Goal: Task Accomplishment & Management: Manage account settings

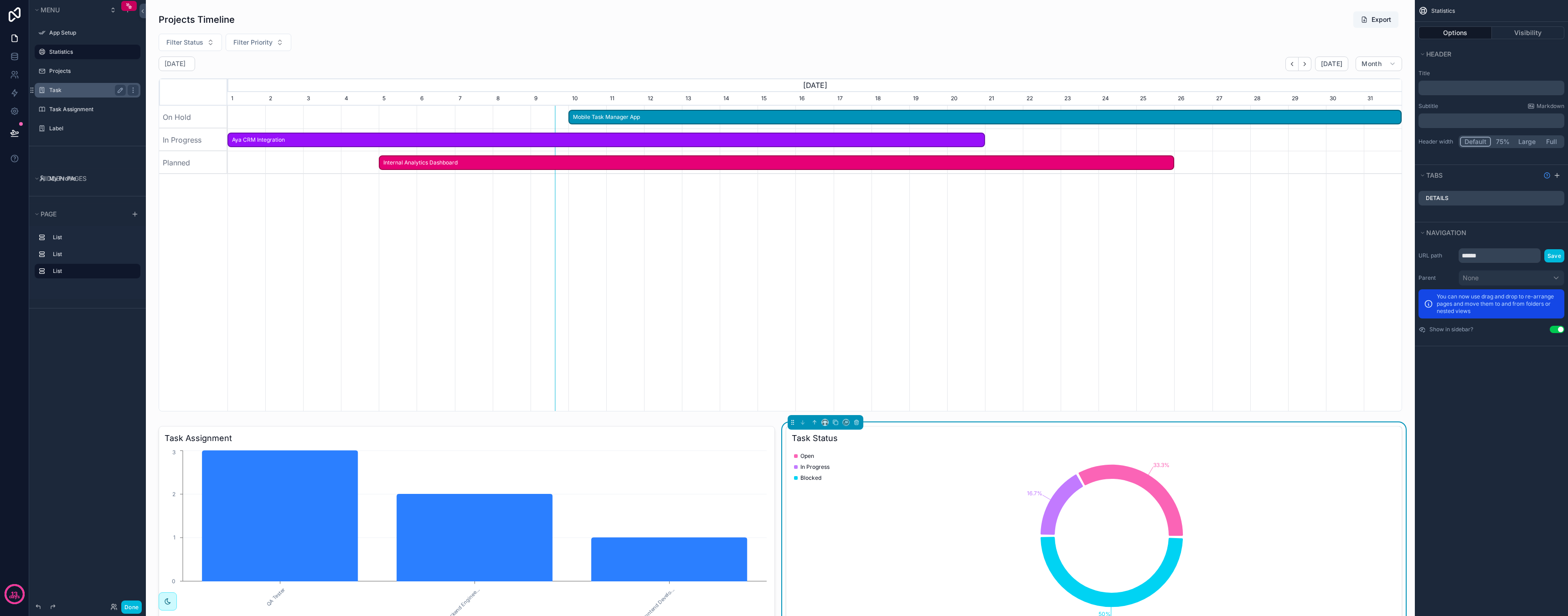
click at [61, 92] on label "Task" at bounding box center [85, 90] width 73 height 8
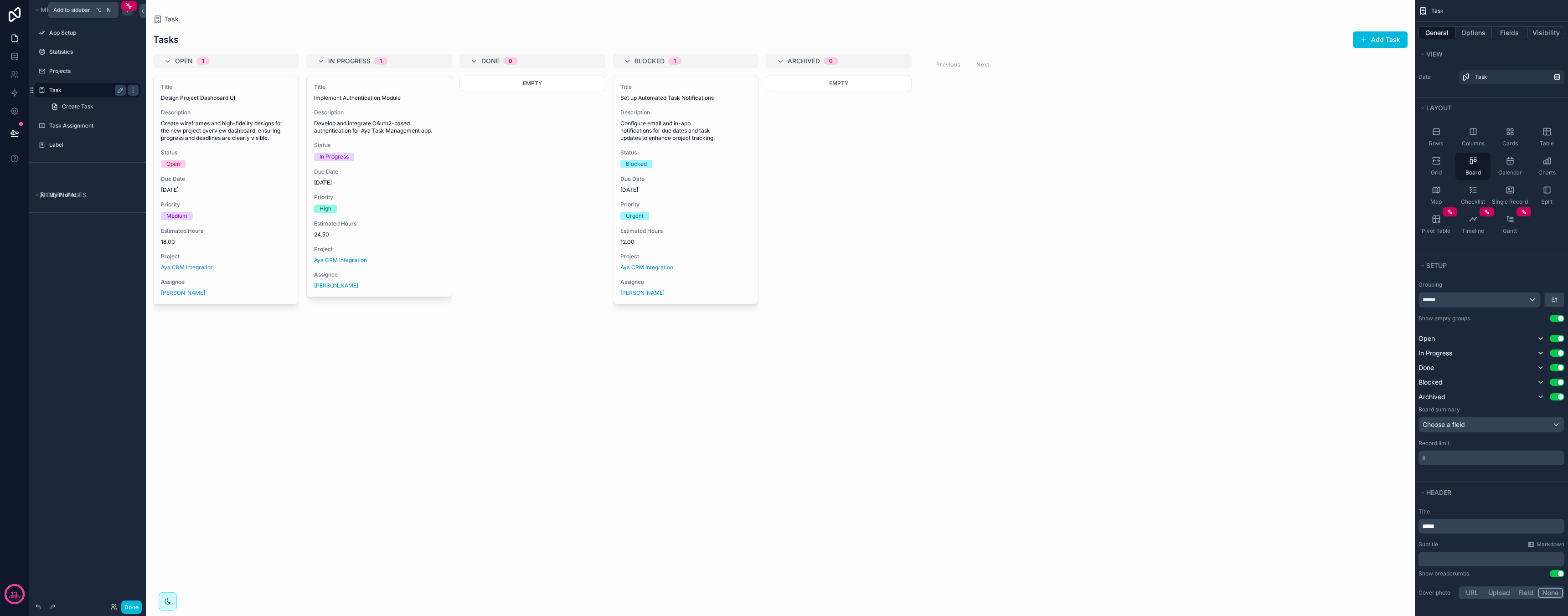
click at [128, 13] on icon "scrollable content" at bounding box center [127, 10] width 8 height 8
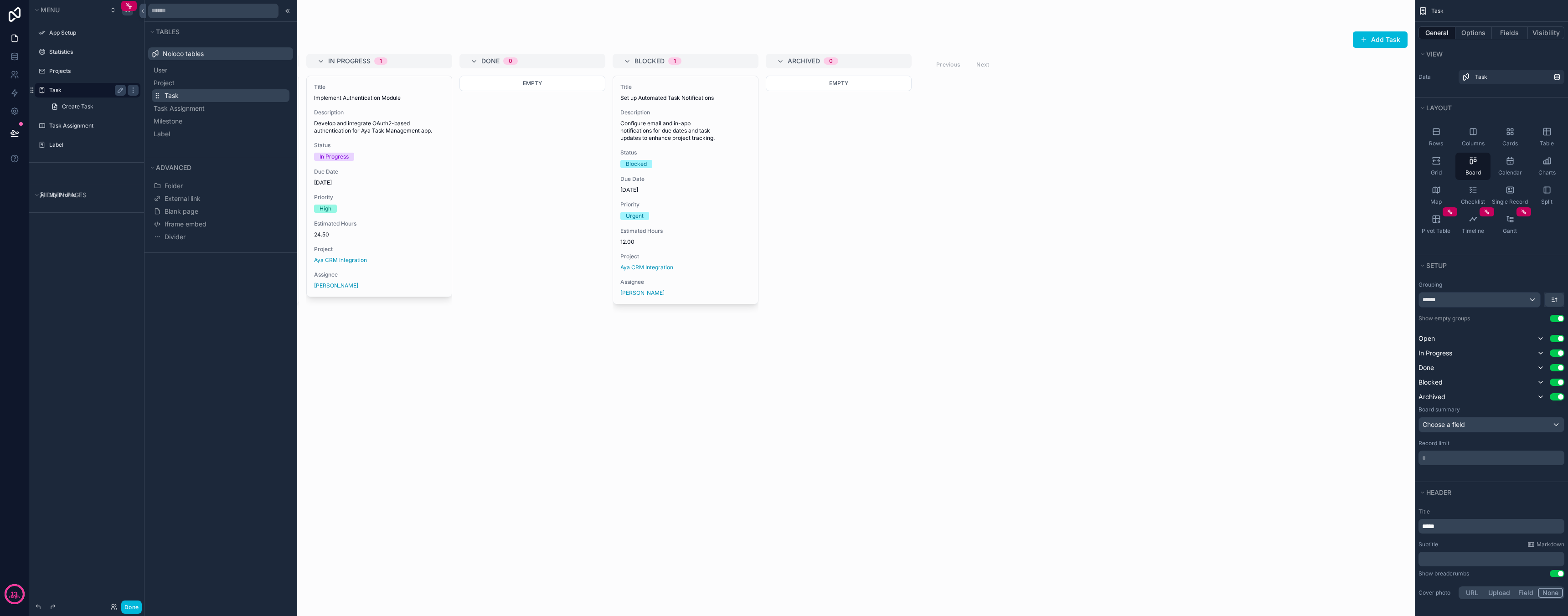
click at [207, 96] on button "Task" at bounding box center [221, 95] width 138 height 13
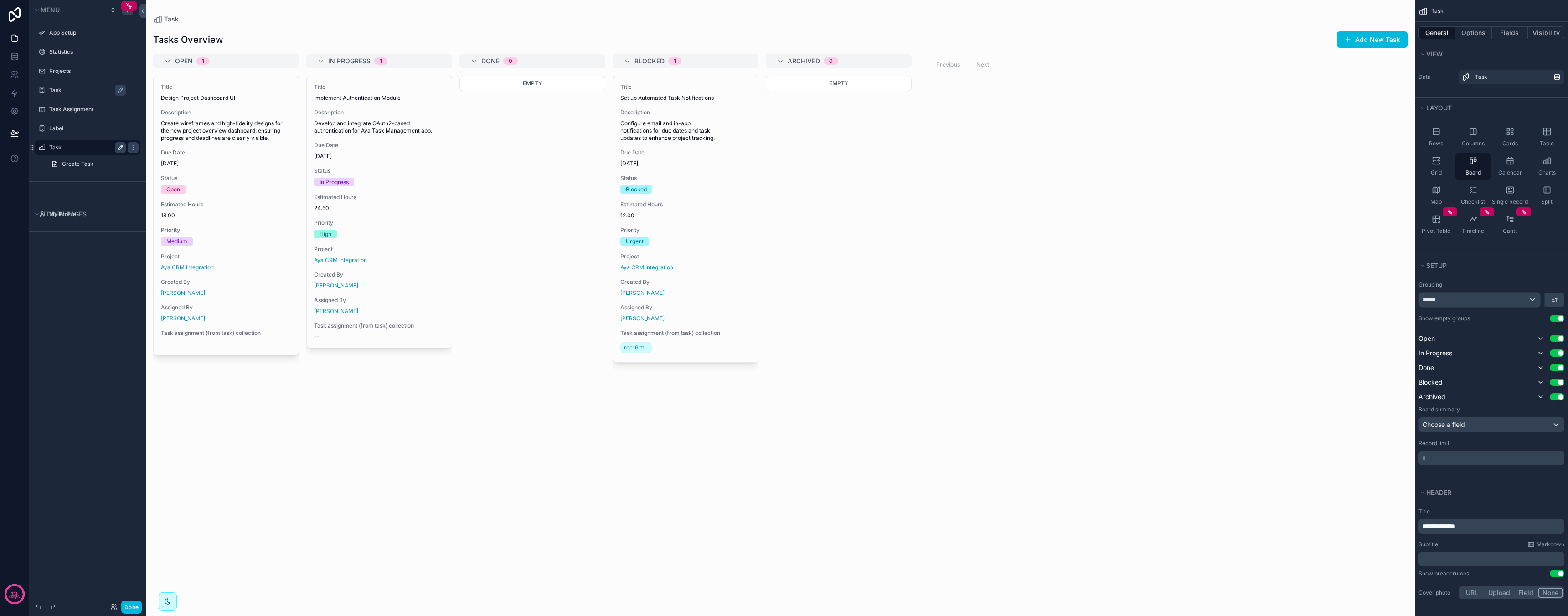
click at [119, 149] on icon "scrollable content" at bounding box center [120, 147] width 8 height 8
click at [87, 150] on input "****" at bounding box center [80, 147] width 62 height 11
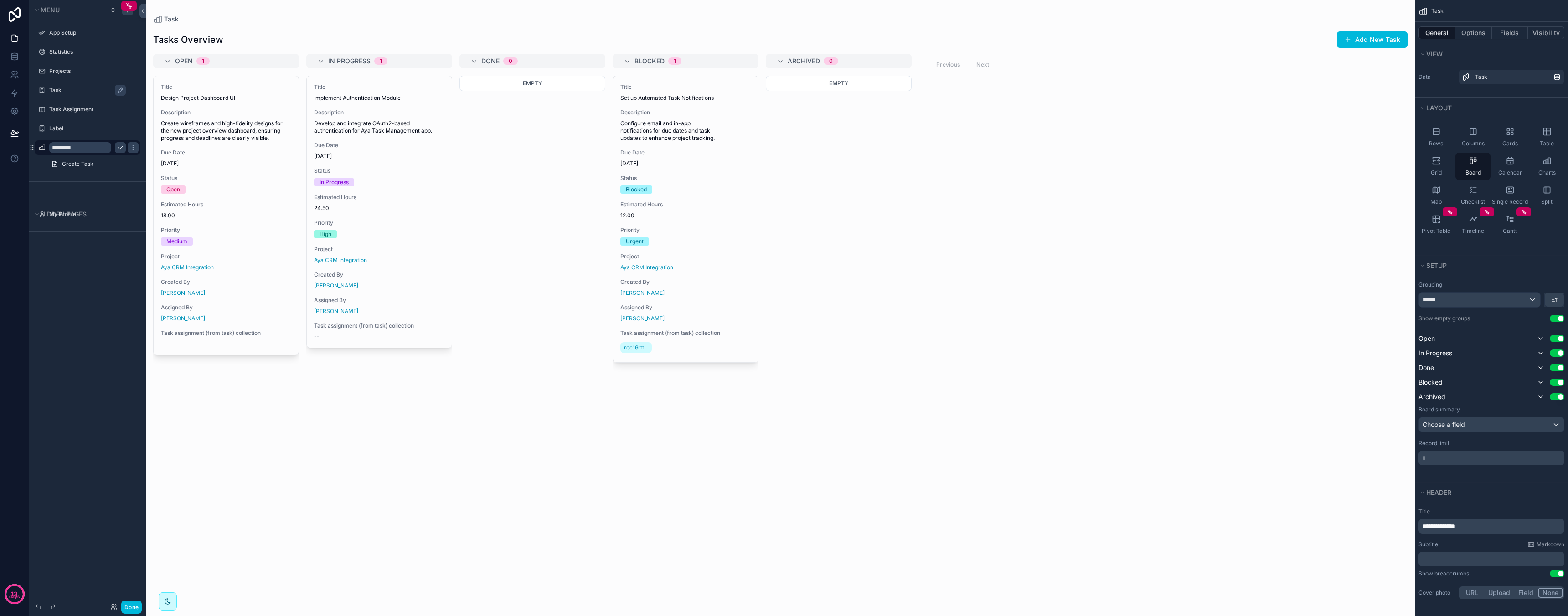
type input "********"
click at [277, 378] on div "scrollable content" at bounding box center [780, 308] width 1269 height 616
click at [1477, 31] on button "Options" at bounding box center [1474, 33] width 37 height 13
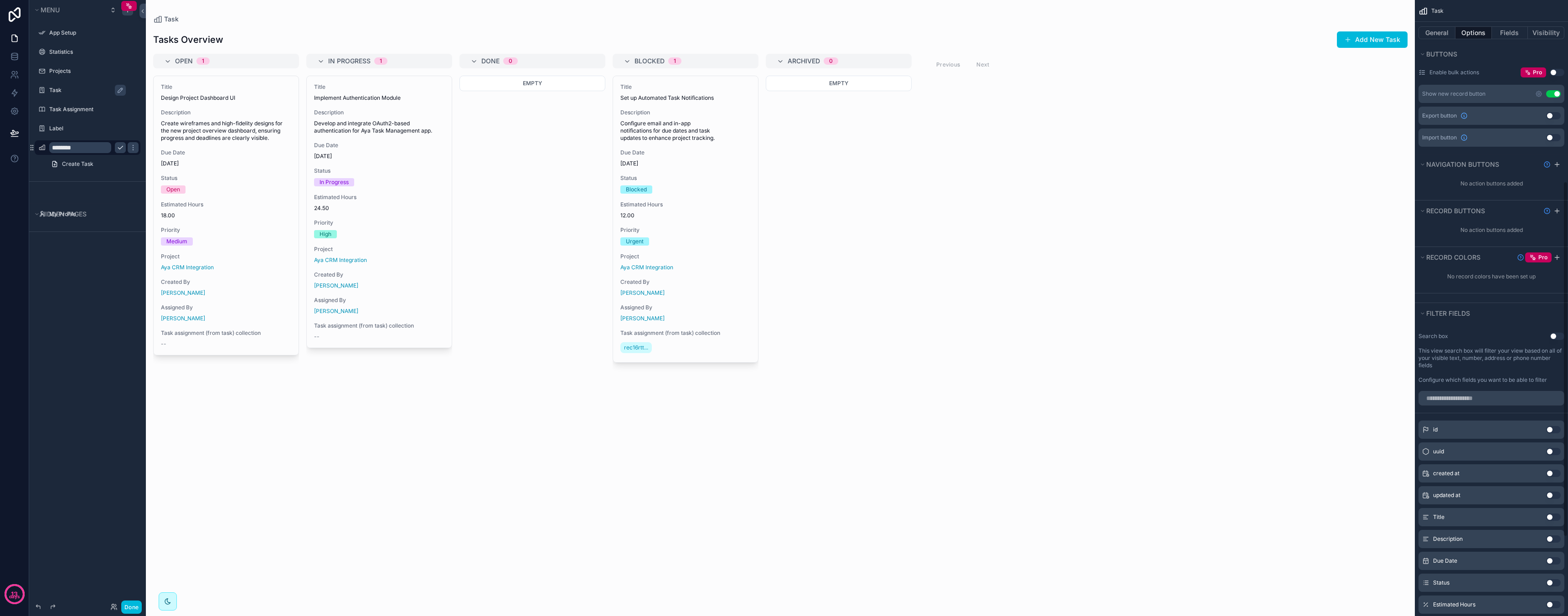
scroll to position [308, 0]
click at [1552, 98] on button "Use setting" at bounding box center [1553, 94] width 14 height 8
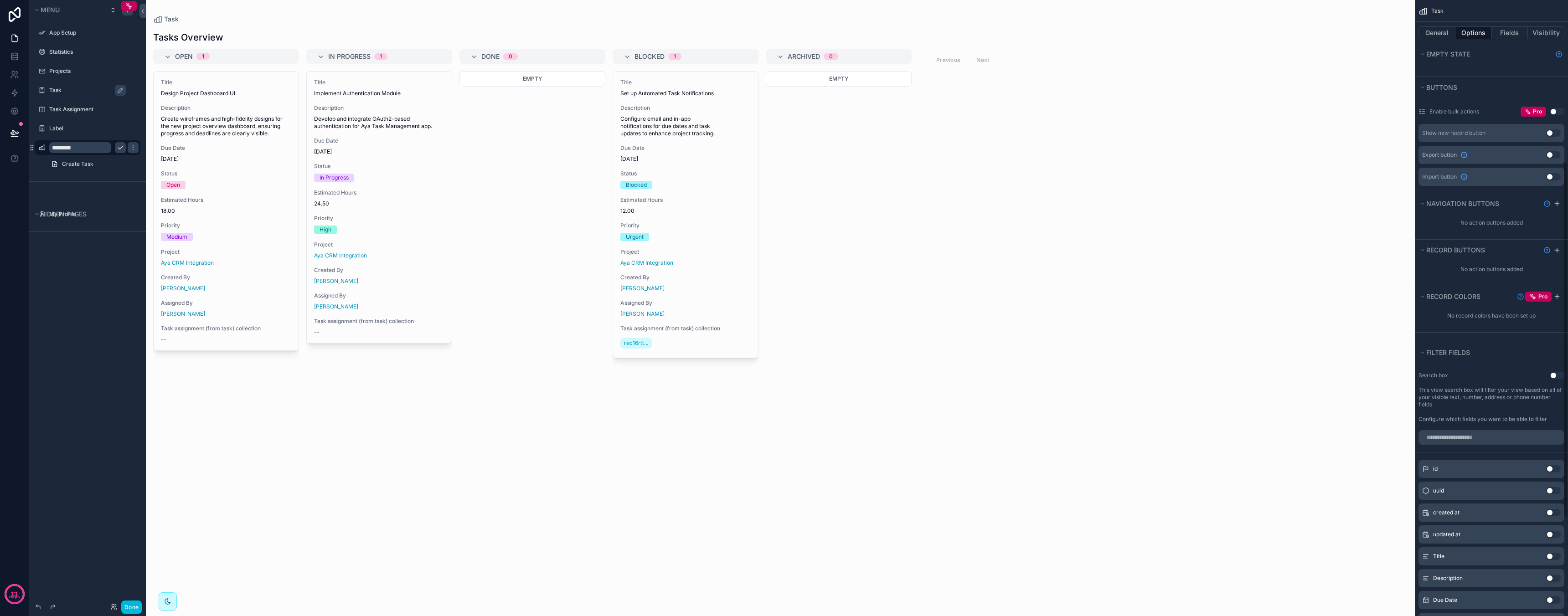
scroll to position [0, 0]
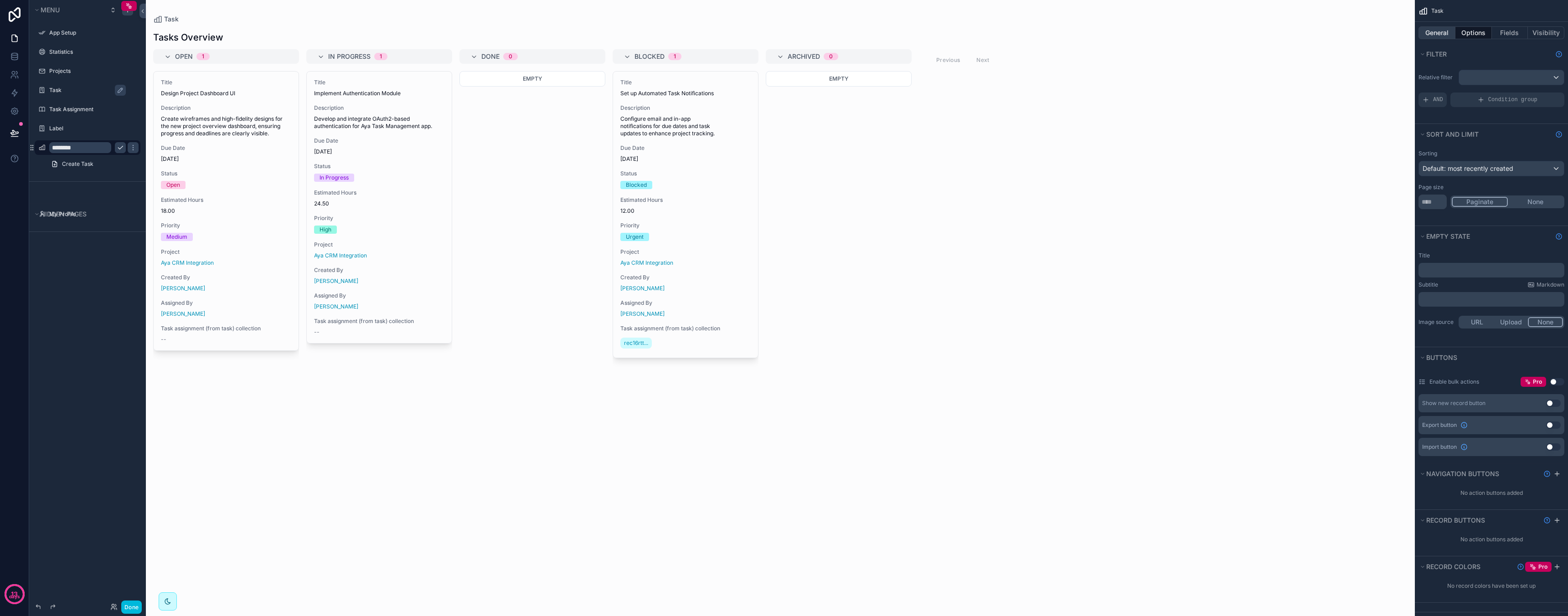
click at [1447, 32] on button "General" at bounding box center [1437, 33] width 37 height 13
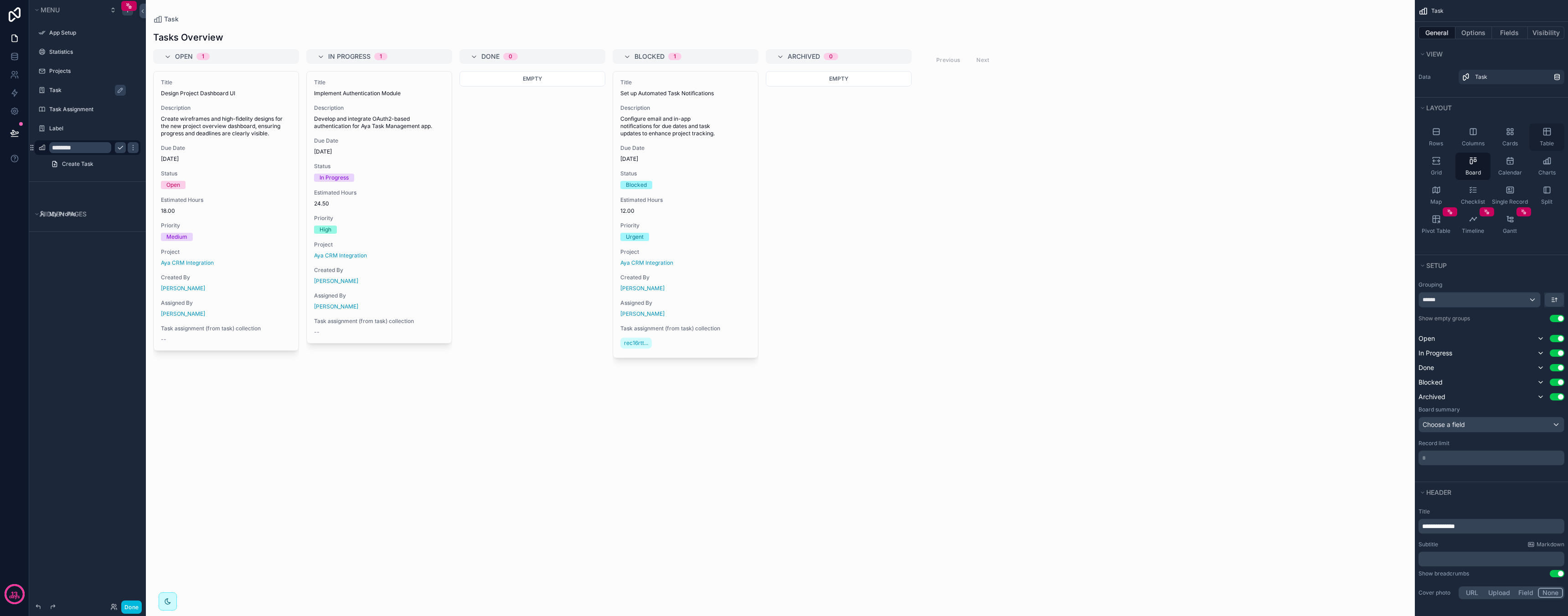
click at [1549, 132] on icon "scrollable content" at bounding box center [1546, 131] width 9 height 9
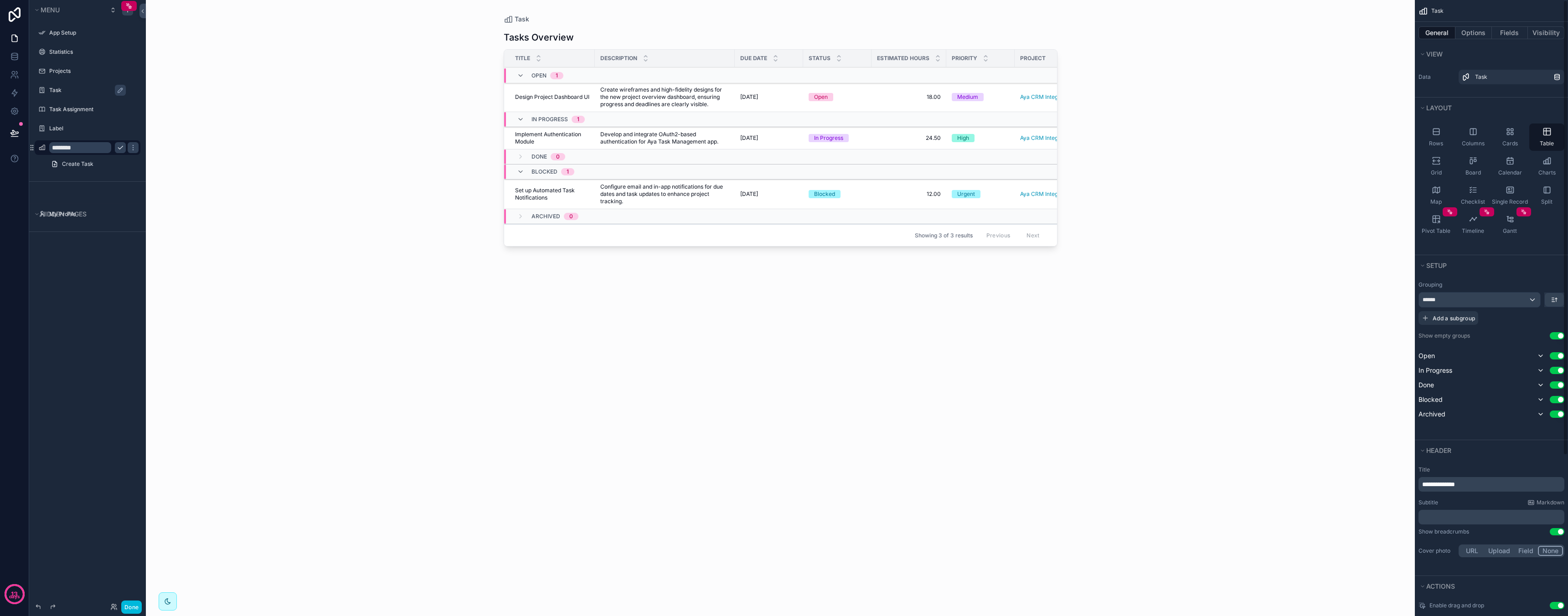
scroll to position [11, 0]
click at [1522, 287] on div "******" at bounding box center [1479, 288] width 121 height 14
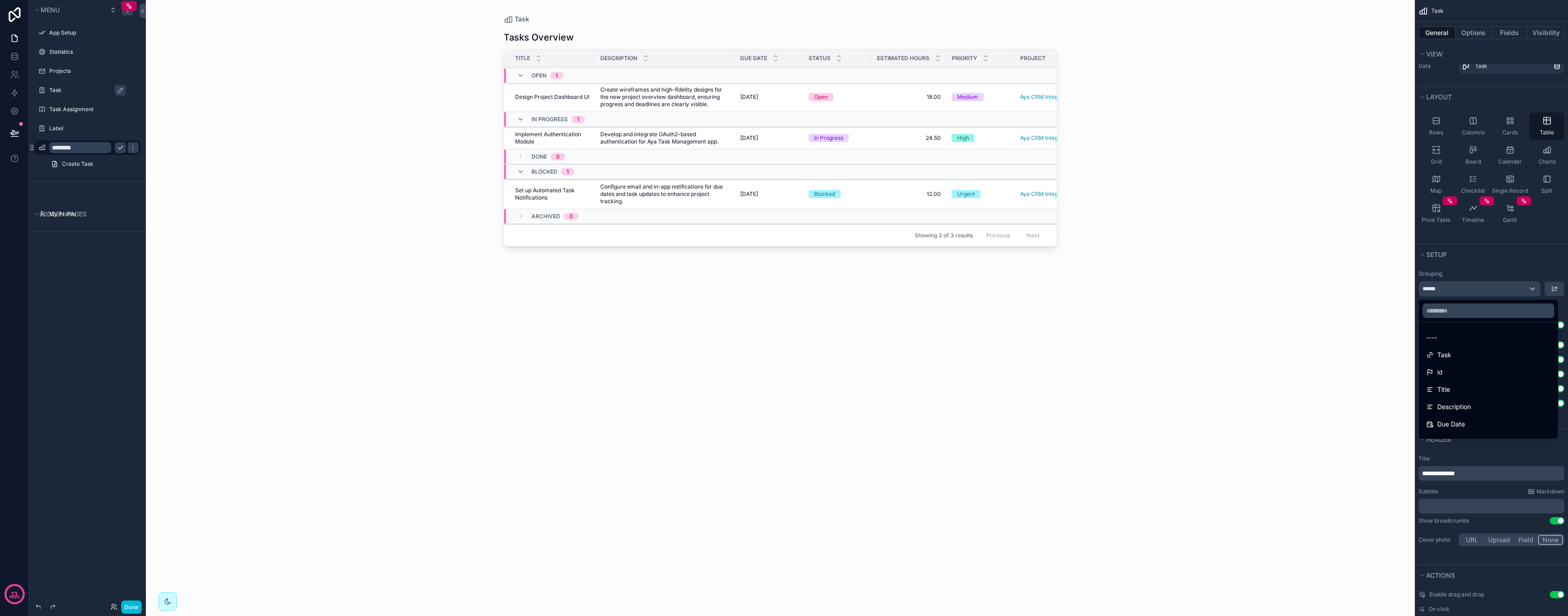
click at [1466, 336] on div "----" at bounding box center [1488, 338] width 125 height 11
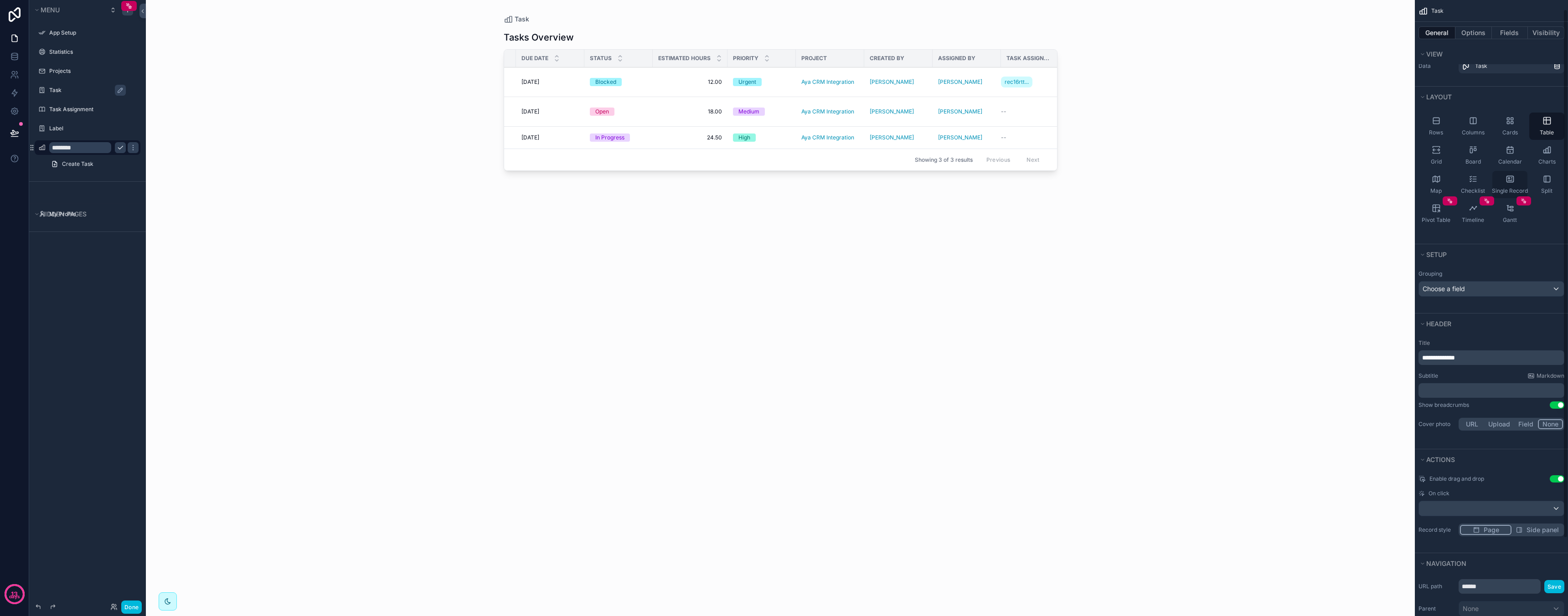
scroll to position [0, 0]
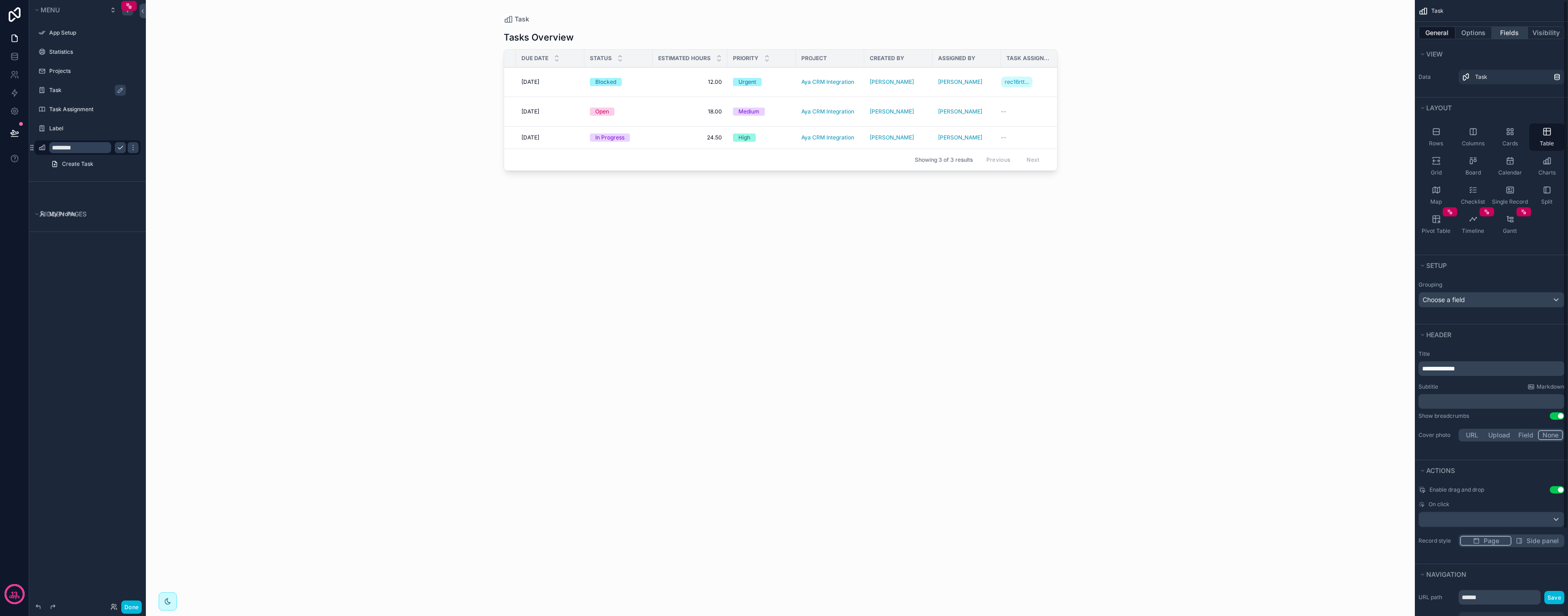
click at [1507, 32] on button "Fields" at bounding box center [1510, 33] width 37 height 13
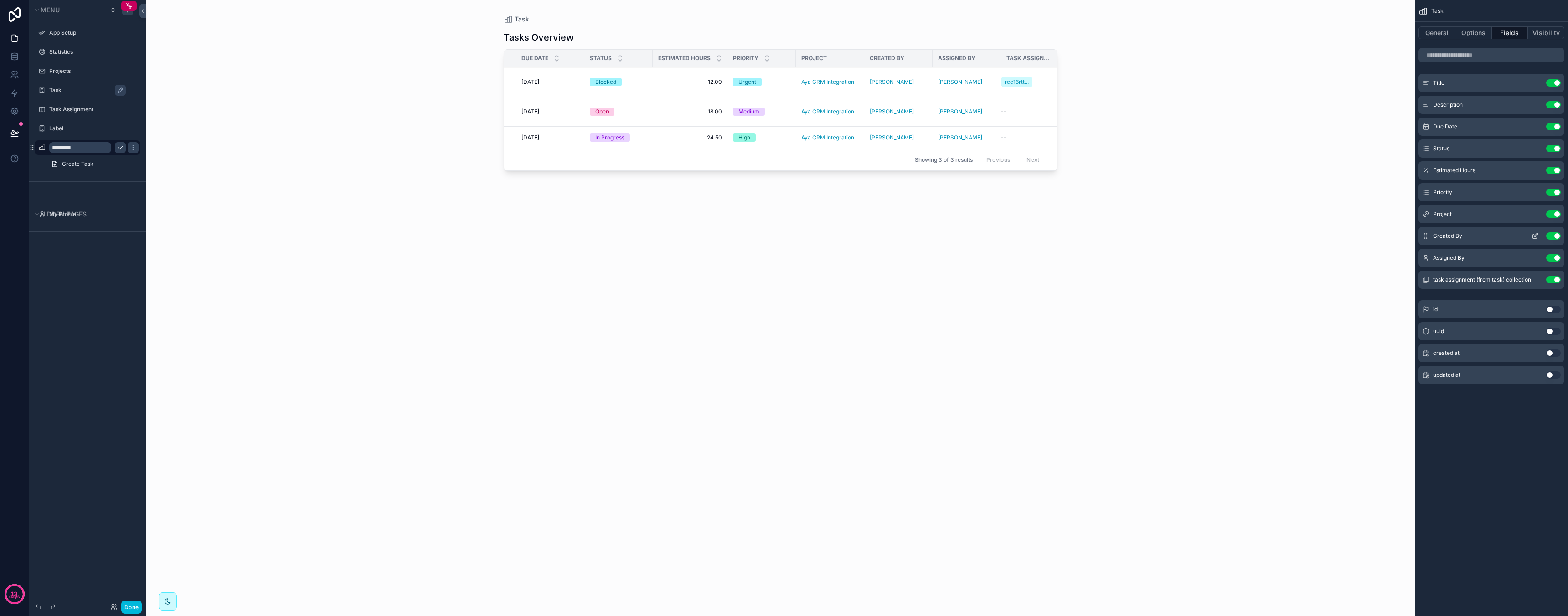
click at [1552, 237] on button "Use setting" at bounding box center [1553, 236] width 14 height 8
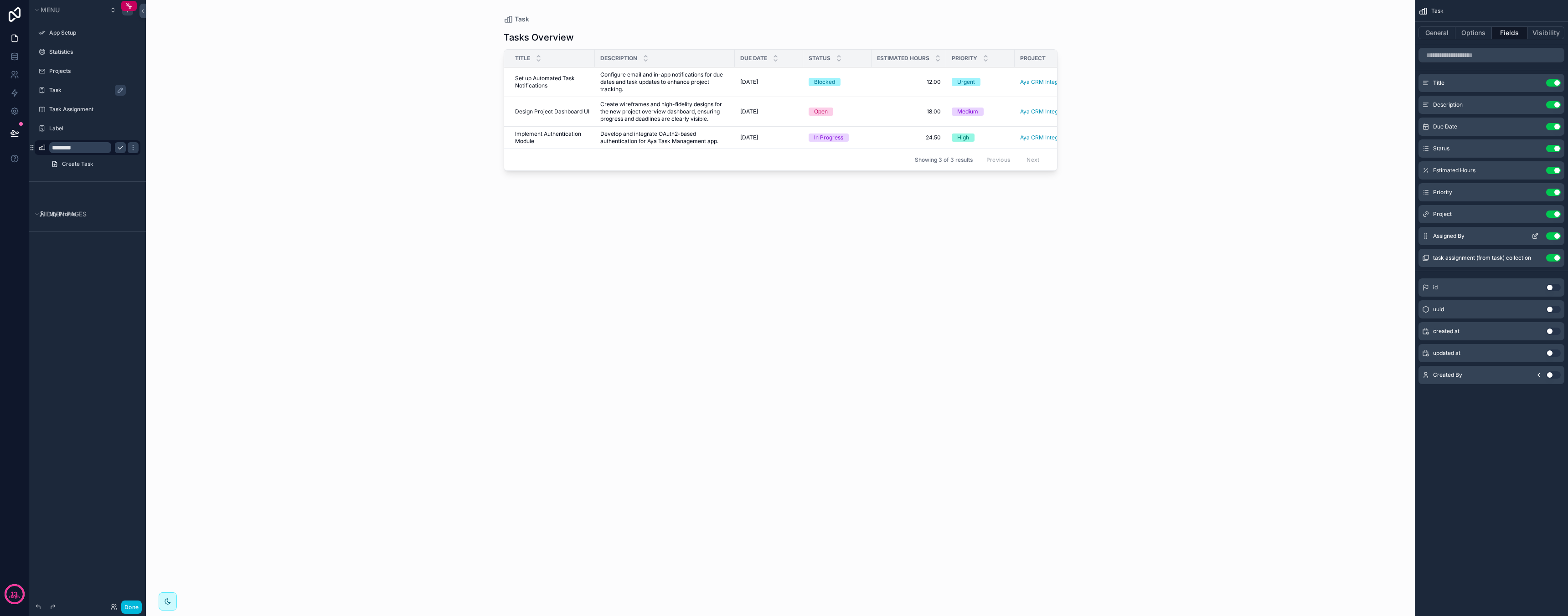
click at [1552, 237] on button "Use setting" at bounding box center [1553, 236] width 14 height 8
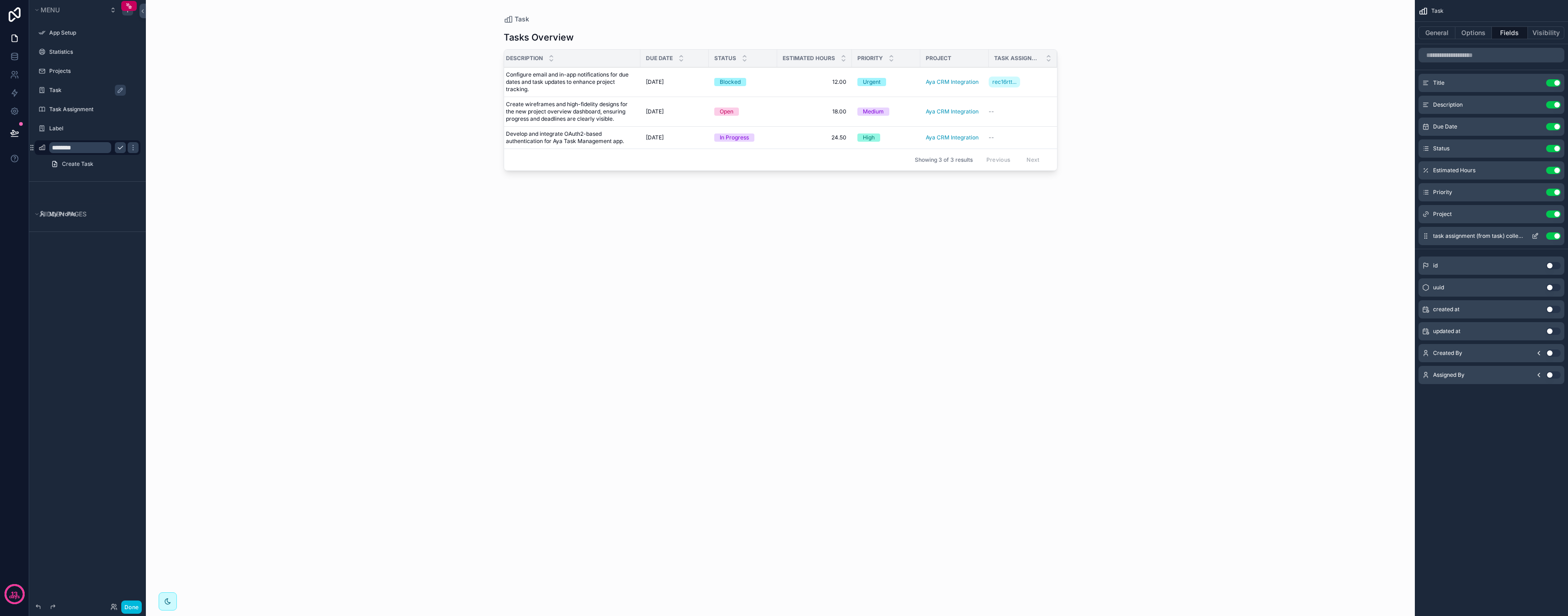
click at [1533, 237] on icon "scrollable content" at bounding box center [1535, 237] width 4 height 4
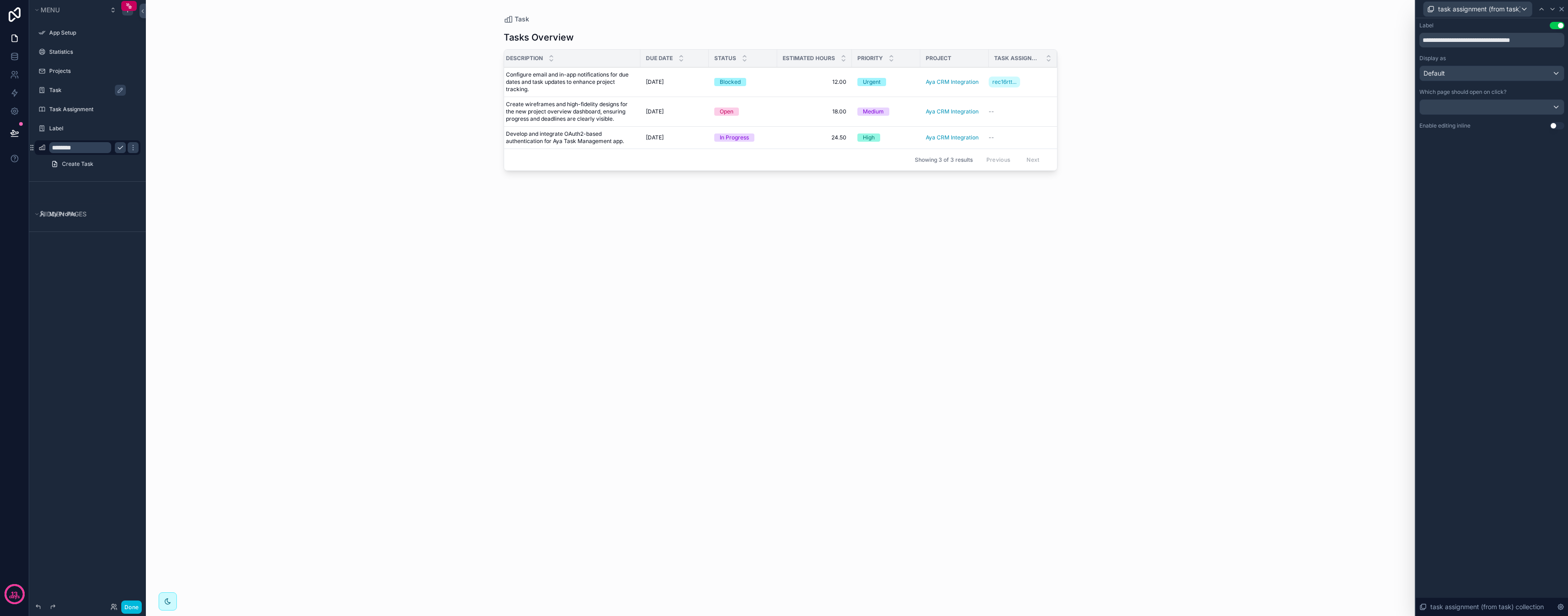
click at [1565, 8] on icon at bounding box center [1561, 9] width 8 height 8
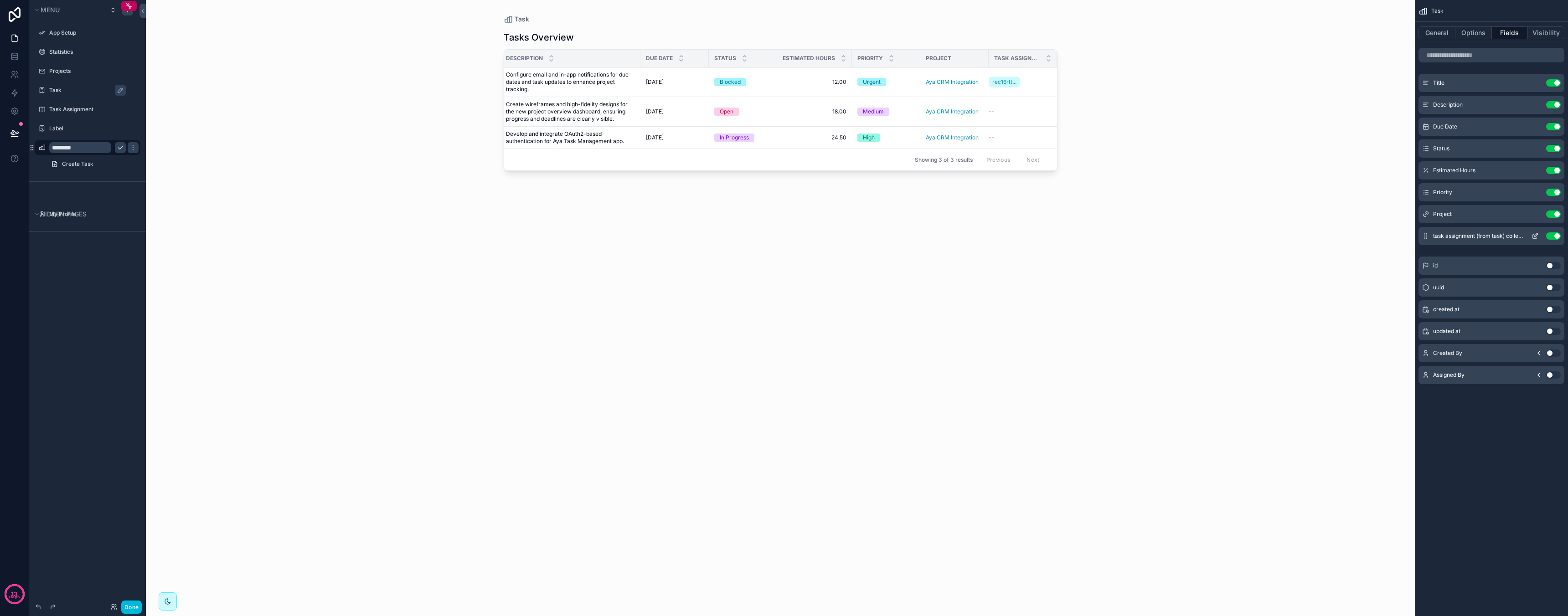
click at [1553, 236] on button "Use setting" at bounding box center [1553, 236] width 14 height 8
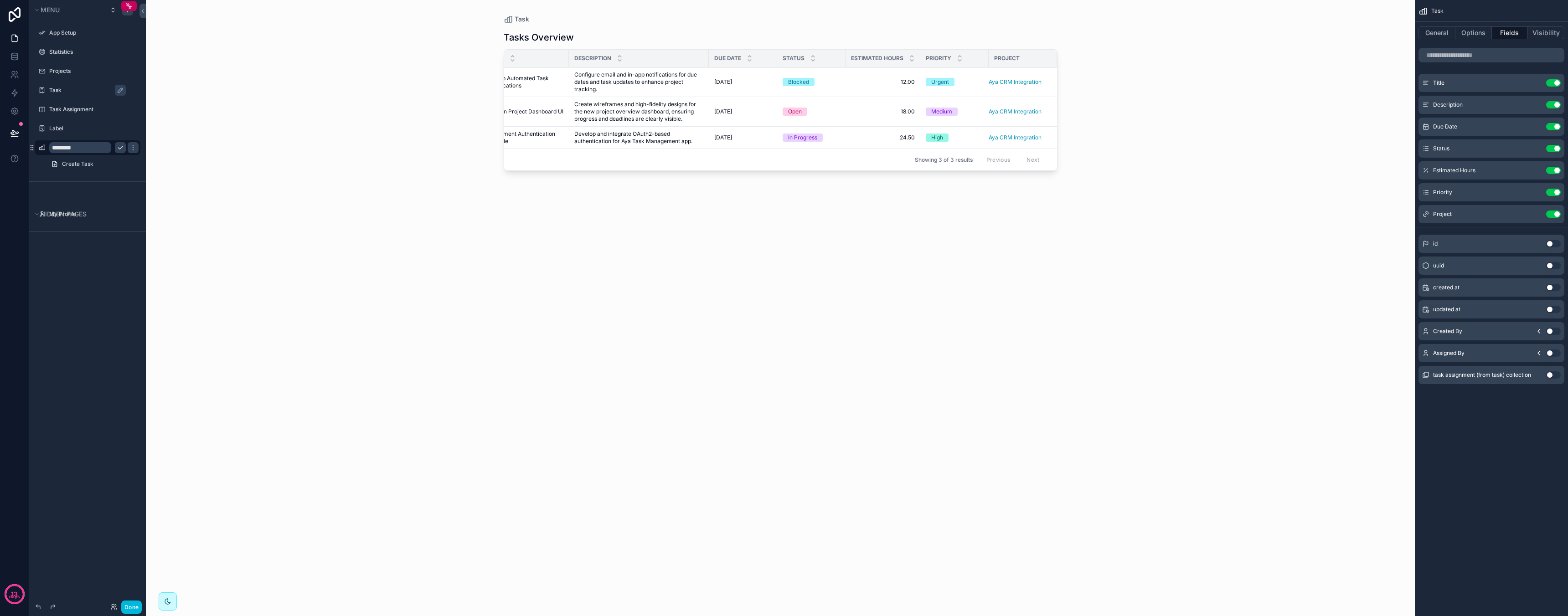
scroll to position [0, 0]
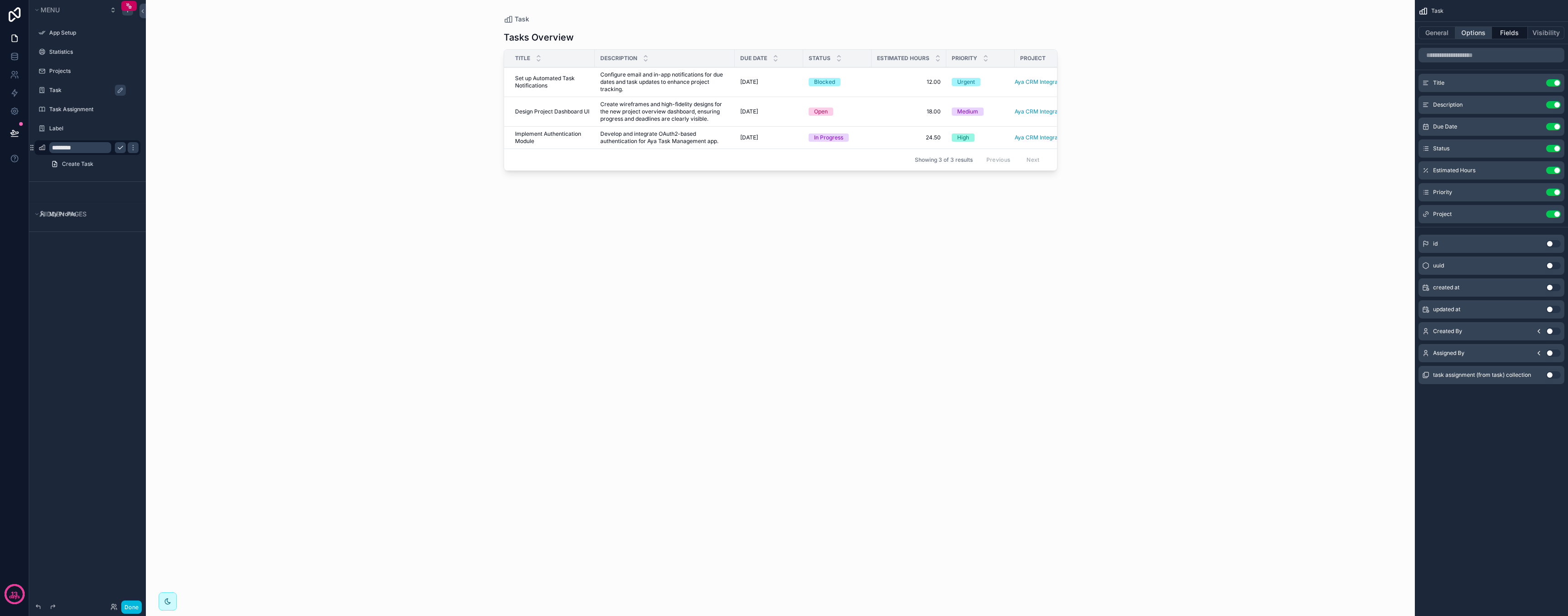
click at [1471, 28] on button "Options" at bounding box center [1474, 33] width 37 height 13
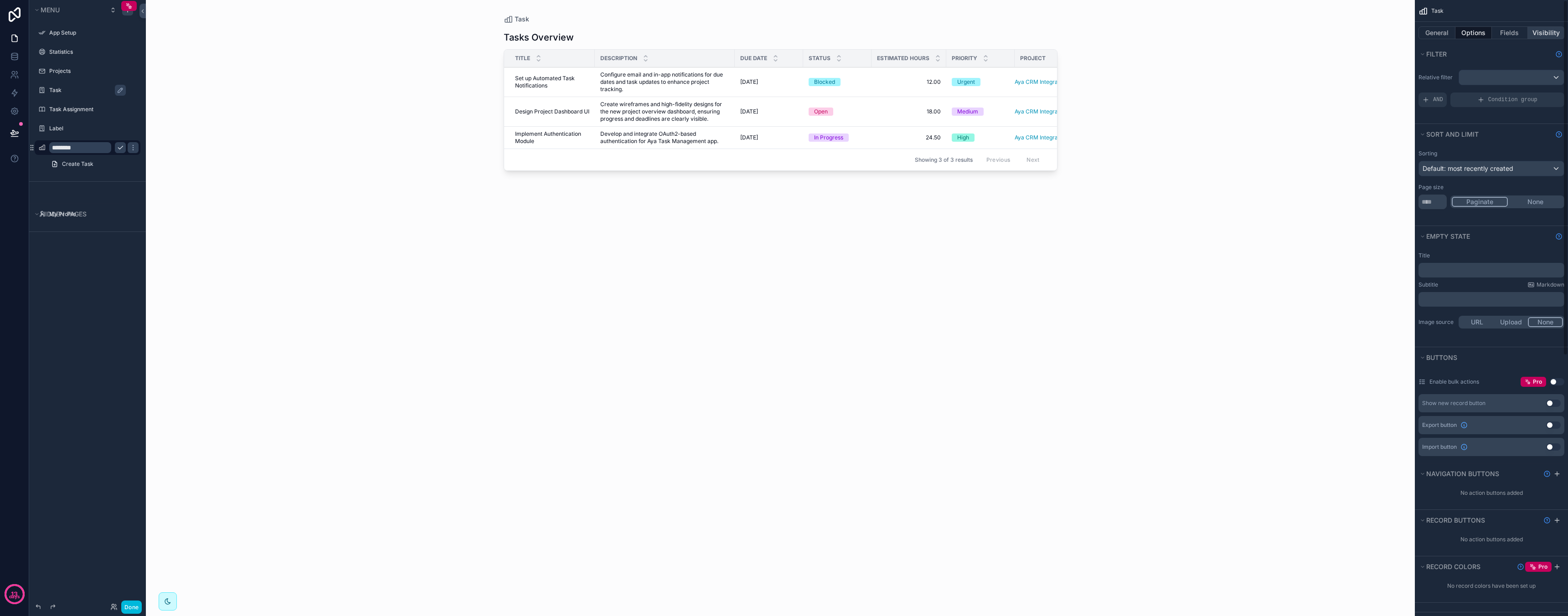
click at [1540, 28] on button "Visibility" at bounding box center [1546, 33] width 37 height 13
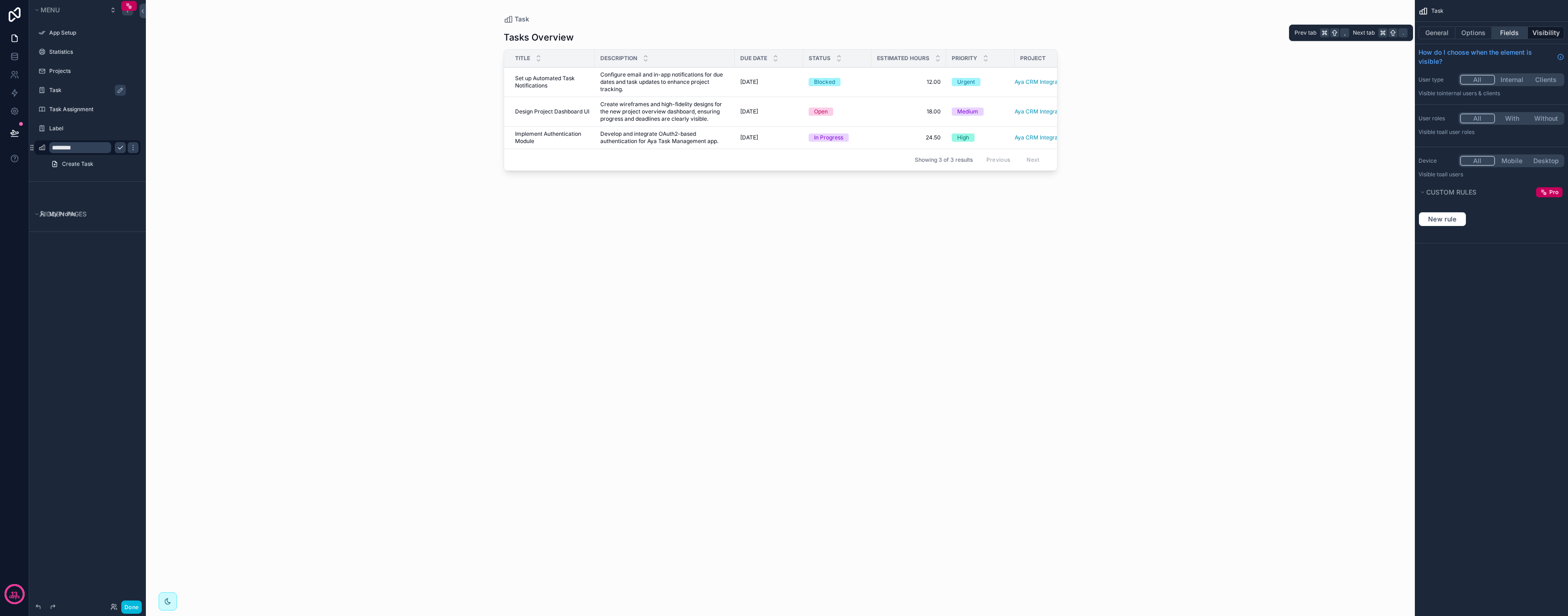
click at [1507, 32] on button "Fields" at bounding box center [1510, 33] width 37 height 13
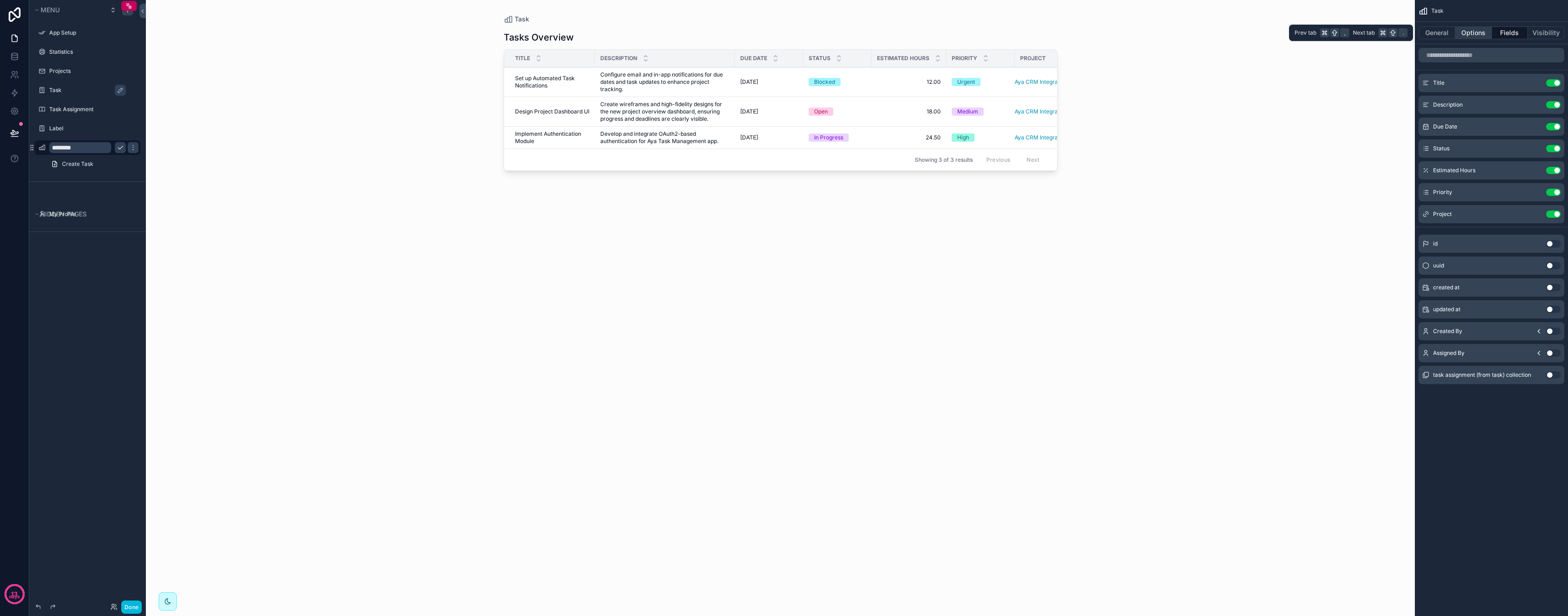
click at [1477, 34] on button "Options" at bounding box center [1474, 33] width 37 height 13
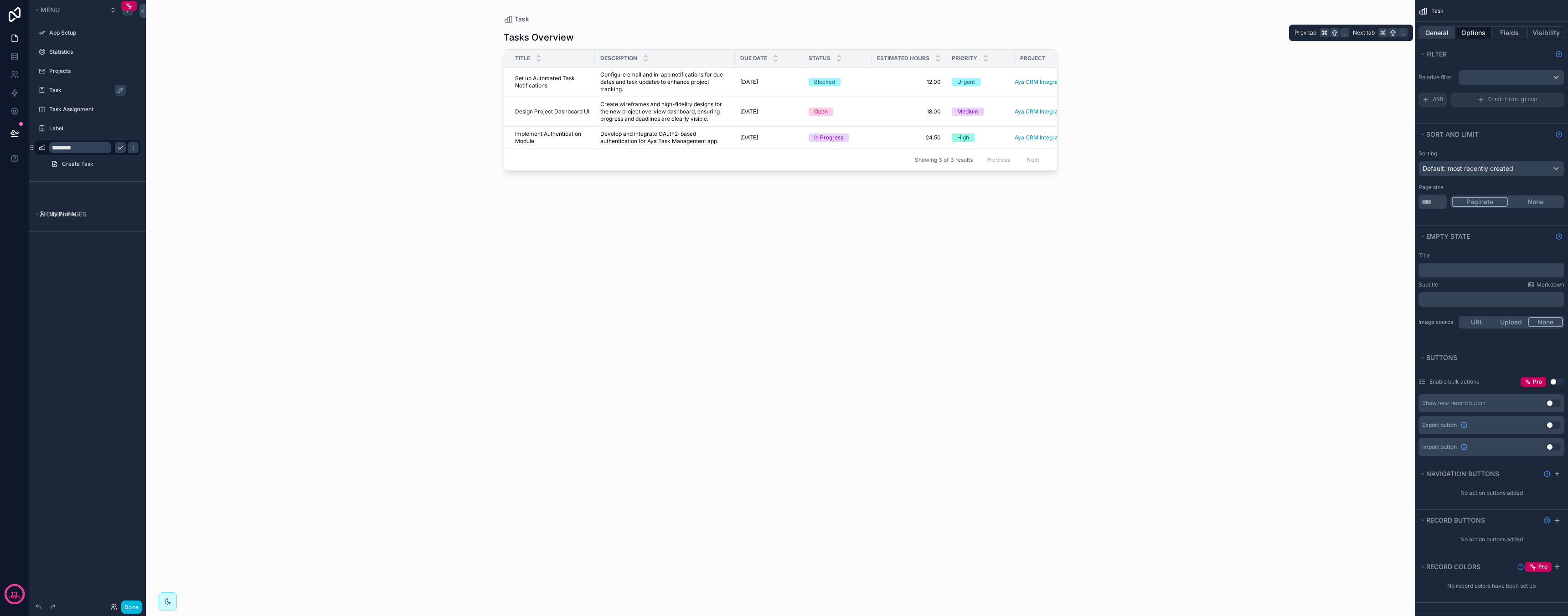
click at [1436, 33] on button "General" at bounding box center [1437, 33] width 37 height 13
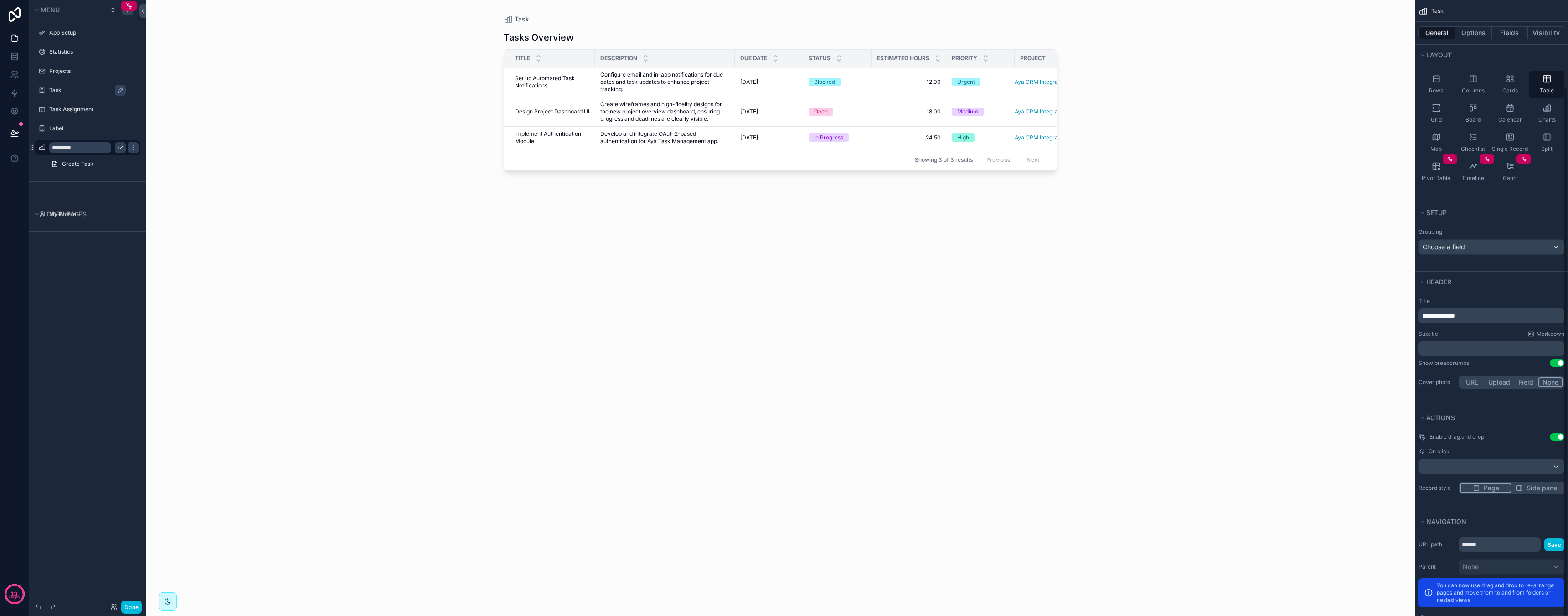
scroll to position [101, 0]
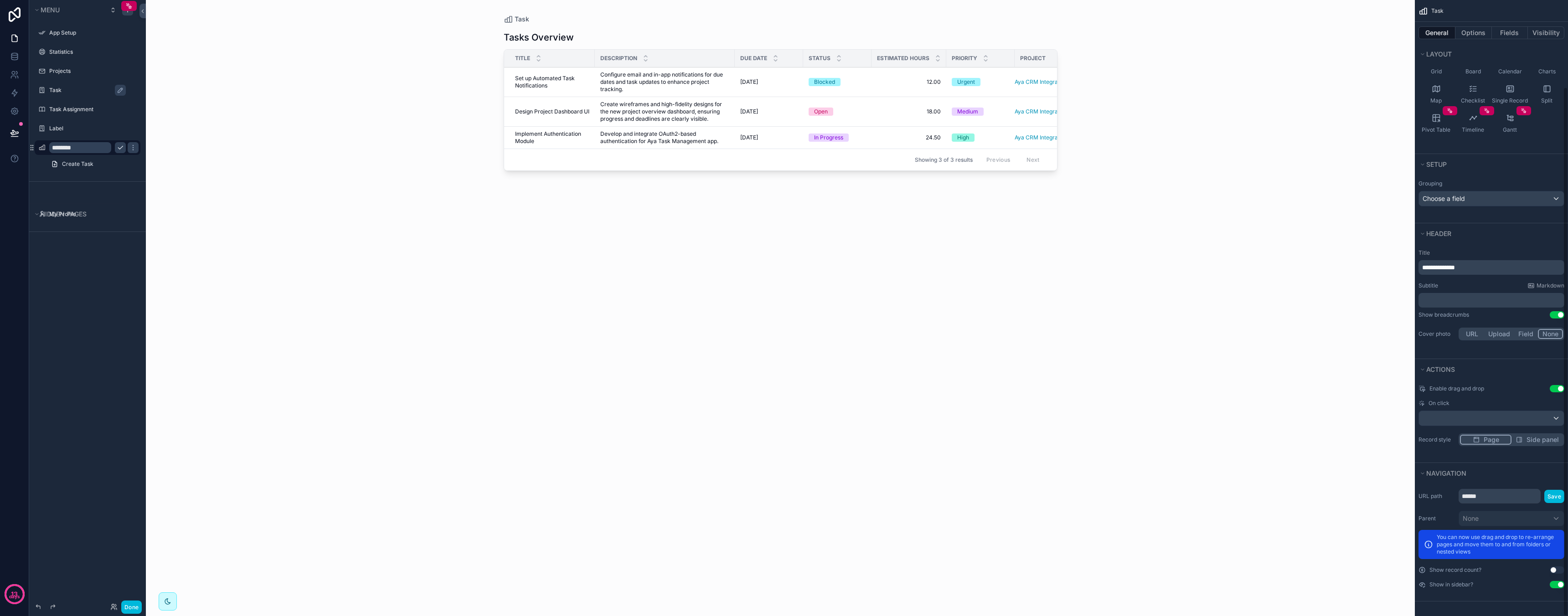
click at [1560, 571] on button "Use setting" at bounding box center [1556, 570] width 14 height 8
click at [1557, 571] on button "Use setting" at bounding box center [1556, 570] width 14 height 8
click at [1557, 570] on button "Use setting" at bounding box center [1556, 570] width 14 height 8
click at [1557, 569] on button "Use setting" at bounding box center [1556, 570] width 14 height 8
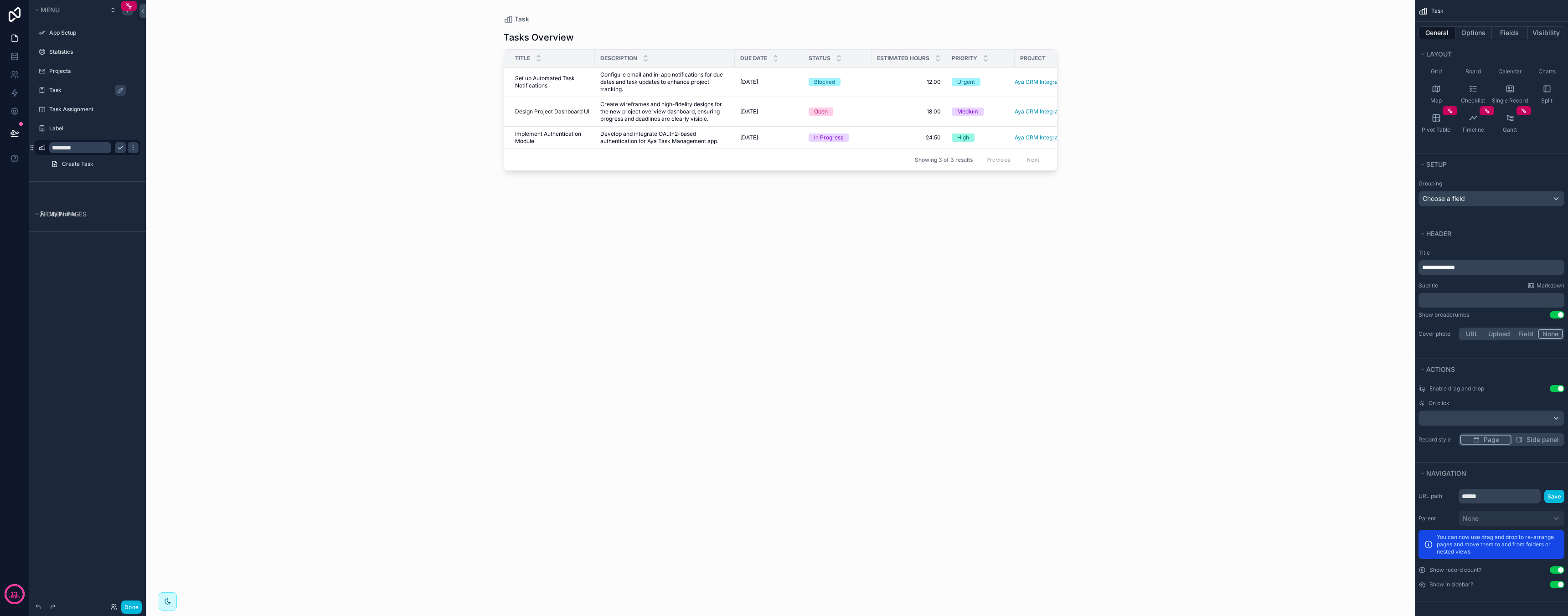
click at [1557, 569] on button "Use setting" at bounding box center [1556, 570] width 14 height 8
click at [120, 145] on icon "scrollable content" at bounding box center [120, 147] width 8 height 8
click at [1558, 570] on button "Use setting" at bounding box center [1556, 570] width 14 height 8
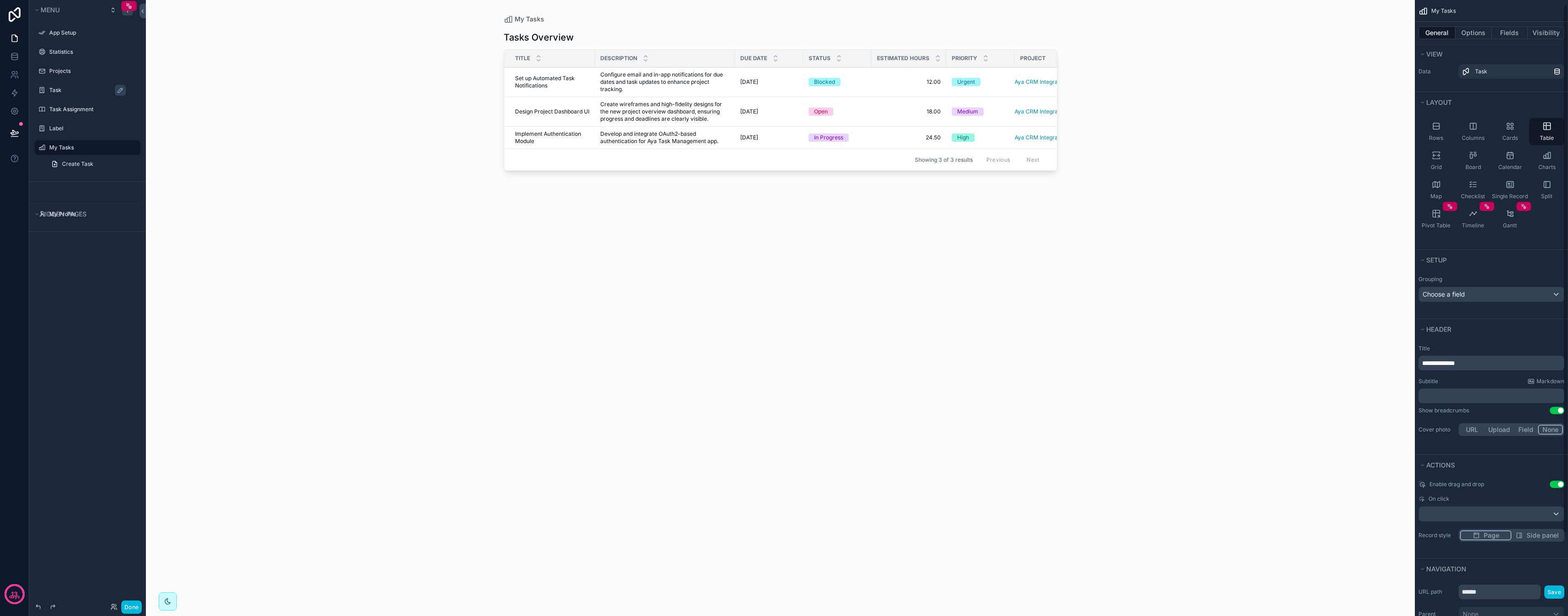
scroll to position [0, 0]
click at [1474, 34] on button "Options" at bounding box center [1474, 33] width 37 height 13
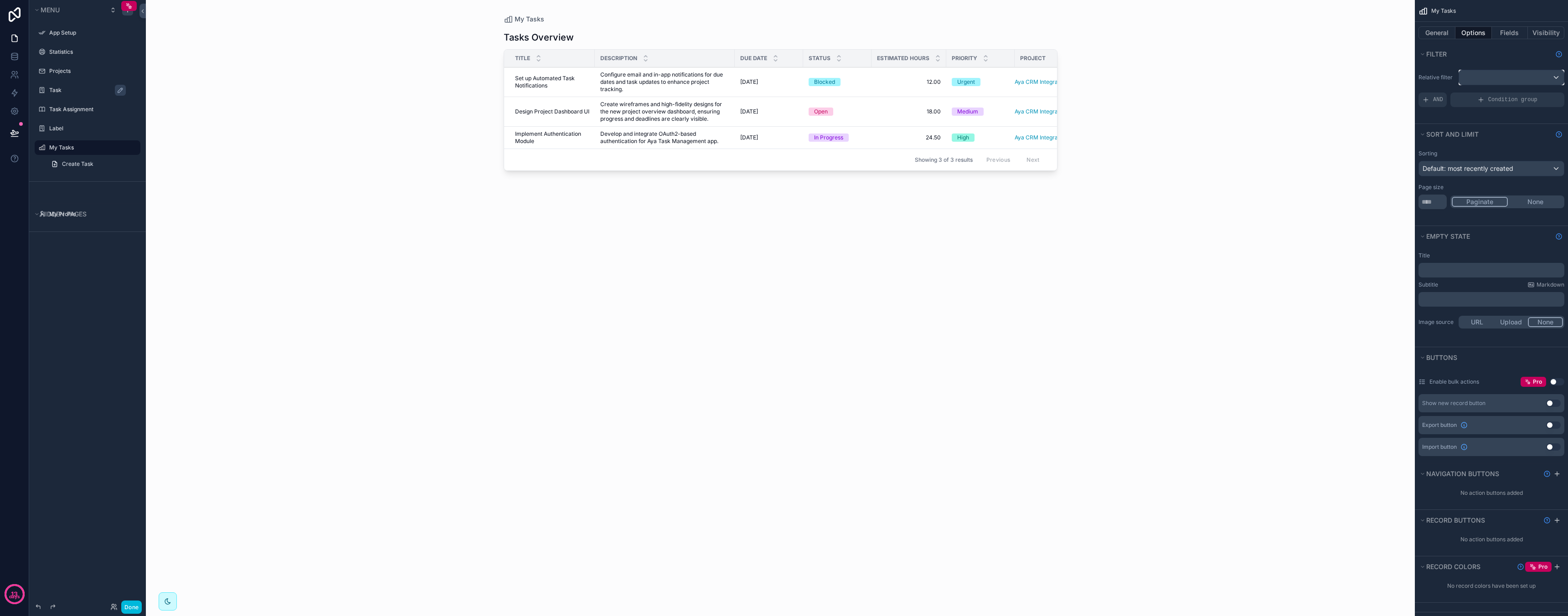
click at [1490, 77] on div "scrollable content" at bounding box center [1510, 77] width 104 height 14
click at [1501, 142] on span "Logged in User" at bounding box center [1504, 143] width 75 height 11
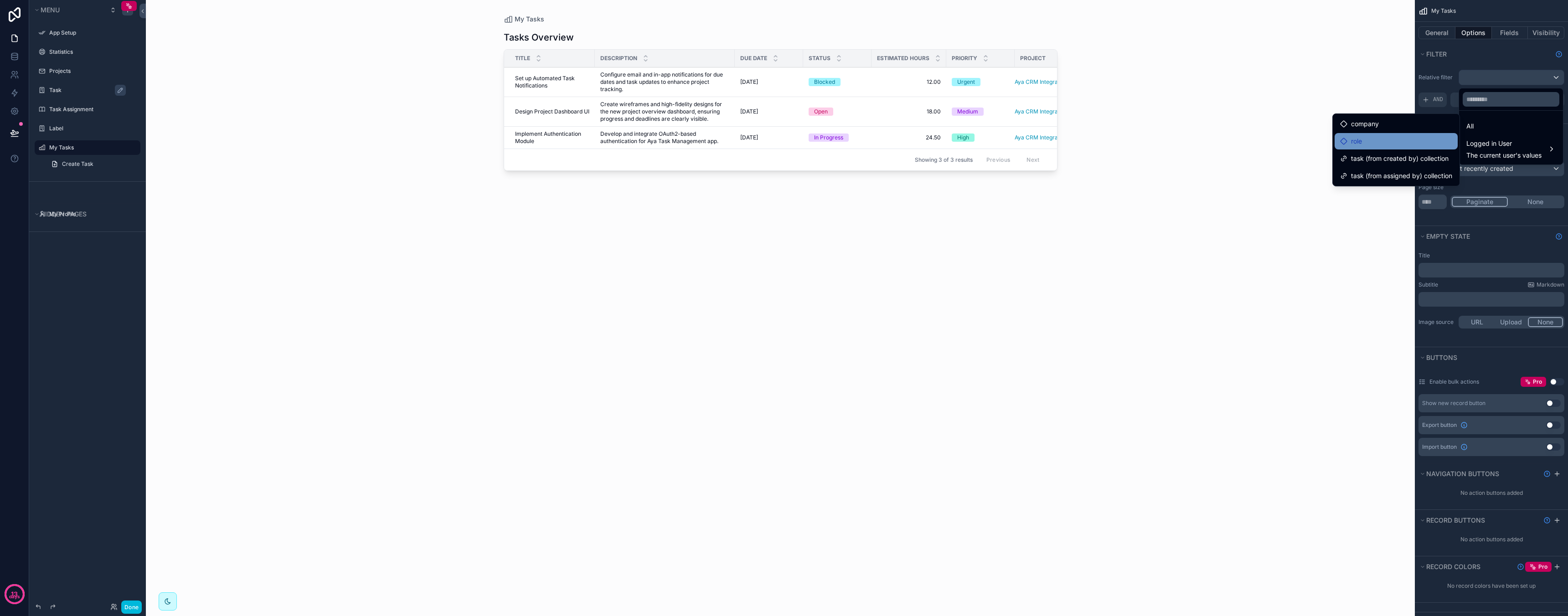
click at [1403, 140] on div "role" at bounding box center [1396, 140] width 112 height 11
click at [1418, 143] on div "role" at bounding box center [1396, 140] width 112 height 11
click at [1499, 143] on span "Logged in User" at bounding box center [1504, 143] width 75 height 11
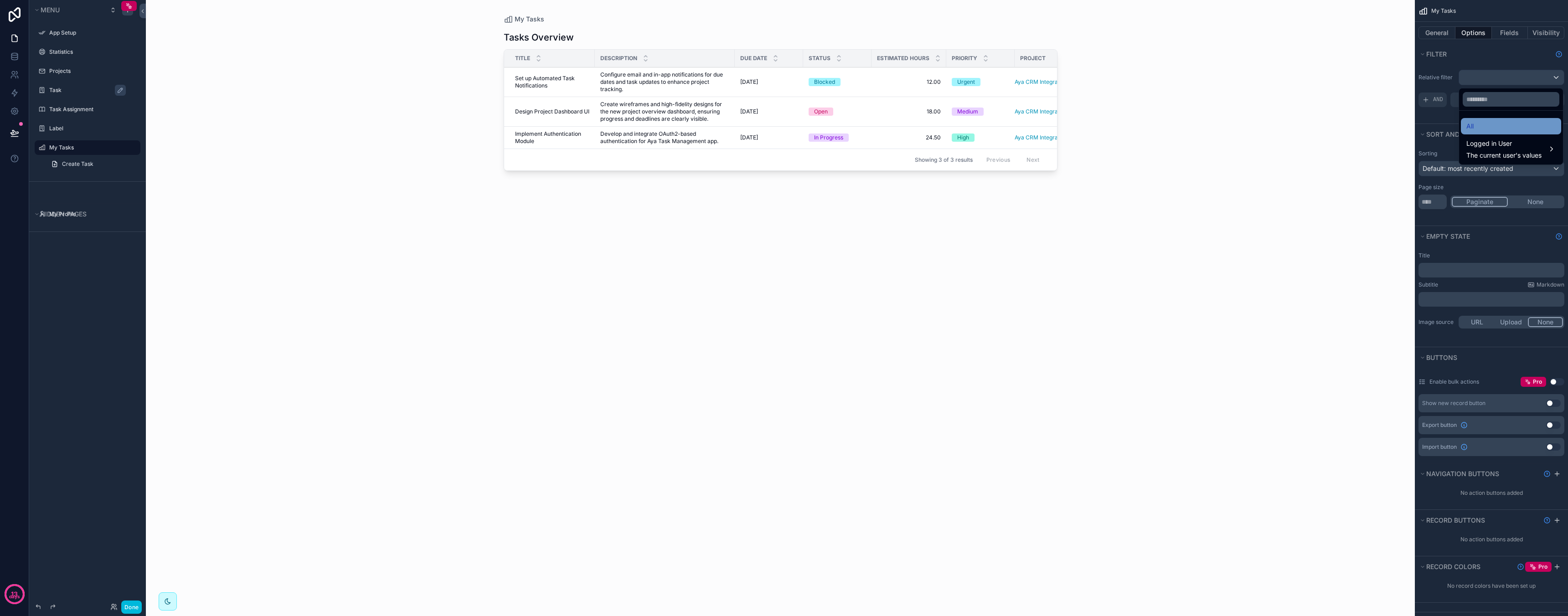
click at [1479, 129] on div "All" at bounding box center [1510, 125] width 89 height 11
click at [1493, 75] on div "***" at bounding box center [1510, 77] width 104 height 14
click at [1489, 155] on span "The current user's values" at bounding box center [1504, 155] width 75 height 9
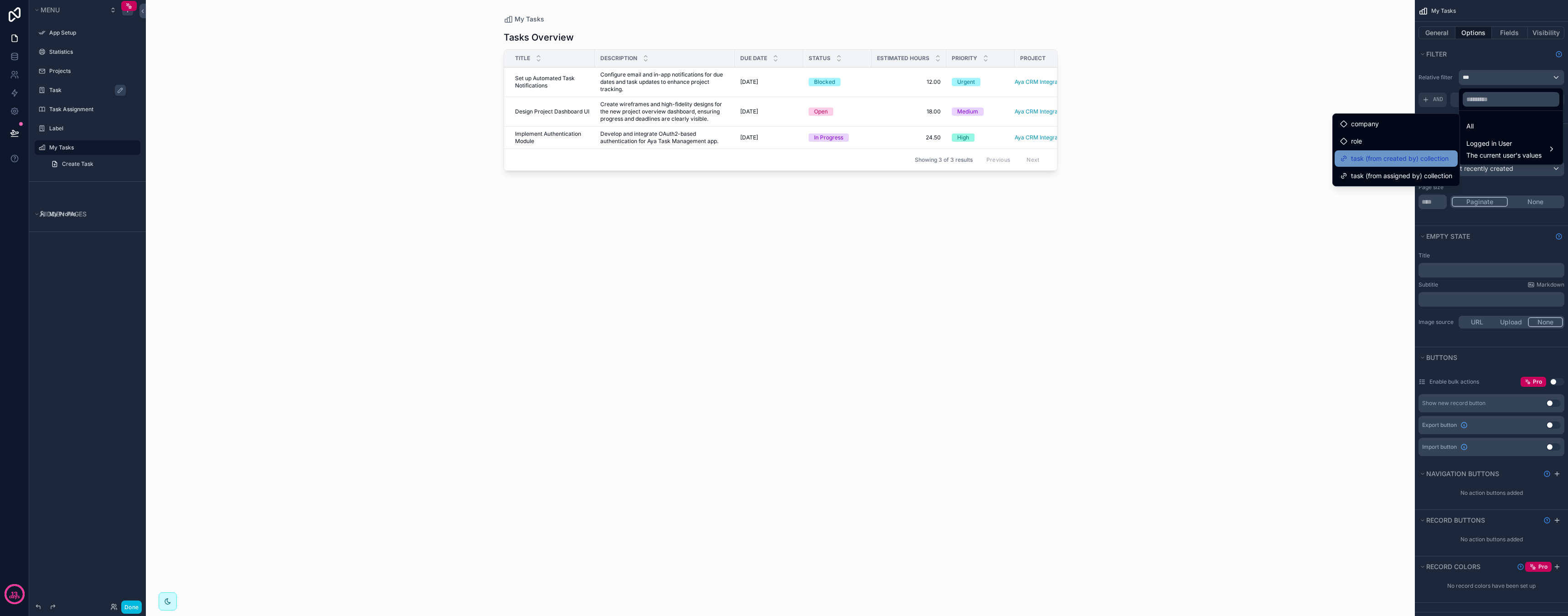
click at [1432, 160] on span "task (from created by) collection" at bounding box center [1399, 158] width 98 height 11
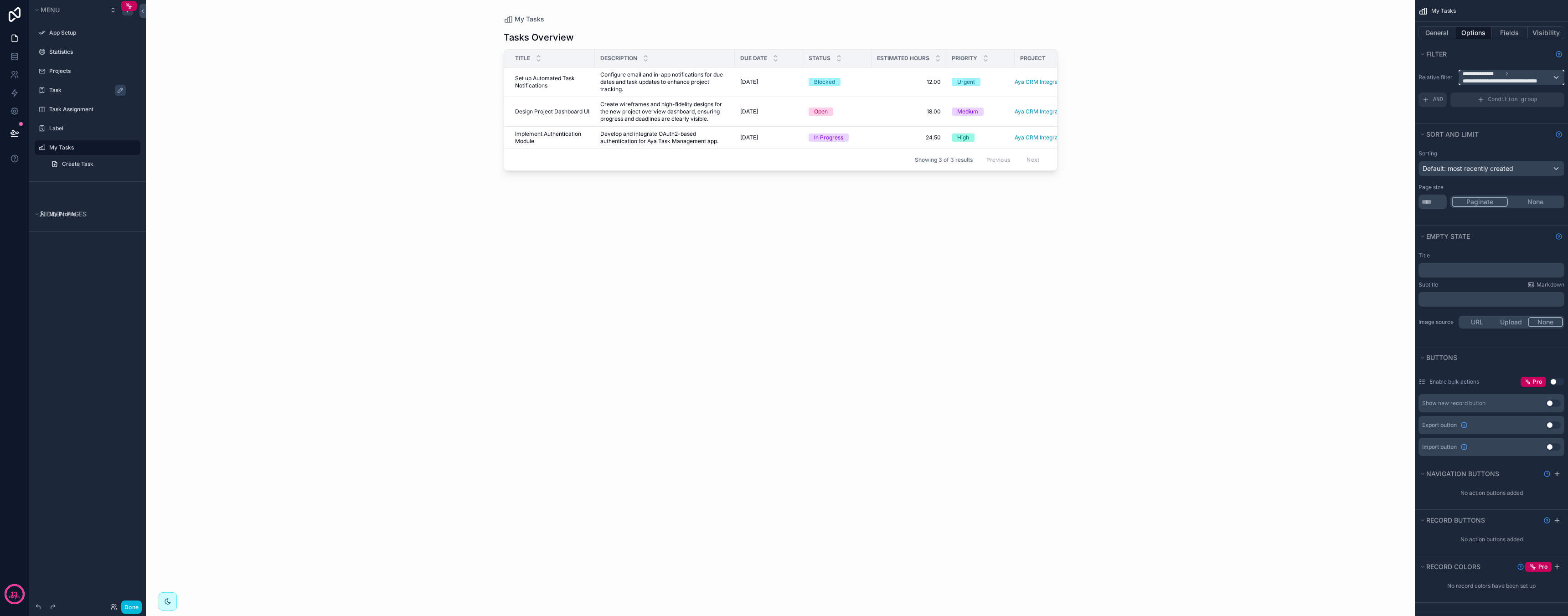
click at [1511, 82] on span "**********" at bounding box center [1504, 81] width 84 height 8
click at [1504, 145] on span "Logged in User" at bounding box center [1504, 143] width 75 height 11
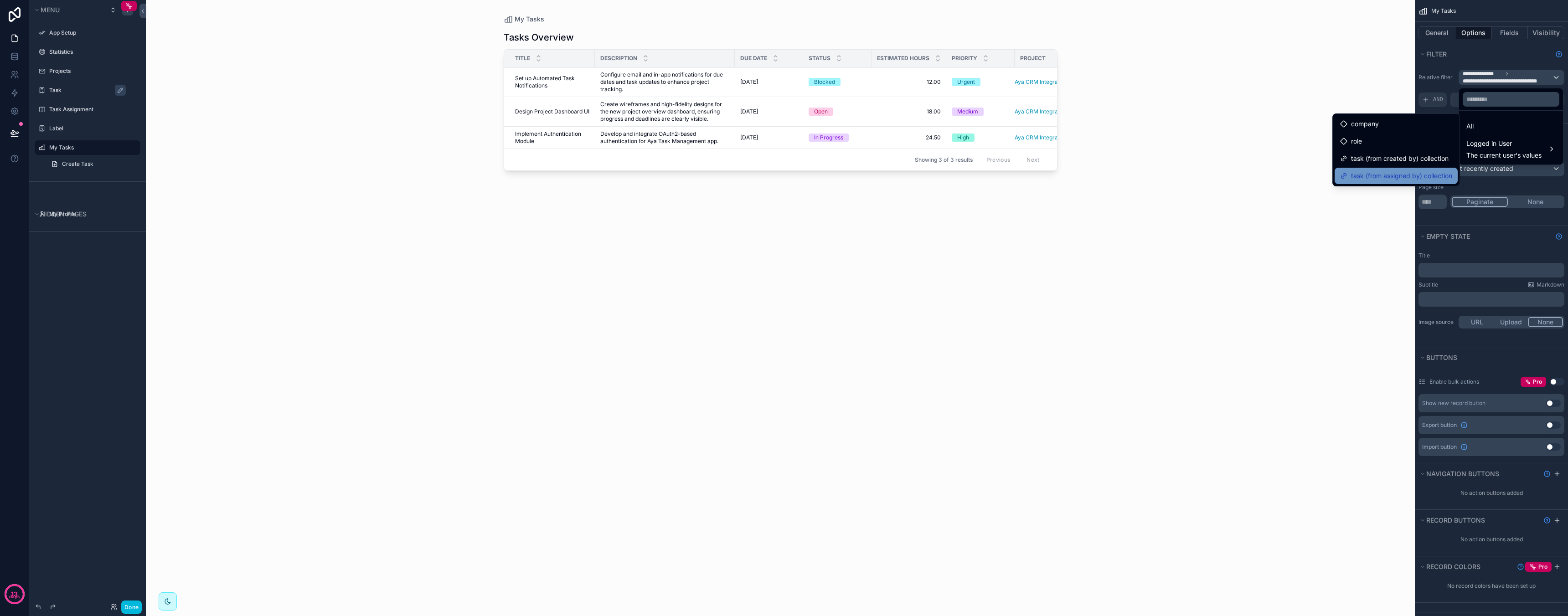
click at [1419, 174] on span "task (from assigned by) collection" at bounding box center [1401, 176] width 101 height 11
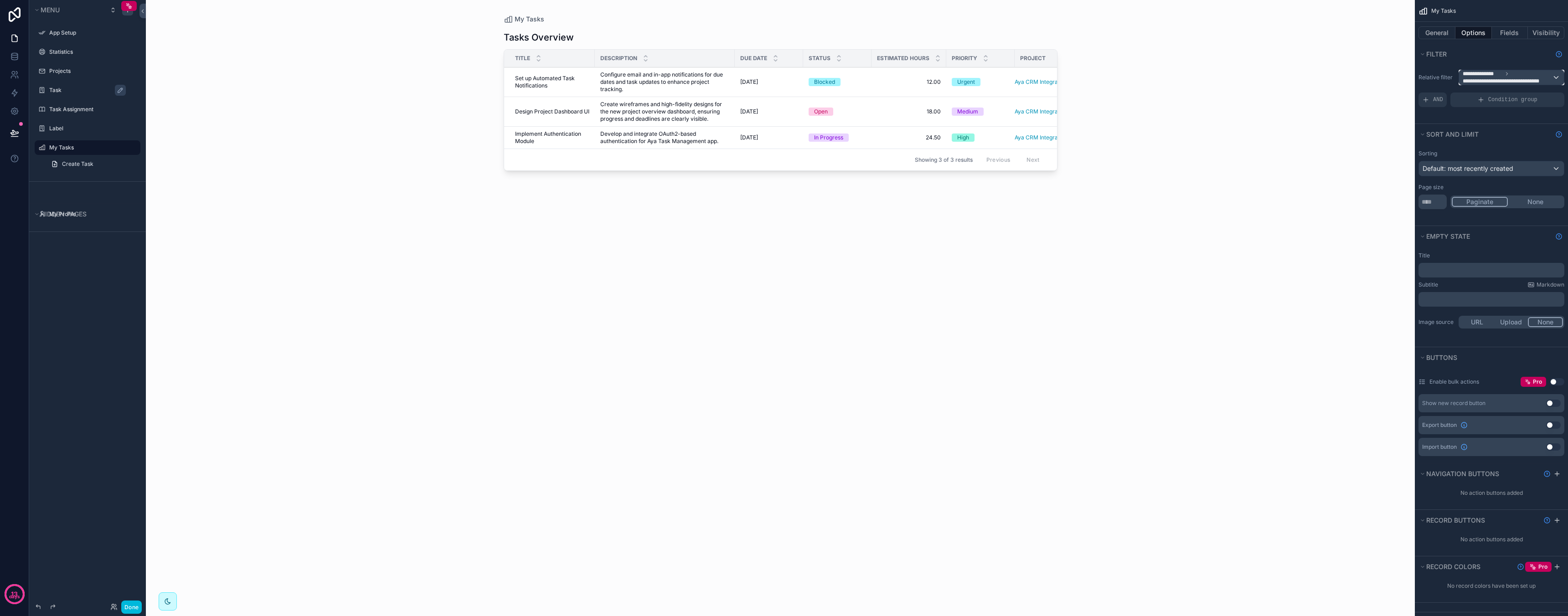
click at [1501, 78] on span "**********" at bounding box center [1506, 81] width 88 height 8
click at [1501, 78] on div "scrollable content" at bounding box center [784, 308] width 1568 height 616
click at [1493, 81] on span "**********" at bounding box center [1506, 81] width 88 height 8
click at [1495, 150] on span "The current user's values" at bounding box center [1504, 155] width 75 height 9
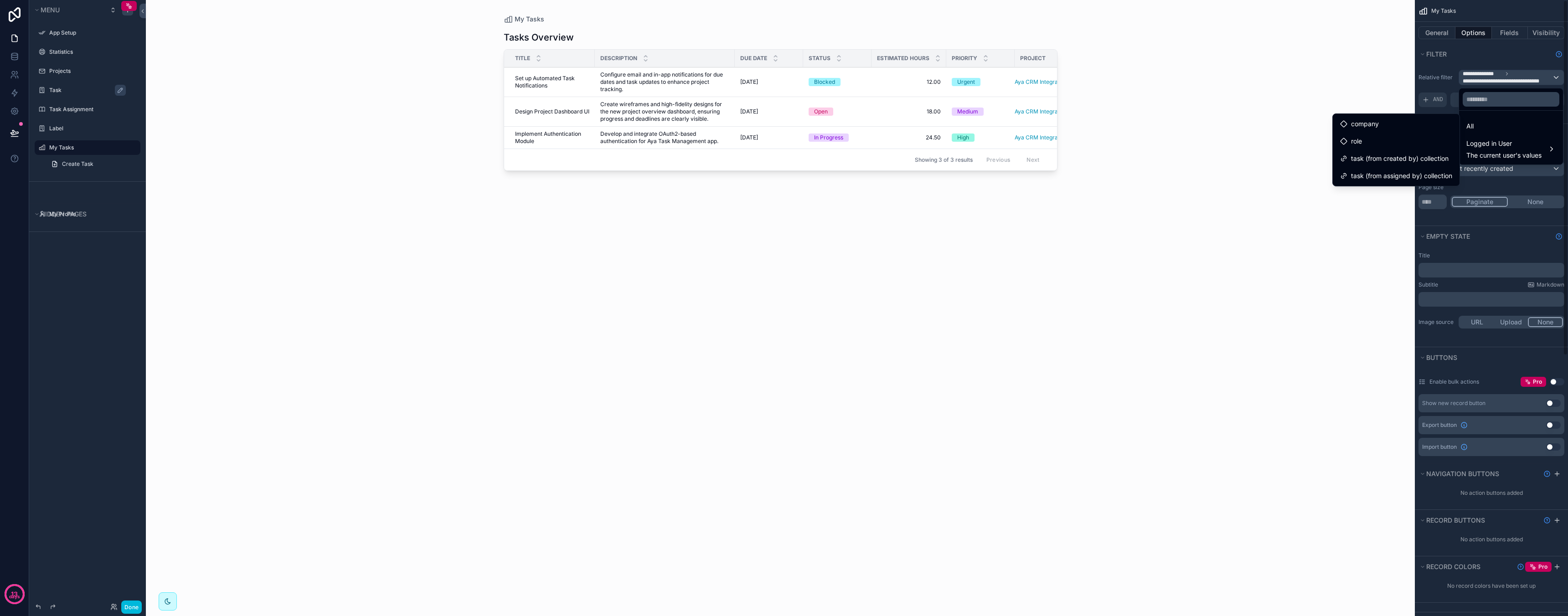
click at [1490, 47] on div "scrollable content" at bounding box center [784, 308] width 1568 height 616
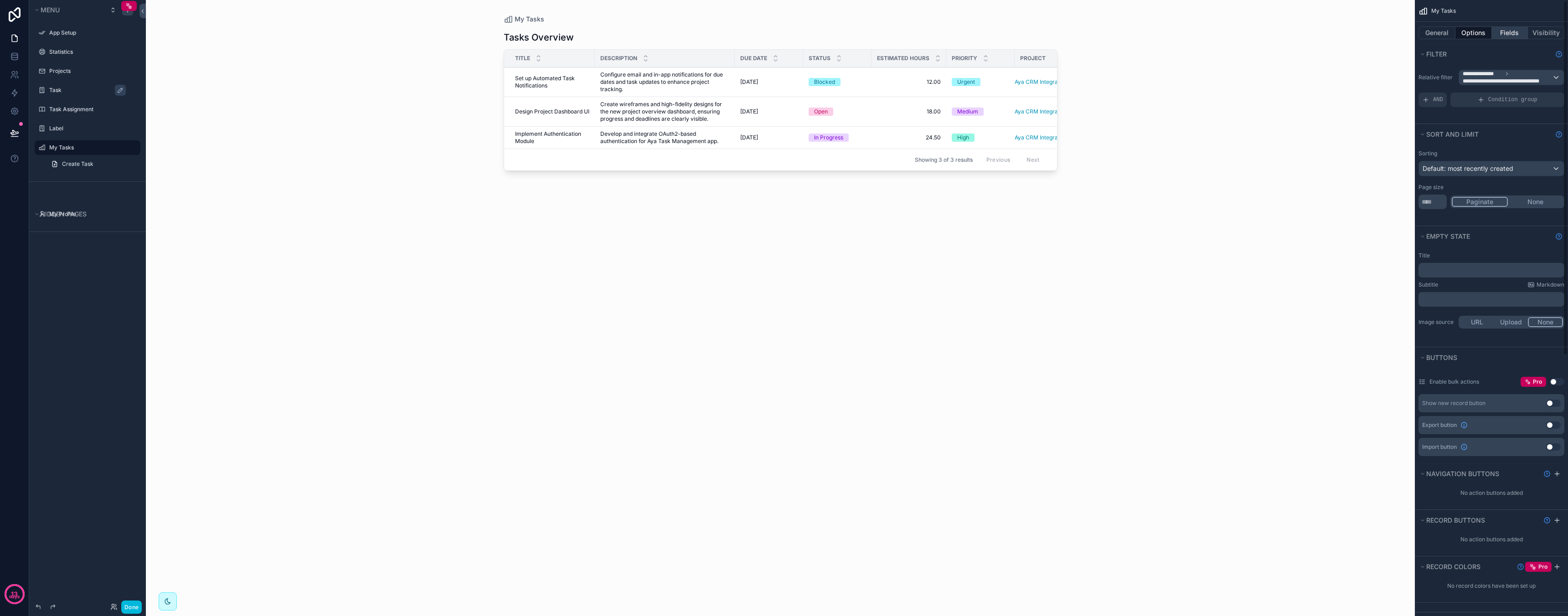
click at [1513, 29] on button "Fields" at bounding box center [1510, 33] width 37 height 13
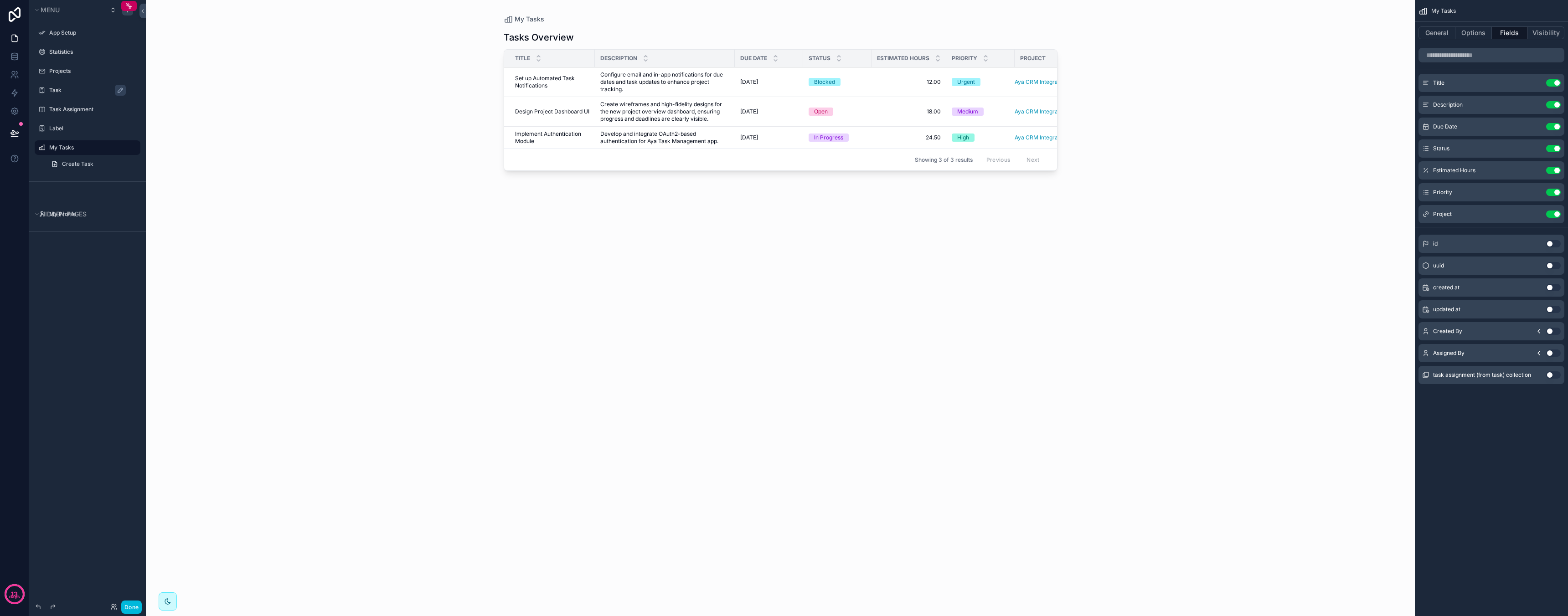
click at [1551, 376] on button "Use setting" at bounding box center [1553, 374] width 14 height 8
click at [1473, 31] on button "Options" at bounding box center [1474, 33] width 37 height 13
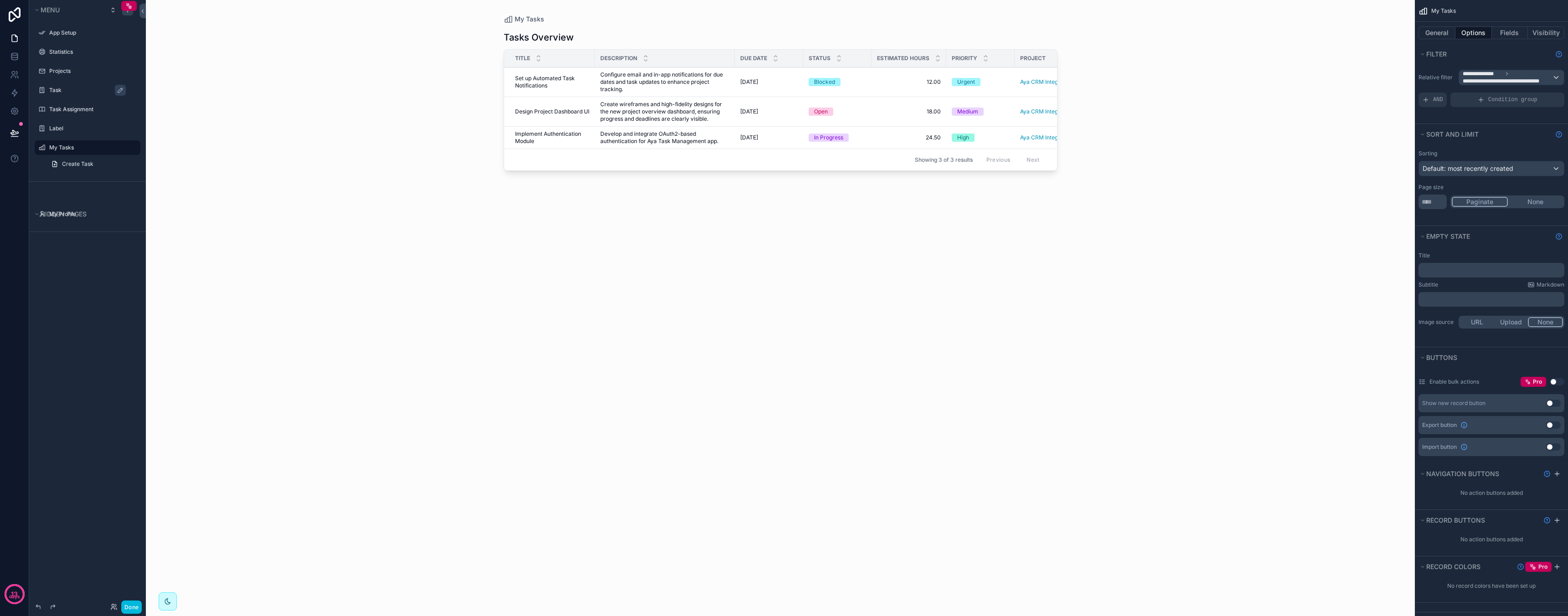
click at [1489, 64] on div "Filter" at bounding box center [1491, 53] width 153 height 21
click at [1489, 71] on span "**********" at bounding box center [1482, 74] width 39 height 8
click at [1494, 147] on span "Logged in User" at bounding box center [1504, 143] width 75 height 11
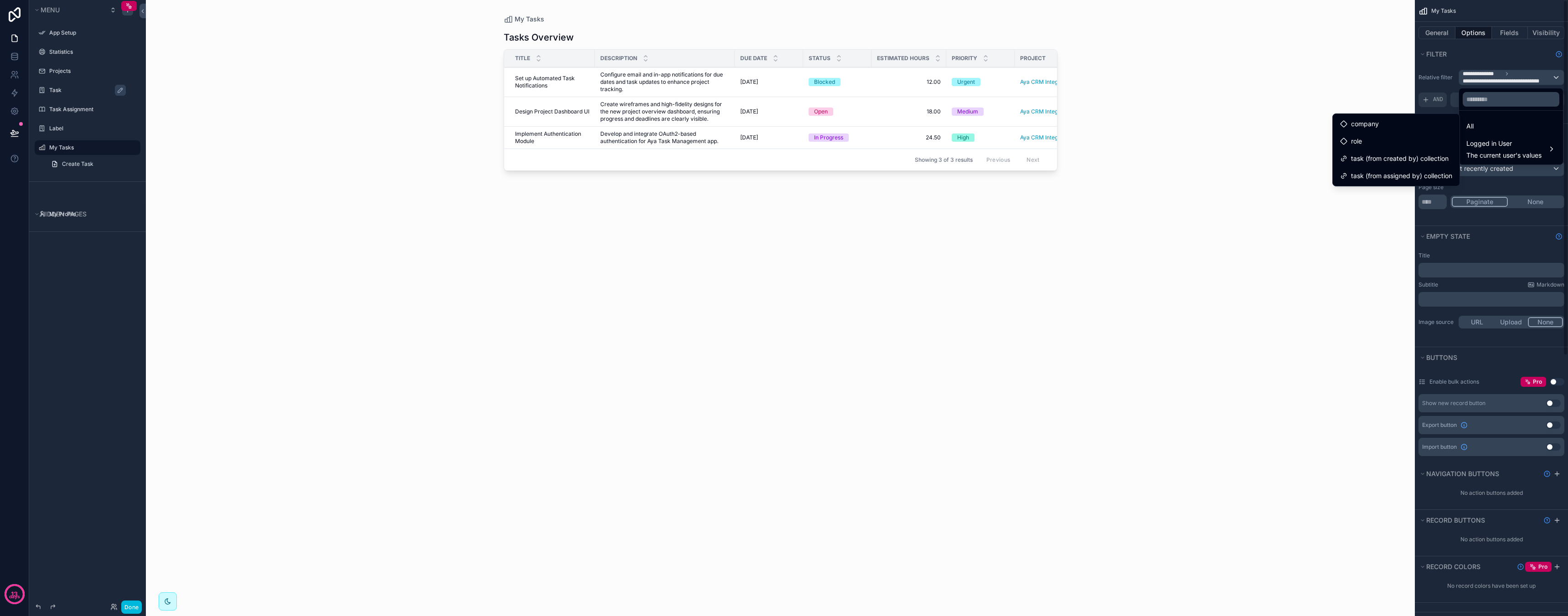
click at [1496, 38] on div "scrollable content" at bounding box center [784, 308] width 1568 height 616
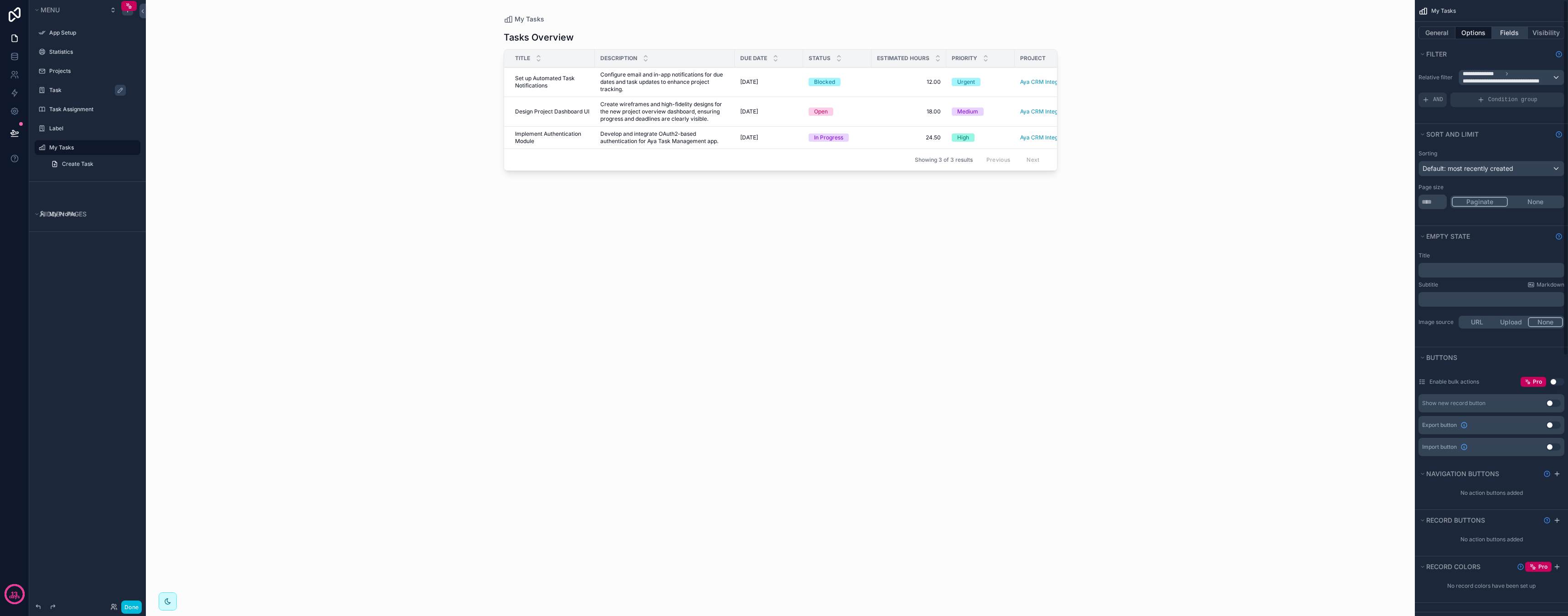
click at [1502, 37] on button "Fields" at bounding box center [1510, 33] width 37 height 13
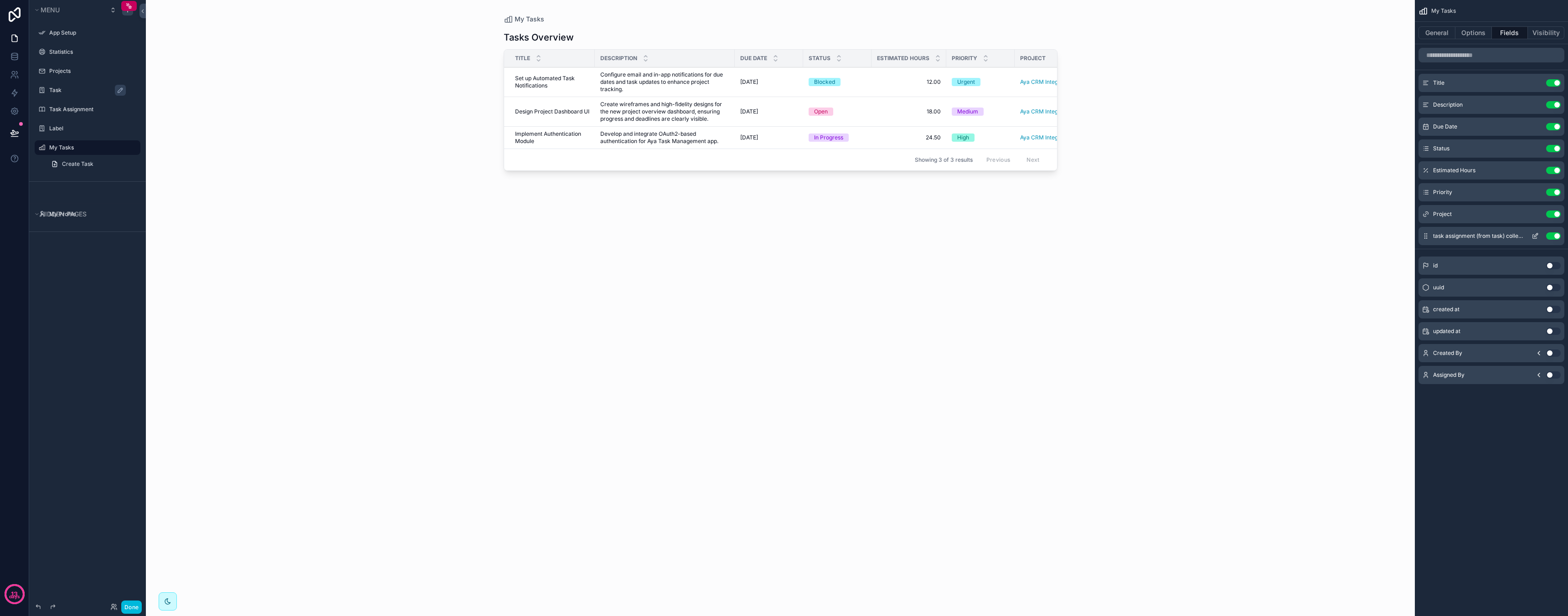
click at [1551, 236] on button "Use setting" at bounding box center [1553, 236] width 14 height 8
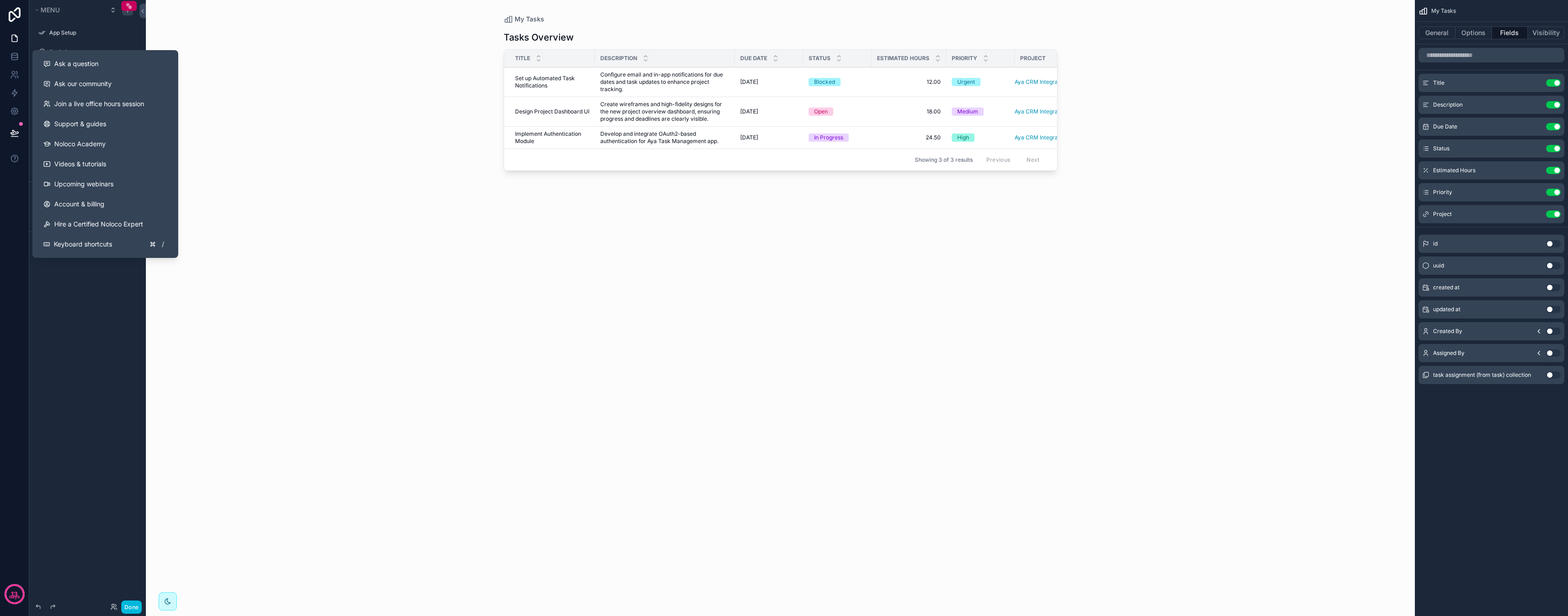
click at [309, 178] on div "My Tasks Tasks Overview Title Description Due Date Status Estimated Hours Prior…" at bounding box center [780, 308] width 1269 height 616
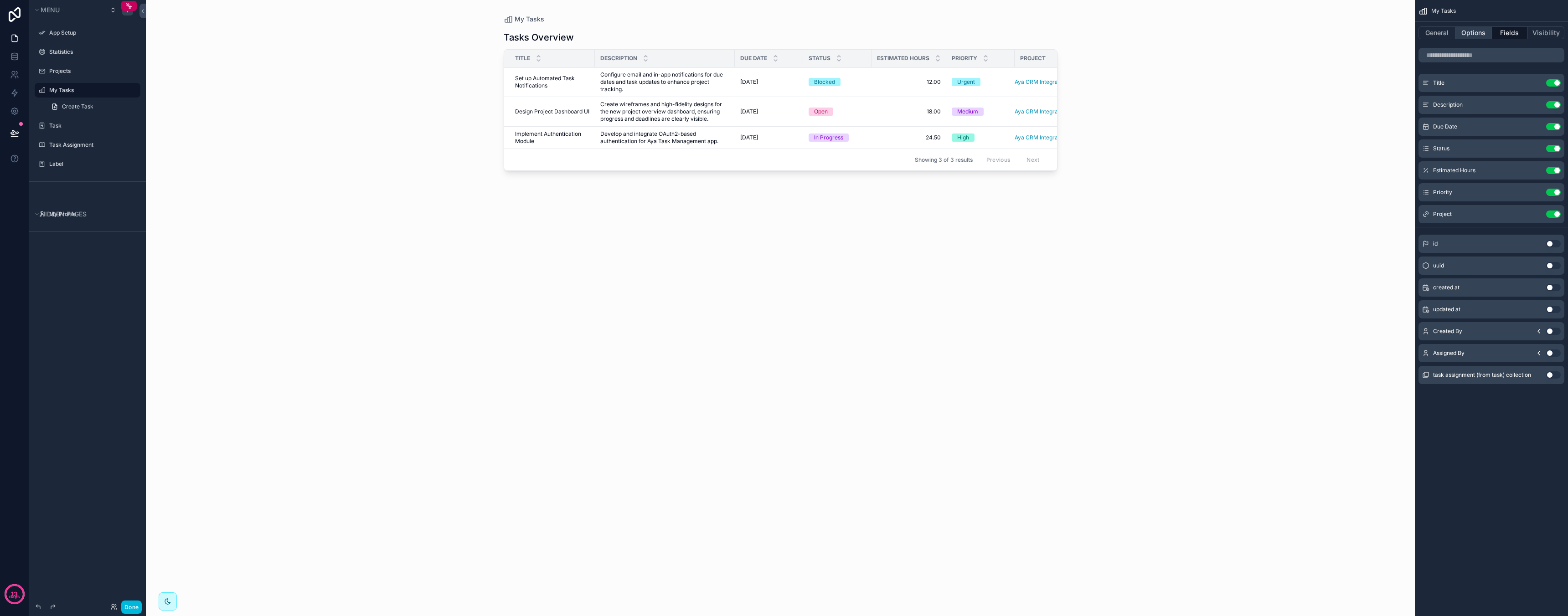
click at [1476, 32] on button "Options" at bounding box center [1474, 33] width 37 height 13
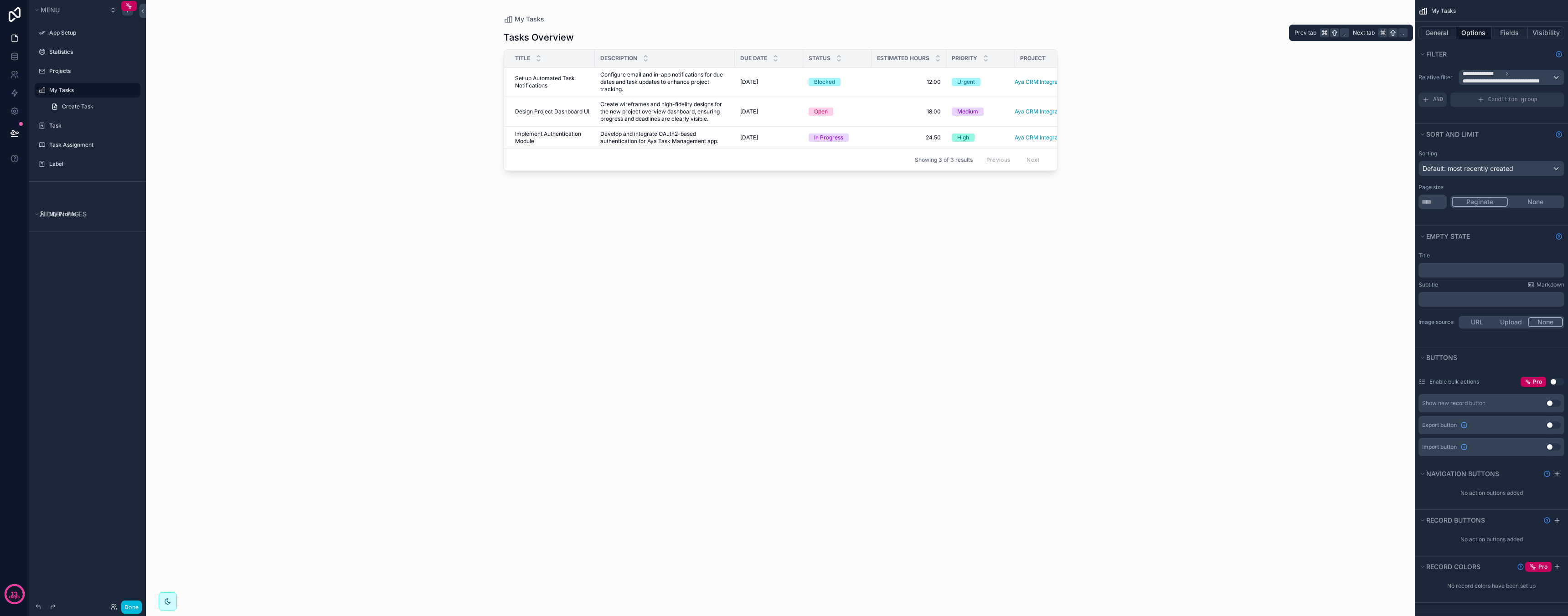
click at [1490, 32] on button "Options" at bounding box center [1474, 33] width 37 height 13
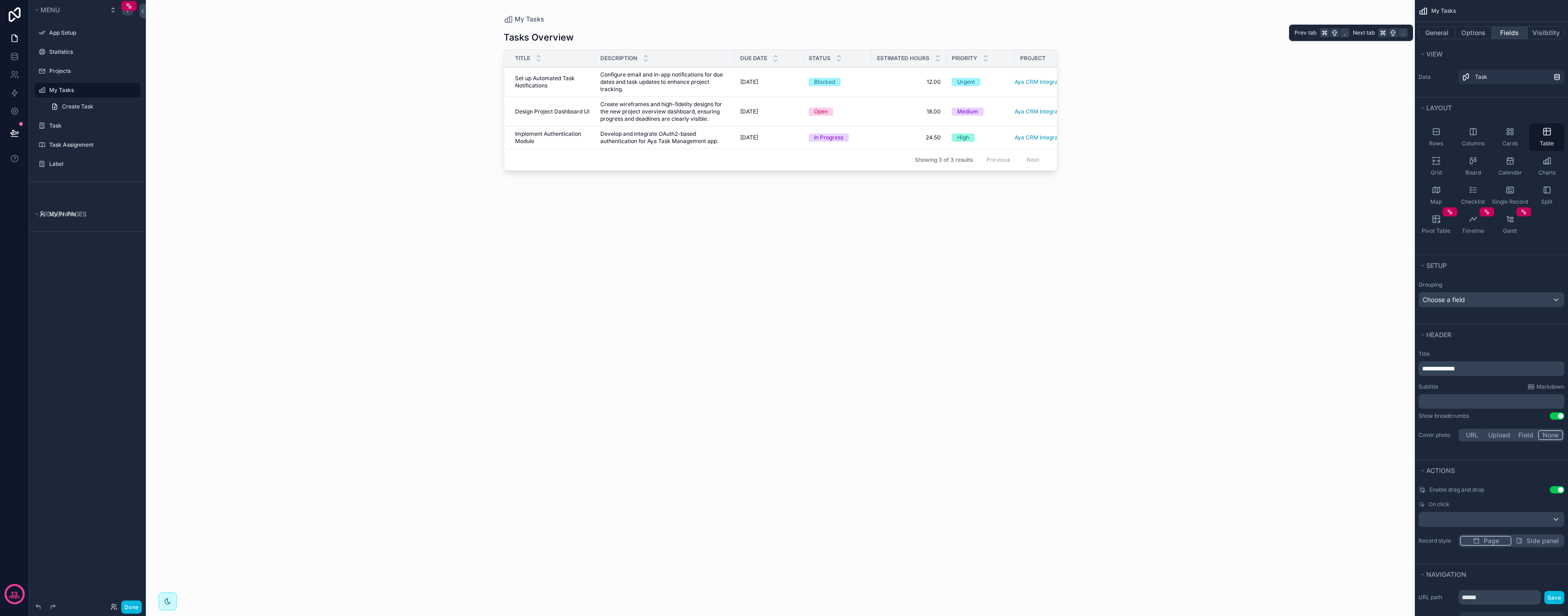
click at [1505, 32] on button "Fields" at bounding box center [1510, 33] width 37 height 13
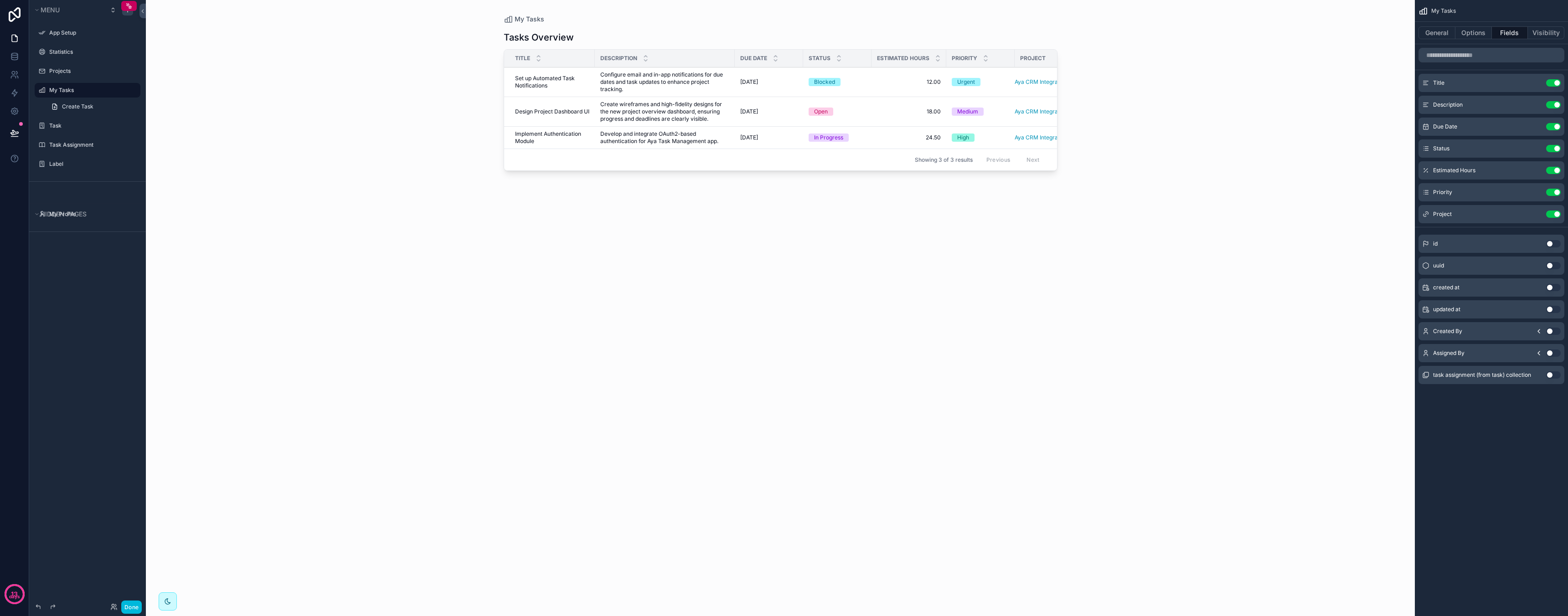
click at [999, 115] on div "scrollable content" at bounding box center [780, 303] width 583 height 605
click at [1548, 31] on button "Visibility" at bounding box center [1546, 33] width 37 height 13
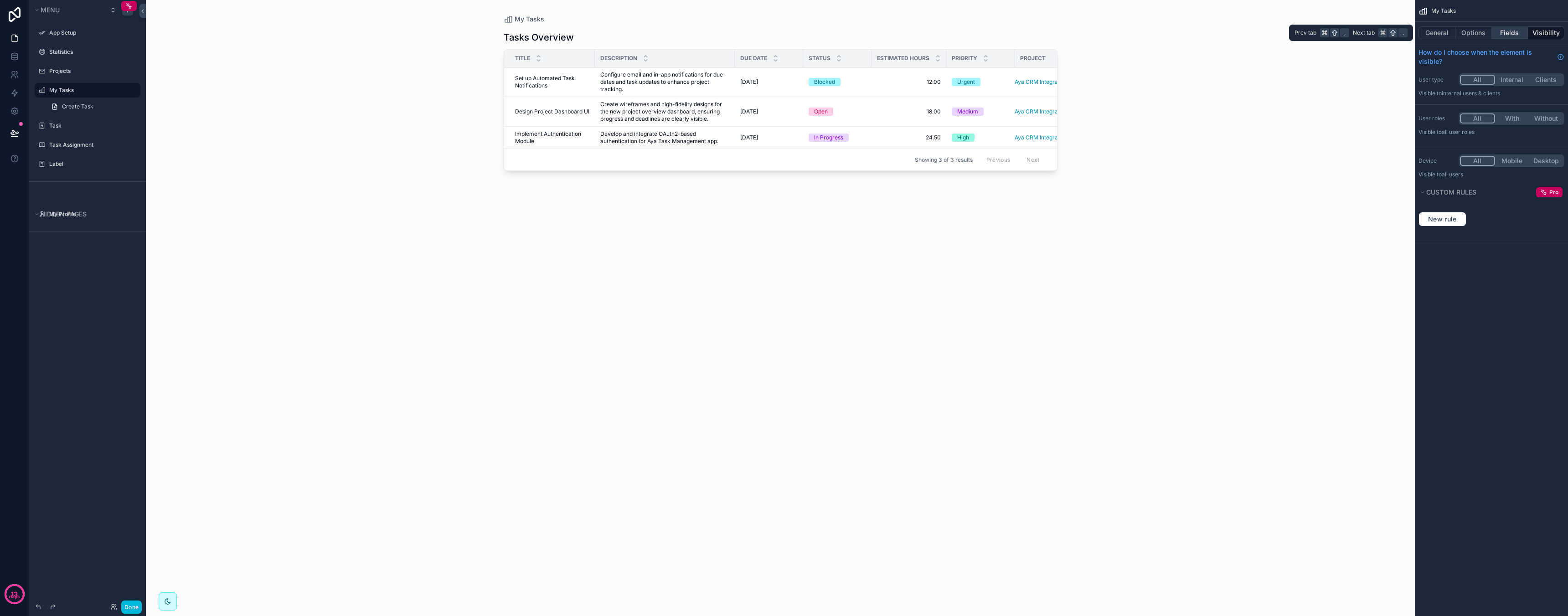
click at [1500, 36] on button "Fields" at bounding box center [1510, 33] width 37 height 13
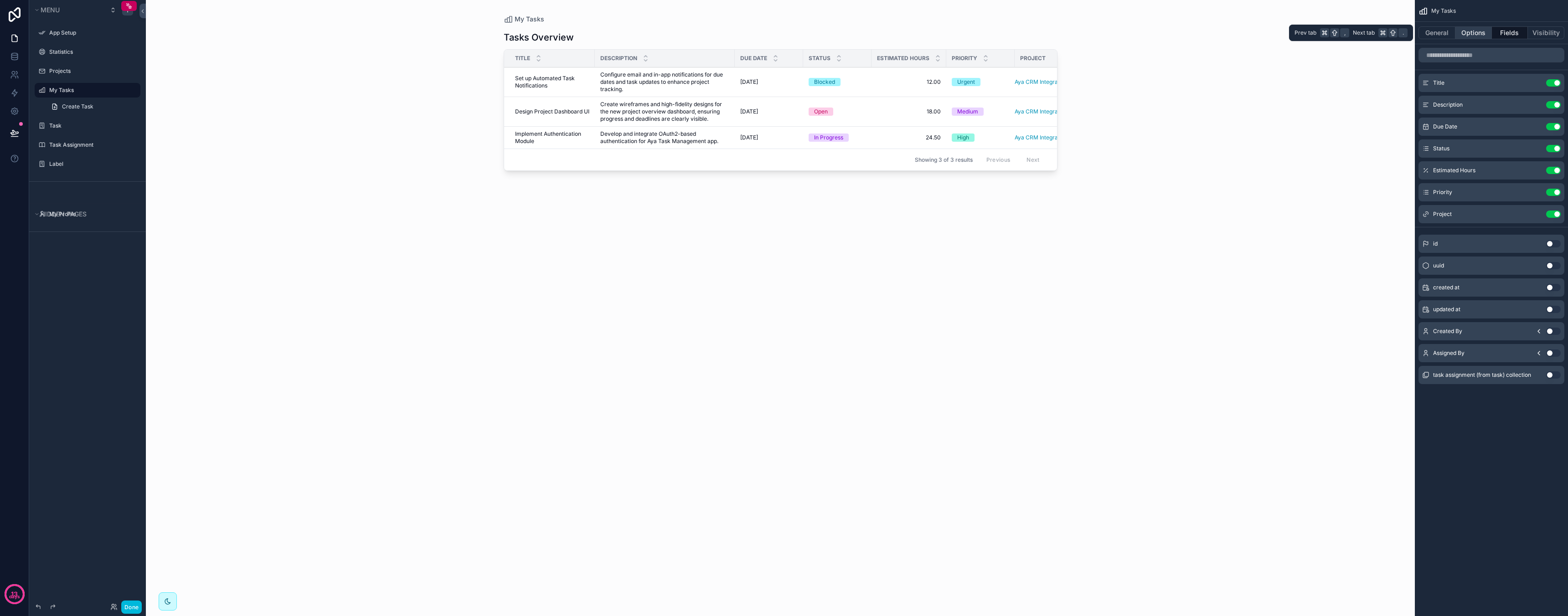
click at [1464, 34] on button "Options" at bounding box center [1474, 33] width 37 height 13
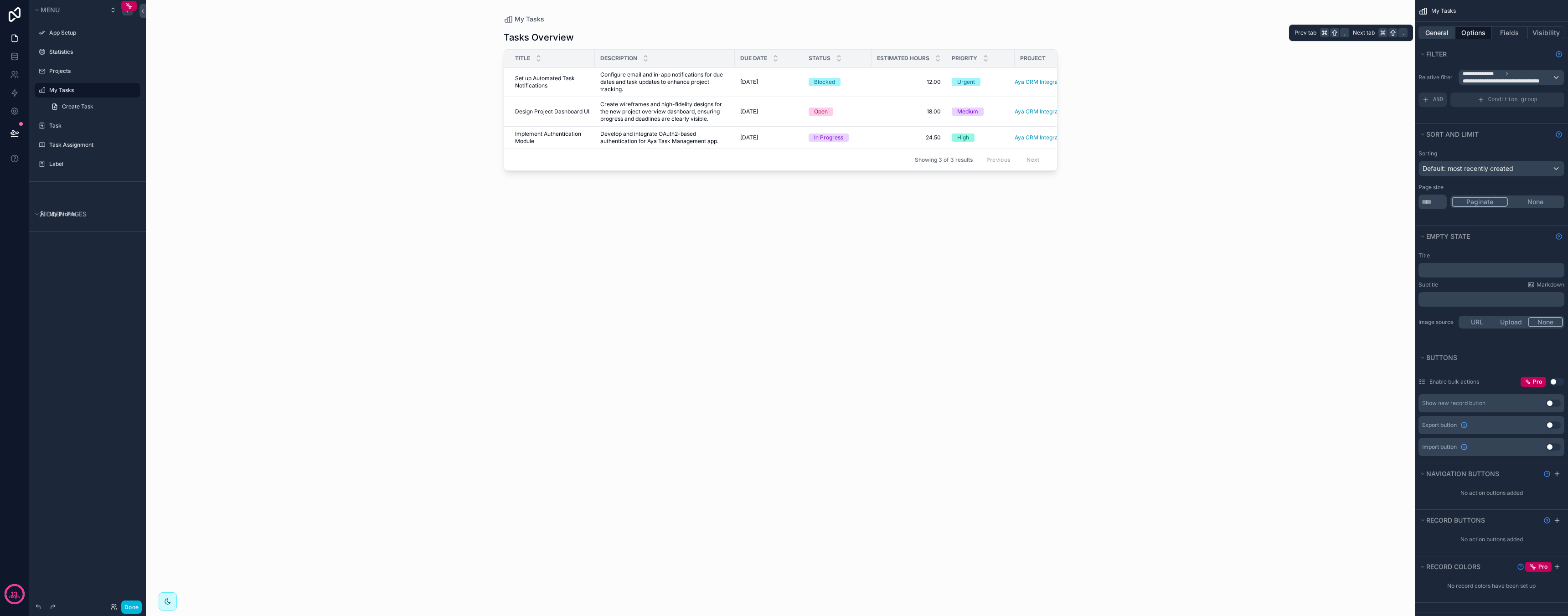
click at [1440, 33] on button "General" at bounding box center [1437, 33] width 37 height 13
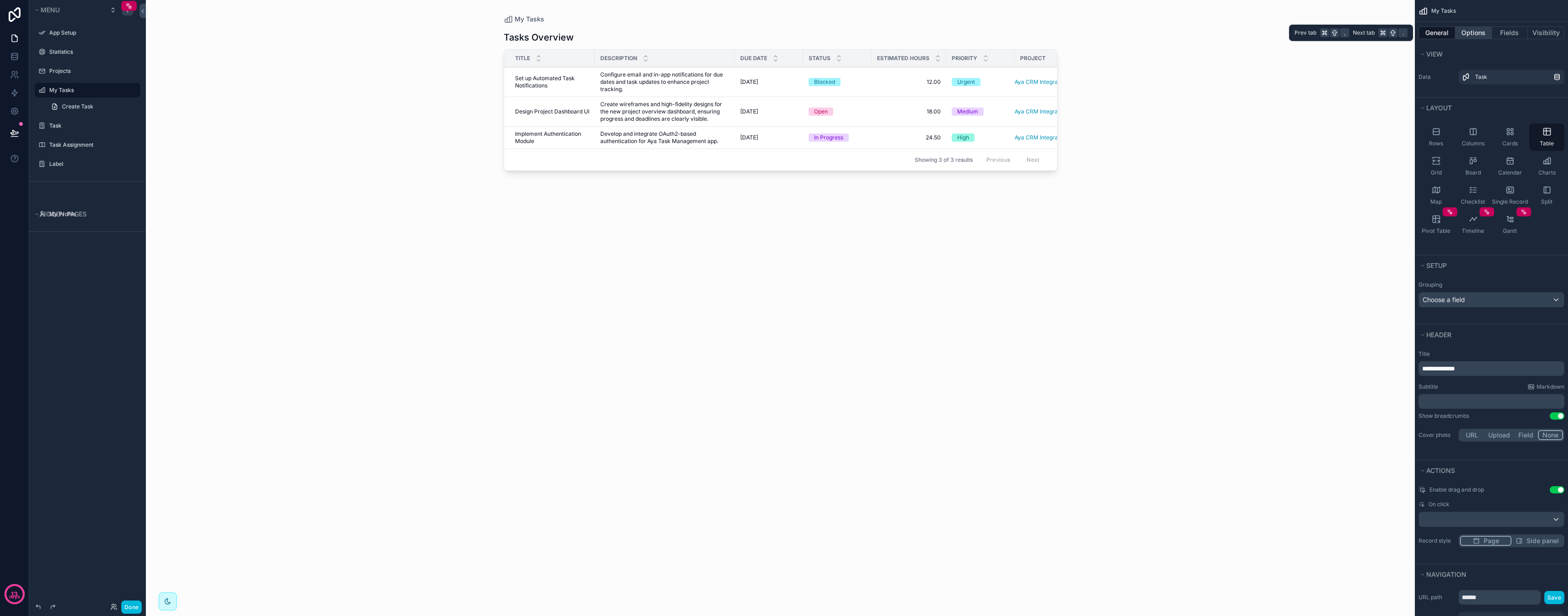
click at [1479, 38] on button "Options" at bounding box center [1474, 33] width 37 height 13
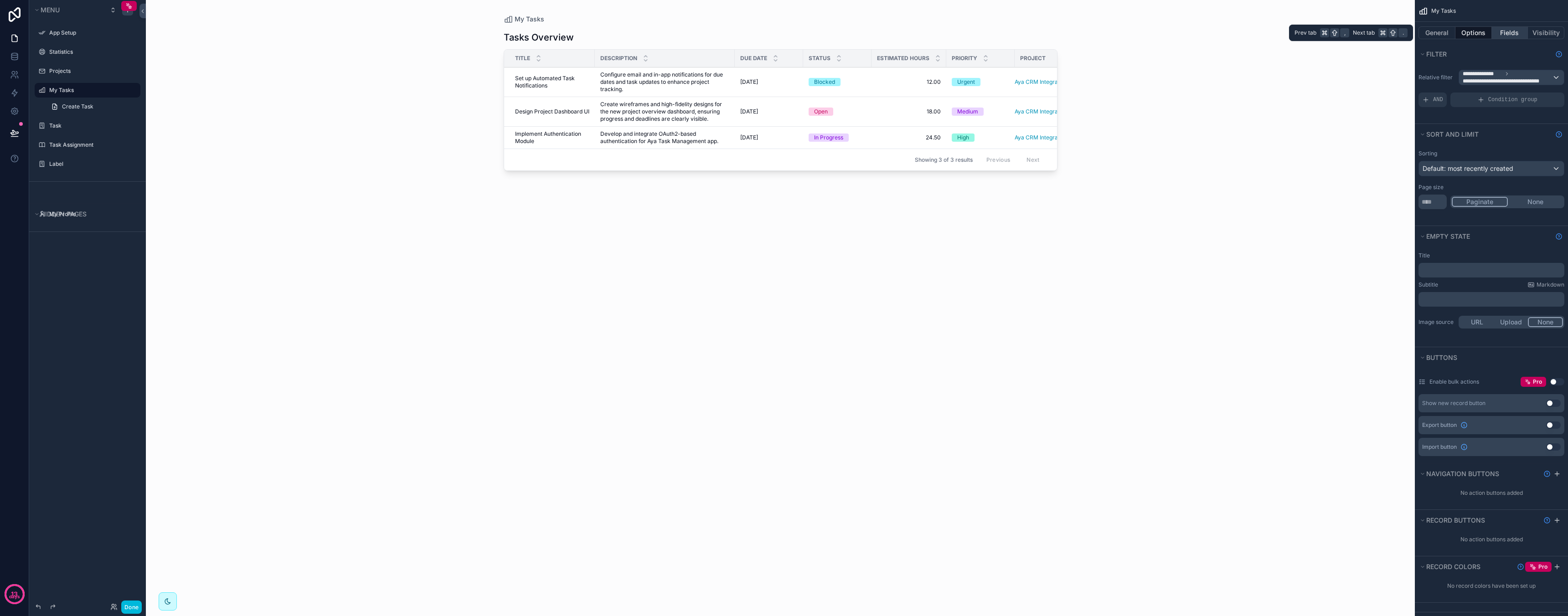
click at [1503, 36] on button "Fields" at bounding box center [1510, 33] width 37 height 13
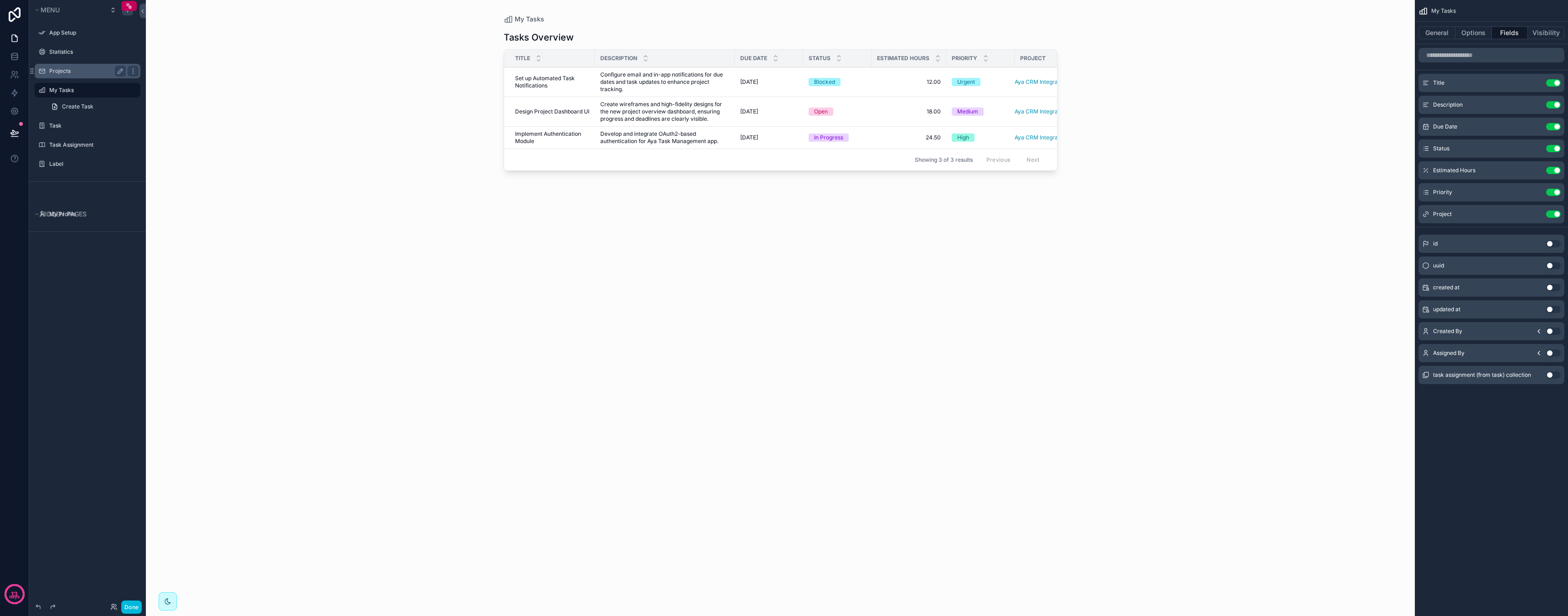
click at [96, 73] on label "Projects" at bounding box center [85, 71] width 73 height 8
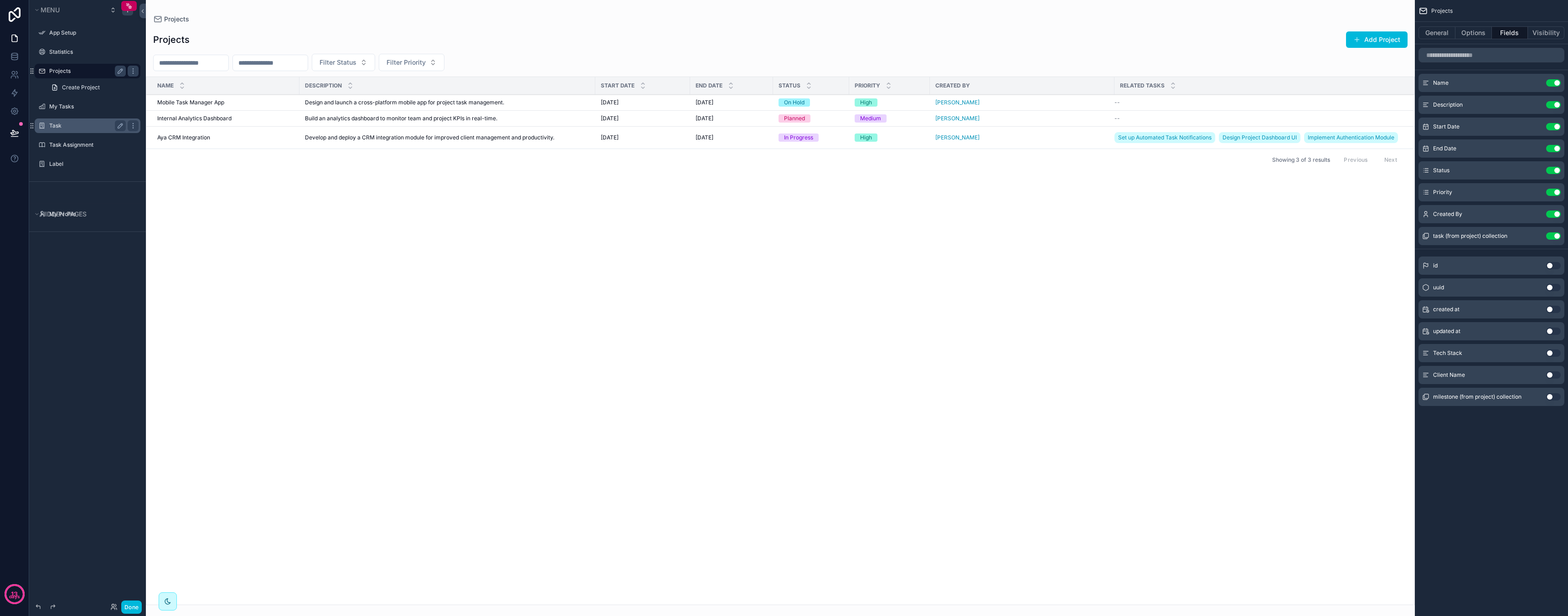
click at [86, 125] on label "Task" at bounding box center [85, 125] width 73 height 8
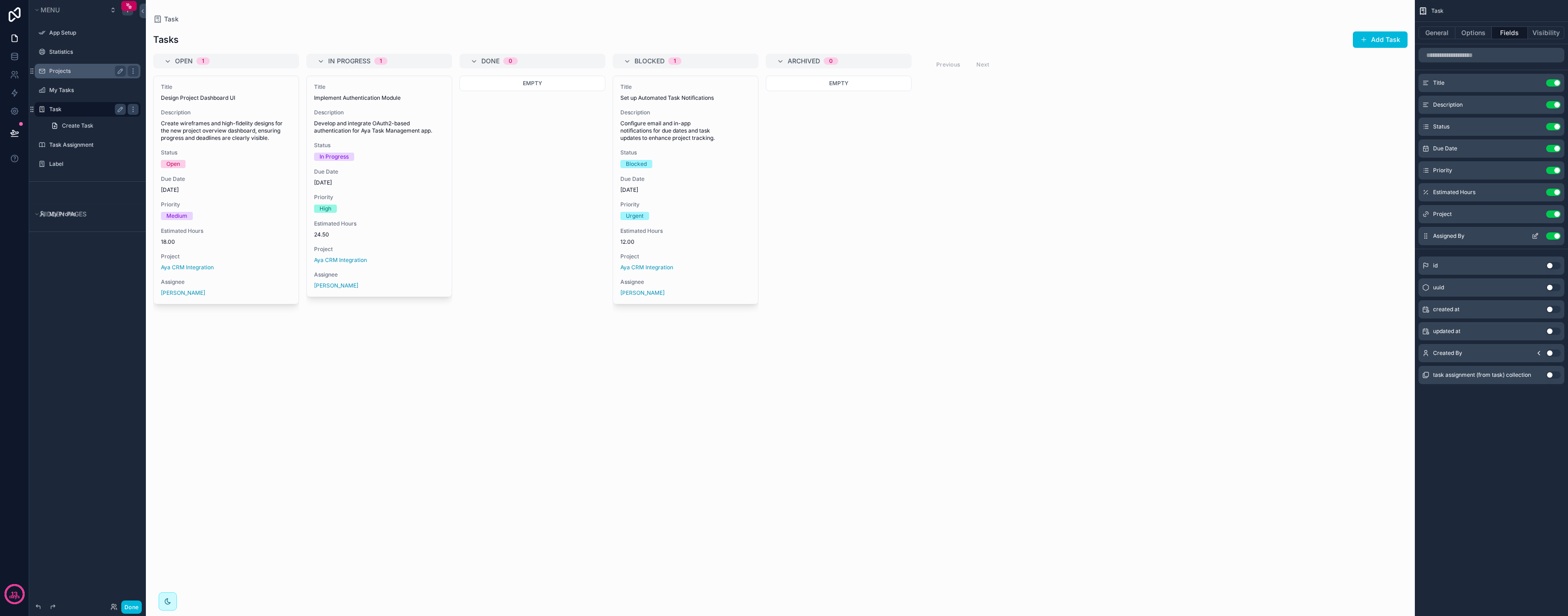
click at [1554, 235] on button "Use setting" at bounding box center [1553, 236] width 14 height 8
click at [1555, 374] on button "Use setting" at bounding box center [1553, 374] width 14 height 8
click at [1535, 237] on icon "scrollable content" at bounding box center [1535, 235] width 3 height 3
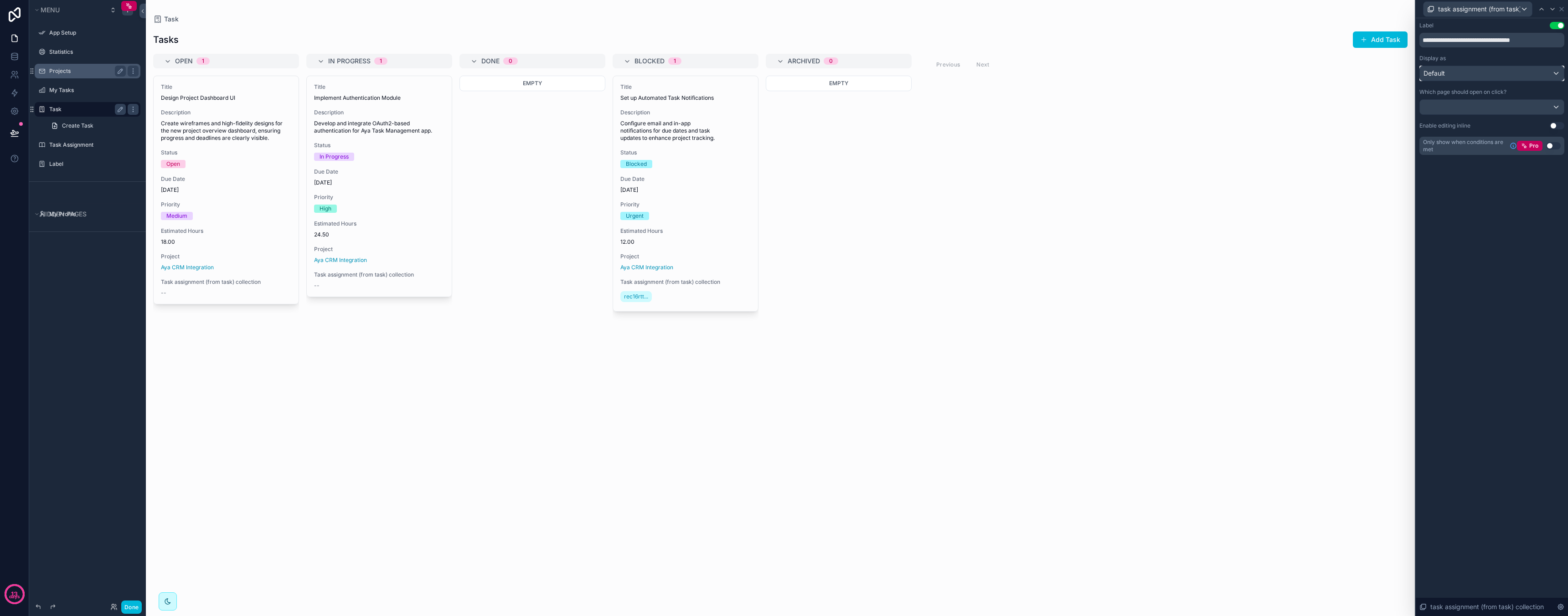
click at [1498, 73] on div "Default" at bounding box center [1492, 73] width 144 height 14
click at [1476, 143] on div "Text" at bounding box center [1491, 139] width 129 height 11
click at [1499, 74] on div "Text" at bounding box center [1492, 73] width 144 height 14
click at [1478, 119] on div "Default" at bounding box center [1491, 122] width 129 height 11
click at [1495, 42] on input "**********" at bounding box center [1491, 39] width 145 height 14
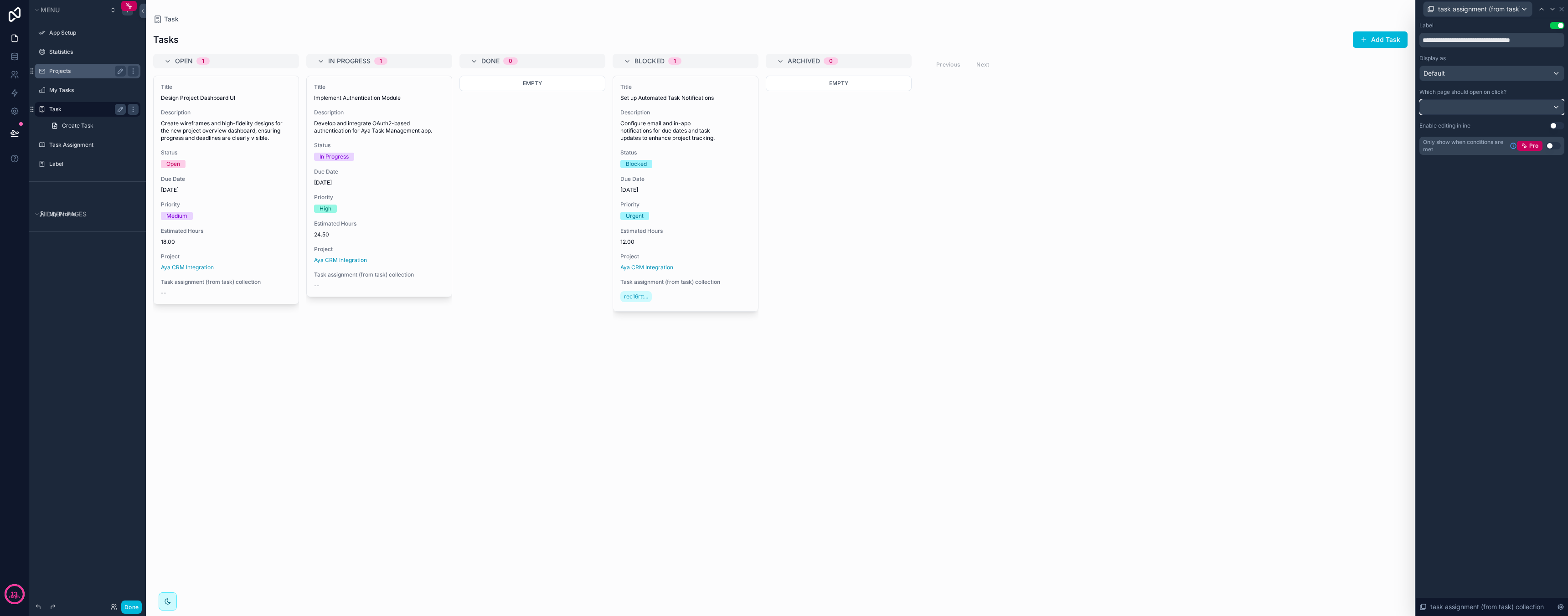
click at [1479, 111] on div at bounding box center [1492, 106] width 144 height 14
click at [1478, 238] on div at bounding box center [1492, 308] width 152 height 616
click at [1557, 145] on button "Use setting" at bounding box center [1553, 145] width 14 height 8
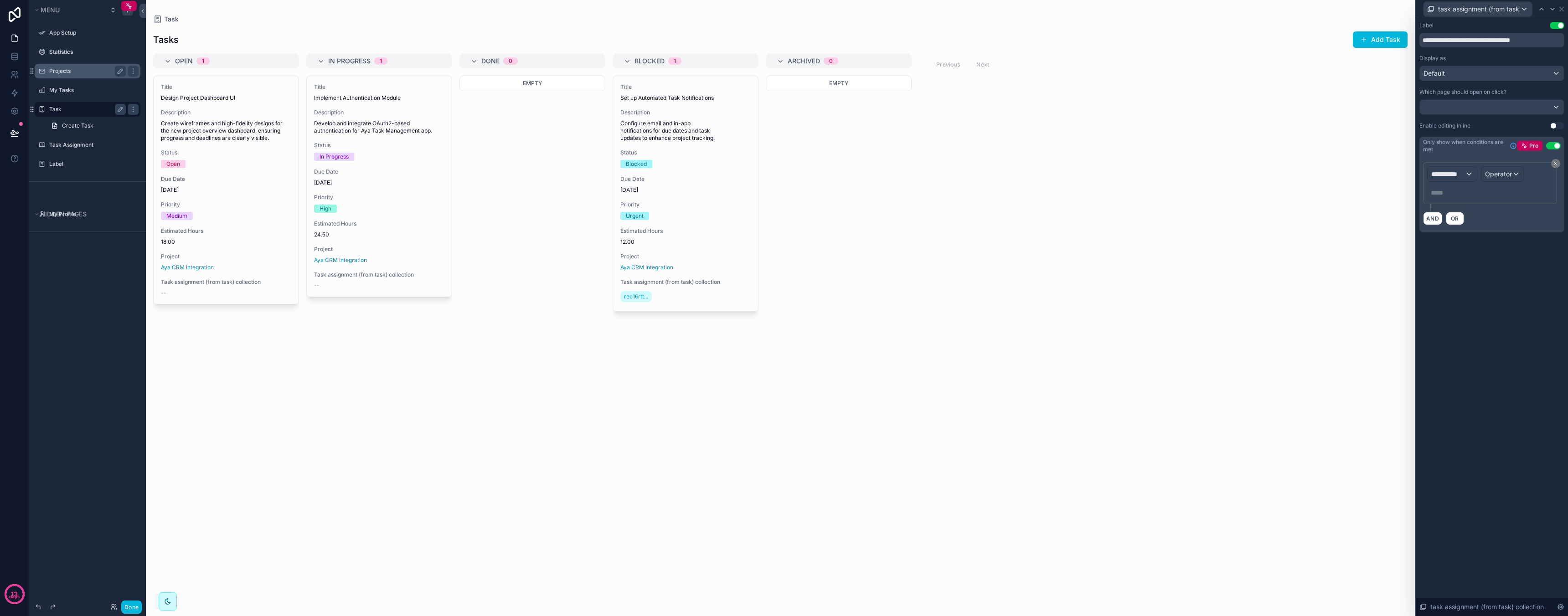
click at [1554, 145] on button "Use setting" at bounding box center [1553, 145] width 14 height 8
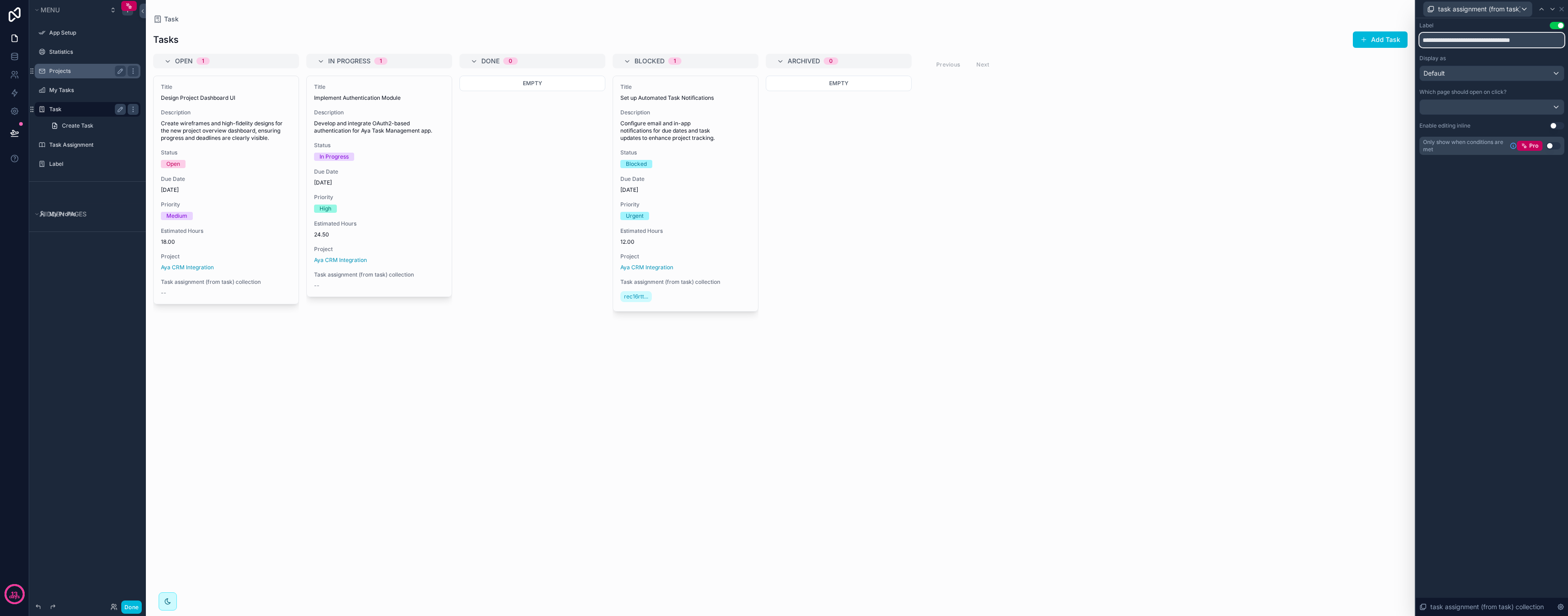
click at [1507, 42] on input "**********" at bounding box center [1491, 39] width 145 height 14
click at [1538, 39] on input "**********" at bounding box center [1491, 39] width 145 height 14
click at [632, 300] on div "scrollable content" at bounding box center [780, 308] width 1269 height 616
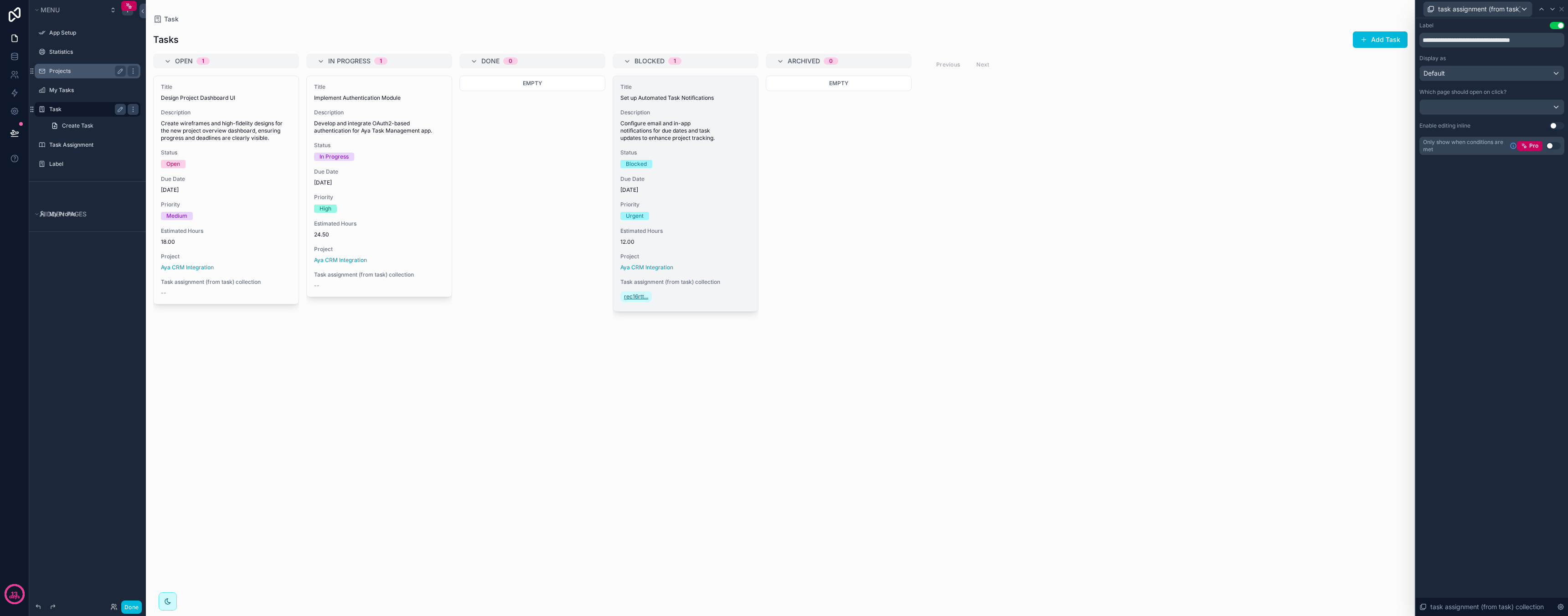
click at [636, 295] on span "rec16rtt..." at bounding box center [635, 297] width 24 height 8
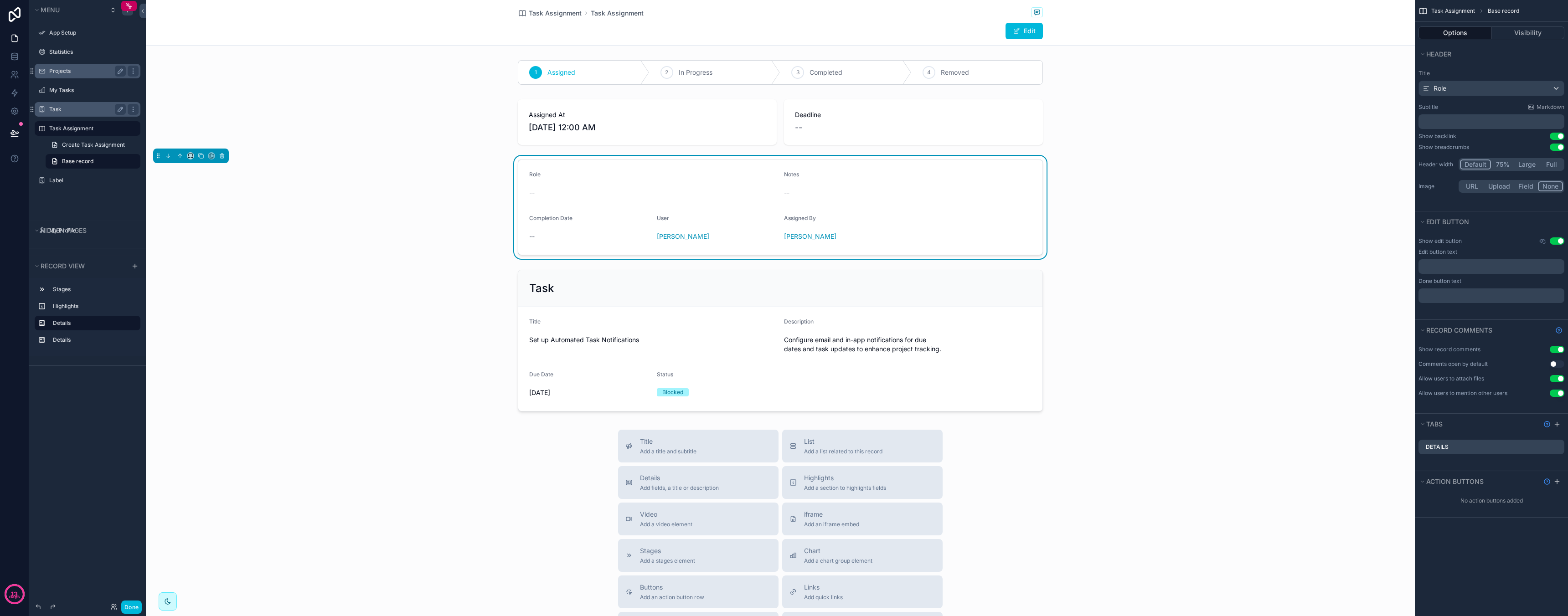
click at [797, 192] on div "--" at bounding box center [908, 192] width 247 height 9
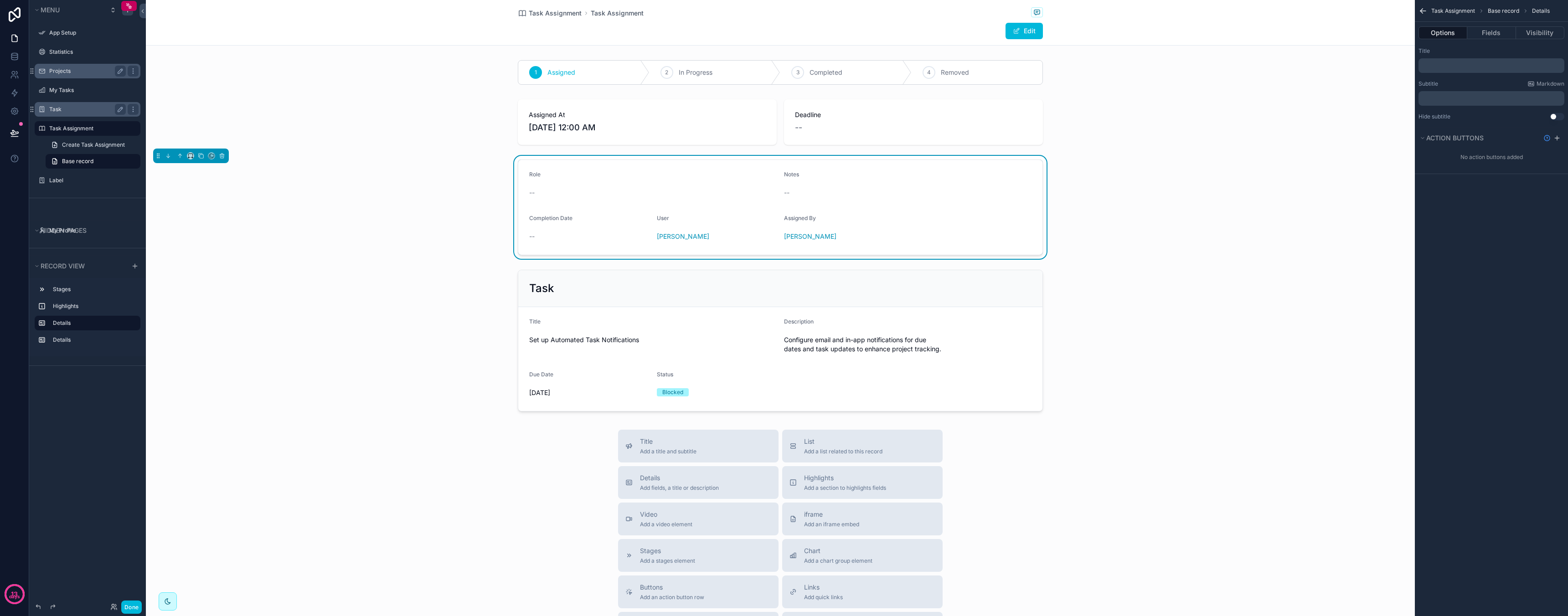
click at [77, 115] on div "Task" at bounding box center [88, 109] width 102 height 14
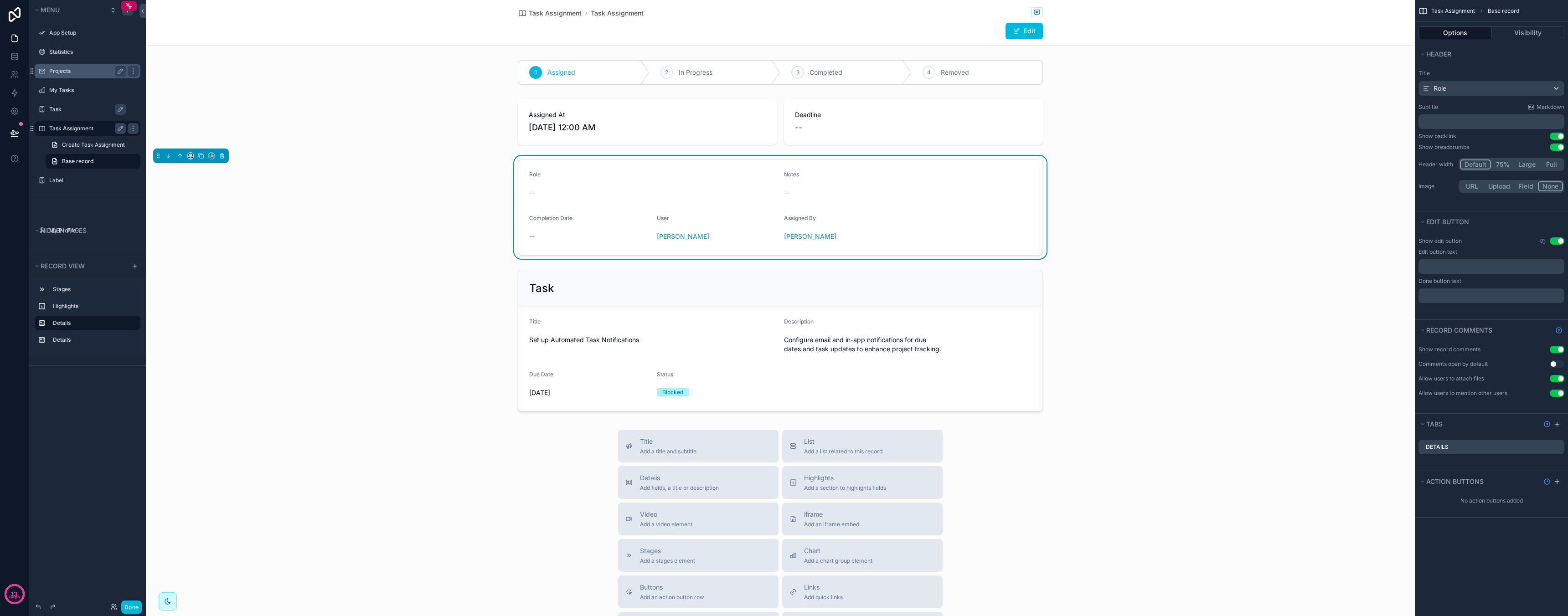
click at [97, 125] on label "Task Assignment" at bounding box center [85, 128] width 73 height 8
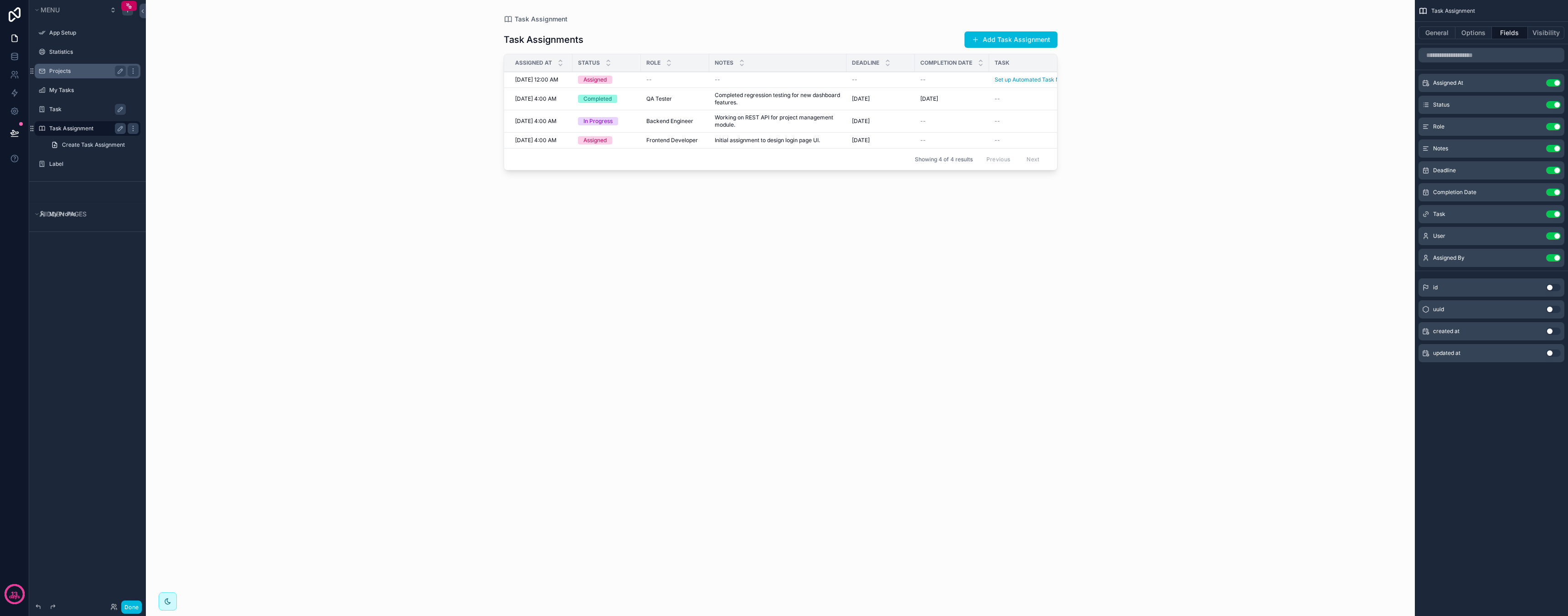
click at [69, 113] on div "Task" at bounding box center [94, 109] width 89 height 11
click at [62, 111] on label "Task" at bounding box center [92, 109] width 86 height 8
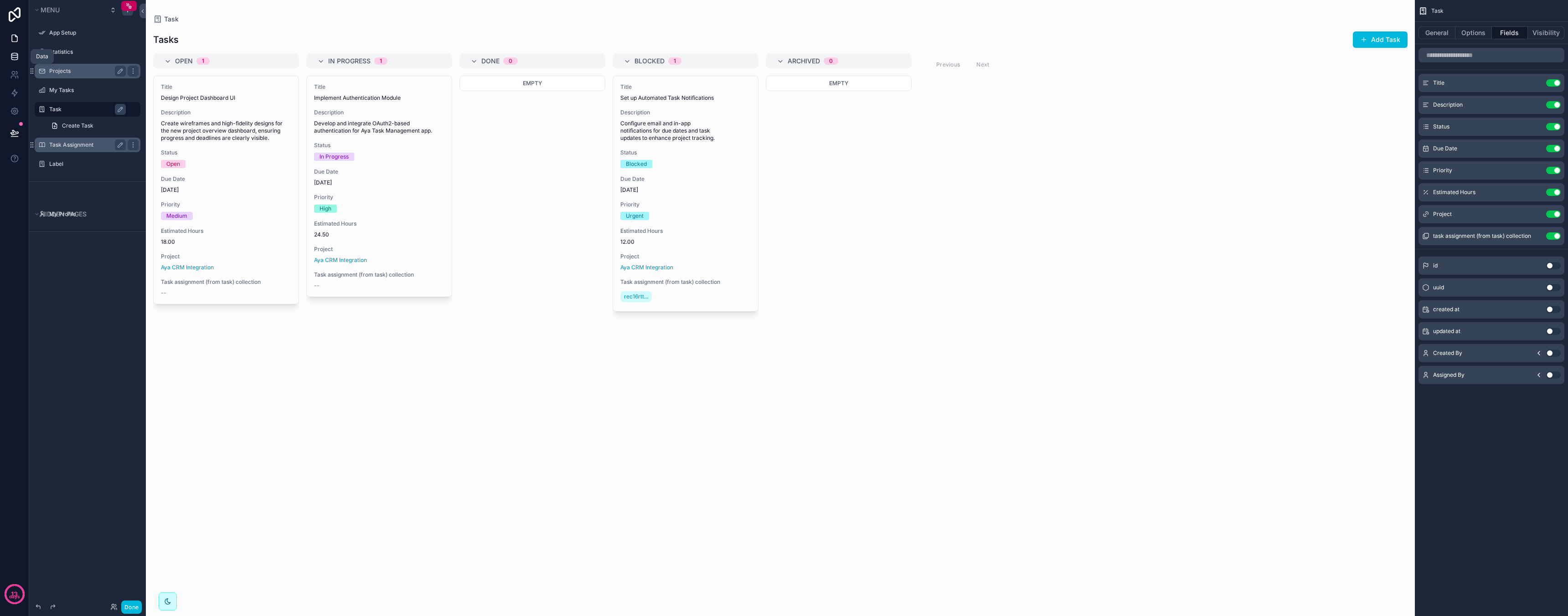
click at [14, 57] on icon at bounding box center [14, 56] width 9 height 9
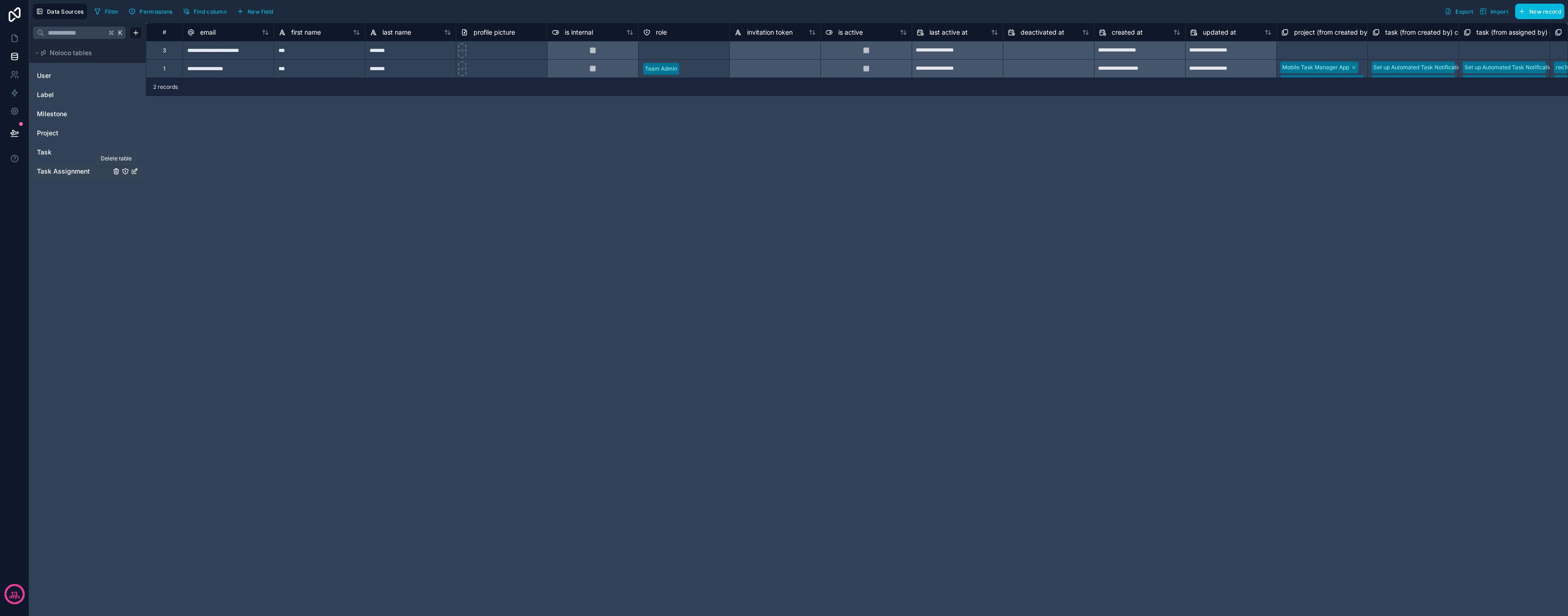
click at [117, 170] on icon "Task Assignment" at bounding box center [116, 170] width 2 height 2
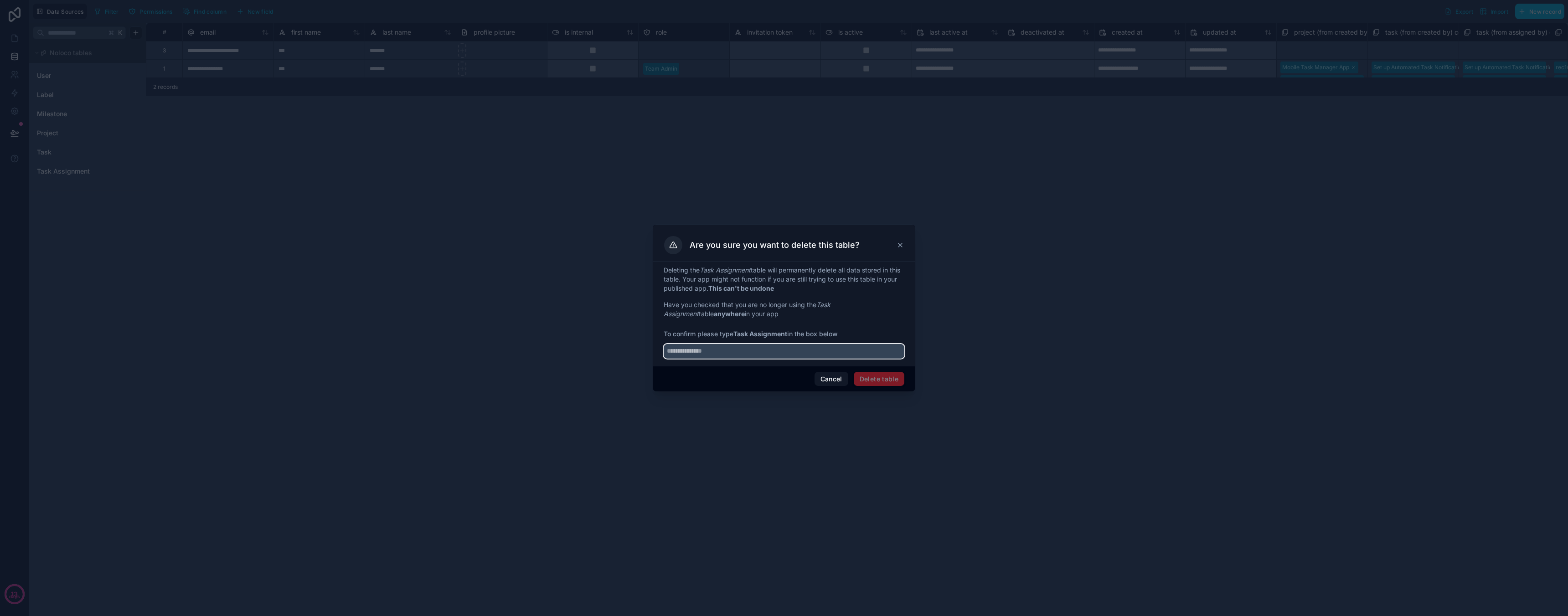
click at [798, 353] on input "text" at bounding box center [784, 351] width 241 height 14
click at [766, 335] on strong "Task Assignment" at bounding box center [760, 333] width 53 height 8
drag, startPoint x: 766, startPoint y: 335, endPoint x: 744, endPoint y: 334, distance: 22.0
click at [743, 334] on strong "Task Assignment" at bounding box center [760, 333] width 53 height 8
copy strong "Task Assignment"
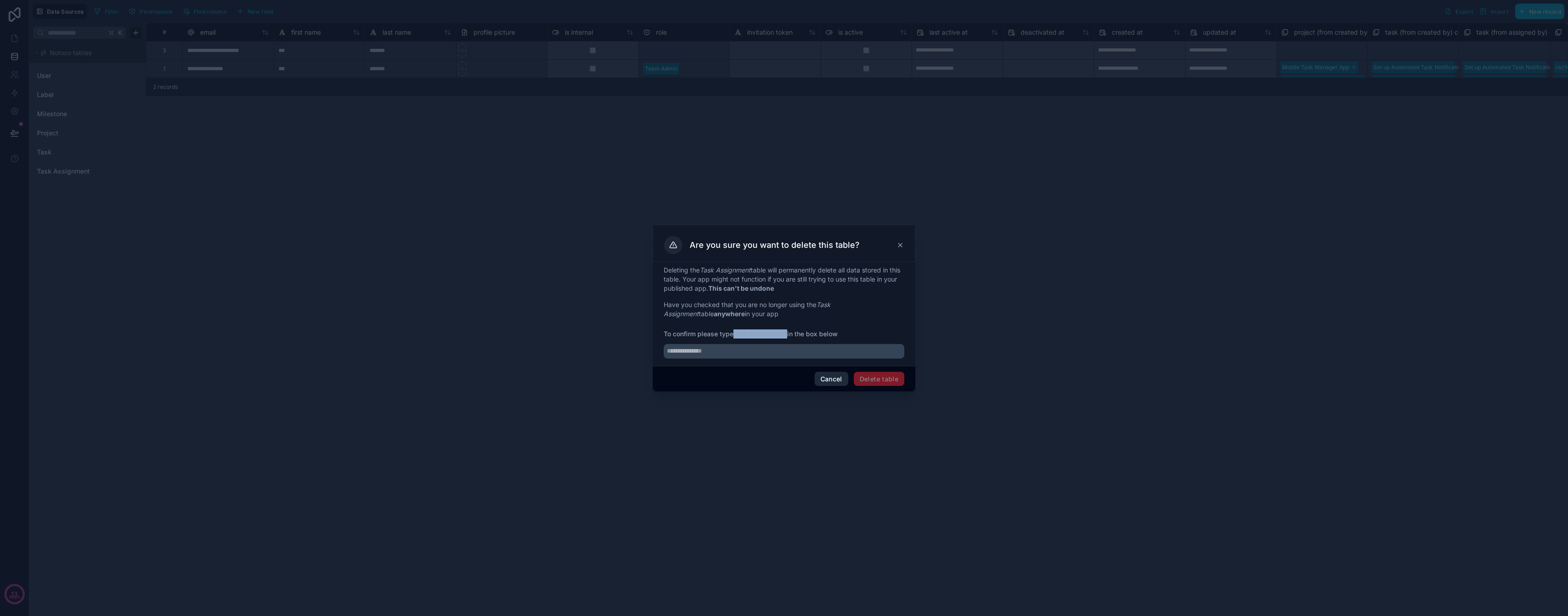
click at [822, 379] on button "Cancel" at bounding box center [831, 379] width 33 height 14
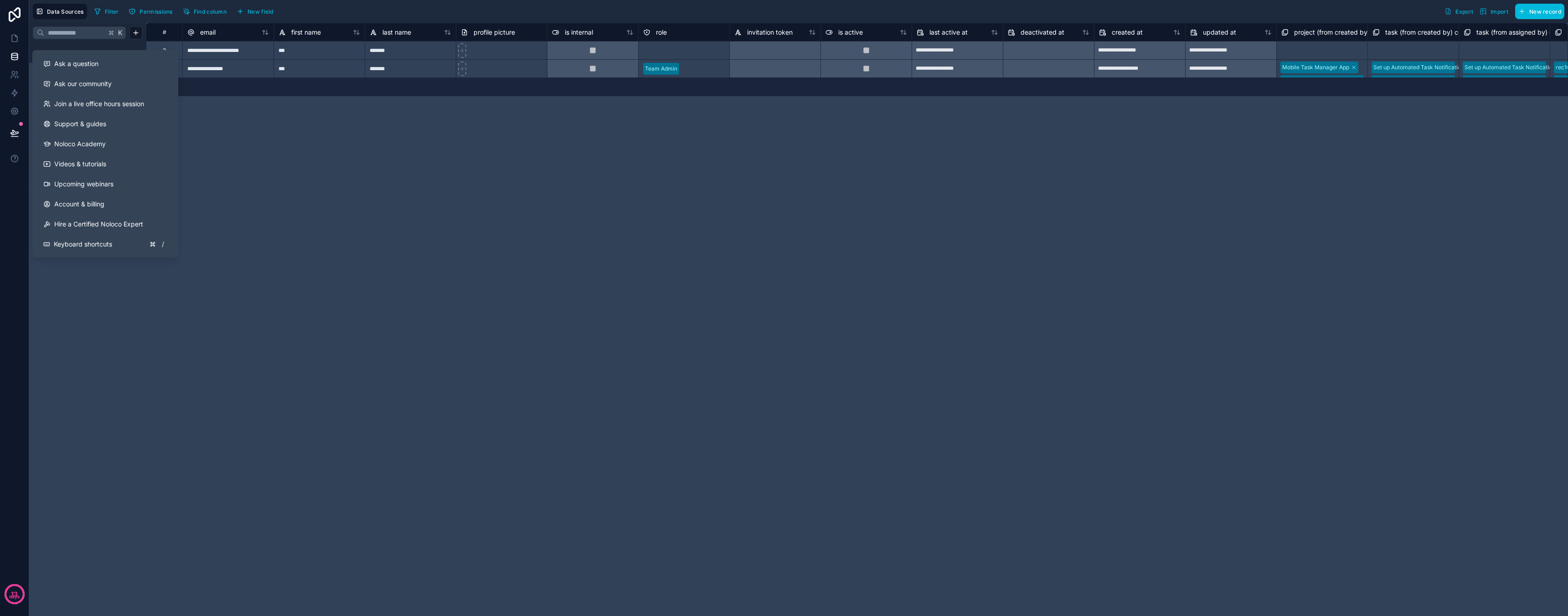
click at [285, 156] on div "**********" at bounding box center [856, 319] width 1422 height 593
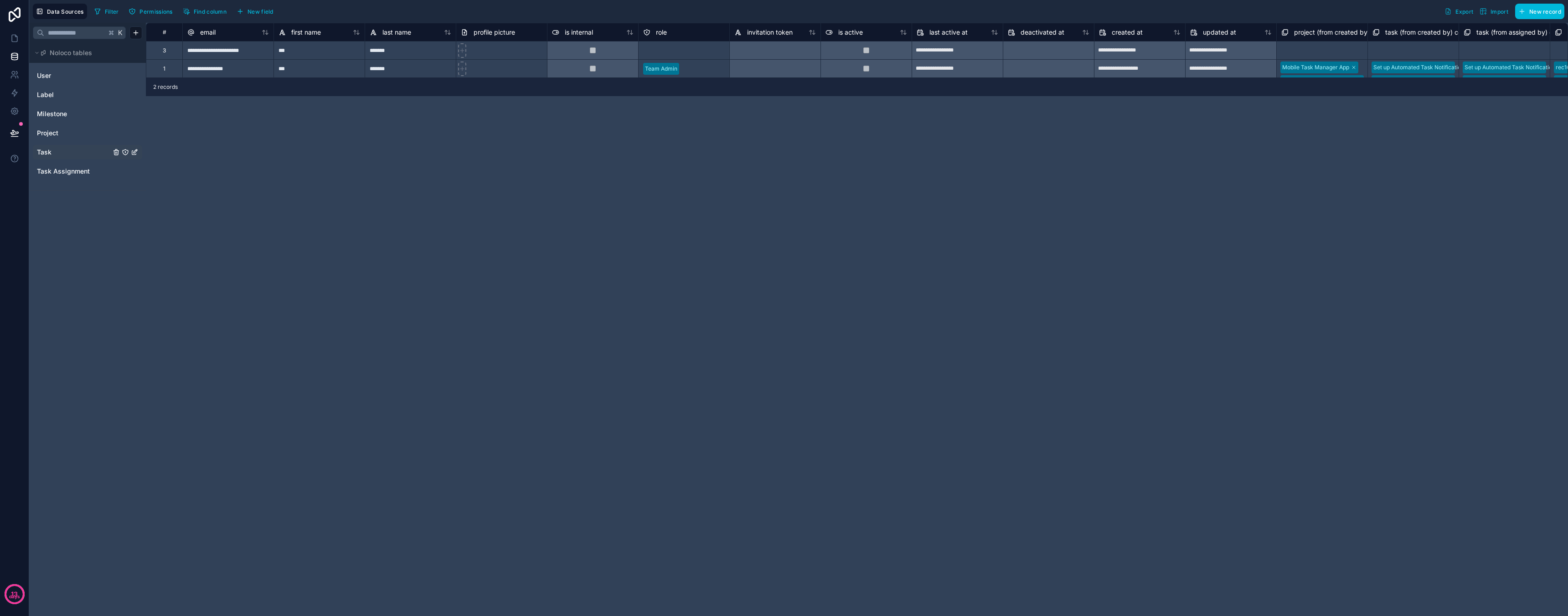
click at [67, 152] on link "Task" at bounding box center [74, 152] width 74 height 9
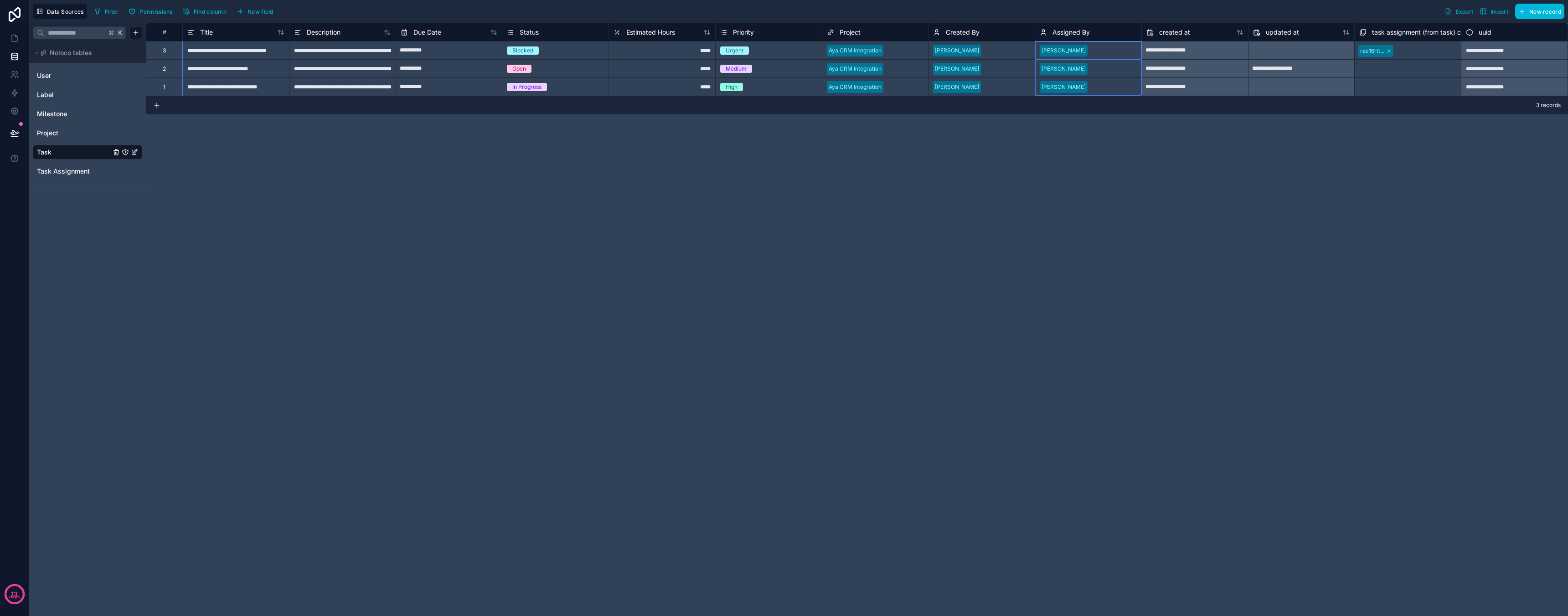
click at [1095, 33] on div "Assigned By" at bounding box center [1088, 32] width 97 height 11
click at [1103, 134] on div "**********" at bounding box center [856, 319] width 1422 height 593
click at [137, 150] on icon "Task" at bounding box center [135, 151] width 3 height 3
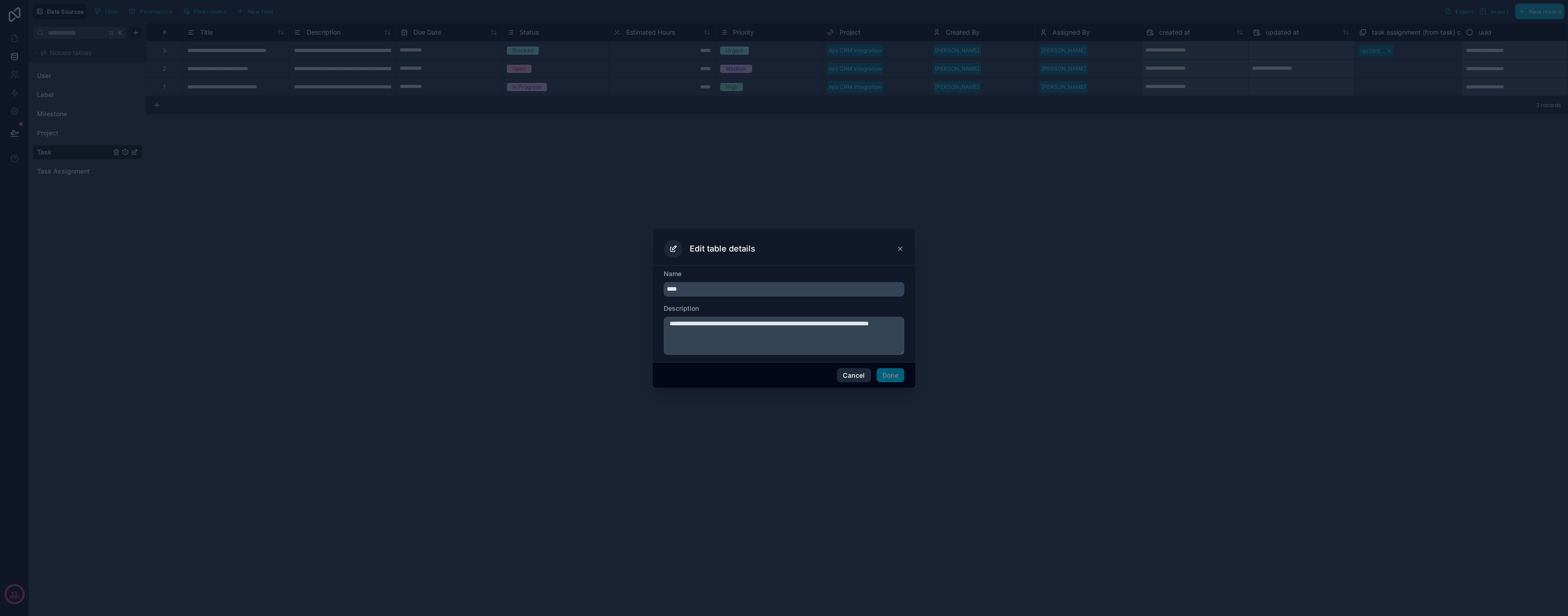
click at [861, 372] on button "Cancel" at bounding box center [853, 375] width 33 height 14
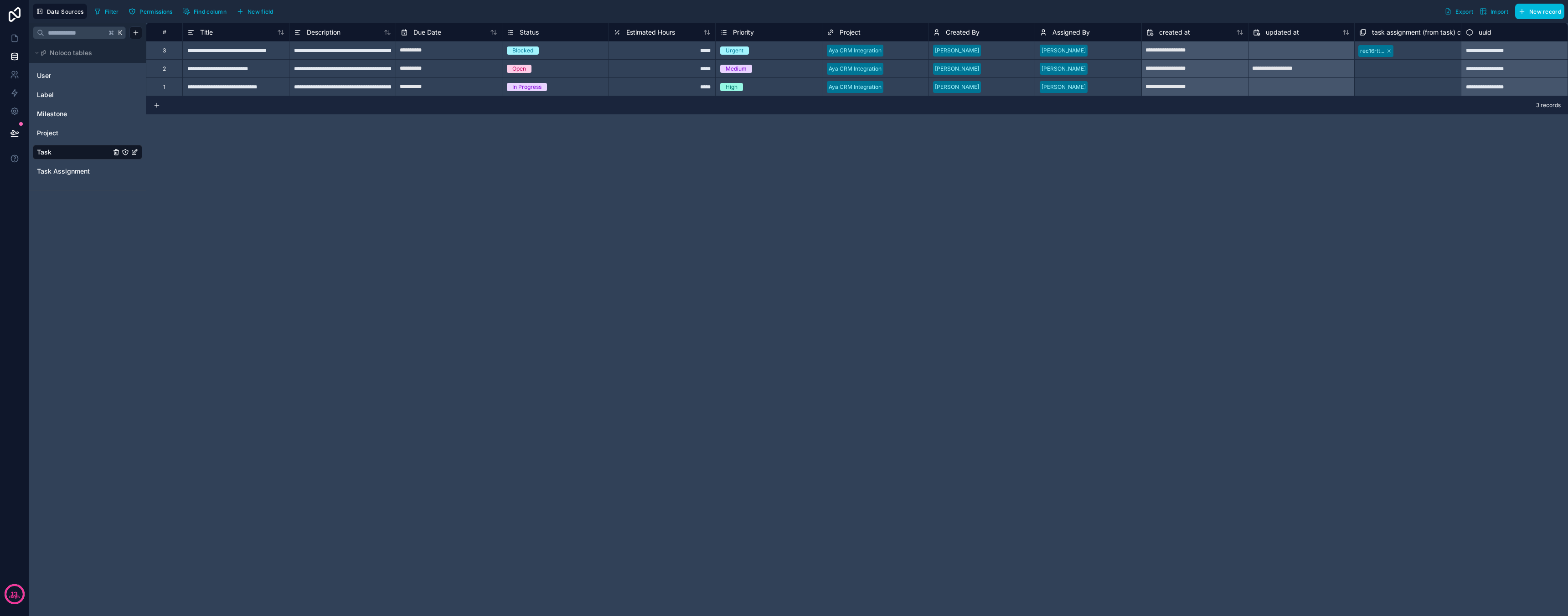
click at [262, 10] on span "New field" at bounding box center [260, 12] width 26 height 7
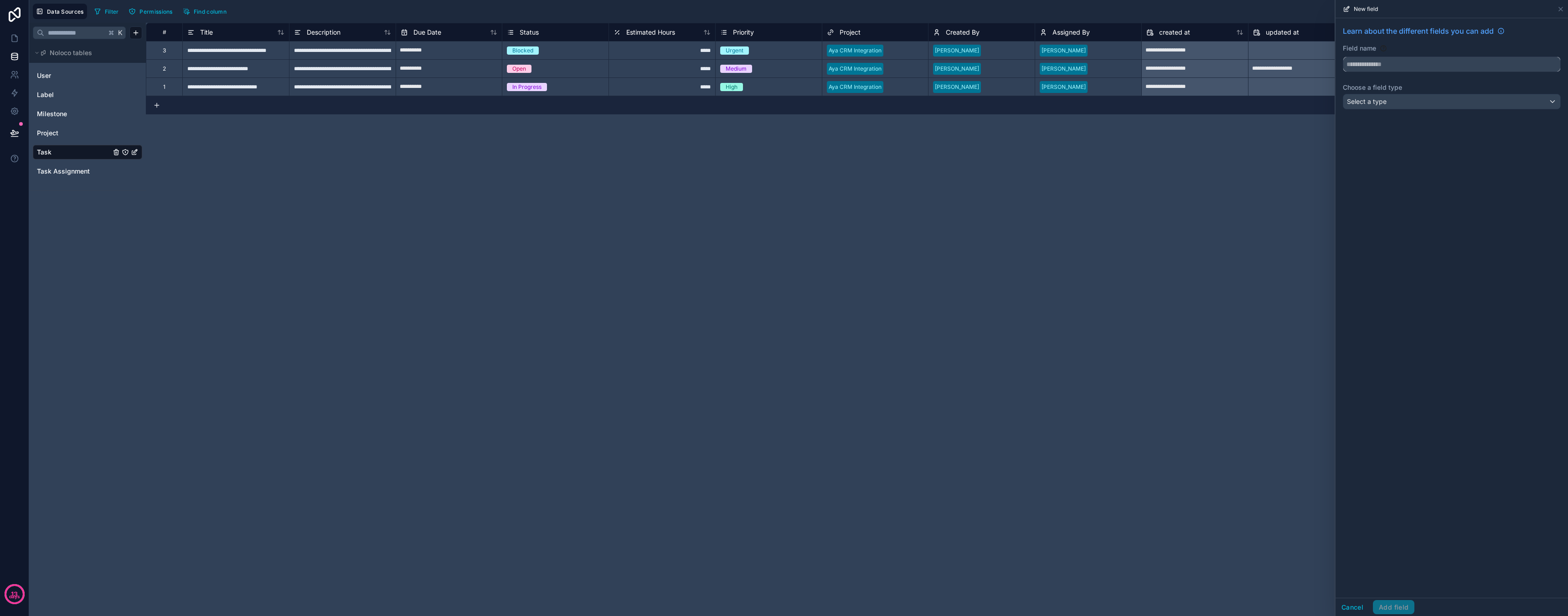
click at [1428, 64] on input "text" at bounding box center [1452, 64] width 217 height 14
type input "*******"
click at [1387, 101] on div "Select a type" at bounding box center [1452, 101] width 217 height 14
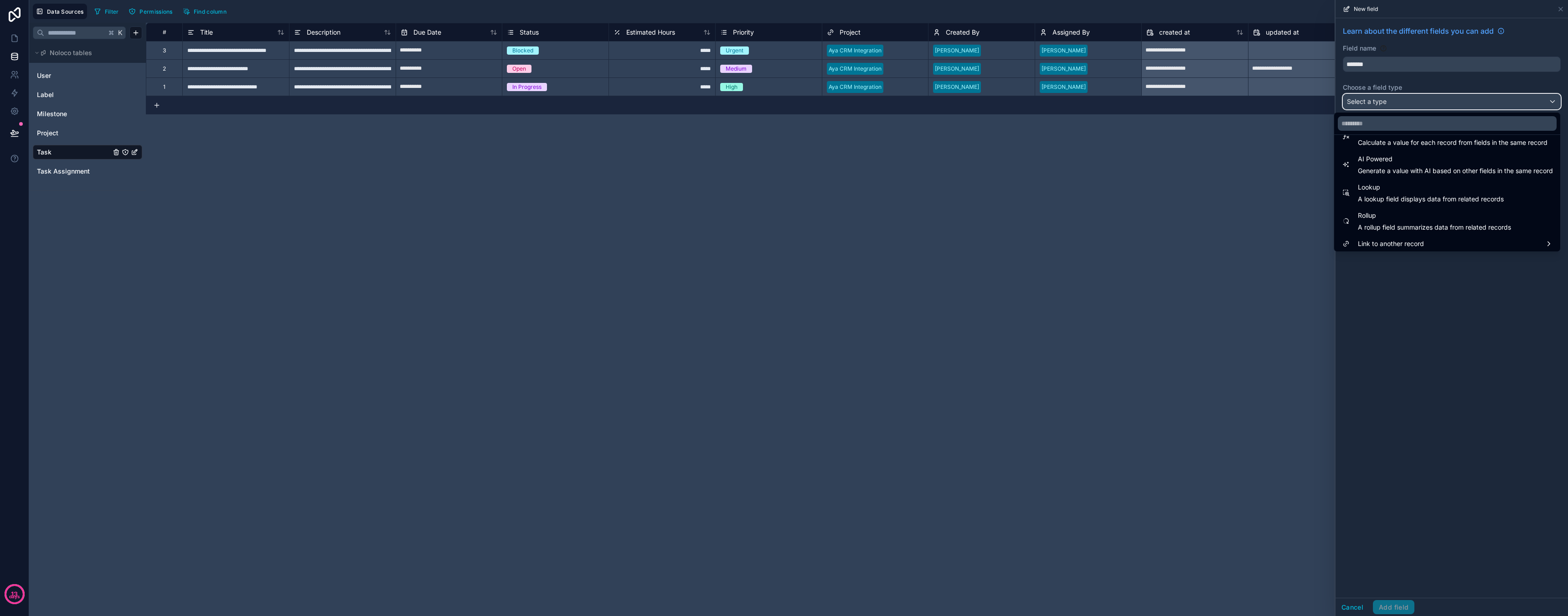
scroll to position [264, 0]
click at [1421, 242] on span "Link to another record" at bounding box center [1390, 242] width 66 height 11
click at [1306, 212] on div "User" at bounding box center [1297, 208] width 57 height 11
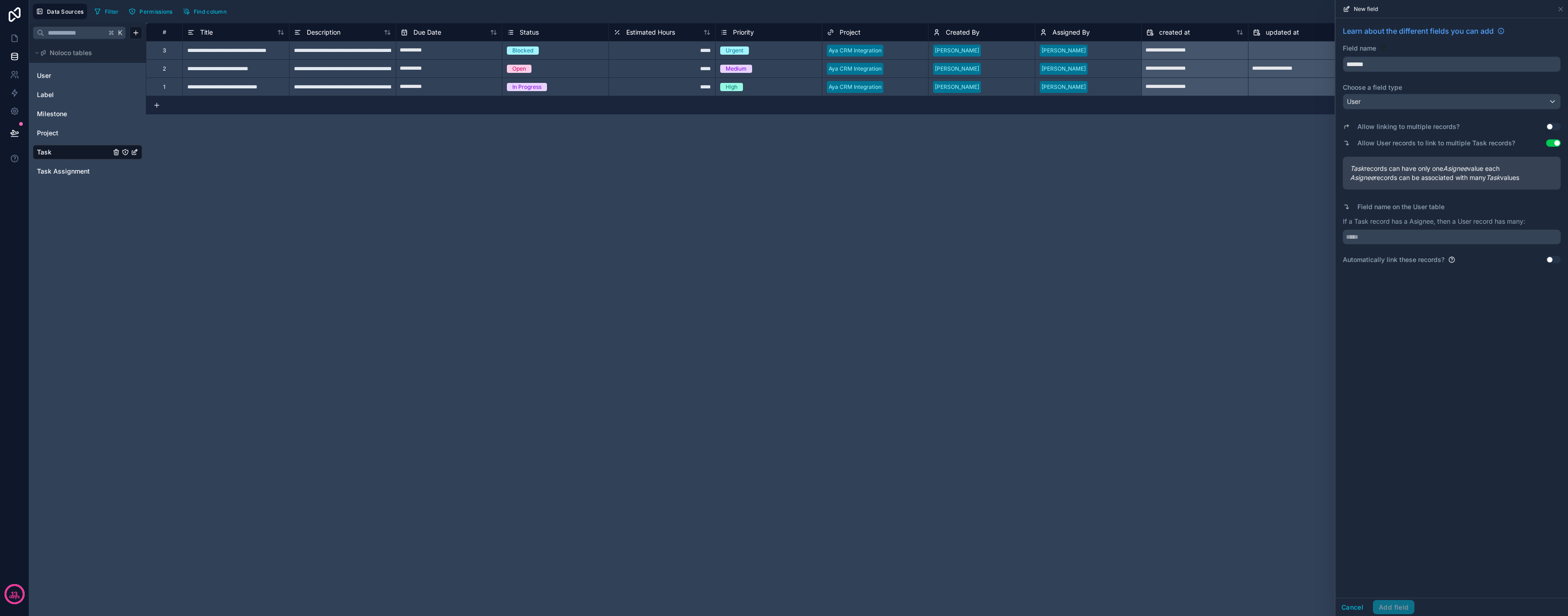
click at [1552, 129] on button "Use setting" at bounding box center [1553, 126] width 14 height 8
click at [1426, 235] on input "text" at bounding box center [1451, 237] width 218 height 14
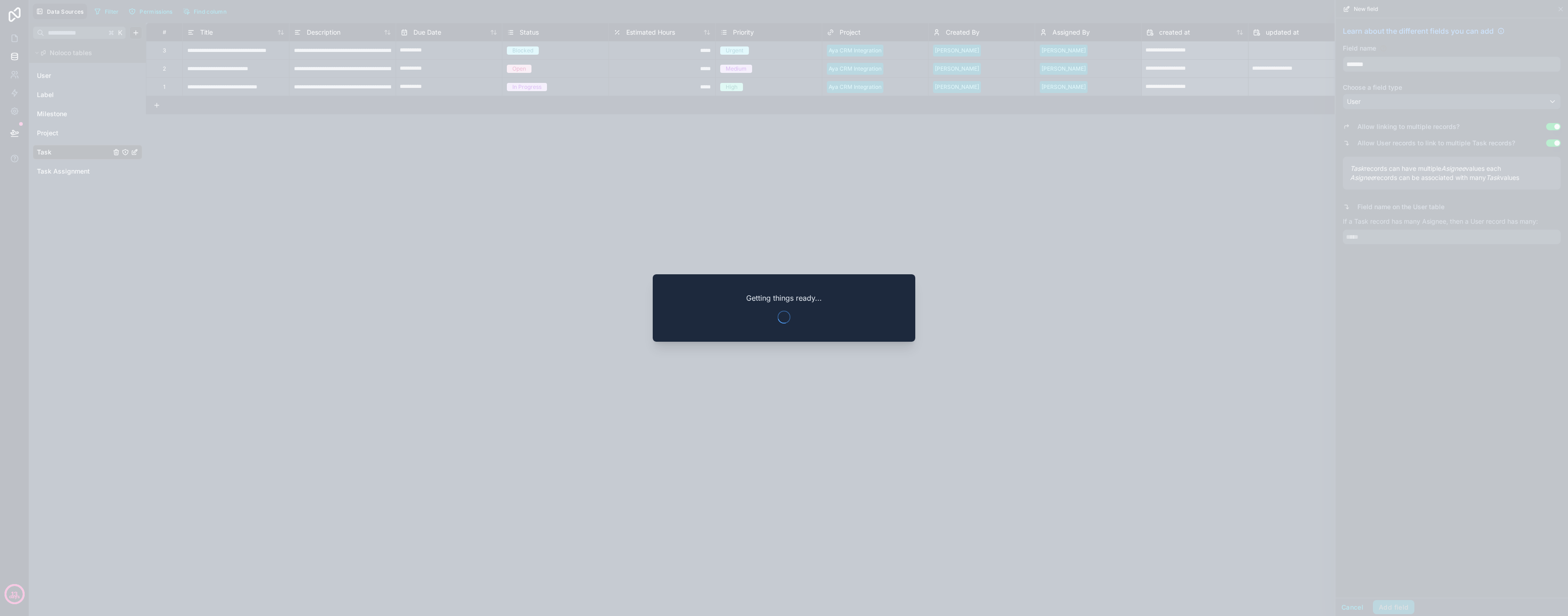
click at [1417, 263] on div at bounding box center [784, 308] width 1568 height 616
click at [1416, 262] on div at bounding box center [784, 308] width 1568 height 616
click at [1369, 232] on div at bounding box center [784, 308] width 1568 height 616
click at [1460, 288] on div at bounding box center [784, 308] width 1568 height 616
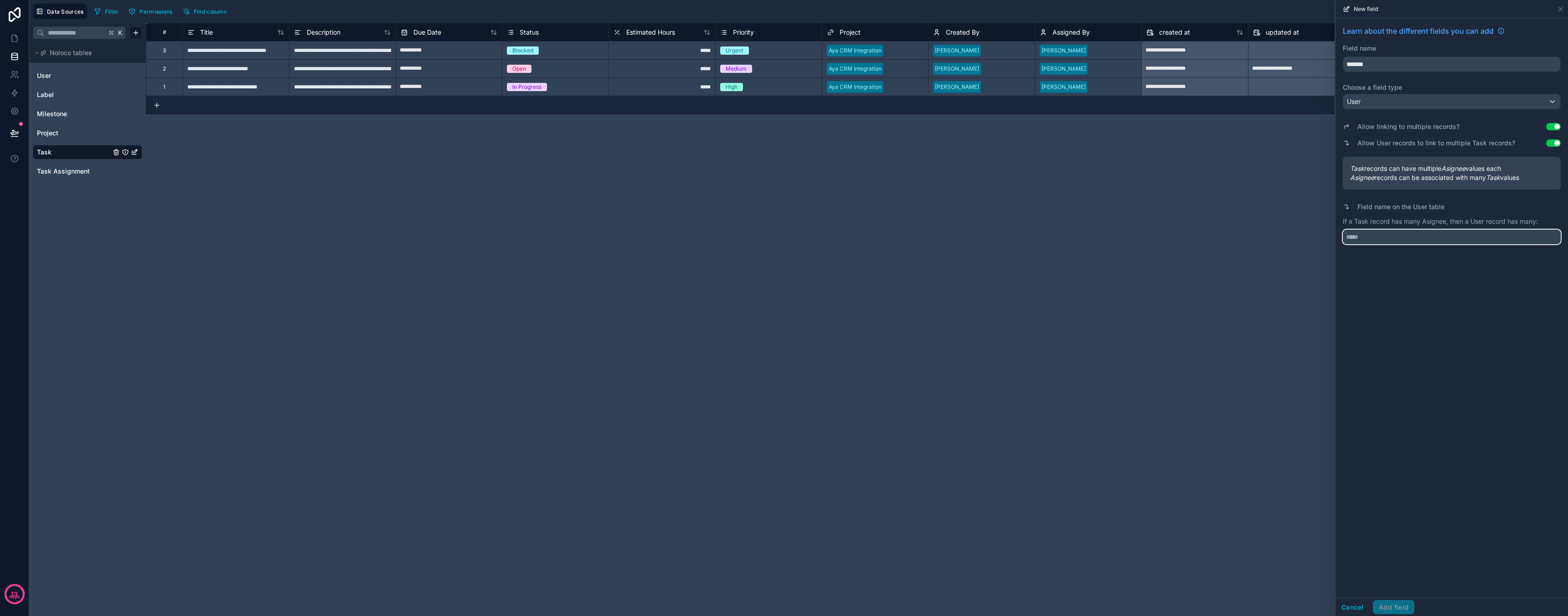
click at [1376, 240] on input "text" at bounding box center [1451, 237] width 218 height 14
type input "*****"
click at [1397, 609] on button "Add field" at bounding box center [1393, 607] width 42 height 14
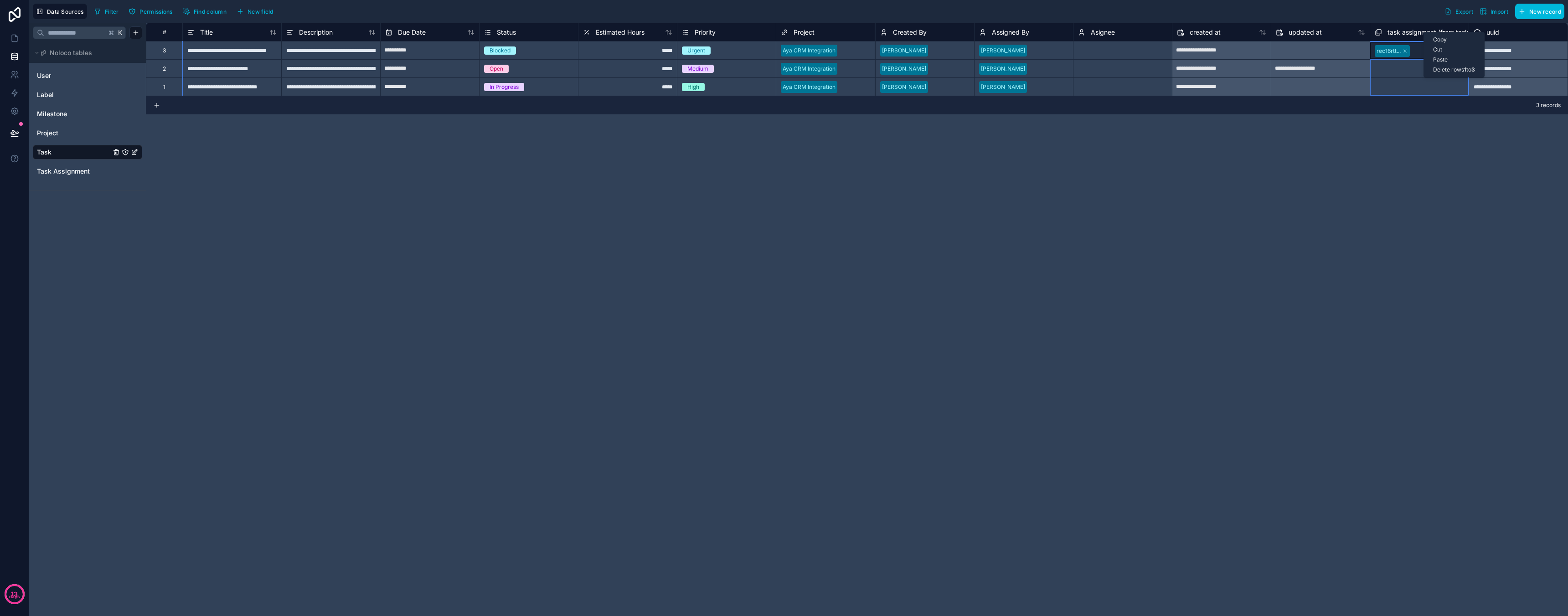
click at [1418, 33] on span "task assignment (from task) collection" at bounding box center [1444, 32] width 114 height 9
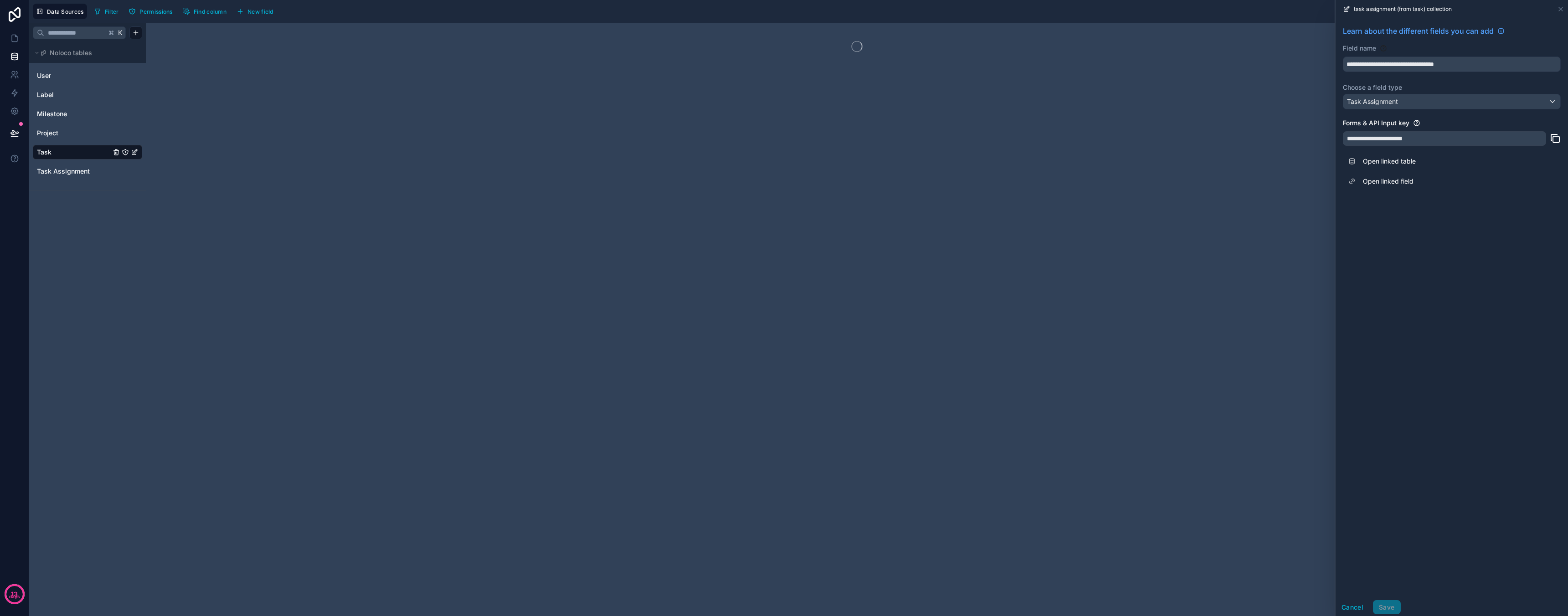
click at [1418, 33] on span "Learn about the different fields you can add" at bounding box center [1418, 31] width 150 height 11
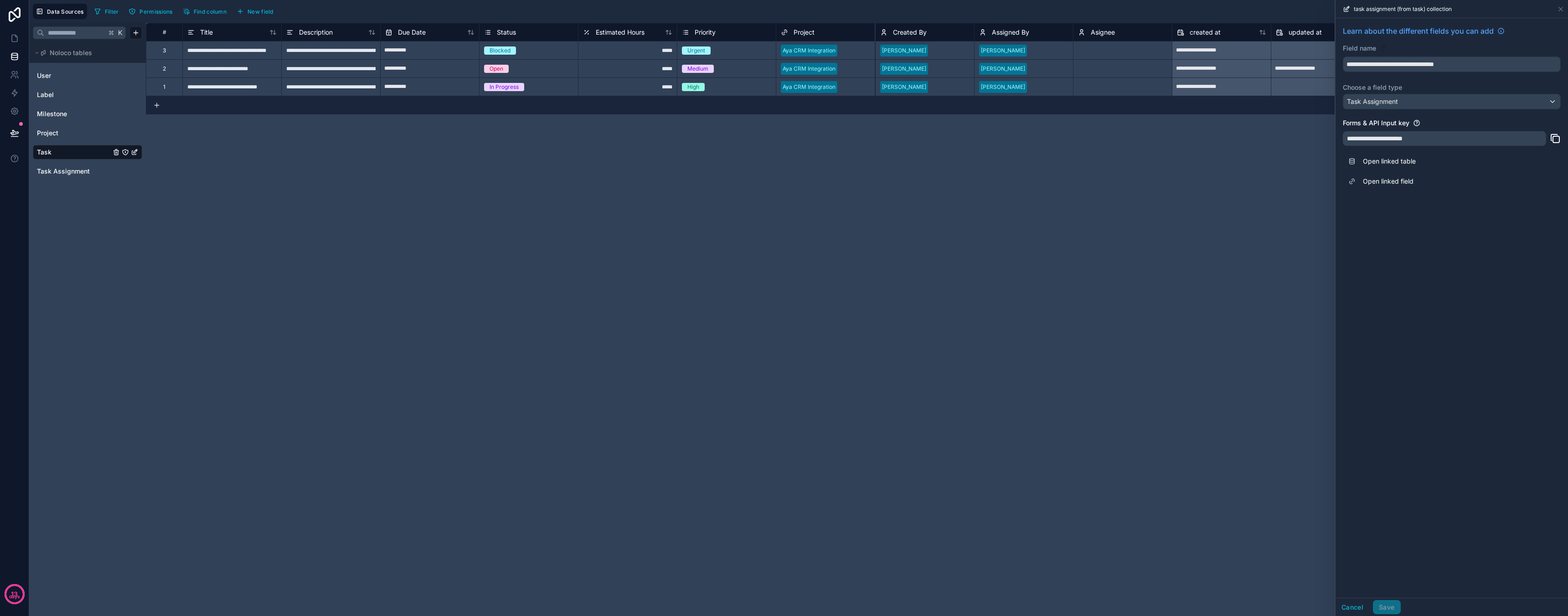
click at [1441, 136] on div "**********" at bounding box center [1443, 138] width 203 height 14
click at [1429, 125] on div "Forms & API Input key" at bounding box center [1451, 123] width 218 height 9
click at [1559, 8] on icon at bounding box center [1560, 9] width 3 height 3
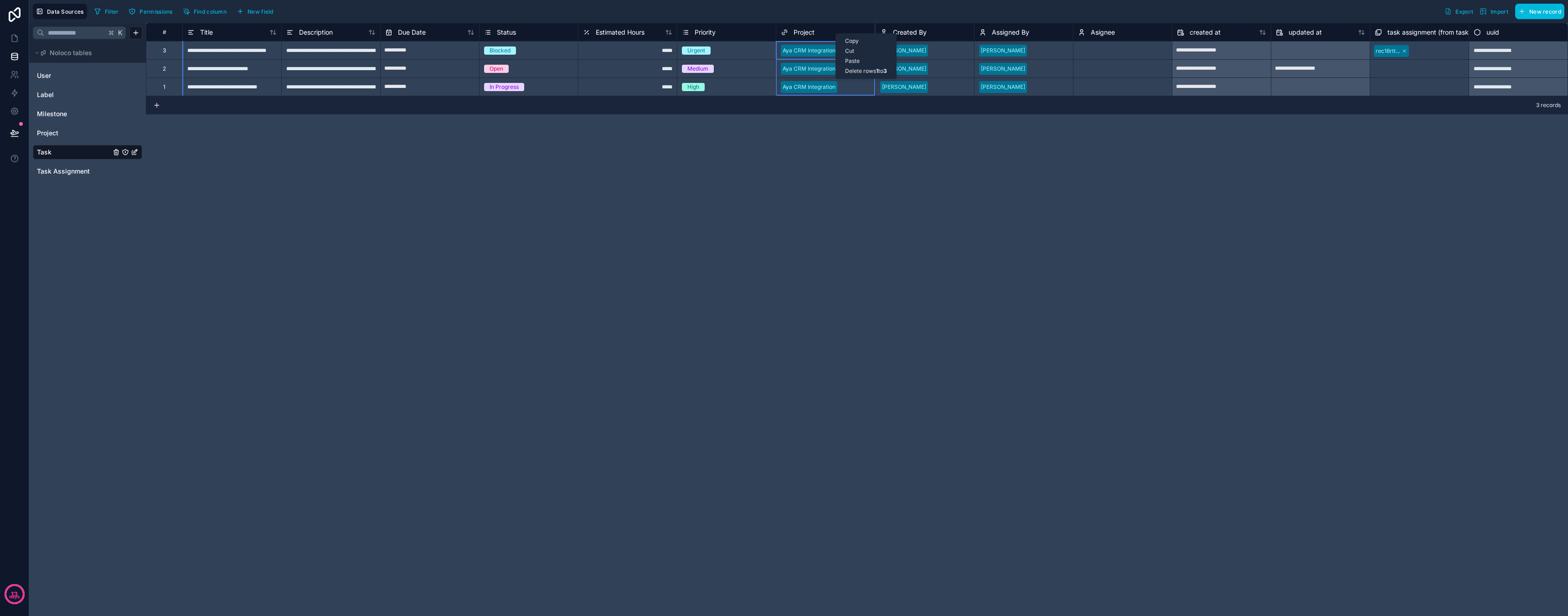
click at [829, 32] on div "Project" at bounding box center [825, 32] width 89 height 11
click at [614, 33] on span "Estimated Hours" at bounding box center [620, 32] width 48 height 9
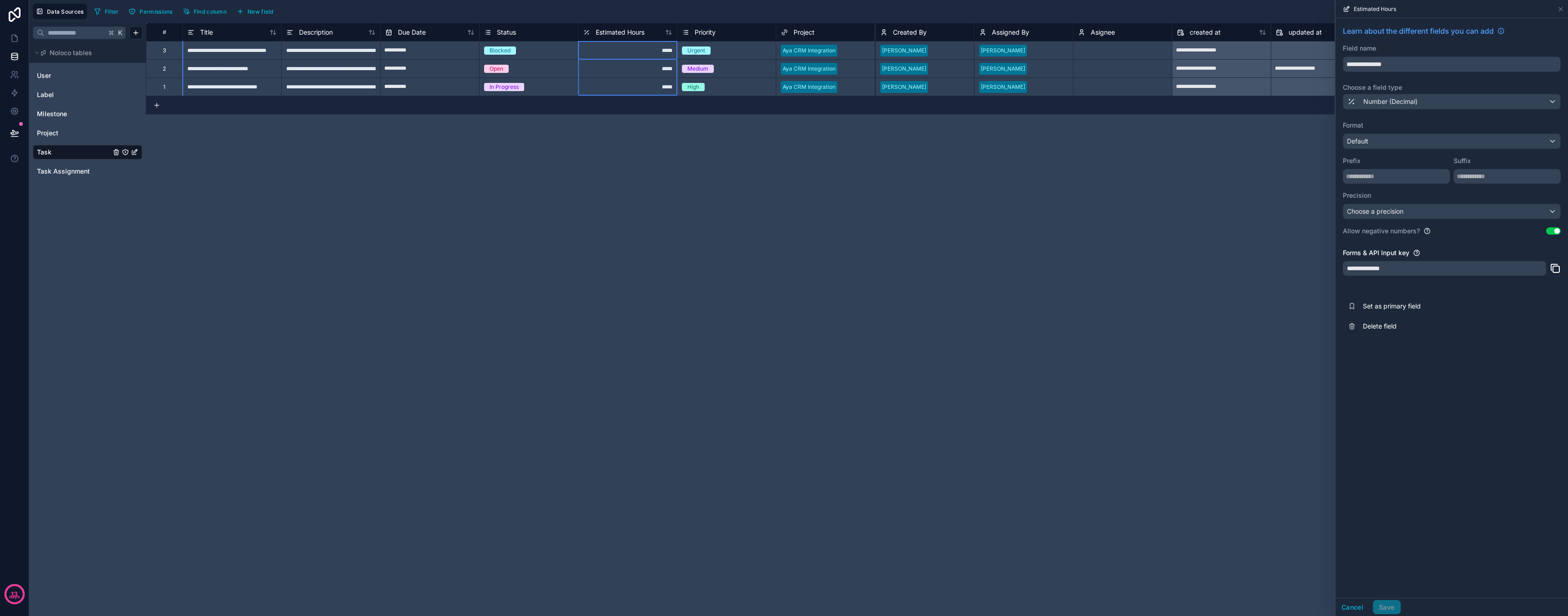
click at [1122, 215] on div "**********" at bounding box center [856, 319] width 1422 height 593
click at [1305, 33] on span "updated at" at bounding box center [1306, 32] width 33 height 9
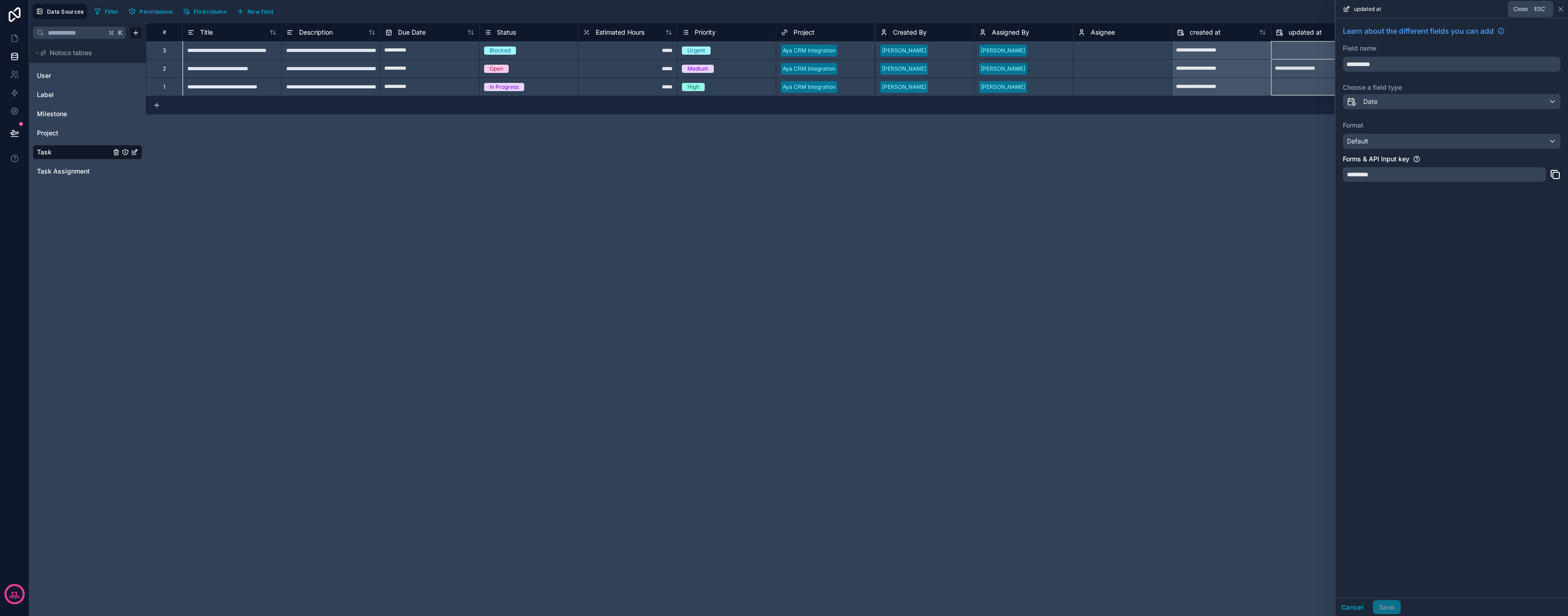
click at [1561, 8] on icon at bounding box center [1560, 9] width 3 height 3
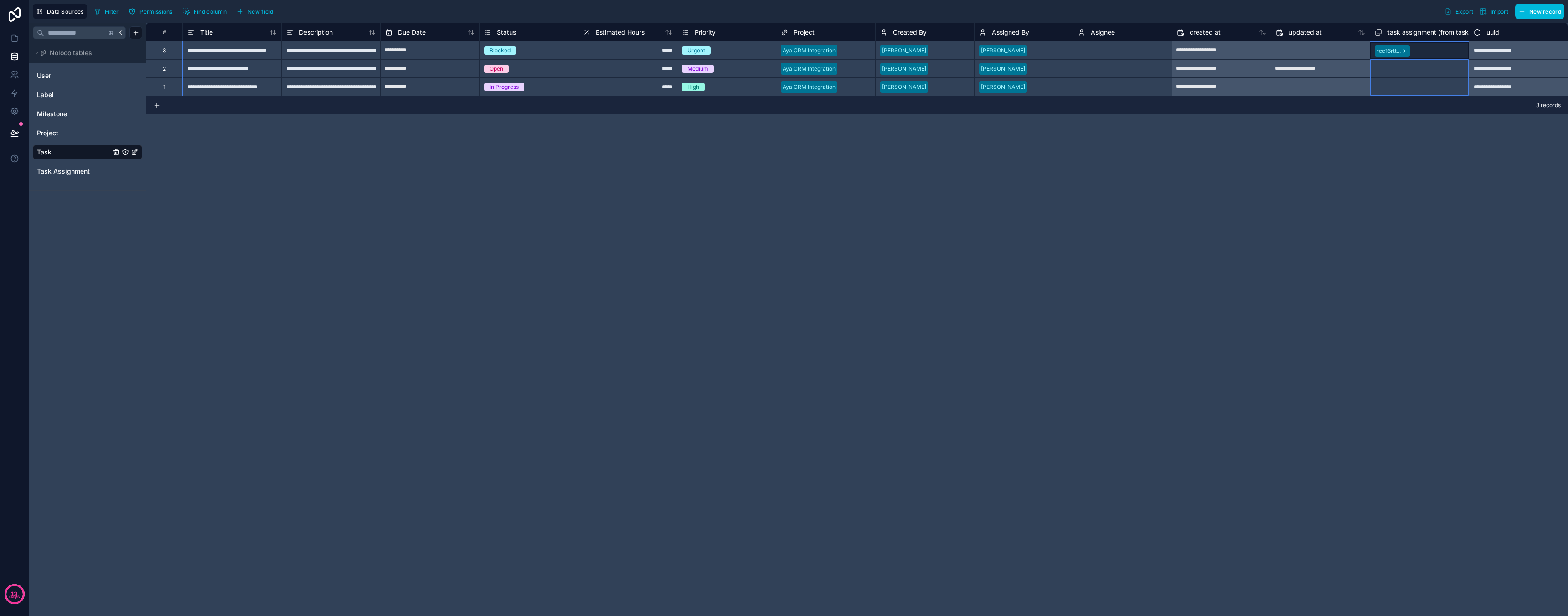
click at [1428, 33] on span "task assignment (from task) collection" at bounding box center [1444, 32] width 114 height 9
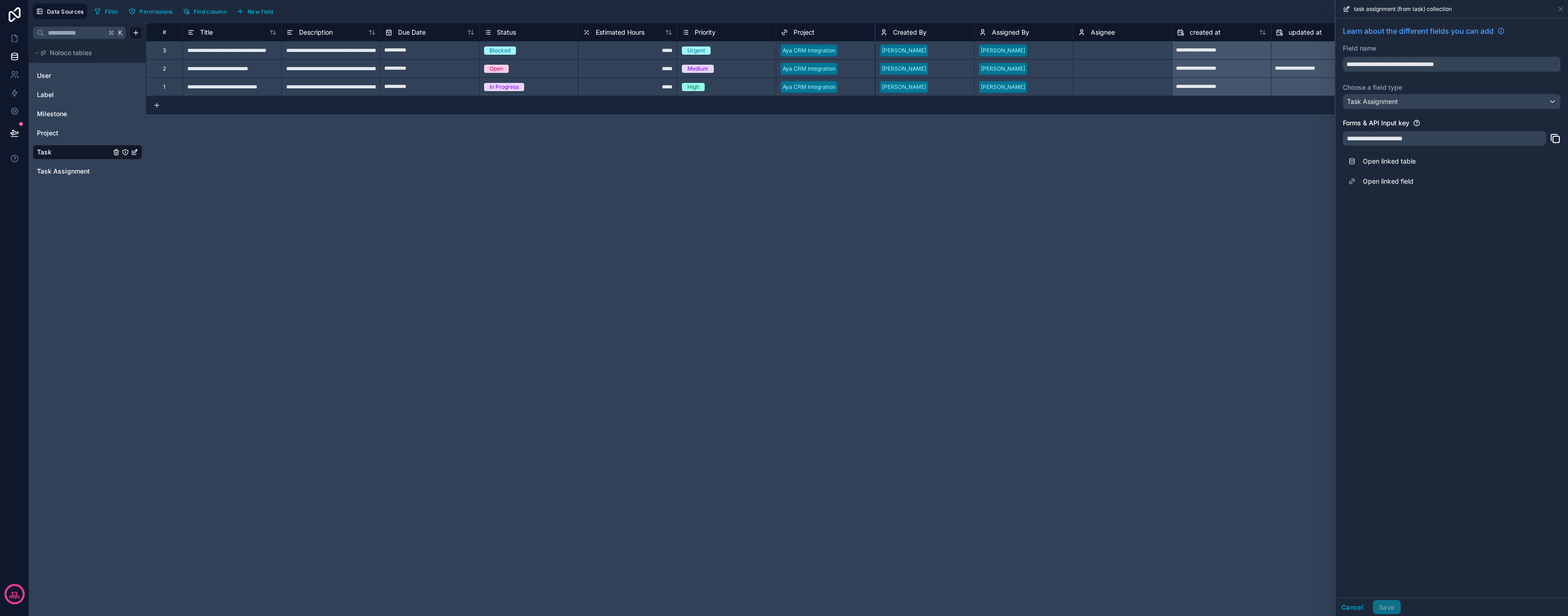
click at [1297, 150] on div "**********" at bounding box center [856, 319] width 1422 height 593
click at [1563, 6] on icon at bounding box center [1560, 9] width 8 height 8
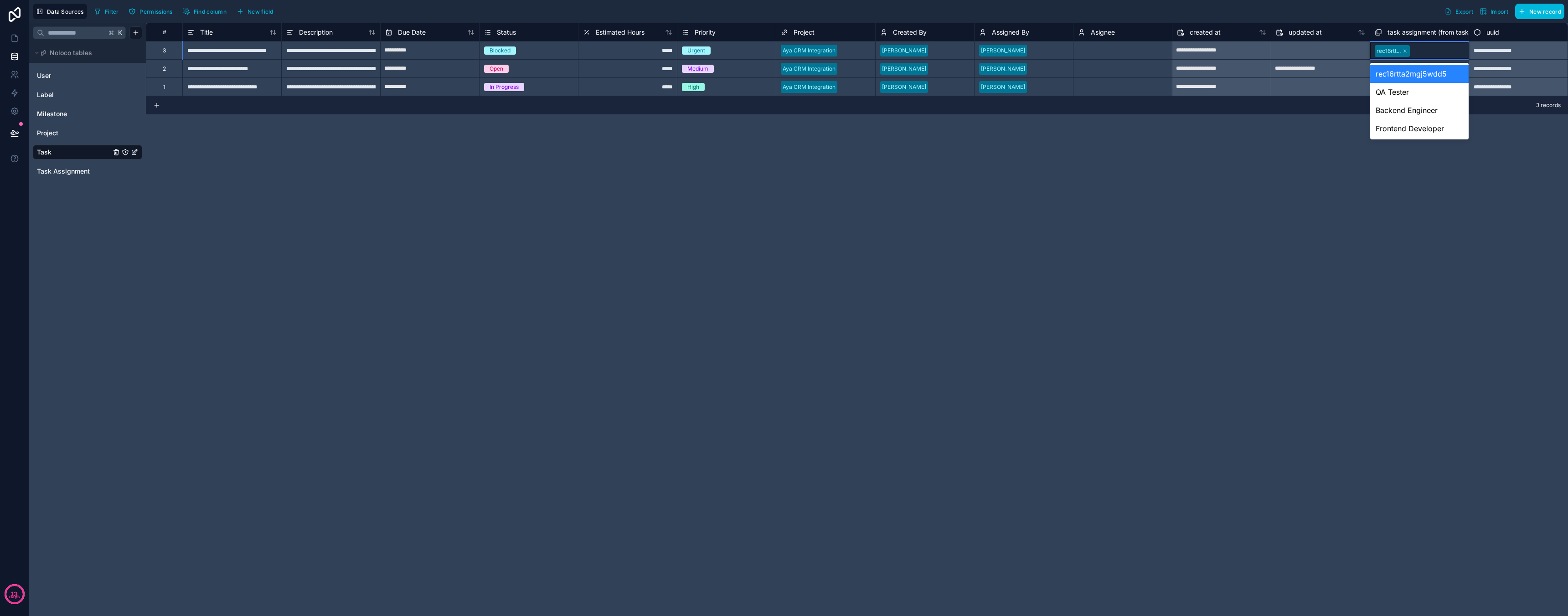
click at [1413, 72] on div "rec16rtta2mgj5wdd5" at bounding box center [1419, 74] width 99 height 18
click at [1440, 160] on div "**********" at bounding box center [856, 319] width 1422 height 593
click at [1422, 33] on span "task assignment (from task) collection" at bounding box center [1444, 32] width 114 height 9
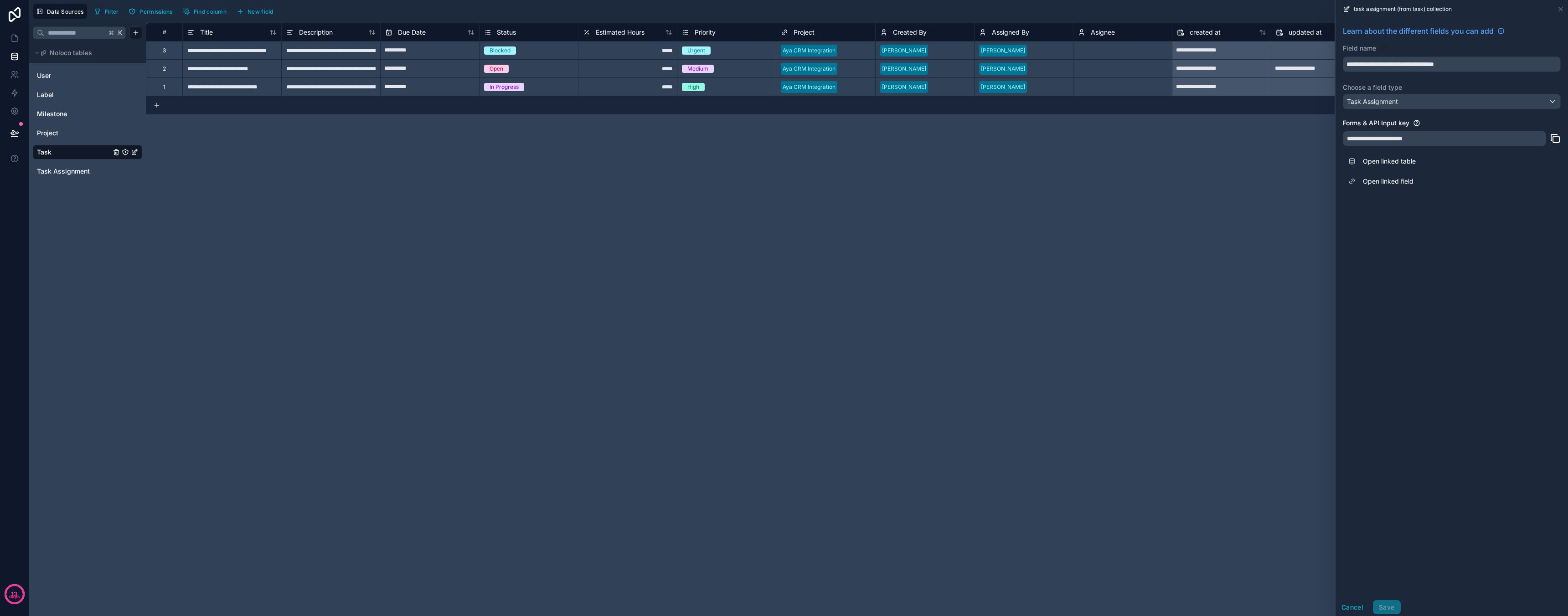
click at [1287, 343] on div "**********" at bounding box center [856, 319] width 1422 height 593
click at [115, 172] on icon "Task Assignment" at bounding box center [116, 171] width 8 height 8
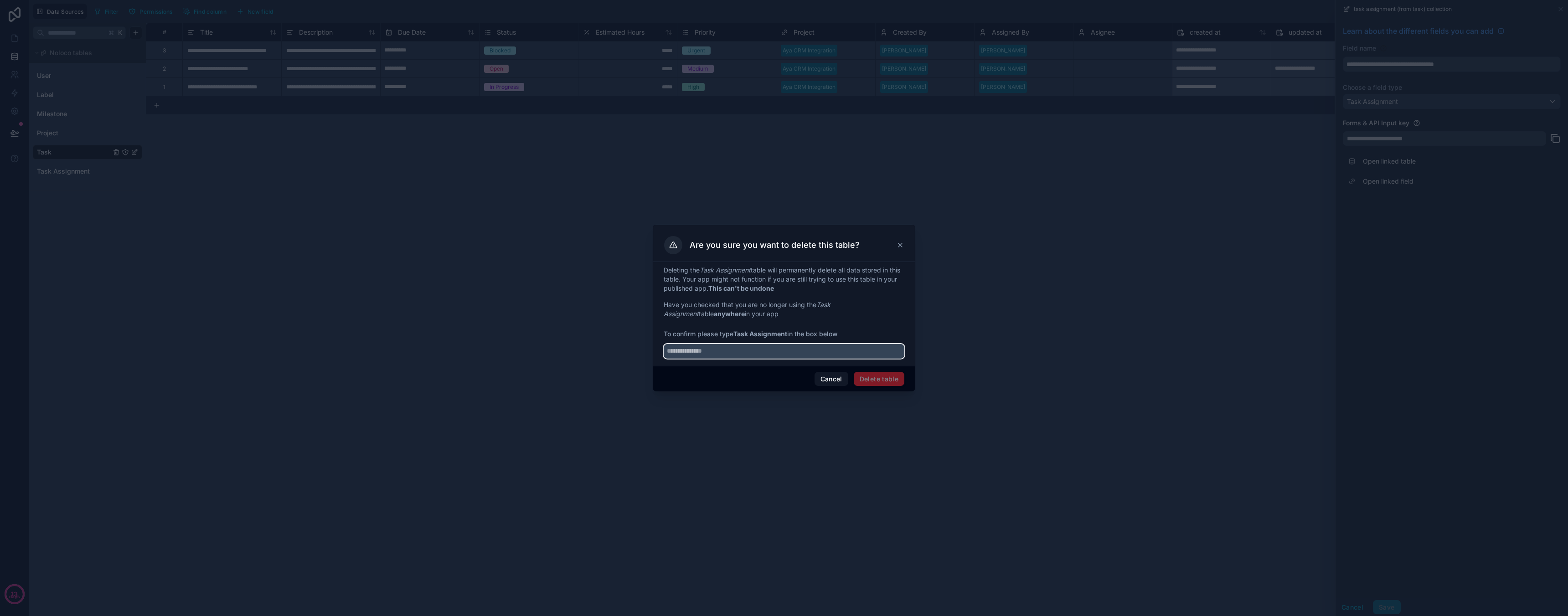
click at [781, 353] on input "text" at bounding box center [784, 351] width 241 height 14
click at [829, 380] on button "Cancel" at bounding box center [831, 379] width 33 height 14
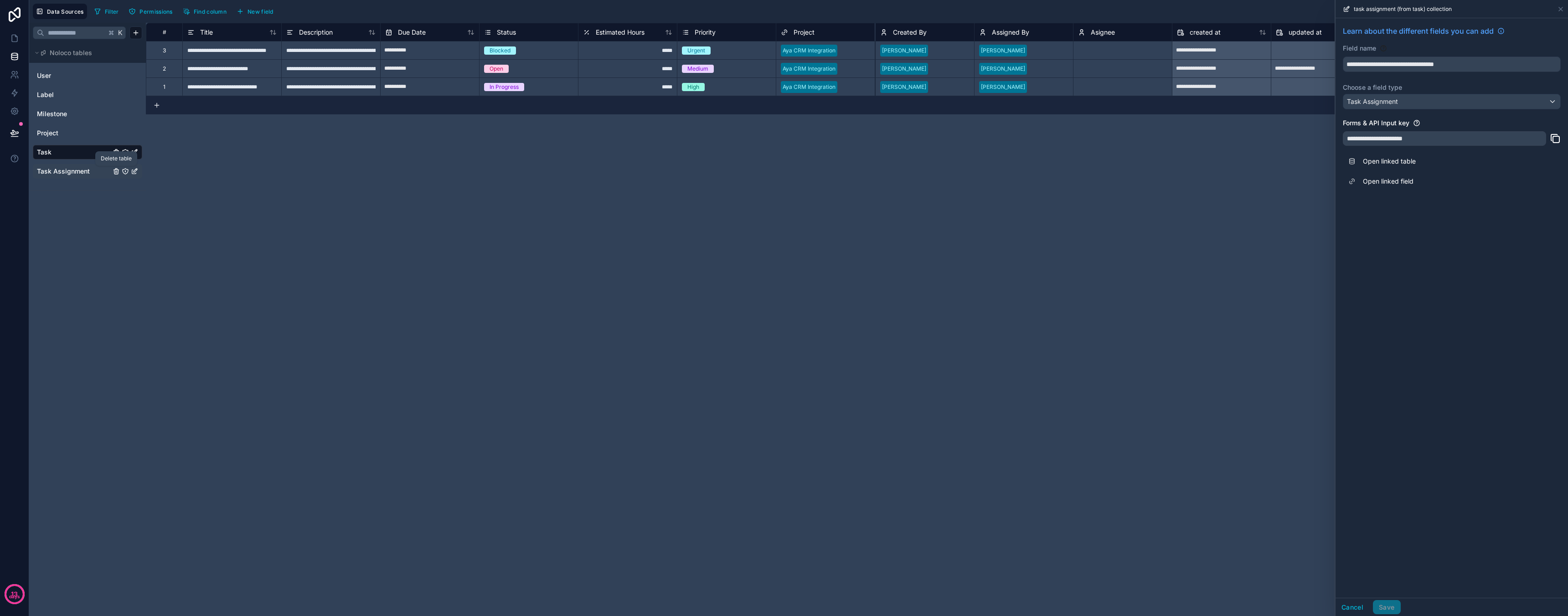
click at [117, 169] on icon "Task Assignment" at bounding box center [116, 171] width 8 height 8
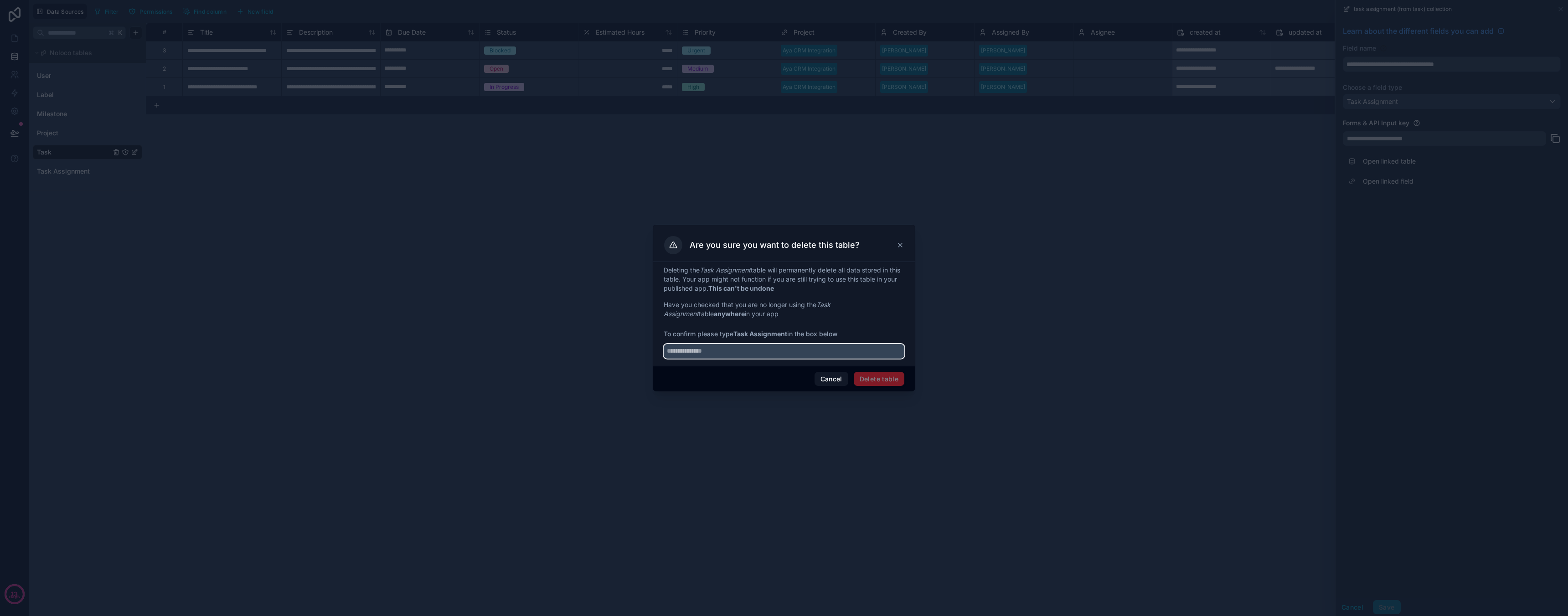
click at [710, 351] on input "text" at bounding box center [784, 351] width 241 height 14
click at [743, 333] on strong "Task Assignment" at bounding box center [760, 333] width 53 height 8
drag, startPoint x: 743, startPoint y: 333, endPoint x: 766, endPoint y: 334, distance: 23.0
click at [766, 334] on strong "Task Assignment" at bounding box center [760, 333] width 53 height 8
copy strong "Task Assignment"
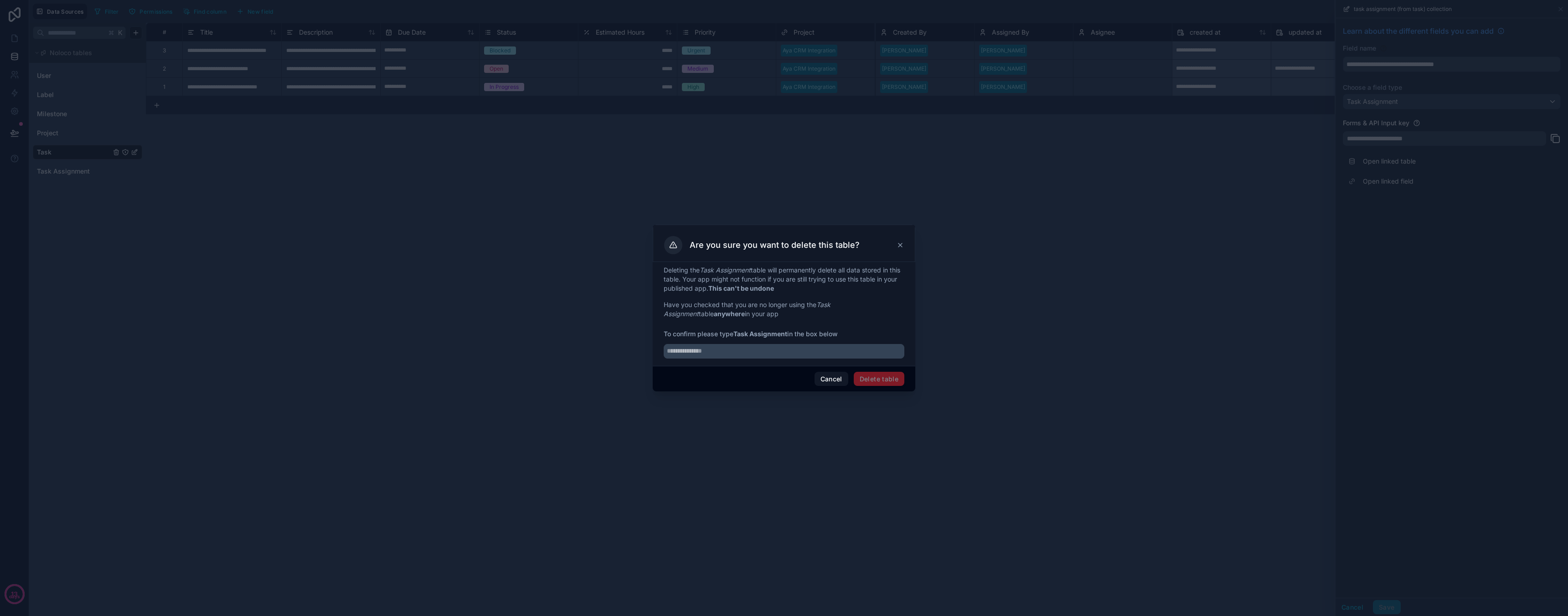
click at [776, 344] on div at bounding box center [784, 349] width 241 height 20
click at [776, 349] on input "text" at bounding box center [784, 351] width 241 height 14
paste input "**********"
type input "**********"
click at [857, 366] on div "Cancel Delete table" at bounding box center [784, 379] width 262 height 26
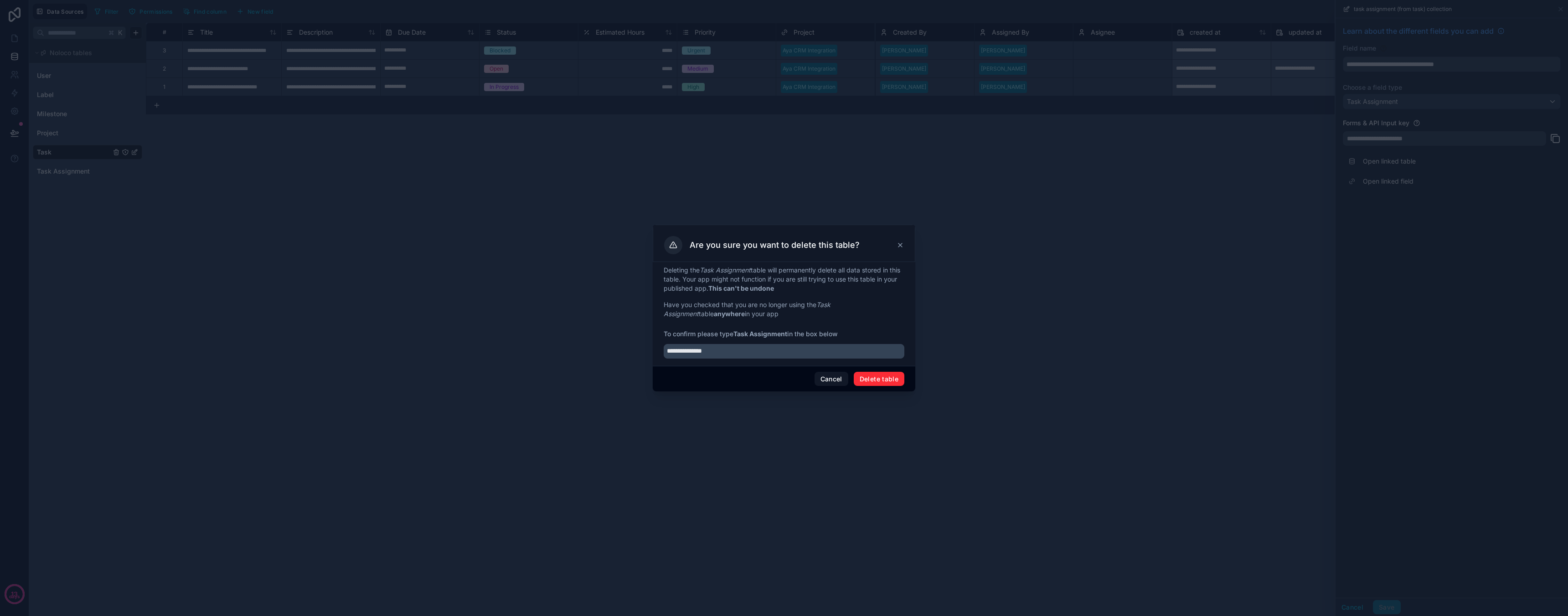
click at [872, 377] on button "Delete table" at bounding box center [878, 379] width 51 height 14
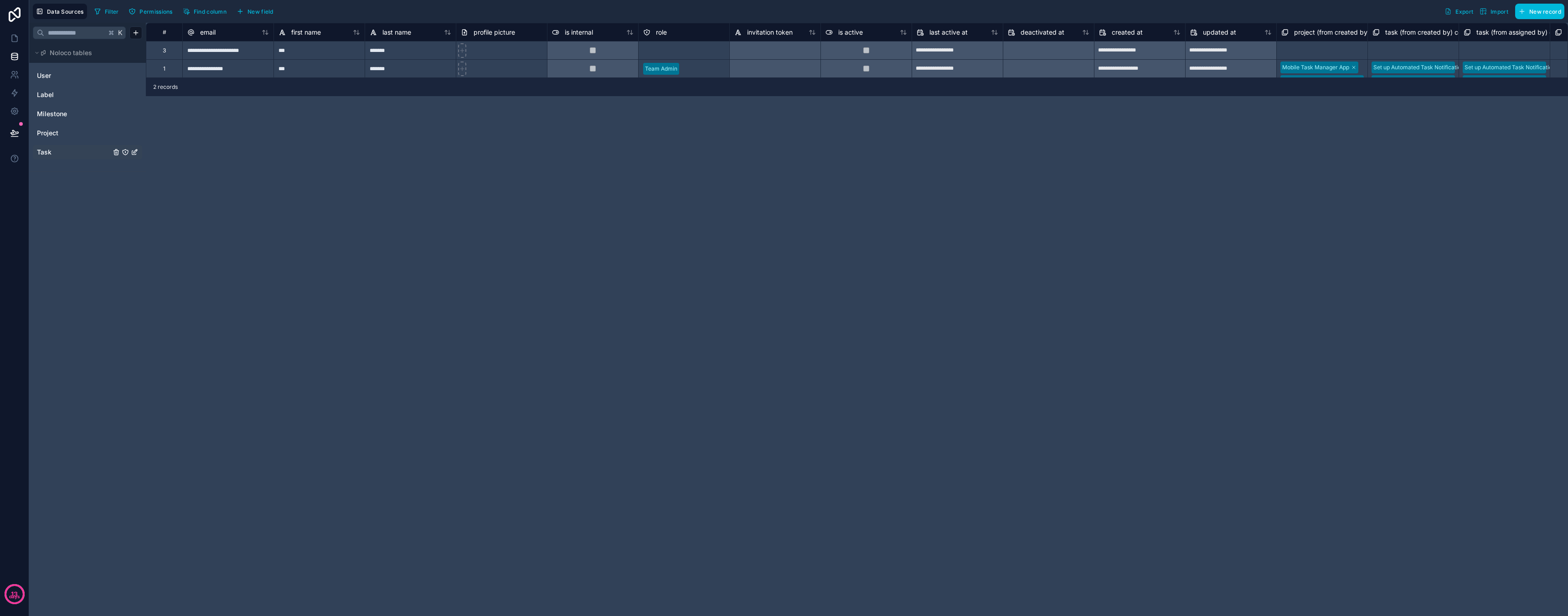
click at [57, 154] on link "Task" at bounding box center [74, 152] width 74 height 9
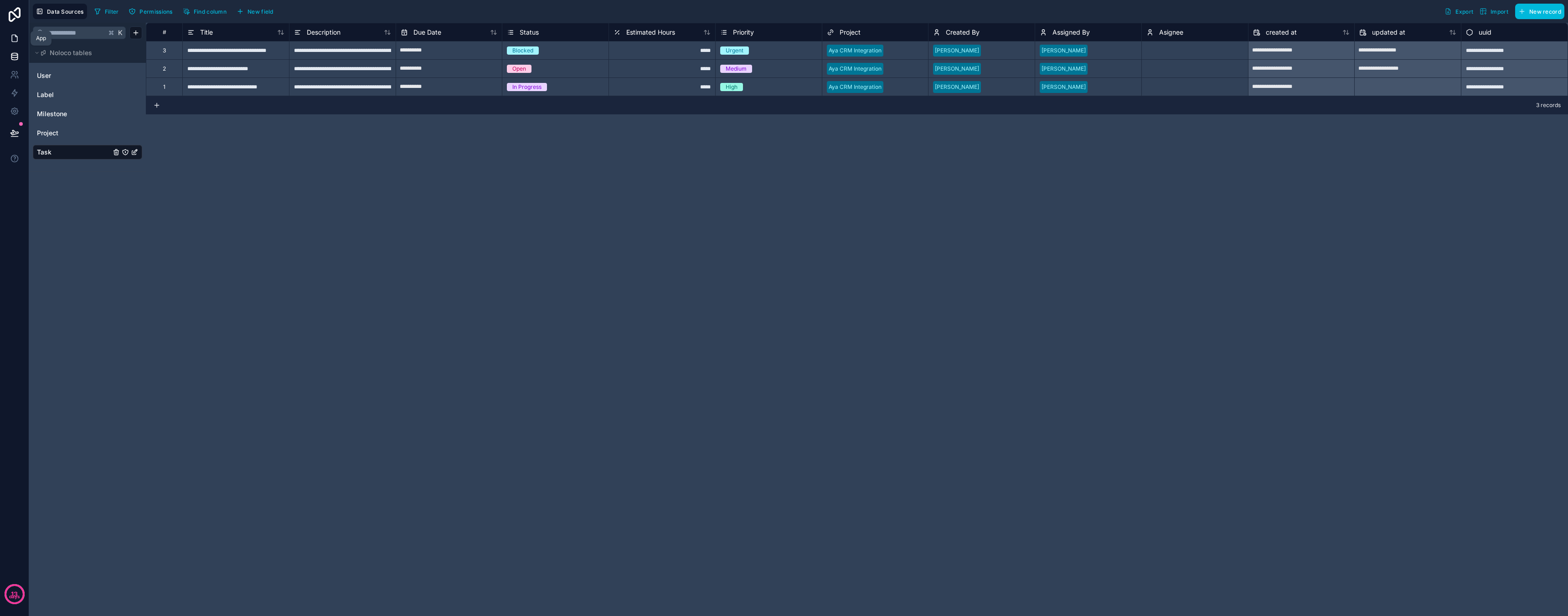
click at [8, 41] on link at bounding box center [14, 38] width 28 height 18
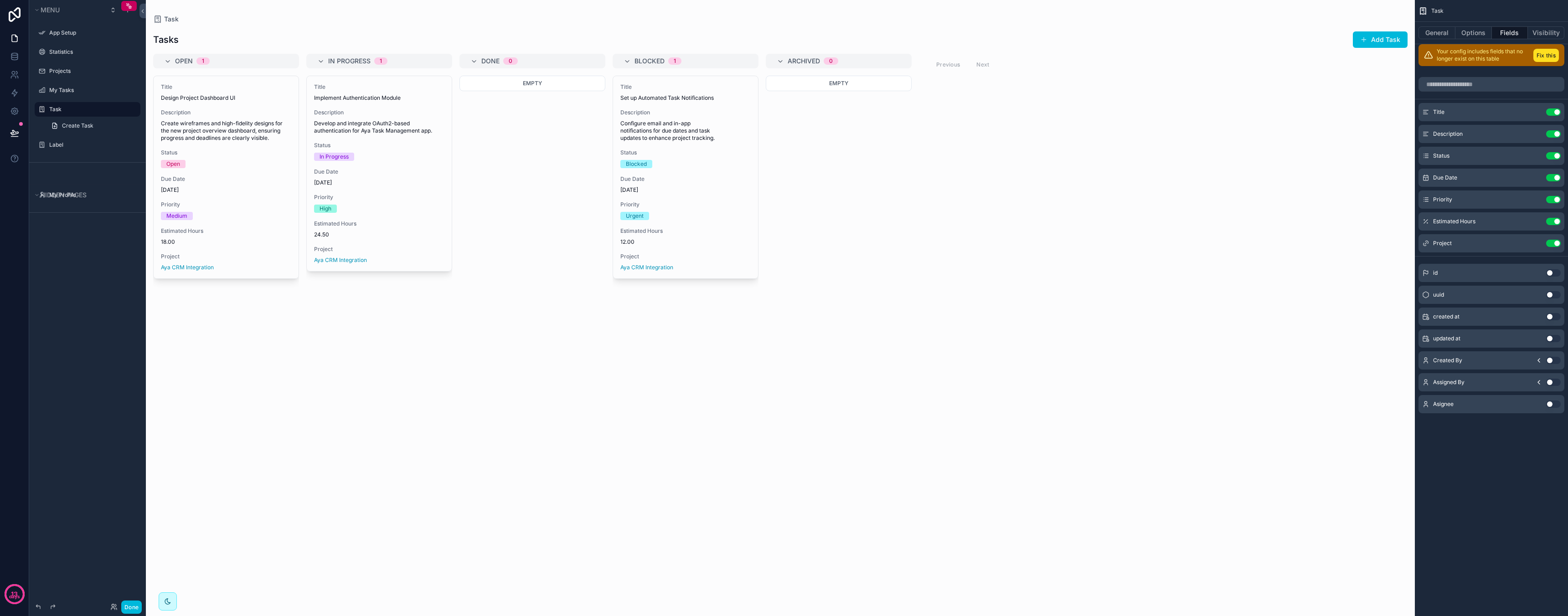
click at [464, 204] on div "scrollable content" at bounding box center [780, 308] width 1269 height 616
click at [1539, 57] on button "Fix this" at bounding box center [1545, 55] width 26 height 13
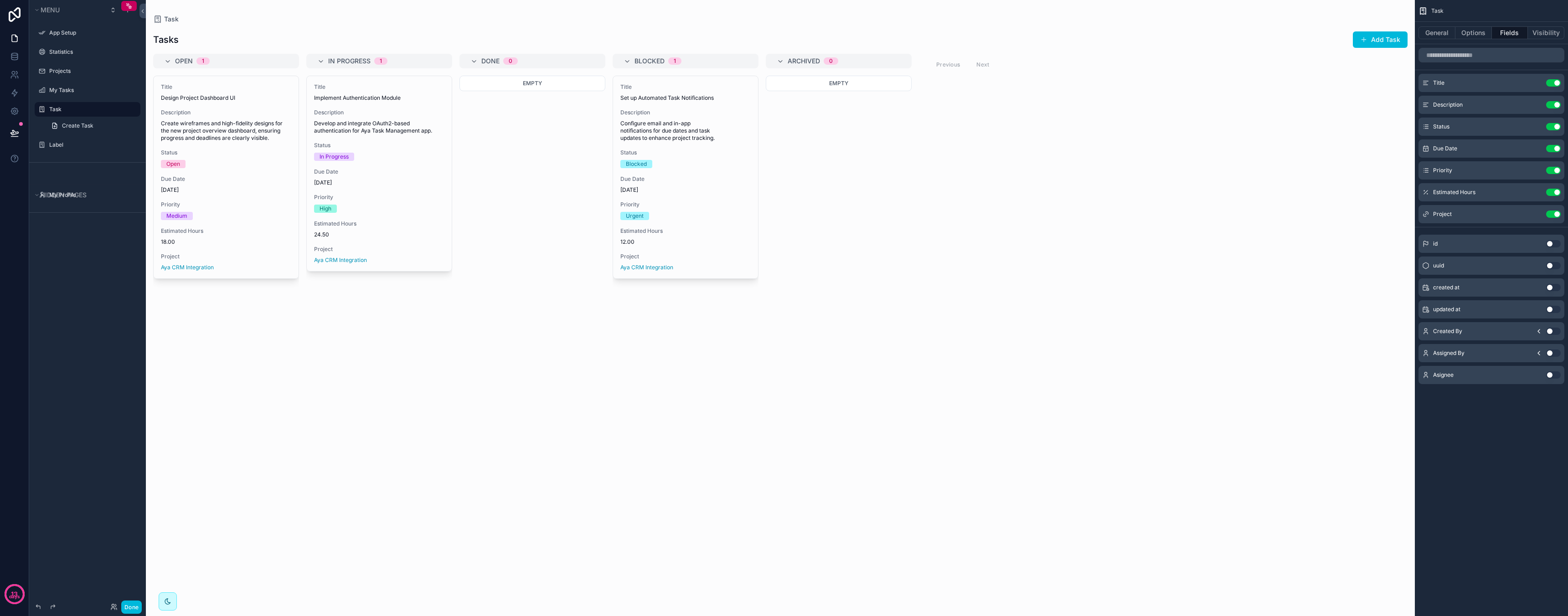
click at [1555, 374] on button "Use setting" at bounding box center [1553, 374] width 14 height 8
click at [1552, 374] on button "Use setting" at bounding box center [1553, 374] width 14 height 8
click at [1551, 261] on button "Use setting" at bounding box center [1553, 257] width 14 height 8
click at [1479, 31] on button "Options" at bounding box center [1474, 33] width 37 height 13
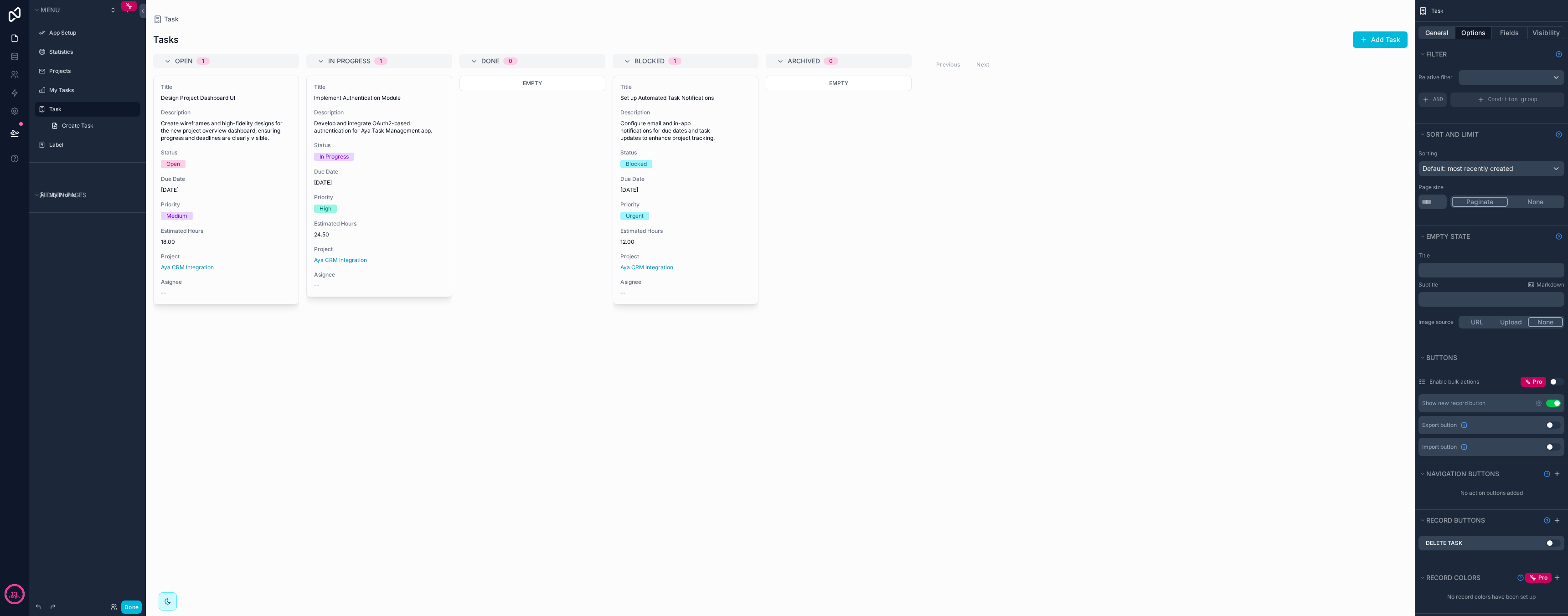
click at [1448, 33] on button "General" at bounding box center [1437, 33] width 37 height 13
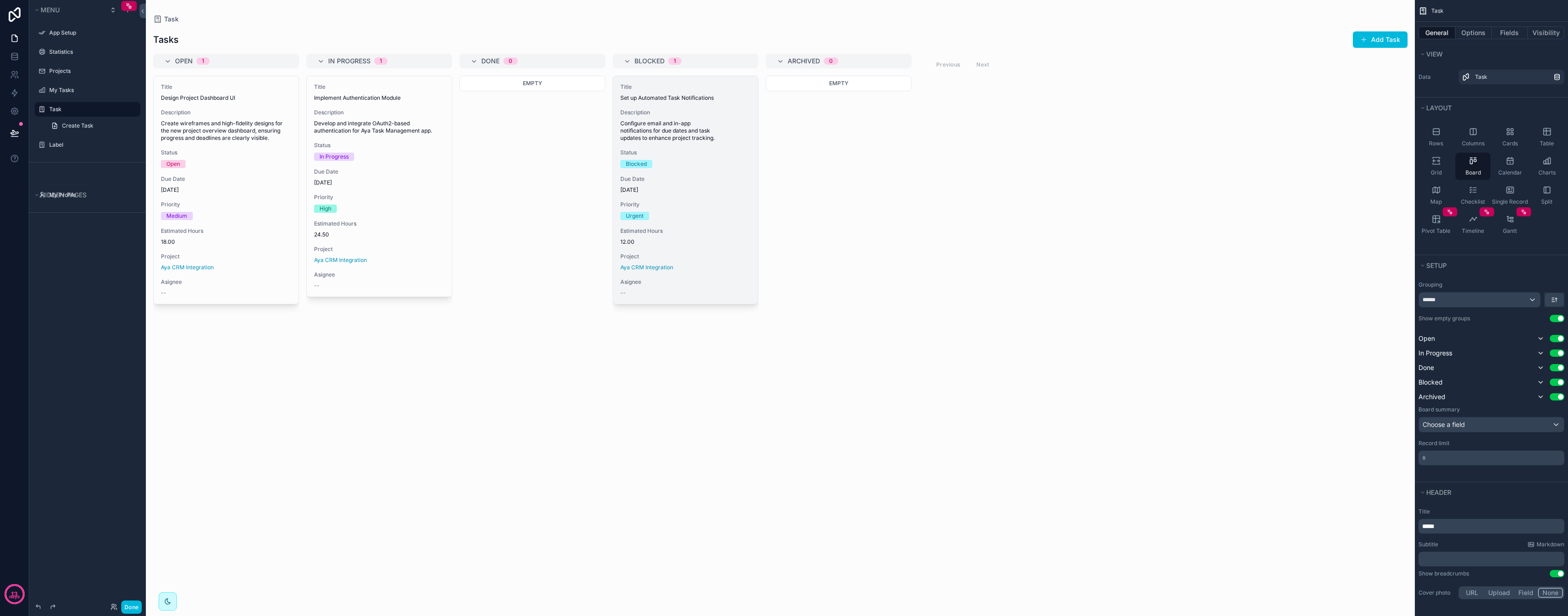
click at [672, 137] on span "Configure email and in-app notifications for due dates and task updates to enha…" at bounding box center [685, 130] width 130 height 22
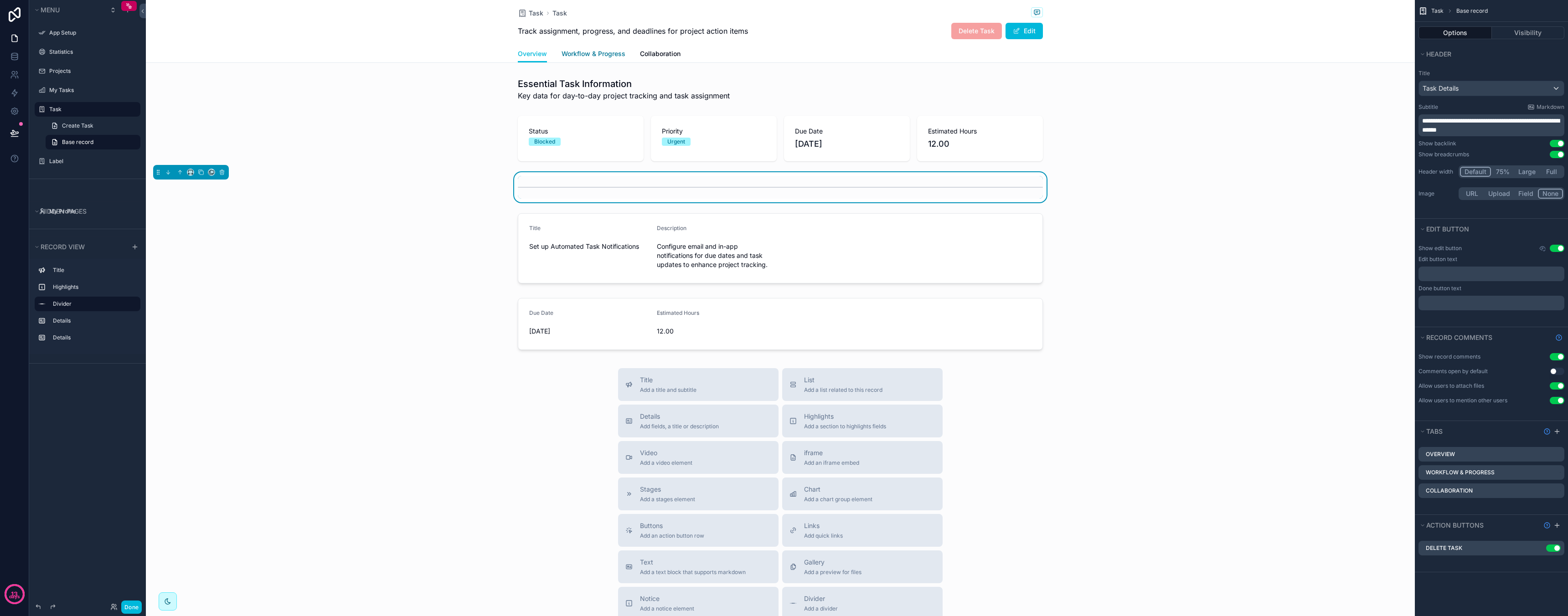
click at [615, 52] on span "Workflow & Progress" at bounding box center [593, 53] width 64 height 9
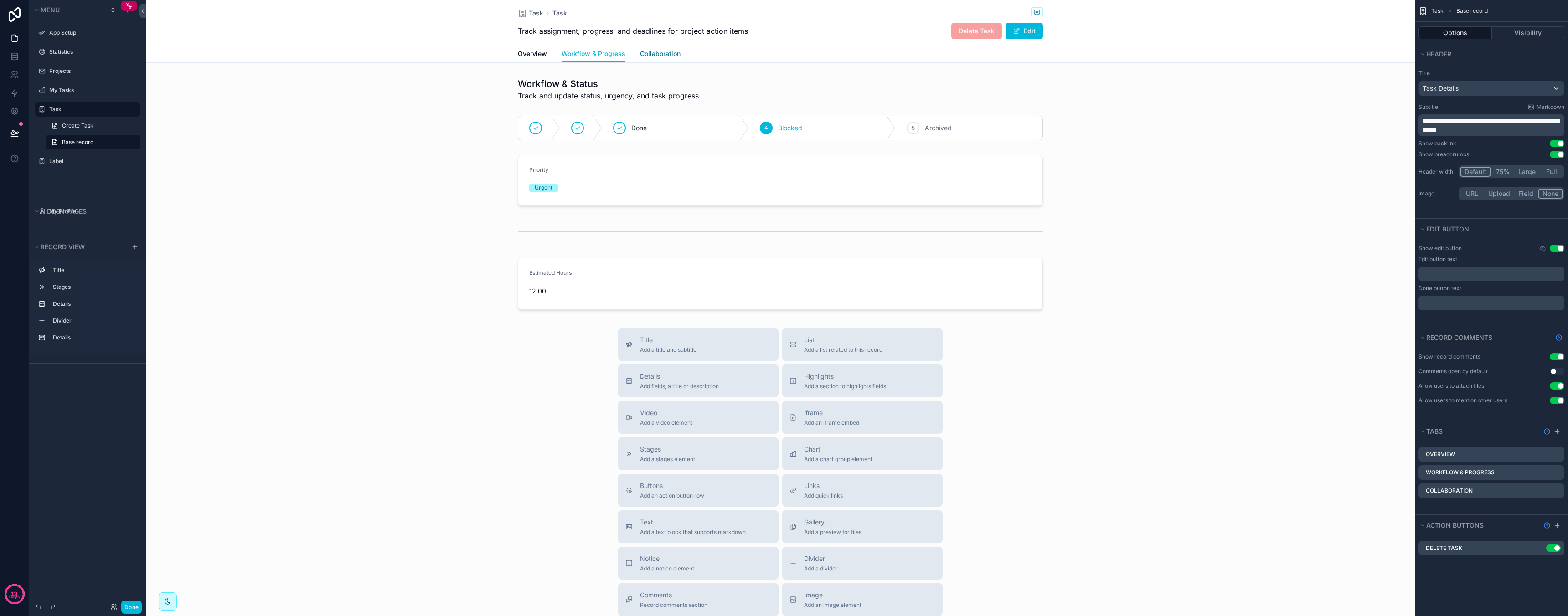
click at [669, 53] on span "Collaboration" at bounding box center [660, 53] width 41 height 9
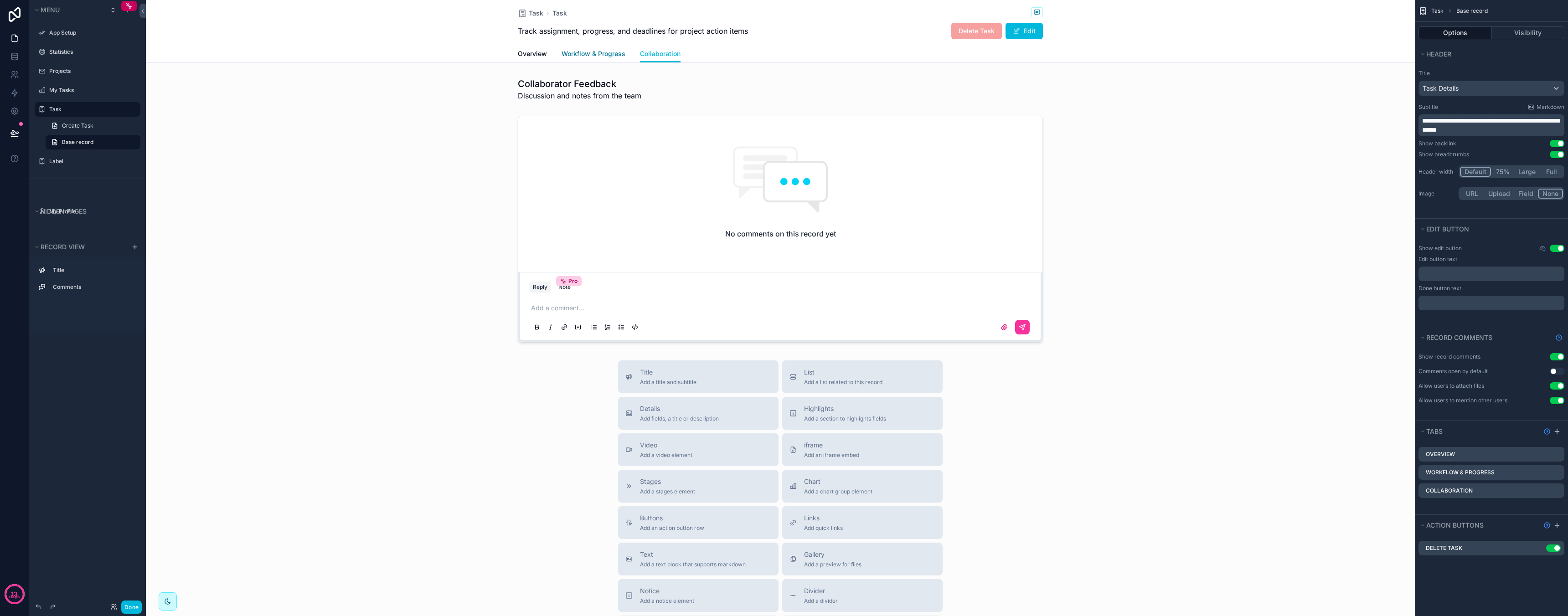
click at [610, 49] on span "Workflow & Progress" at bounding box center [593, 53] width 64 height 9
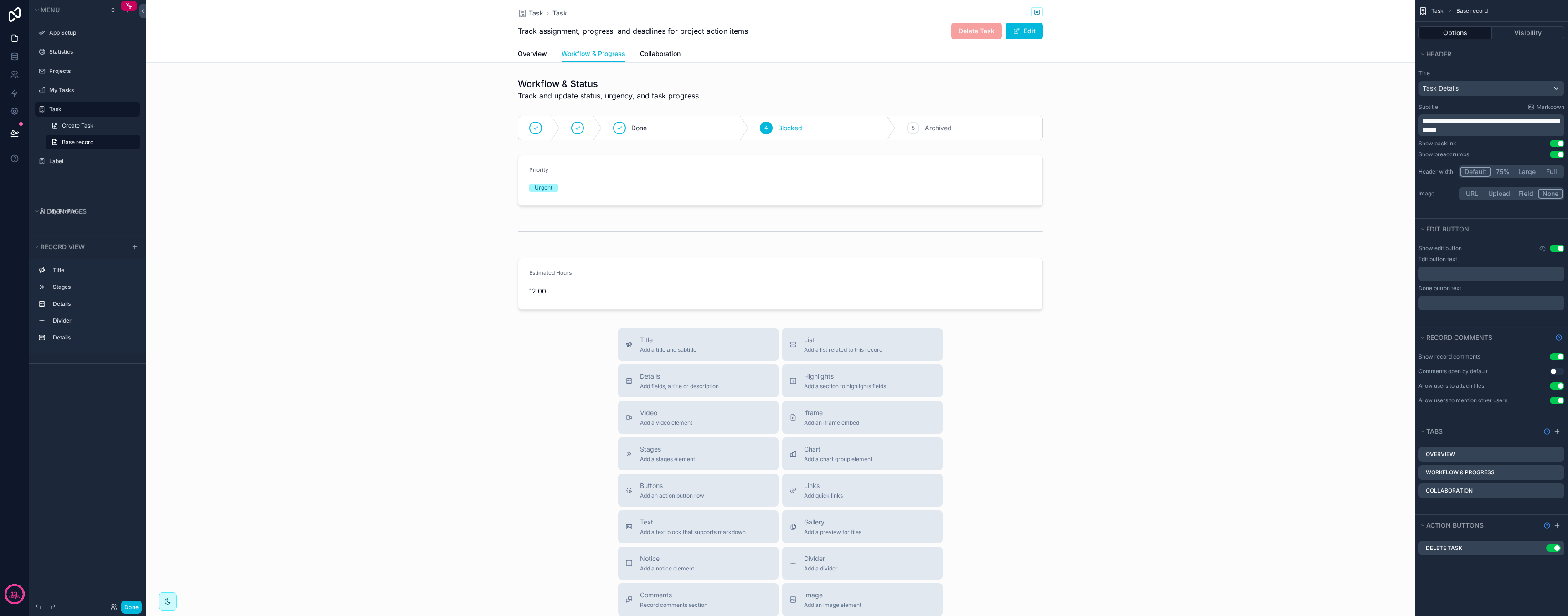
click at [547, 49] on div "Overview Workflow & Progress Collaboration" at bounding box center [780, 53] width 525 height 18
click at [537, 51] on span "Overview" at bounding box center [532, 53] width 29 height 9
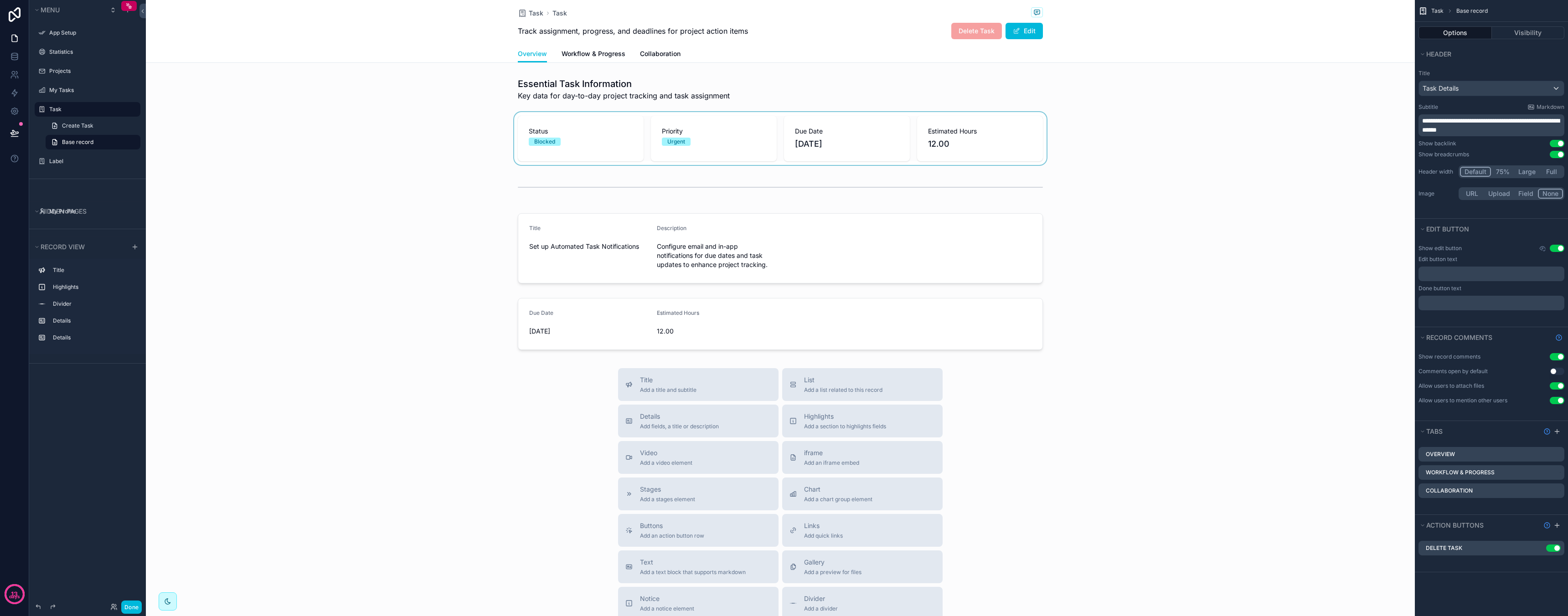
click at [990, 141] on div "scrollable content" at bounding box center [780, 138] width 1269 height 53
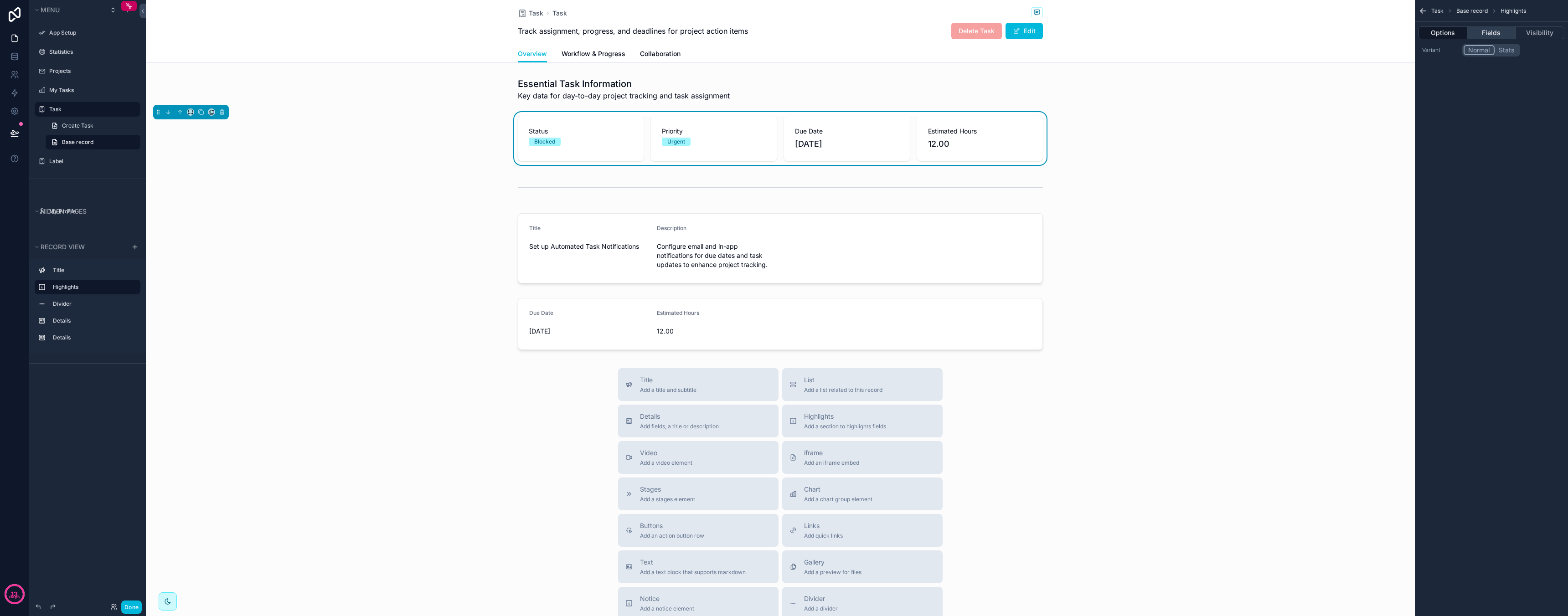
click at [1495, 34] on button "Fields" at bounding box center [1491, 33] width 48 height 13
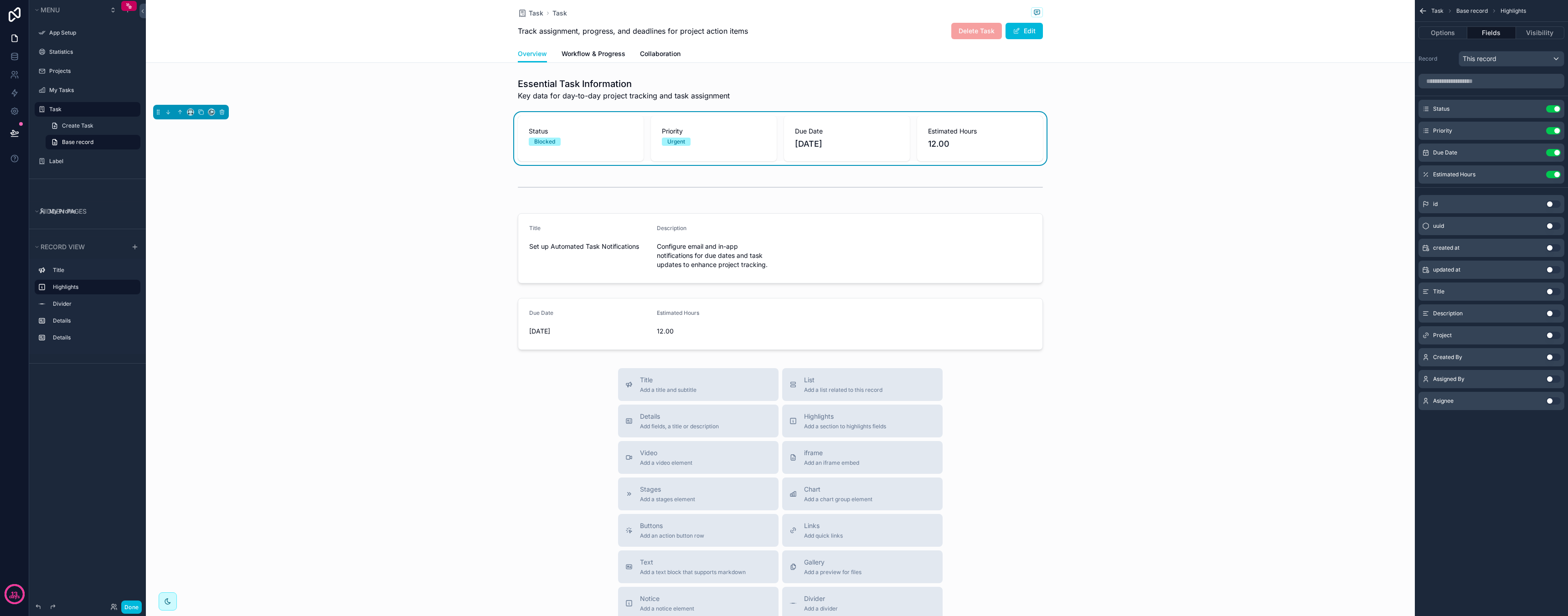
click at [1550, 400] on button "Use setting" at bounding box center [1553, 400] width 14 height 8
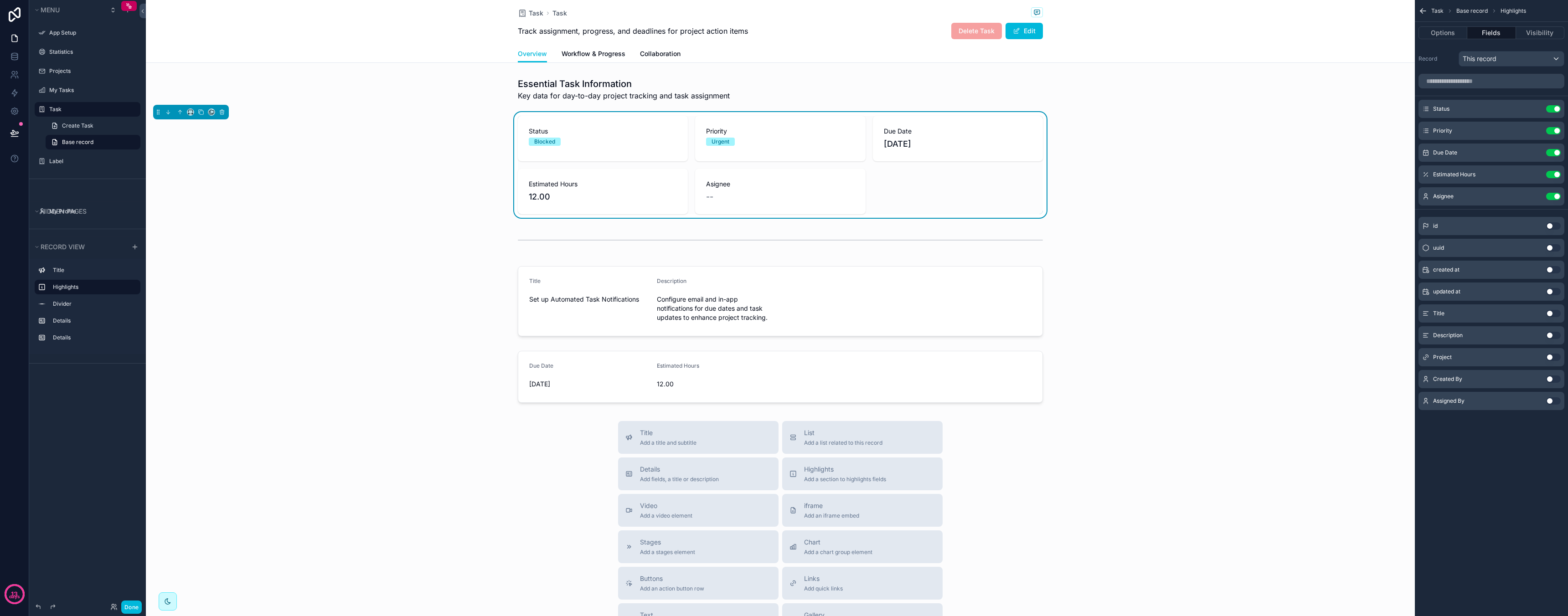
click at [1552, 354] on button "Use setting" at bounding box center [1553, 357] width 14 height 8
click at [1014, 64] on div "Task Task Track assignment, progress, and deadlines for project action items De…" at bounding box center [780, 409] width 1269 height 818
click at [1026, 32] on button "Edit" at bounding box center [1024, 31] width 38 height 17
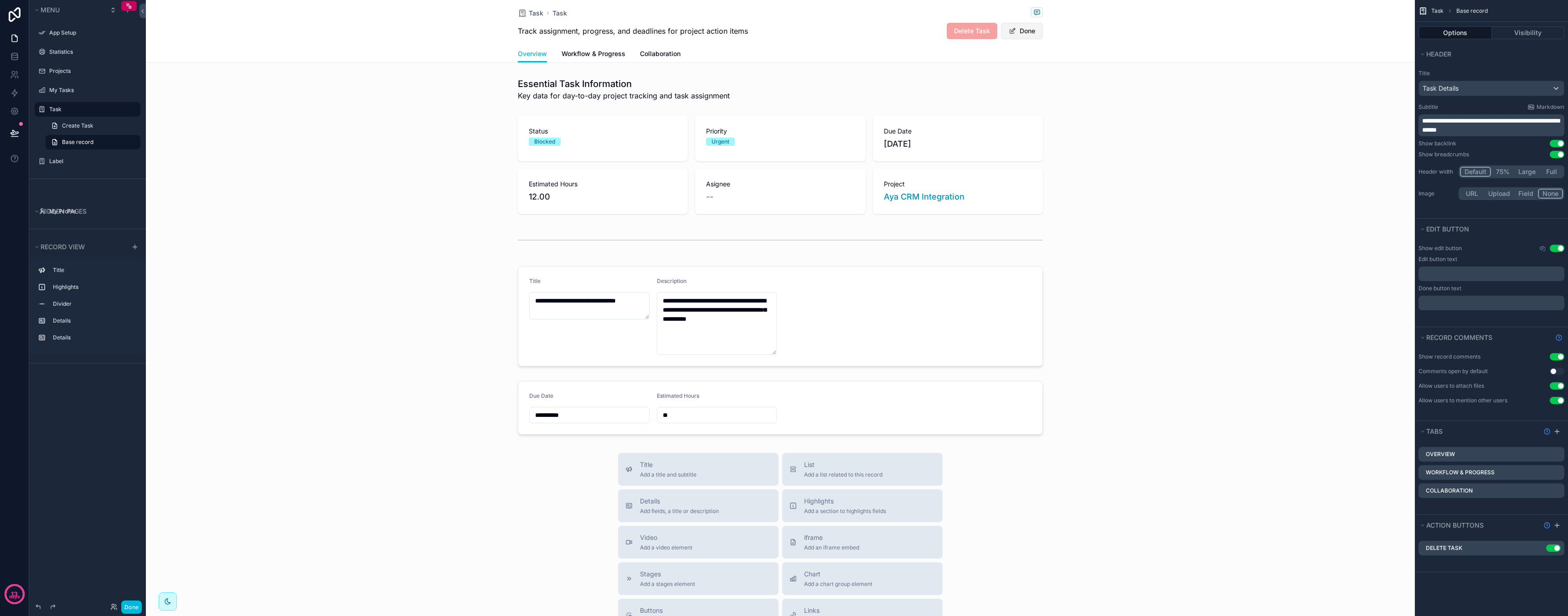
click at [1023, 33] on button "Done" at bounding box center [1021, 31] width 42 height 17
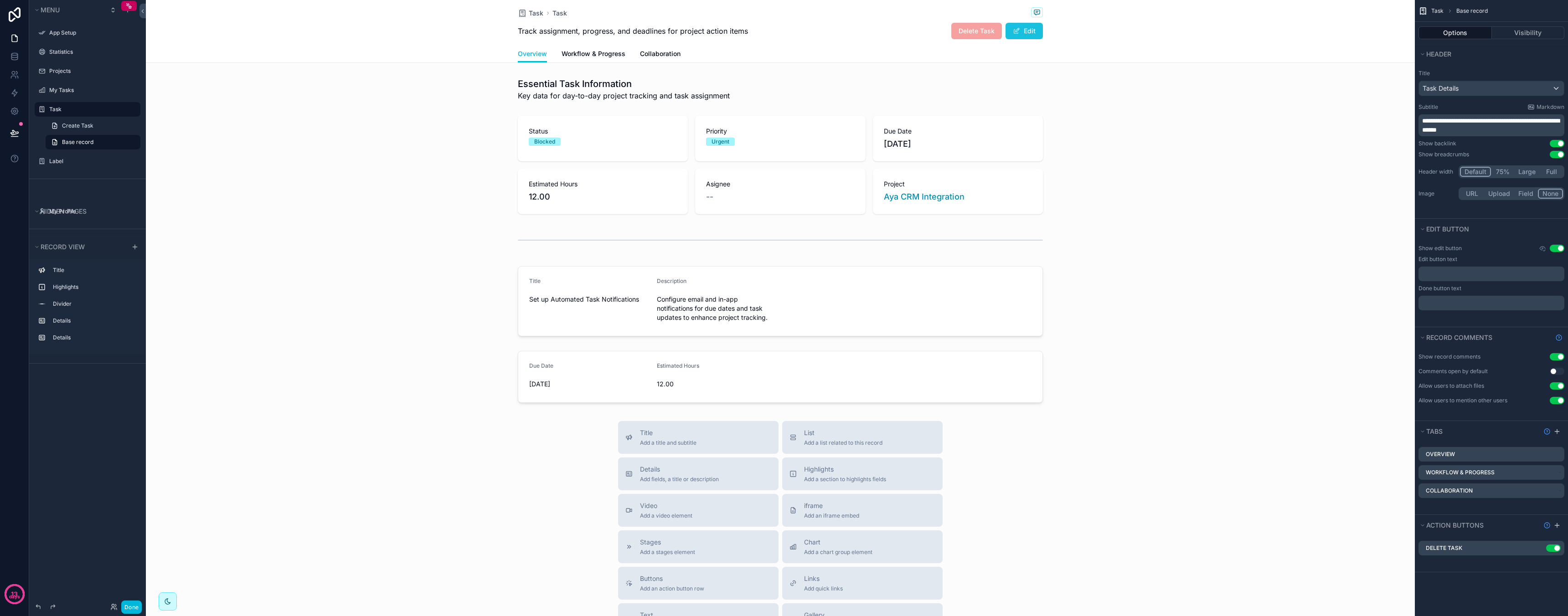
click at [1025, 31] on button "Edit" at bounding box center [1024, 31] width 38 height 17
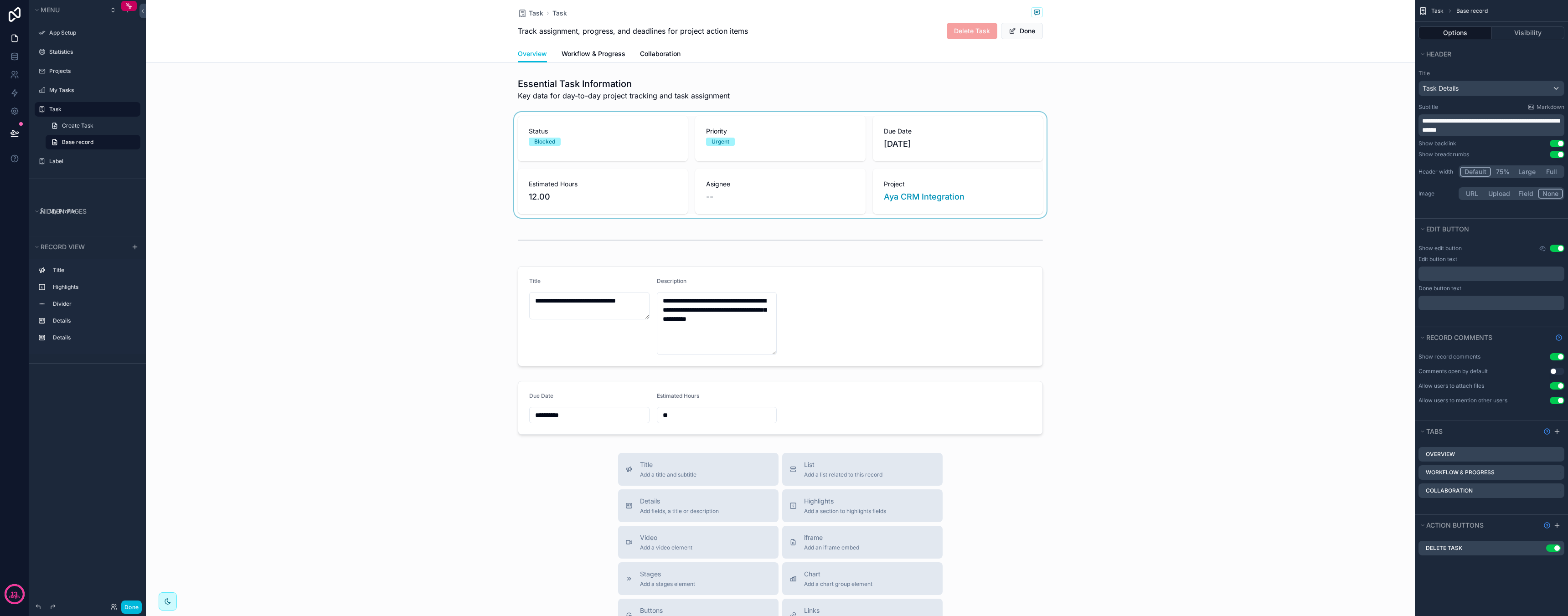
click at [710, 195] on div "scrollable content" at bounding box center [780, 165] width 1269 height 106
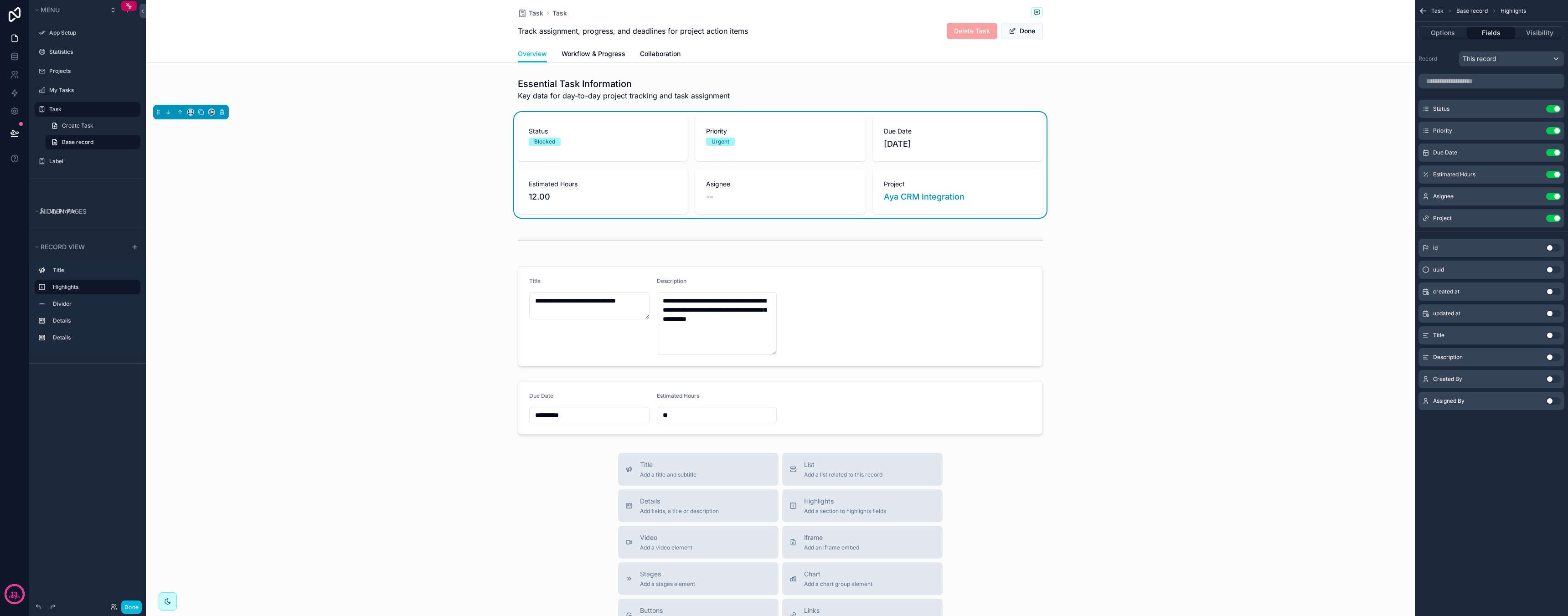
click at [710, 195] on span "--" at bounding box center [710, 196] width 8 height 13
click at [727, 195] on div "--" at bounding box center [780, 196] width 148 height 13
click at [1019, 38] on button "Done" at bounding box center [1021, 31] width 42 height 17
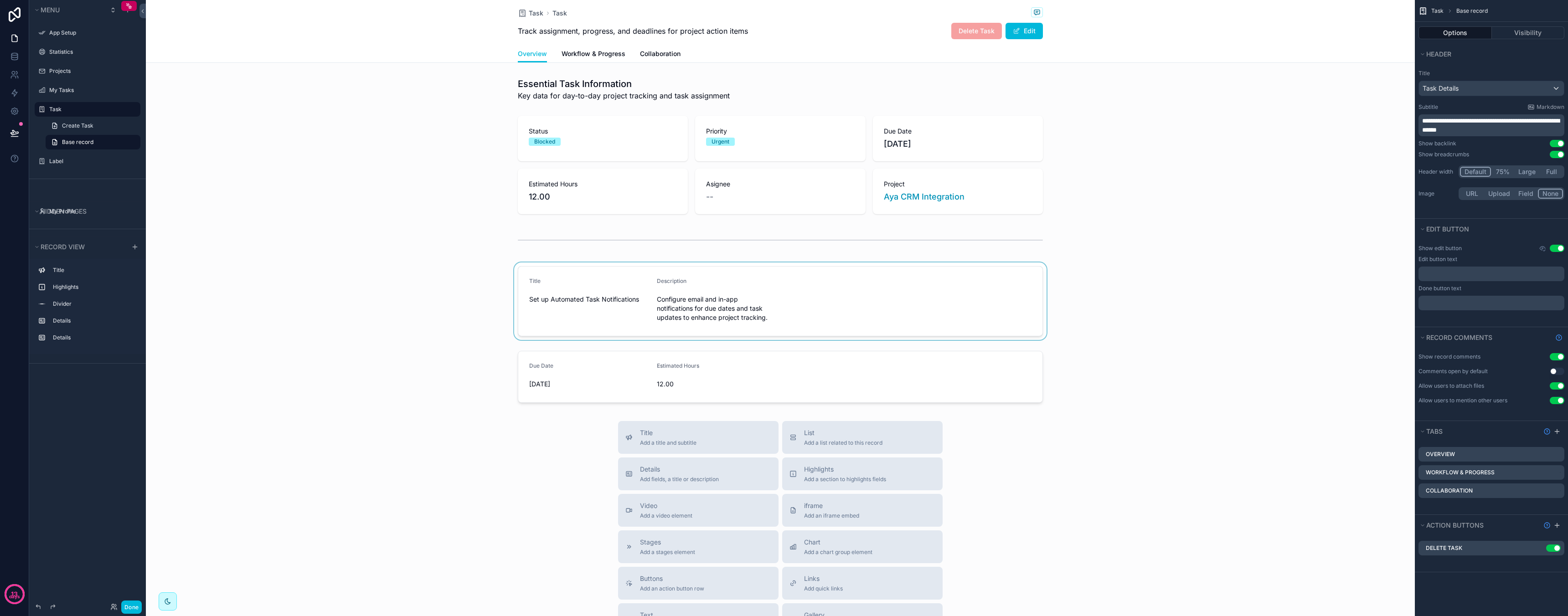
scroll to position [13, 0]
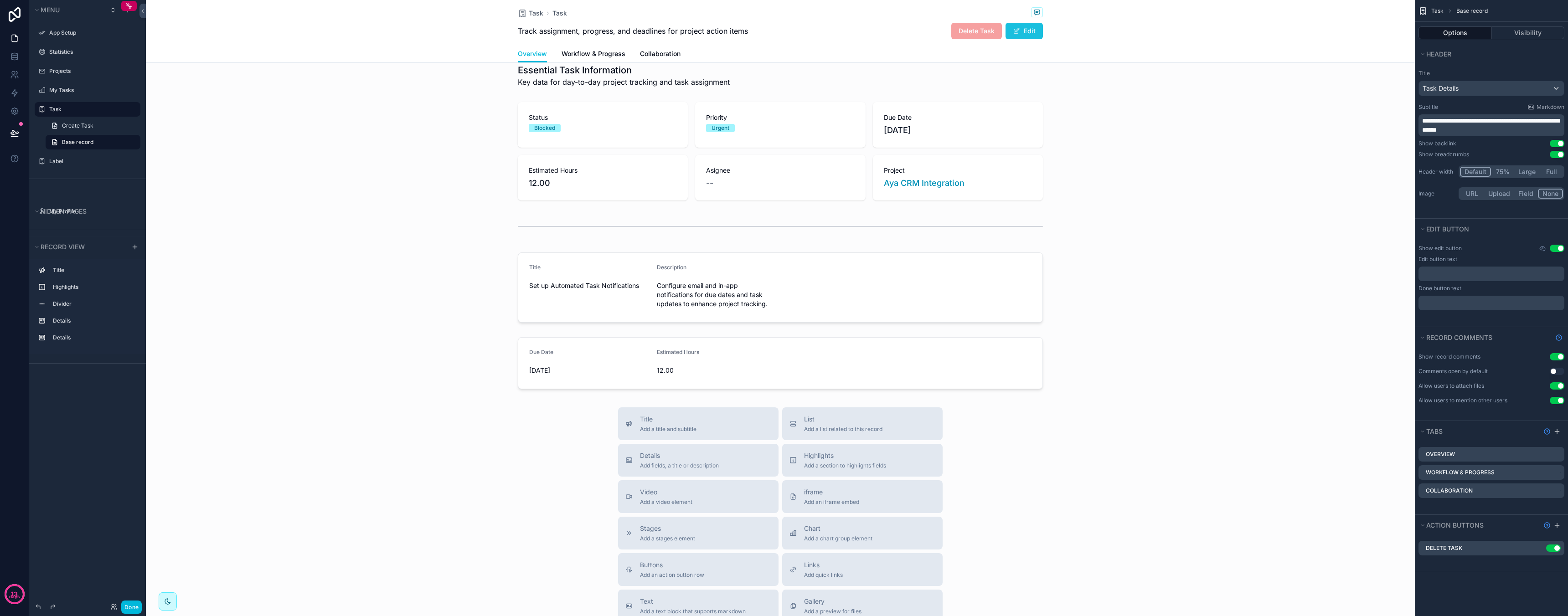
click at [1029, 26] on button "Edit" at bounding box center [1024, 31] width 38 height 17
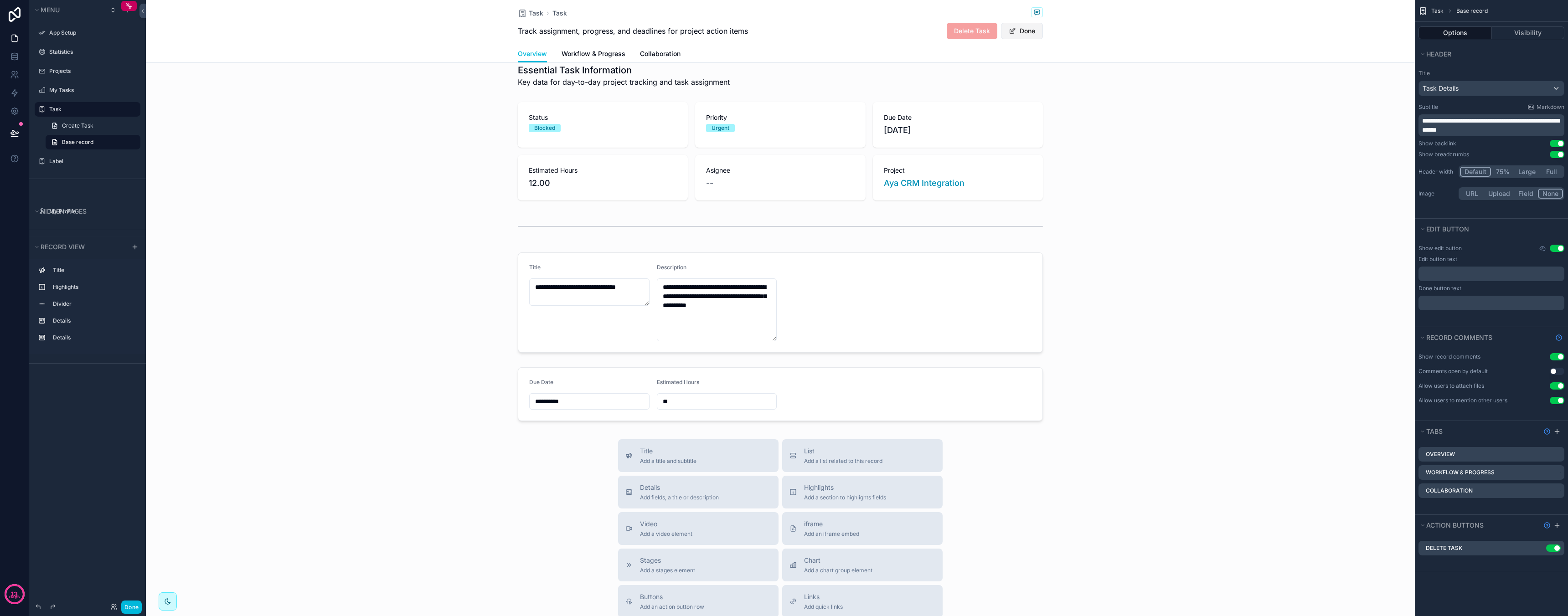
click at [1033, 33] on button "Done" at bounding box center [1021, 31] width 42 height 17
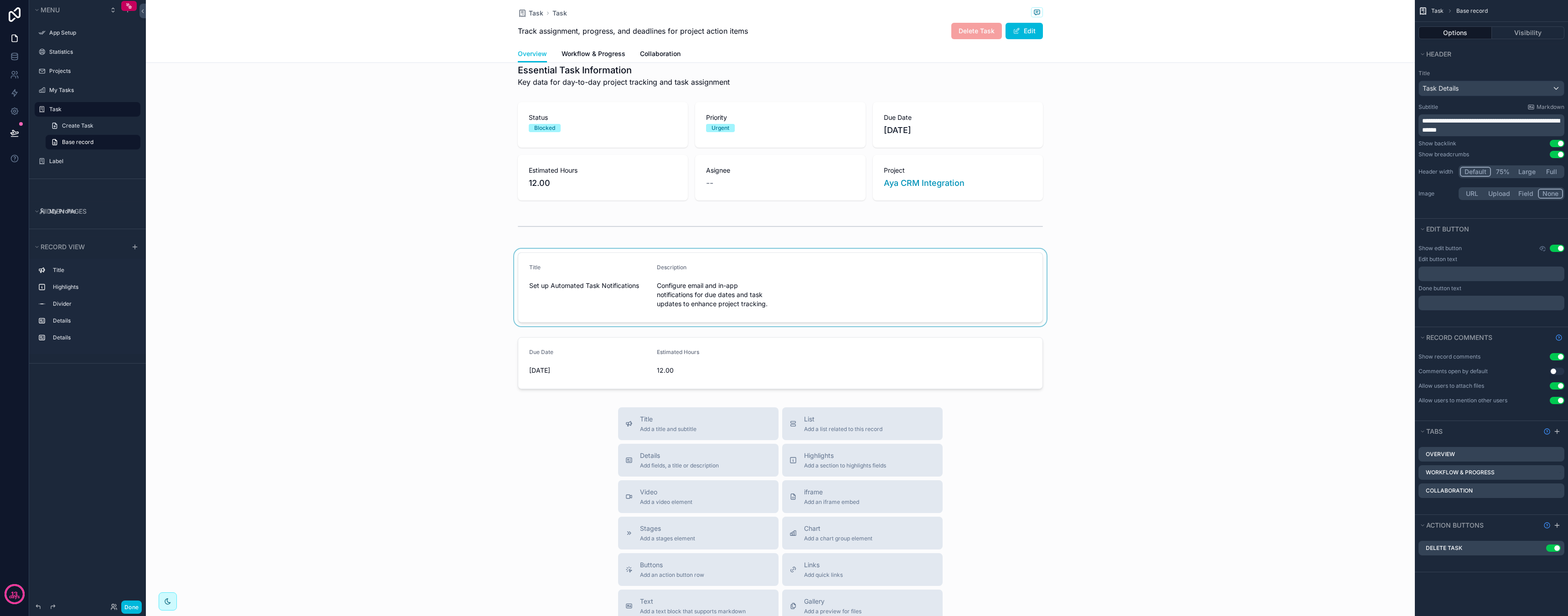
click at [1104, 297] on div "scrollable content" at bounding box center [780, 288] width 1269 height 78
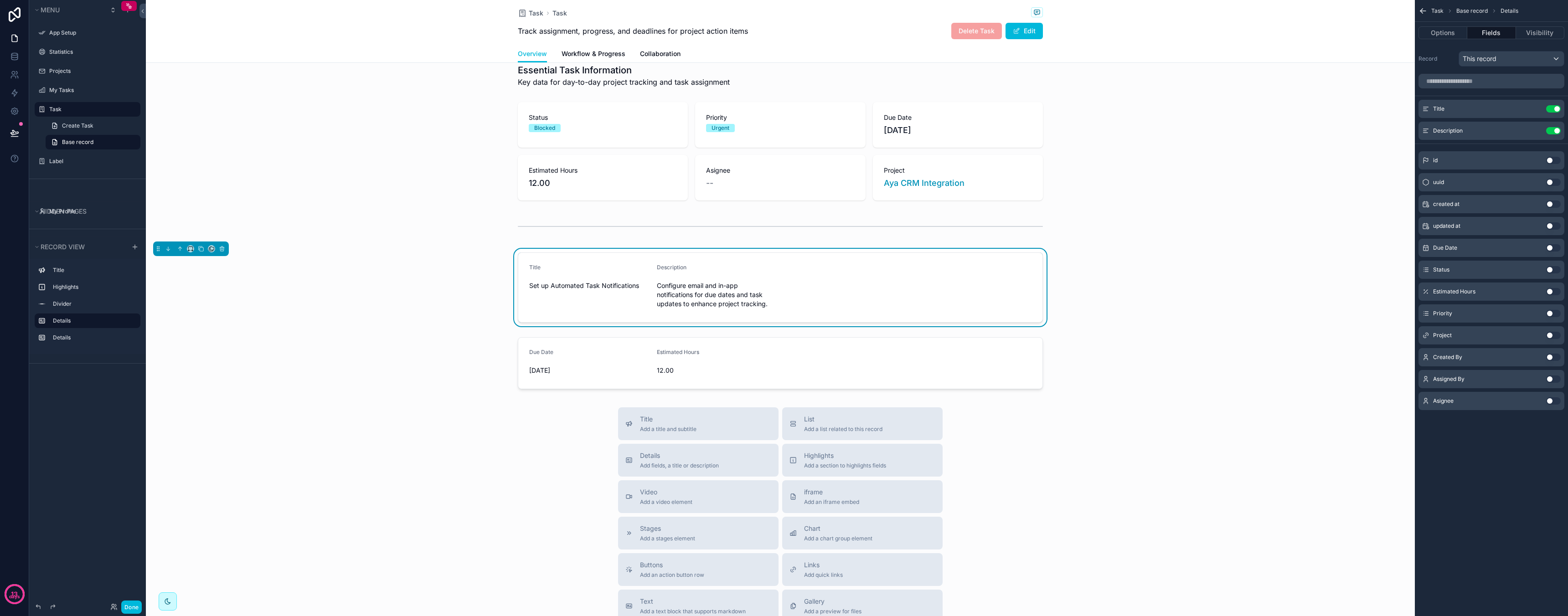
click at [1554, 401] on button "Use setting" at bounding box center [1553, 400] width 14 height 8
click at [1029, 28] on button "Edit" at bounding box center [1024, 31] width 38 height 17
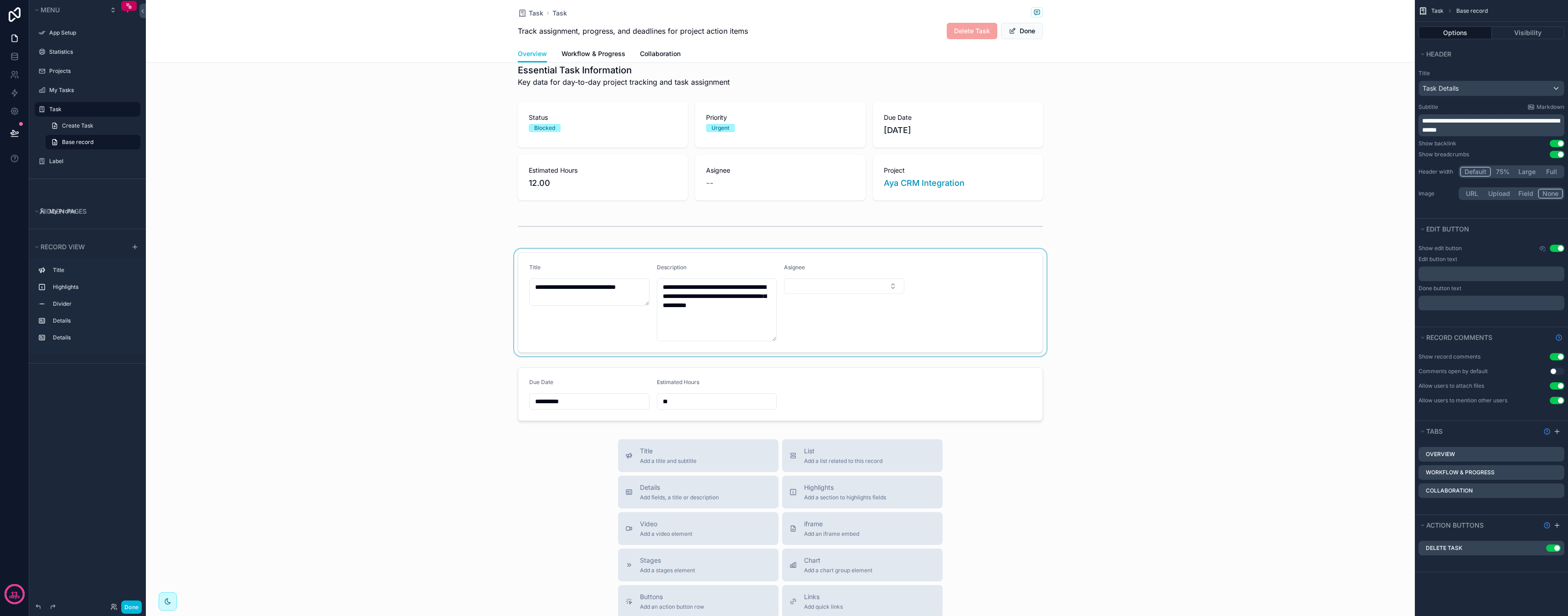
click at [873, 288] on div "scrollable content" at bounding box center [780, 303] width 1269 height 108
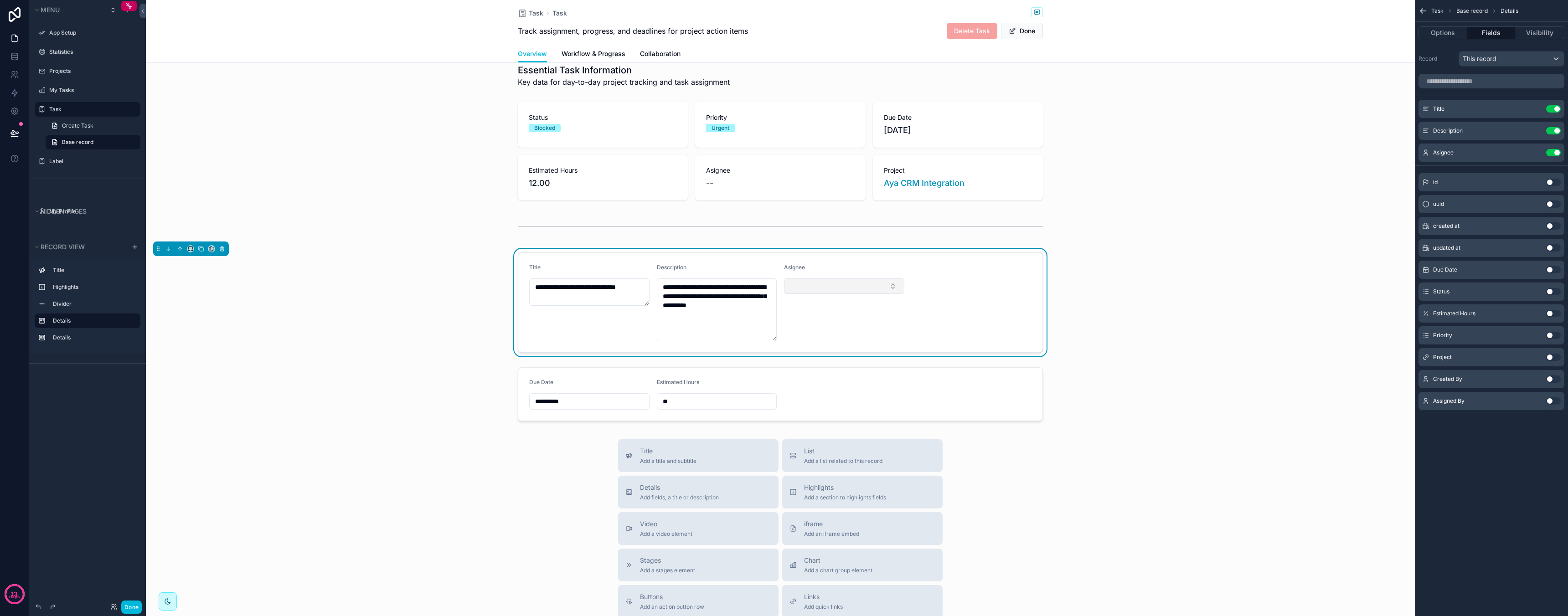
click at [870, 287] on button "Select Button" at bounding box center [844, 286] width 120 height 16
click at [848, 340] on span "[PERSON_NAME]" at bounding box center [838, 337] width 109 height 9
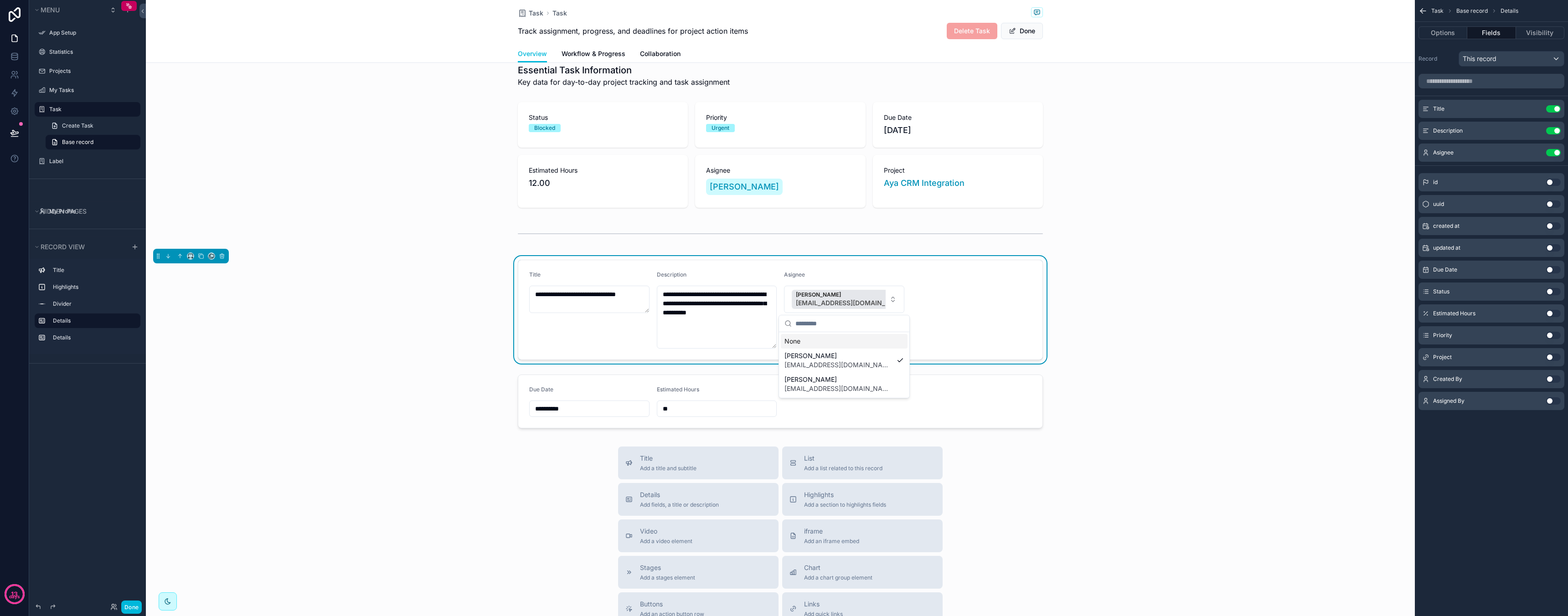
click at [1106, 284] on div "**********" at bounding box center [780, 309] width 1269 height 108
click at [1021, 35] on button "Done" at bounding box center [1021, 31] width 42 height 17
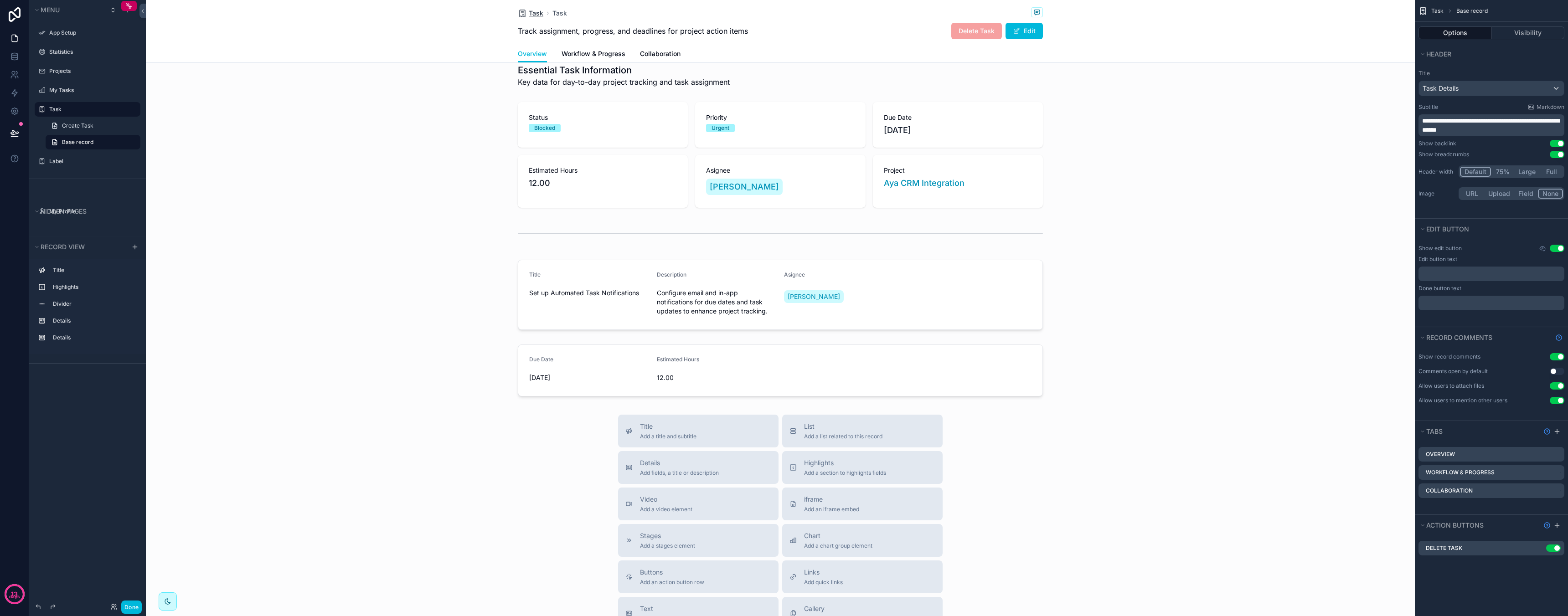
click at [527, 11] on link "Task" at bounding box center [530, 13] width 26 height 9
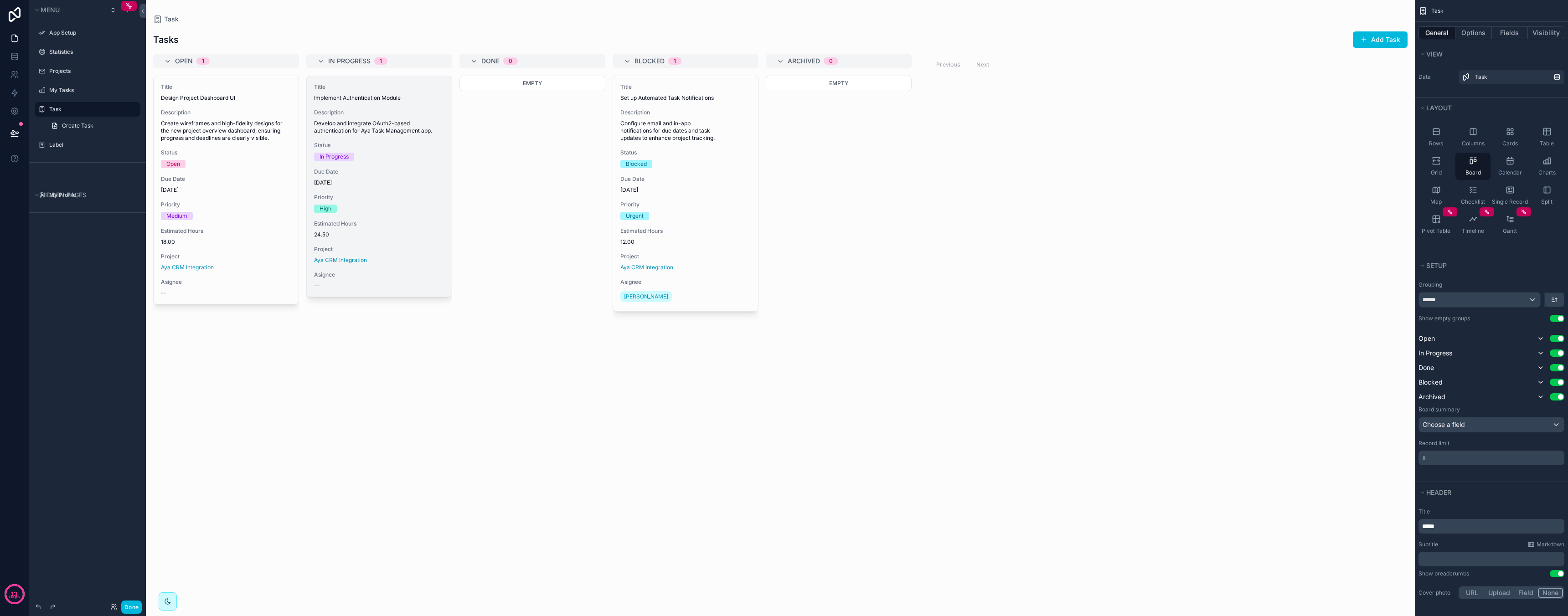
click at [389, 246] on span "Project" at bounding box center [379, 249] width 130 height 8
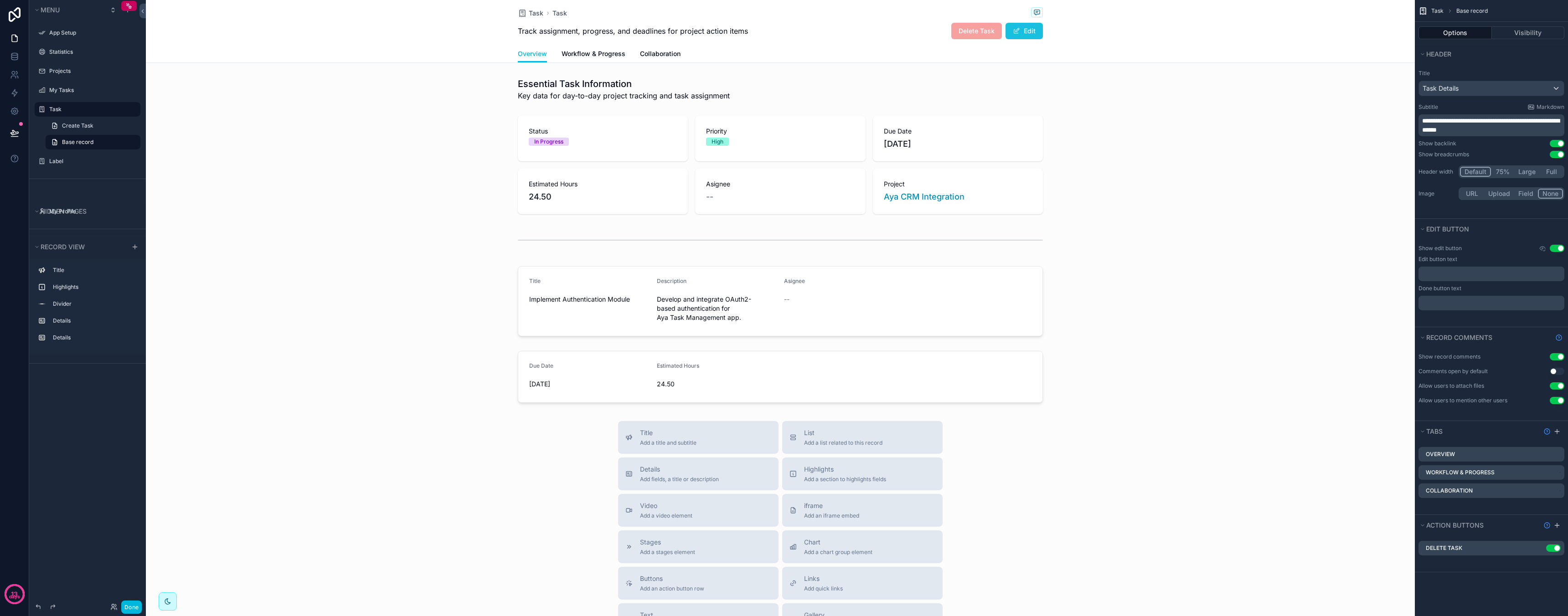
click at [1022, 33] on button "Edit" at bounding box center [1024, 31] width 38 height 17
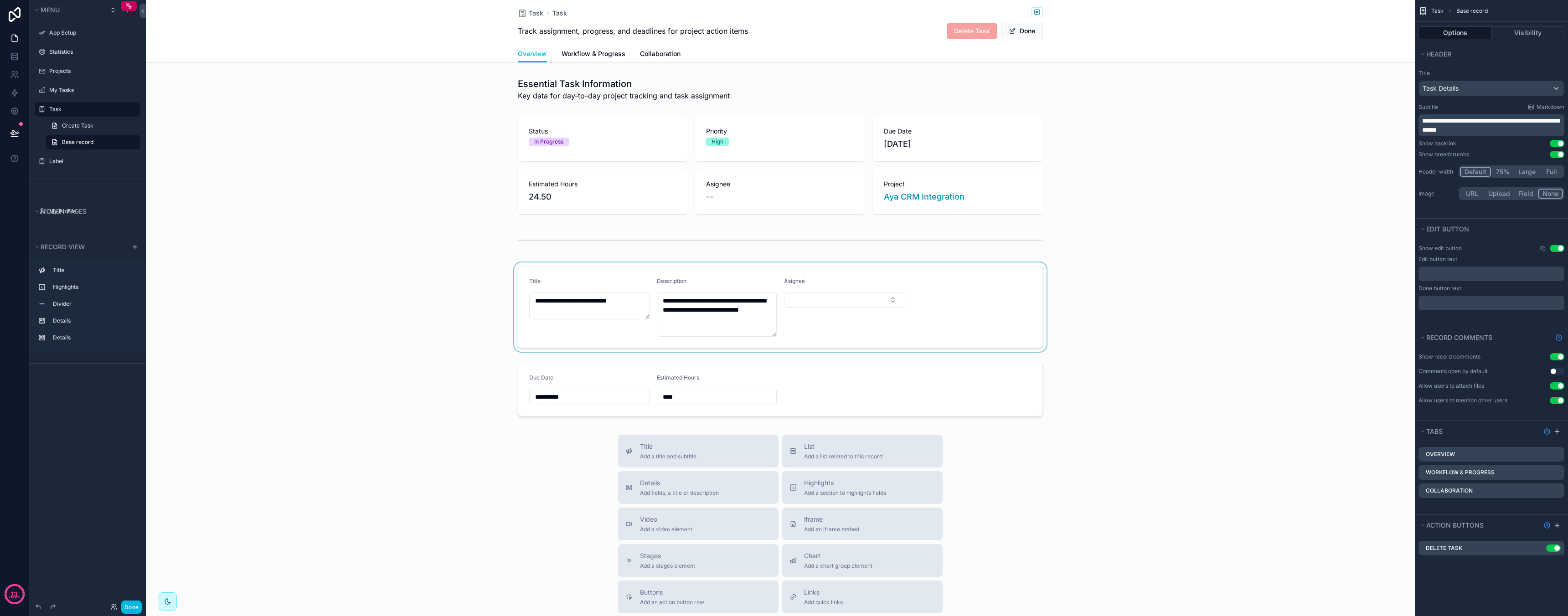
click at [872, 305] on div "scrollable content" at bounding box center [780, 307] width 1269 height 89
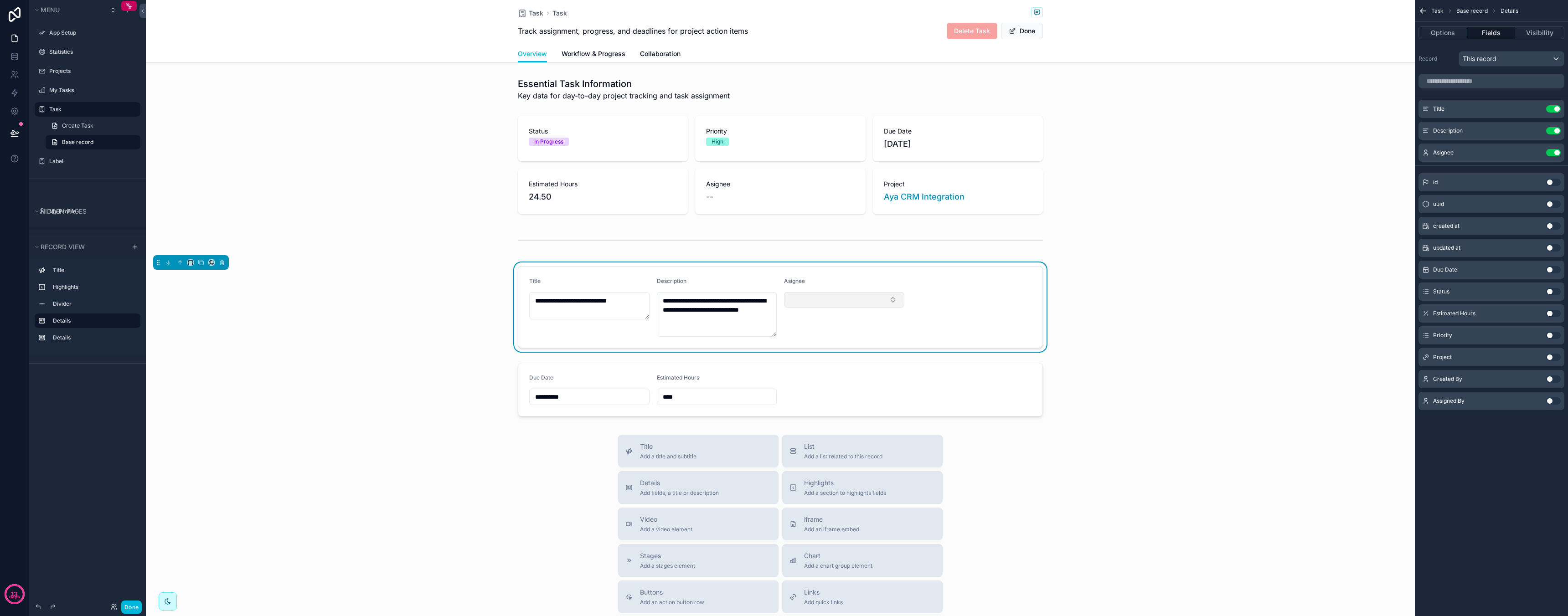
click at [863, 296] on button "Select Button" at bounding box center [844, 300] width 120 height 16
click at [844, 359] on span "[EMAIL_ADDRESS][DOMAIN_NAME]" at bounding box center [838, 359] width 109 height 9
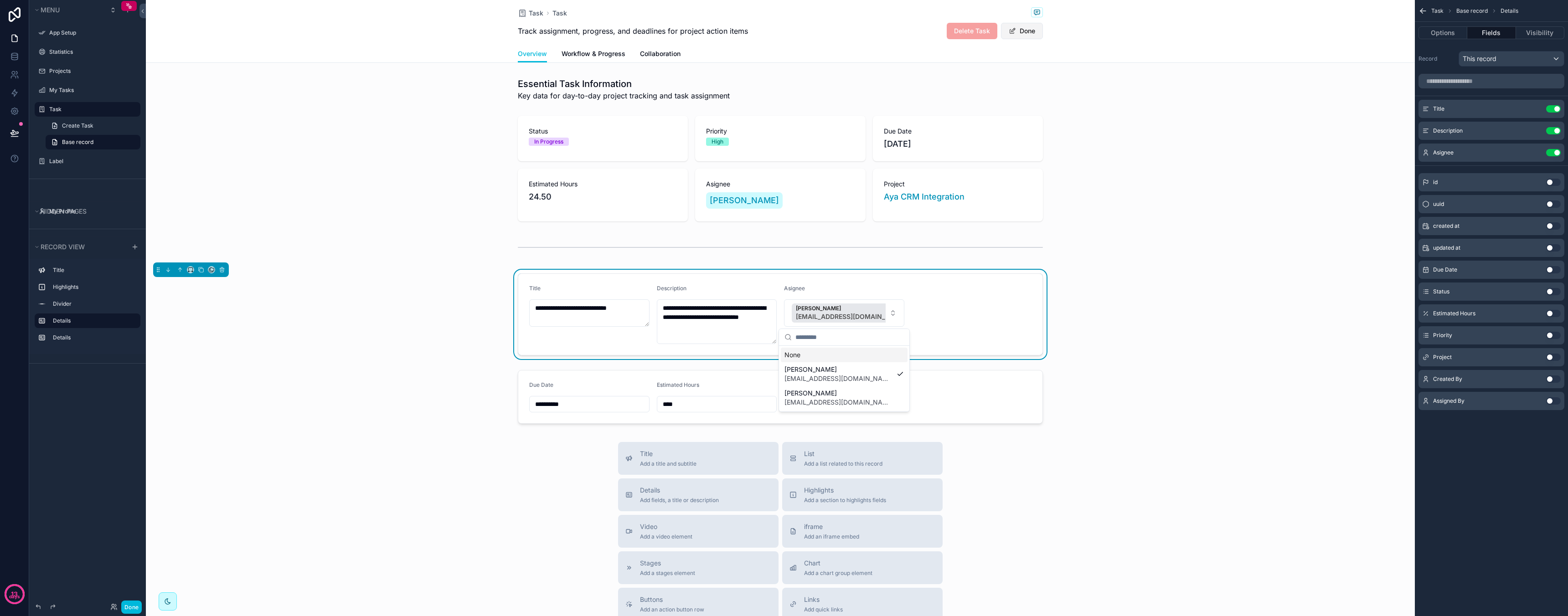
click at [1030, 27] on button "Done" at bounding box center [1021, 31] width 42 height 17
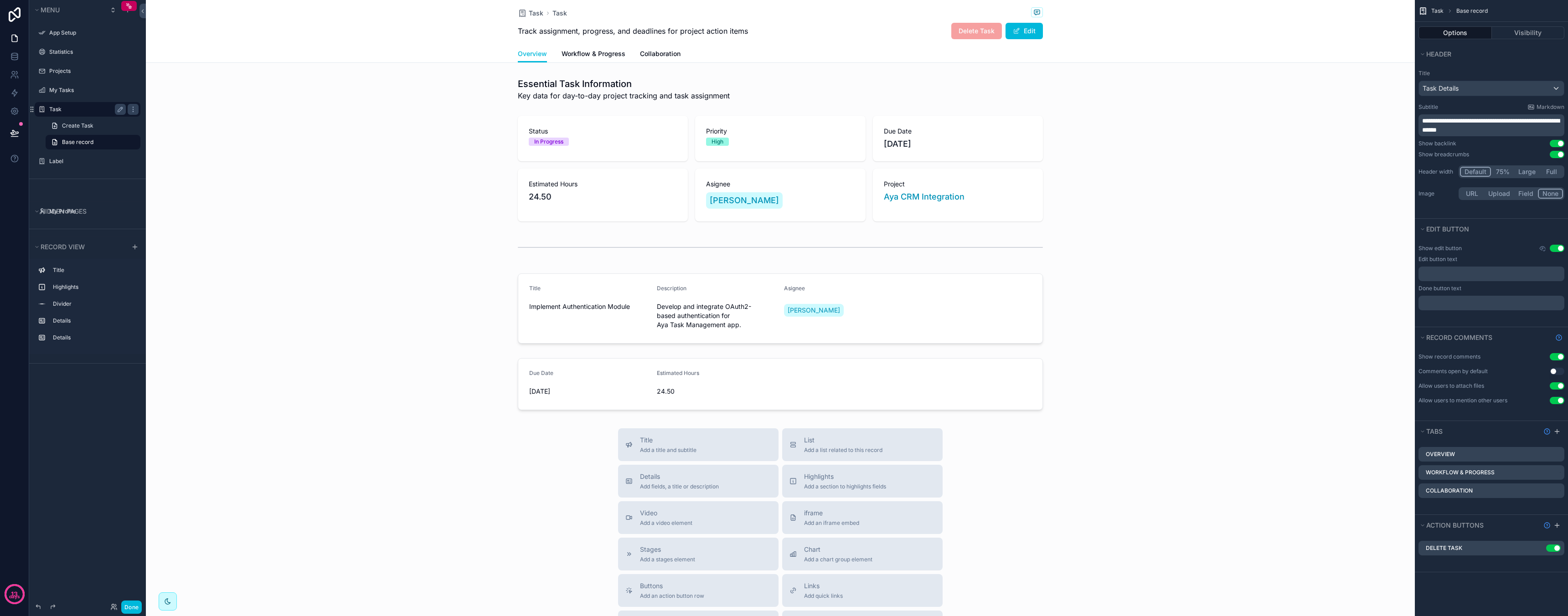
click at [94, 111] on label "Task" at bounding box center [85, 109] width 73 height 8
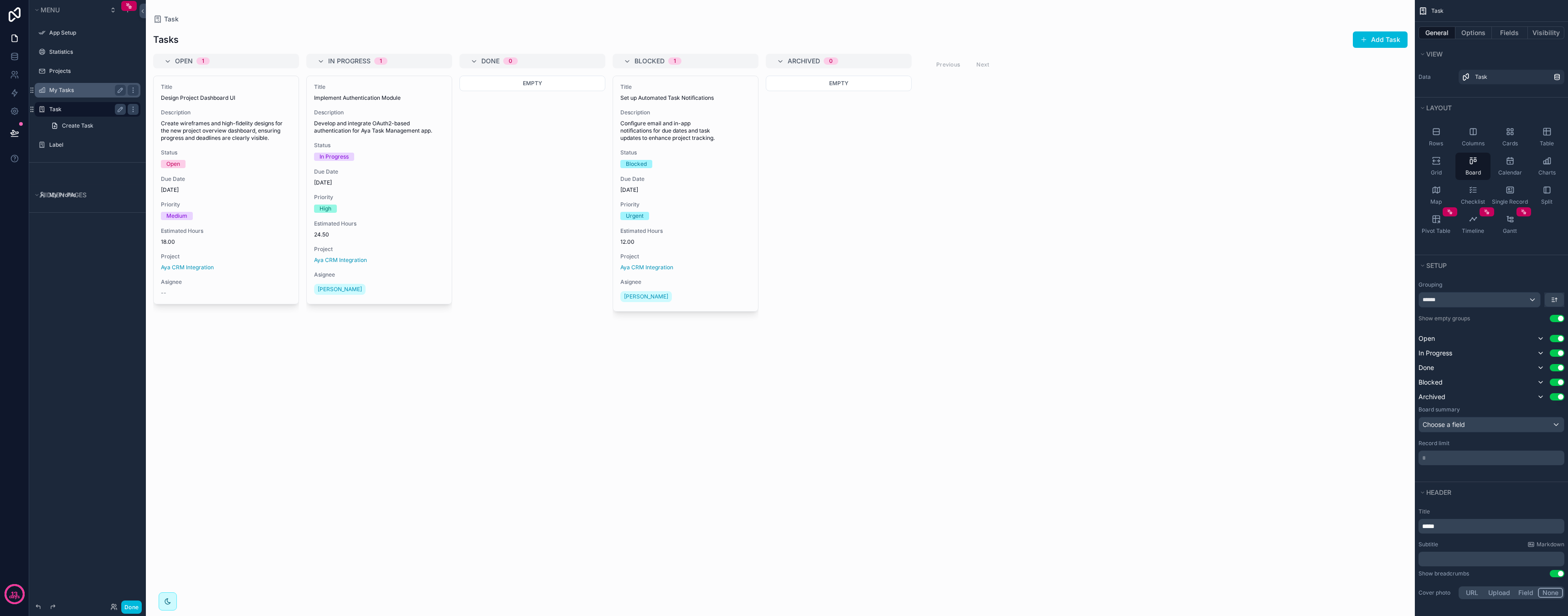
click at [73, 94] on div "My Tasks" at bounding box center [88, 89] width 77 height 11
click at [65, 92] on label "My Tasks" at bounding box center [85, 90] width 73 height 8
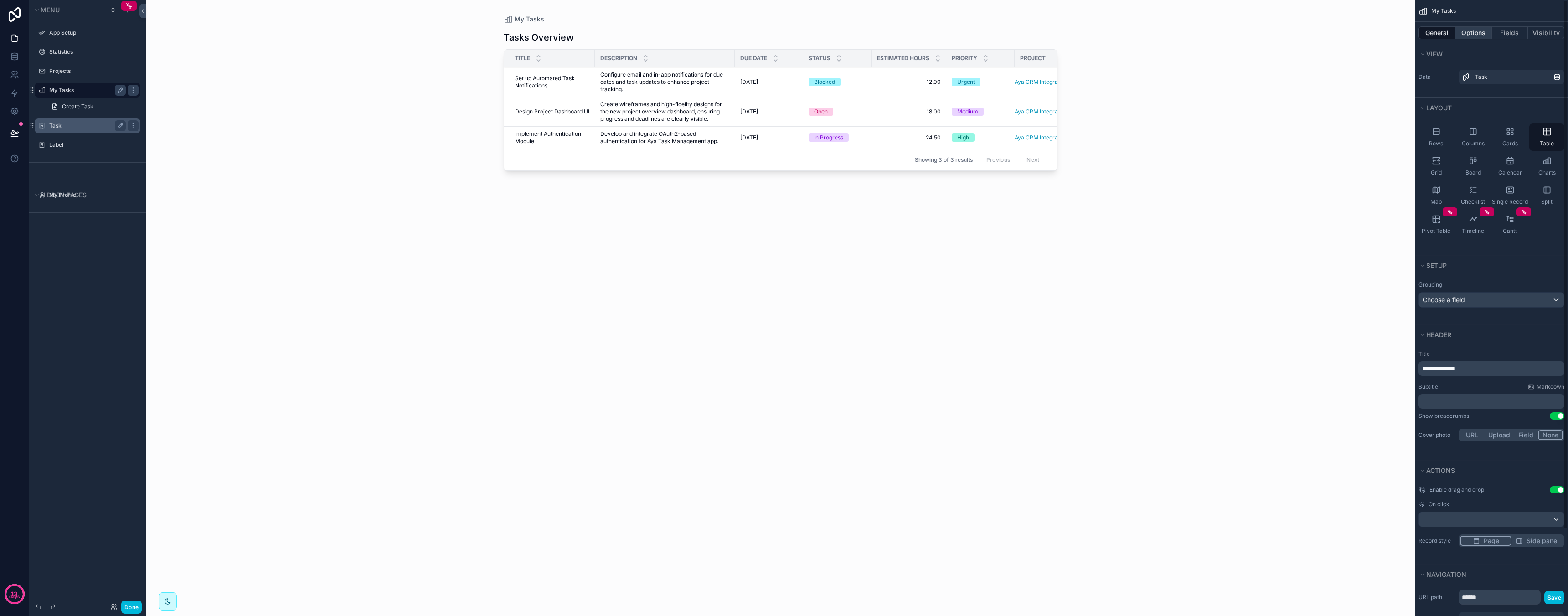
click at [1483, 33] on button "Options" at bounding box center [1474, 33] width 37 height 13
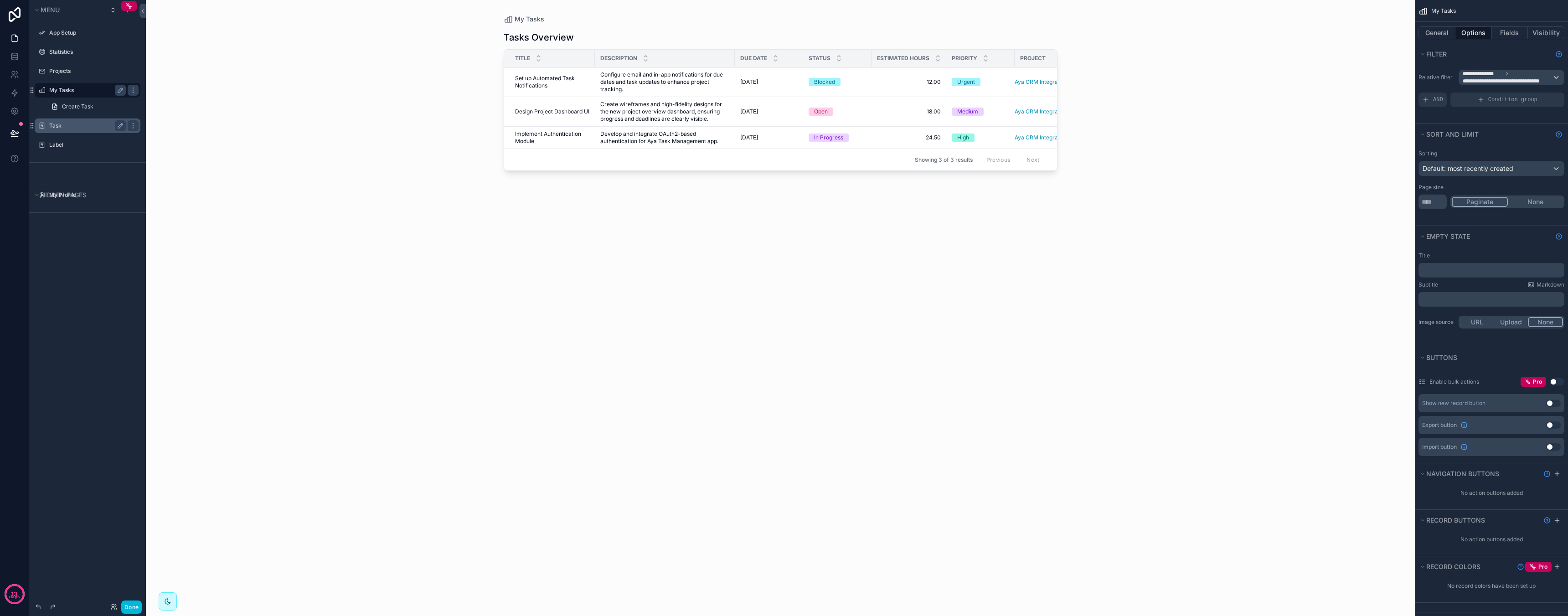
click at [1502, 68] on div "**********" at bounding box center [1491, 88] width 153 height 44
click at [1501, 72] on span "**********" at bounding box center [1482, 74] width 39 height 8
click at [1489, 154] on span "The current user's values" at bounding box center [1504, 155] width 75 height 9
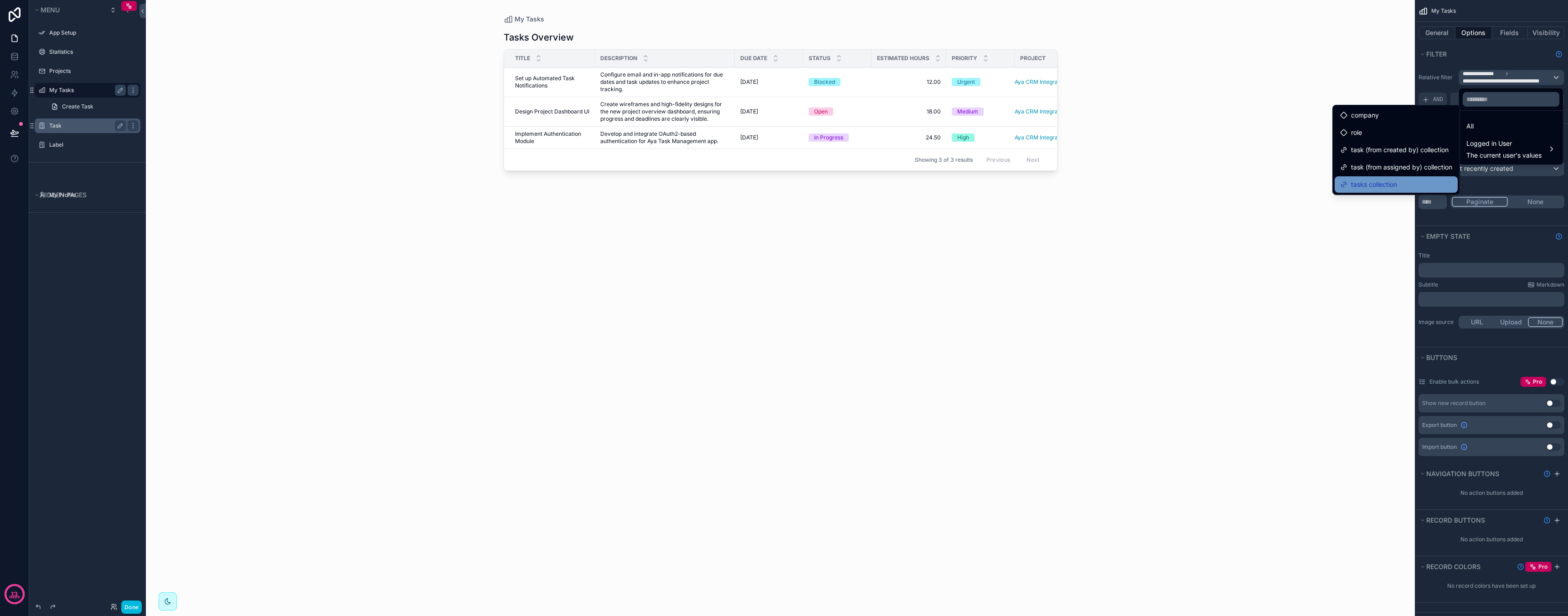
click at [1405, 181] on div "tasks collection" at bounding box center [1396, 184] width 112 height 11
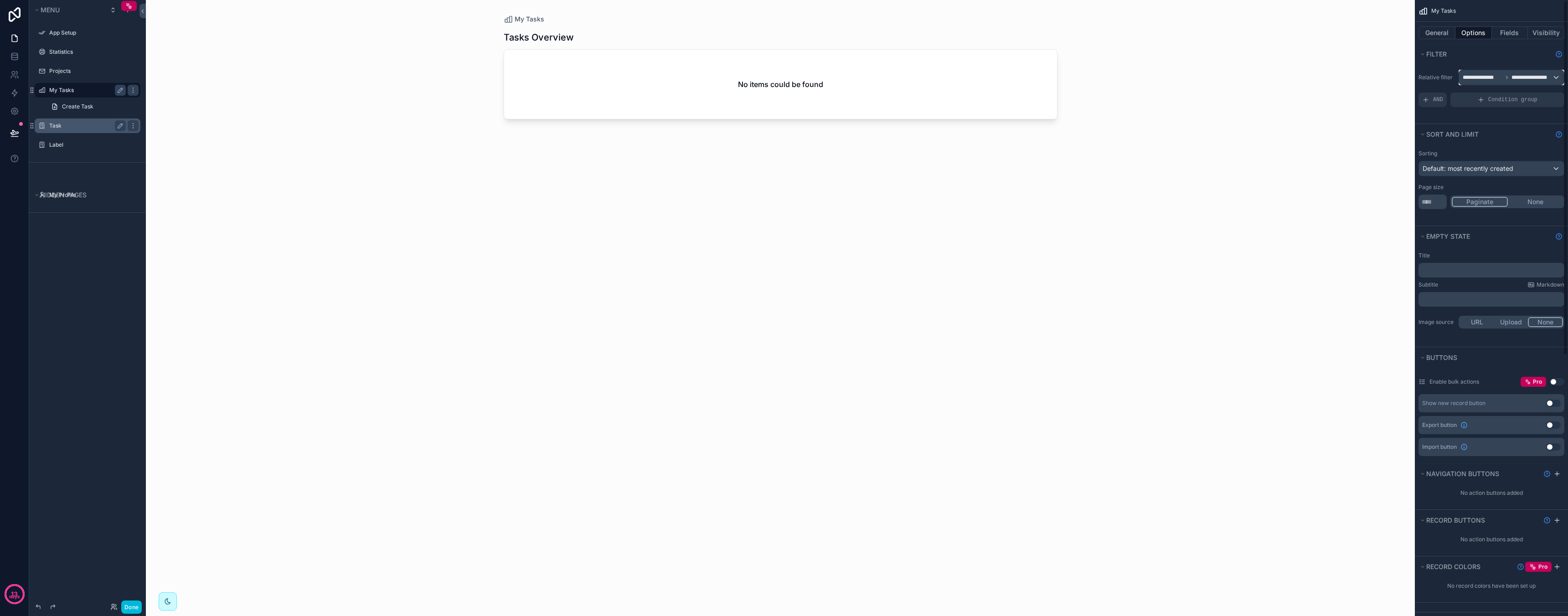
click at [1520, 79] on span "**********" at bounding box center [1531, 77] width 40 height 8
click at [1494, 148] on span "Logged in User" at bounding box center [1504, 143] width 75 height 11
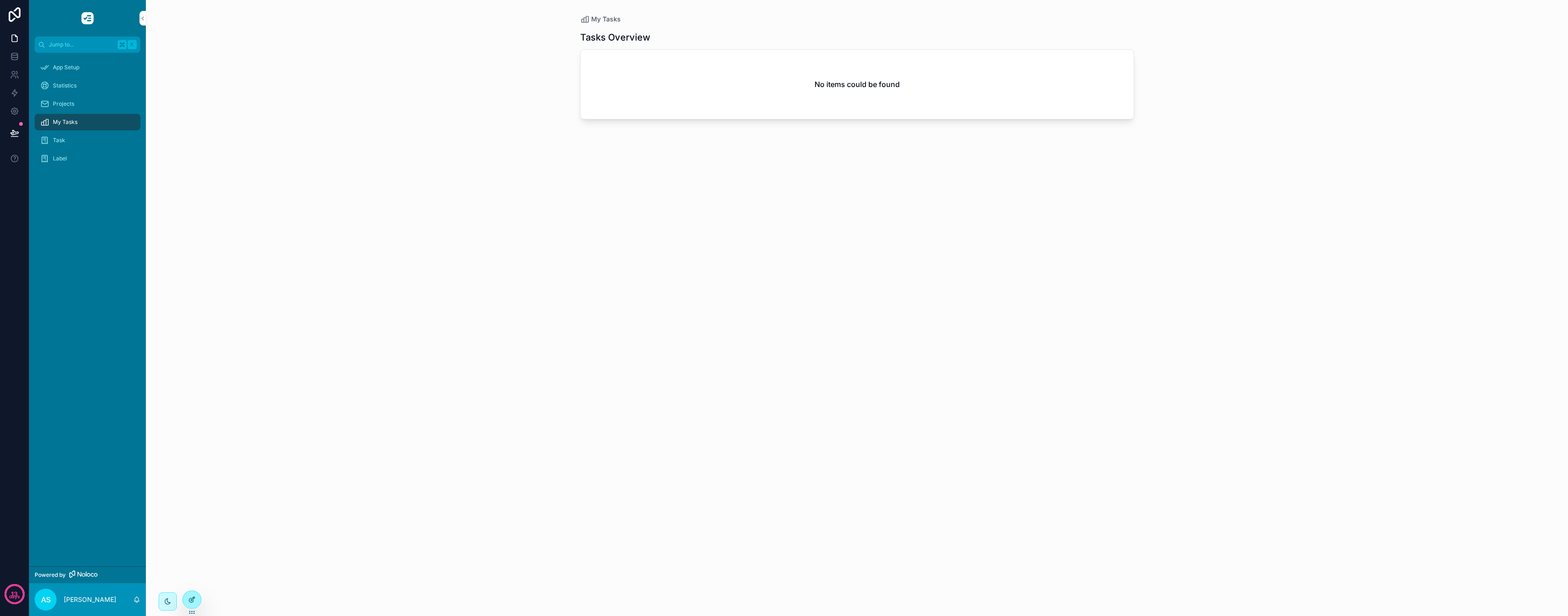
click at [198, 597] on div at bounding box center [192, 599] width 18 height 18
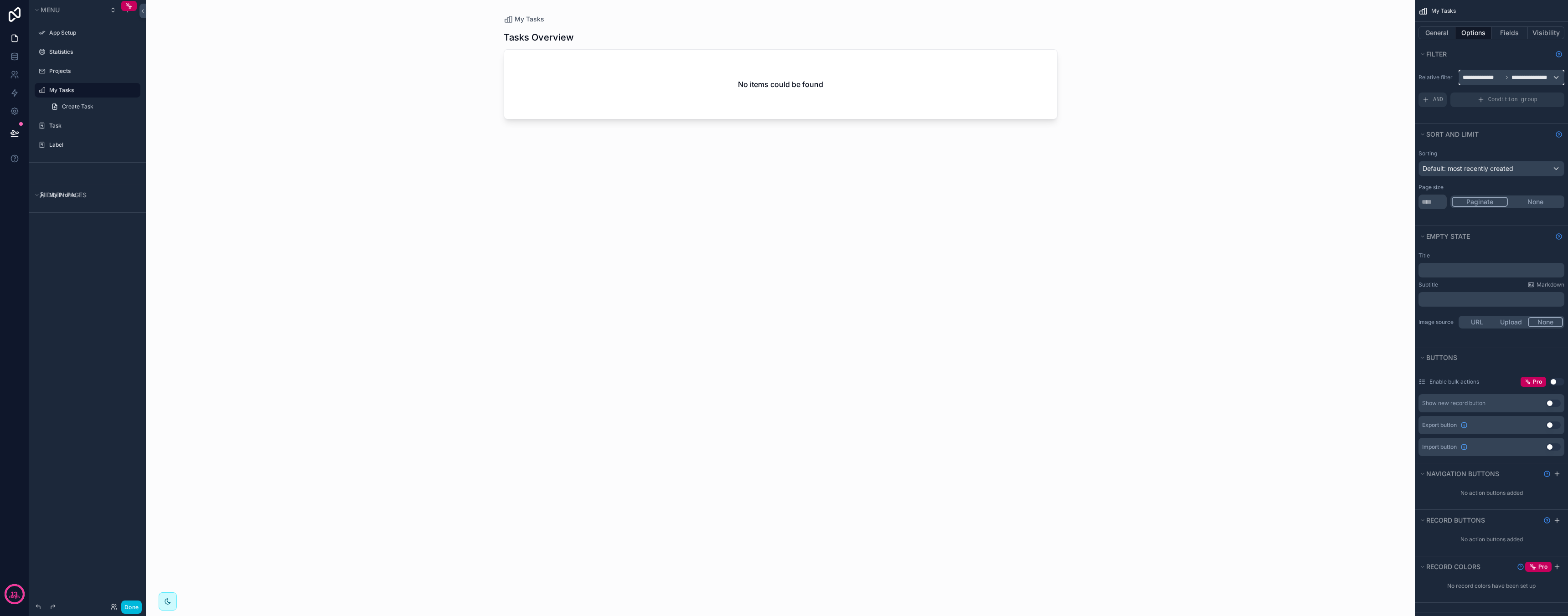
click at [1495, 79] on span "**********" at bounding box center [1482, 77] width 39 height 8
click at [1503, 145] on span "Logged in User" at bounding box center [1504, 143] width 75 height 11
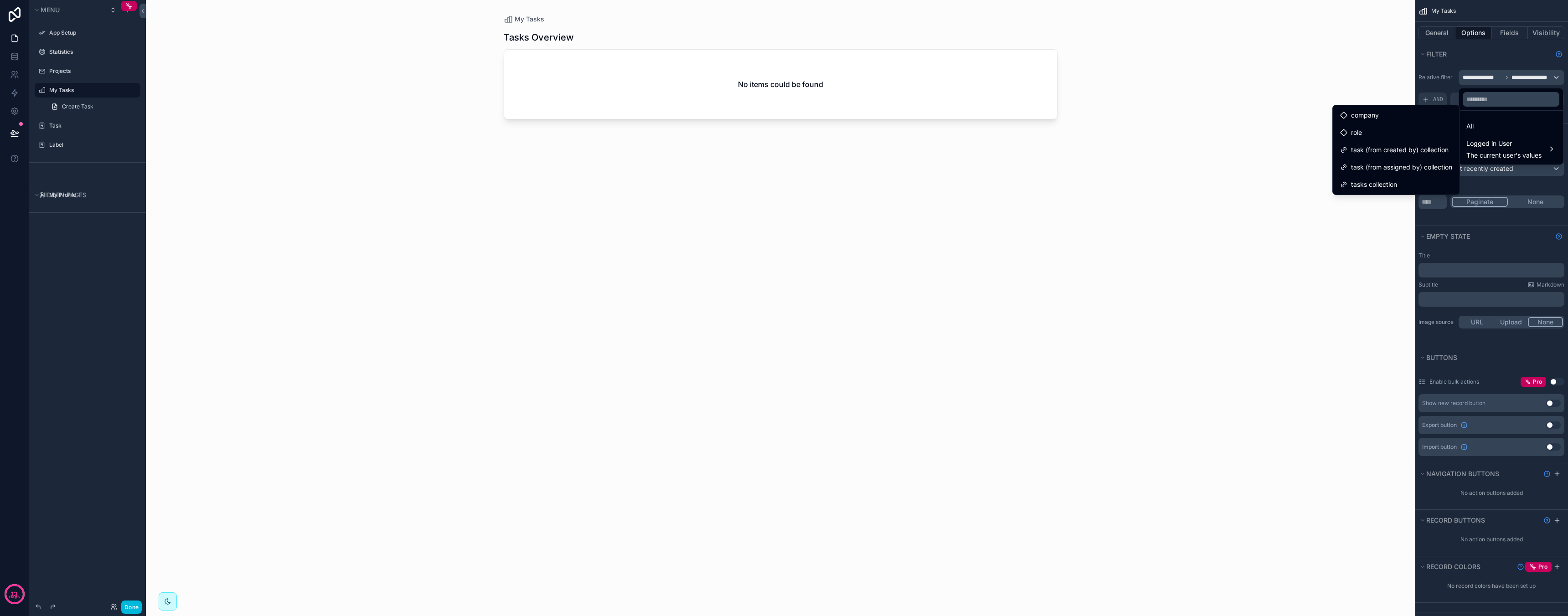
click at [1511, 212] on div "scrollable content" at bounding box center [784, 308] width 1568 height 616
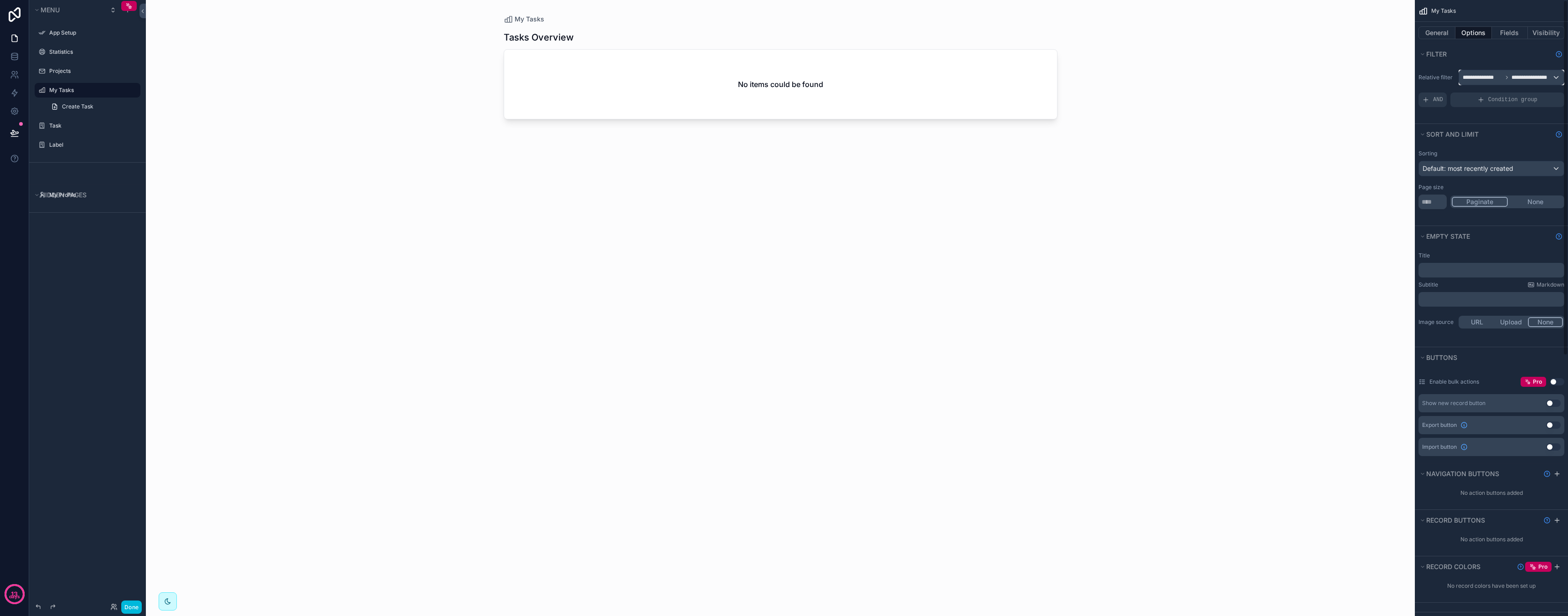
click at [1541, 78] on span "**********" at bounding box center [1531, 77] width 40 height 8
click at [1504, 127] on div "All" at bounding box center [1510, 125] width 89 height 11
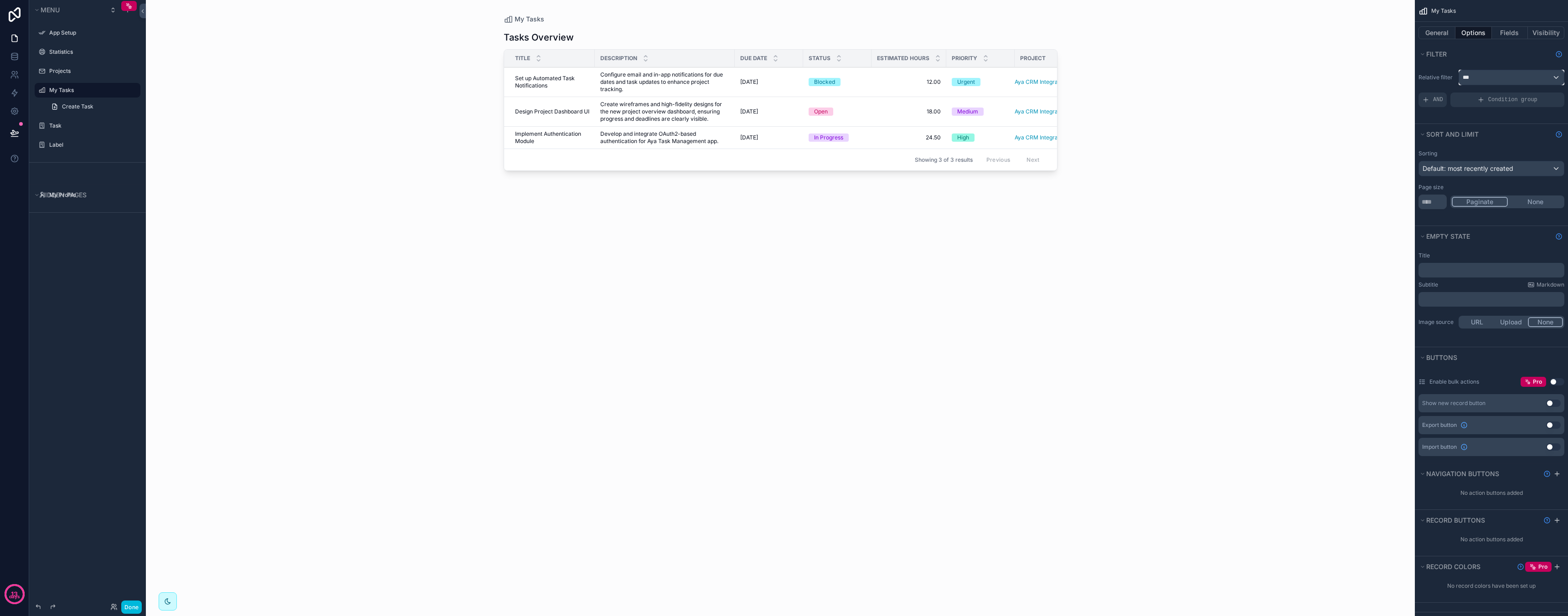
click at [1539, 79] on div "***" at bounding box center [1510, 77] width 104 height 14
click at [1501, 154] on span "The current user's values" at bounding box center [1504, 155] width 75 height 9
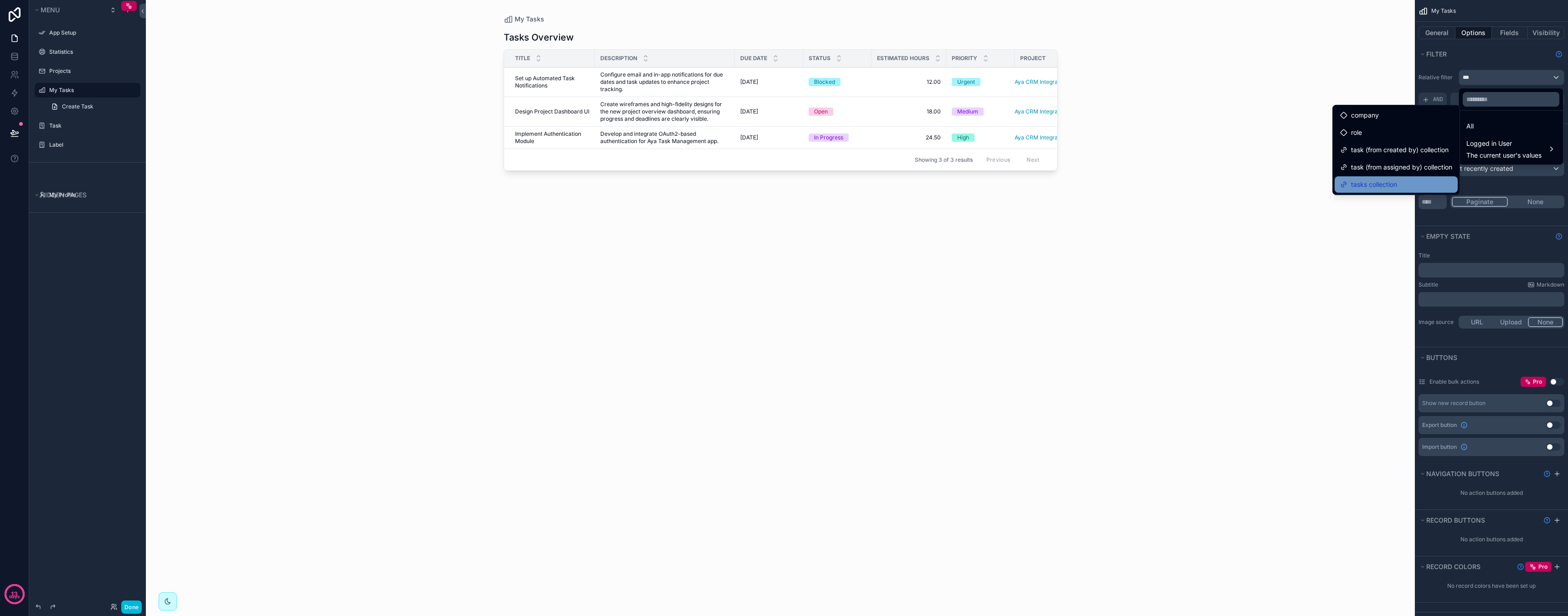
click at [1392, 176] on div "tasks collection" at bounding box center [1396, 185] width 123 height 17
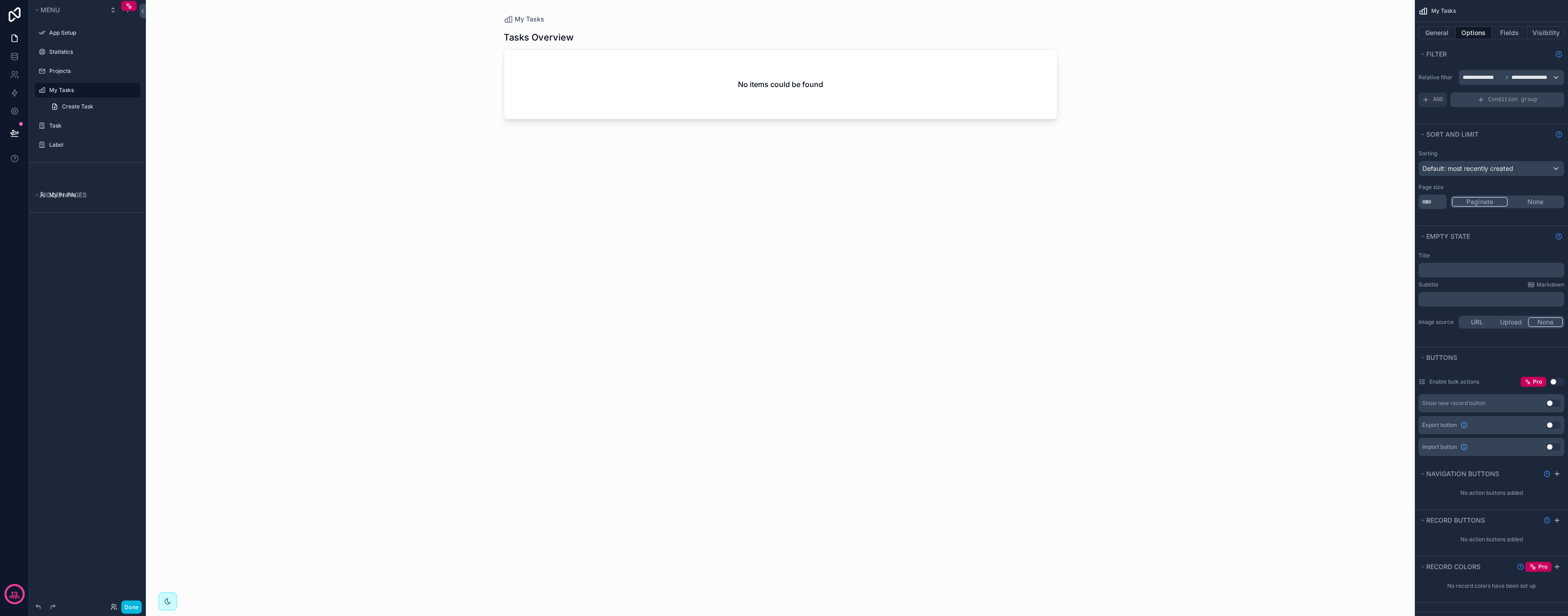
click at [1495, 98] on span "Condition group" at bounding box center [1512, 99] width 49 height 8
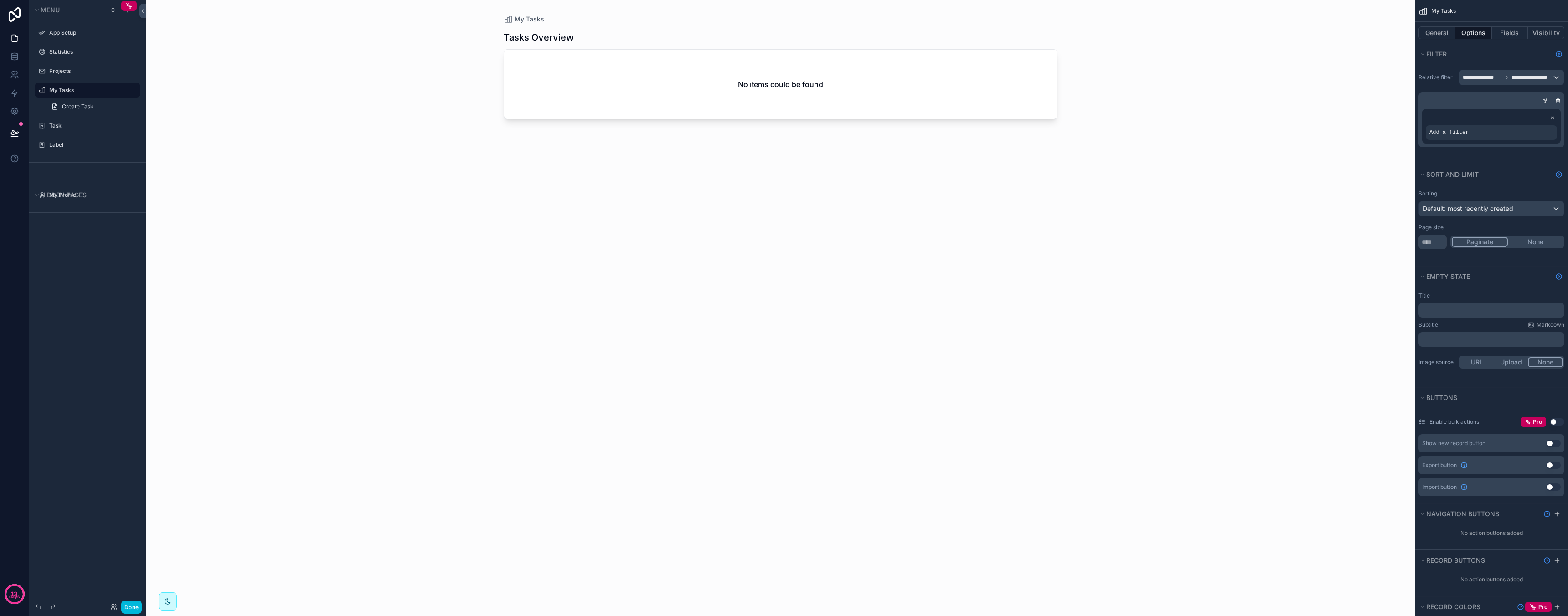
click at [1500, 131] on div "Add a filter" at bounding box center [1491, 132] width 131 height 14
click at [1451, 132] on span "Add a filter" at bounding box center [1448, 132] width 39 height 8
click at [1425, 133] on div "Add a filter" at bounding box center [1491, 125] width 139 height 34
click at [1522, 74] on span "**********" at bounding box center [1531, 77] width 40 height 8
click at [1436, 119] on div "scrollable content" at bounding box center [784, 308] width 1568 height 616
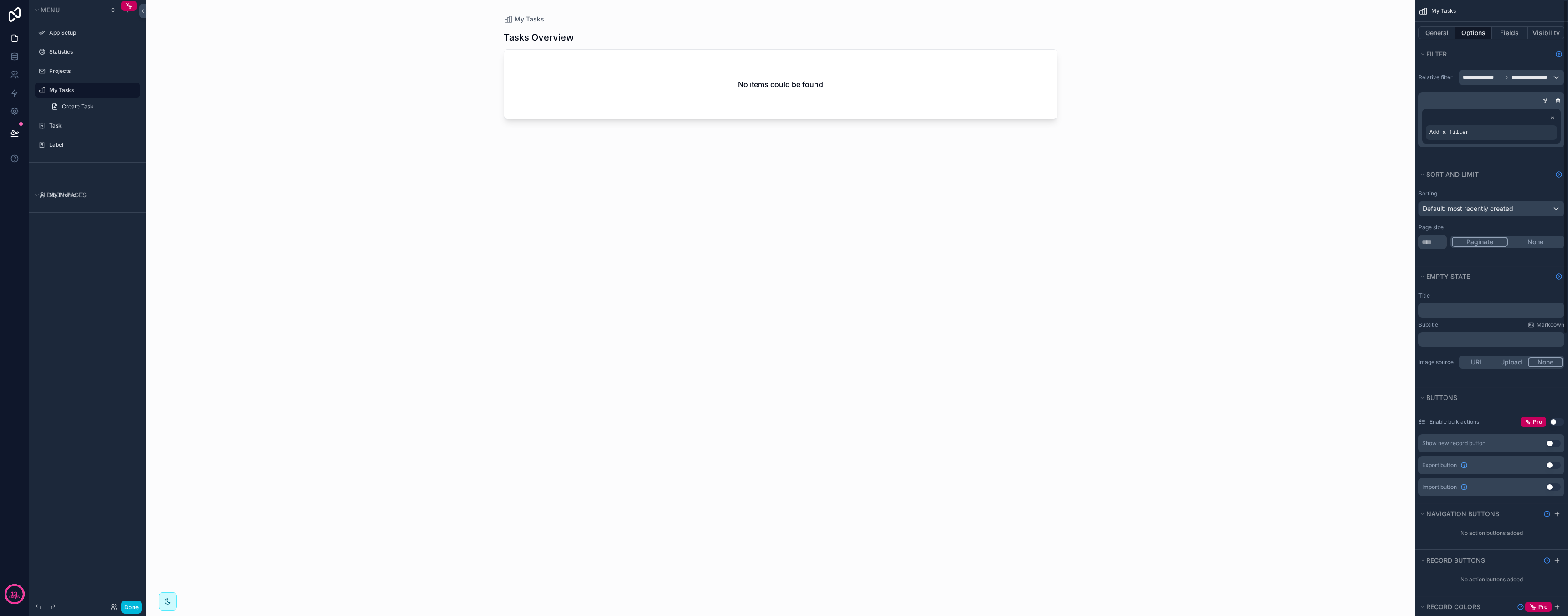
click at [0, 0] on icon "scrollable content" at bounding box center [0, 0] width 0 height 0
click at [1347, 123] on span "Select a field" at bounding box center [1333, 119] width 38 height 9
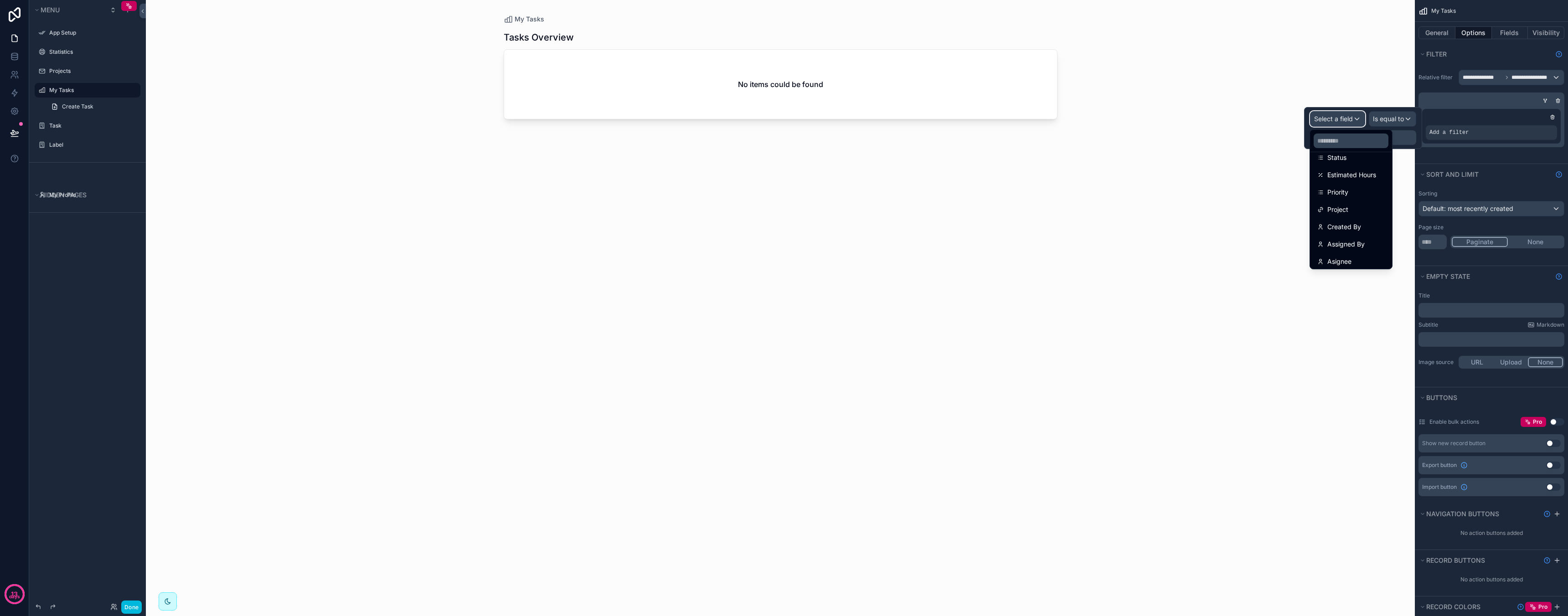
scroll to position [134, 0]
click at [1362, 258] on div "Asignee" at bounding box center [1351, 258] width 68 height 11
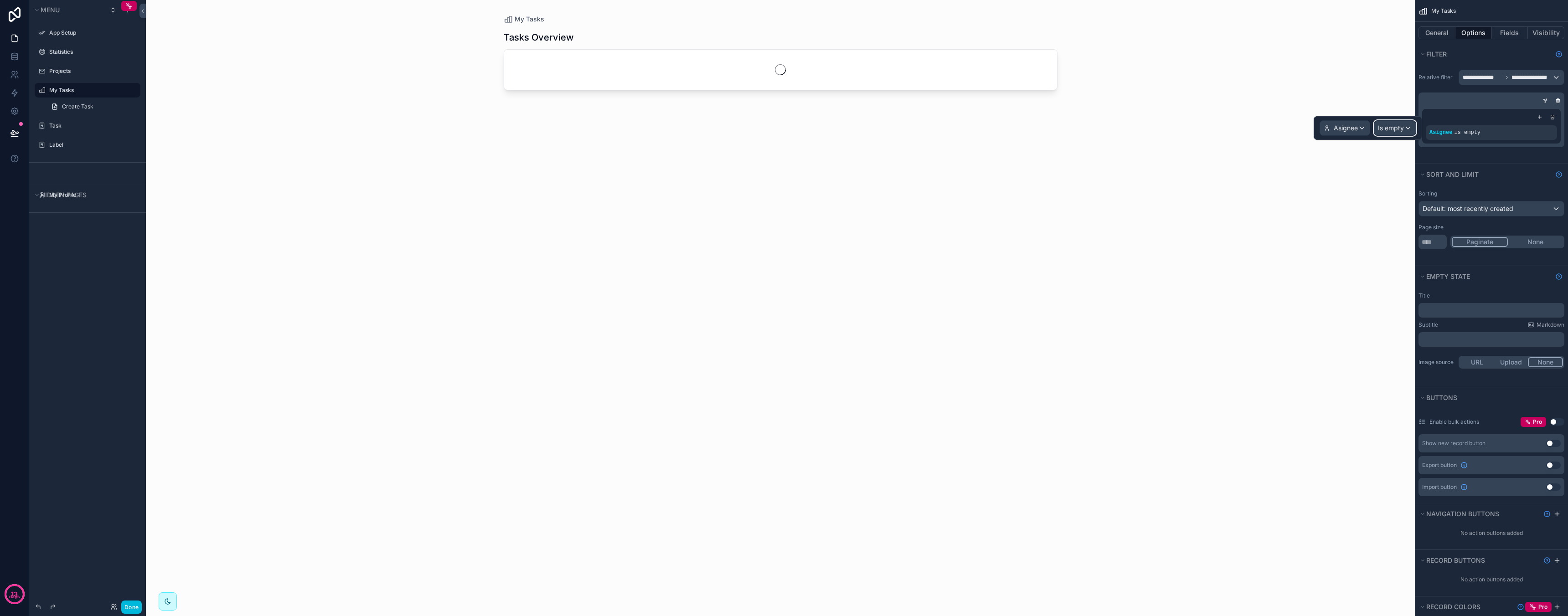
click at [1394, 130] on span "Is empty" at bounding box center [1390, 128] width 26 height 9
click at [1428, 210] on div "Is one of" at bounding box center [1415, 211] width 68 height 11
click at [1384, 135] on div "Some value" at bounding box center [1367, 137] width 96 height 14
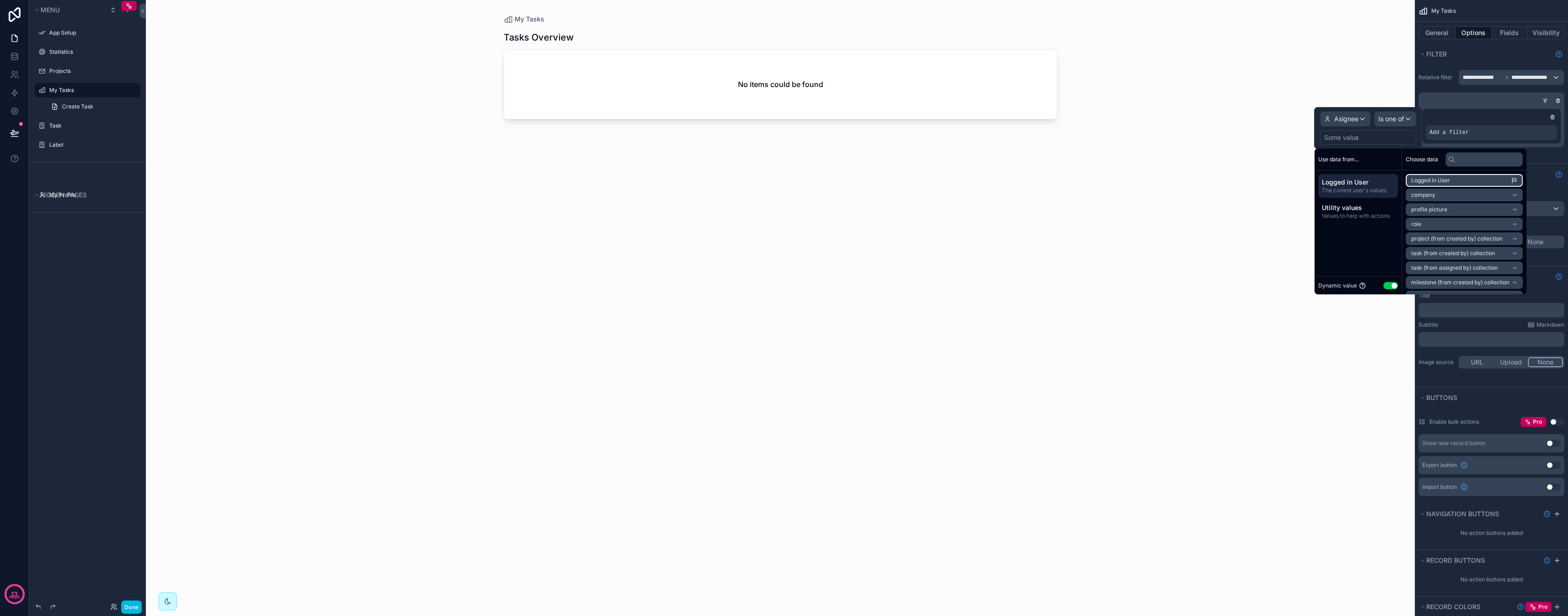
click at [1448, 181] on span "Logged in User" at bounding box center [1430, 181] width 38 height 8
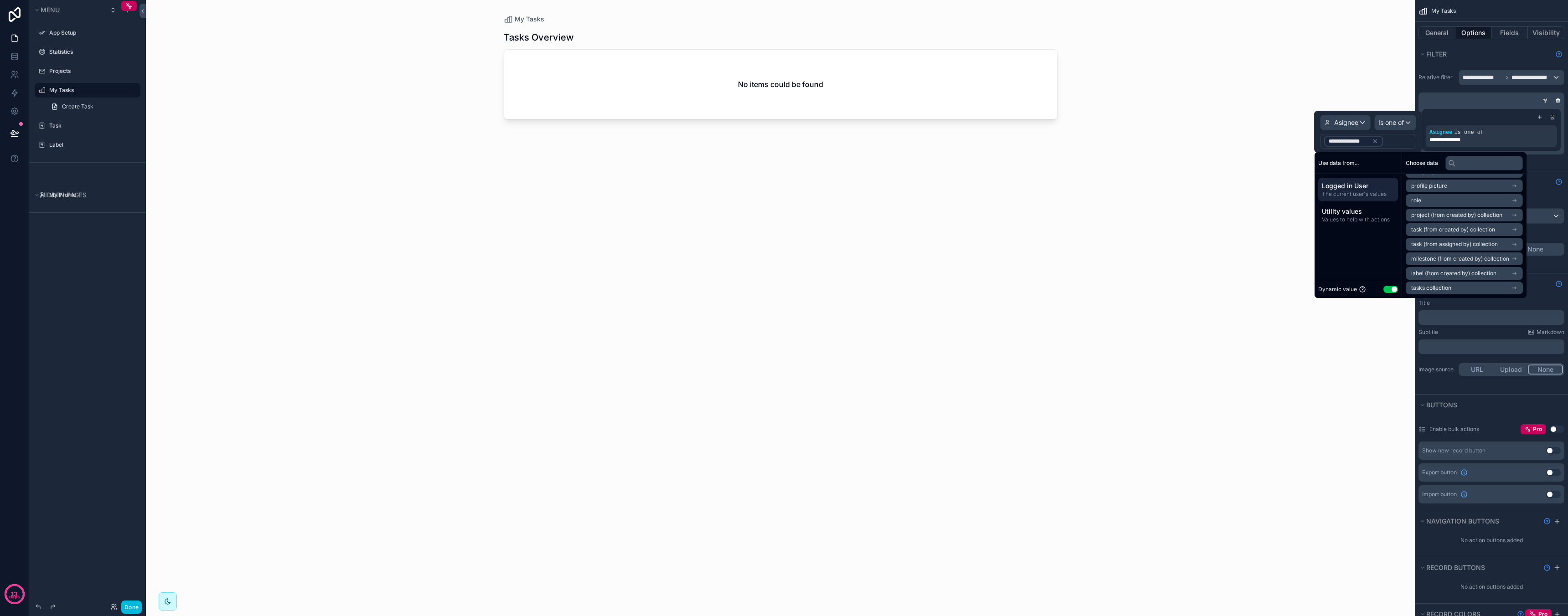
scroll to position [0, 0]
click at [1545, 152] on div "**********" at bounding box center [1491, 130] width 145 height 49
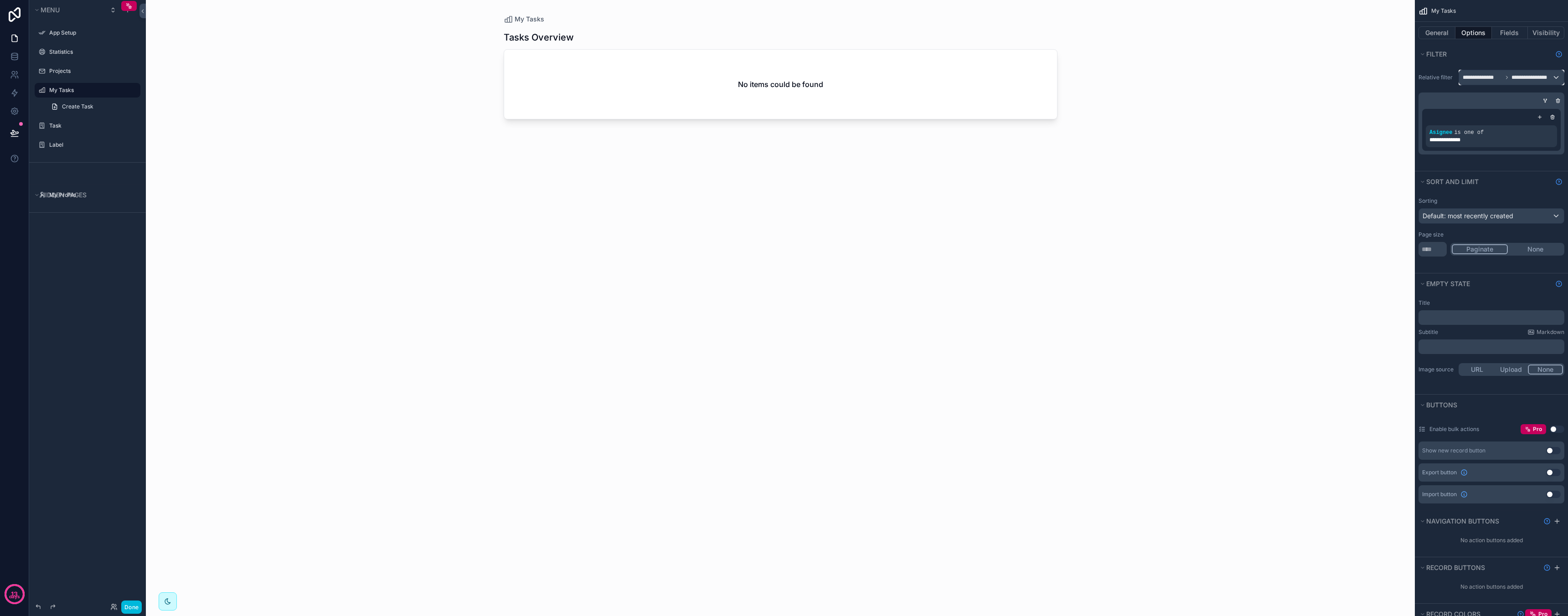
click at [1525, 79] on span "**********" at bounding box center [1531, 77] width 40 height 8
click at [1476, 125] on div "All" at bounding box center [1510, 125] width 89 height 11
click at [1550, 116] on icon "scrollable content" at bounding box center [1552, 117] width 6 height 6
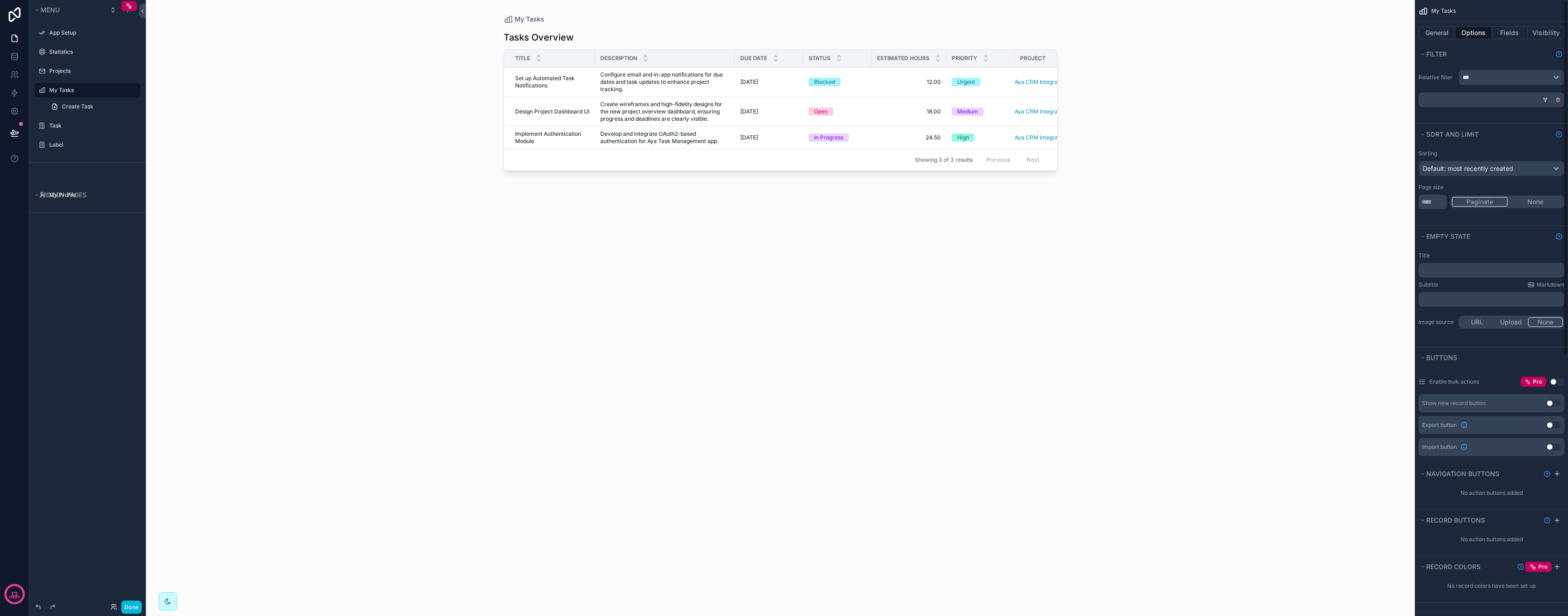
click at [1557, 99] on icon "scrollable content" at bounding box center [1557, 99] width 6 height 6
click at [1541, 76] on div "***" at bounding box center [1510, 77] width 104 height 14
click at [1507, 127] on div "All" at bounding box center [1510, 125] width 89 height 11
click at [1439, 99] on span "AND" at bounding box center [1438, 99] width 10 height 8
click at [1471, 99] on div "Add a filter" at bounding box center [1491, 99] width 145 height 14
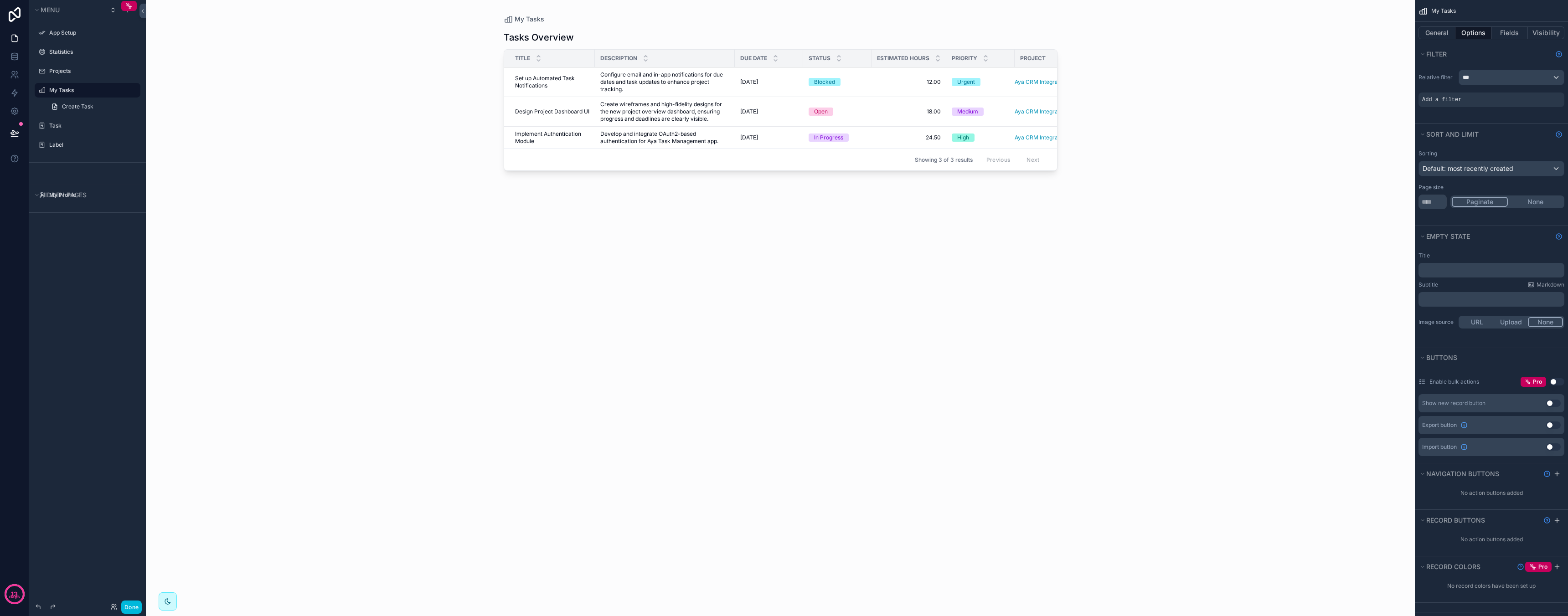
click at [0, 0] on div "scrollable content" at bounding box center [0, 0] width 0 height 0
click at [1326, 91] on div "Select a field" at bounding box center [1330, 85] width 54 height 14
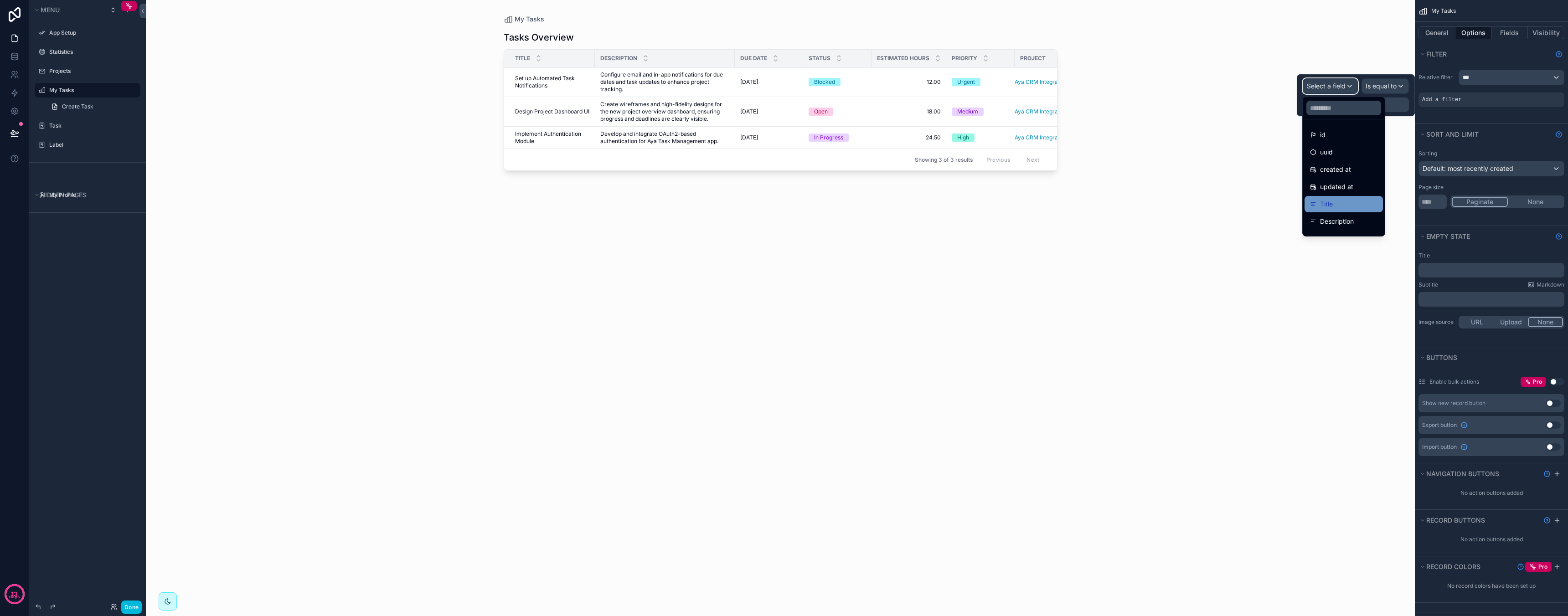
scroll to position [134, 0]
click at [1340, 226] on span "Asignee" at bounding box center [1331, 226] width 24 height 11
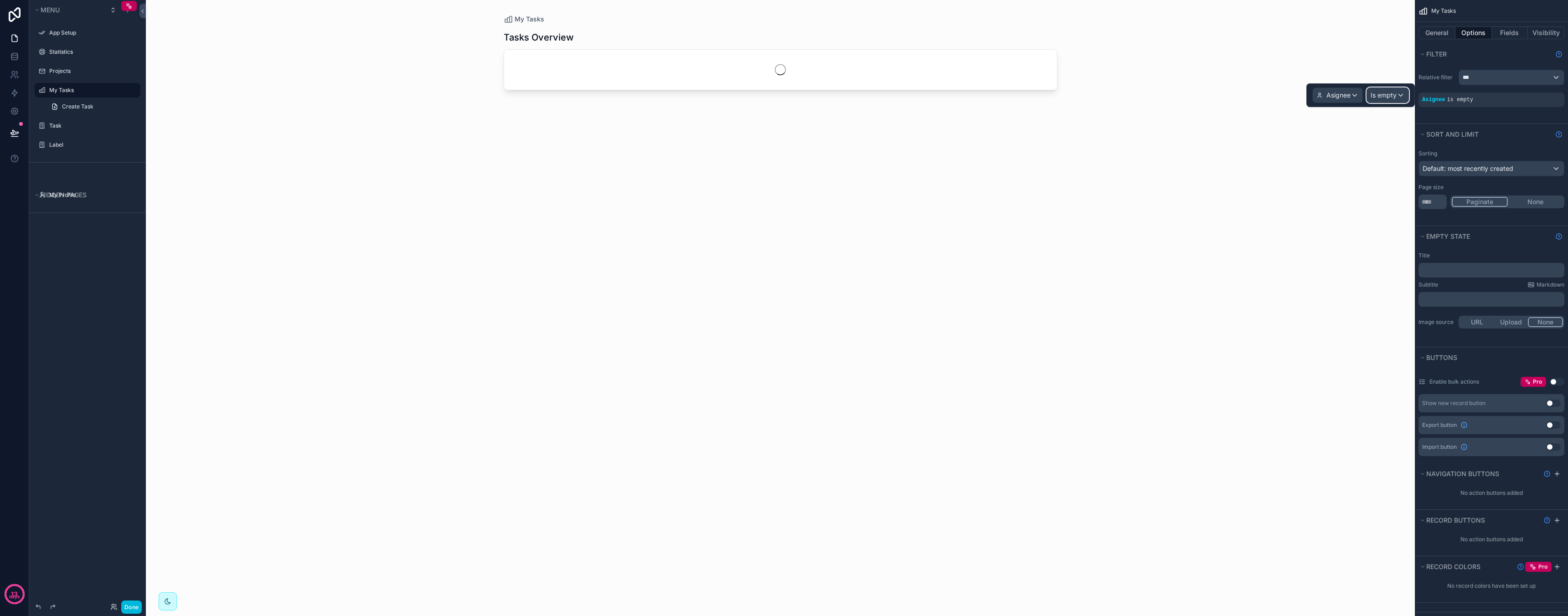
click at [1392, 98] on span "Is empty" at bounding box center [1383, 95] width 26 height 9
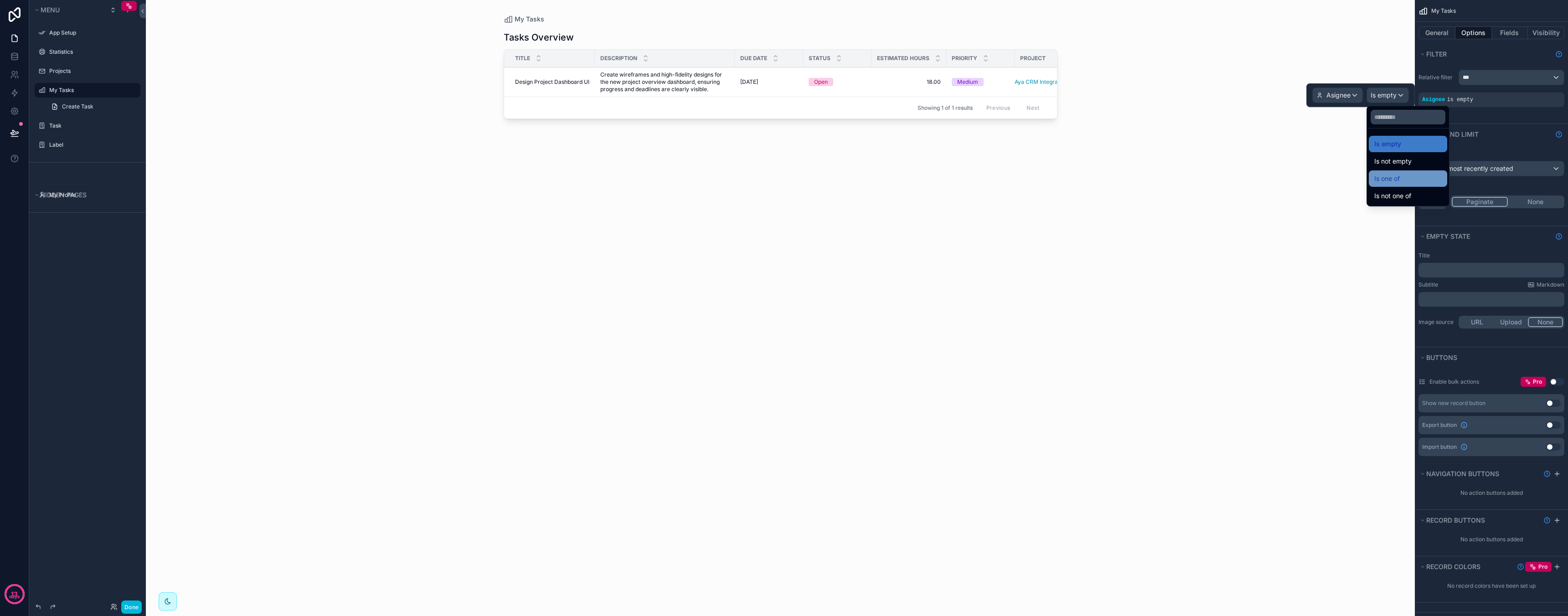
click at [1418, 179] on div "Is one of" at bounding box center [1408, 178] width 68 height 11
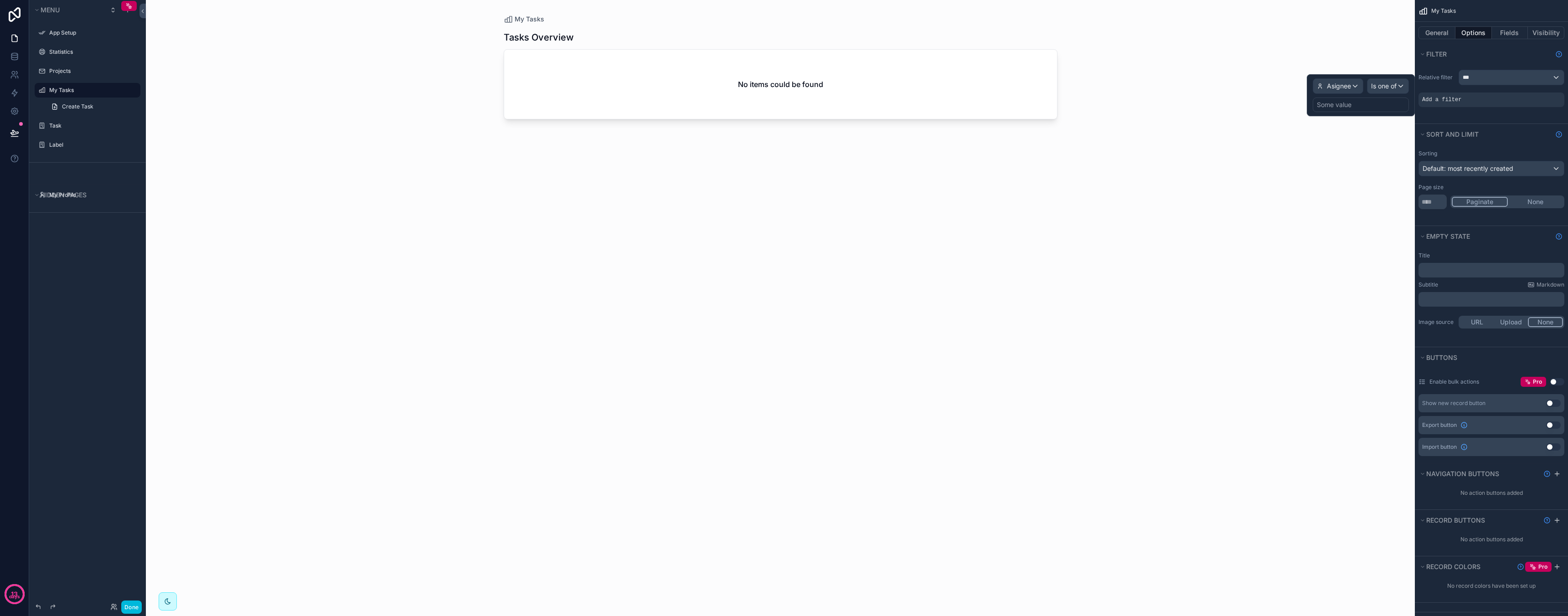
click at [1377, 104] on div "Some value" at bounding box center [1360, 104] width 96 height 14
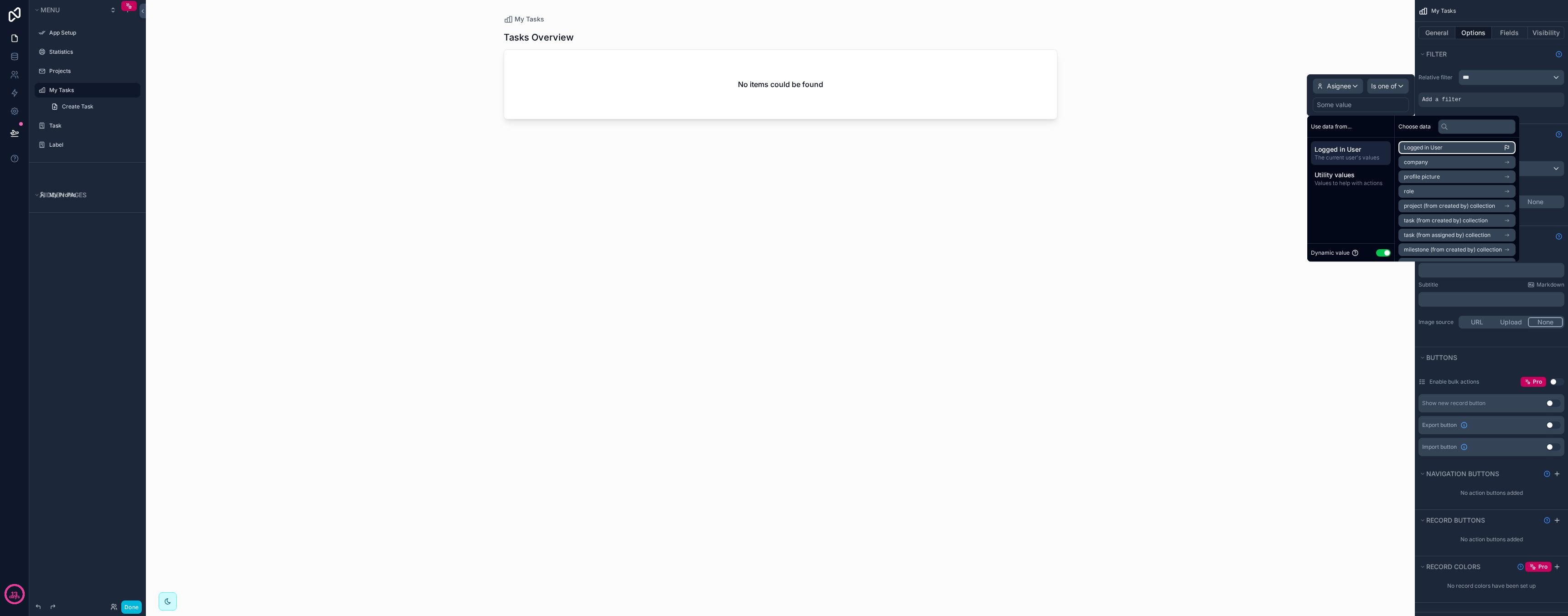
click at [1435, 149] on span "Logged in User" at bounding box center [1423, 147] width 38 height 8
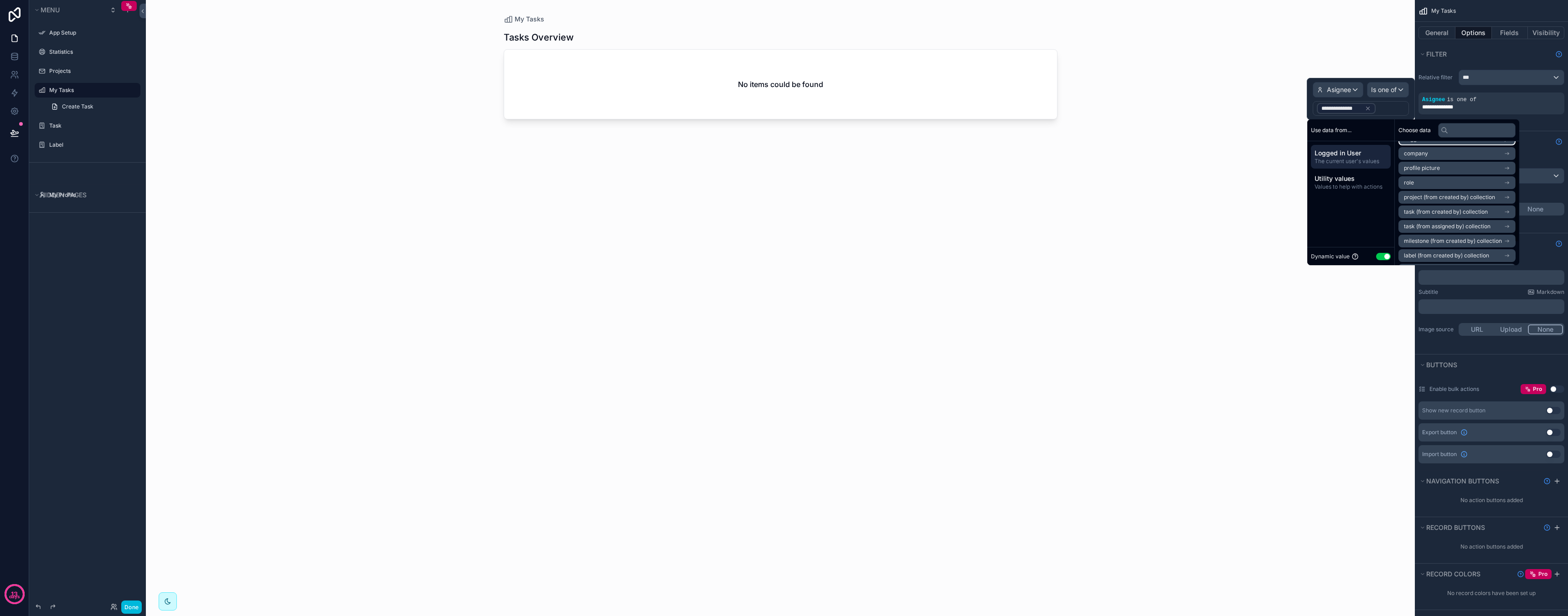
scroll to position [0, 0]
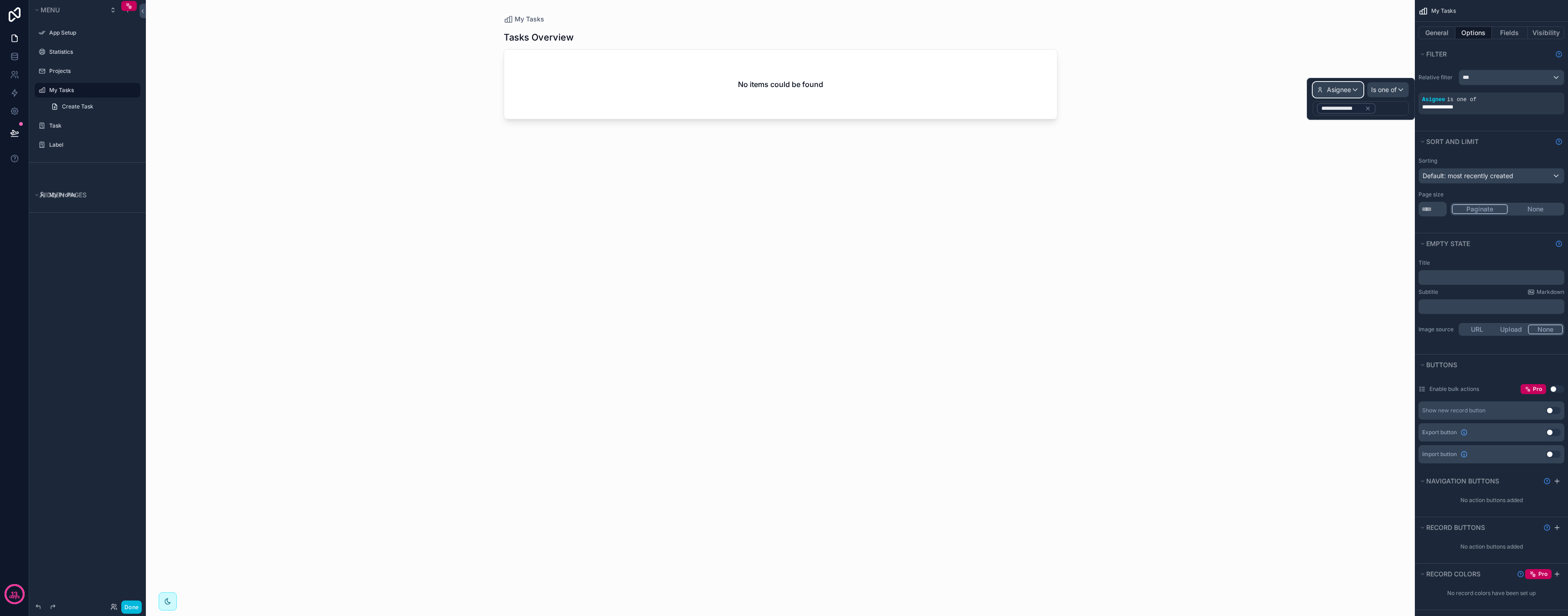
click at [1341, 93] on span "Asignee" at bounding box center [1338, 89] width 24 height 9
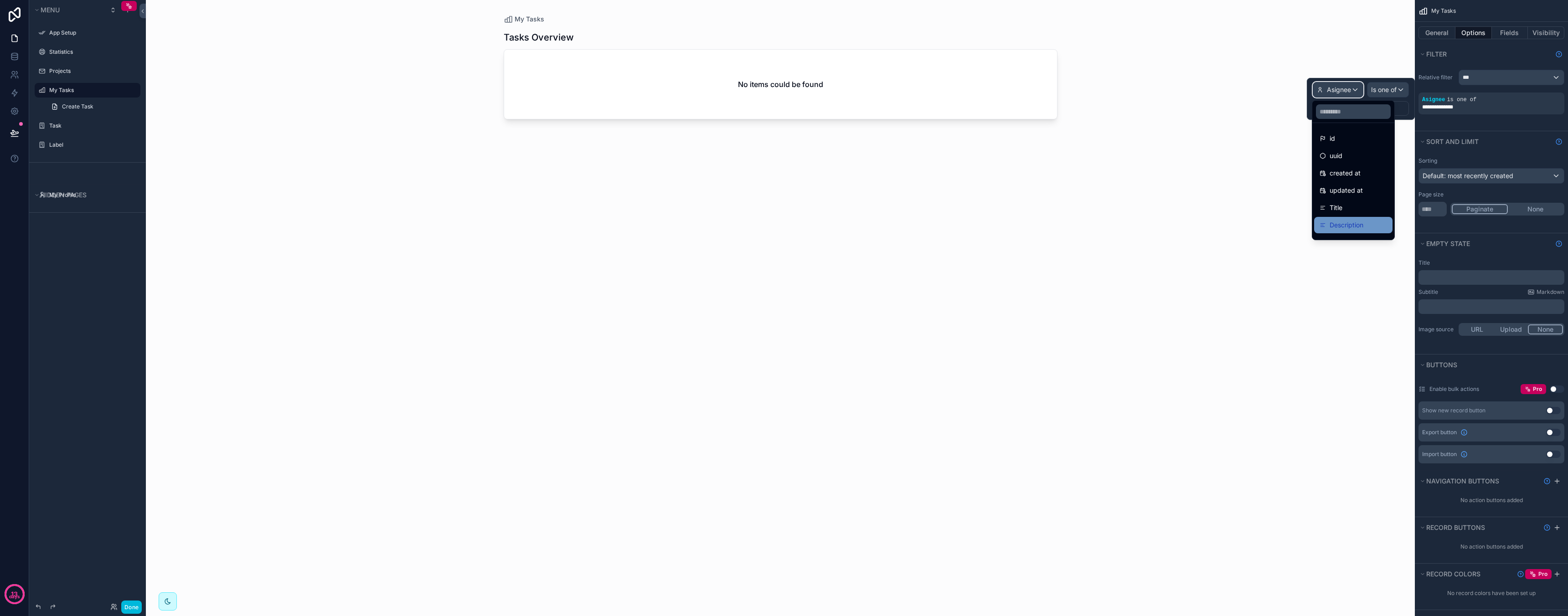
scroll to position [134, 0]
click at [1366, 210] on span "Assigned By" at bounding box center [1348, 212] width 38 height 11
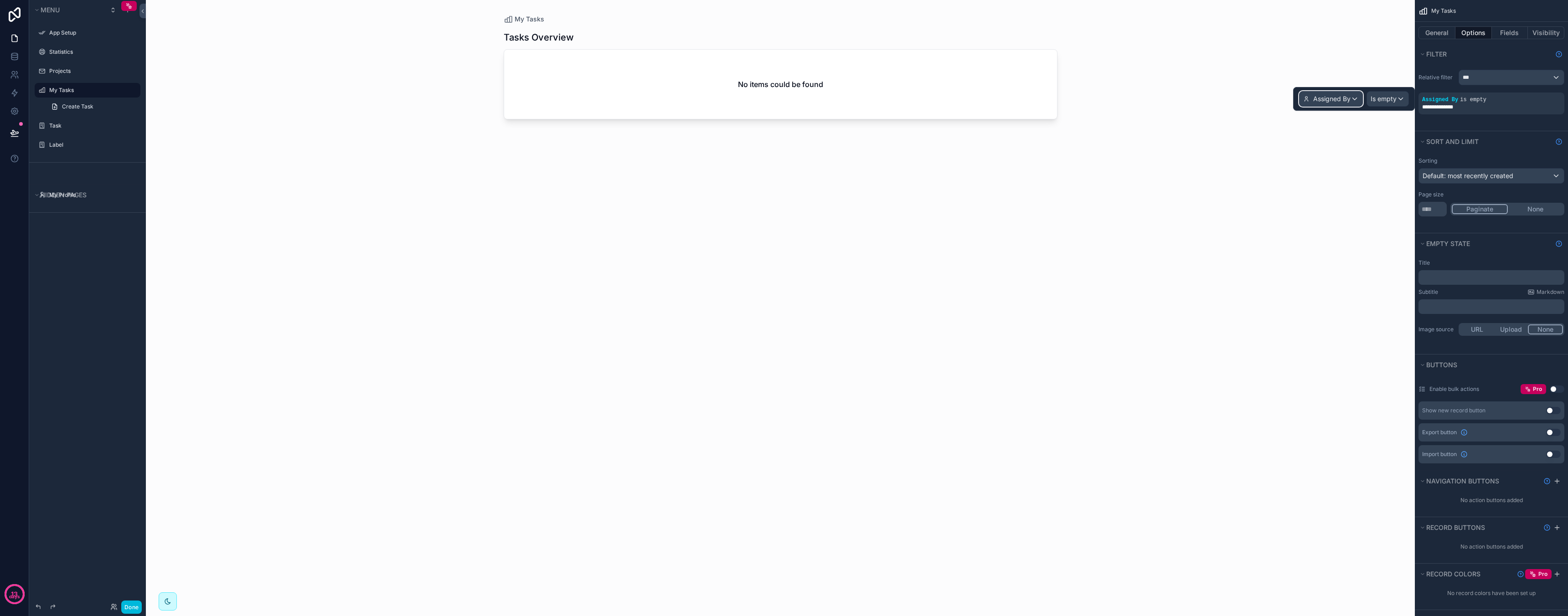
click at [1347, 103] on span "Assigned By" at bounding box center [1331, 99] width 38 height 9
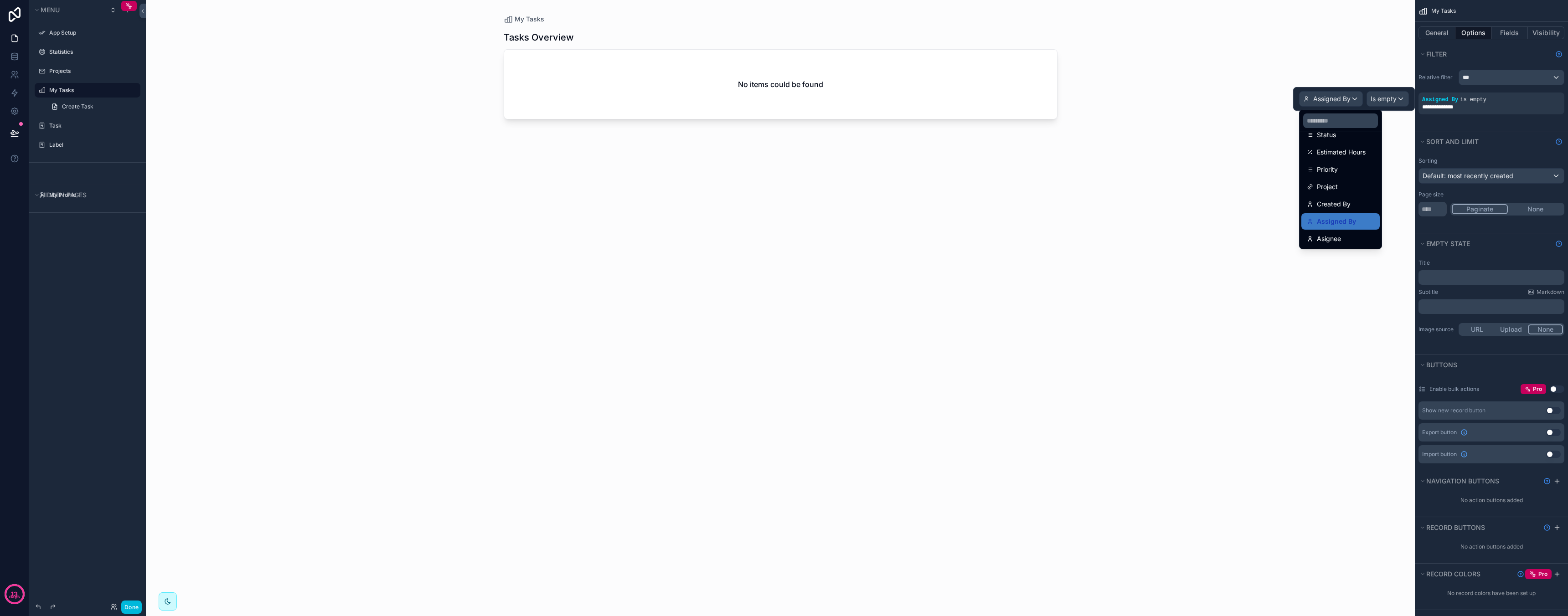
click at [1388, 103] on div at bounding box center [1354, 99] width 122 height 23
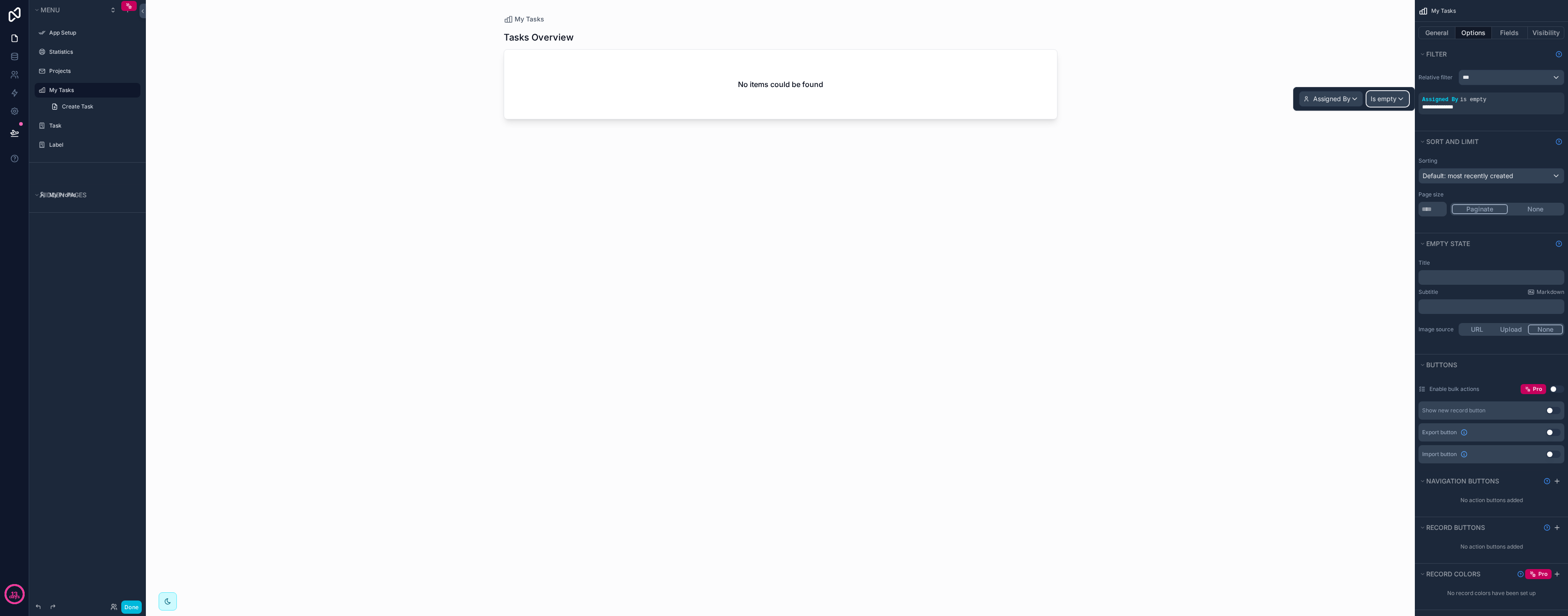
click at [1388, 103] on span "Is empty" at bounding box center [1383, 99] width 26 height 9
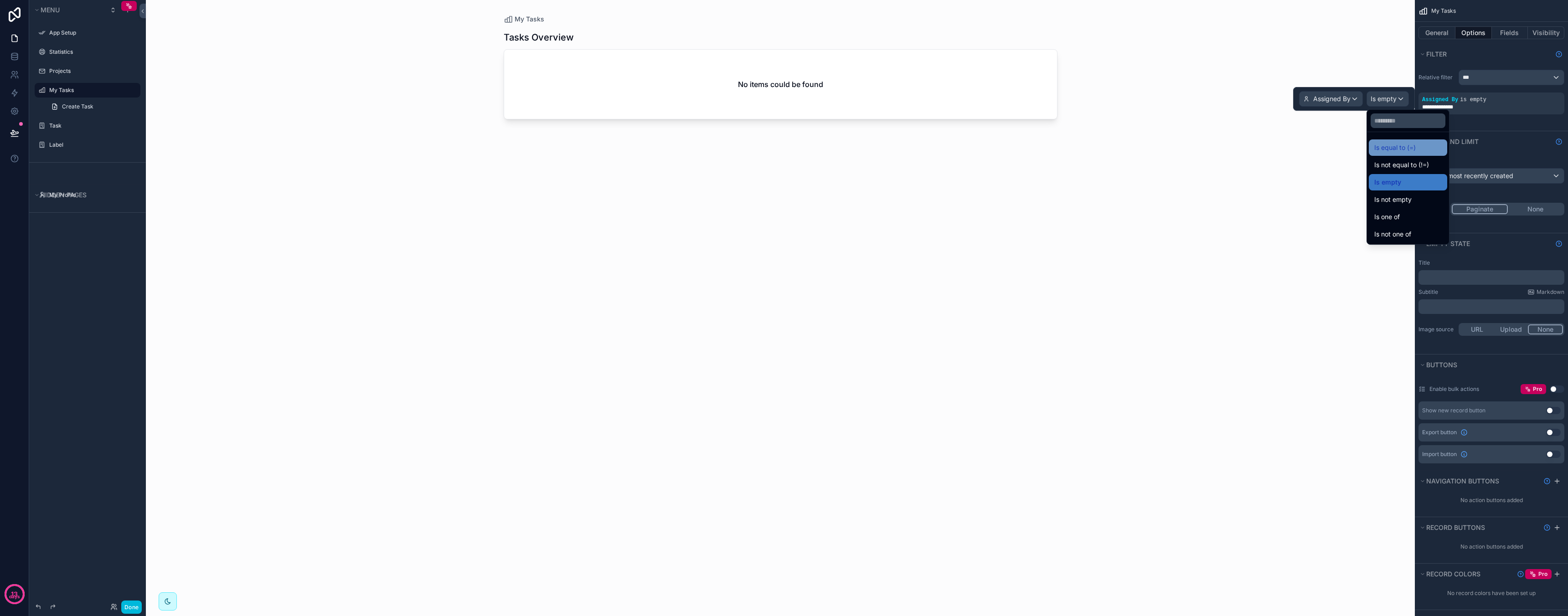
click at [1408, 153] on div "Is equal to (=)" at bounding box center [1408, 148] width 79 height 17
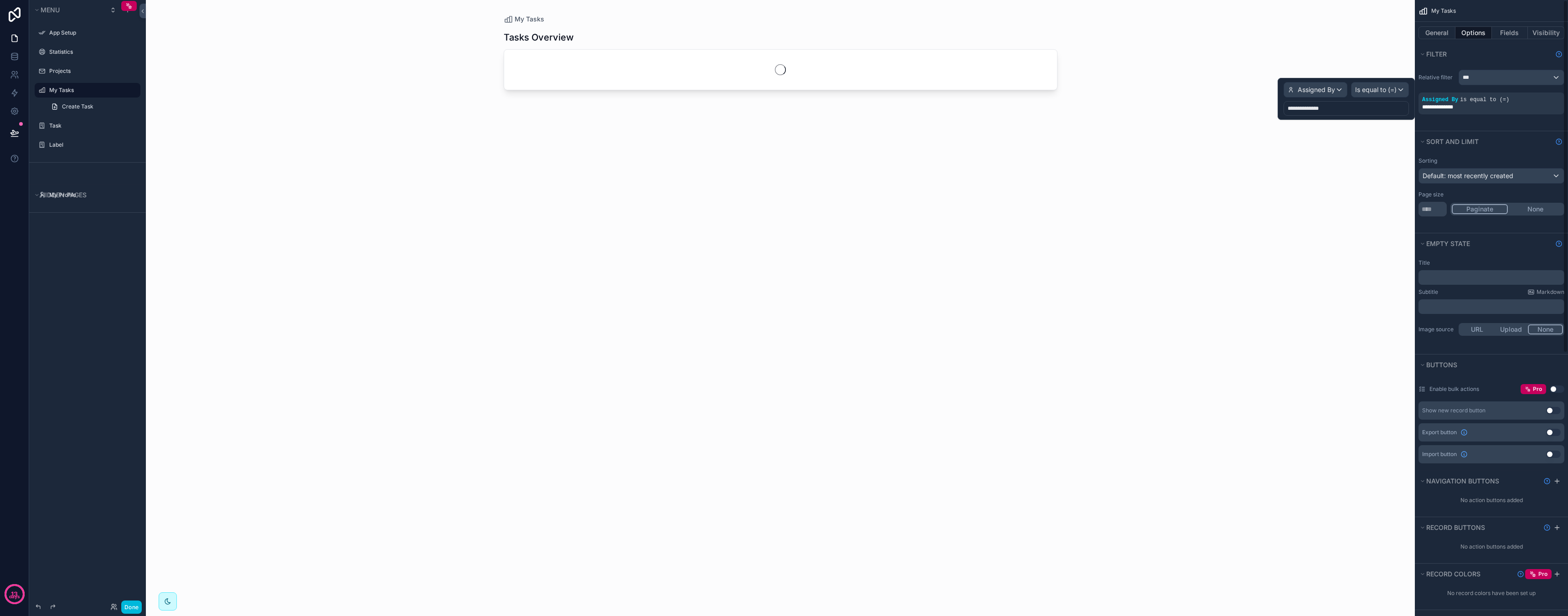
click at [1367, 104] on div "**********" at bounding box center [1347, 108] width 125 height 14
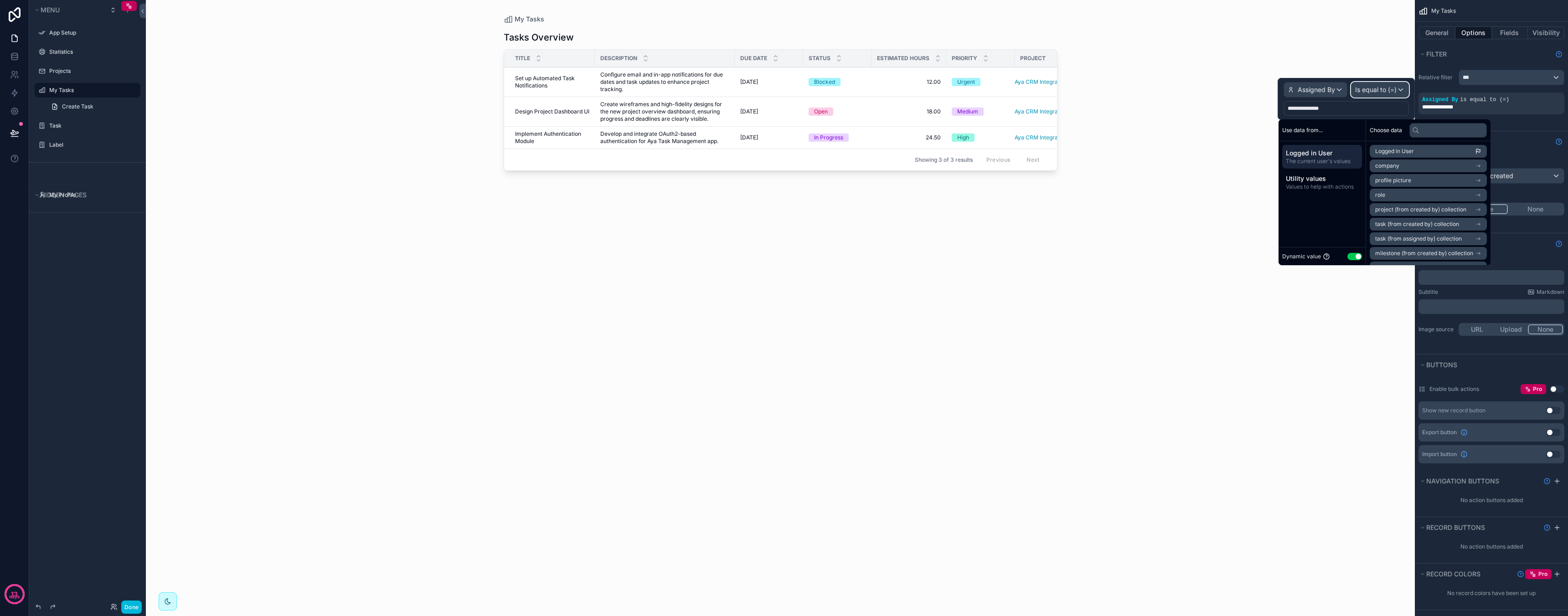
click at [1356, 93] on span "Is equal to (=)" at bounding box center [1376, 89] width 42 height 9
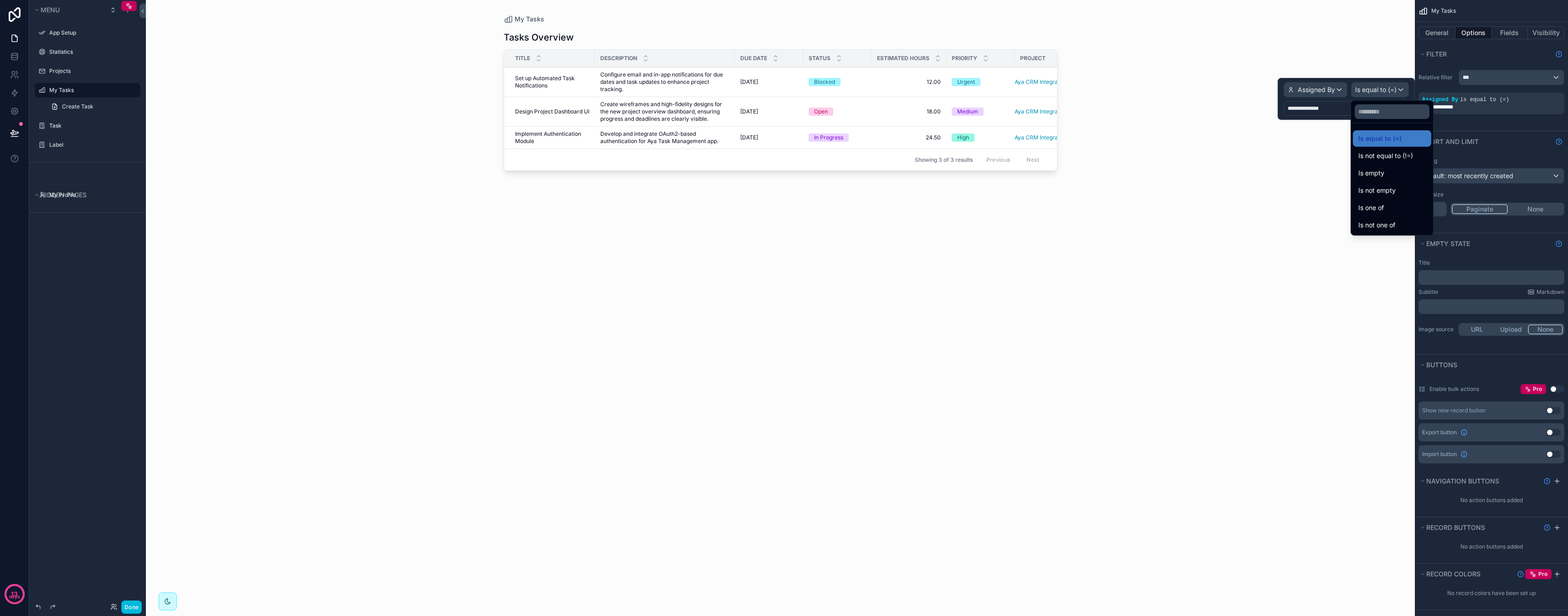
click at [1321, 92] on div at bounding box center [1346, 99] width 137 height 42
click at [1321, 92] on span "Assigned By" at bounding box center [1316, 89] width 38 height 9
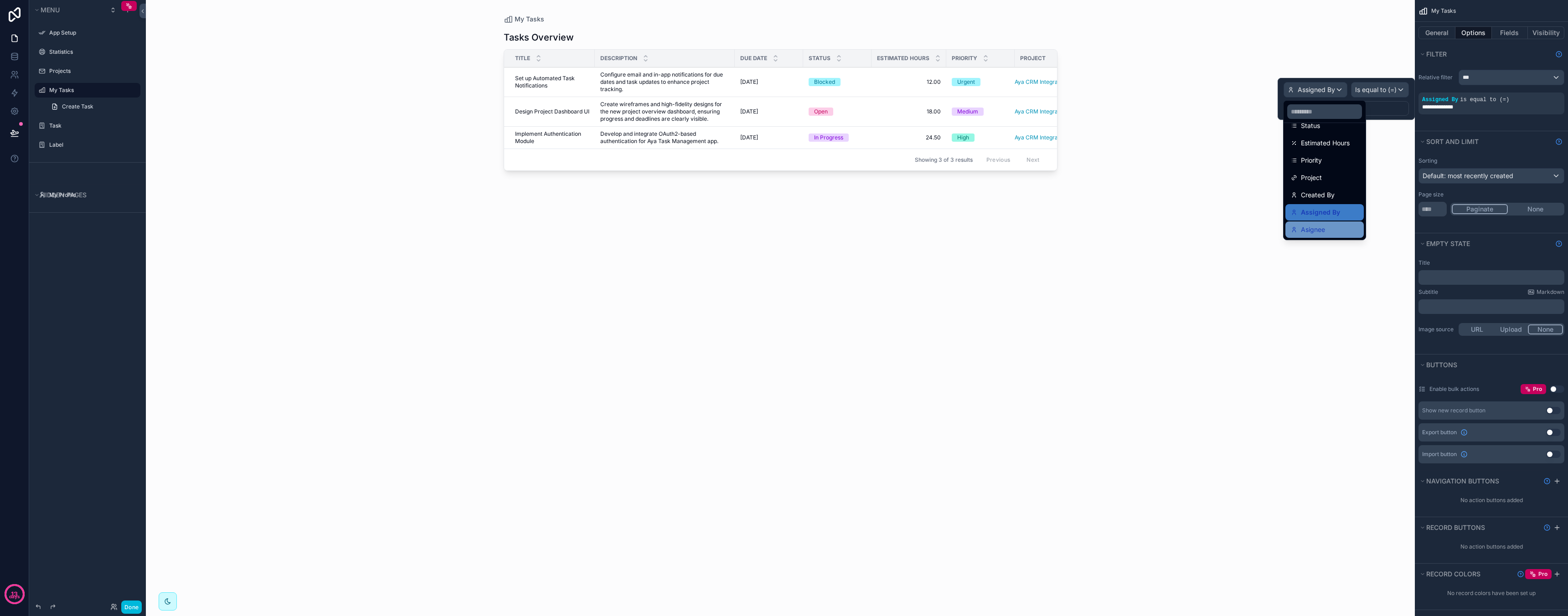
click at [1332, 226] on div "Asignee" at bounding box center [1324, 229] width 68 height 11
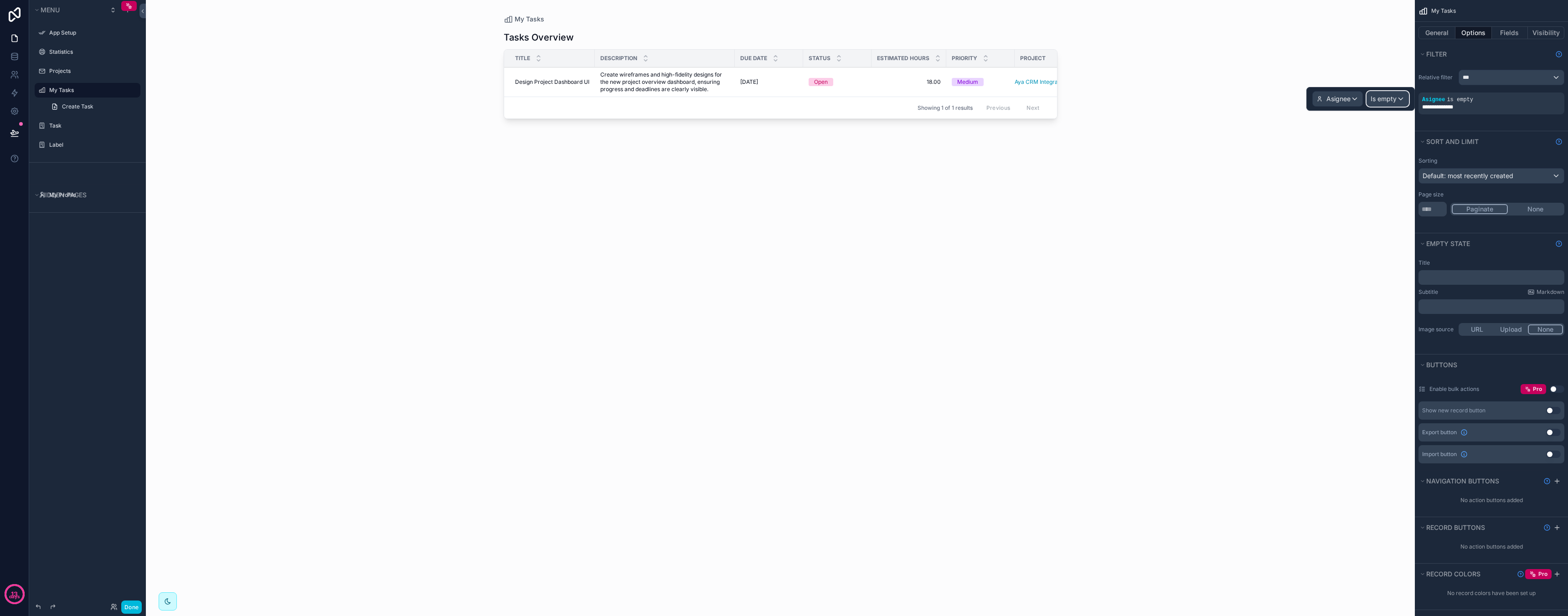
click at [1381, 99] on span "Is empty" at bounding box center [1383, 99] width 26 height 9
click at [1421, 179] on div "Is one of" at bounding box center [1408, 182] width 68 height 11
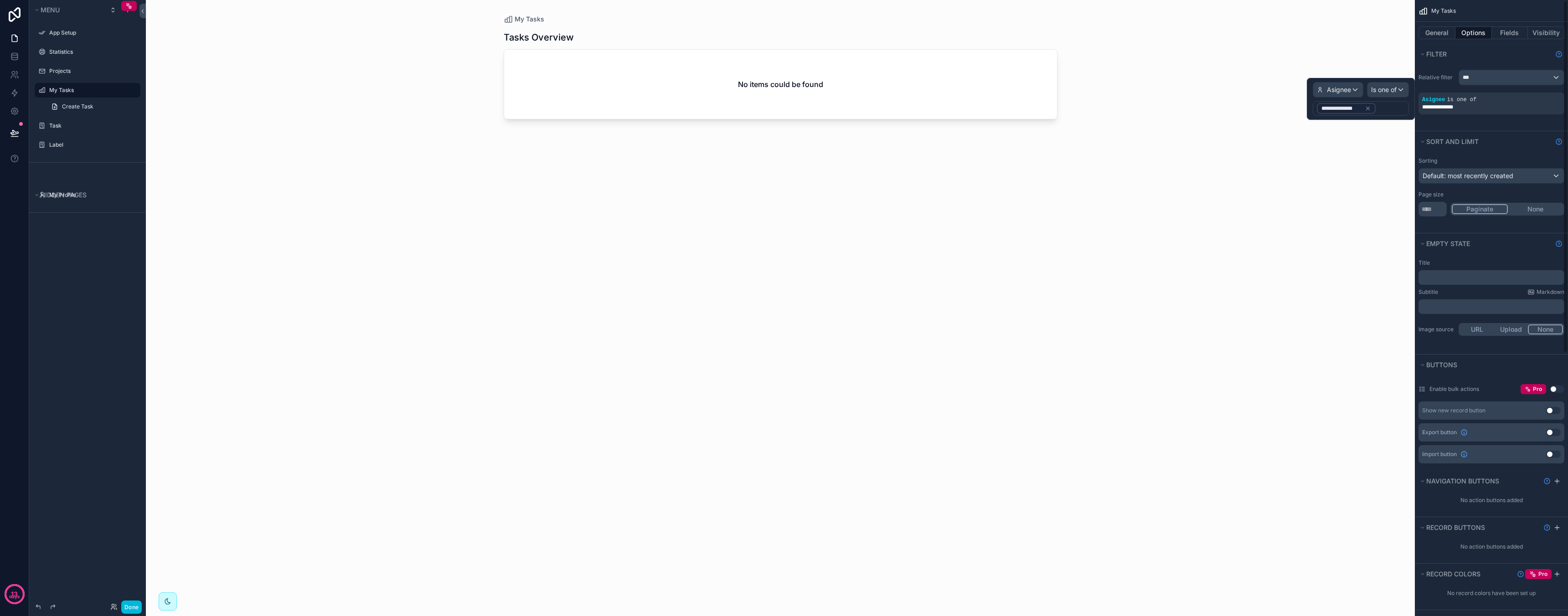
click at [1365, 111] on icon at bounding box center [1368, 109] width 7 height 7
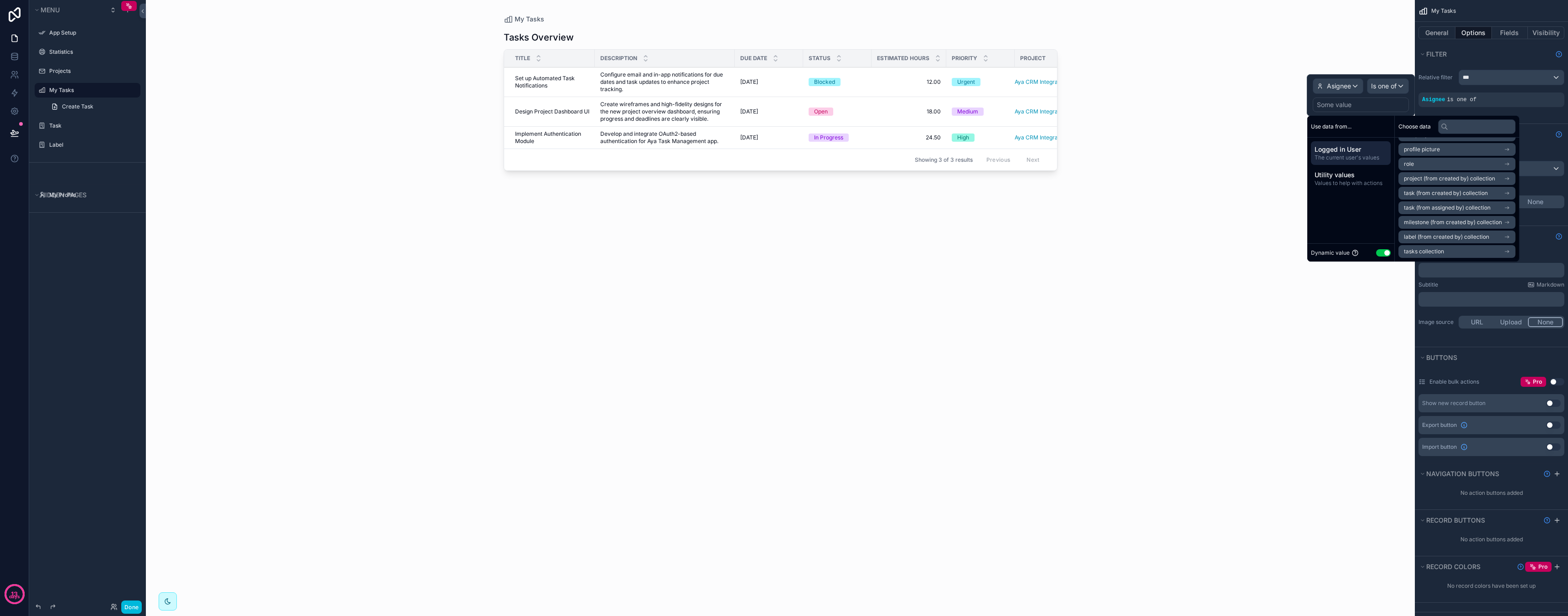
scroll to position [0, 0]
click at [1445, 152] on li "Logged in User" at bounding box center [1457, 147] width 117 height 13
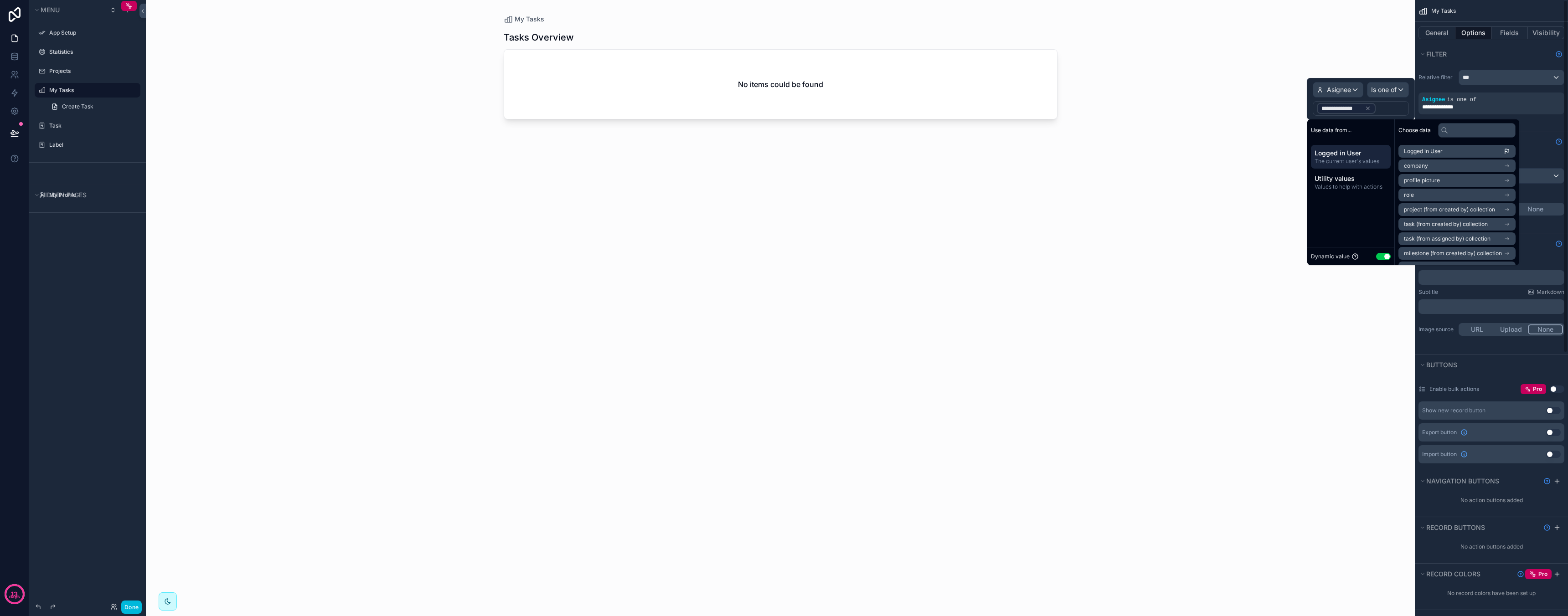
click at [1542, 119] on div "**********" at bounding box center [1491, 98] width 153 height 67
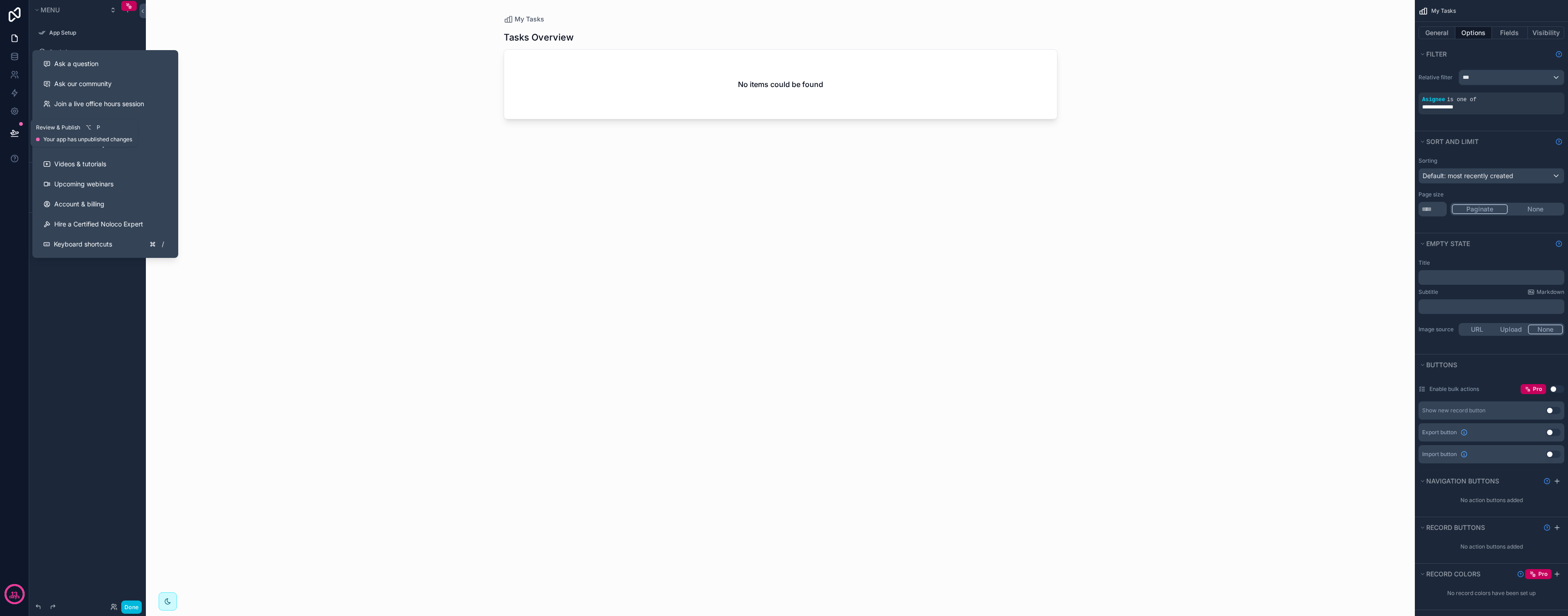
click at [17, 134] on icon at bounding box center [14, 133] width 9 height 9
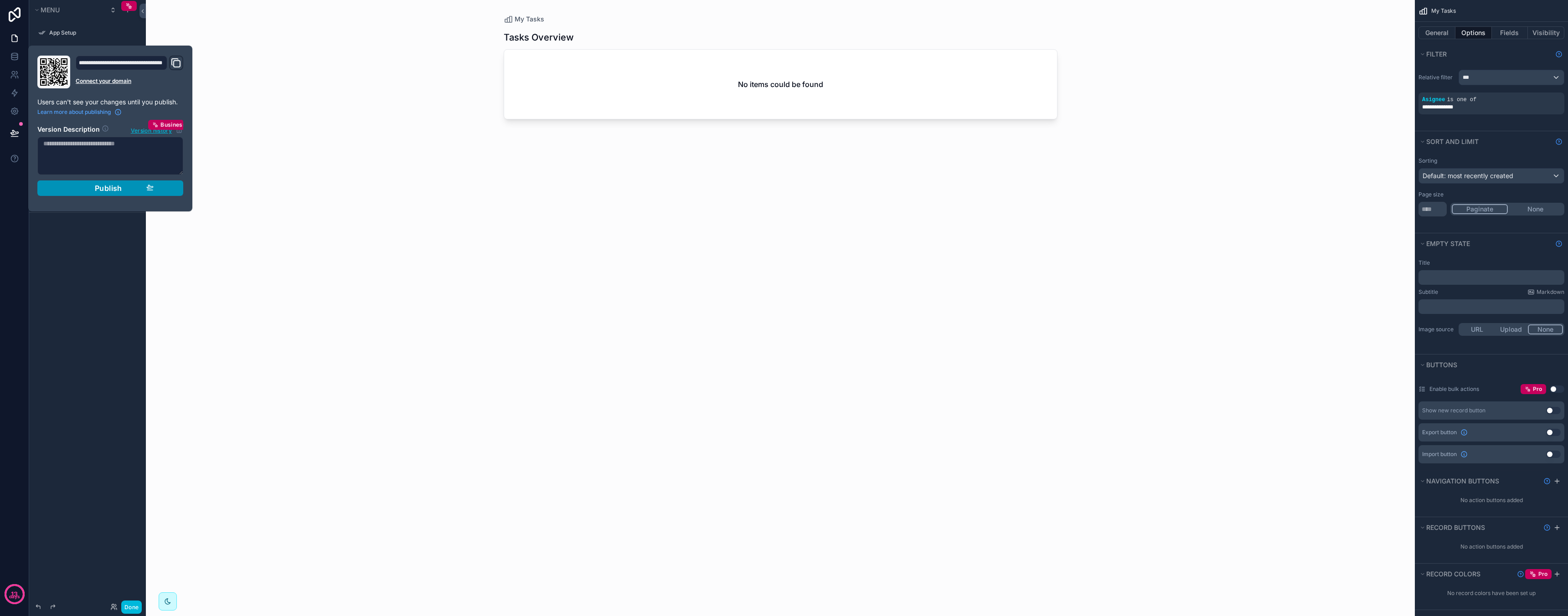
click at [120, 191] on span "Publish" at bounding box center [108, 188] width 28 height 9
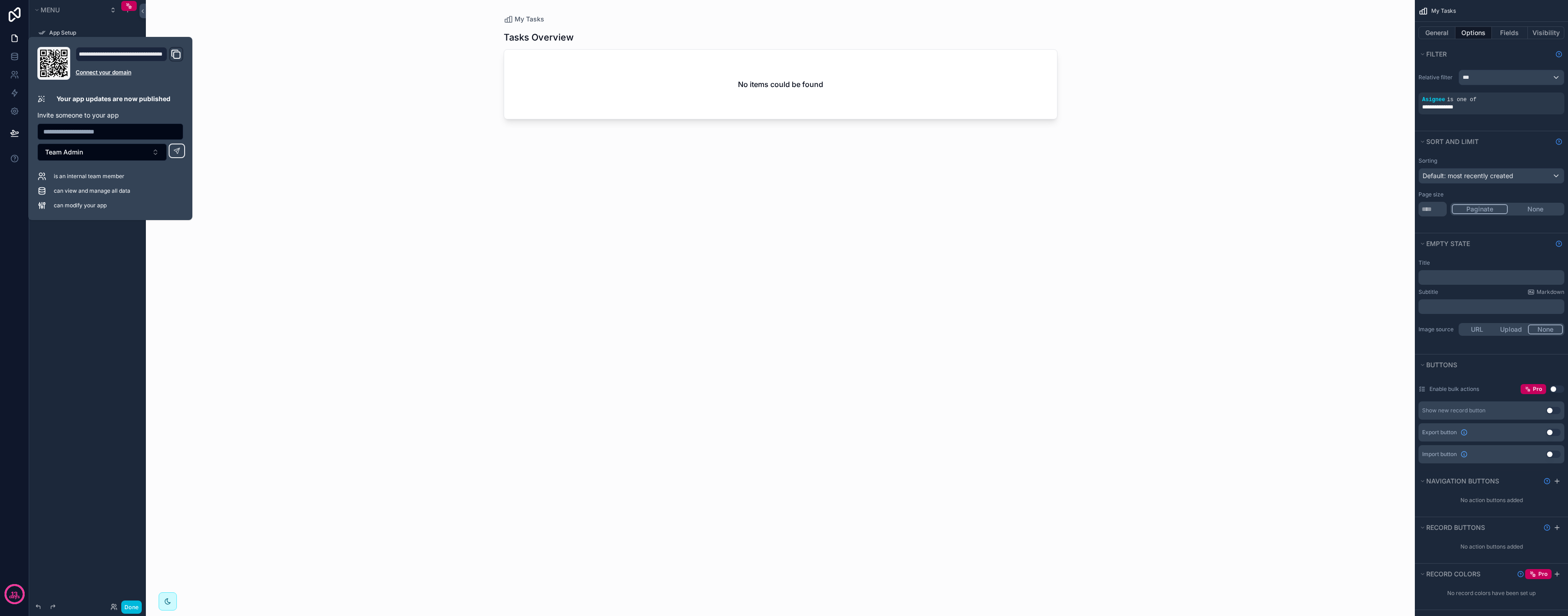
click at [88, 257] on div "Menu App Setup Statistics Projects My Tasks Create Task Task Label Hidden pages…" at bounding box center [88, 303] width 117 height 605
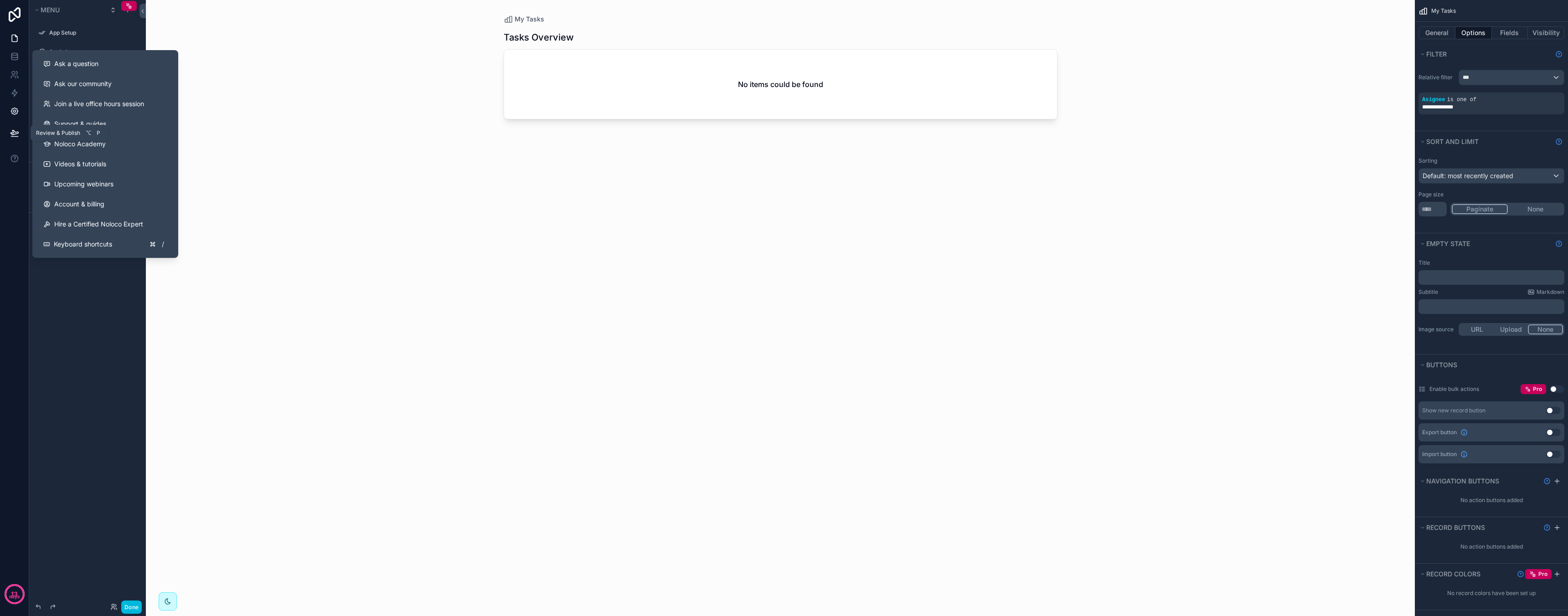
click at [14, 116] on link at bounding box center [14, 111] width 28 height 18
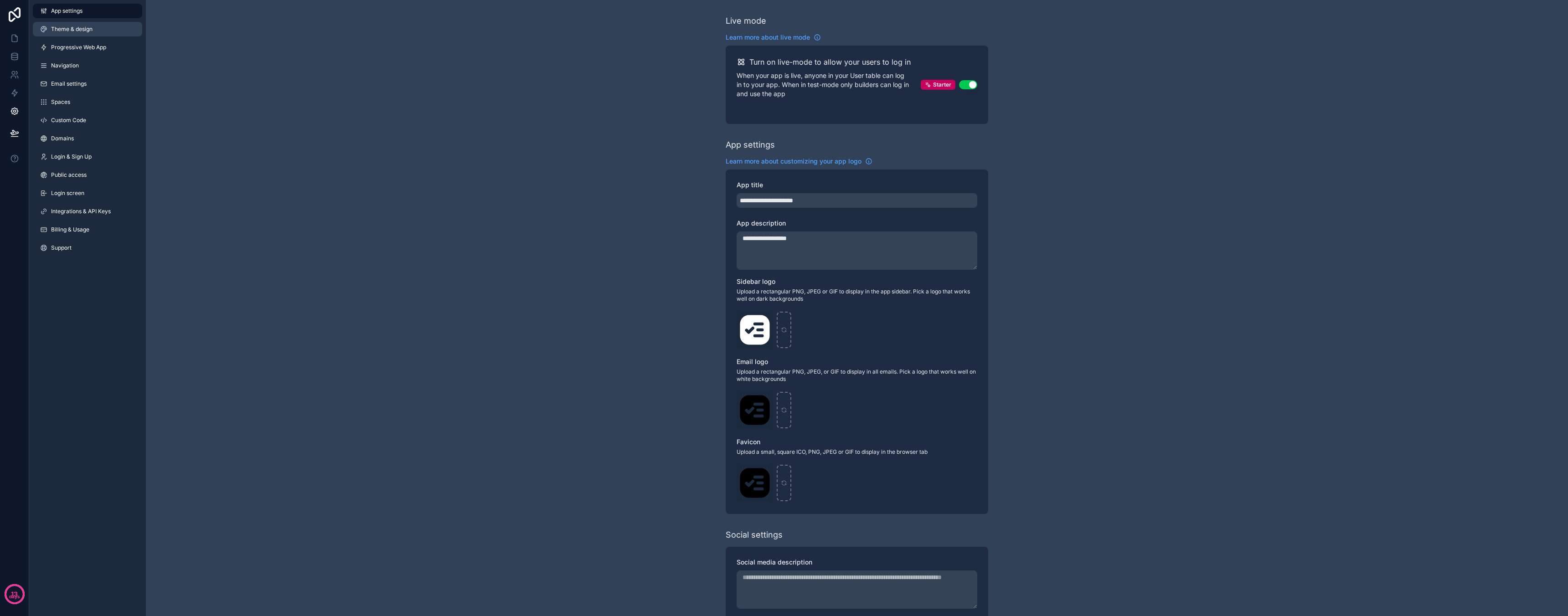
click at [82, 28] on span "Theme & design" at bounding box center [72, 29] width 42 height 8
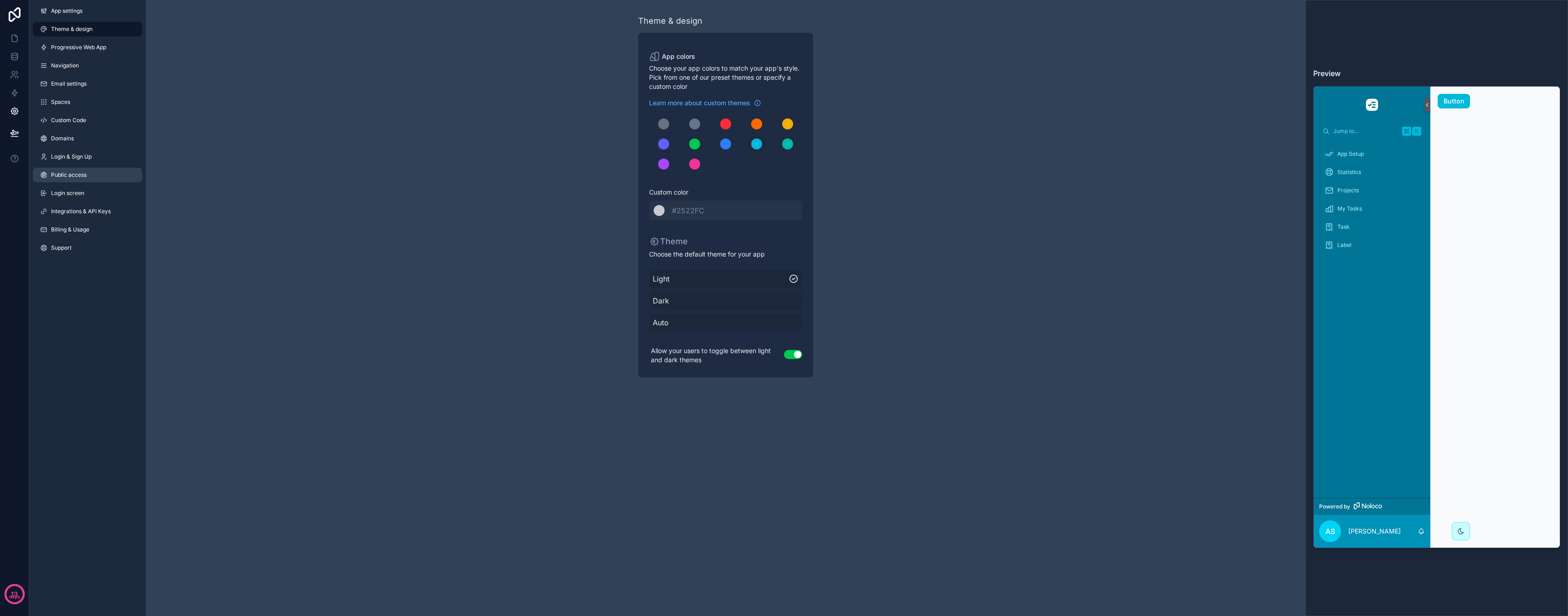
click at [87, 176] on link "Public access" at bounding box center [87, 175] width 109 height 14
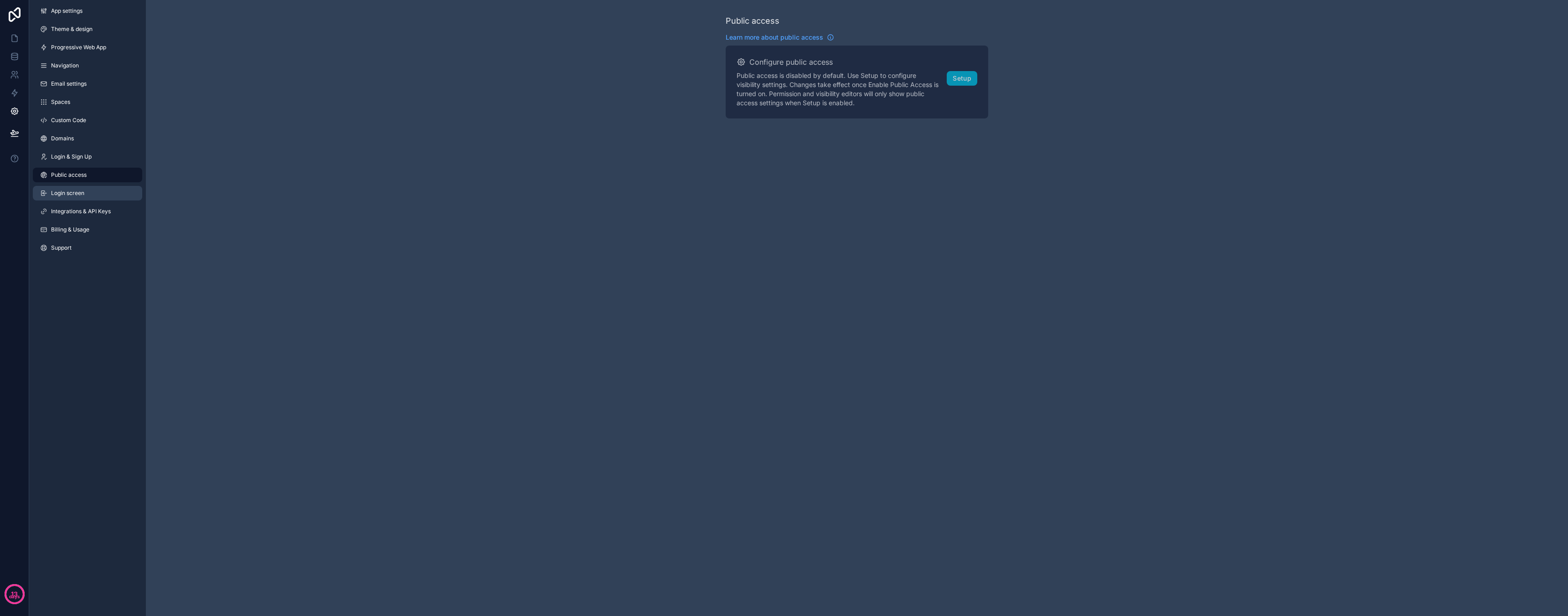
click at [99, 190] on link "Login screen" at bounding box center [87, 192] width 109 height 14
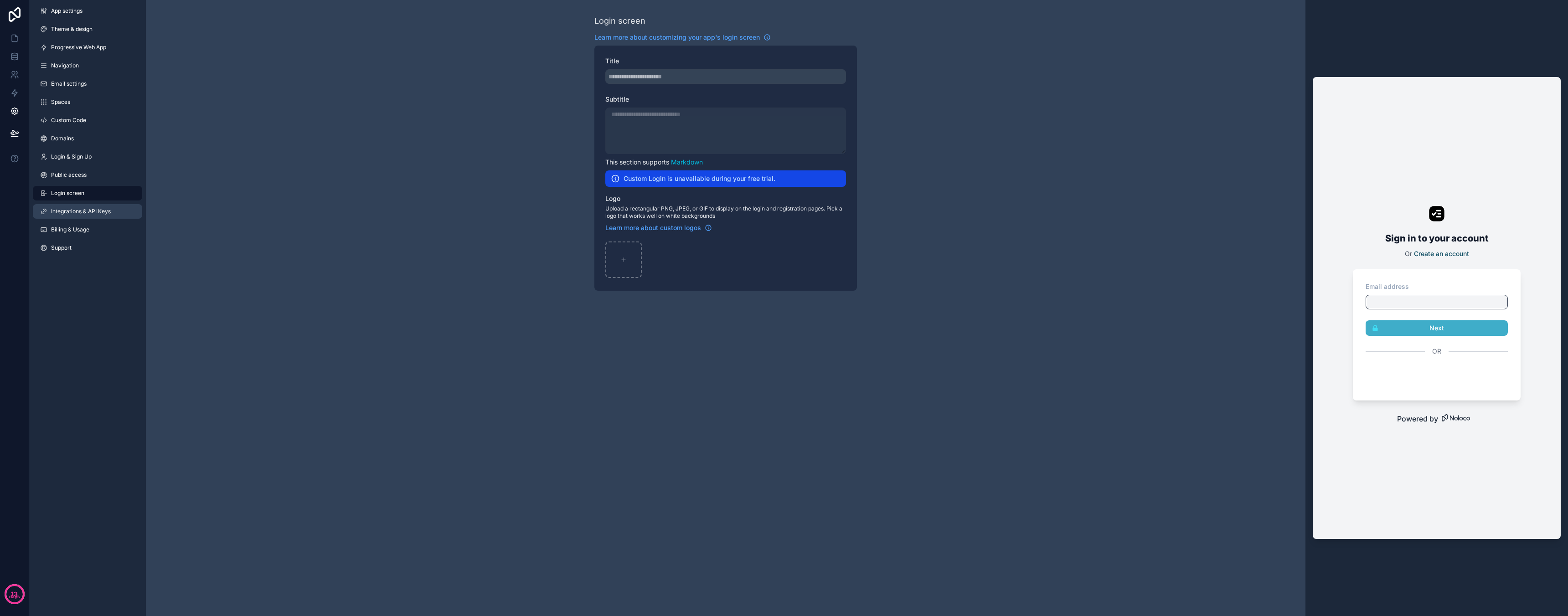
click at [86, 215] on span "Integrations & API Keys" at bounding box center [80, 211] width 59 height 8
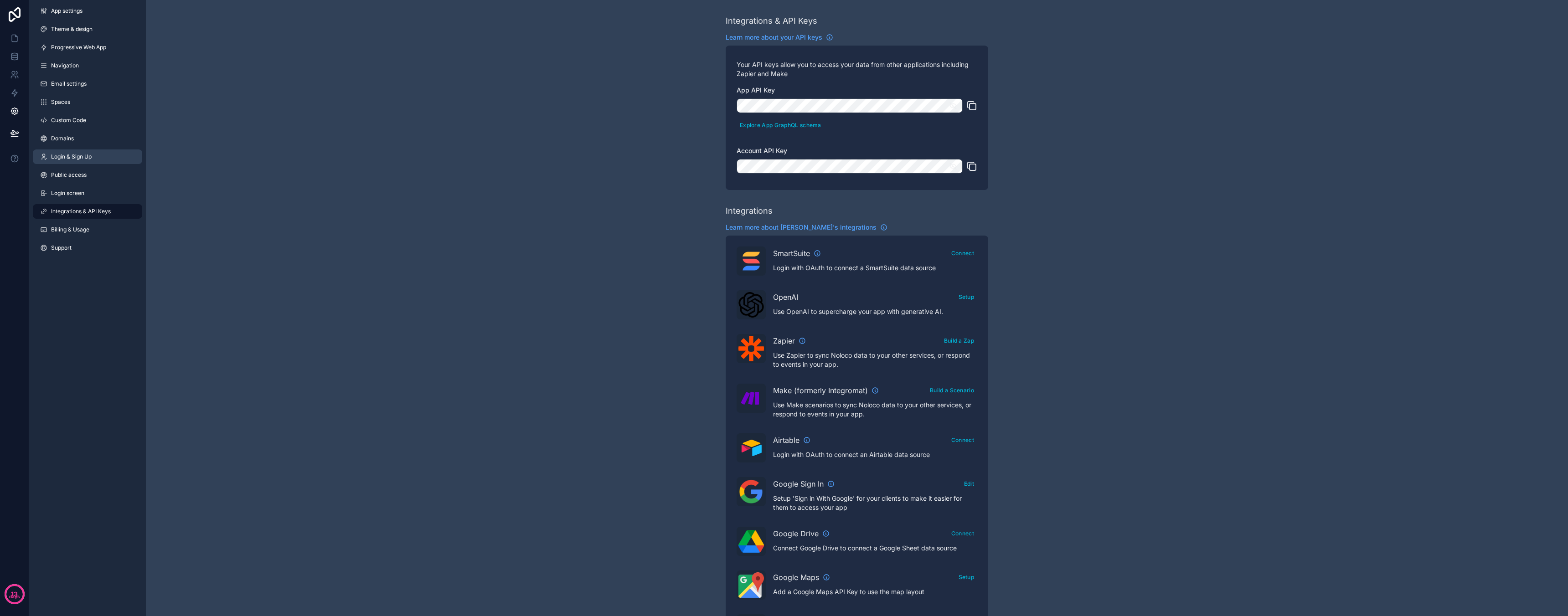
click at [82, 156] on span "Login & Sign Up" at bounding box center [71, 156] width 41 height 8
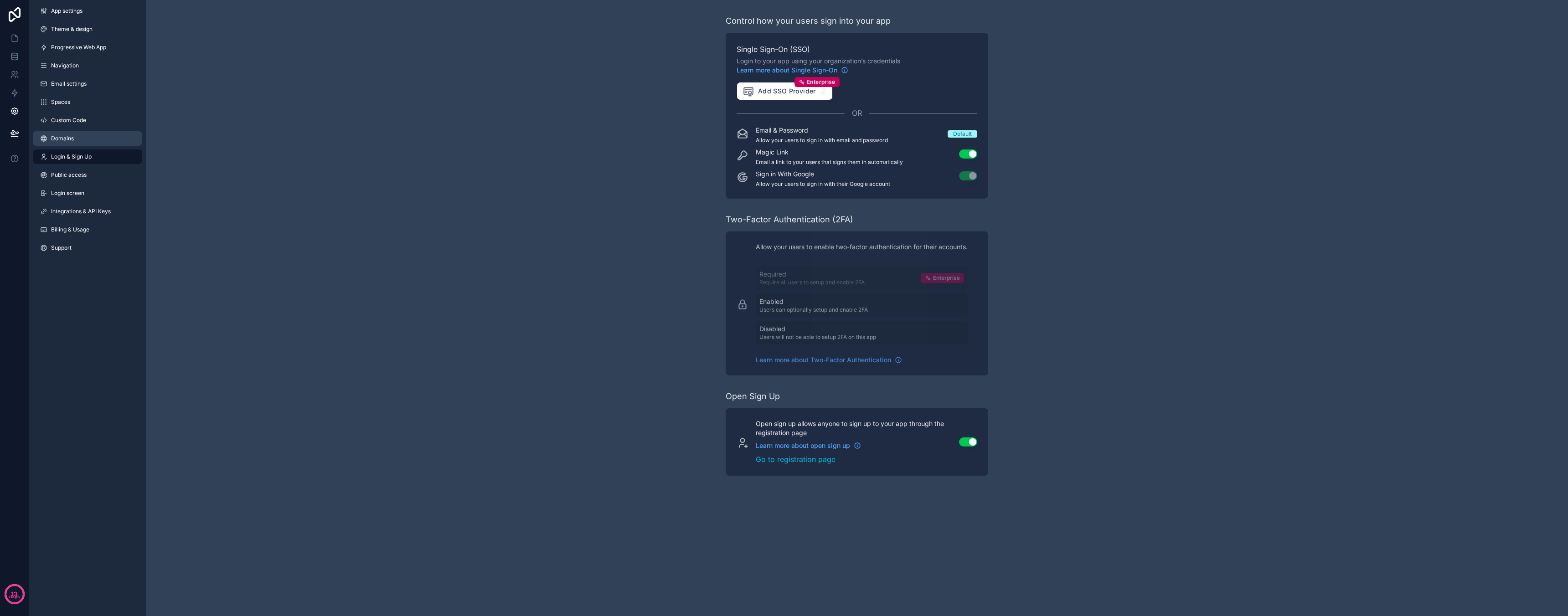
click at [80, 135] on link "Domains" at bounding box center [87, 138] width 109 height 14
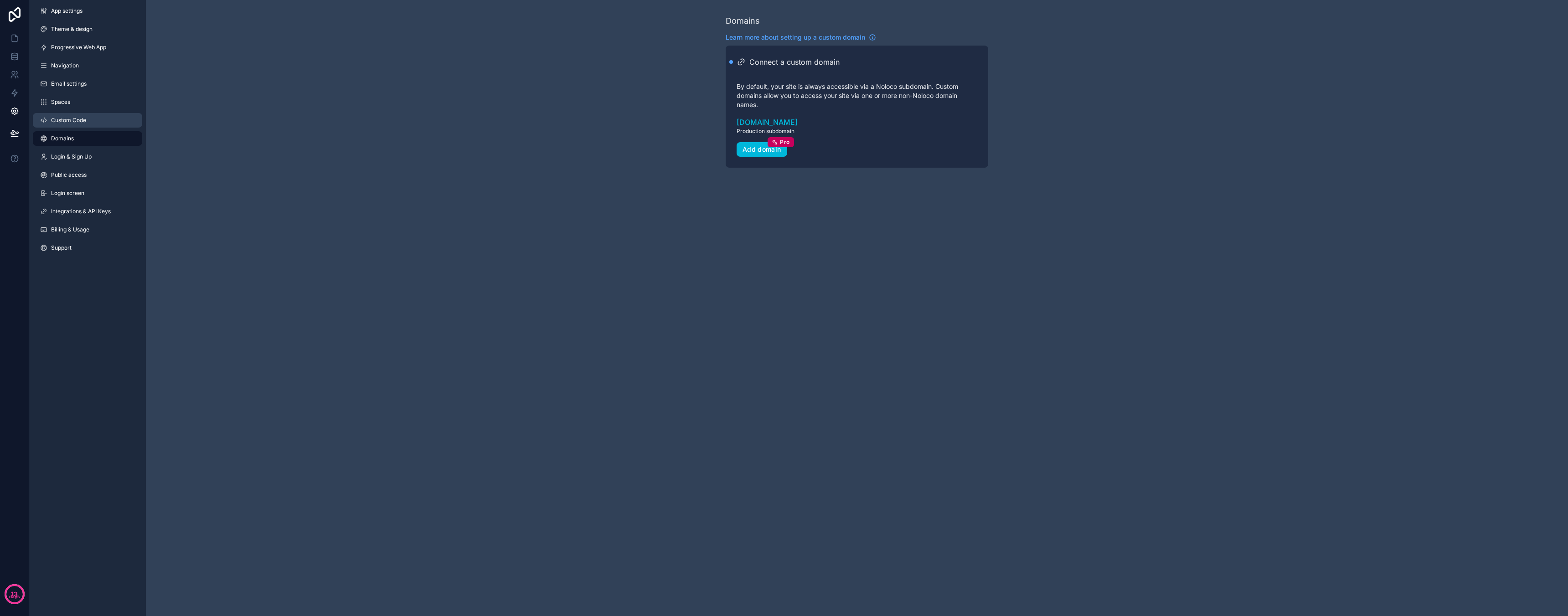
click at [82, 118] on span "Custom Code" at bounding box center [69, 120] width 35 height 8
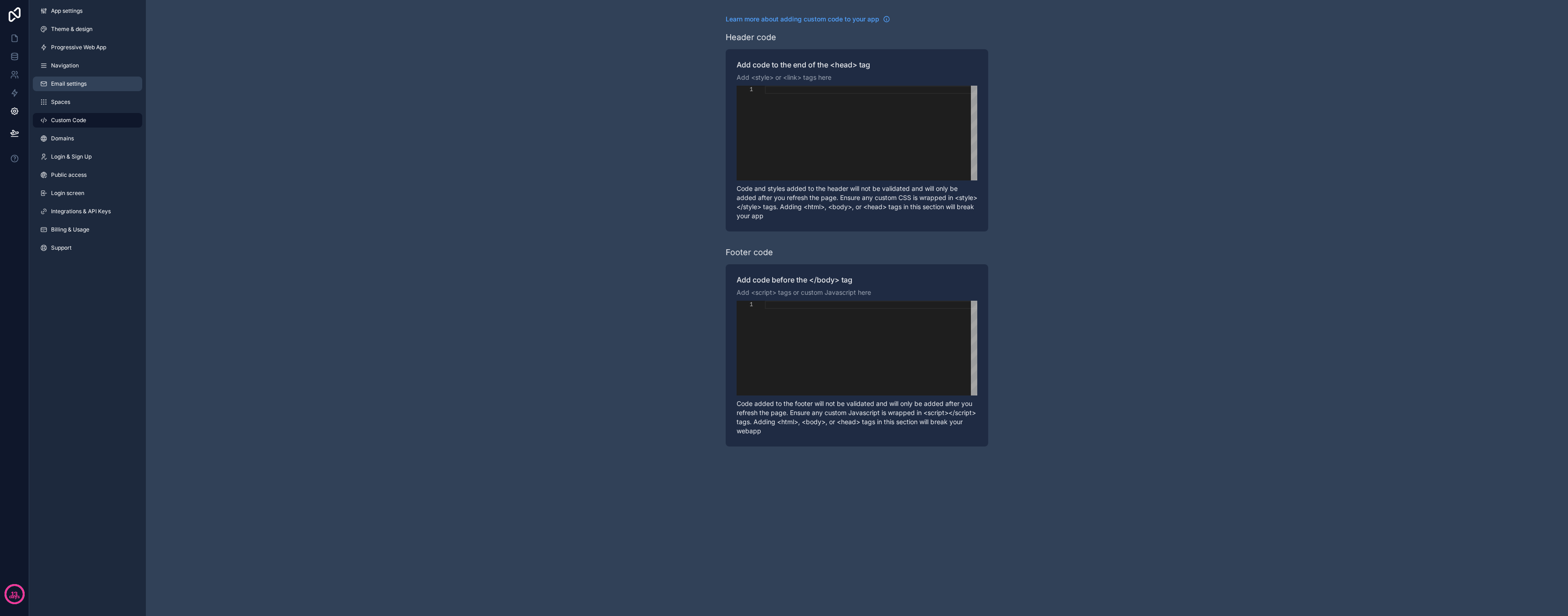
click at [84, 83] on span "Email settings" at bounding box center [69, 84] width 36 height 8
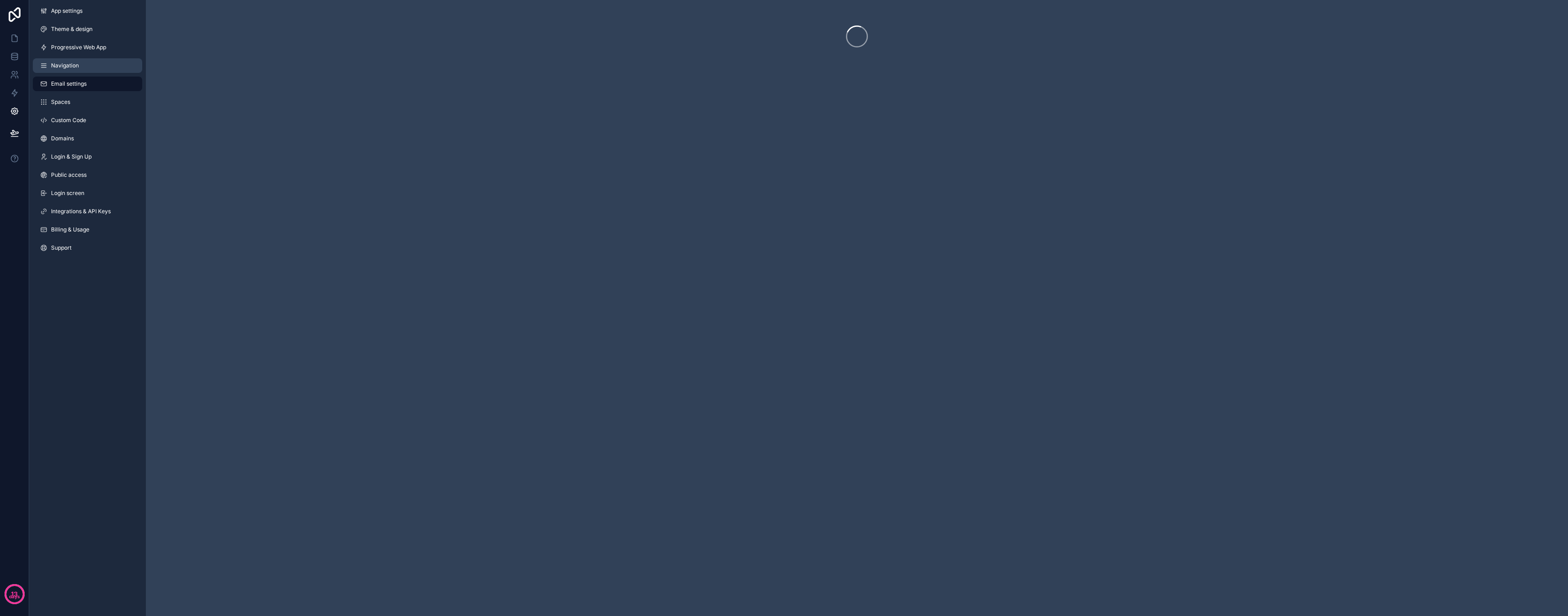
click at [80, 66] on link "Navigation" at bounding box center [87, 65] width 109 height 14
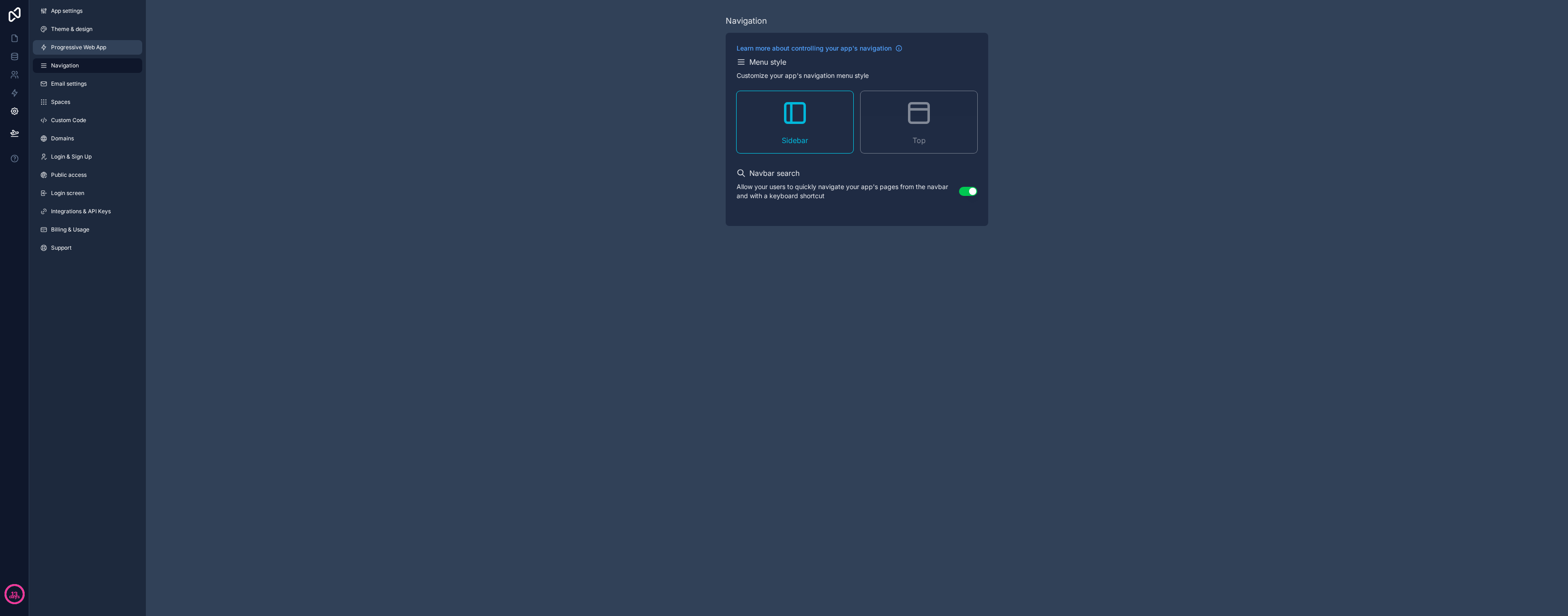
click at [81, 50] on span "Progressive Web App" at bounding box center [79, 47] width 55 height 8
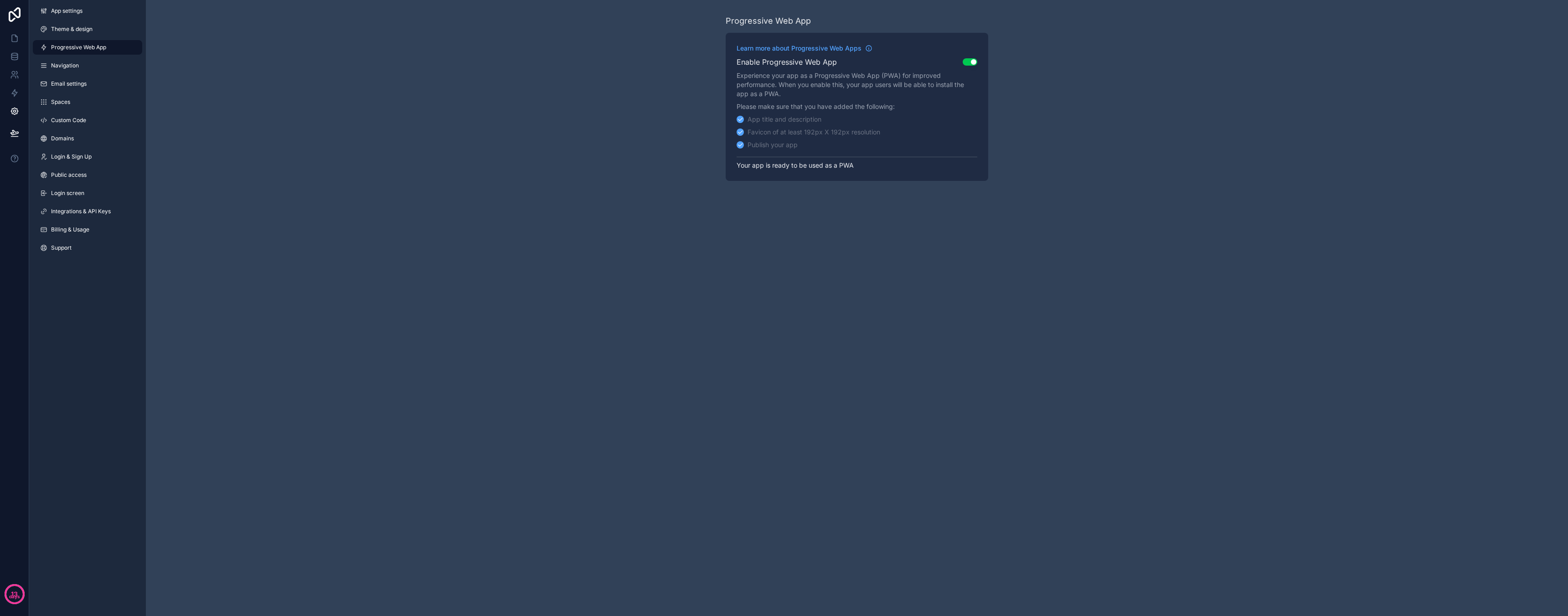
click at [975, 59] on div "Enable Progressive Web App Use setting" at bounding box center [857, 62] width 241 height 11
click at [970, 60] on button "Use setting" at bounding box center [970, 62] width 14 height 8
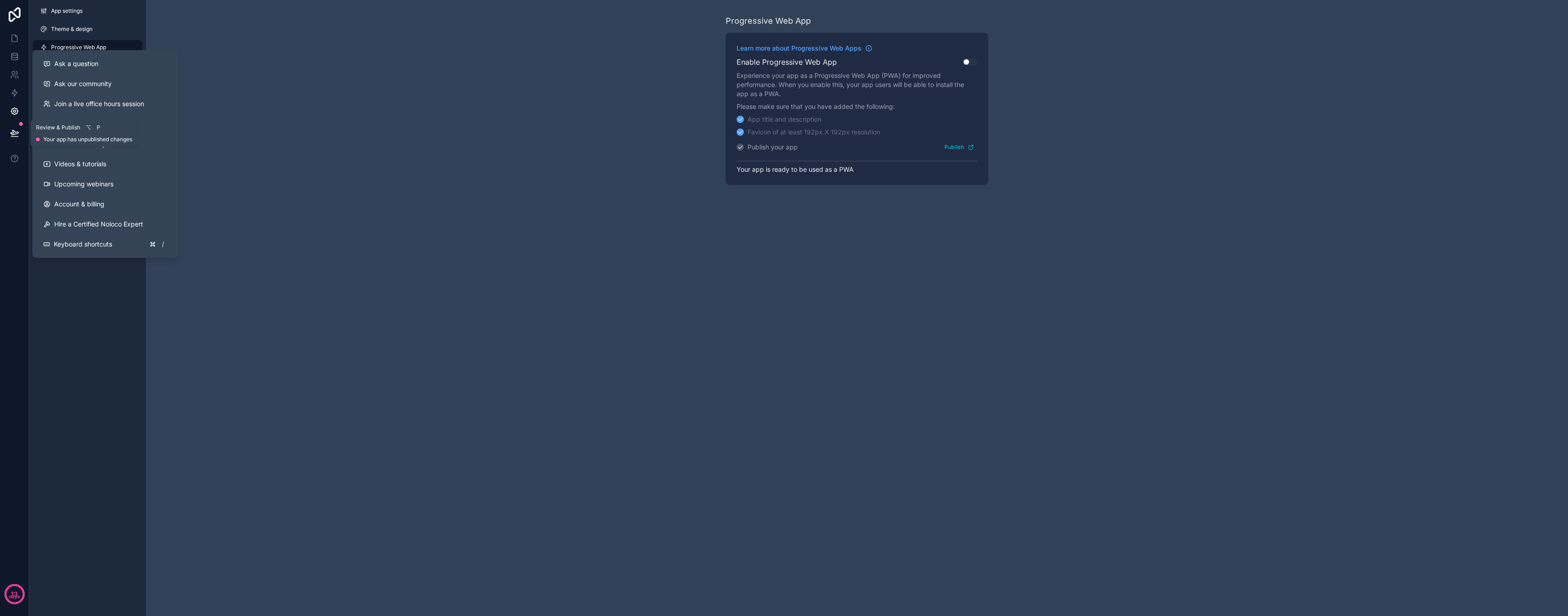
click at [7, 133] on button at bounding box center [14, 133] width 20 height 26
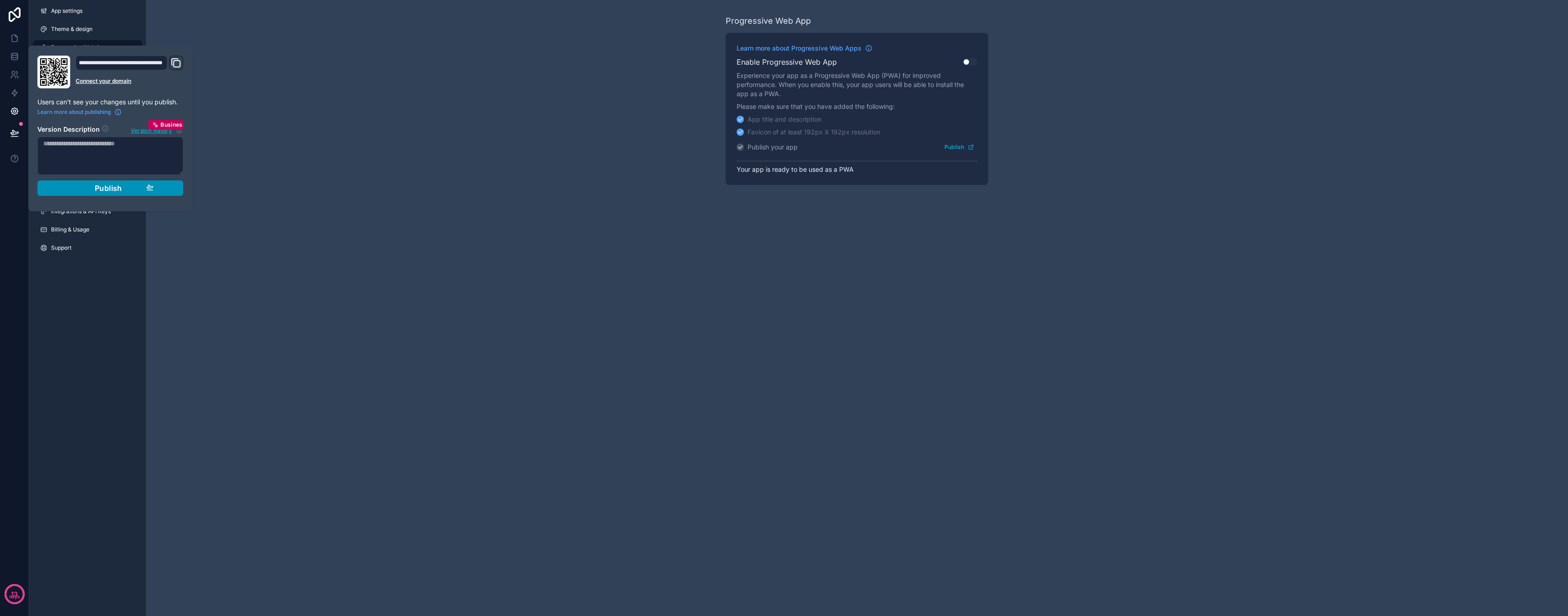
click at [106, 187] on span "Publish" at bounding box center [108, 188] width 28 height 9
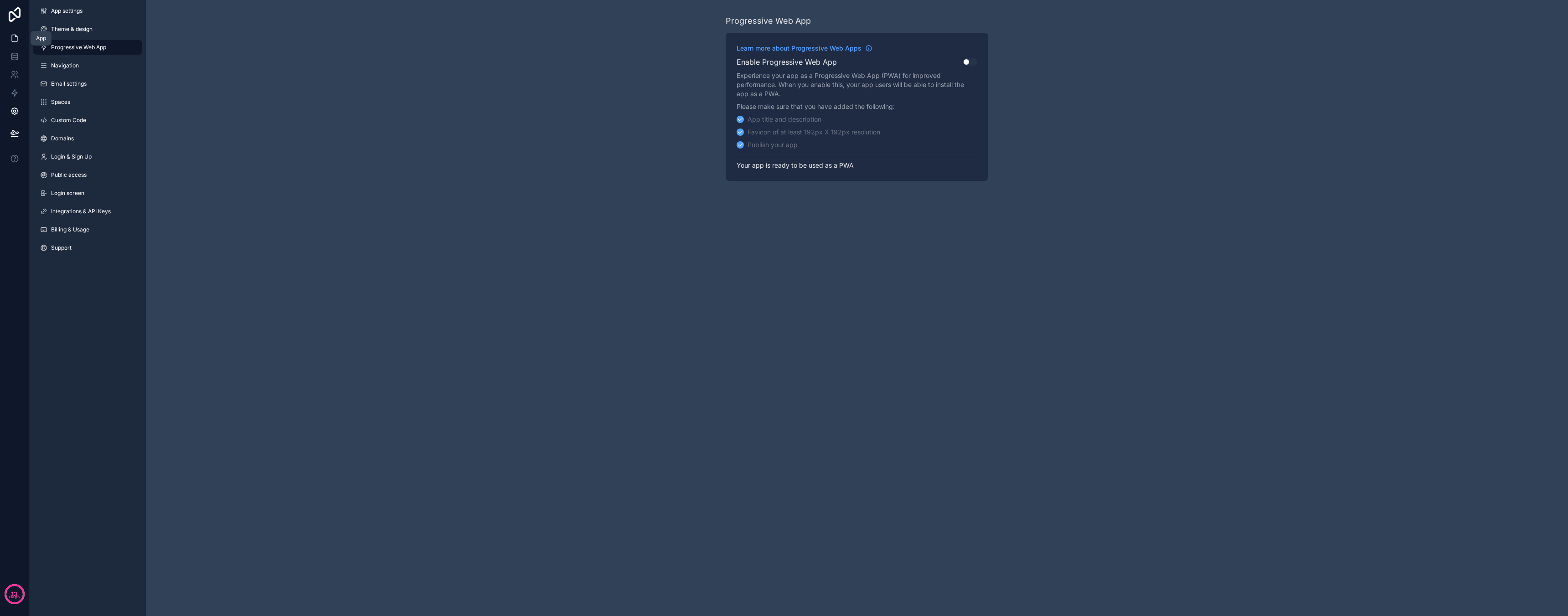
click at [15, 38] on icon at bounding box center [14, 38] width 9 height 9
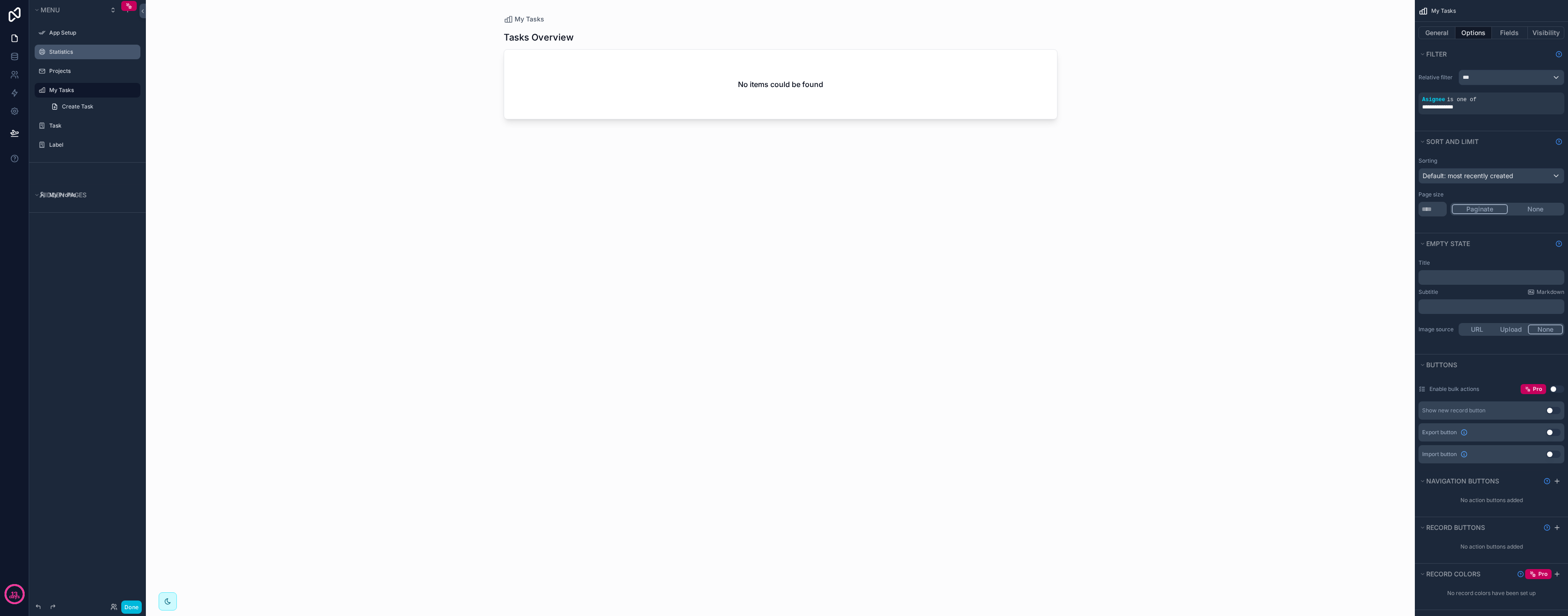
click at [74, 53] on label "Statistics" at bounding box center [92, 52] width 86 height 8
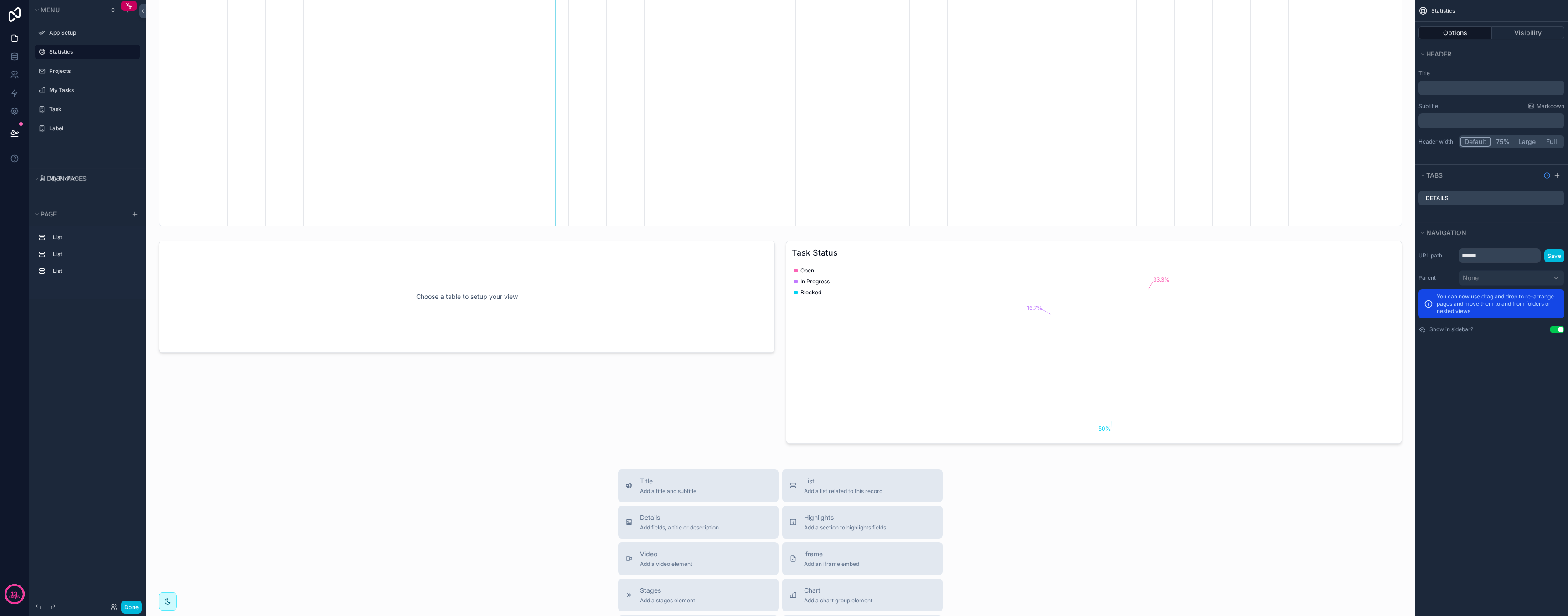
scroll to position [143, 0]
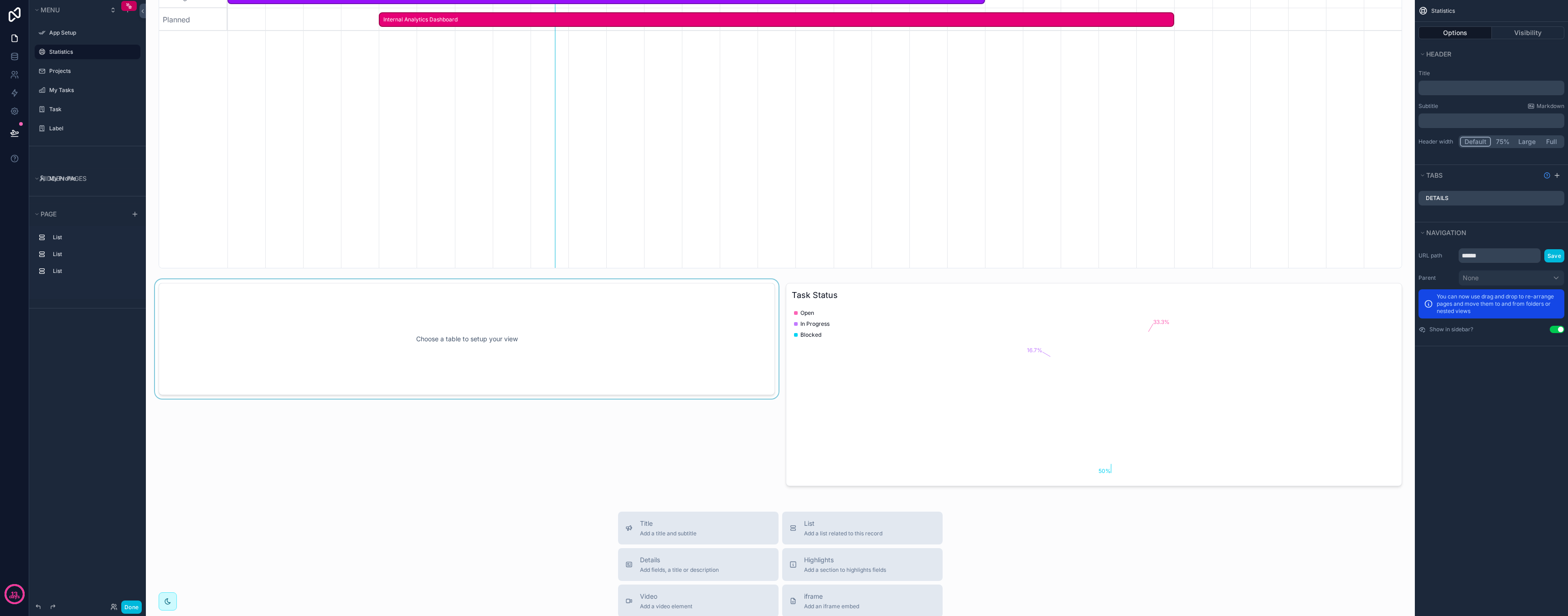
click at [573, 326] on div "scrollable content" at bounding box center [466, 384] width 627 height 211
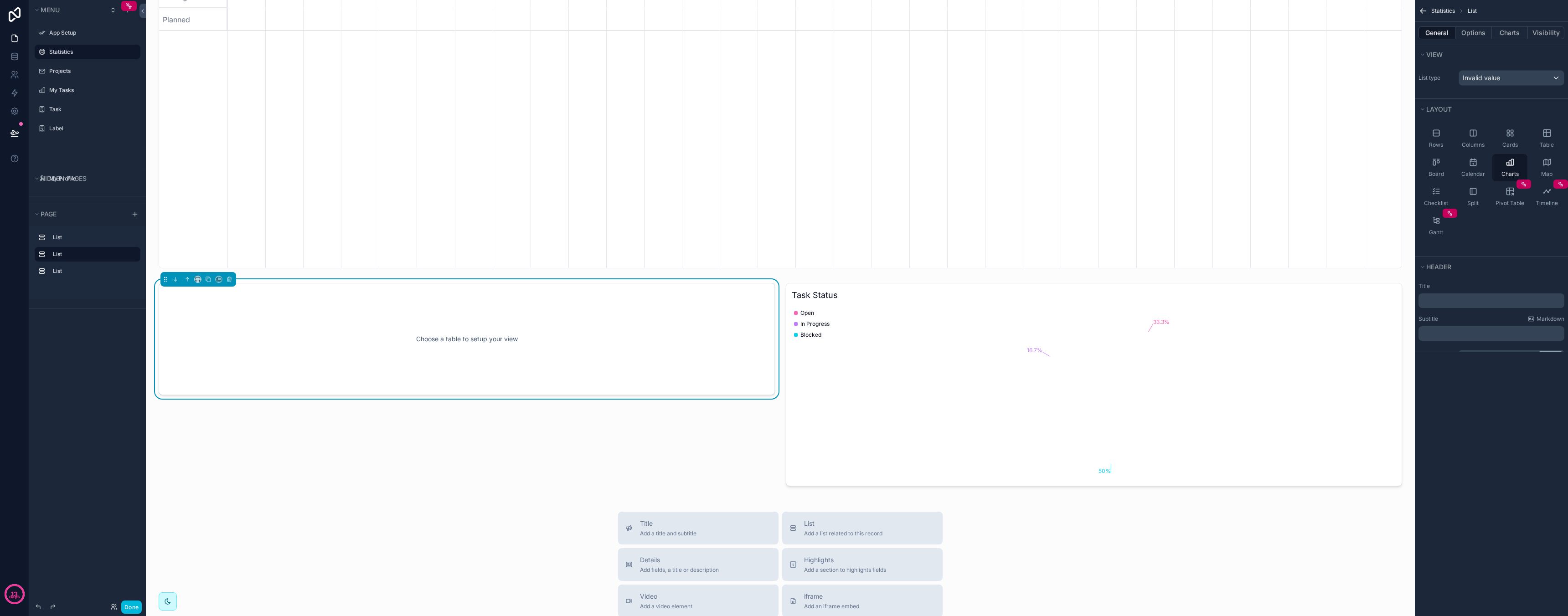
scroll to position [0, 1174]
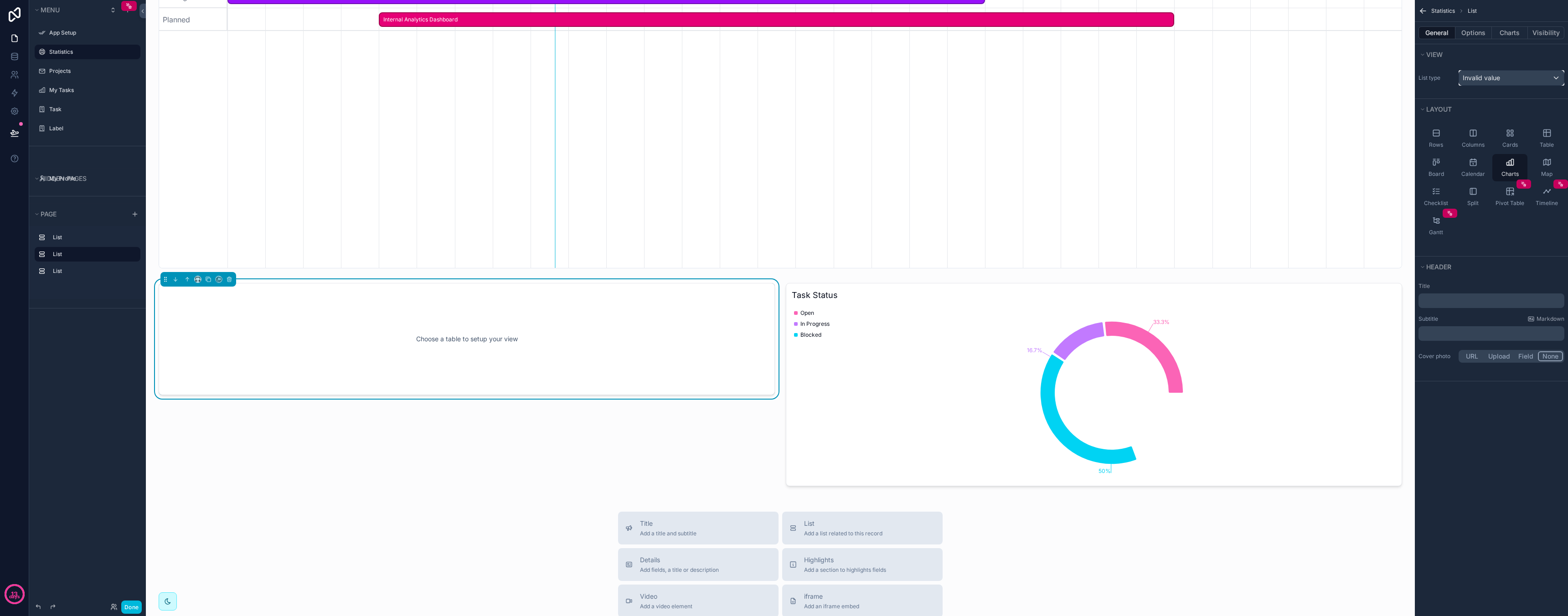
click at [1520, 77] on div "Invalid value" at bounding box center [1510, 78] width 104 height 14
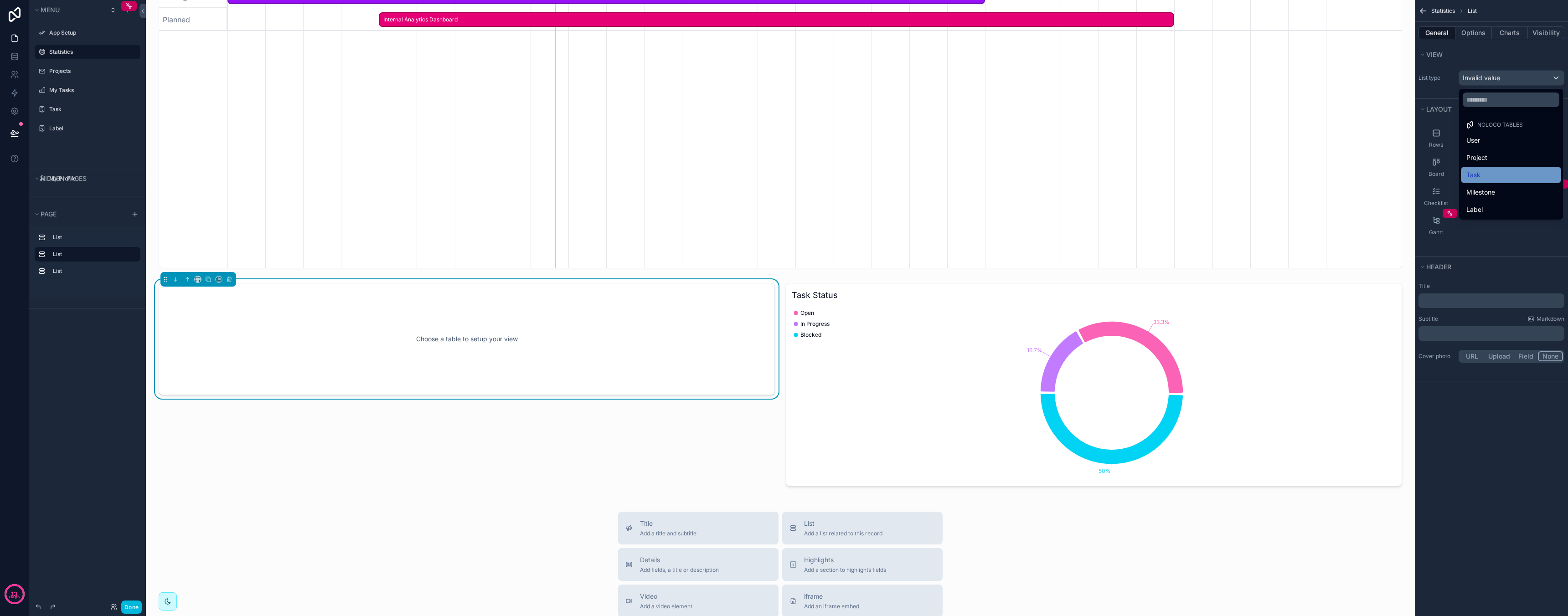
click at [1490, 175] on div "Task" at bounding box center [1510, 175] width 89 height 11
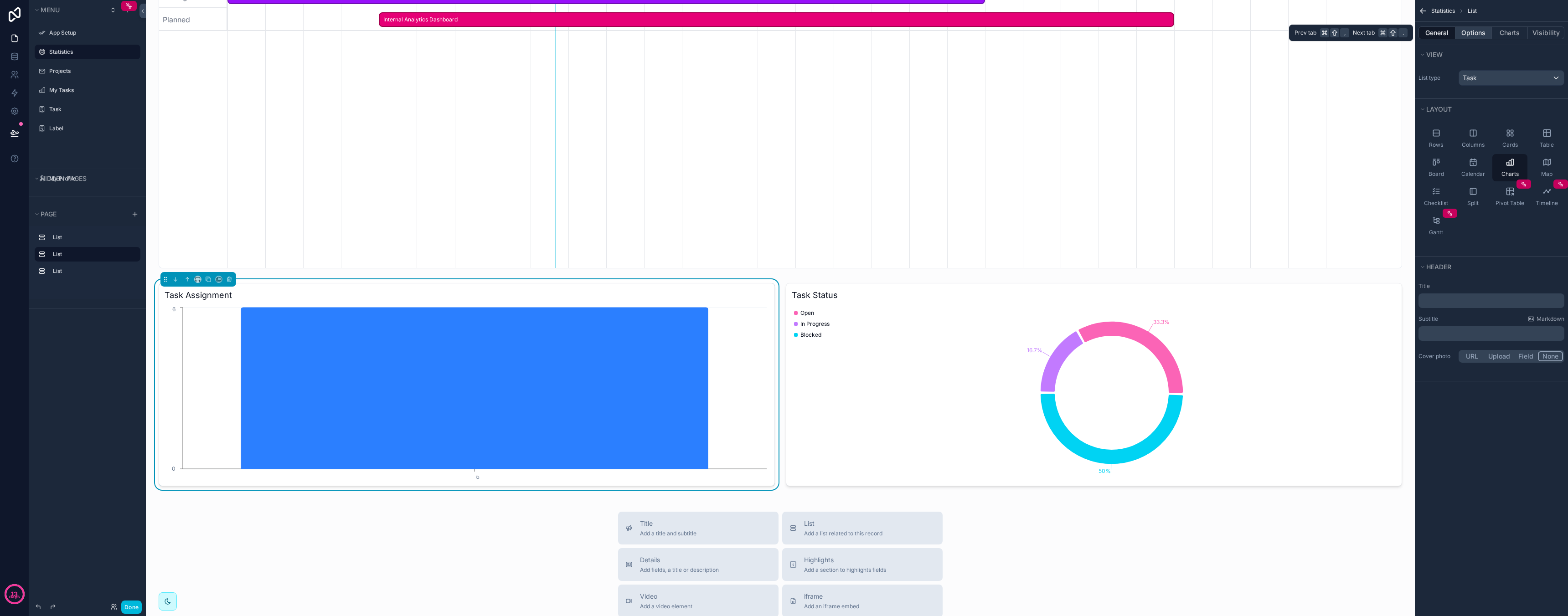
click at [1488, 34] on button "Options" at bounding box center [1474, 33] width 37 height 13
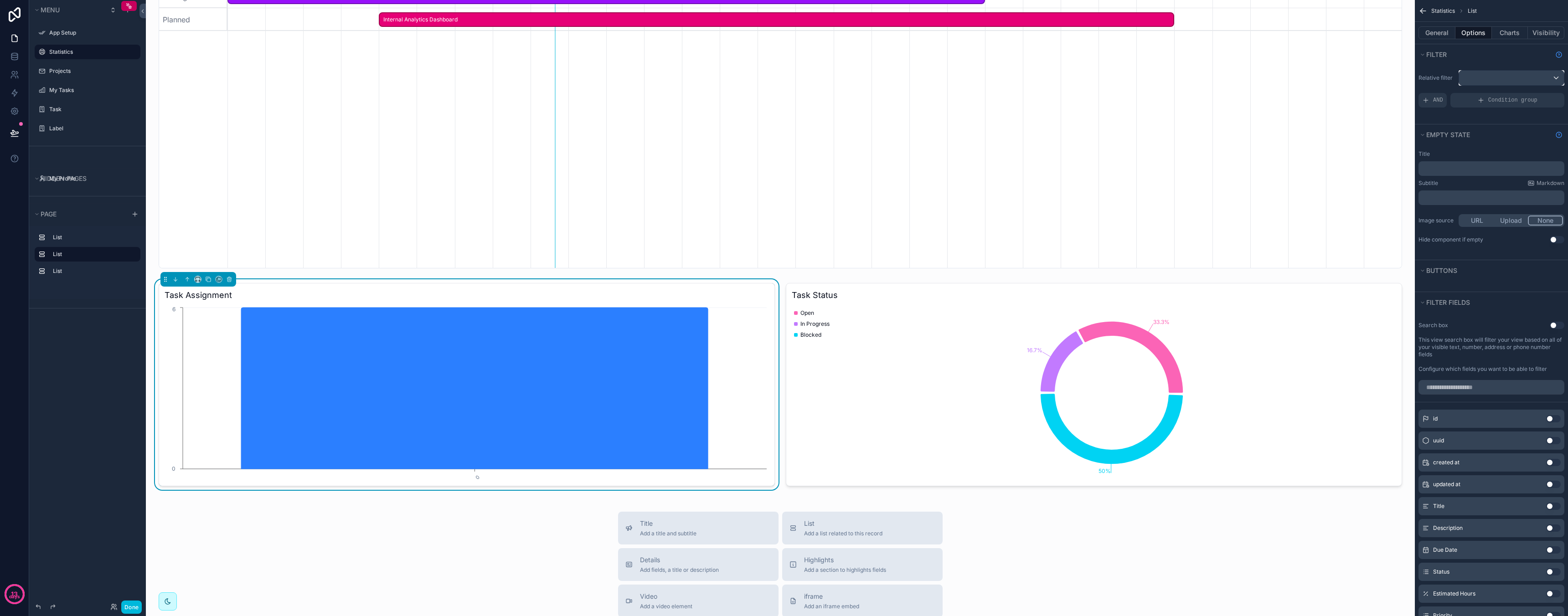
click at [1512, 79] on div "scrollable content" at bounding box center [1510, 78] width 104 height 14
click at [1512, 79] on div "scrollable content" at bounding box center [784, 308] width 1568 height 616
click at [1510, 35] on button "Charts" at bounding box center [1510, 33] width 37 height 13
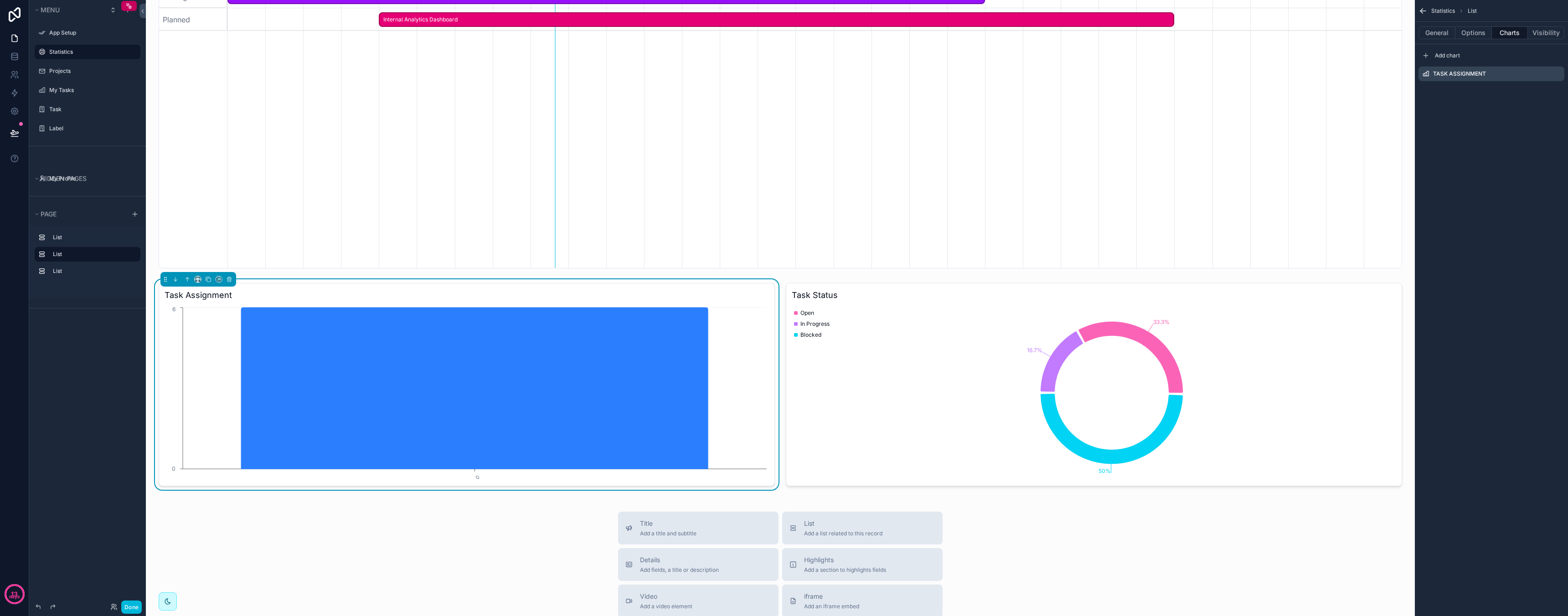
click at [1512, 79] on div "Task Assignment" at bounding box center [1491, 74] width 145 height 14
click at [1506, 72] on div "Task Assignment" at bounding box center [1491, 74] width 145 height 14
click at [0, 0] on icon "scrollable content" at bounding box center [0, 0] width 0 height 0
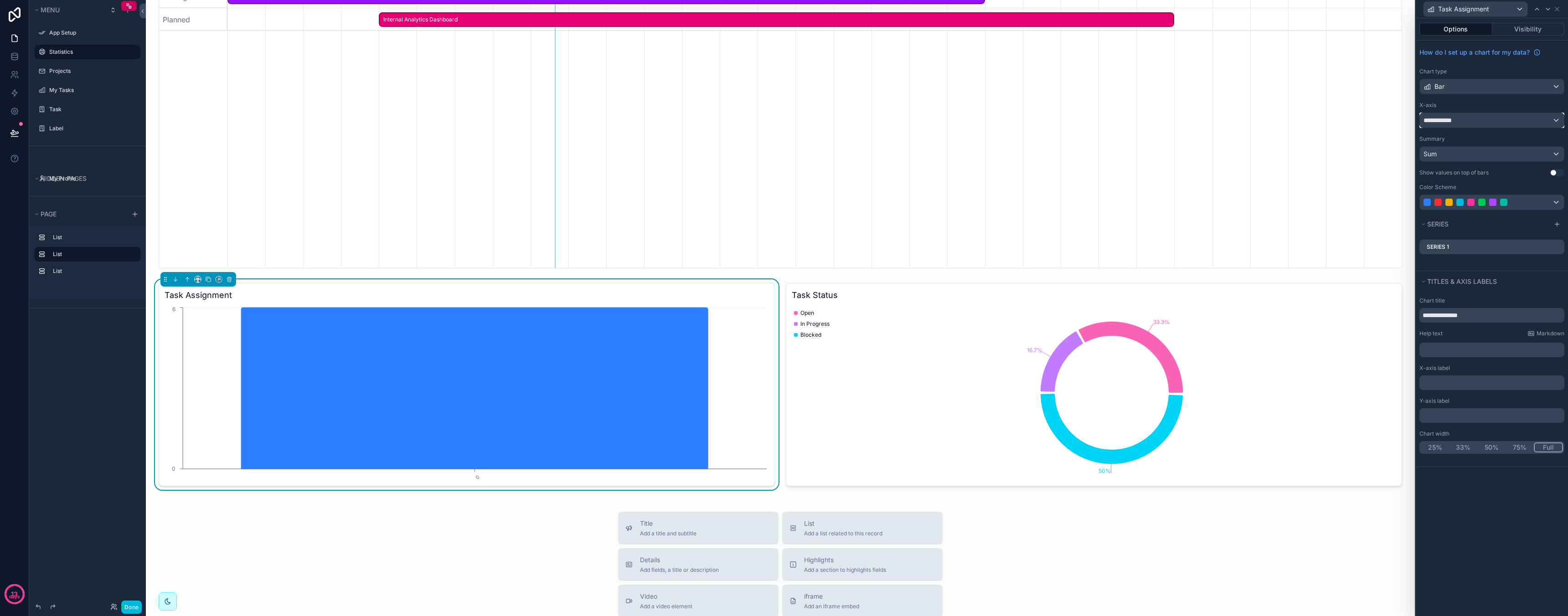
click at [1492, 120] on div "**********" at bounding box center [1492, 120] width 144 height 14
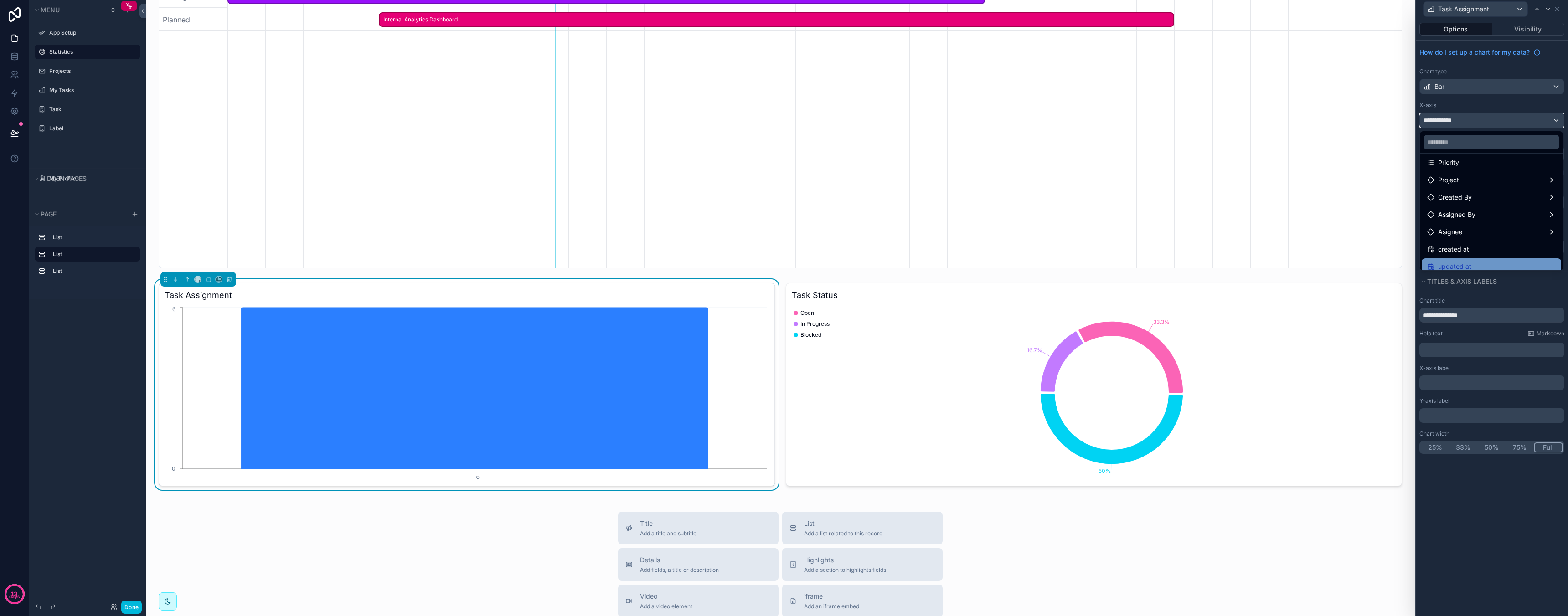
scroll to position [126, 0]
click at [1477, 233] on div "Asignee" at bounding box center [1491, 233] width 129 height 11
click at [1448, 235] on span "Asignee" at bounding box center [1449, 233] width 24 height 11
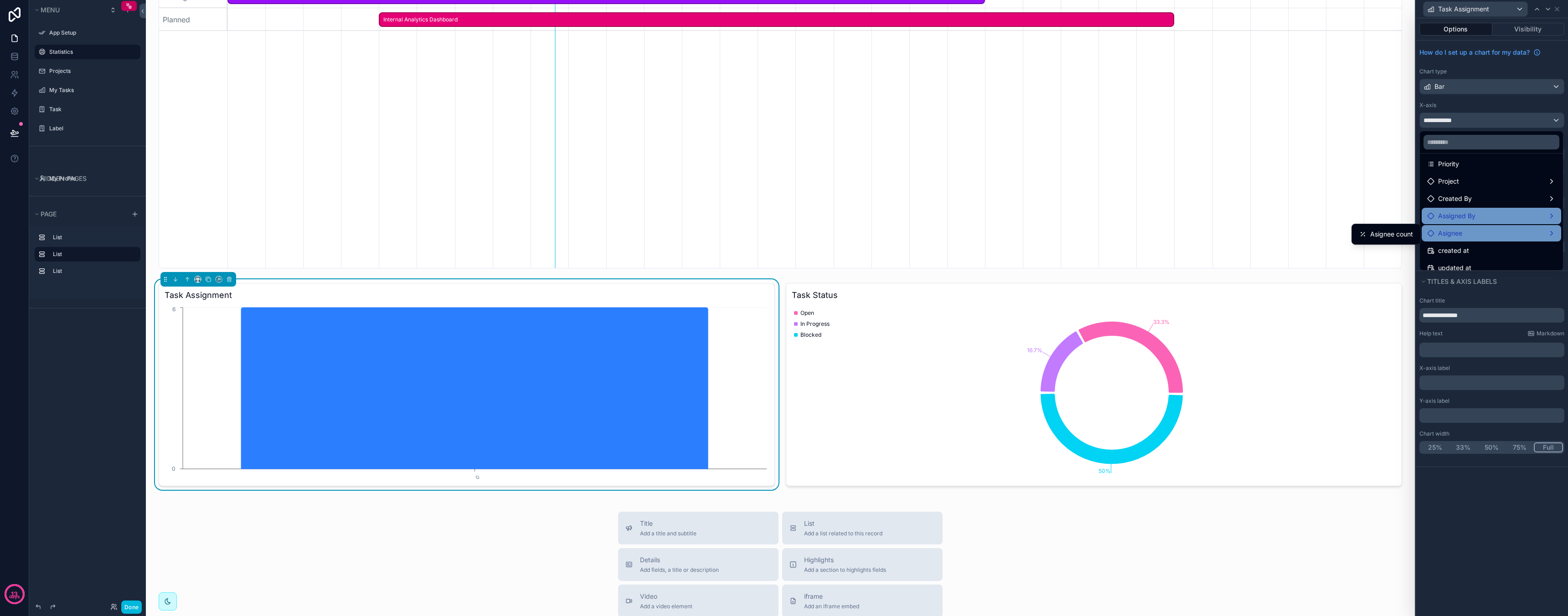
click at [1457, 220] on span "Assigned By" at bounding box center [1456, 216] width 38 height 11
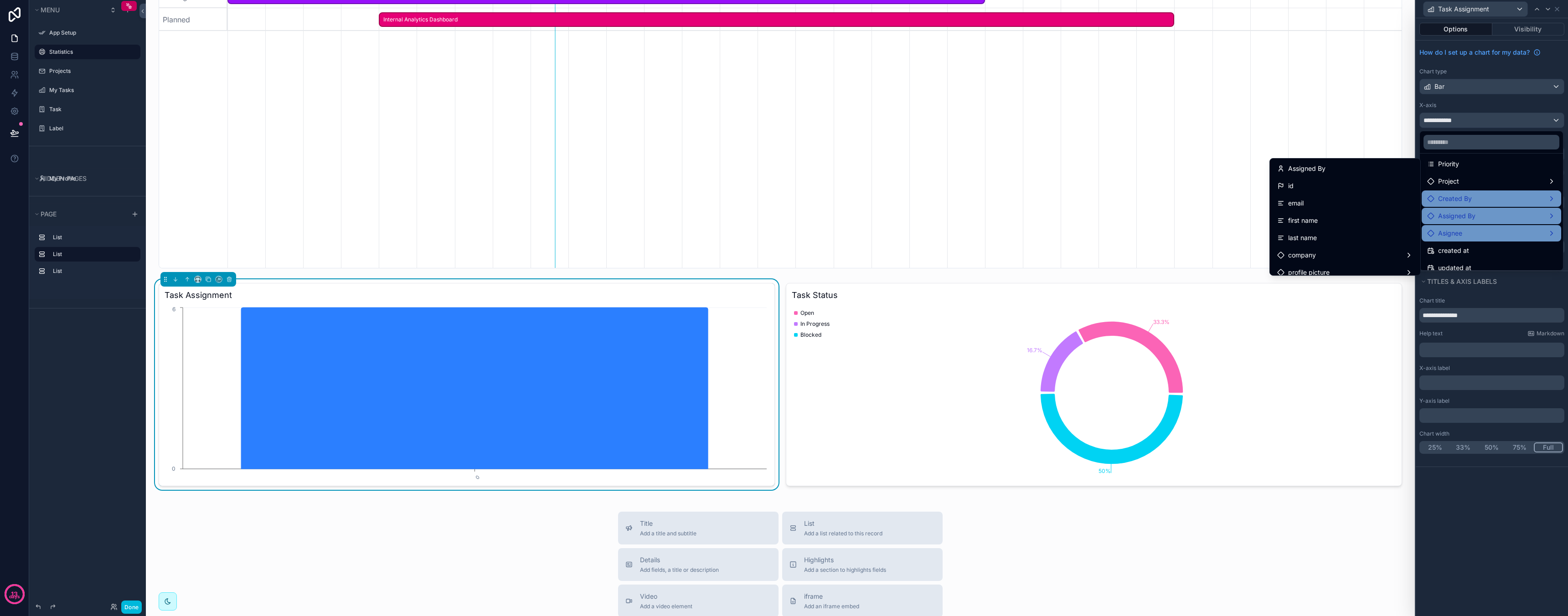
click at [1459, 206] on ul "Task id Title Description Due Date Status Estimated Hours Priority Project Crea…" at bounding box center [1491, 212] width 143 height 117
click at [1461, 234] on span "Asignee" at bounding box center [1449, 233] width 24 height 11
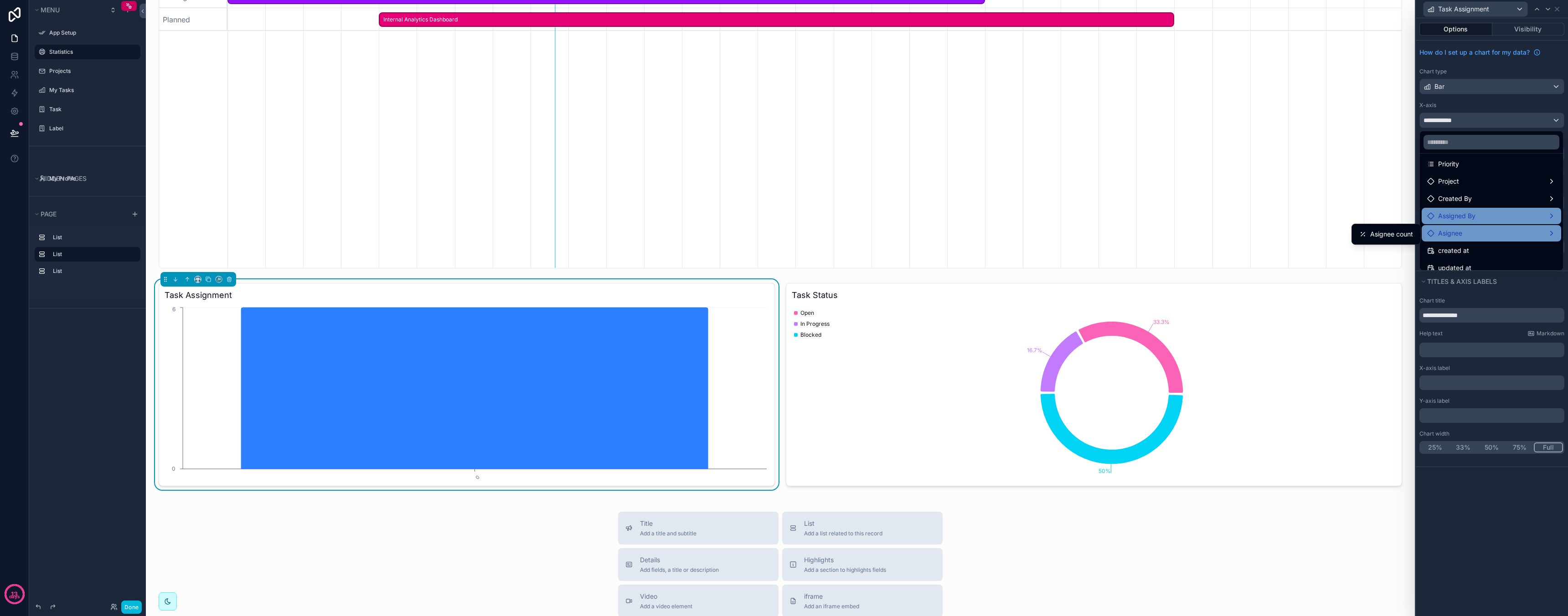
click at [1472, 289] on div at bounding box center [1492, 308] width 152 height 616
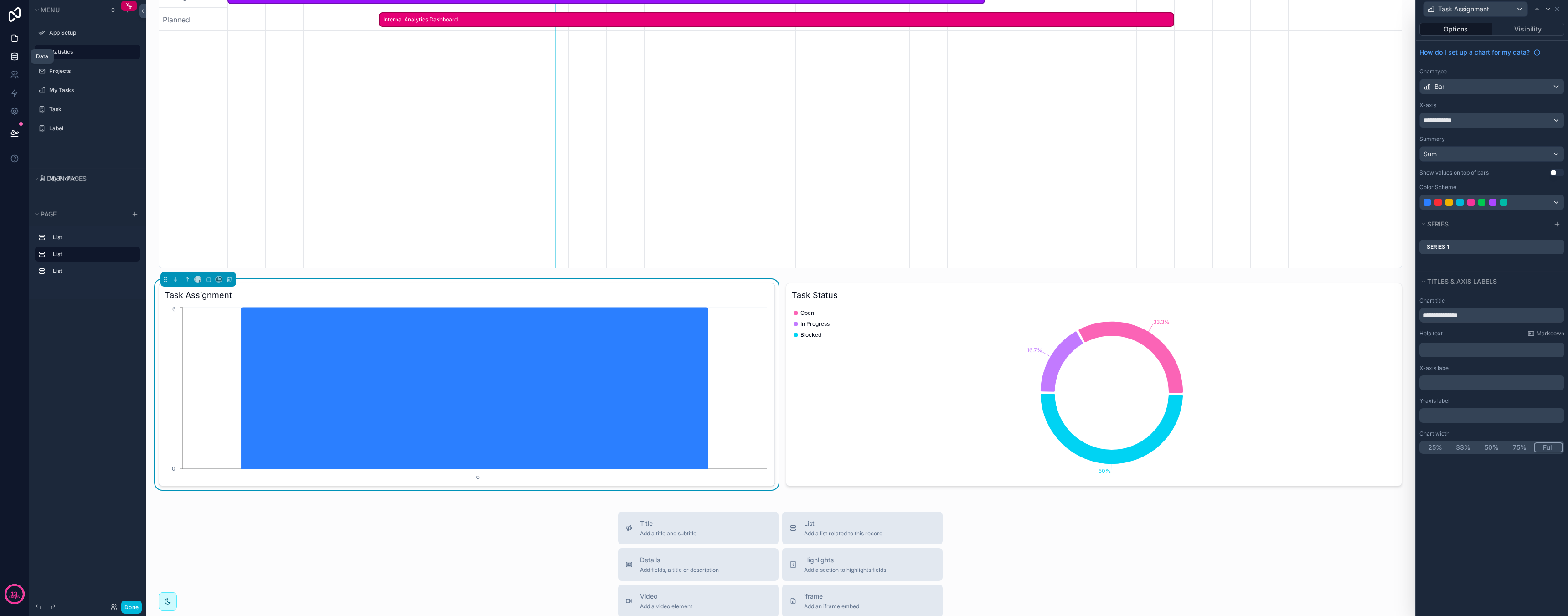
click at [13, 63] on link at bounding box center [14, 57] width 28 height 18
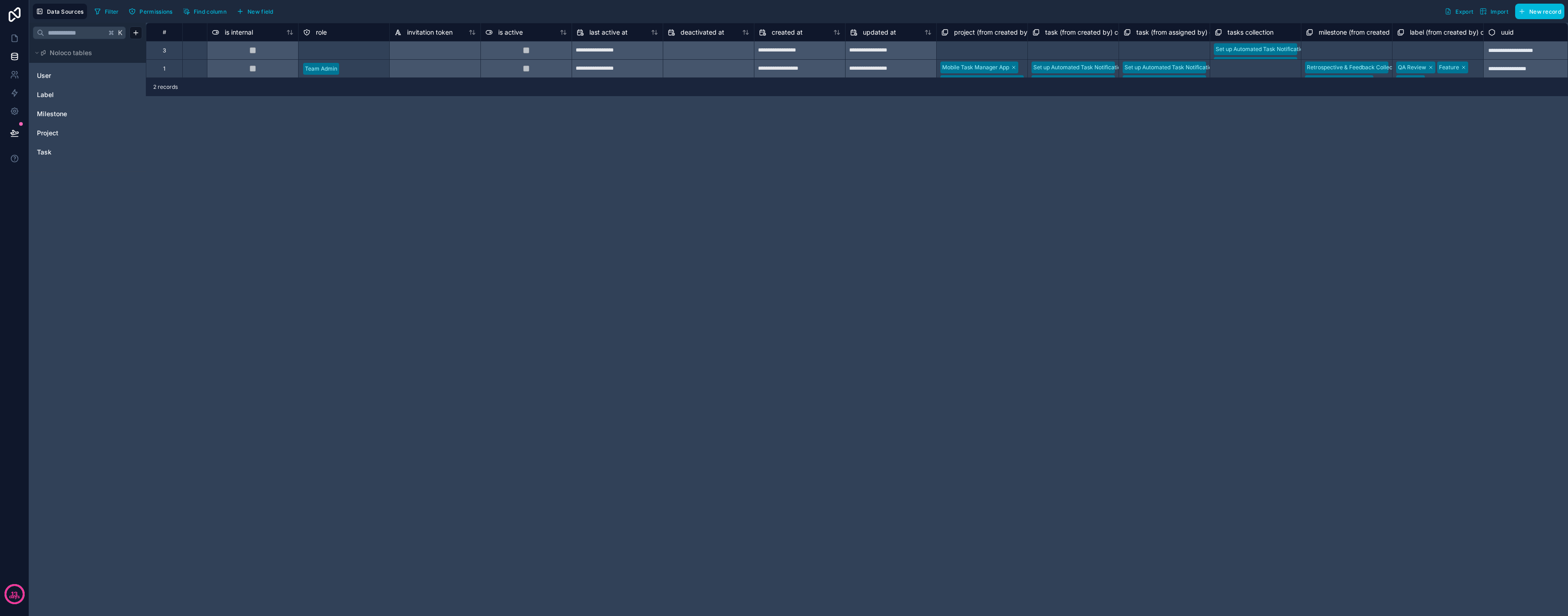
scroll to position [0, 347]
click at [59, 150] on link "Task" at bounding box center [74, 152] width 74 height 9
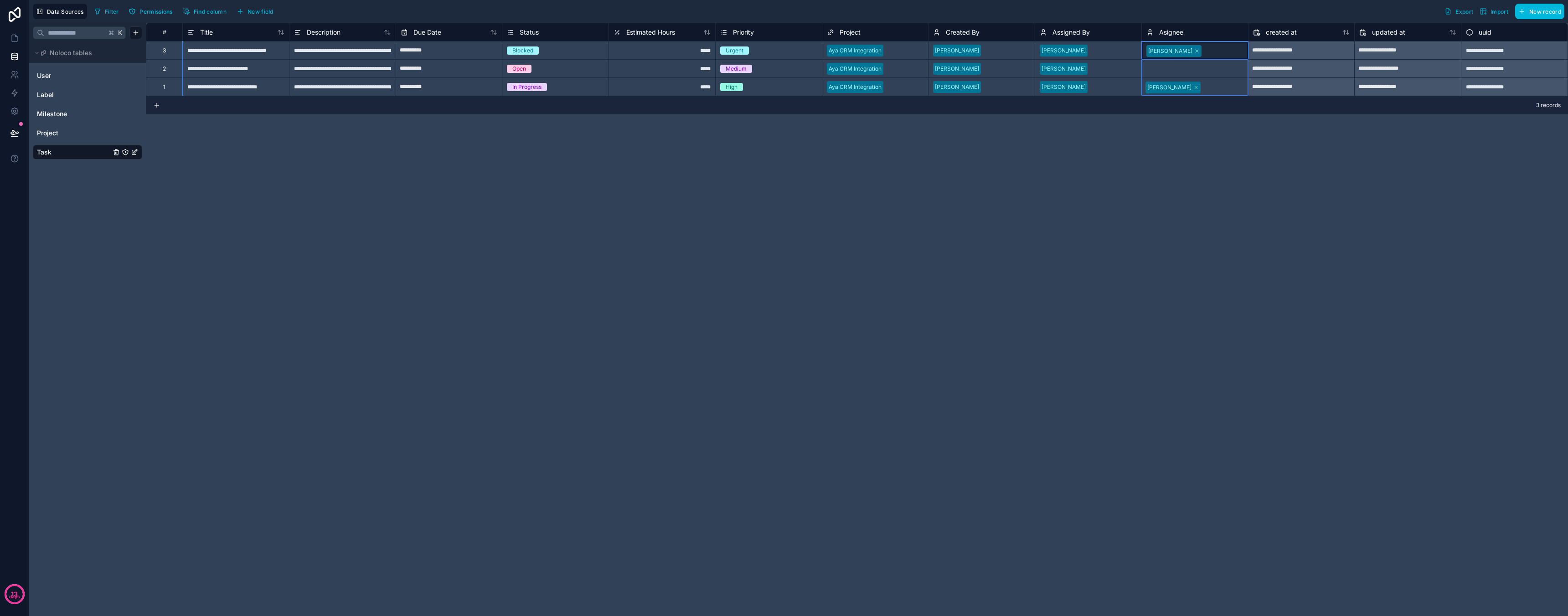
click at [1184, 32] on div "Asignee" at bounding box center [1194, 32] width 97 height 11
click at [1168, 32] on span "Asignee" at bounding box center [1171, 32] width 24 height 9
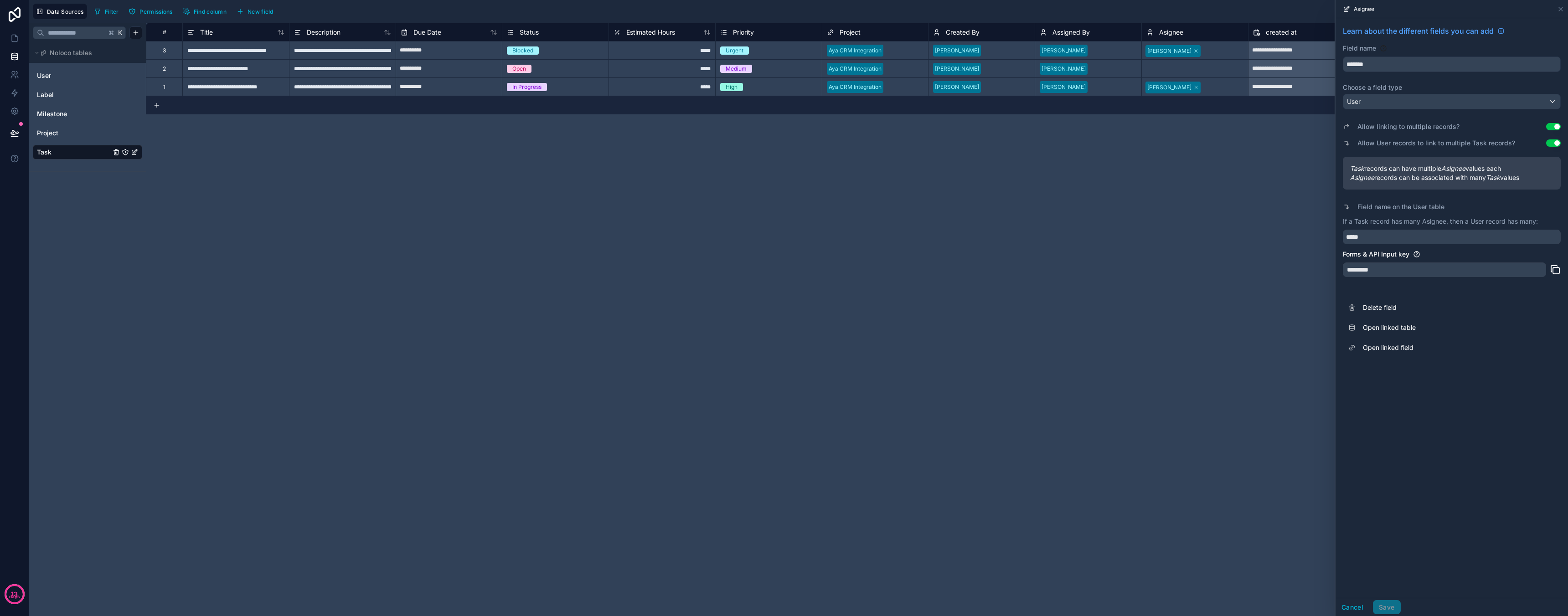
click at [1552, 125] on button "Use setting" at bounding box center [1553, 126] width 14 height 8
click at [1386, 603] on button "Save" at bounding box center [1386, 607] width 28 height 14
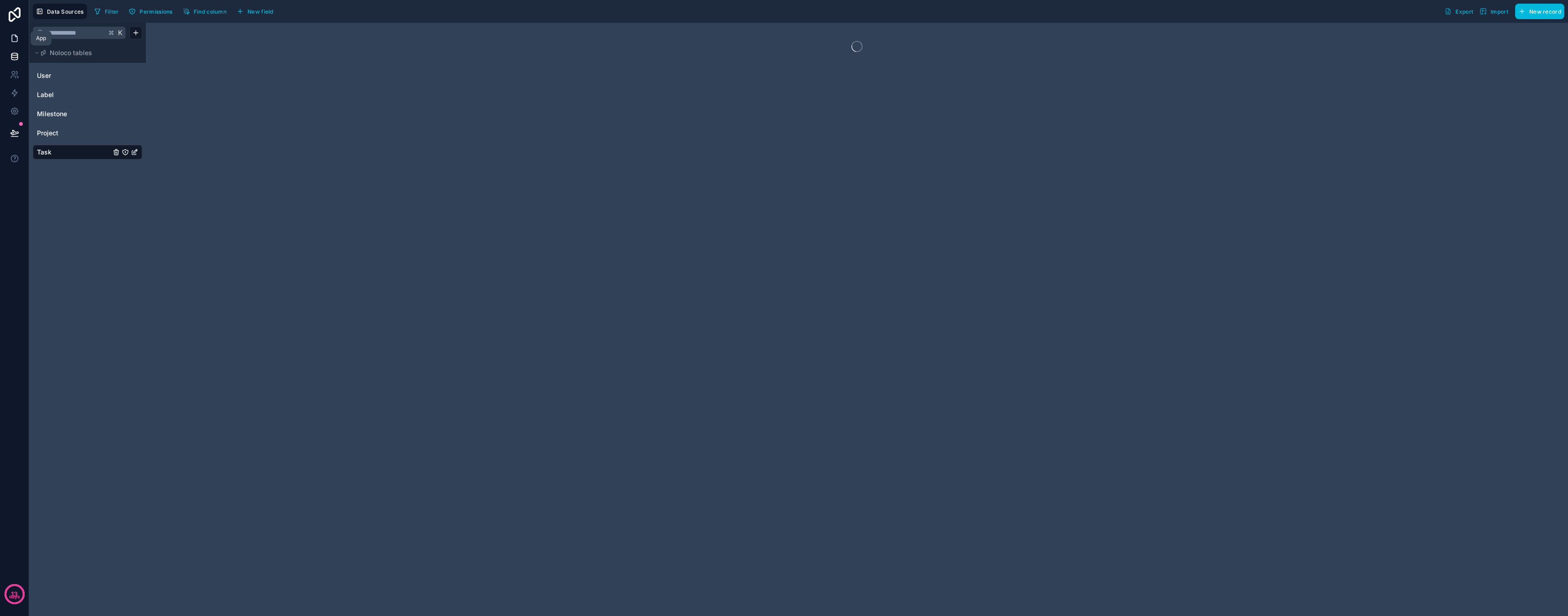
click at [13, 35] on icon at bounding box center [14, 38] width 9 height 9
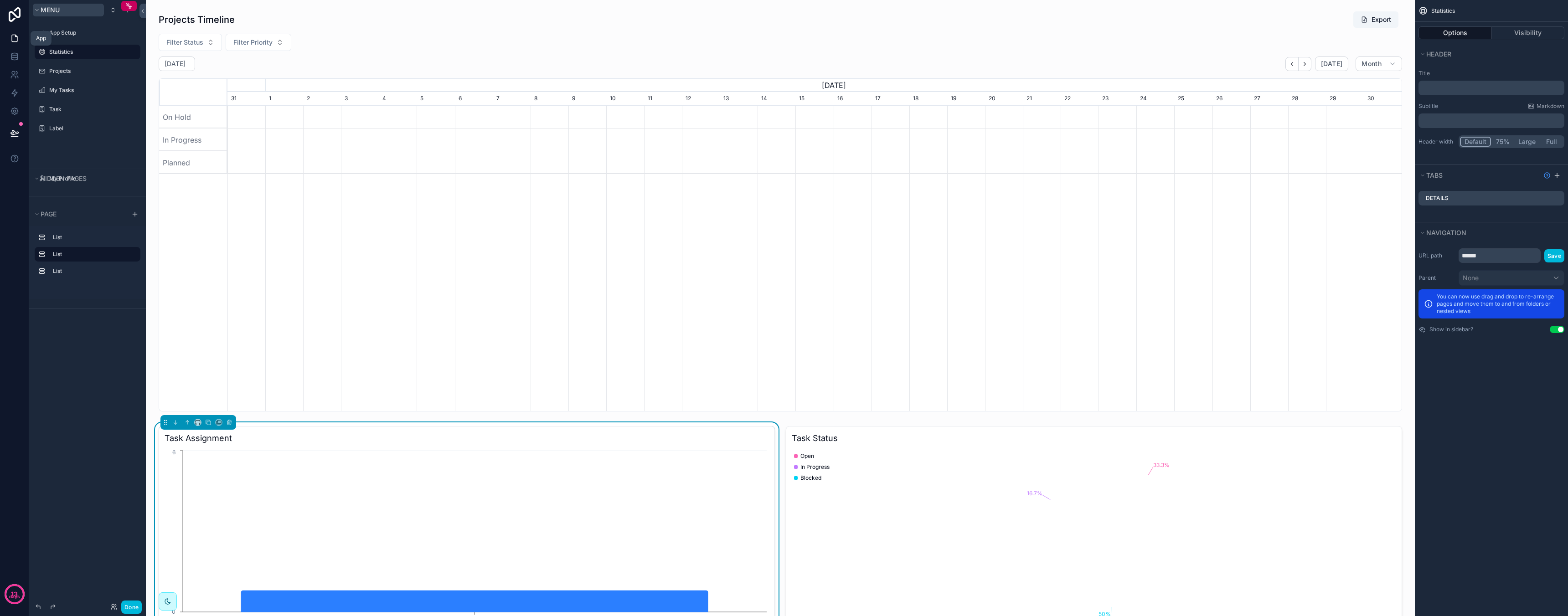
scroll to position [0, 1174]
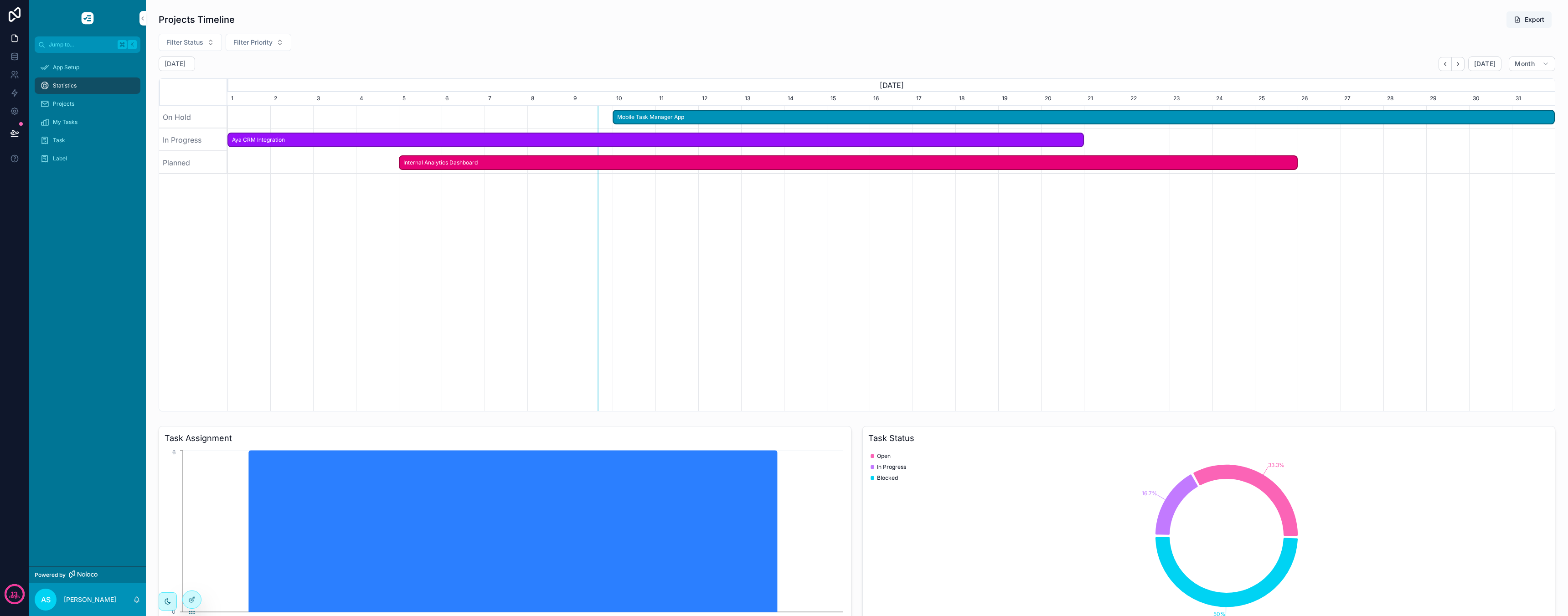
scroll to position [89, 0]
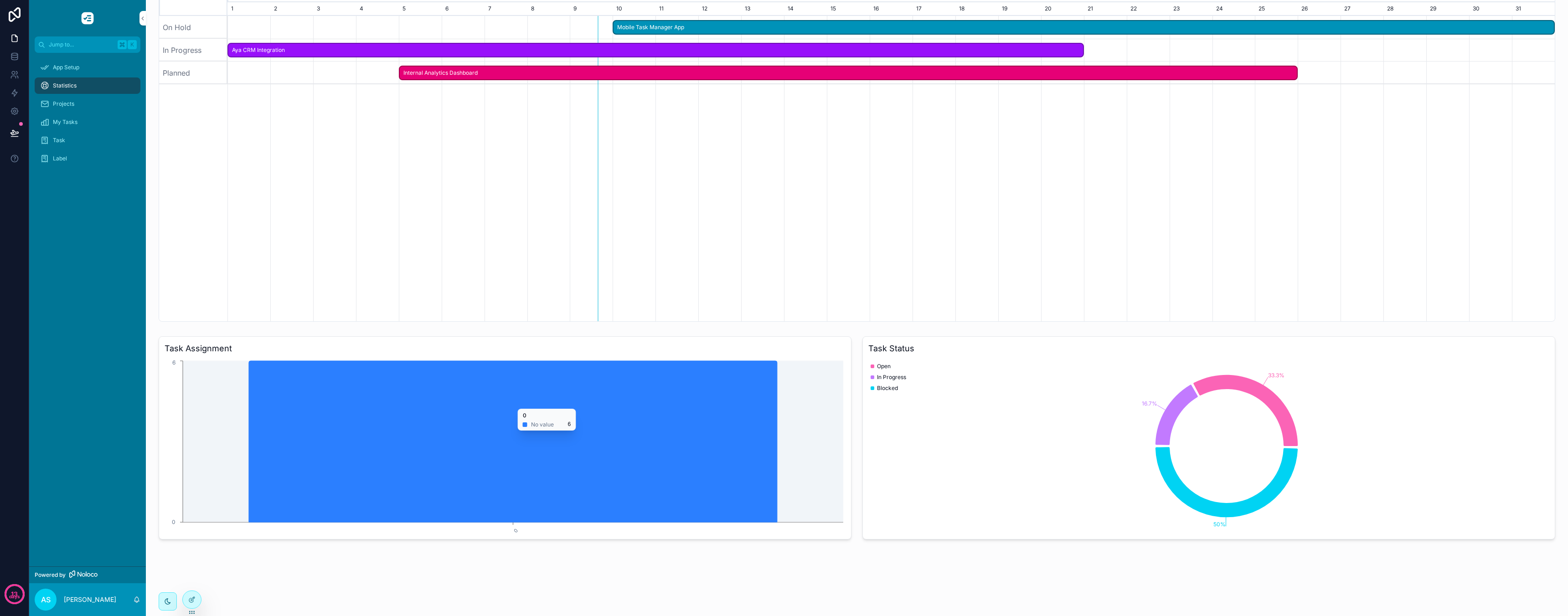
click at [209, 405] on icon "0 0 6" at bounding box center [505, 445] width 681 height 175
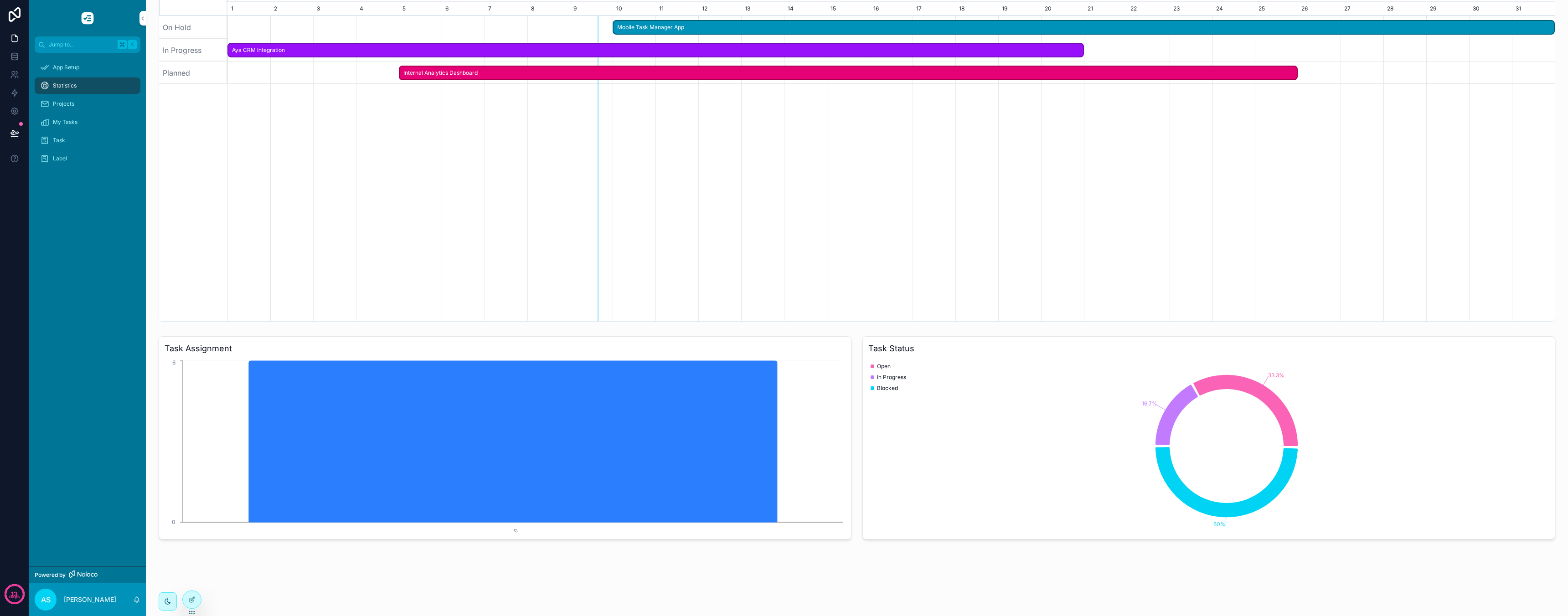
click at [261, 354] on h3 "Task Assignment" at bounding box center [505, 349] width 681 height 13
click at [349, 338] on div "Task Assignment 0 0 6" at bounding box center [505, 437] width 693 height 203
click at [193, 597] on icon at bounding box center [191, 599] width 8 height 8
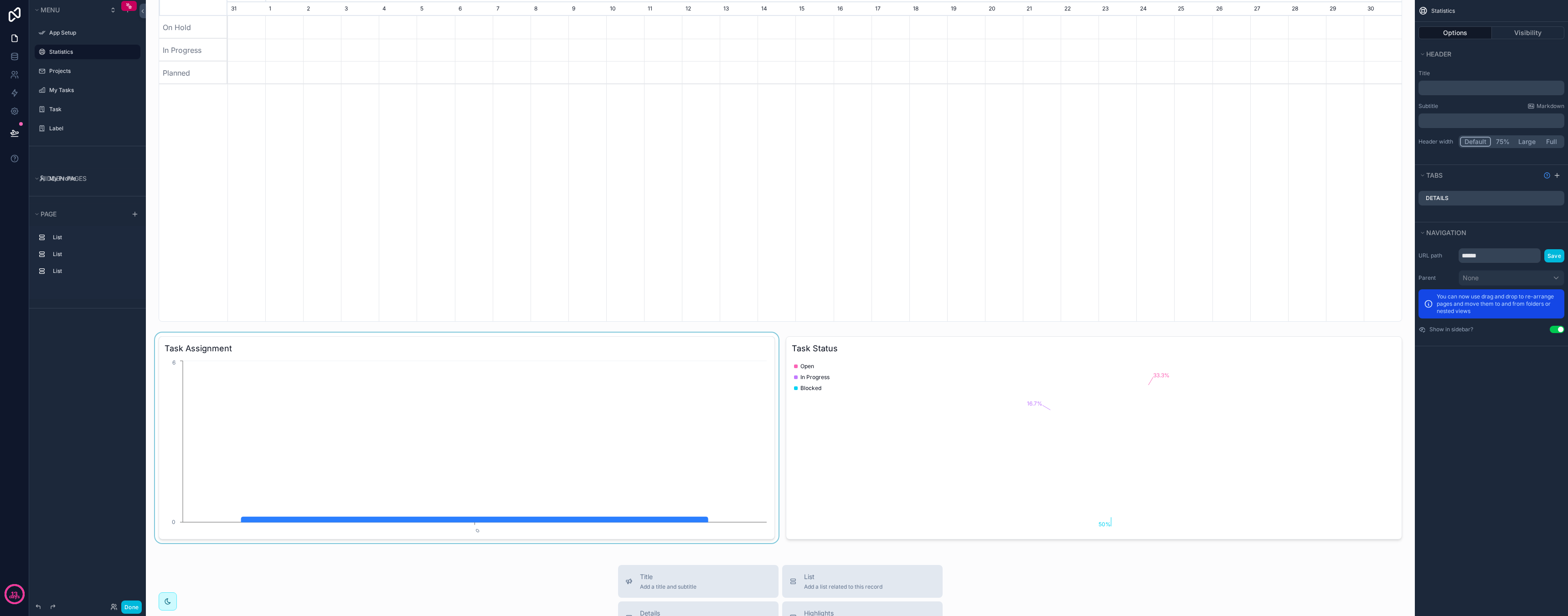
scroll to position [0, 1174]
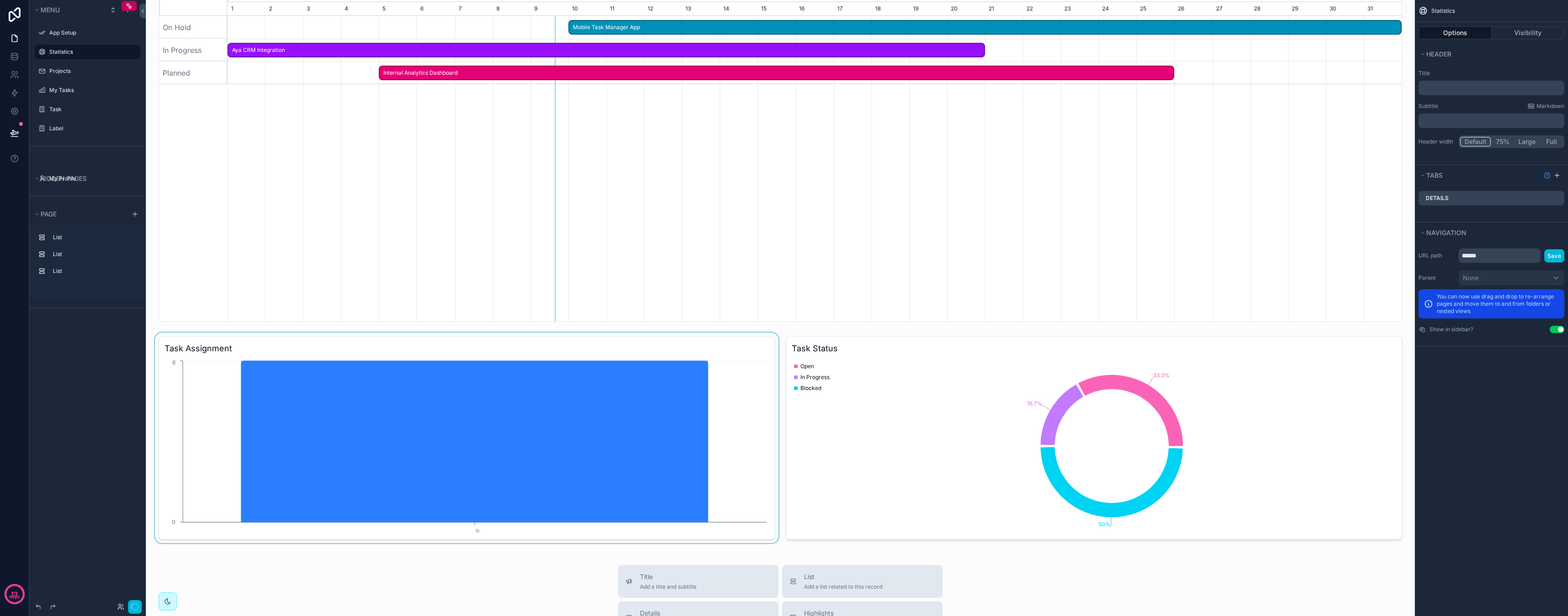
click at [289, 348] on div "scrollable content" at bounding box center [466, 438] width 627 height 211
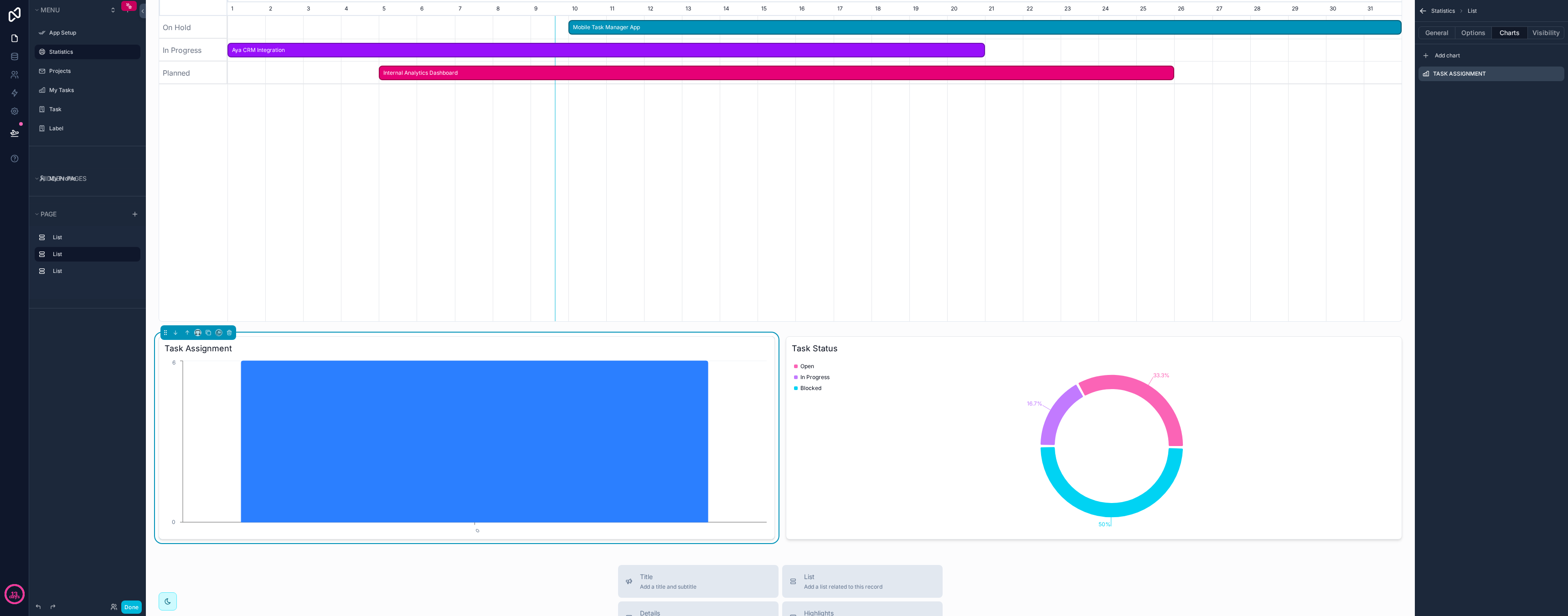
click at [1494, 73] on div "Task Assignment" at bounding box center [1491, 74] width 145 height 14
click at [0, 0] on icon "scrollable content" at bounding box center [0, 0] width 0 height 0
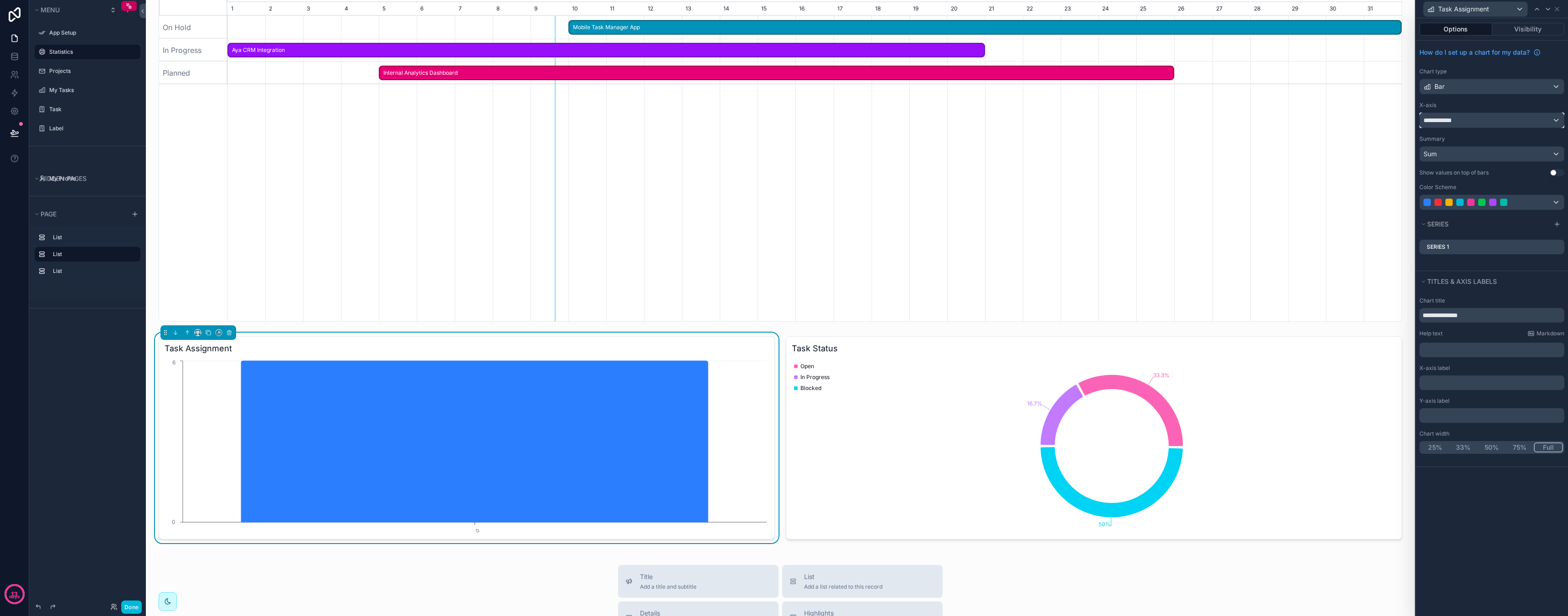
click at [1466, 115] on div "**********" at bounding box center [1492, 120] width 144 height 14
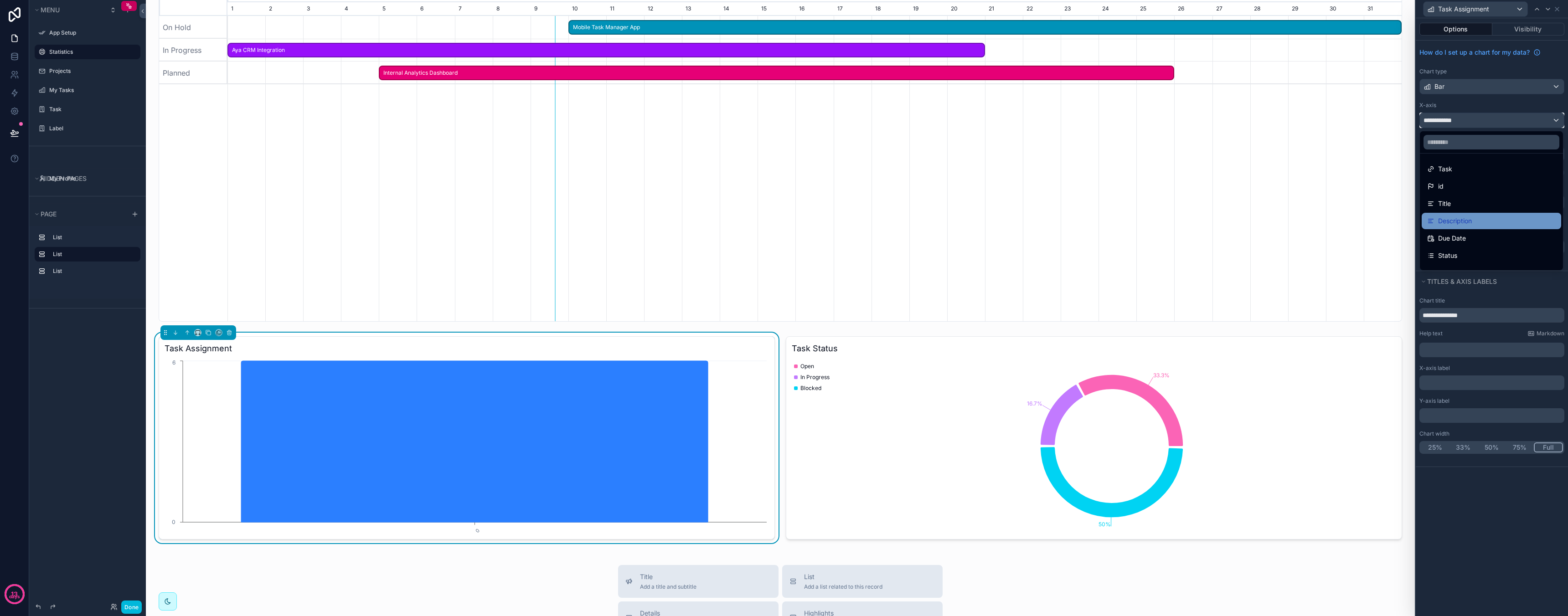
scroll to position [151, 0]
click at [1467, 206] on div "Asignee" at bounding box center [1491, 208] width 129 height 11
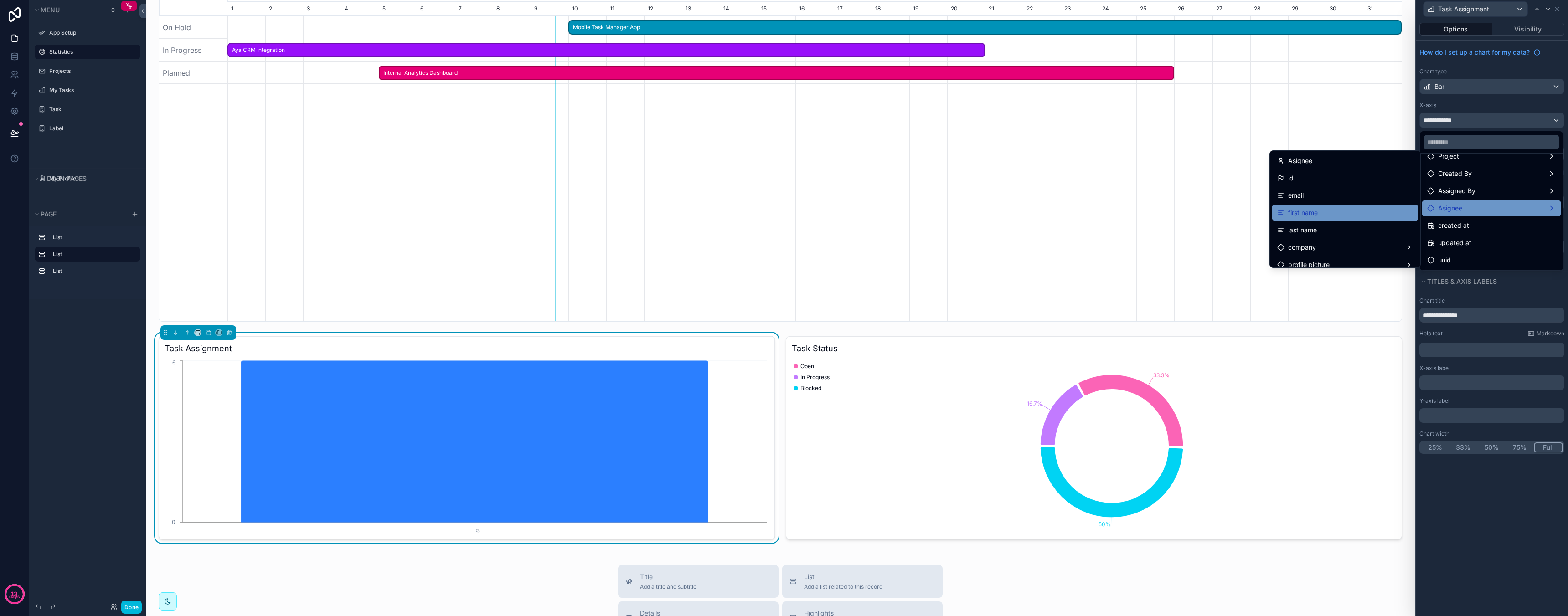
click at [1344, 212] on div "first name" at bounding box center [1345, 212] width 135 height 11
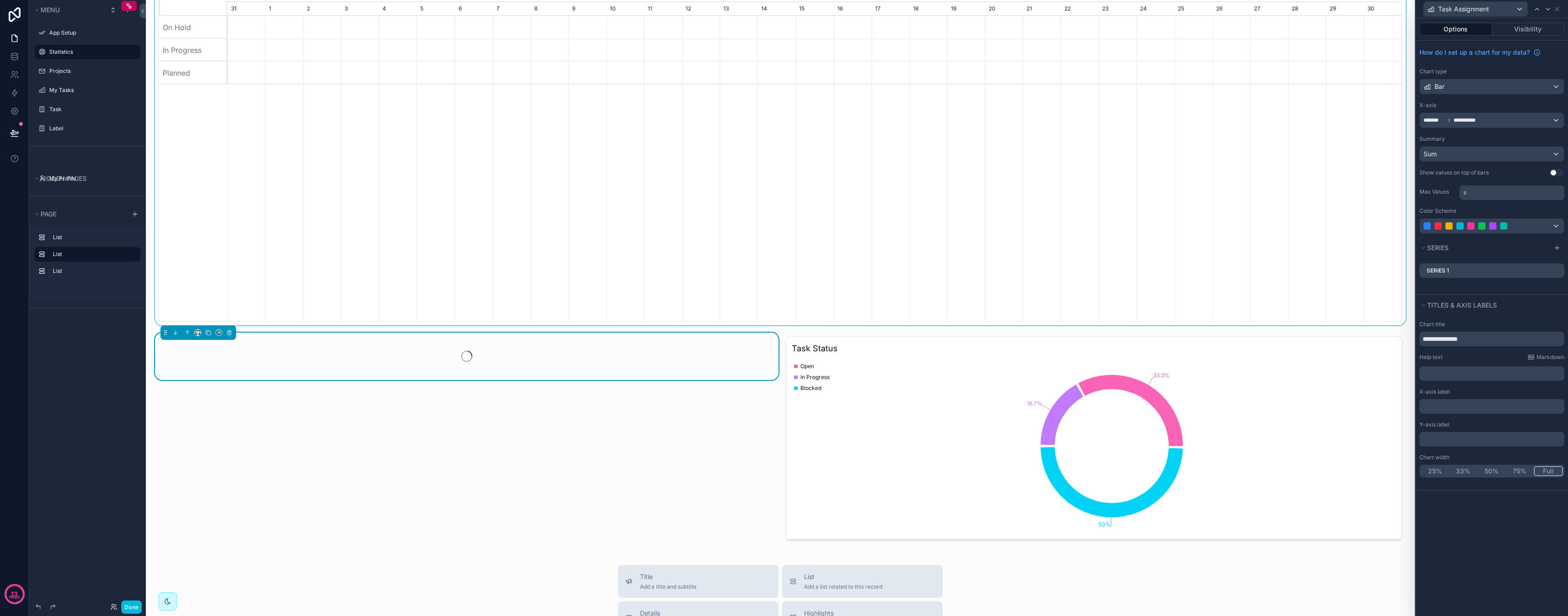
scroll to position [0, 1174]
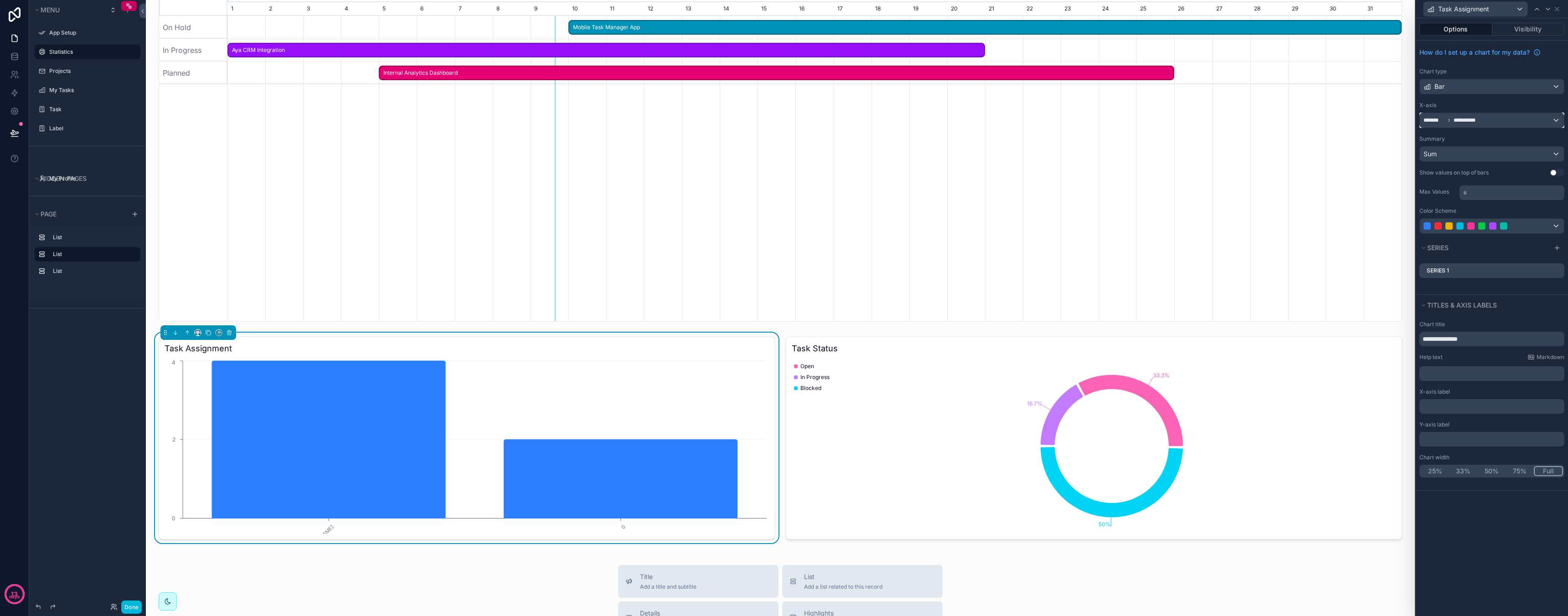
click at [1474, 120] on span "**********" at bounding box center [1466, 120] width 26 height 8
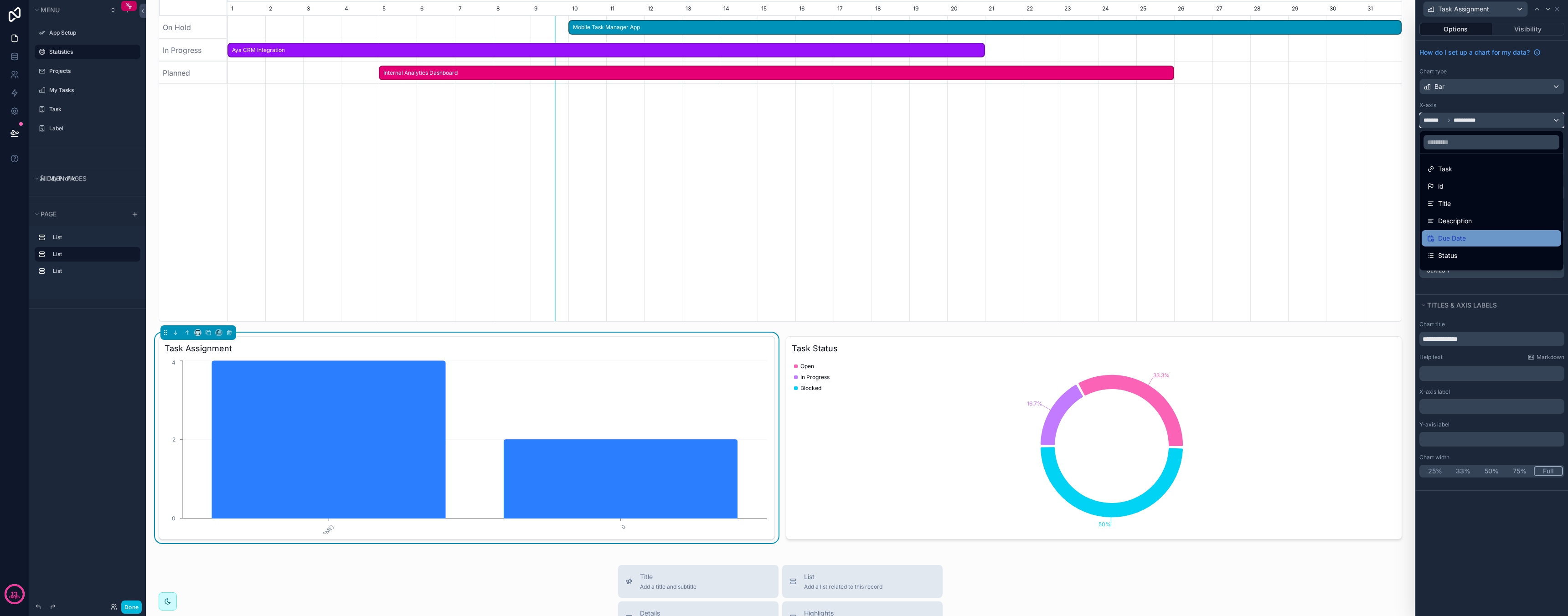
scroll to position [151, 0]
click at [1473, 211] on div "Asignee" at bounding box center [1491, 208] width 129 height 11
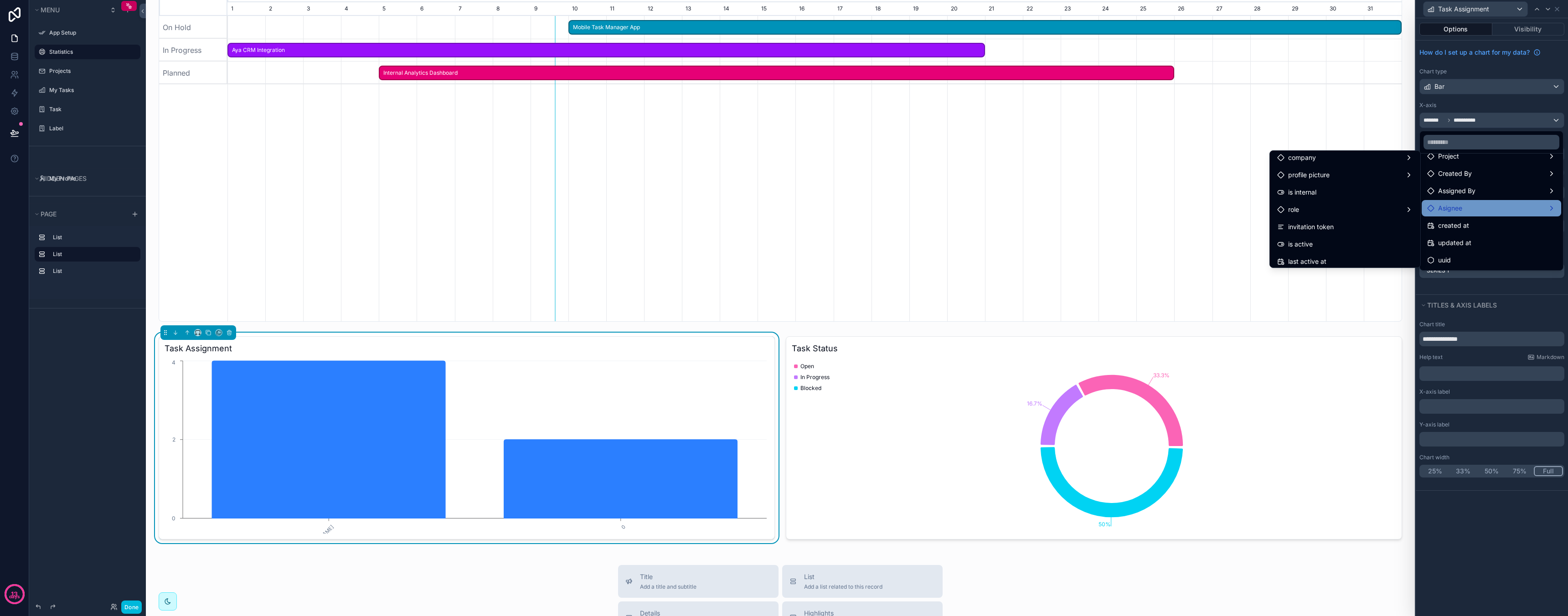
scroll to position [93, 0]
click at [1328, 207] on div "role" at bounding box center [1345, 206] width 135 height 11
click at [1466, 196] on div "name" at bounding box center [1461, 193] width 69 height 11
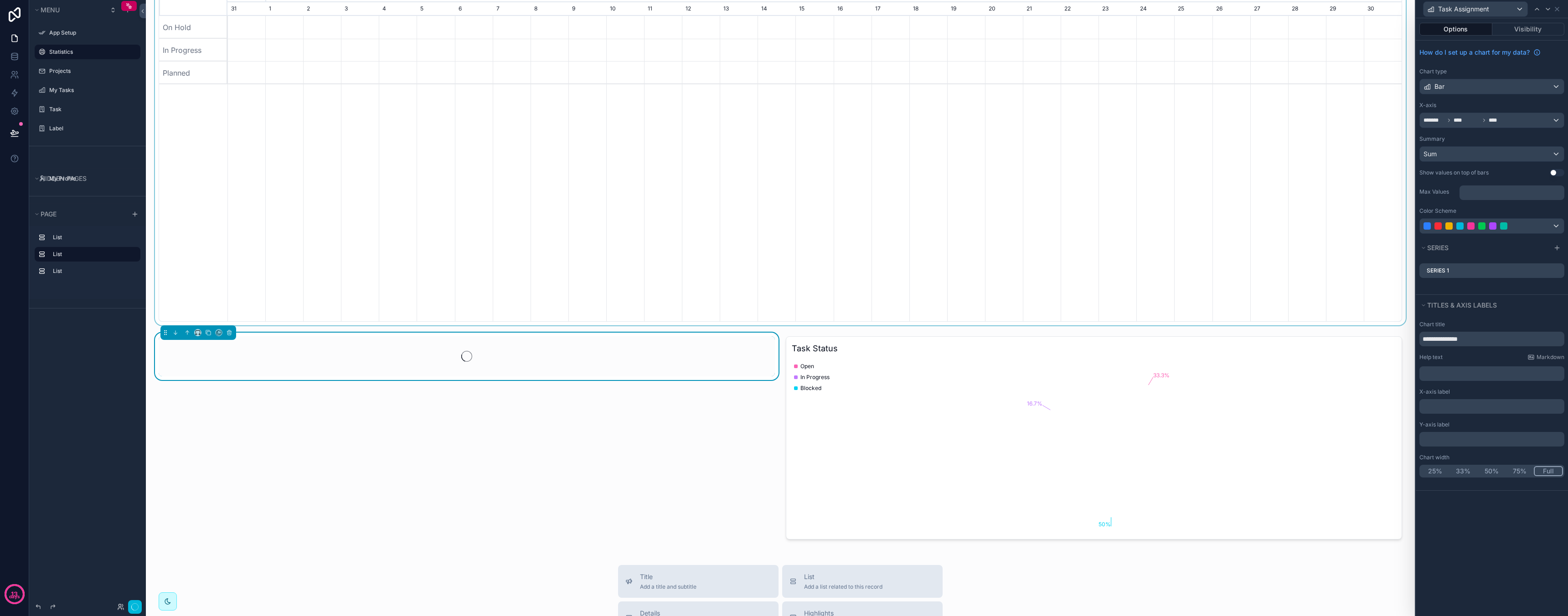
scroll to position [0, 1174]
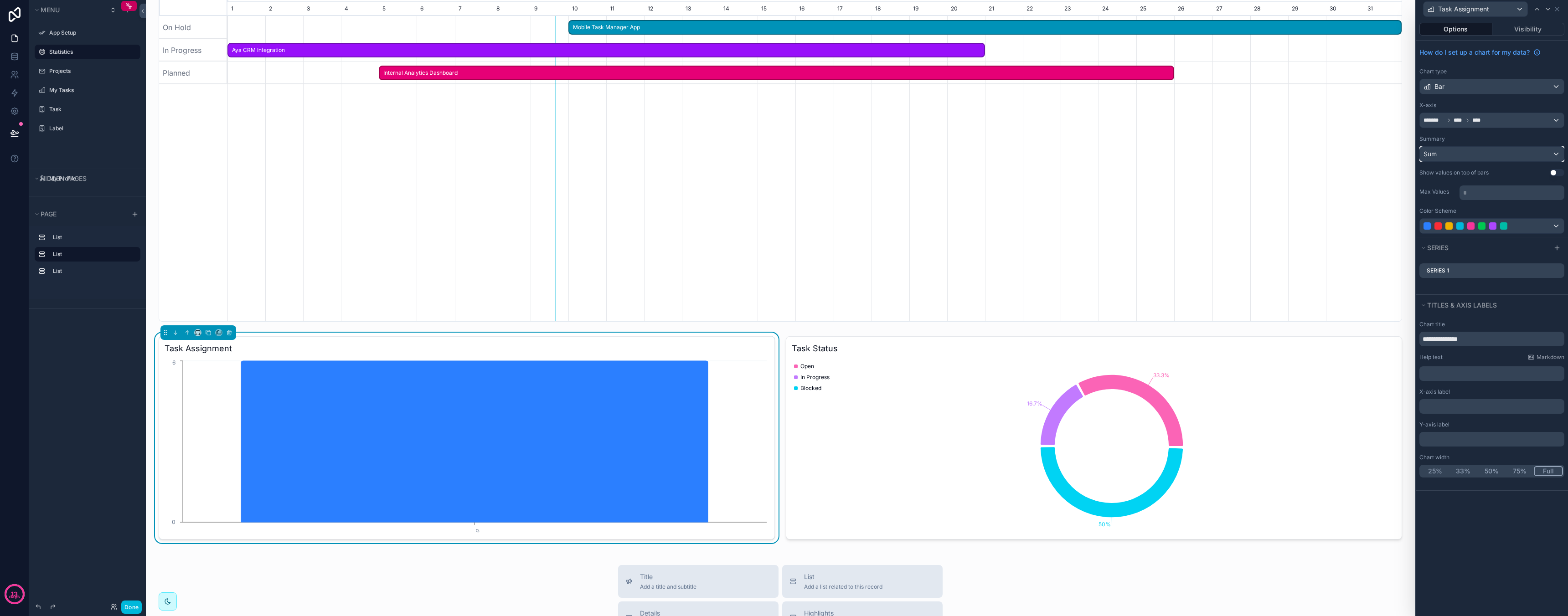
click at [1498, 155] on div "Sum" at bounding box center [1492, 154] width 144 height 14
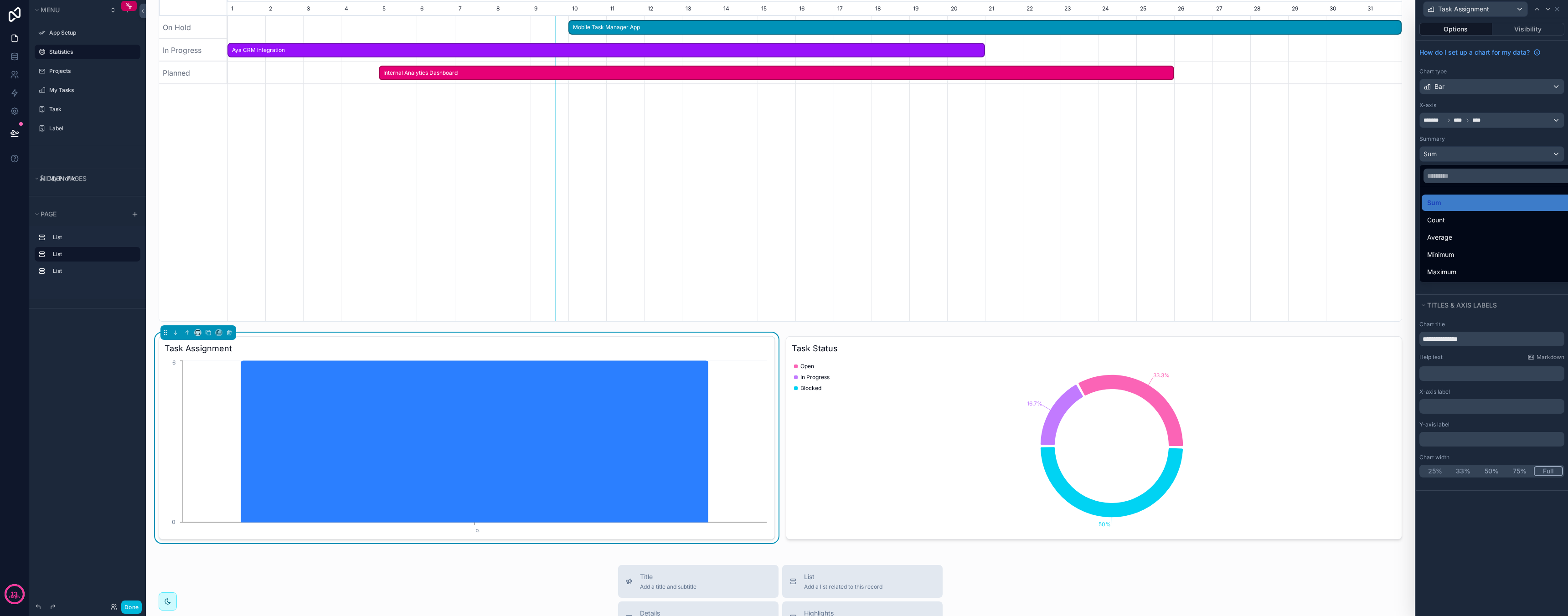
click at [1489, 142] on div at bounding box center [1492, 308] width 152 height 616
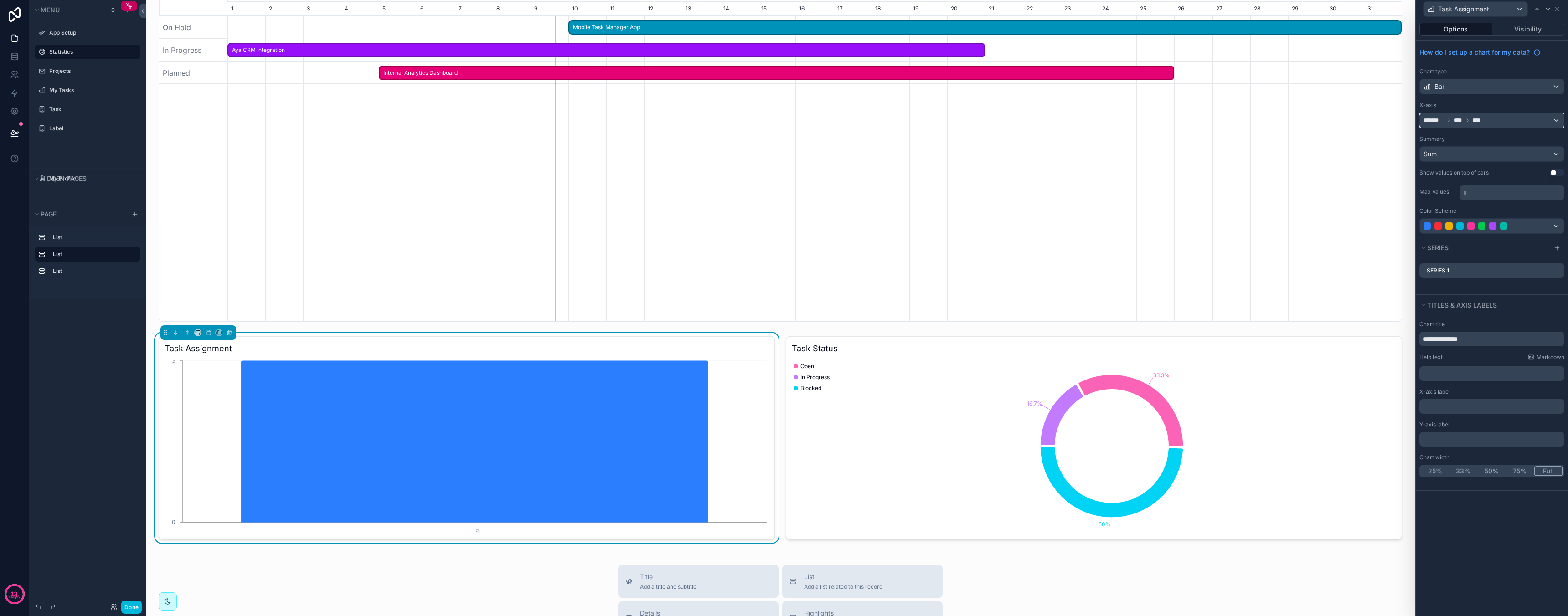
click at [1495, 124] on div "******* **** ****" at bounding box center [1492, 120] width 144 height 14
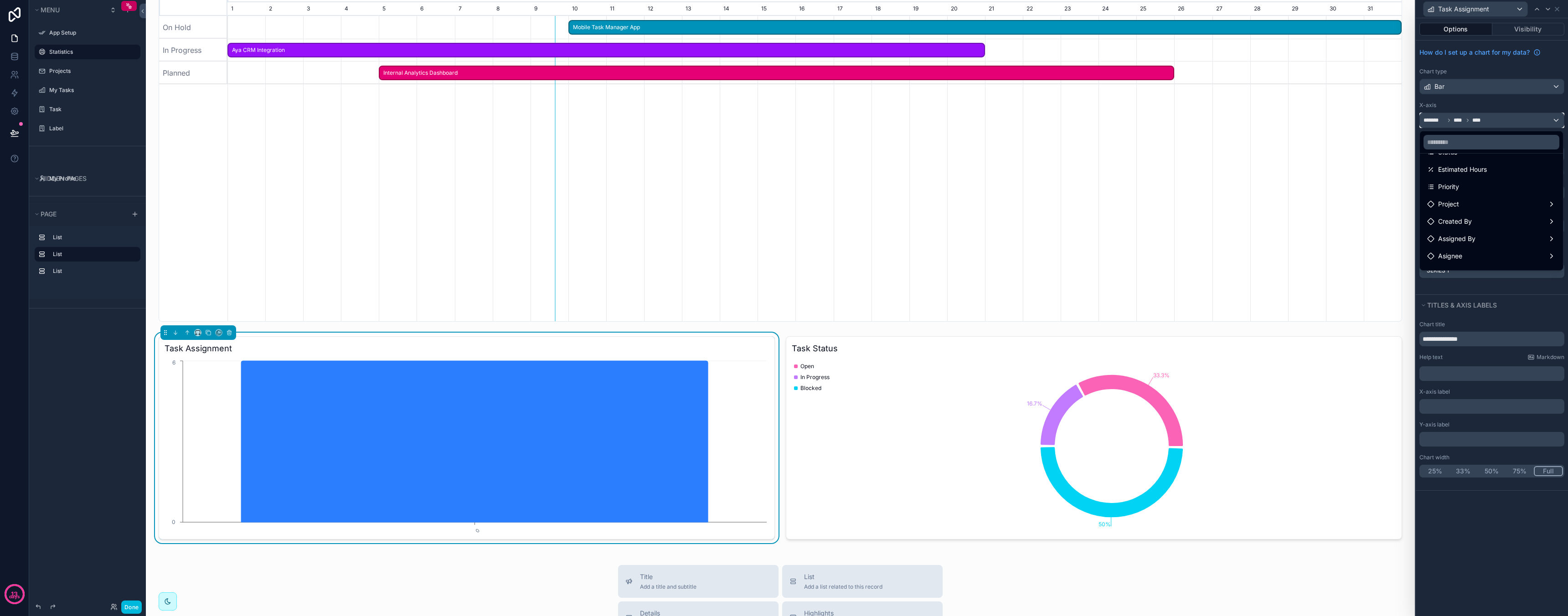
scroll to position [151, 0]
click at [1463, 210] on div "Asignee" at bounding box center [1491, 208] width 129 height 11
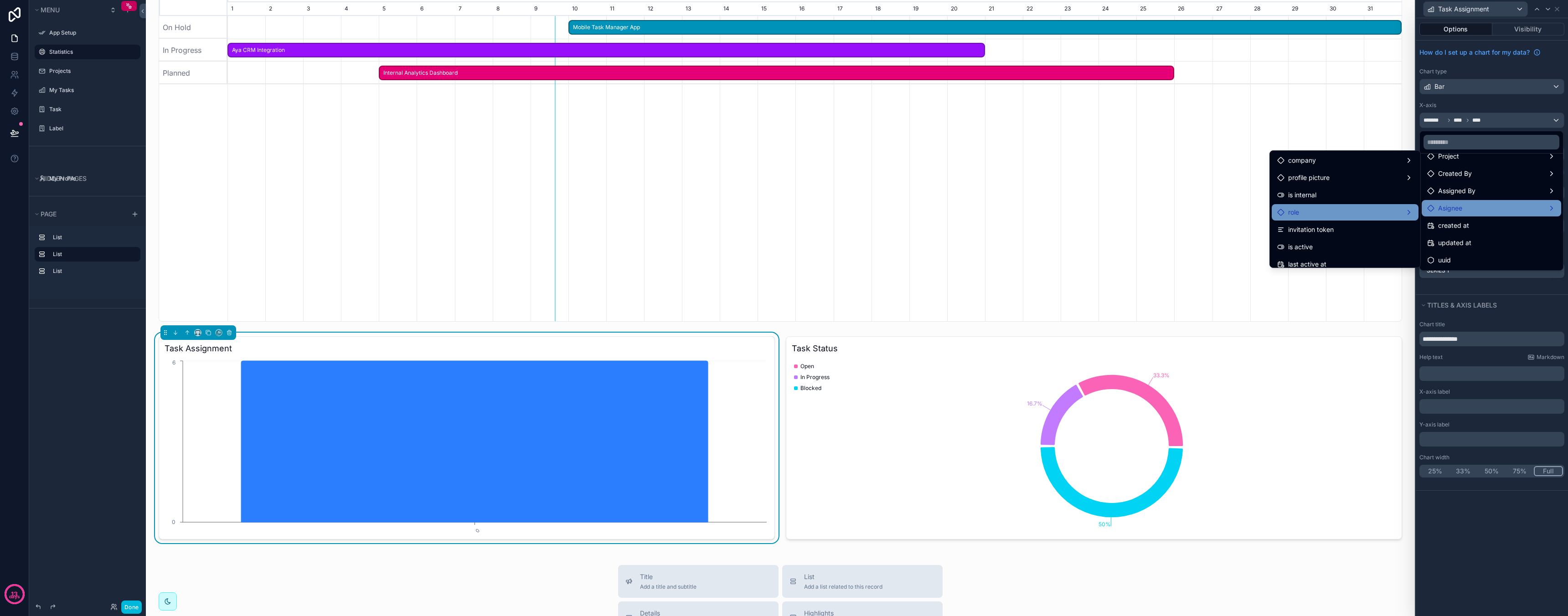
scroll to position [89, 0]
click at [1347, 209] on div "role" at bounding box center [1345, 210] width 135 height 11
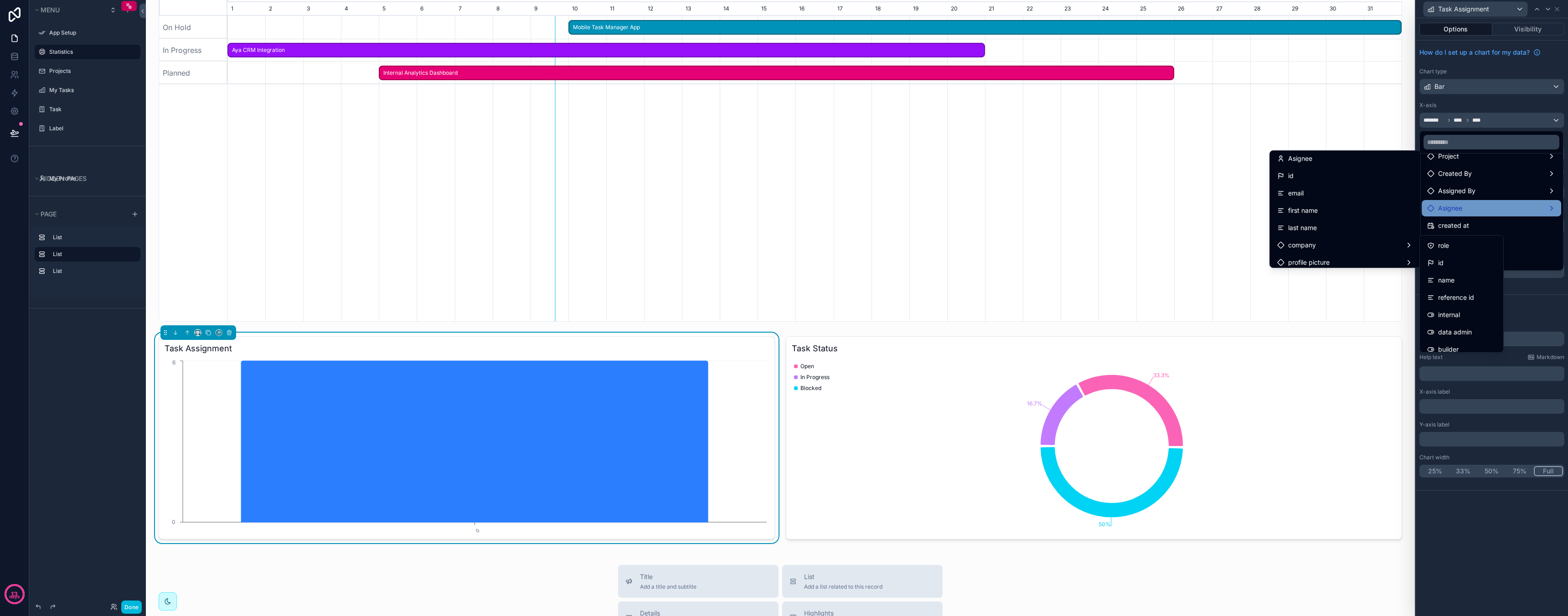
scroll to position [0, 0]
click at [1327, 210] on div "first name" at bounding box center [1345, 212] width 135 height 11
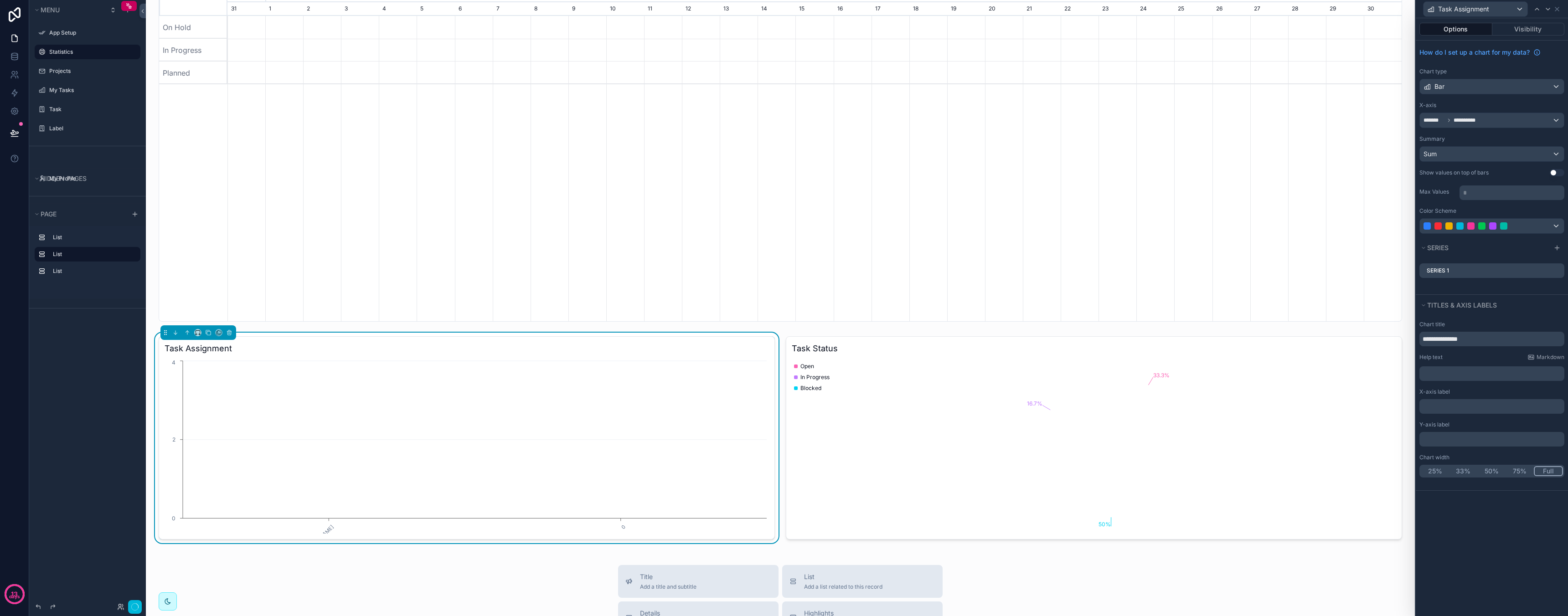
scroll to position [0, 1174]
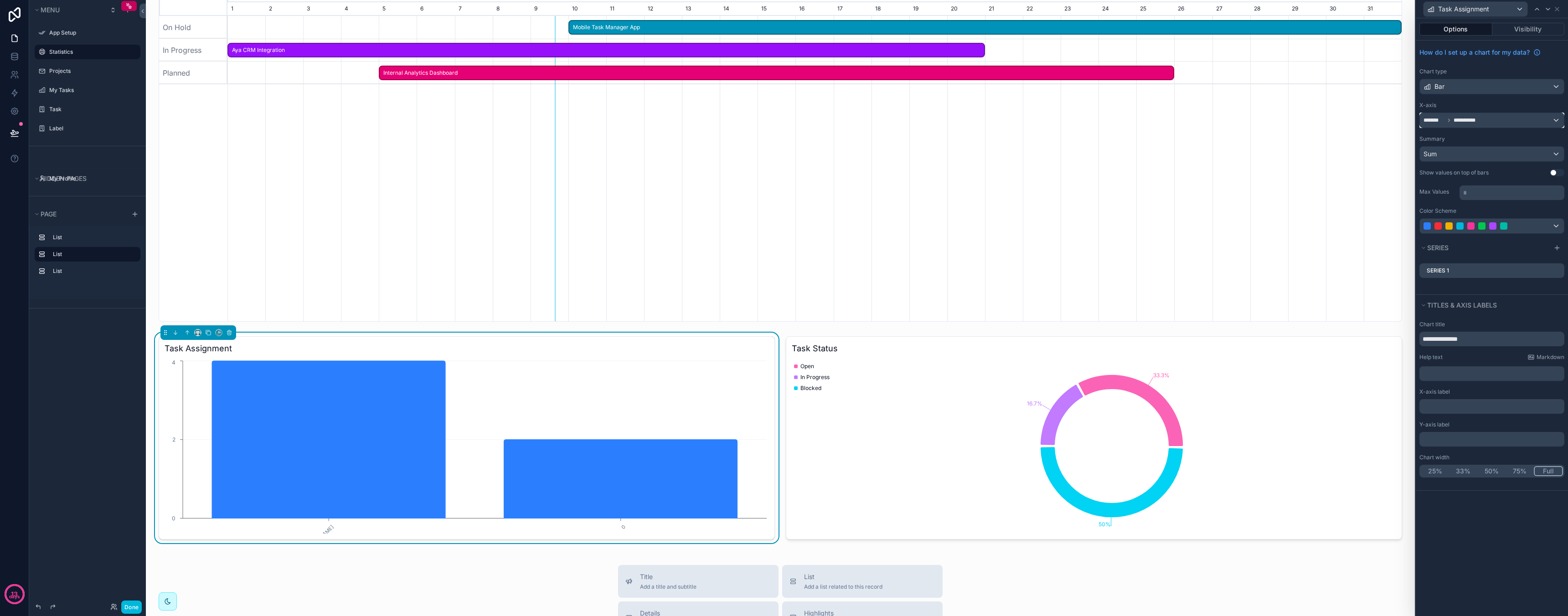
click at [1511, 120] on div "**********" at bounding box center [1492, 120] width 144 height 14
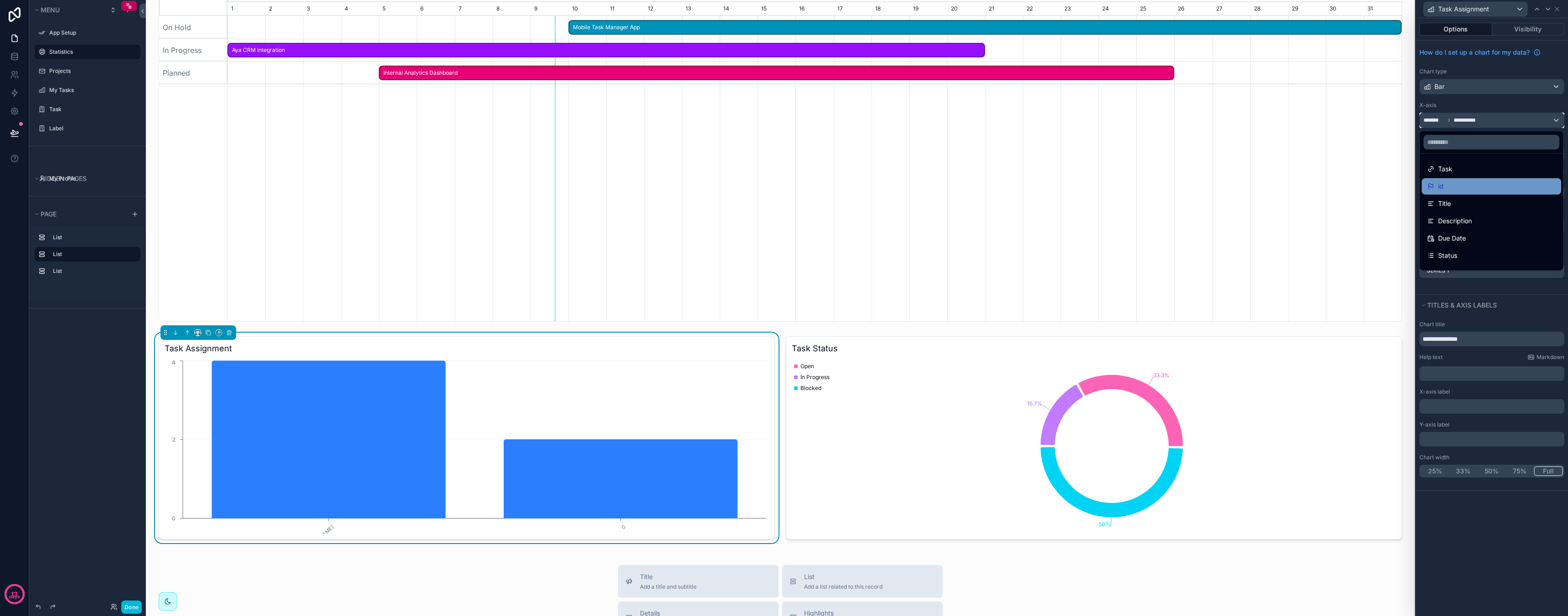
scroll to position [151, 0]
click at [1469, 209] on div "Asignee" at bounding box center [1491, 208] width 129 height 11
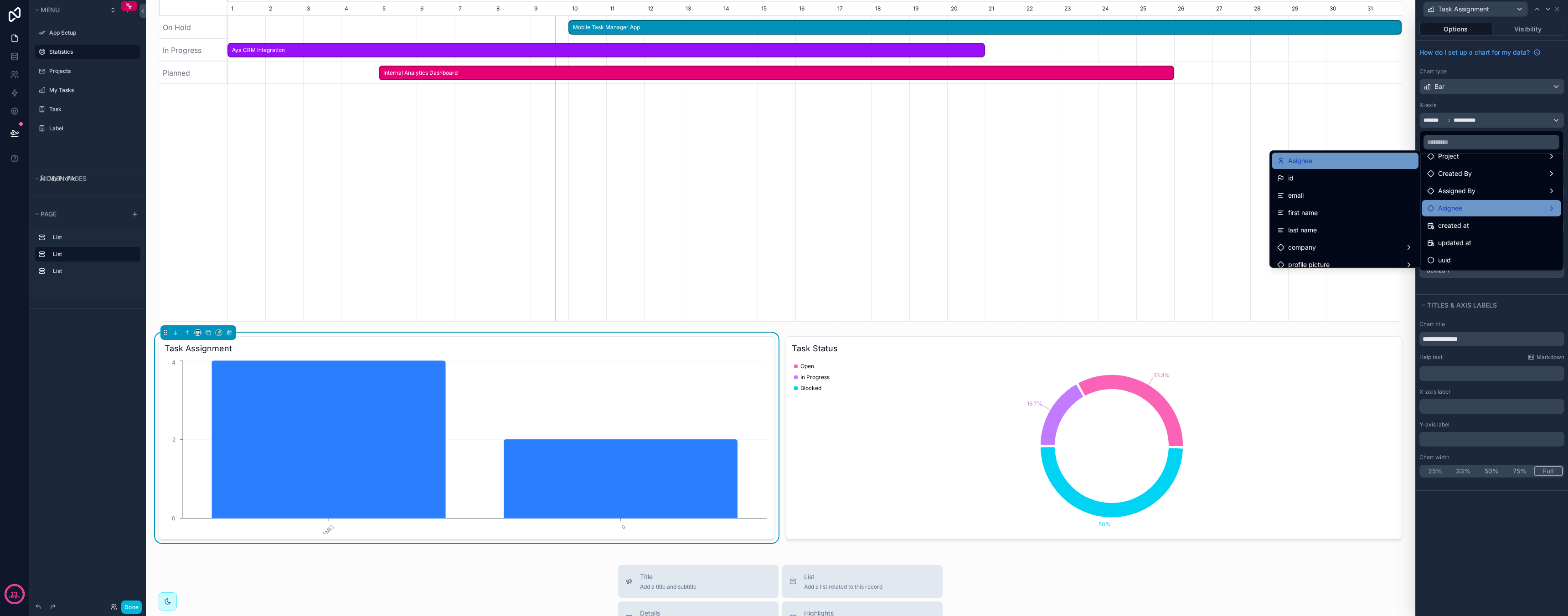
click at [1353, 158] on div "Asignee" at bounding box center [1345, 160] width 135 height 11
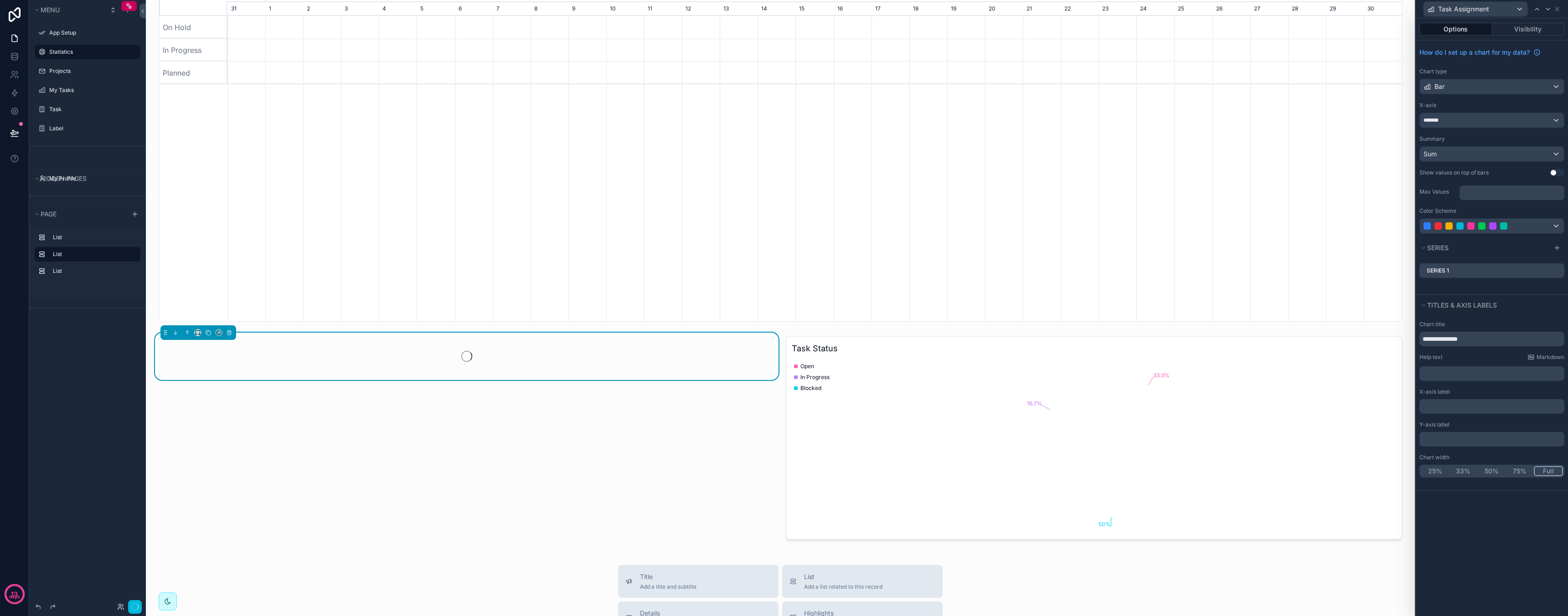
scroll to position [0, 1174]
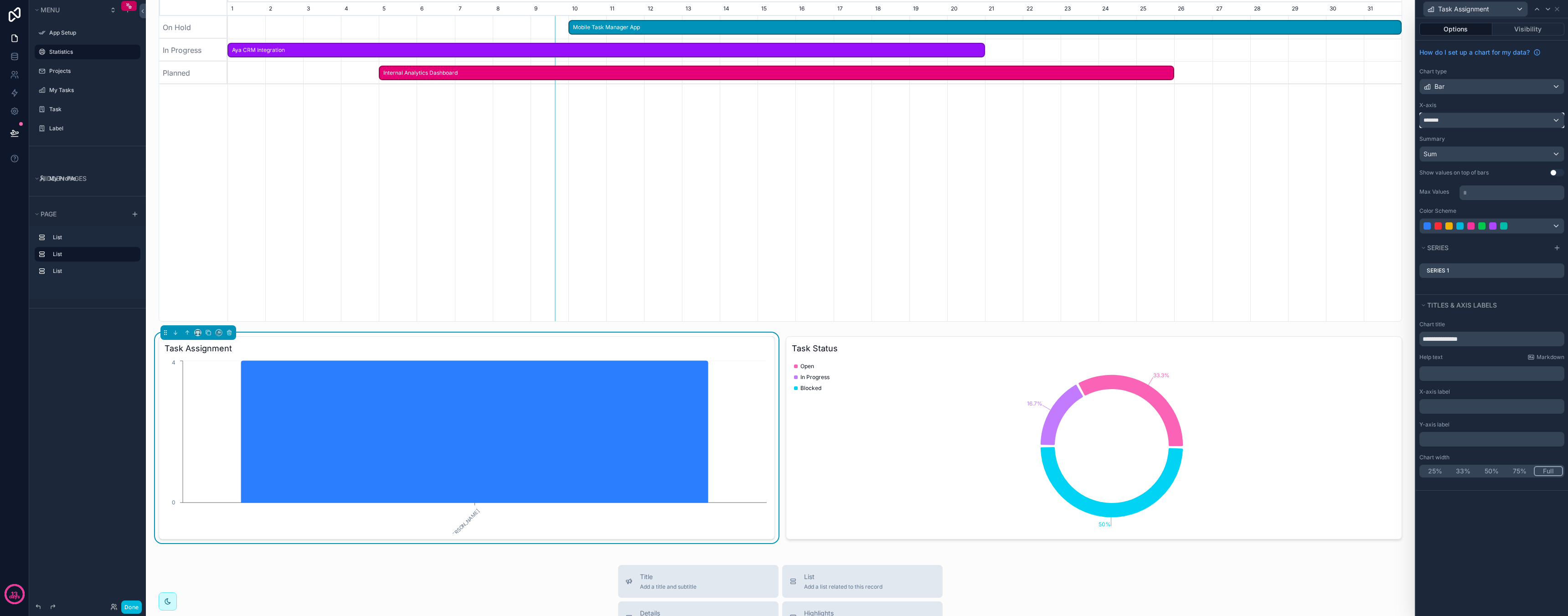
click at [1477, 123] on div "*******" at bounding box center [1492, 120] width 144 height 14
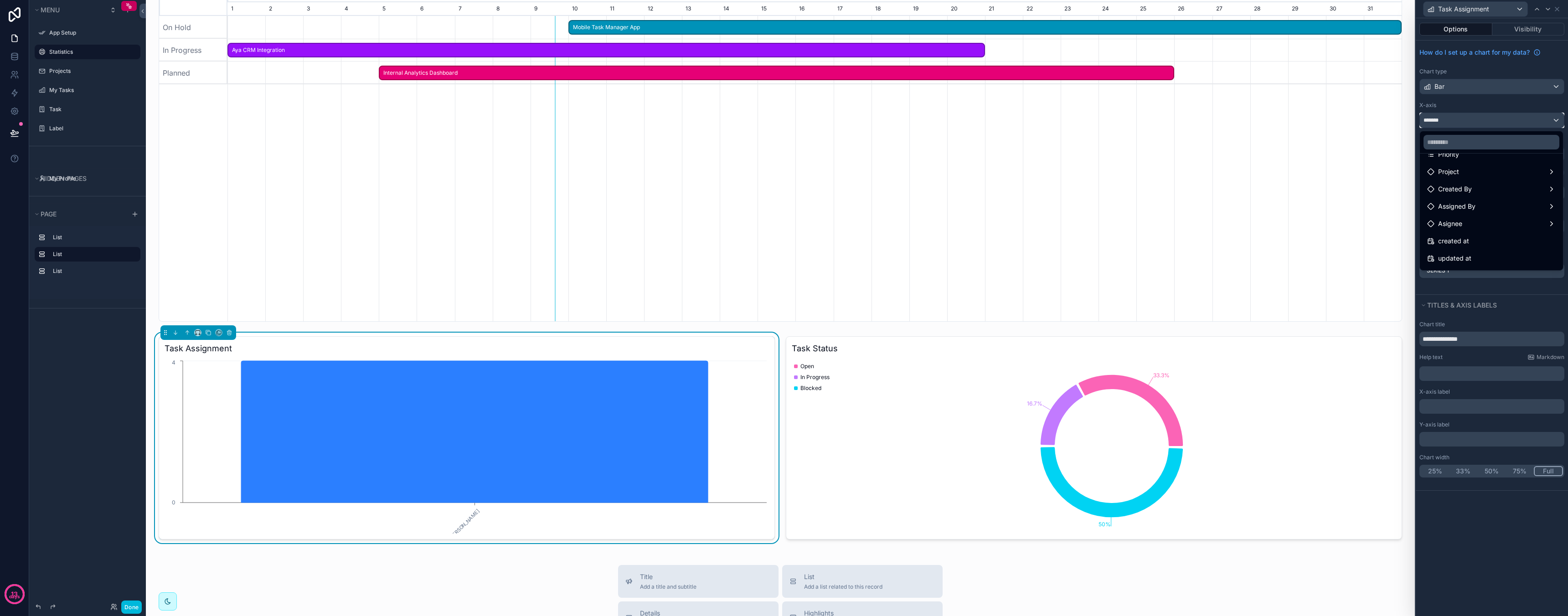
scroll to position [151, 0]
click at [1469, 206] on div "Asignee" at bounding box center [1491, 208] width 129 height 11
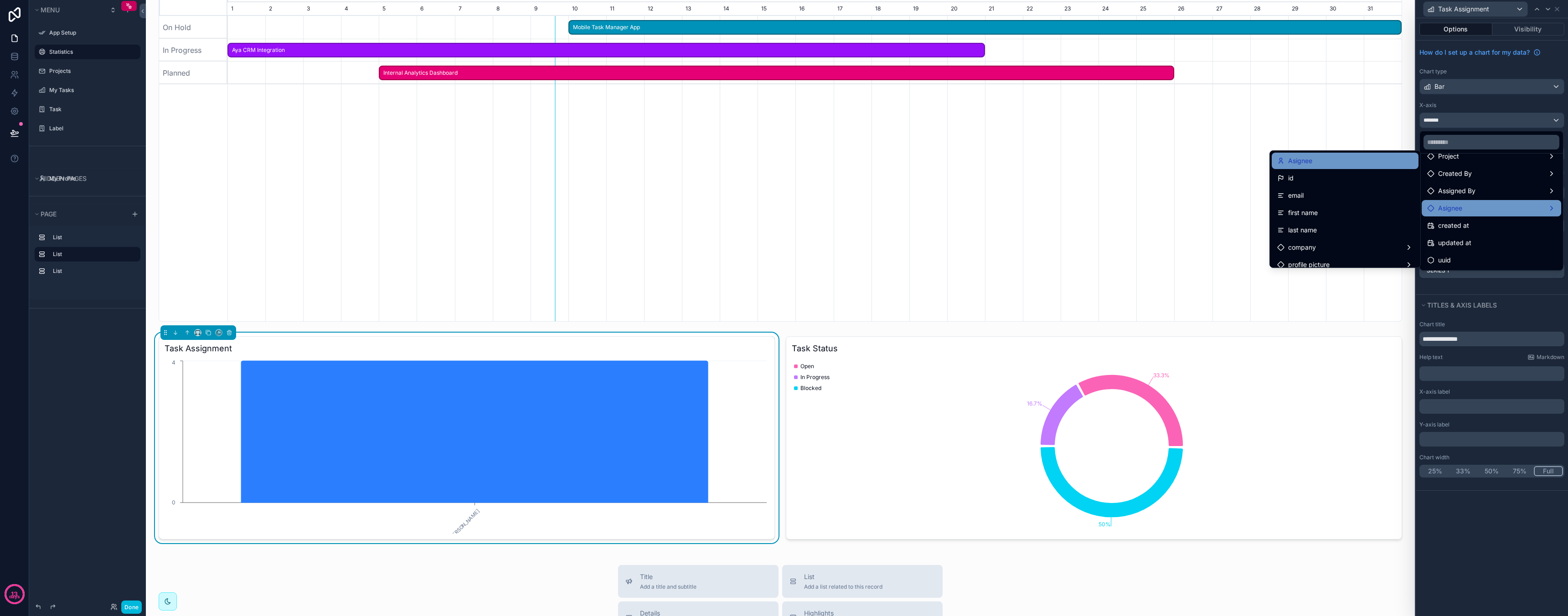
click at [1336, 169] on div "Asignee" at bounding box center [1345, 161] width 147 height 17
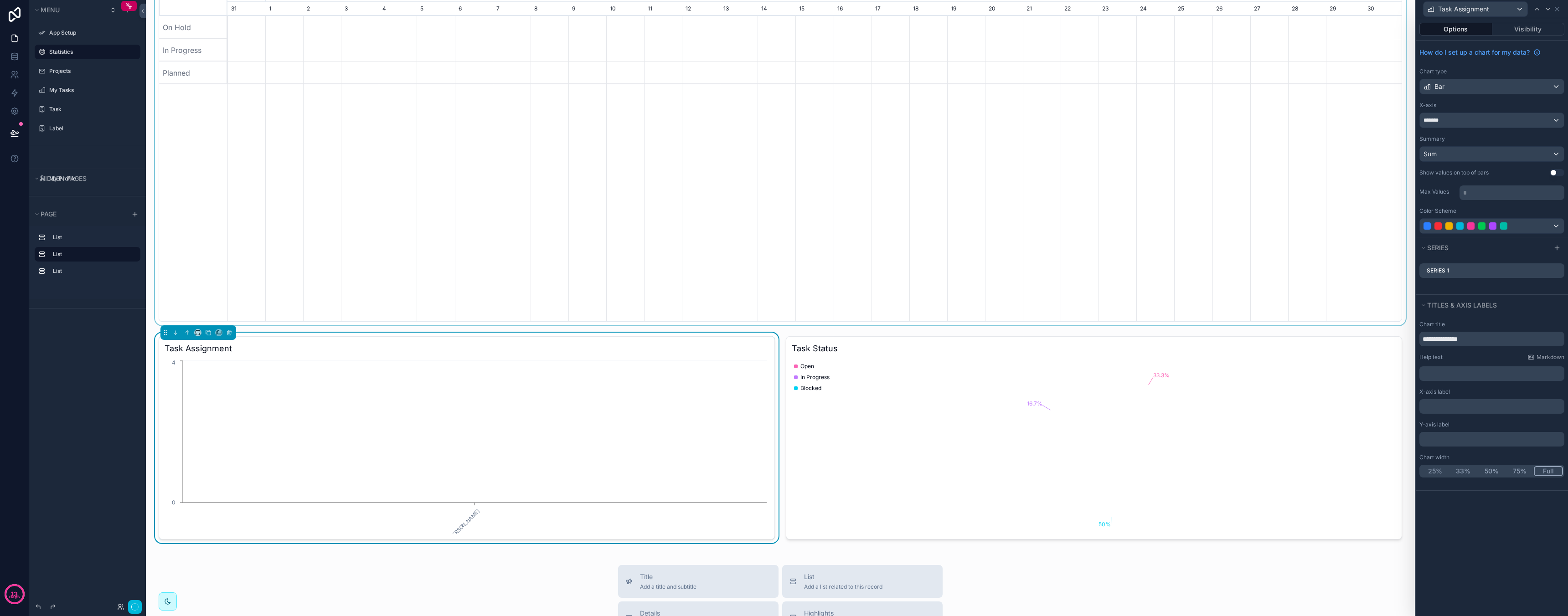
scroll to position [0, 1174]
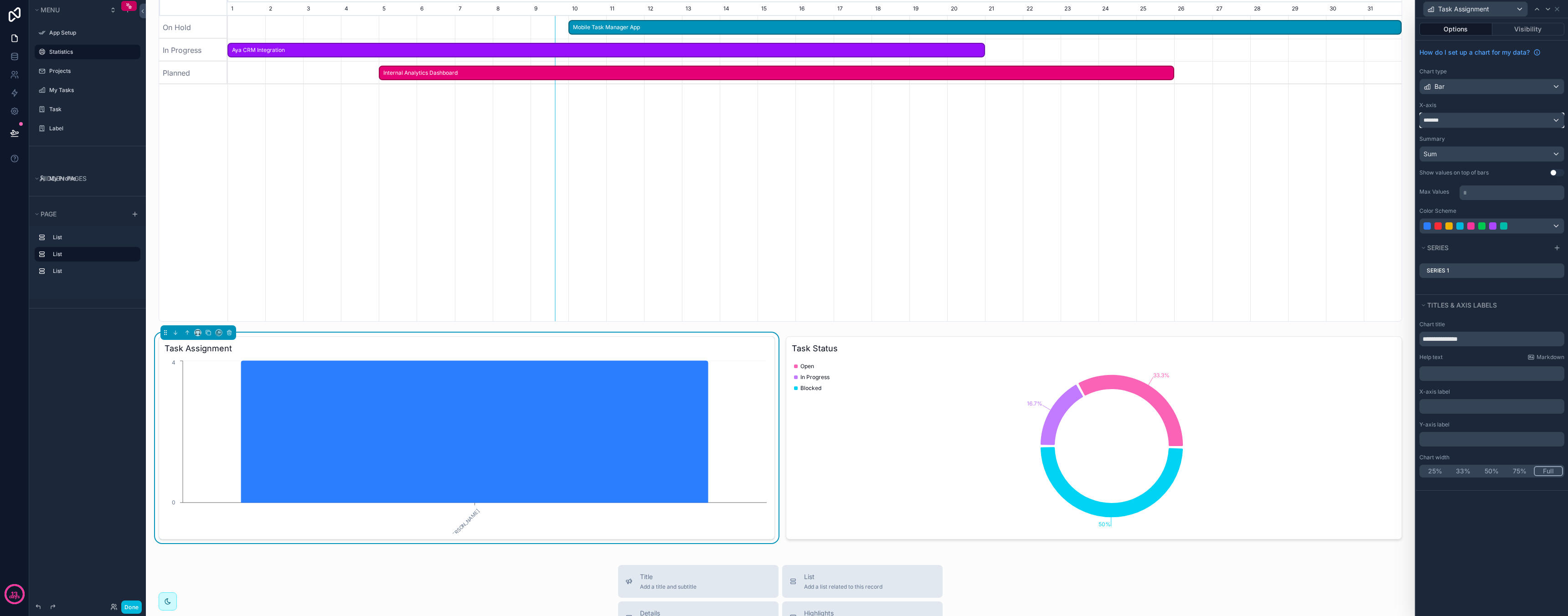
click at [1474, 120] on div "*******" at bounding box center [1492, 120] width 144 height 14
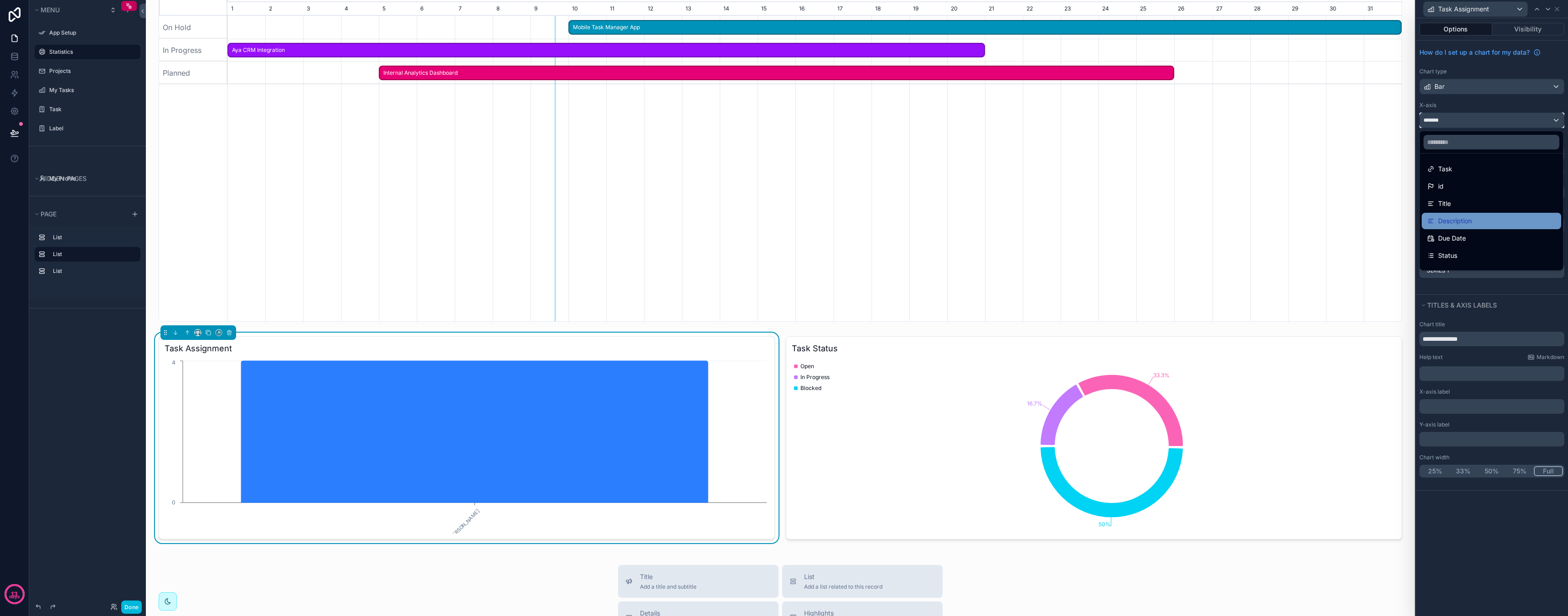
scroll to position [151, 0]
click at [1469, 207] on div "Asignee" at bounding box center [1491, 208] width 129 height 11
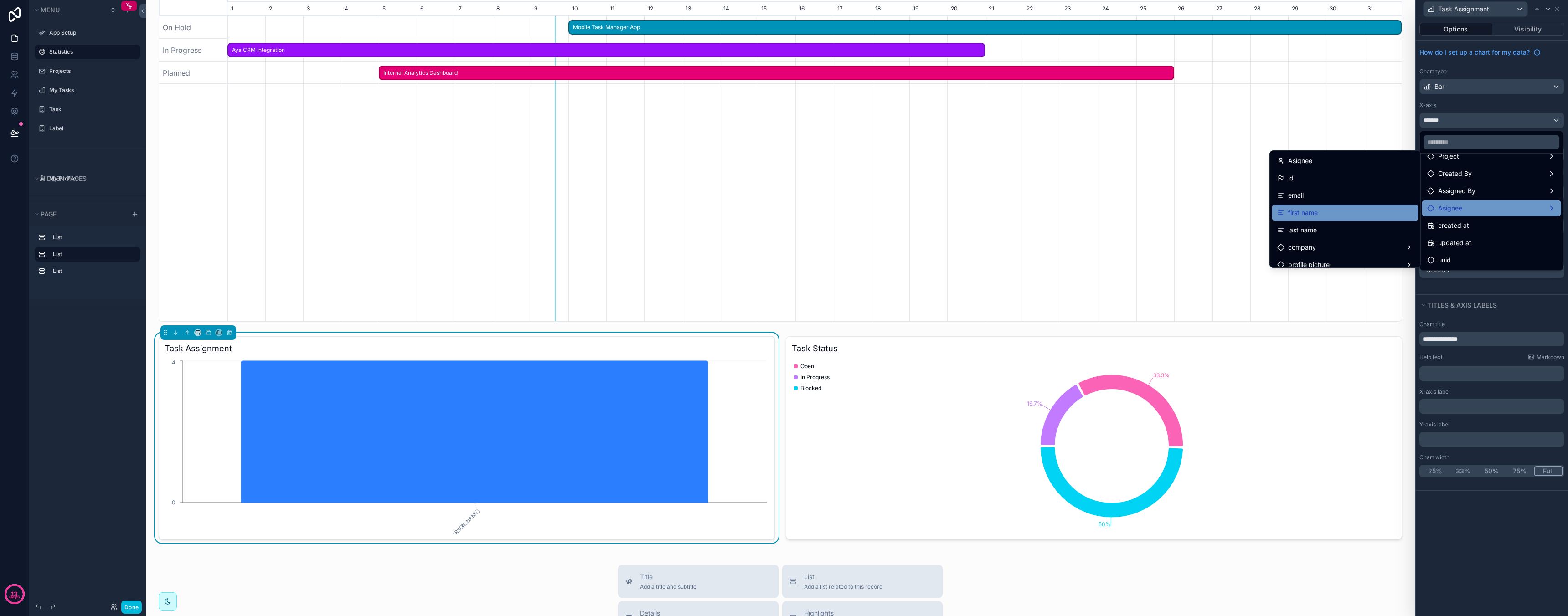
click at [1351, 208] on div "first name" at bounding box center [1345, 212] width 135 height 11
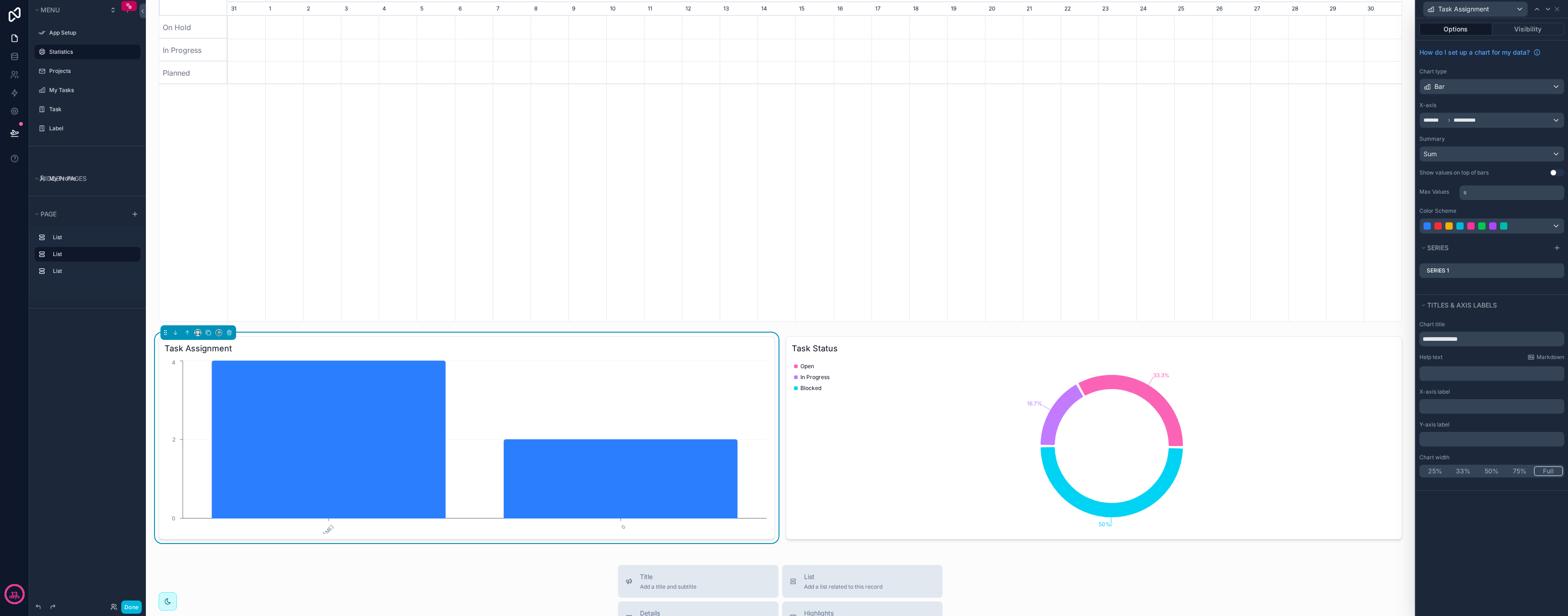
scroll to position [0, 1174]
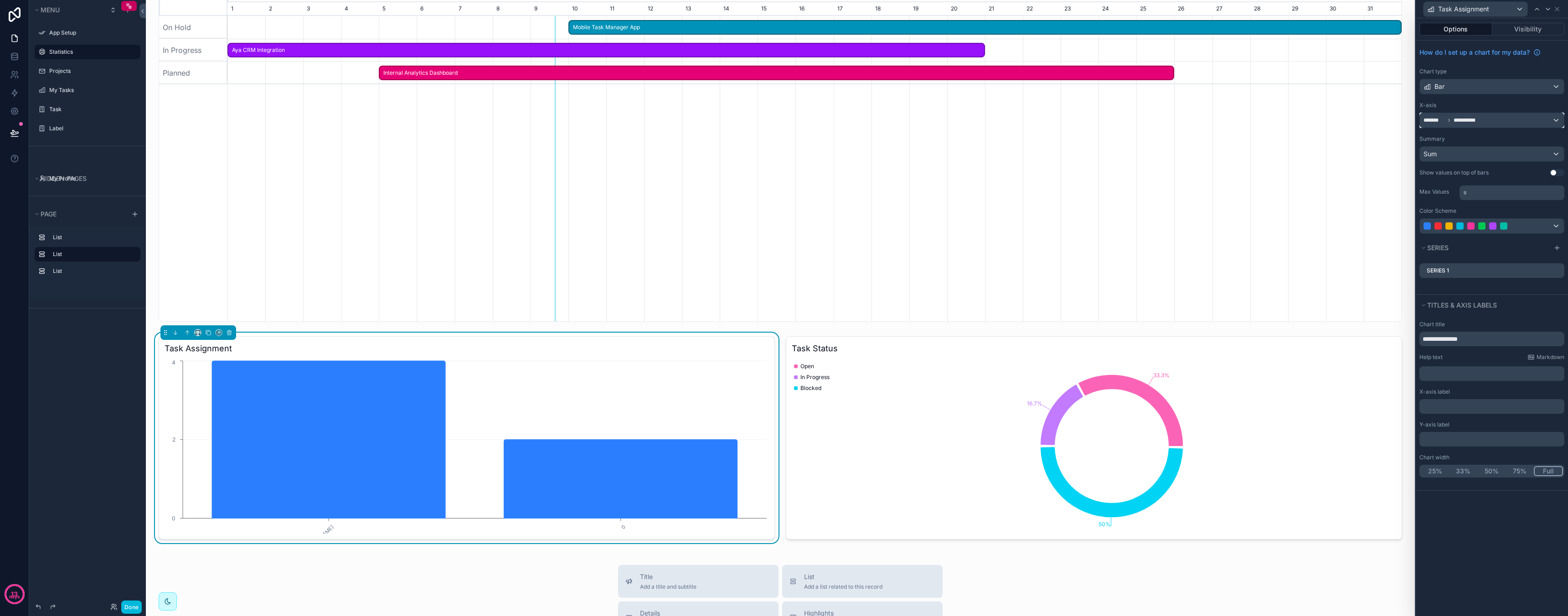
click at [1472, 117] on span "**********" at bounding box center [1466, 120] width 26 height 8
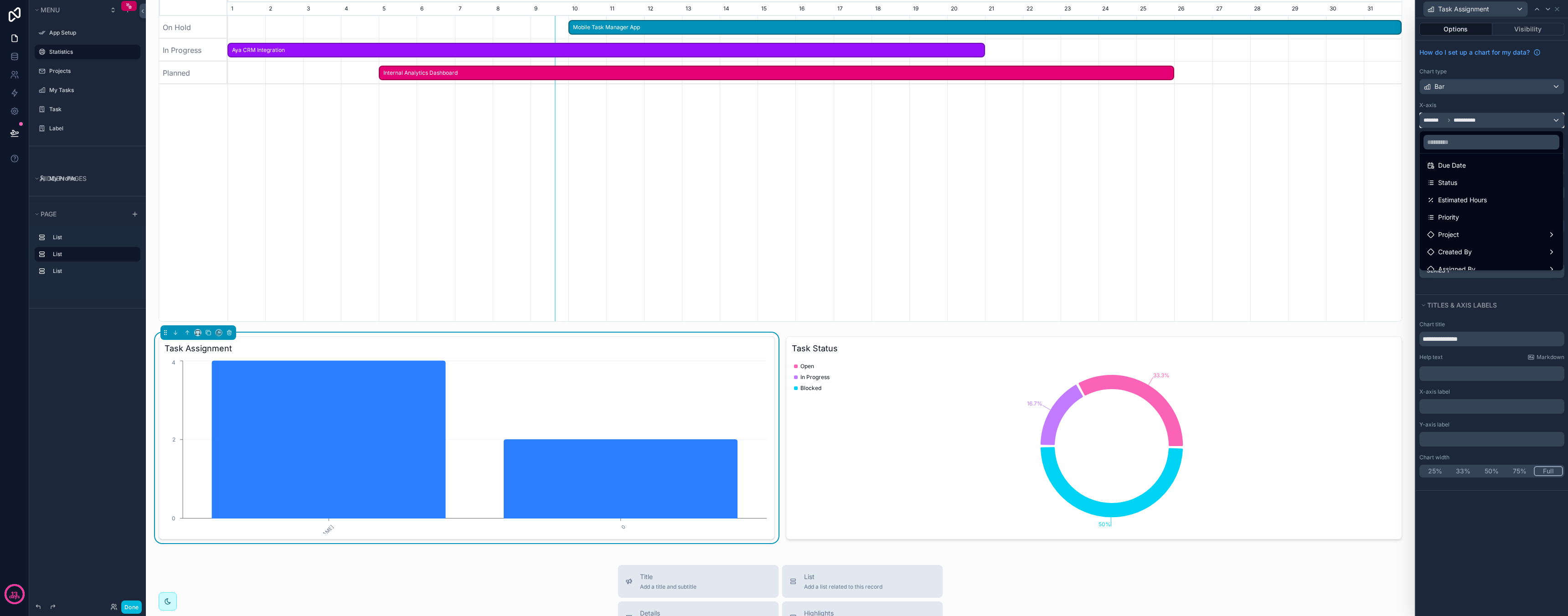
scroll to position [151, 0]
click at [1465, 205] on div "Asignee" at bounding box center [1491, 208] width 129 height 11
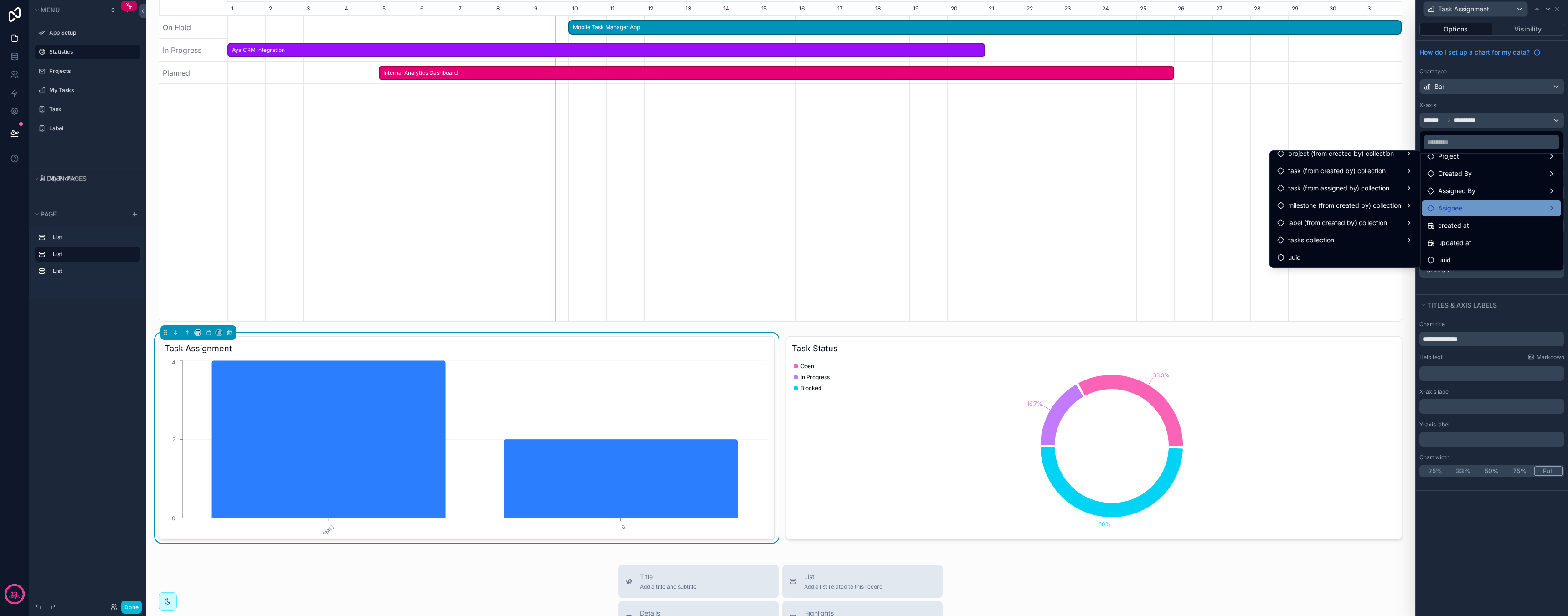
scroll to position [0, 0]
click at [1509, 303] on div at bounding box center [1492, 308] width 152 height 616
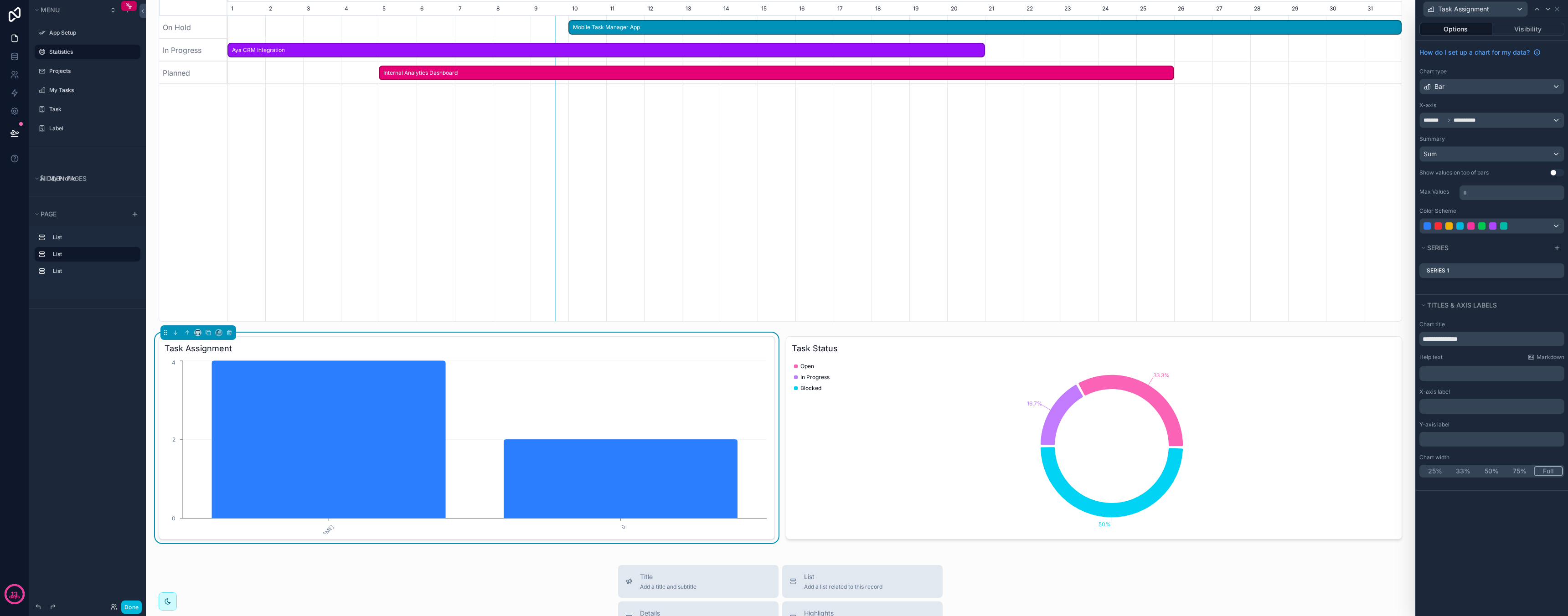
click at [1490, 346] on div "**********" at bounding box center [1492, 400] width 152 height 164
click at [0, 0] on icon at bounding box center [0, 0] width 0 height 0
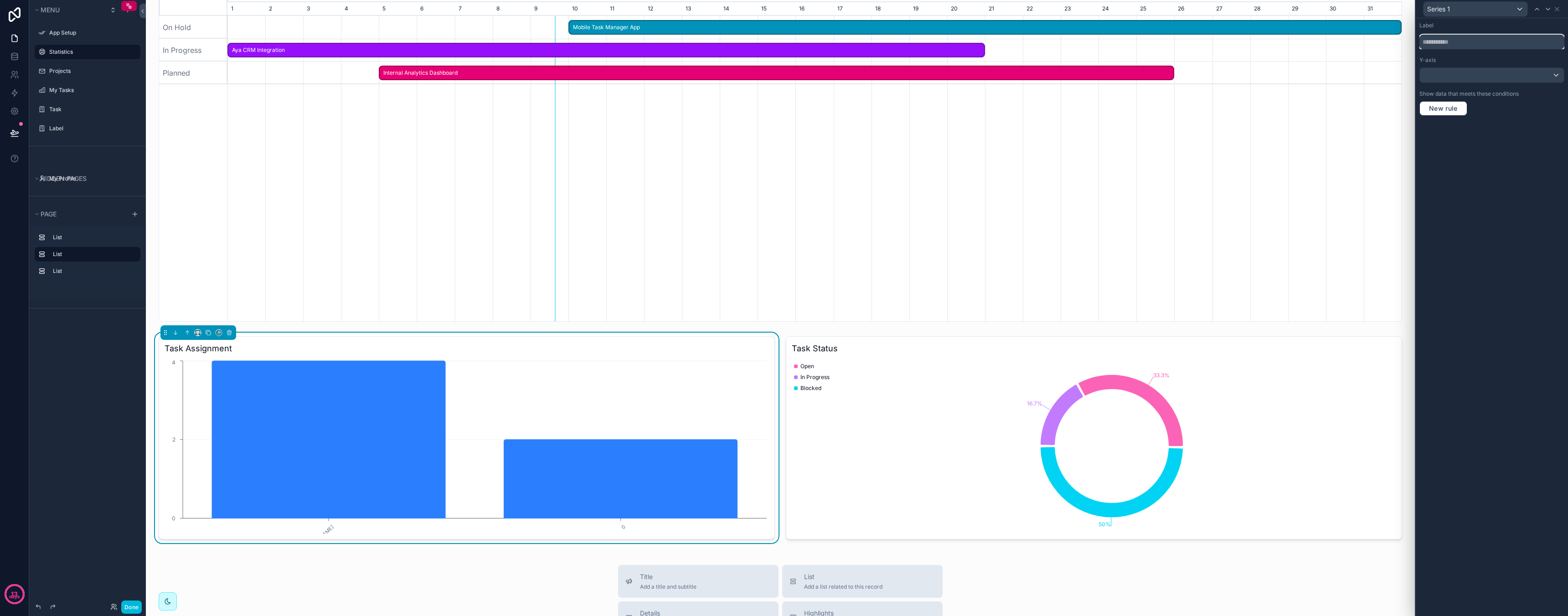
click at [1470, 46] on input "text" at bounding box center [1491, 41] width 145 height 14
click at [1479, 78] on div at bounding box center [1492, 74] width 144 height 14
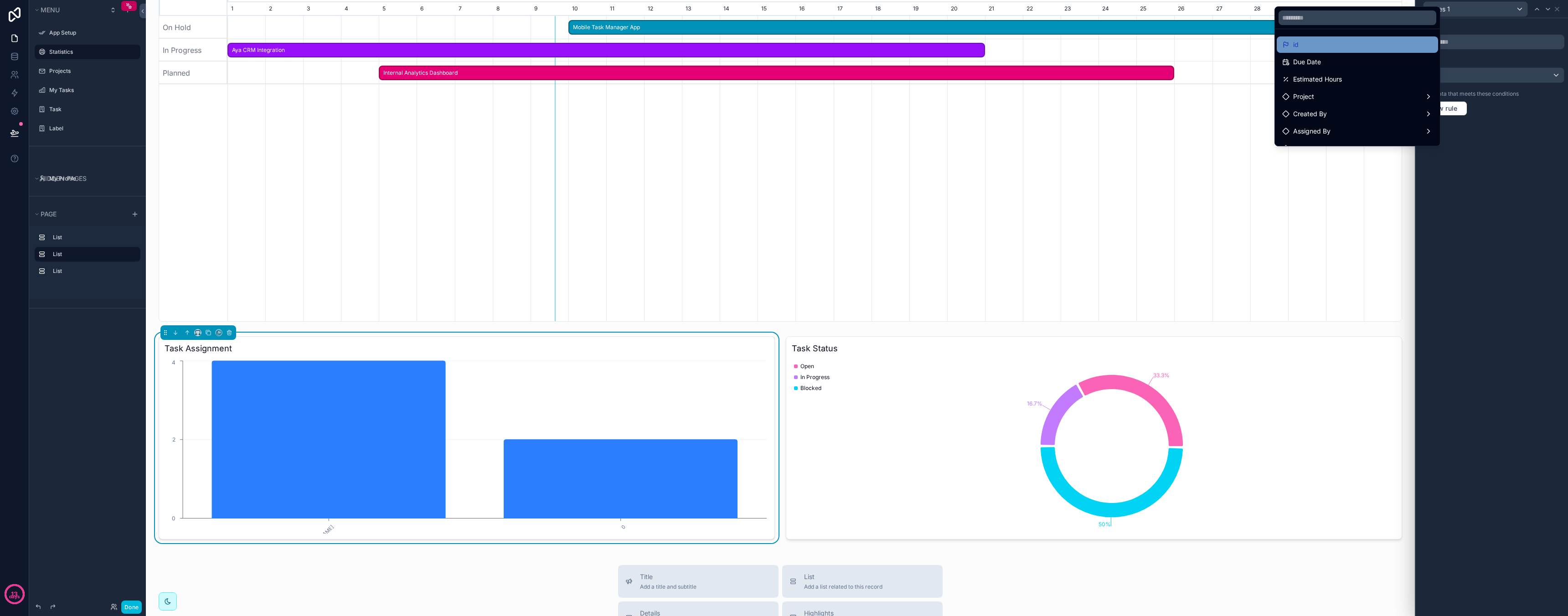
click at [1388, 52] on div "id" at bounding box center [1357, 45] width 161 height 17
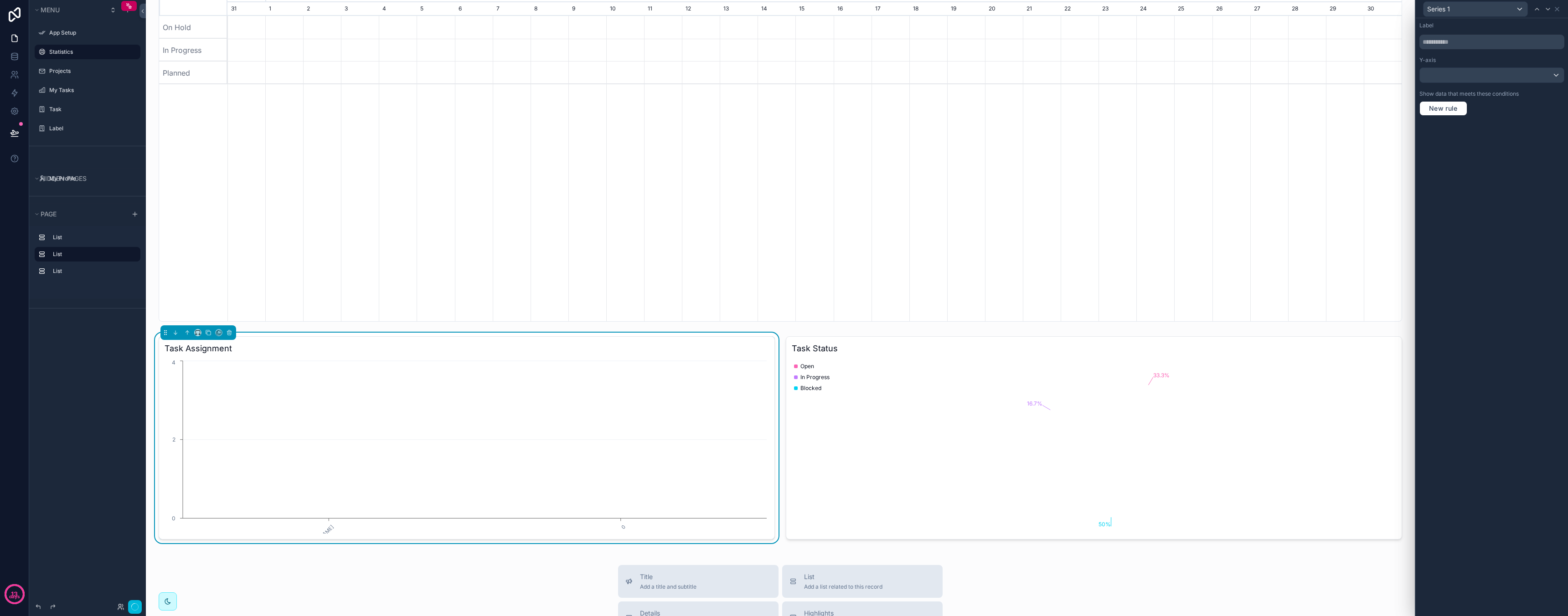
scroll to position [0, 1174]
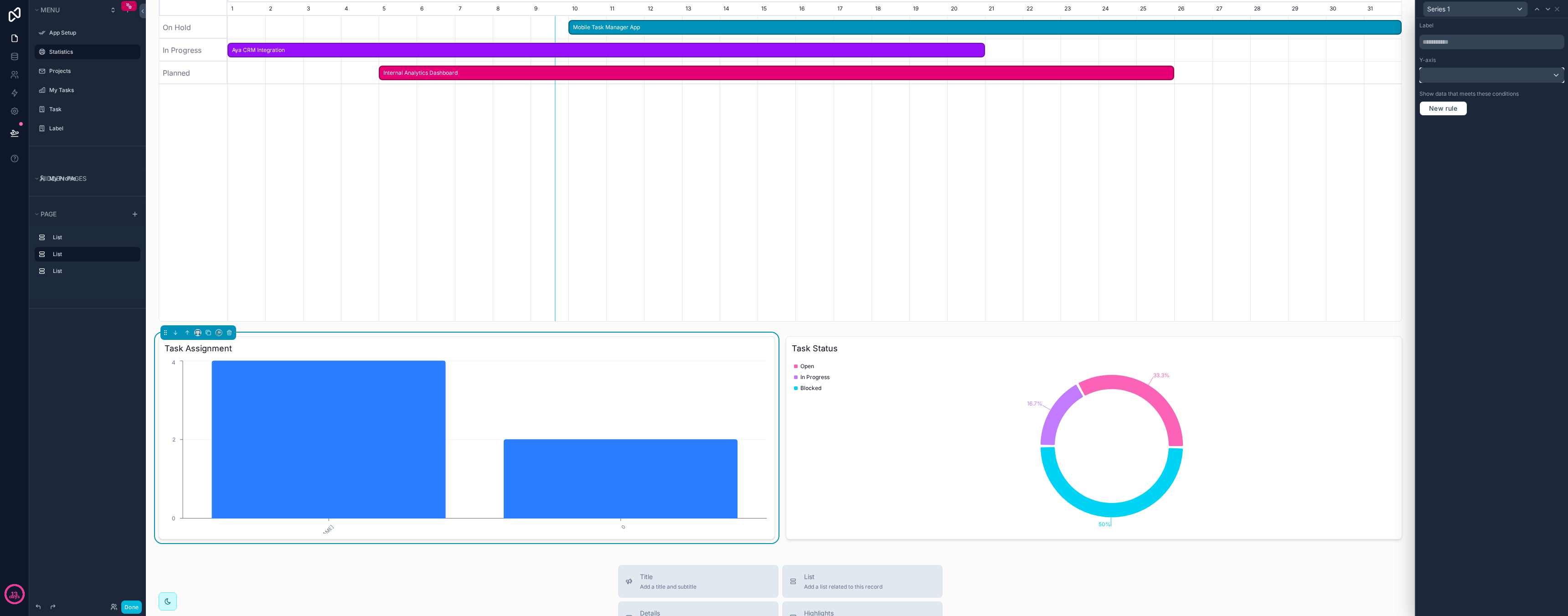
click at [1479, 82] on div at bounding box center [1492, 74] width 144 height 14
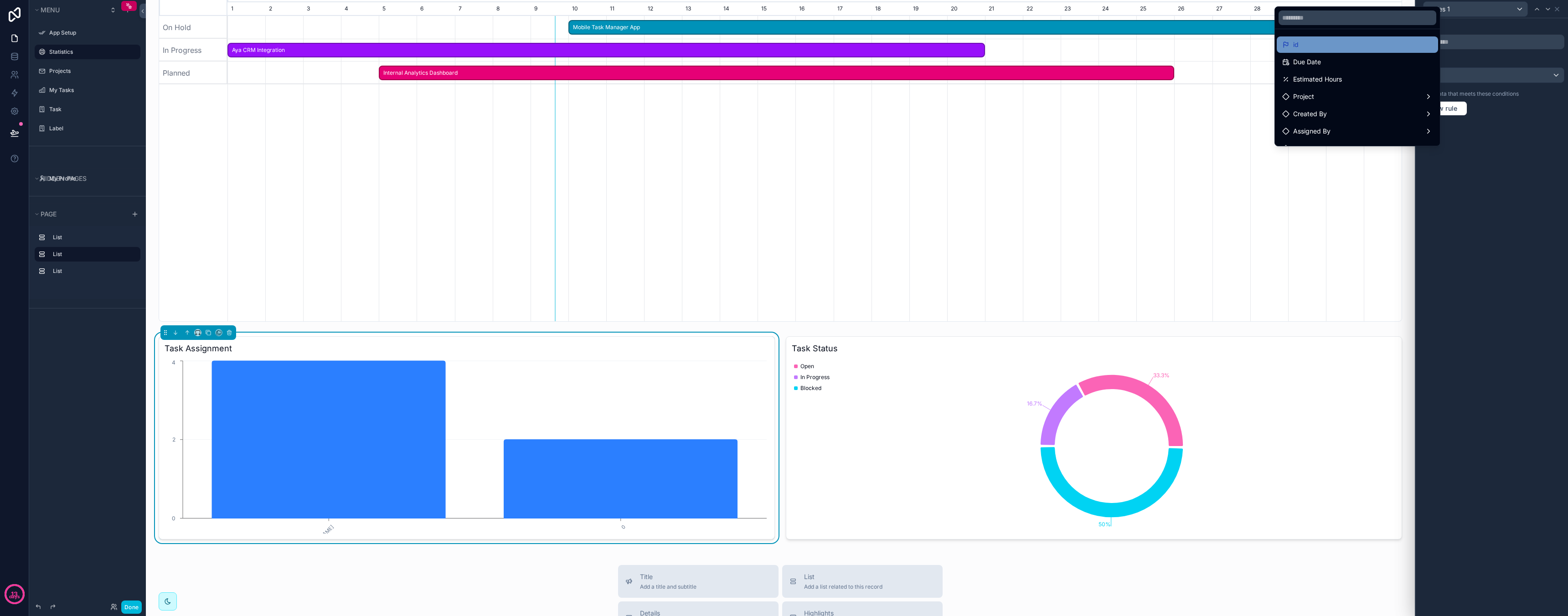
click at [1355, 51] on div "id" at bounding box center [1357, 45] width 161 height 17
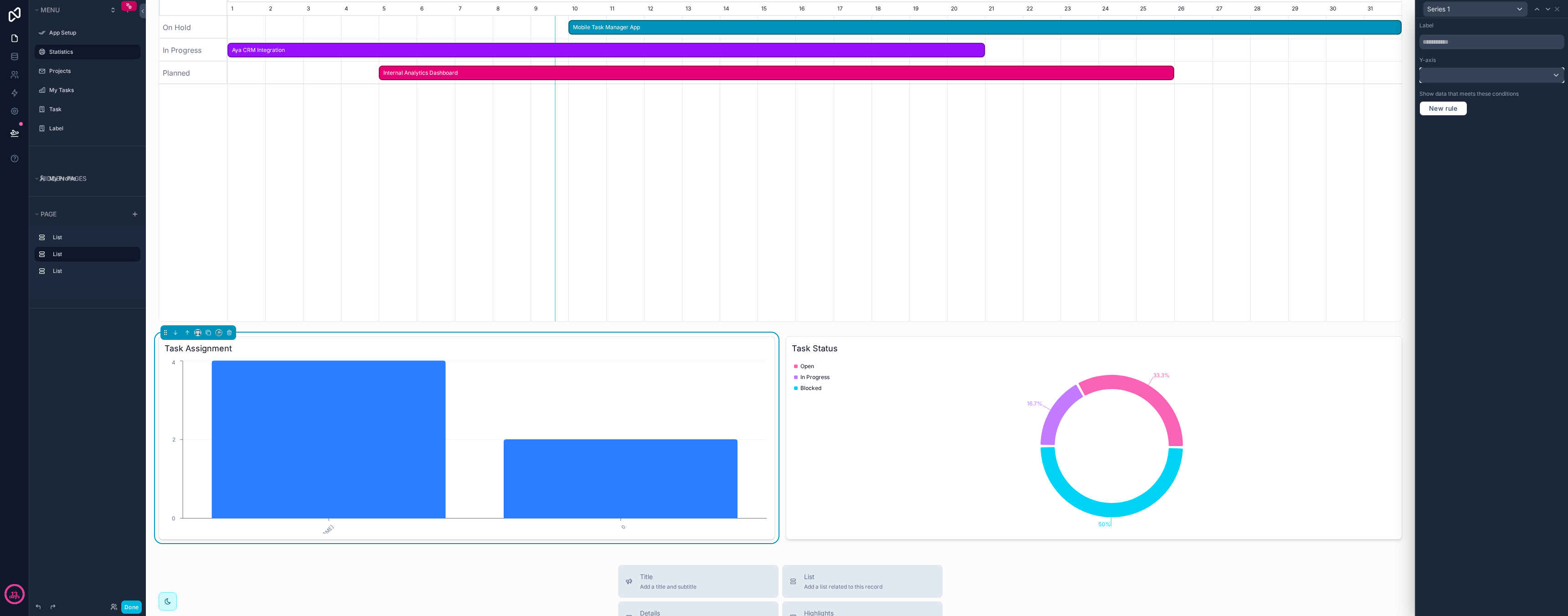
click at [1474, 76] on div at bounding box center [1492, 74] width 144 height 14
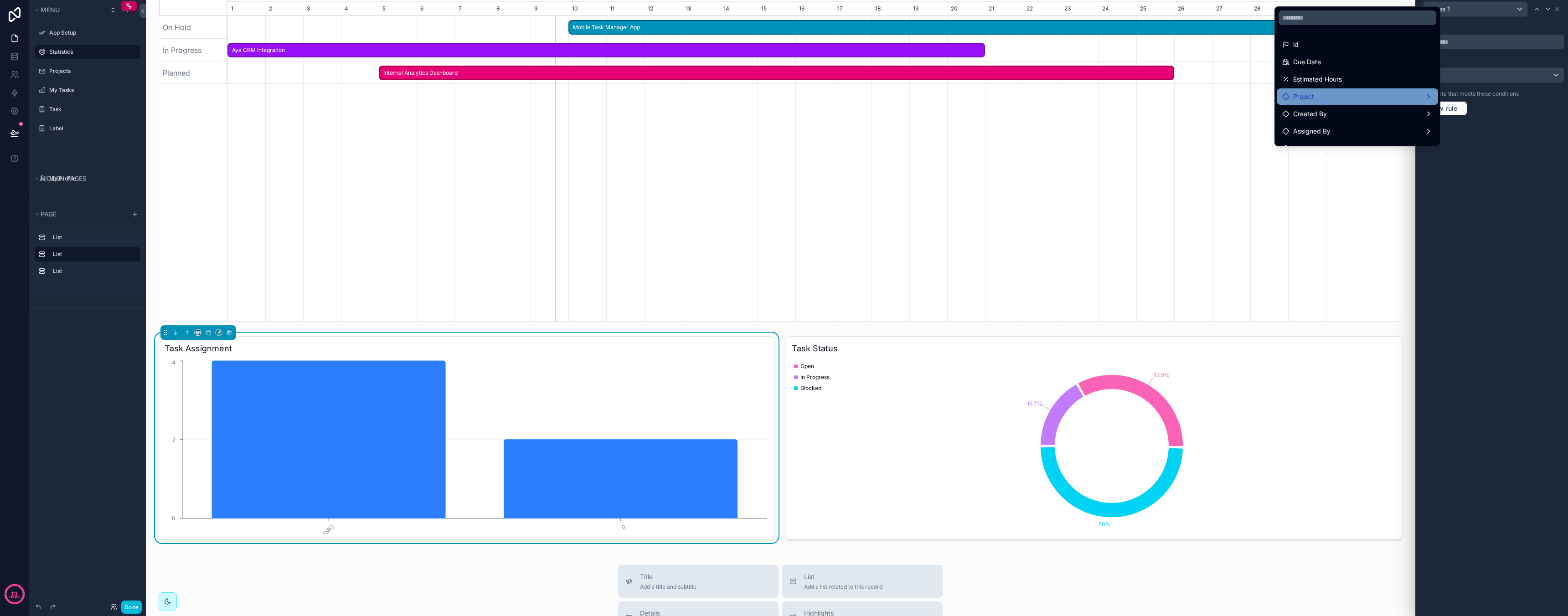
click at [1387, 97] on div "Project" at bounding box center [1357, 96] width 150 height 11
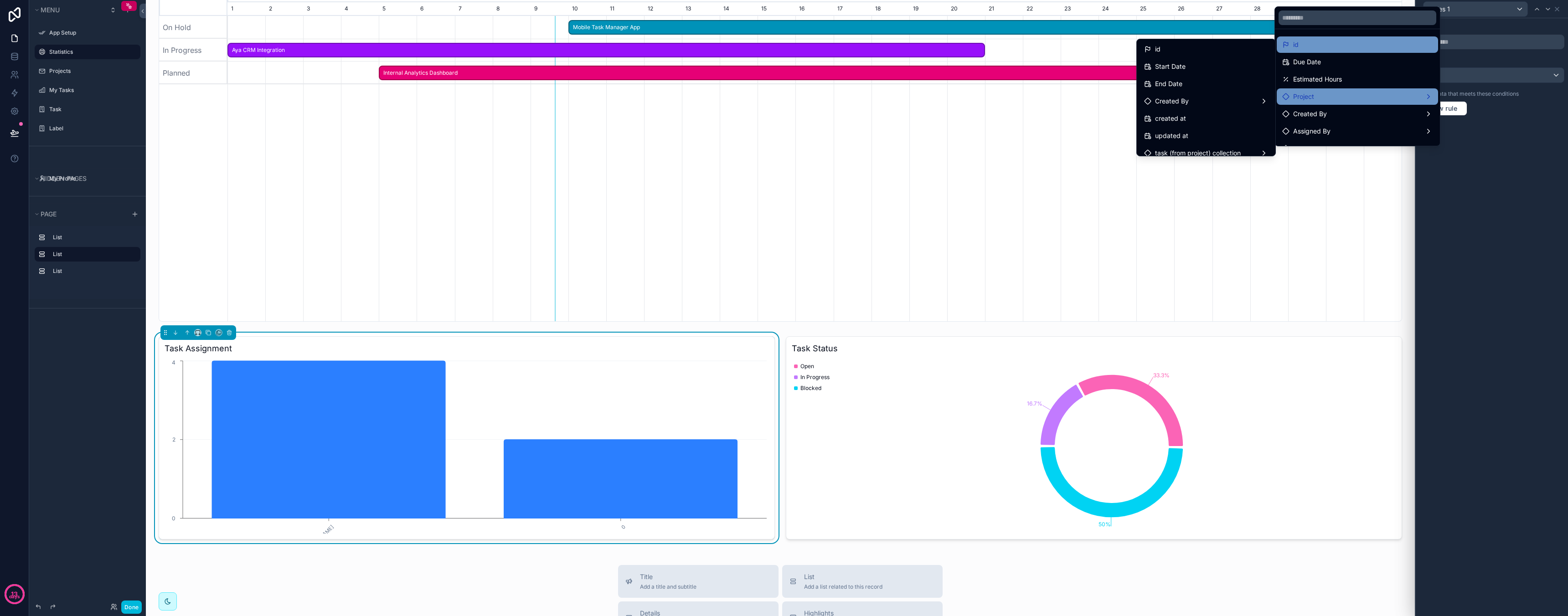
click at [1377, 49] on div "id" at bounding box center [1357, 44] width 150 height 11
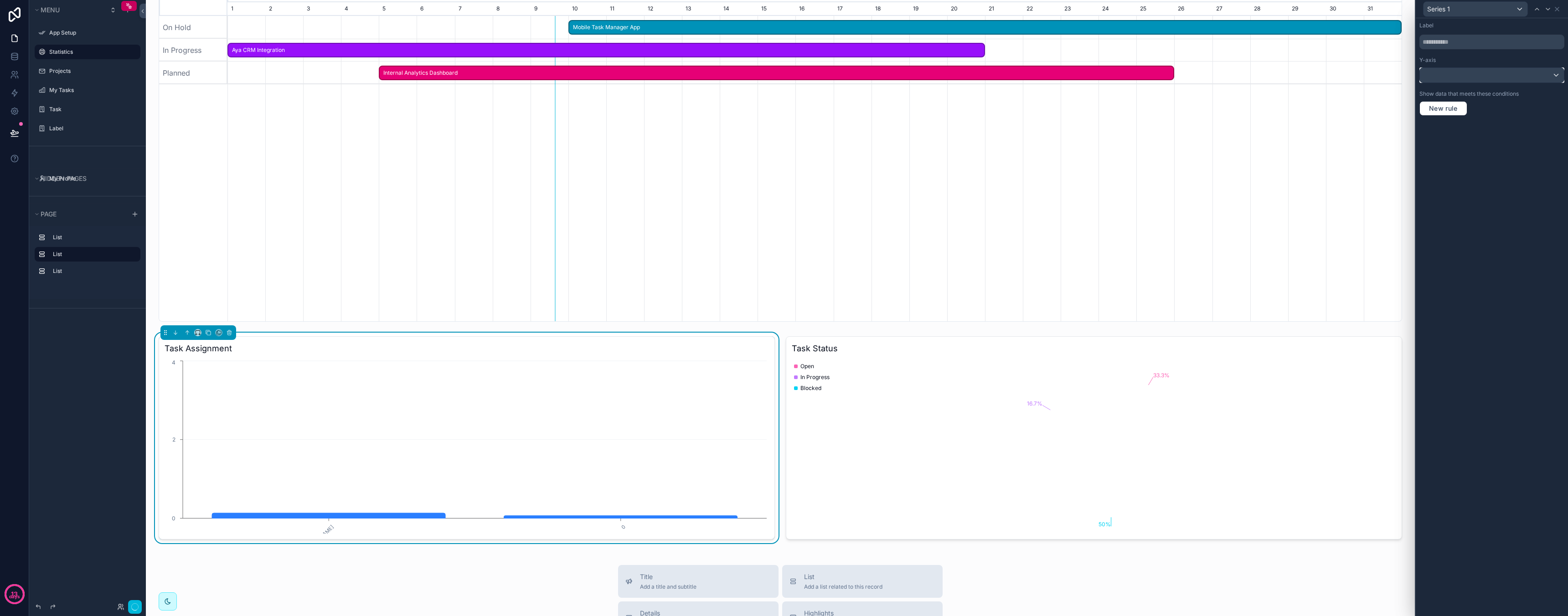
click at [1465, 74] on div at bounding box center [1492, 74] width 144 height 14
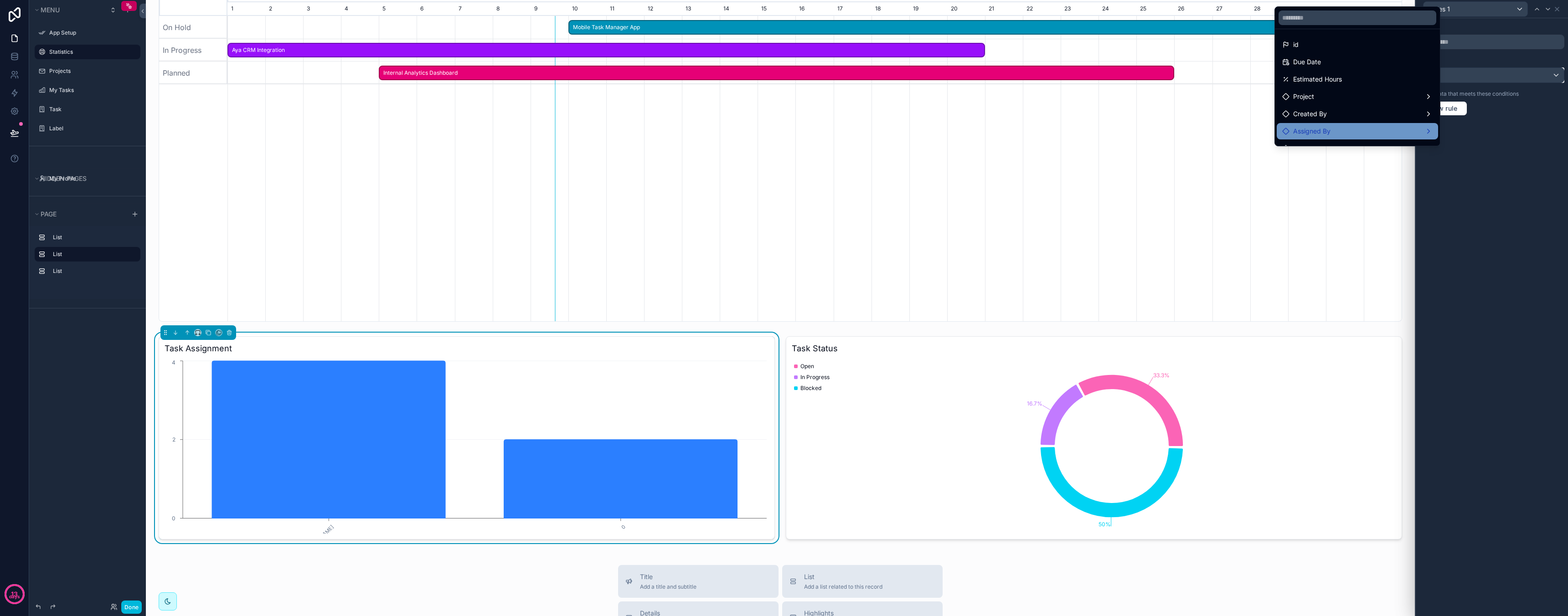
scroll to position [48, 0]
click at [1535, 162] on div at bounding box center [1492, 308] width 152 height 616
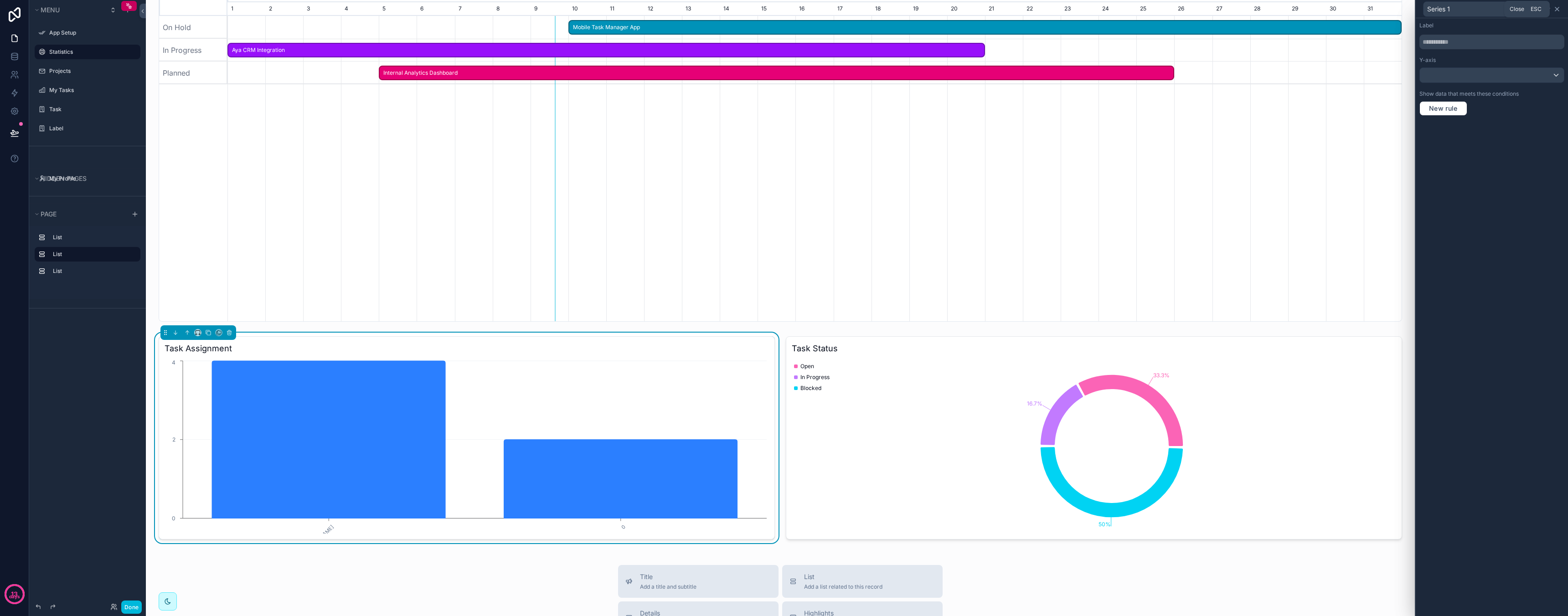
click at [1556, 7] on icon at bounding box center [1556, 9] width 8 height 8
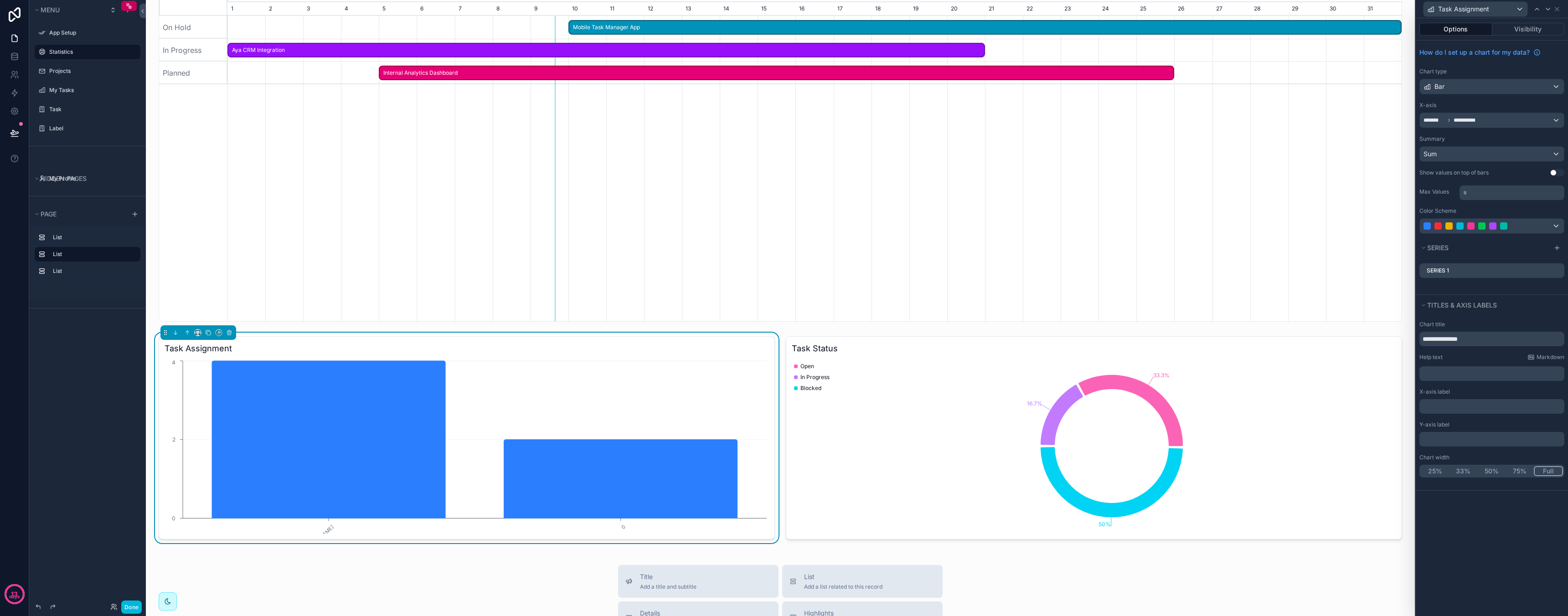
click at [1555, 172] on button "Use setting" at bounding box center [1556, 172] width 14 height 8
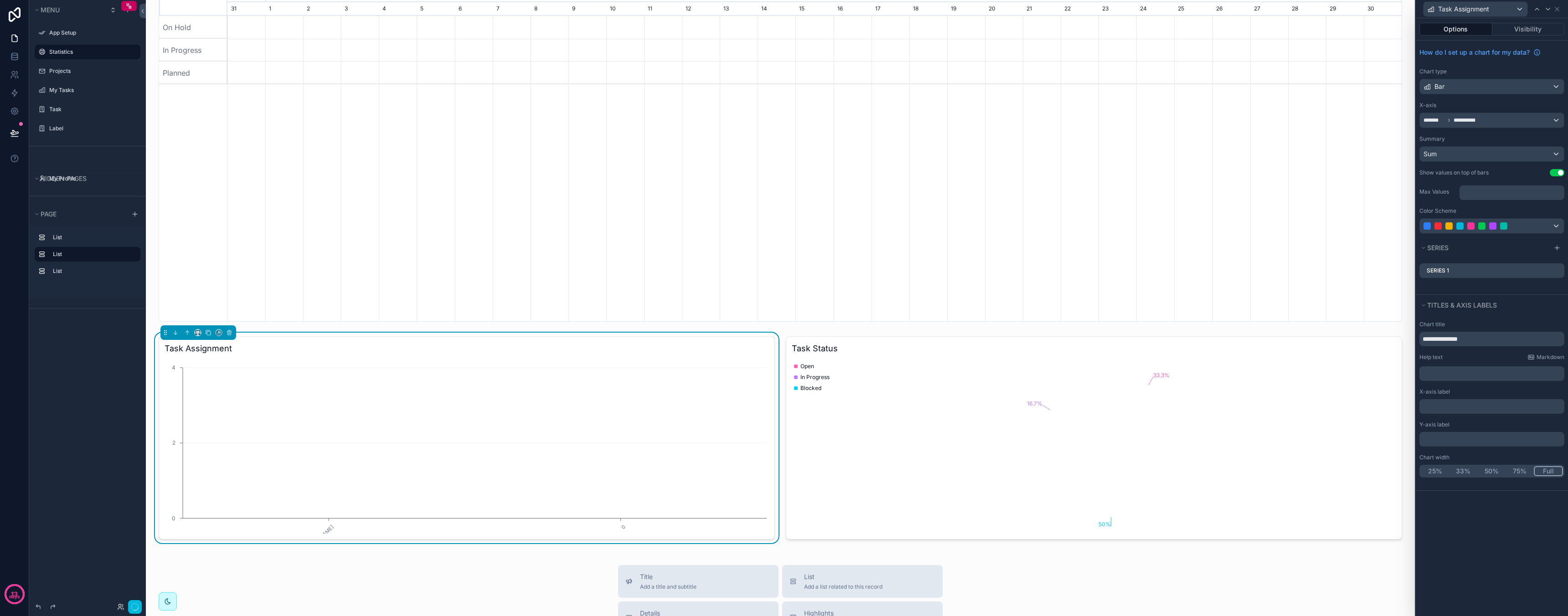
click at [1555, 172] on button "Use setting" at bounding box center [1556, 172] width 14 height 8
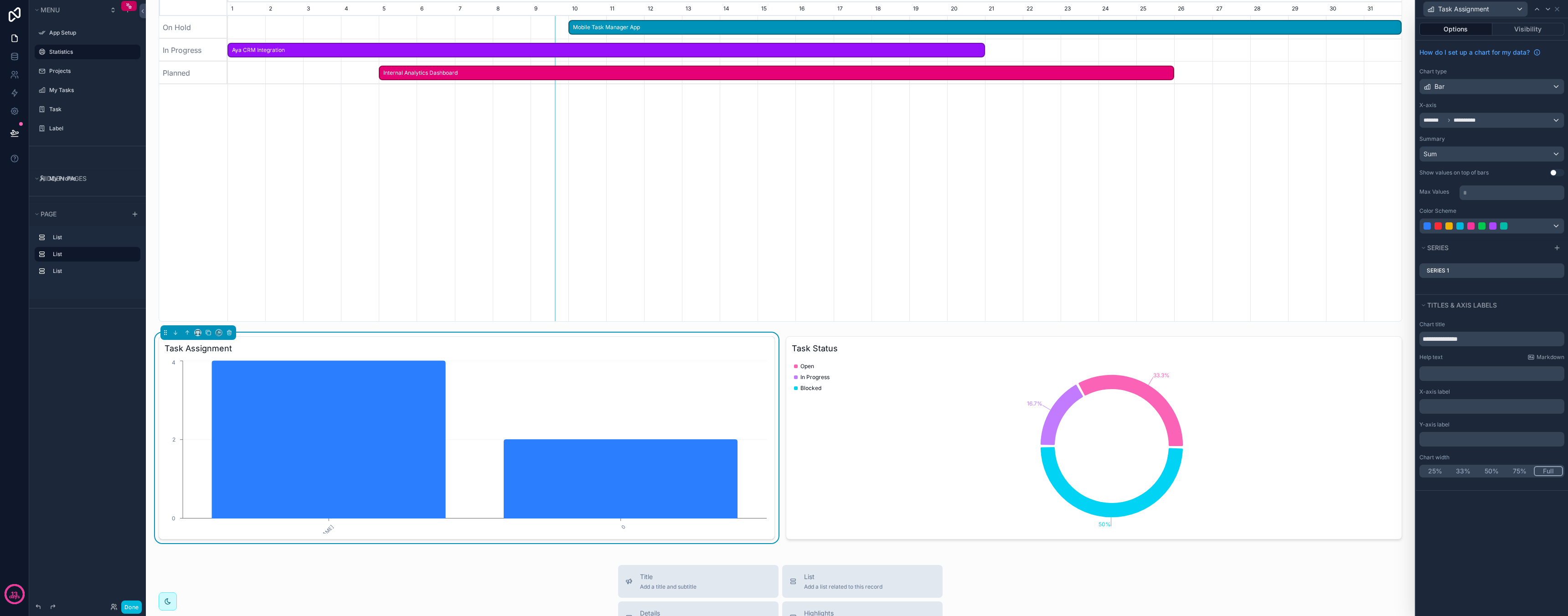
click at [1555, 171] on button "Use setting" at bounding box center [1556, 172] width 14 height 8
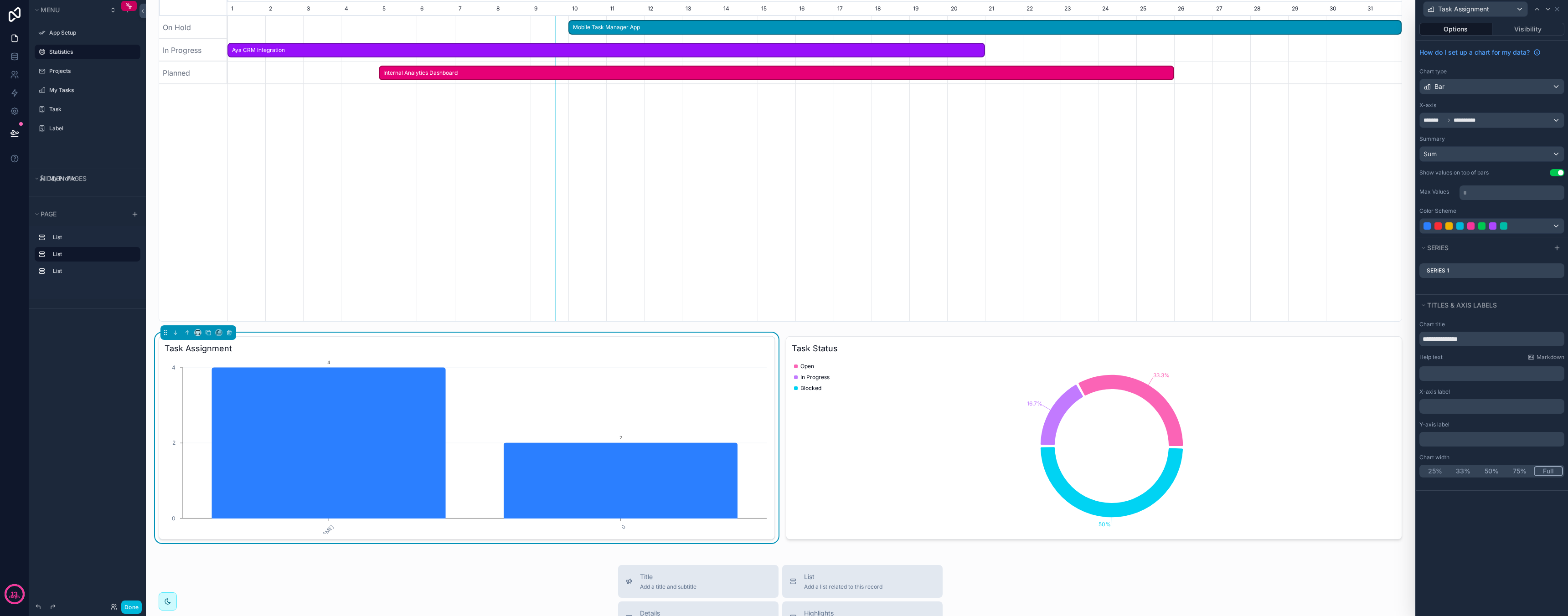
click at [1555, 171] on button "Use setting" at bounding box center [1556, 172] width 14 height 8
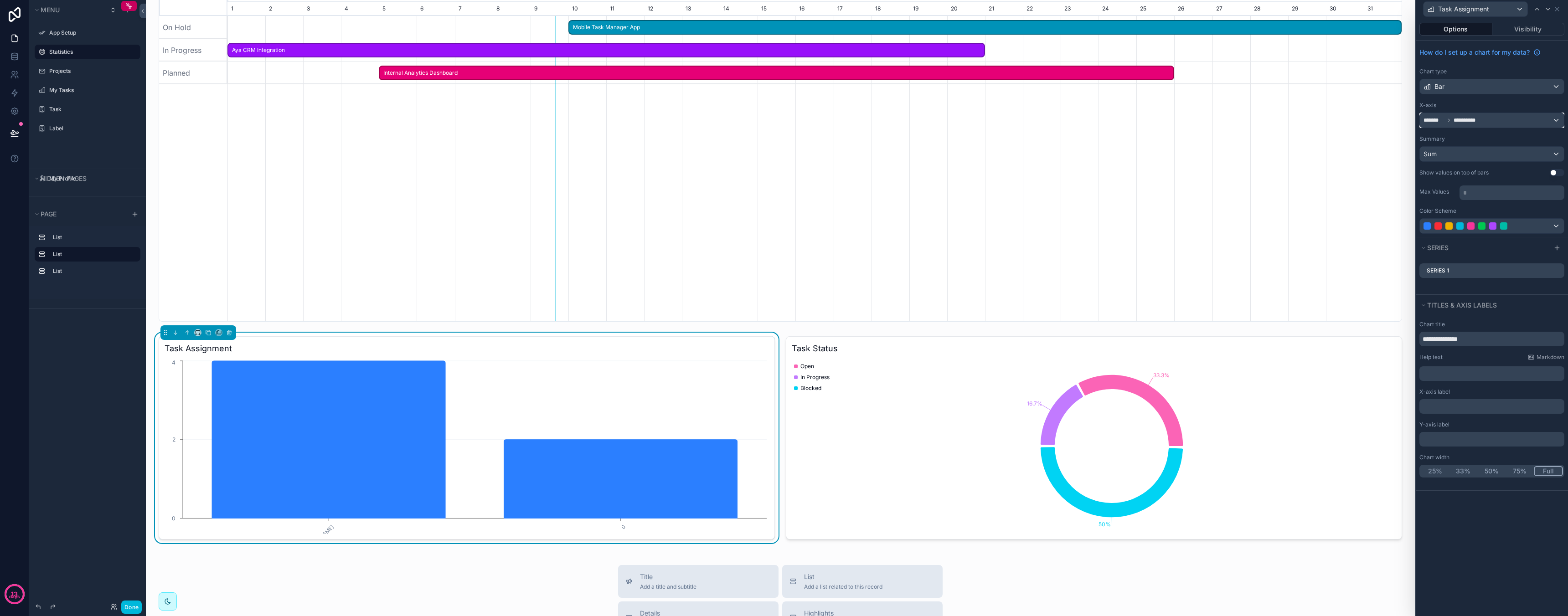
click at [1493, 119] on div "**********" at bounding box center [1492, 120] width 144 height 14
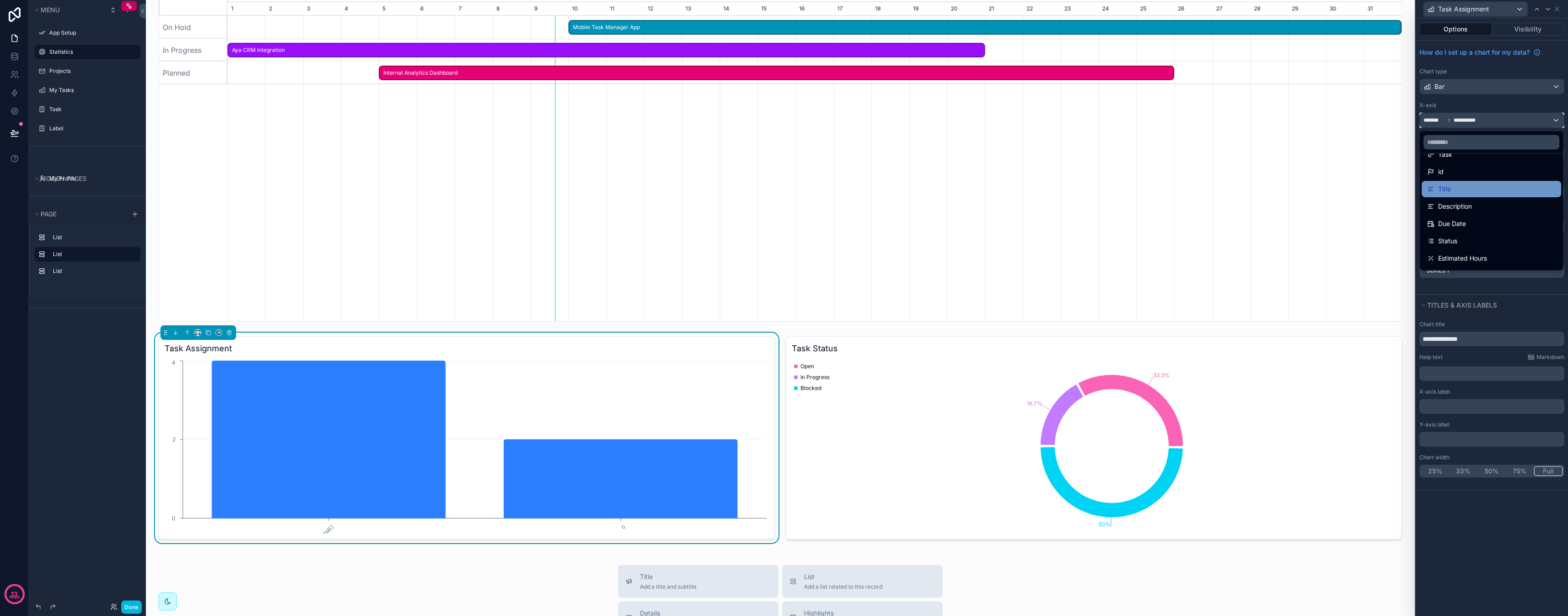
scroll to position [0, 0]
click at [1488, 119] on div at bounding box center [1492, 308] width 152 height 616
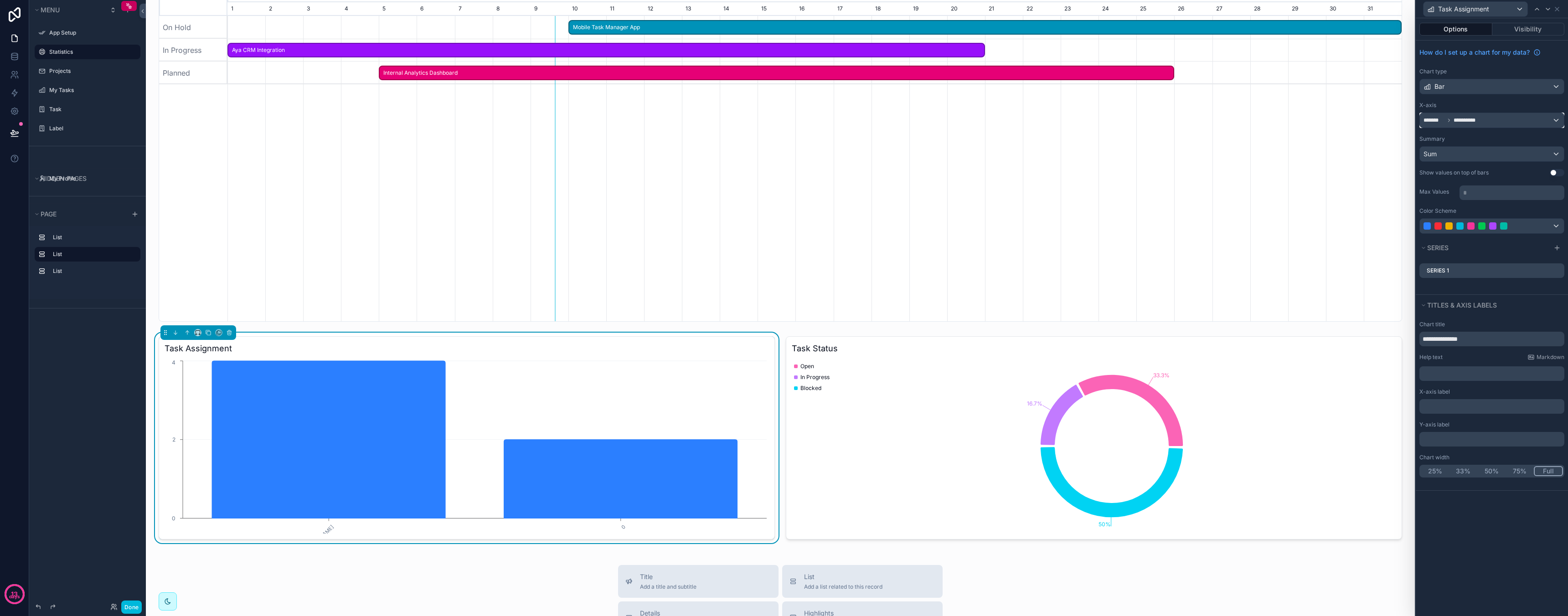
click at [1488, 119] on div "**********" at bounding box center [1492, 120] width 144 height 14
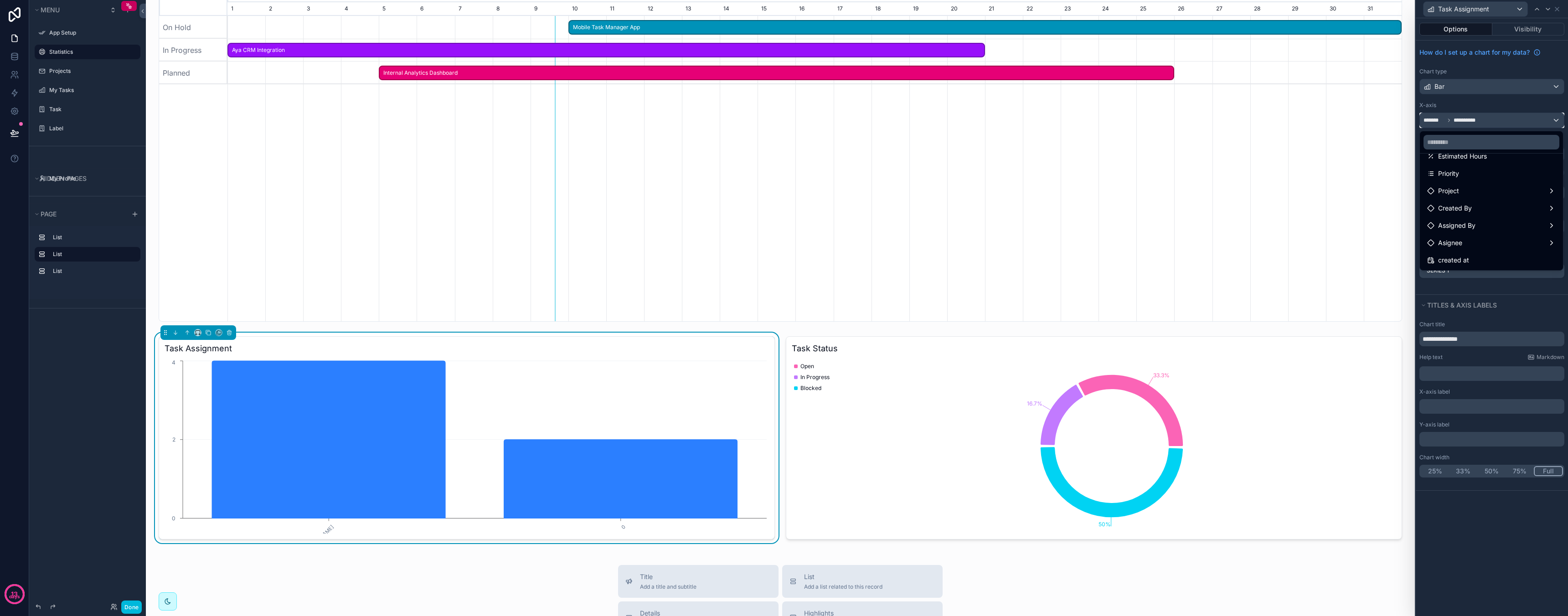
scroll to position [151, 0]
click at [1477, 209] on div "Asignee" at bounding box center [1491, 208] width 129 height 11
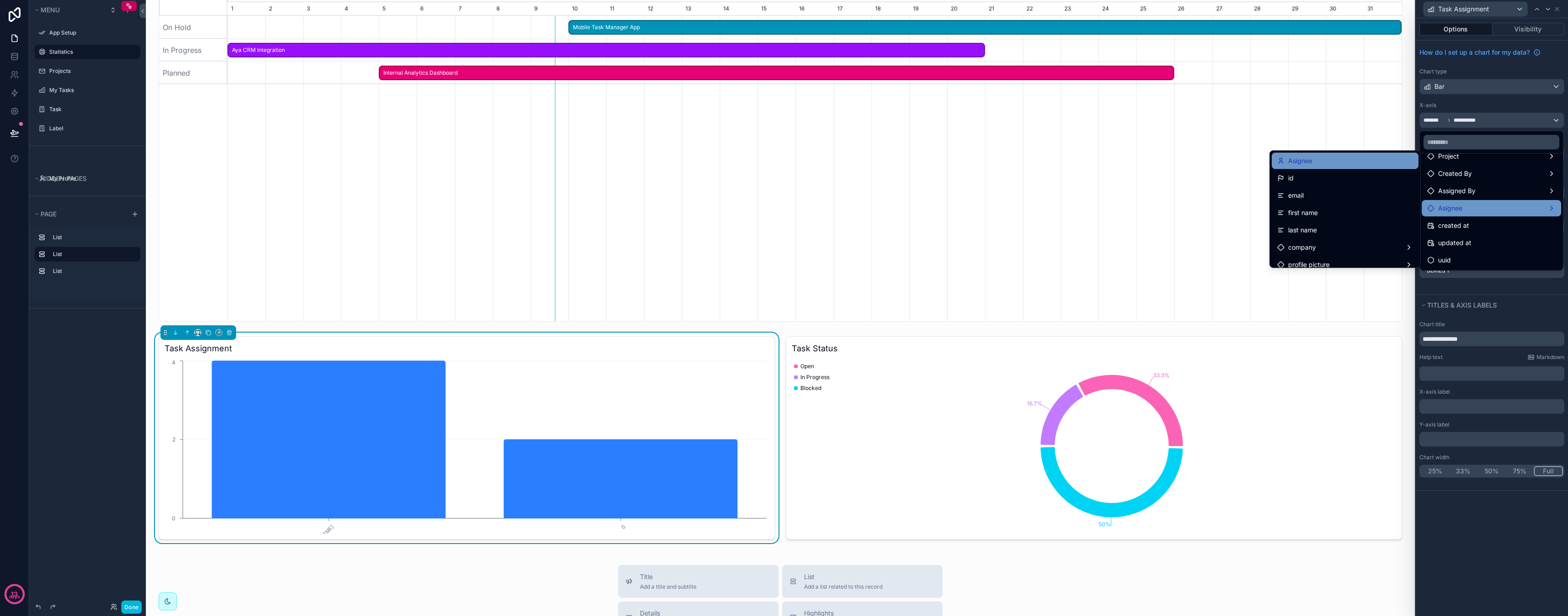
click at [1343, 165] on div "Asignee" at bounding box center [1345, 160] width 135 height 11
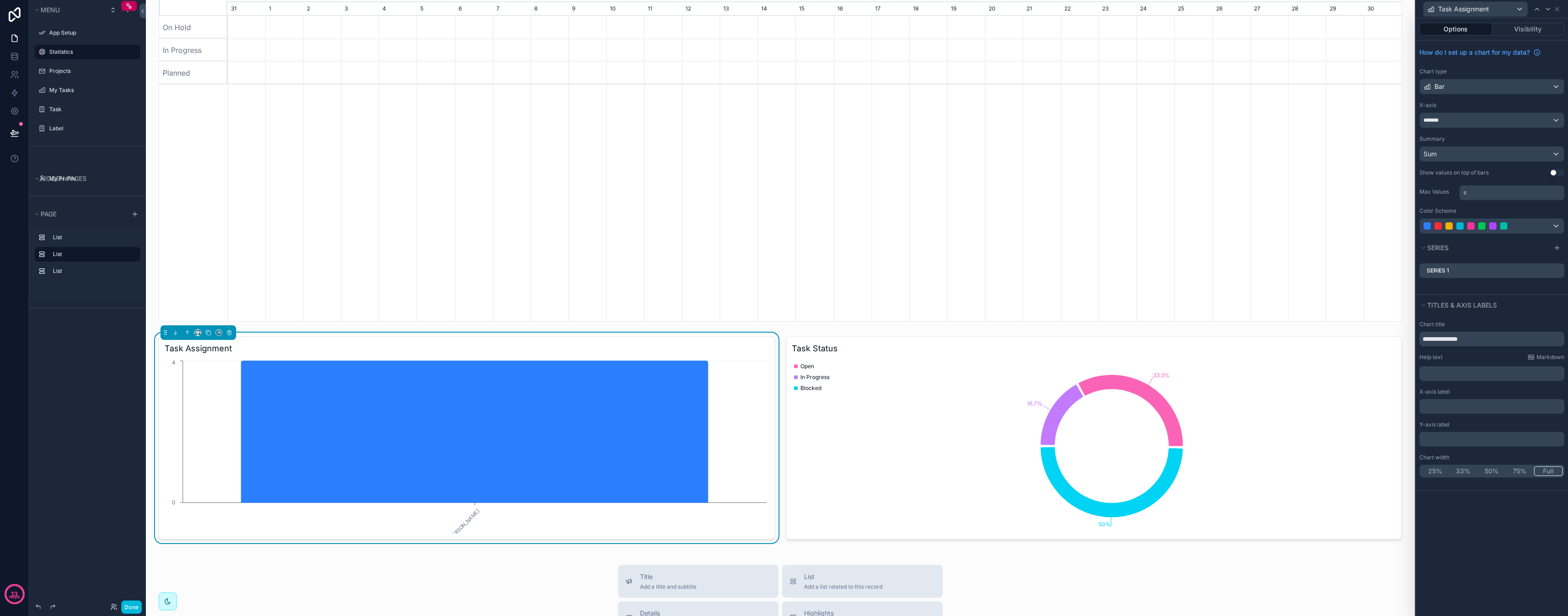
scroll to position [0, 1174]
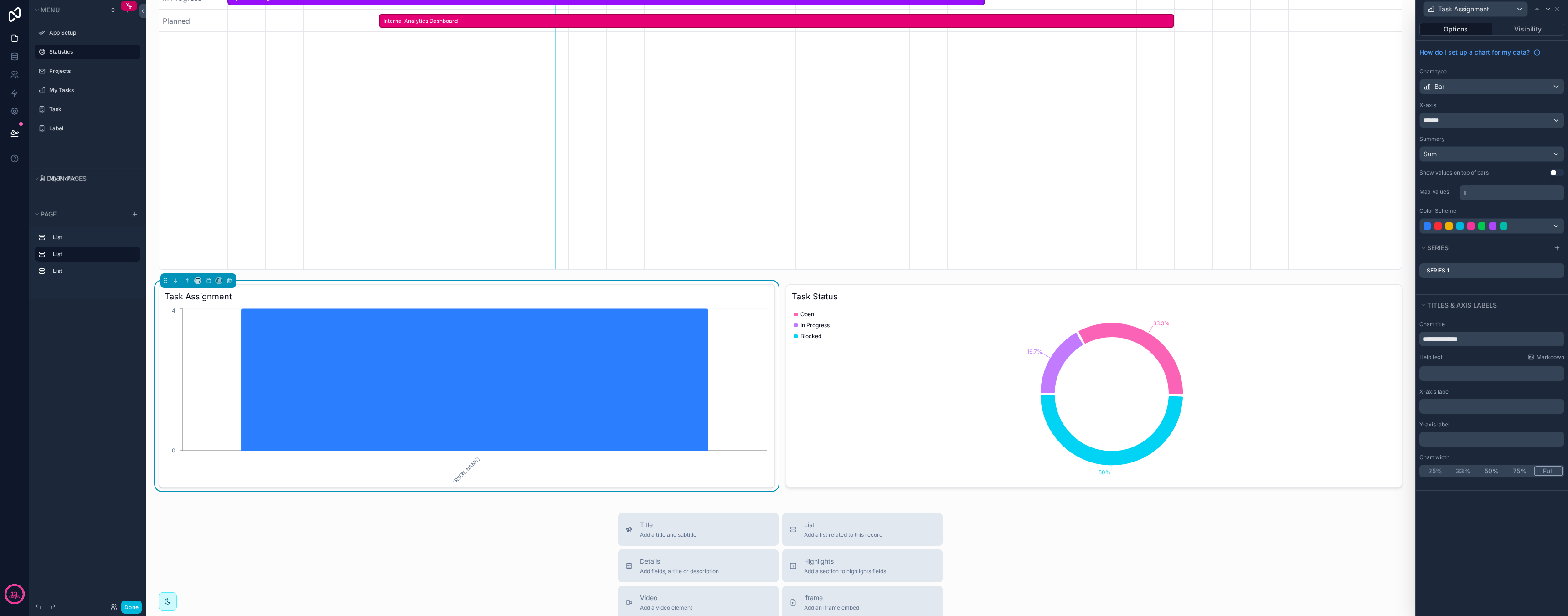
scroll to position [141, 0]
click at [724, 298] on h3 "Task Assignment" at bounding box center [466, 297] width 604 height 13
click at [1487, 471] on button "50%" at bounding box center [1491, 471] width 28 height 10
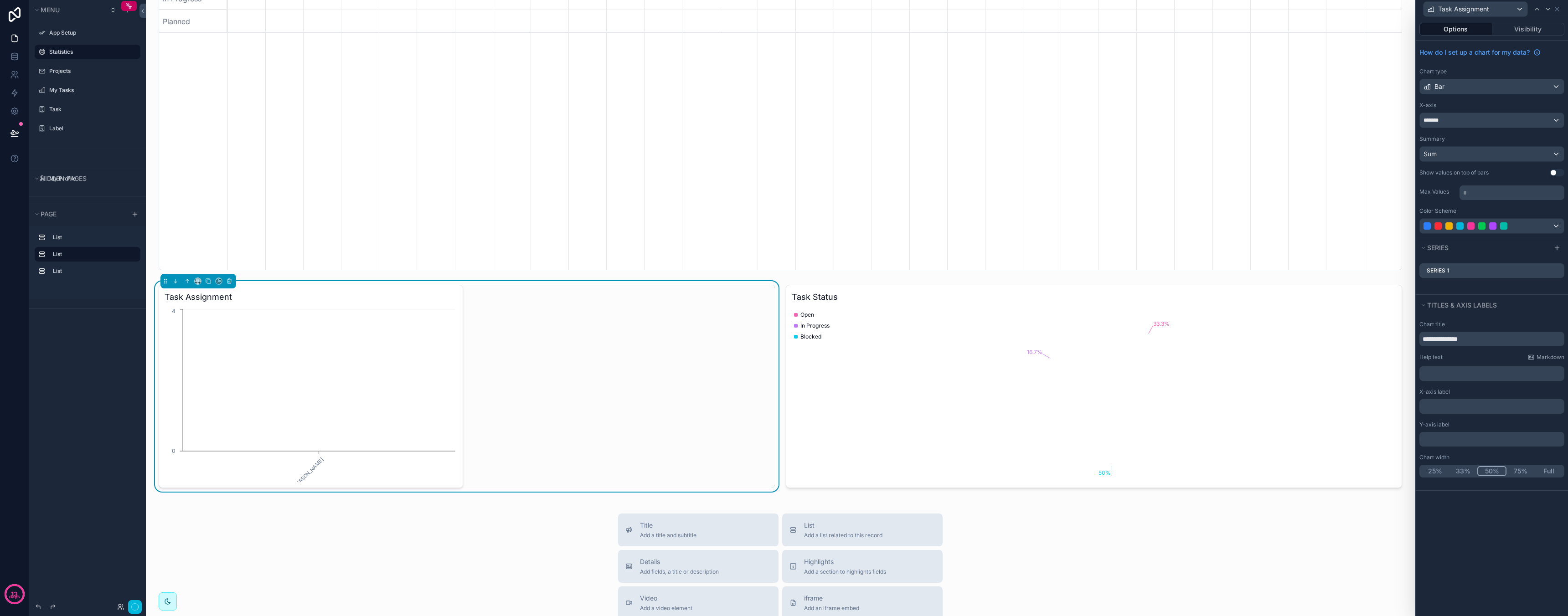
scroll to position [0, 1174]
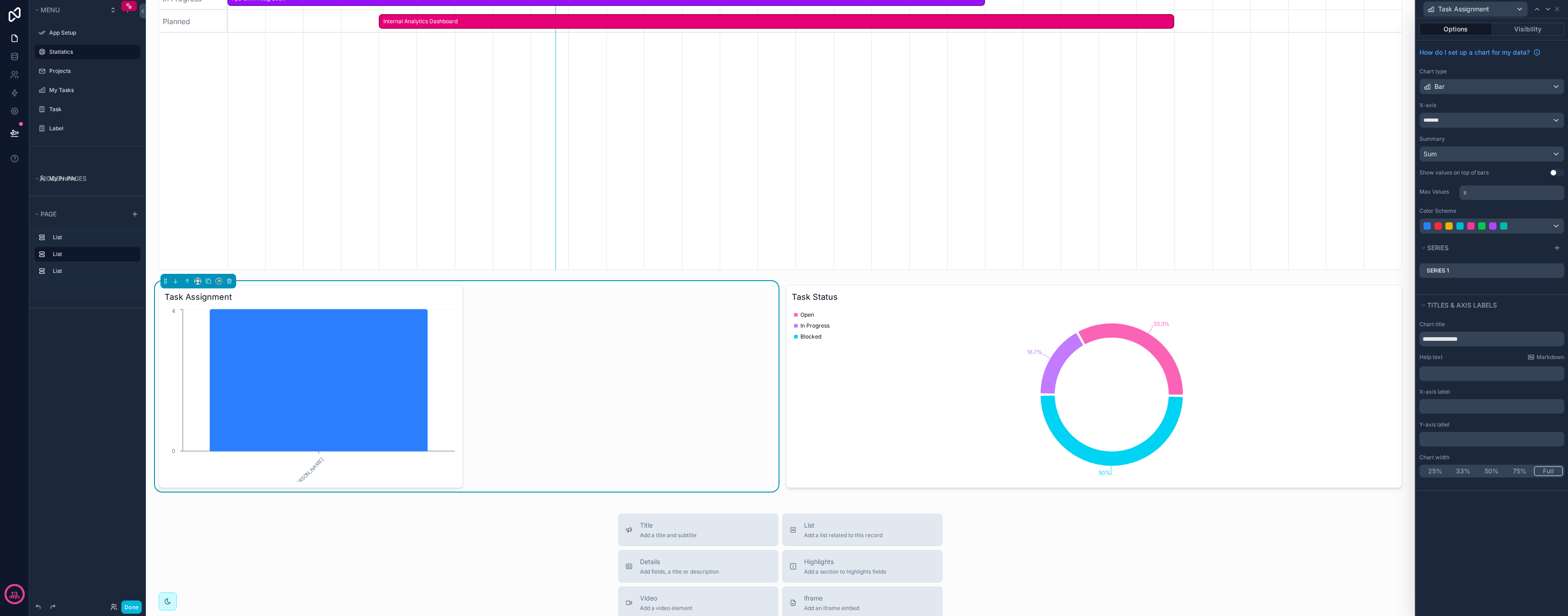
click at [1549, 471] on button "Full" at bounding box center [1548, 471] width 29 height 10
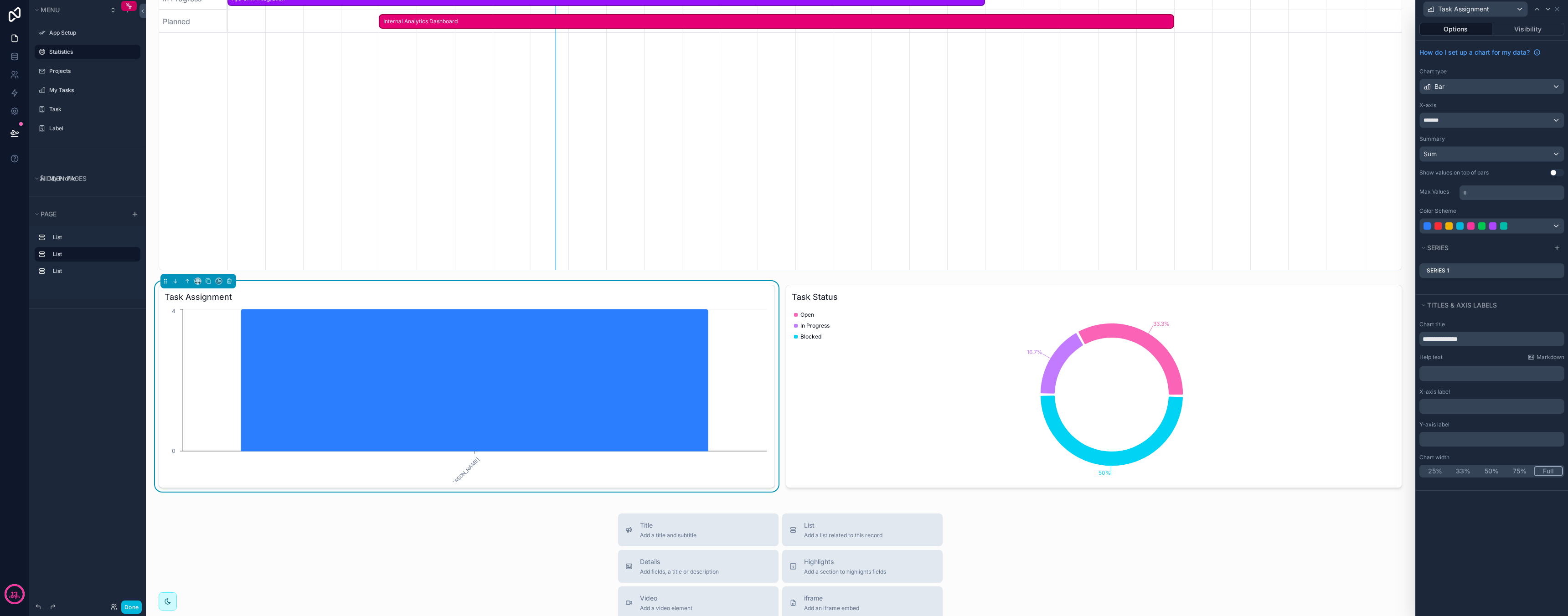
click at [736, 300] on h3 "Task Assignment" at bounding box center [466, 297] width 604 height 13
click at [225, 280] on button "scrollable content" at bounding box center [229, 281] width 10 height 10
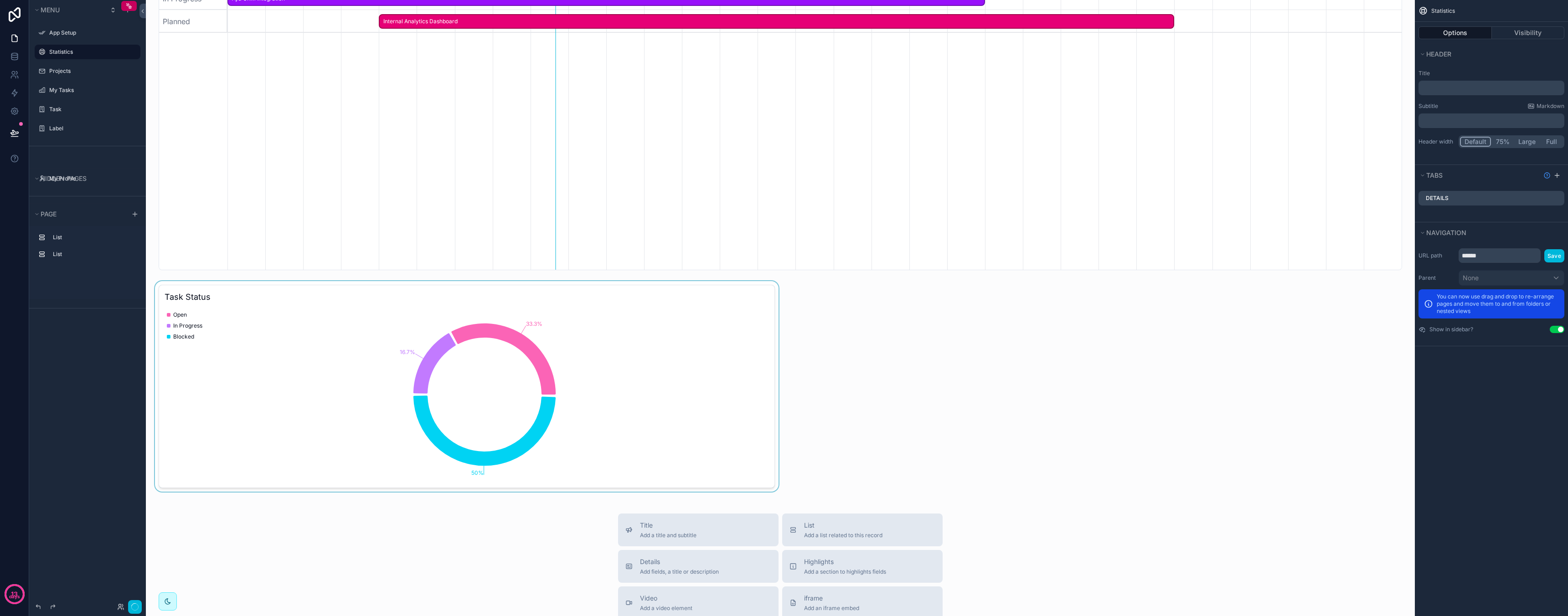
click at [557, 354] on div "scrollable content" at bounding box center [466, 386] width 627 height 211
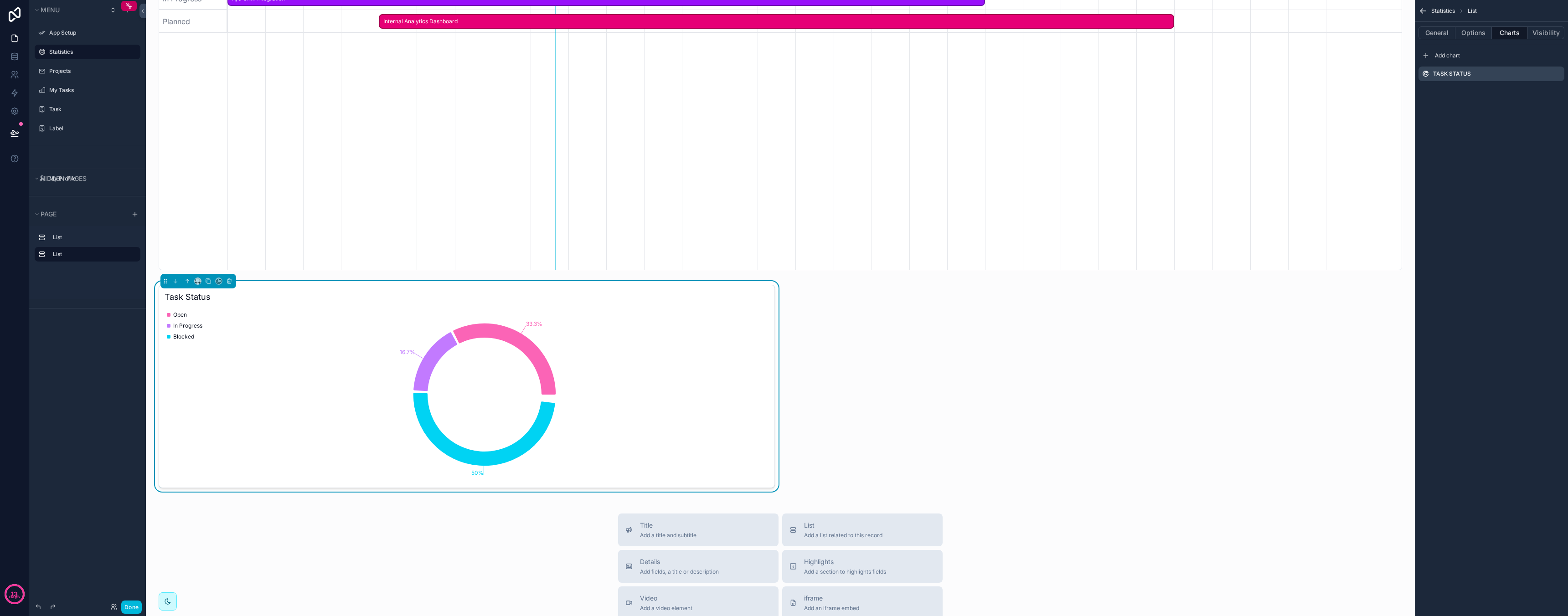
click at [1483, 71] on div "Task Status" at bounding box center [1491, 74] width 145 height 14
click at [199, 280] on icon "scrollable content" at bounding box center [198, 282] width 7 height 7
click at [219, 379] on span "Full width" at bounding box center [216, 377] width 28 height 11
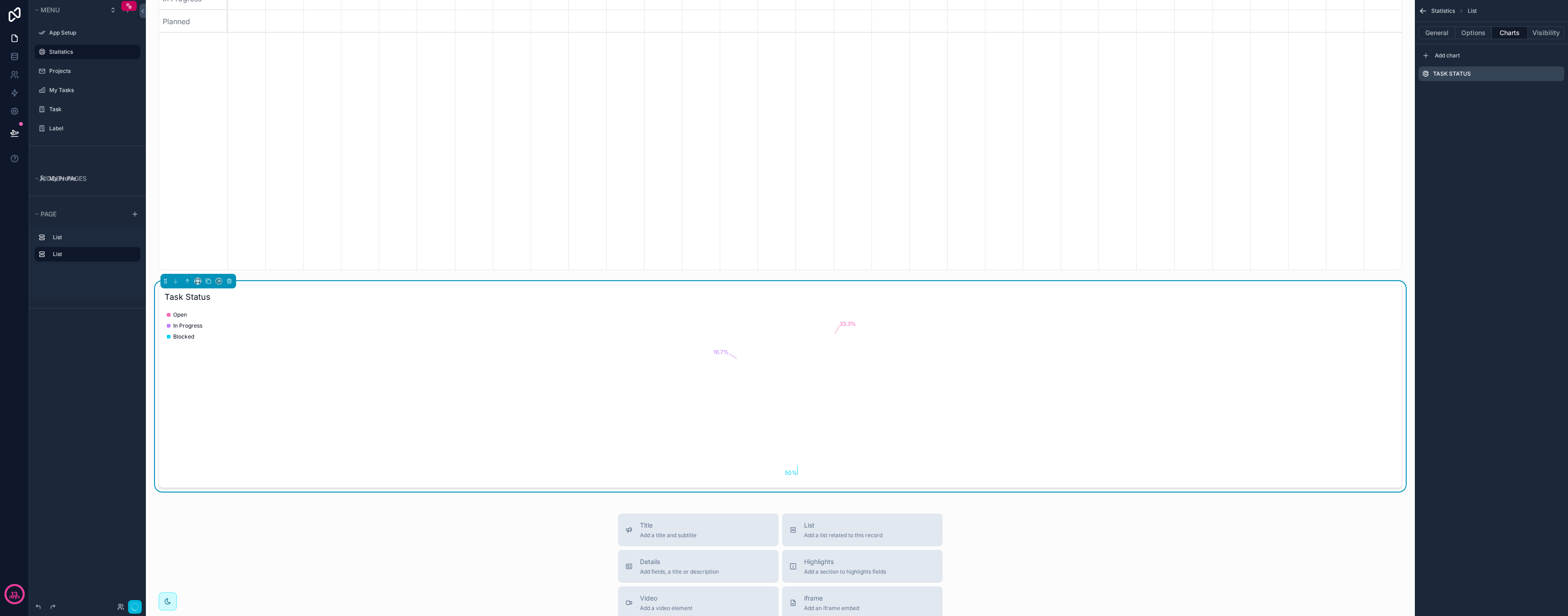
scroll to position [0, 0]
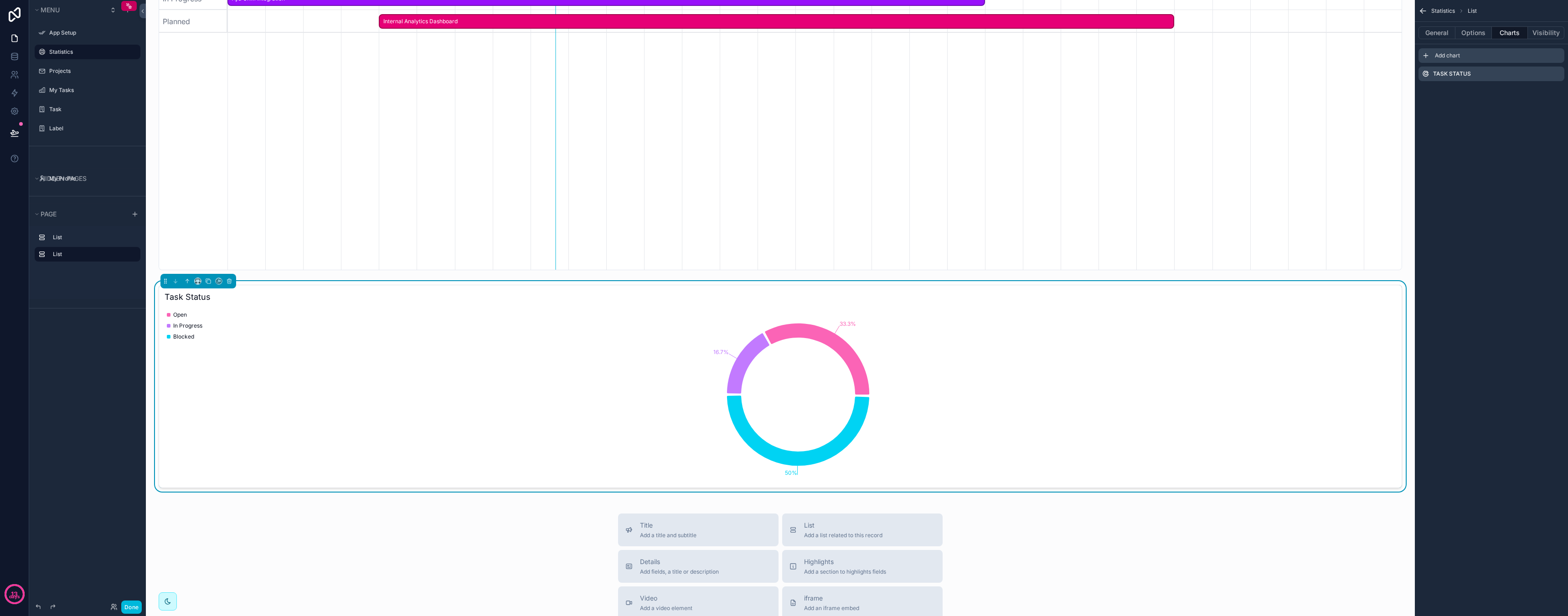
click at [1423, 60] on div "scrollable content" at bounding box center [1425, 55] width 11 height 11
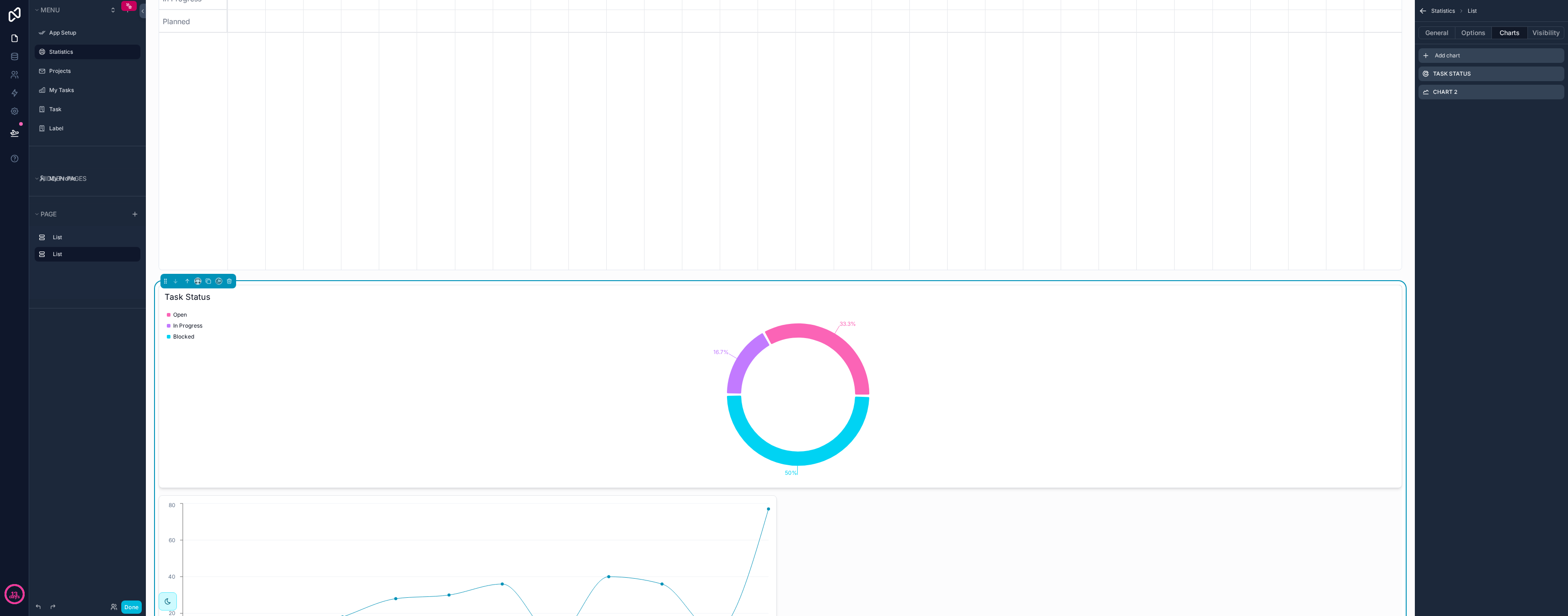
scroll to position [0, 1174]
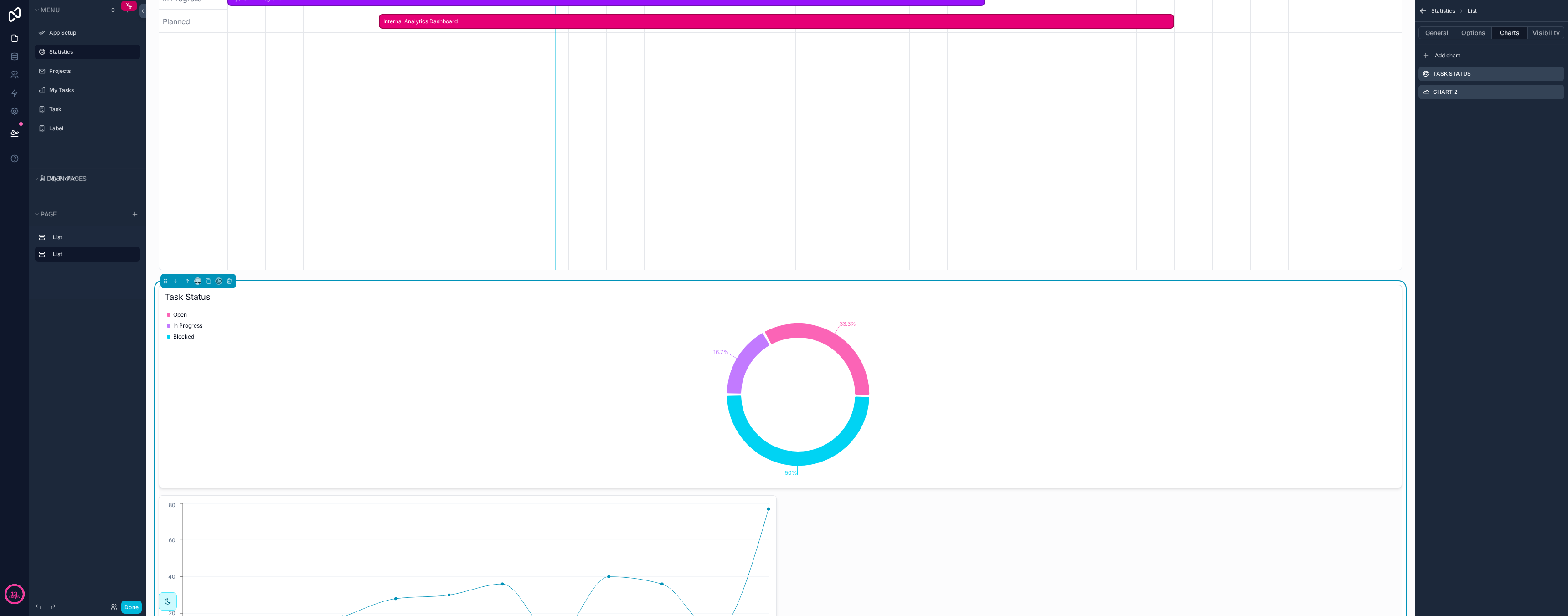
click at [0, 0] on icon "scrollable content" at bounding box center [0, 0] width 0 height 0
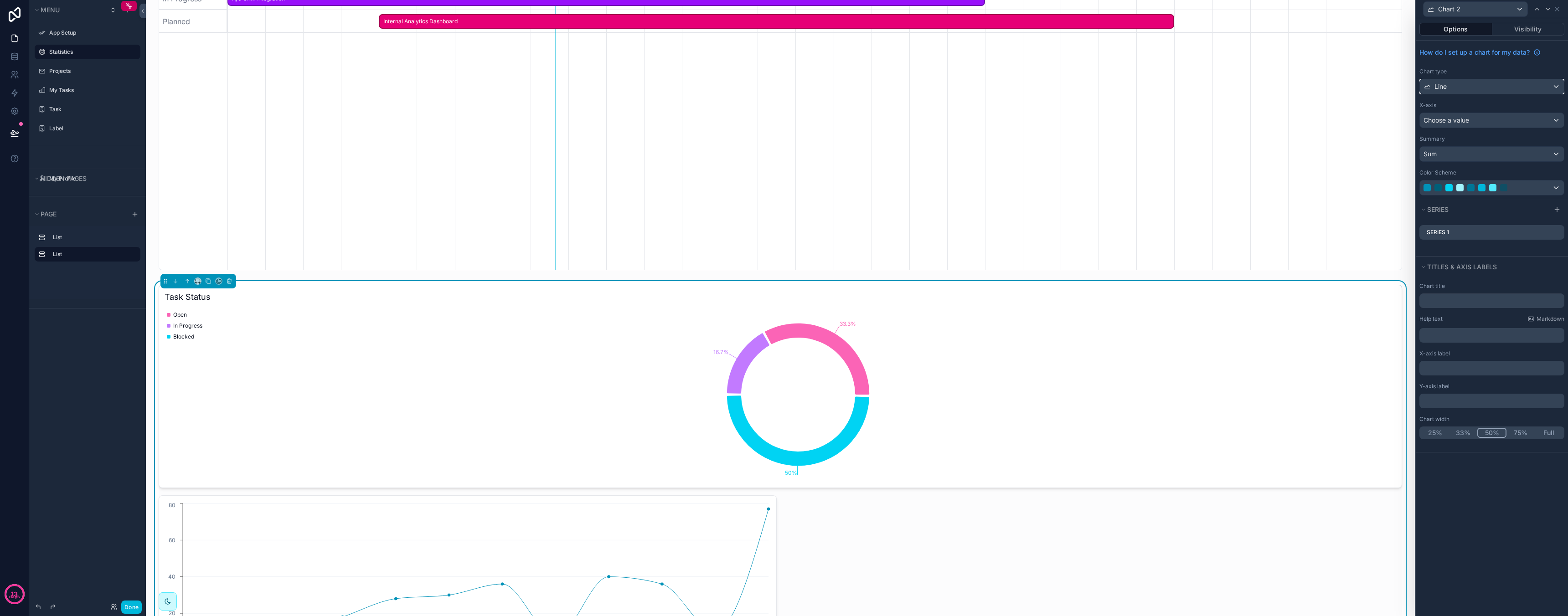
click at [1479, 89] on div "Line" at bounding box center [1492, 86] width 144 height 14
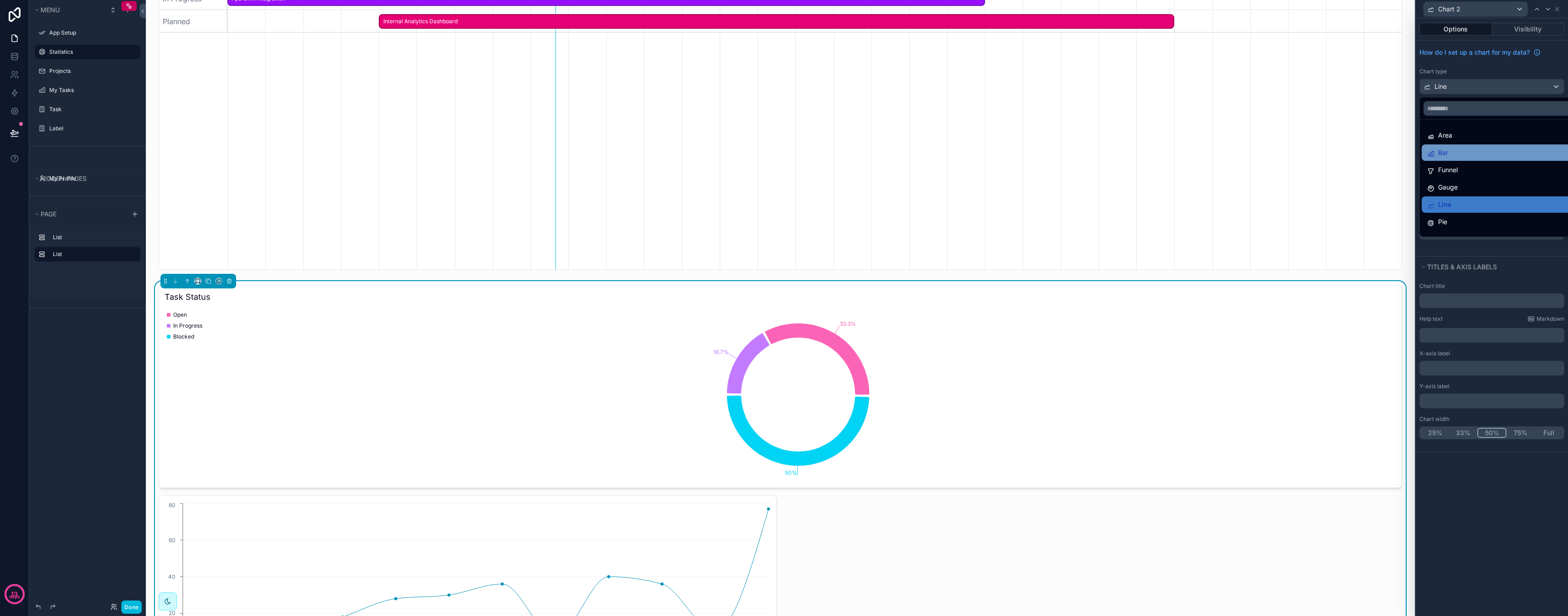
click at [1474, 147] on div "Bar" at bounding box center [1502, 152] width 150 height 11
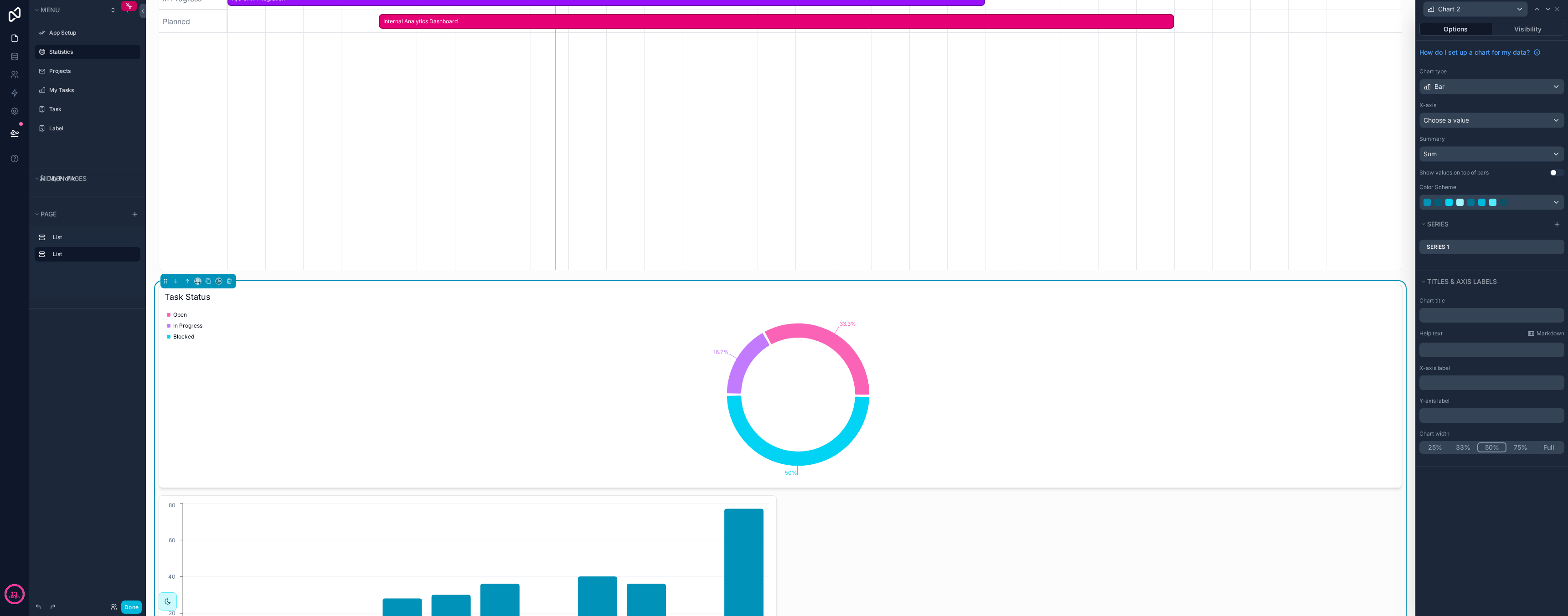
click at [1496, 445] on button "50%" at bounding box center [1491, 447] width 29 height 10
click at [1255, 435] on icon "33.3% 16.7% 50%" at bounding box center [780, 395] width 1231 height 175
click at [1467, 449] on button "33%" at bounding box center [1463, 447] width 29 height 10
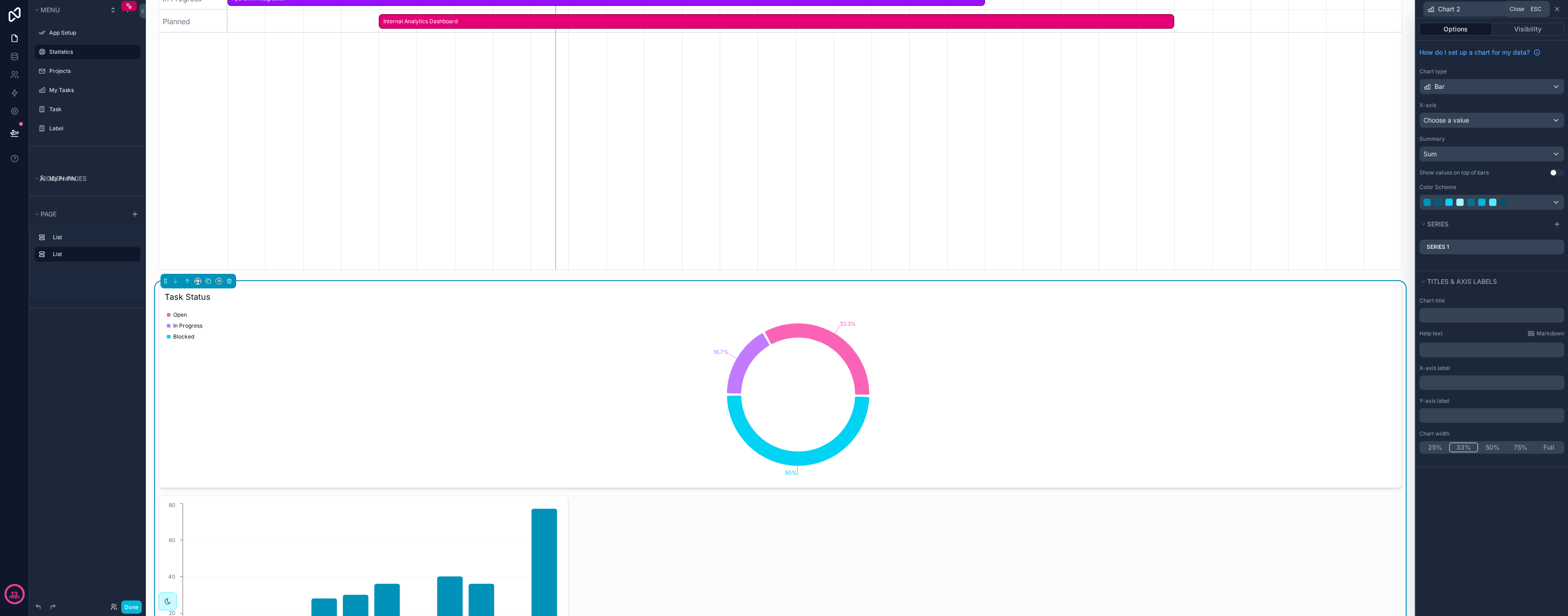
click at [1559, 6] on icon at bounding box center [1556, 9] width 8 height 8
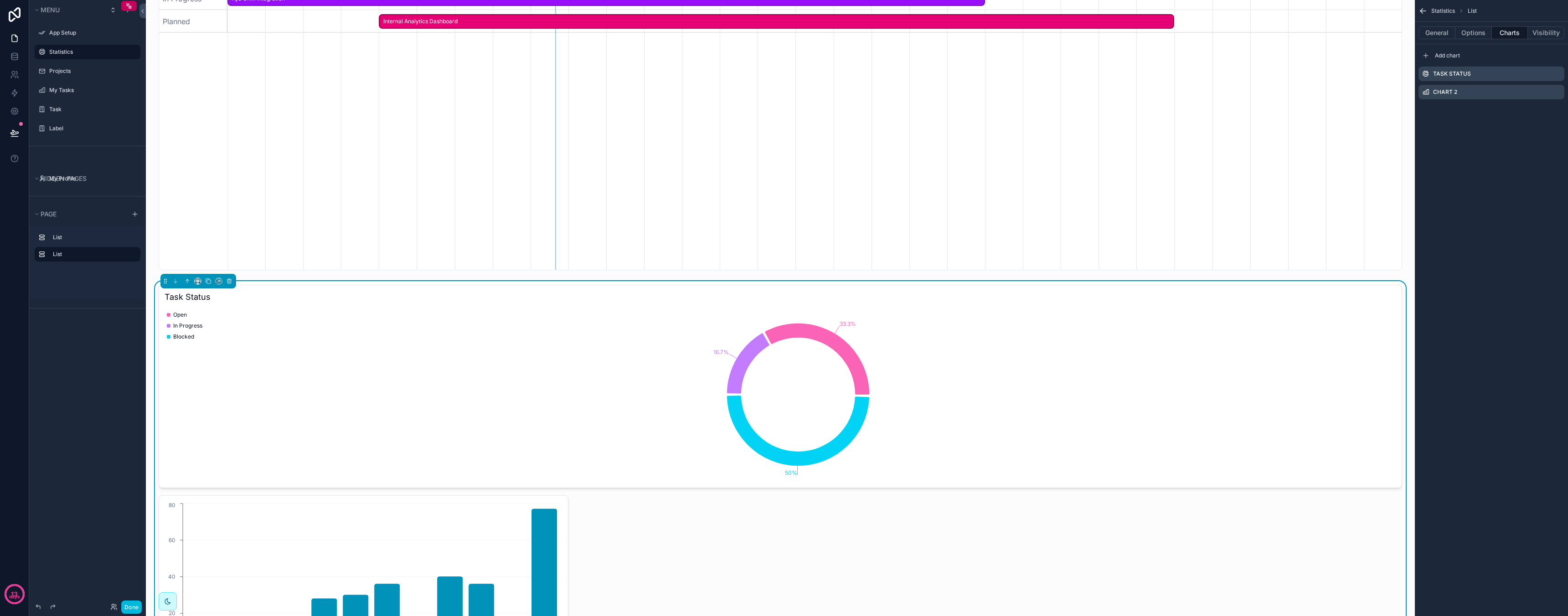
click at [0, 0] on icon "scrollable content" at bounding box center [0, 0] width 0 height 0
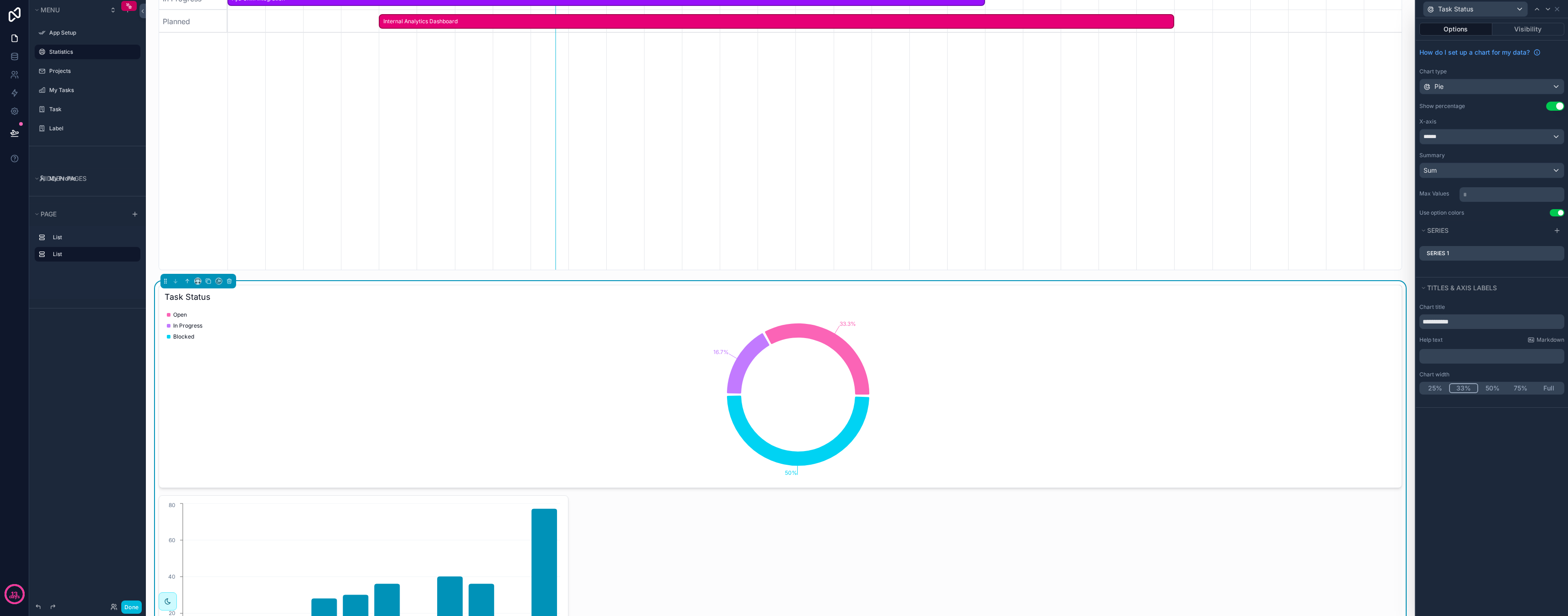
click at [1458, 387] on button "33%" at bounding box center [1463, 389] width 29 height 10
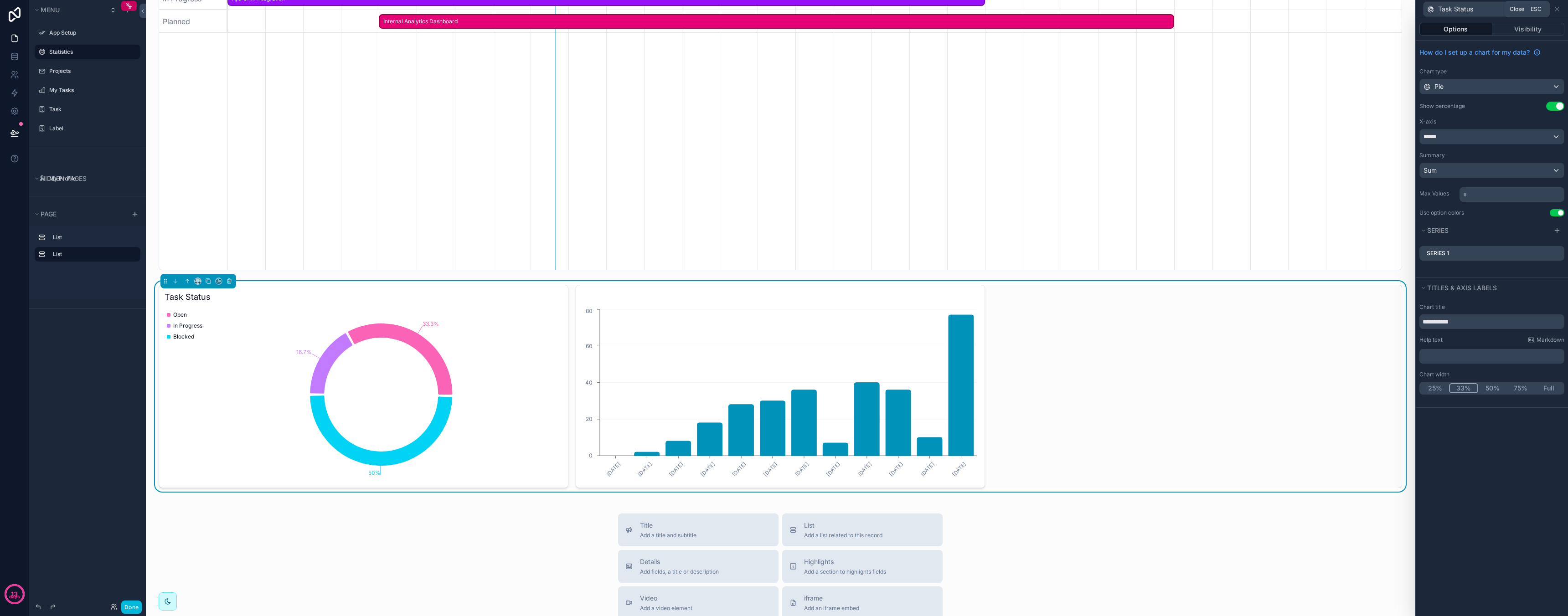
click at [1561, 9] on div "Task Status" at bounding box center [1491, 8] width 145 height 18
click at [1558, 8] on icon at bounding box center [1556, 9] width 8 height 8
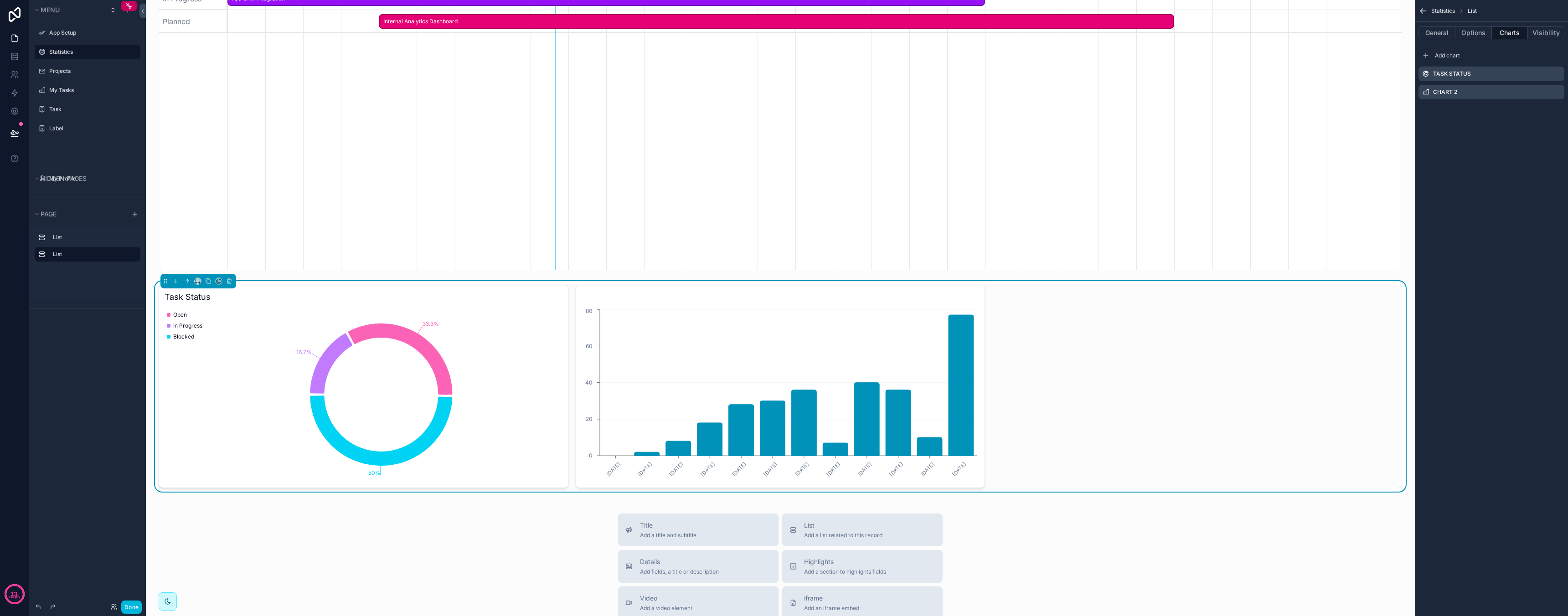
click at [0, 0] on icon "scrollable content" at bounding box center [0, 0] width 0 height 0
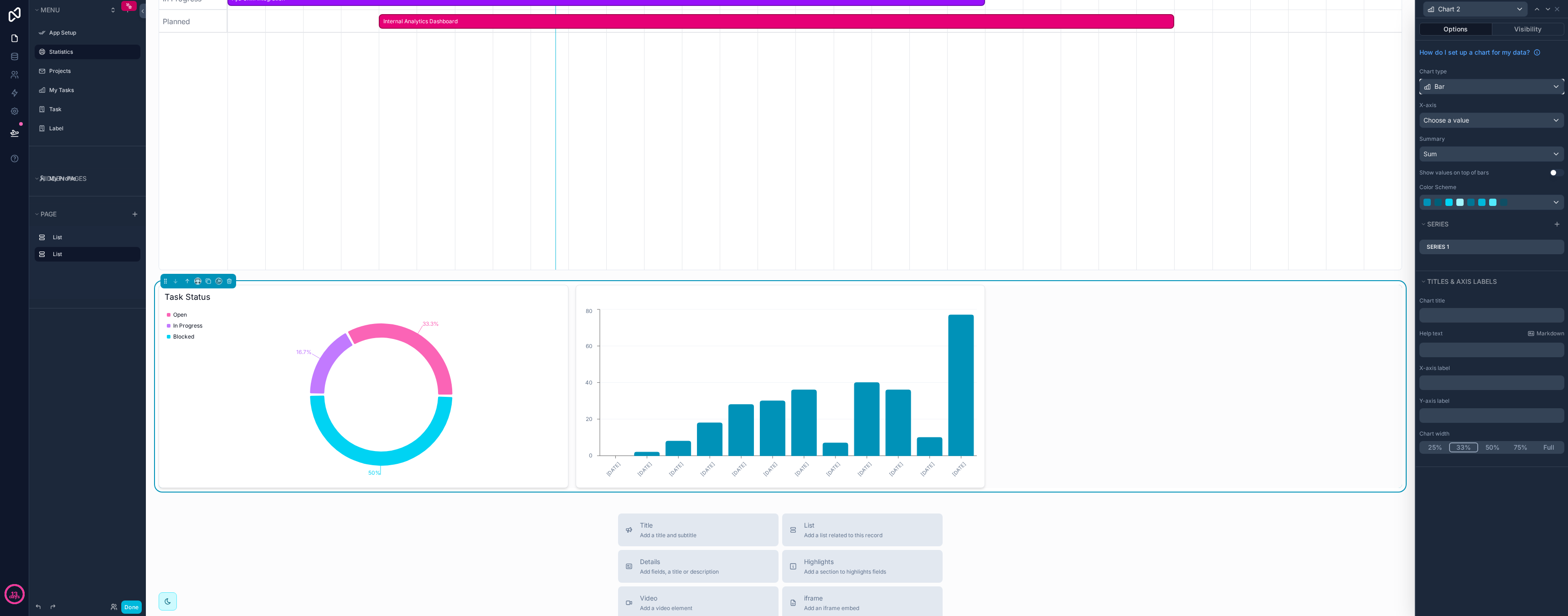
click at [1472, 86] on div "Bar" at bounding box center [1492, 86] width 144 height 14
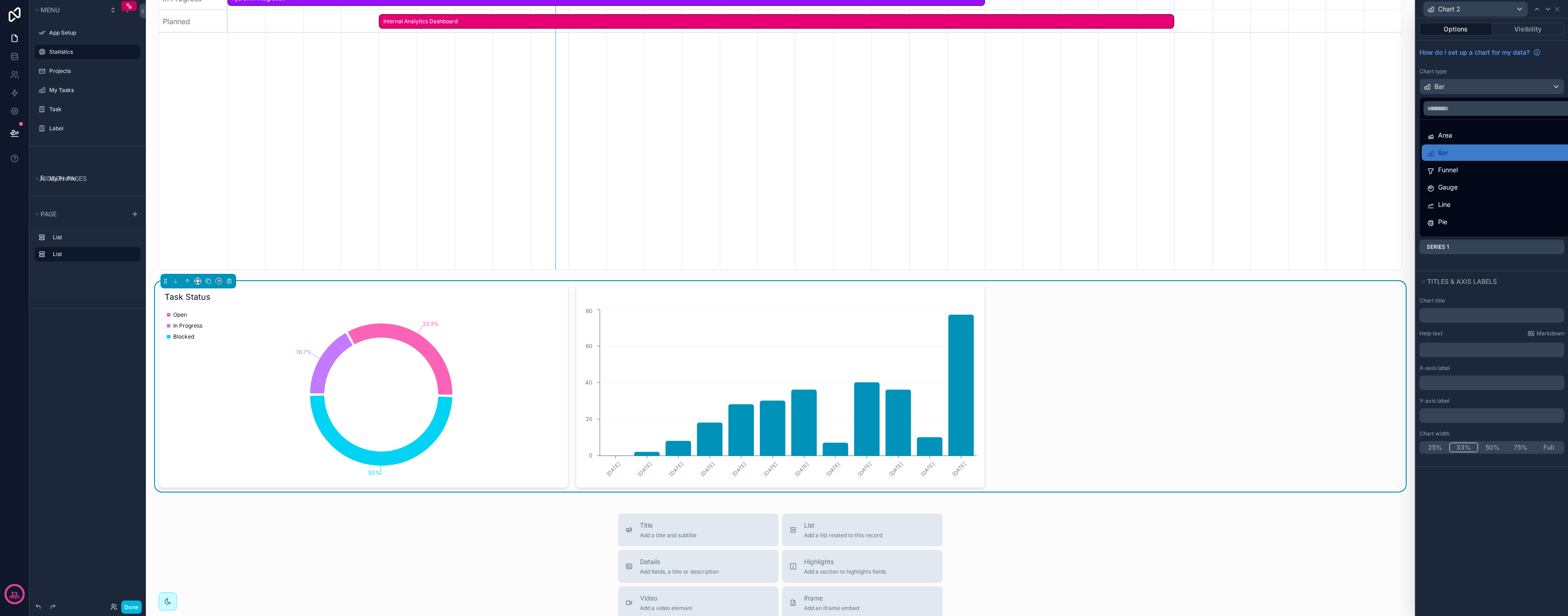
click at [1472, 86] on div at bounding box center [1492, 308] width 152 height 616
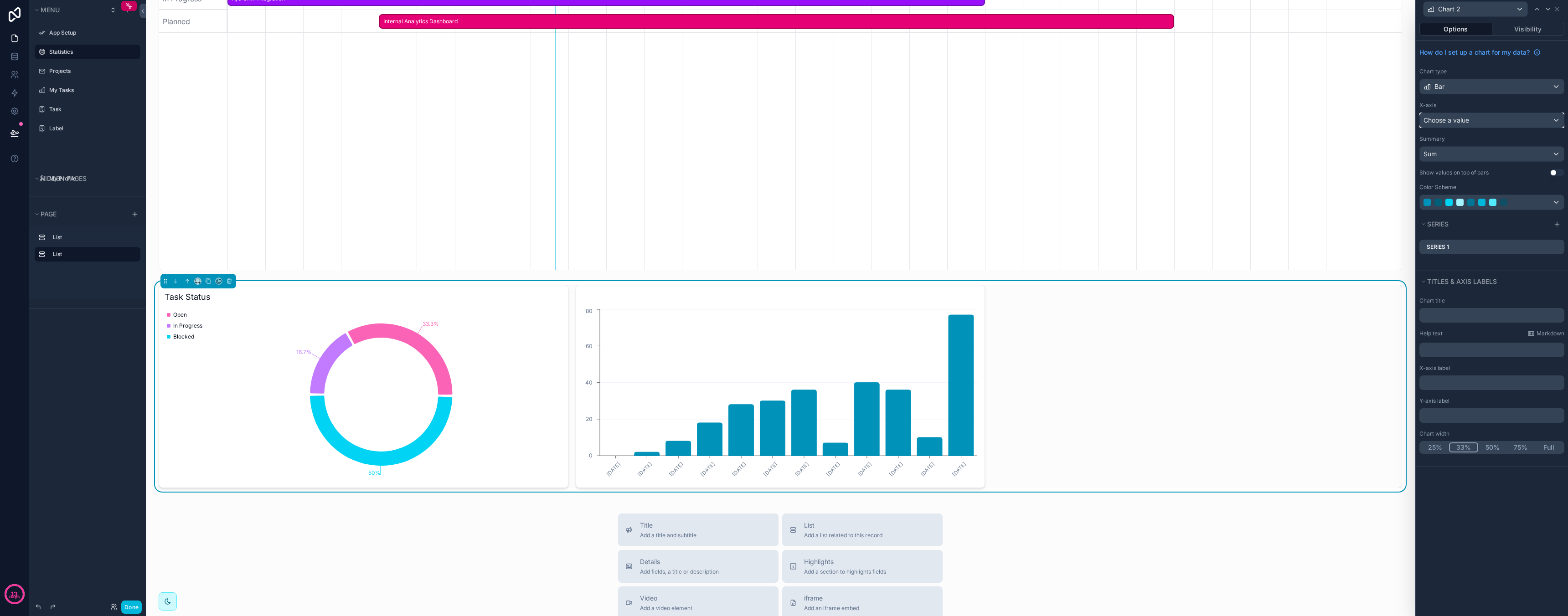
click at [1471, 127] on div "Choose a value" at bounding box center [1492, 120] width 144 height 14
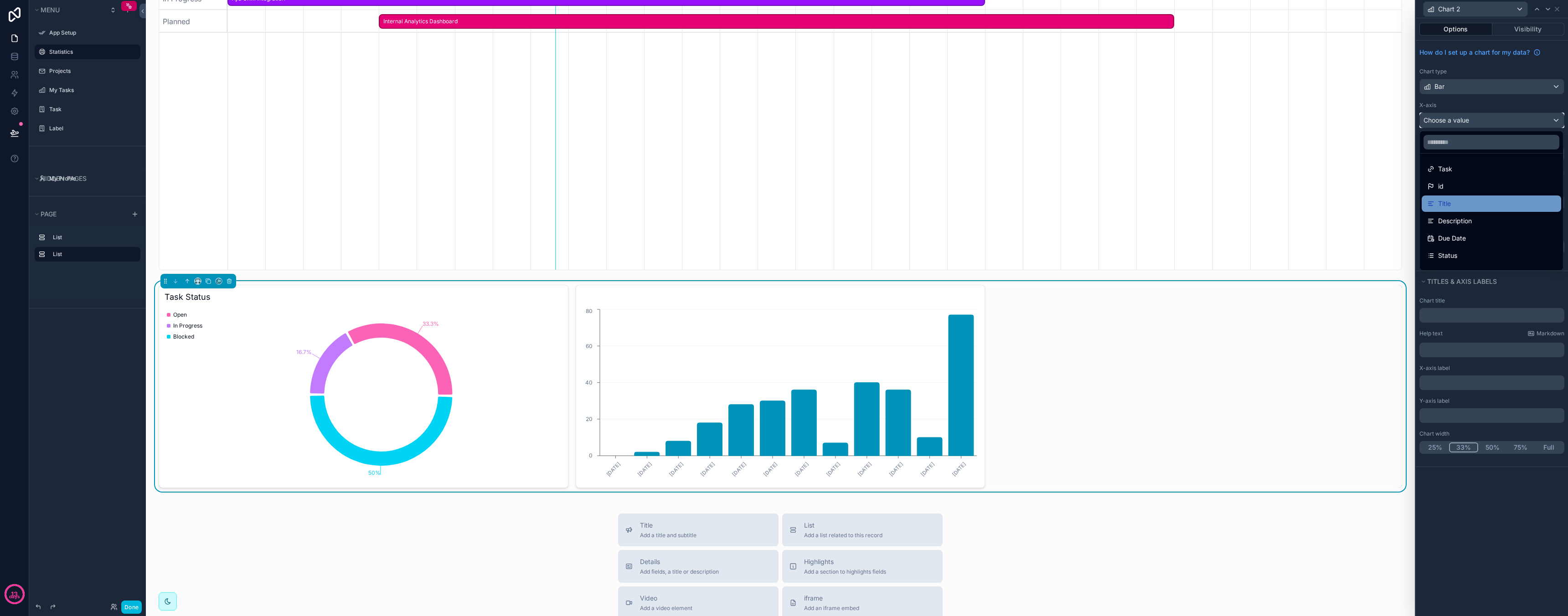
scroll to position [151, 0]
click at [1469, 206] on div "Asignee" at bounding box center [1491, 208] width 129 height 11
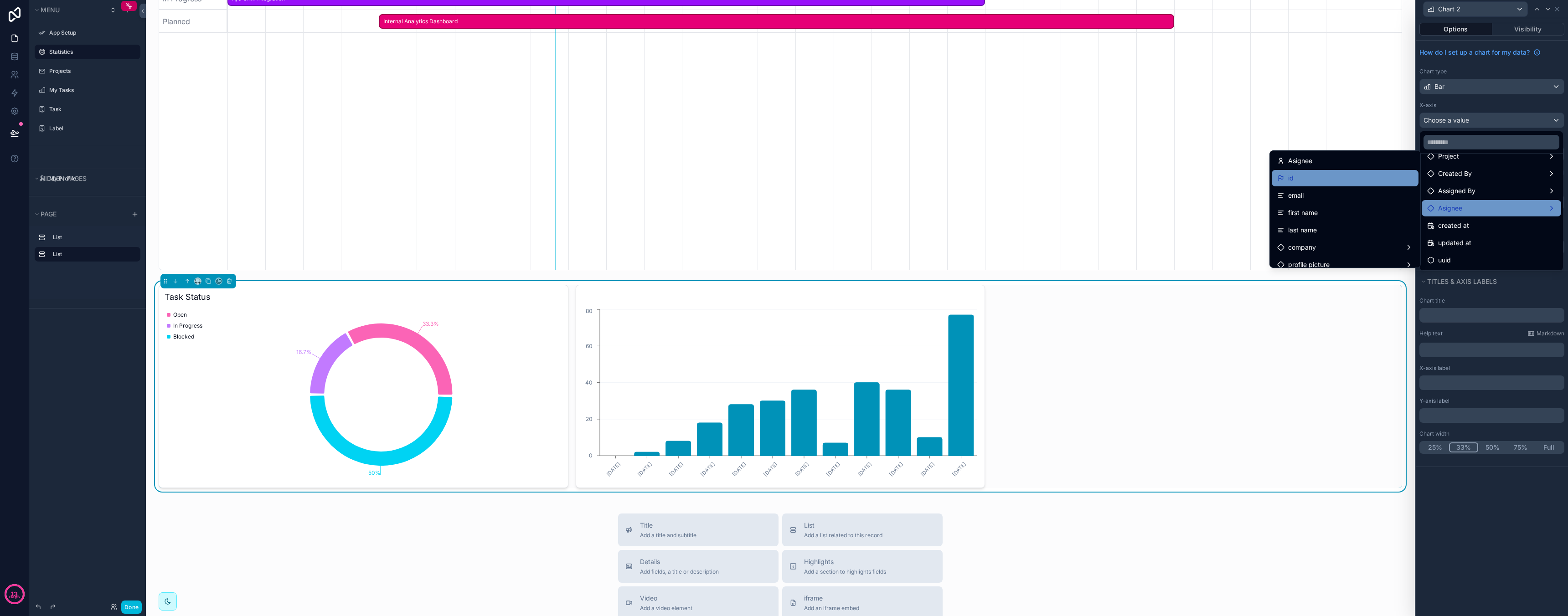
click at [1334, 170] on div "id" at bounding box center [1345, 178] width 147 height 17
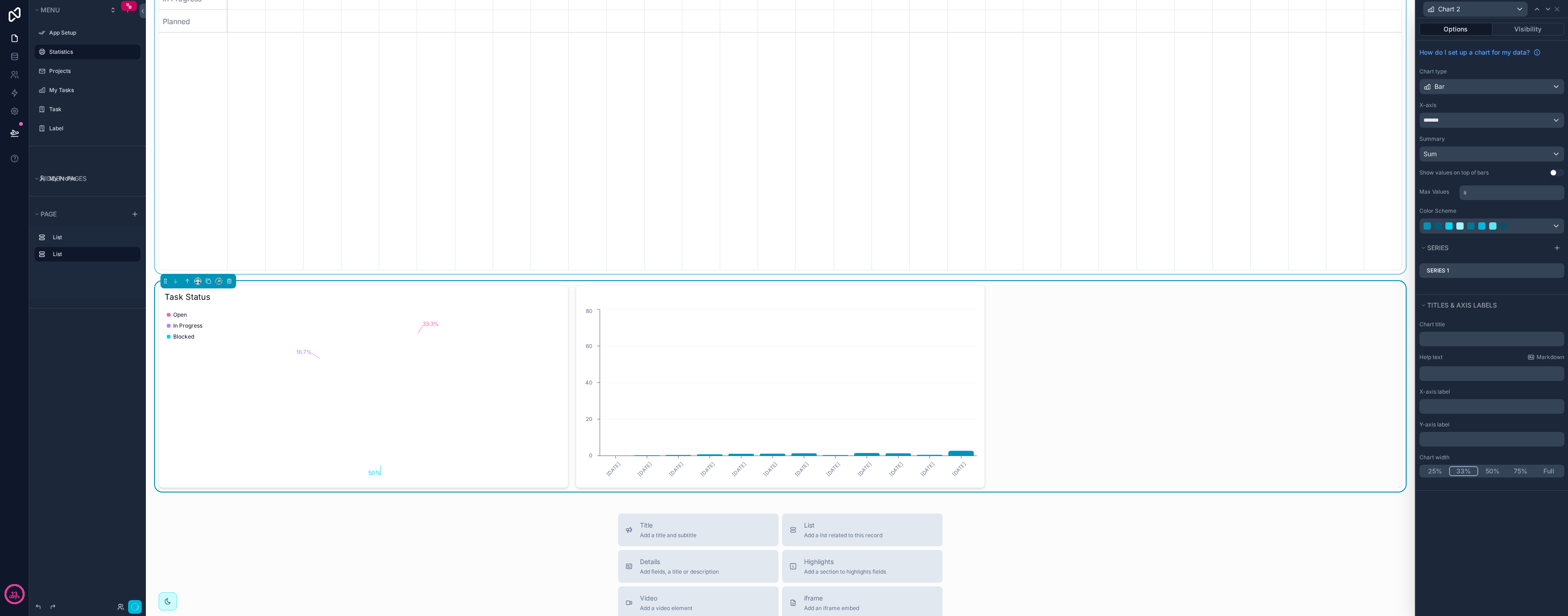
scroll to position [0, 1174]
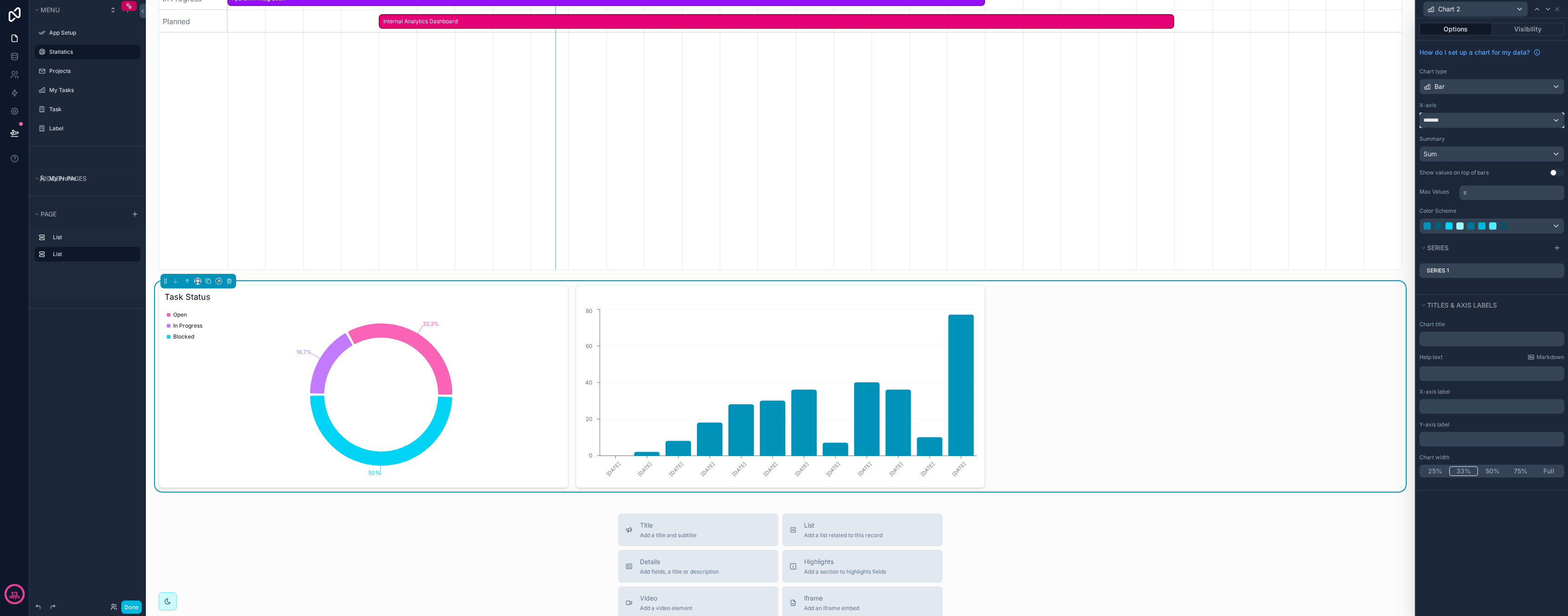
click at [1464, 122] on div "*******" at bounding box center [1492, 120] width 144 height 14
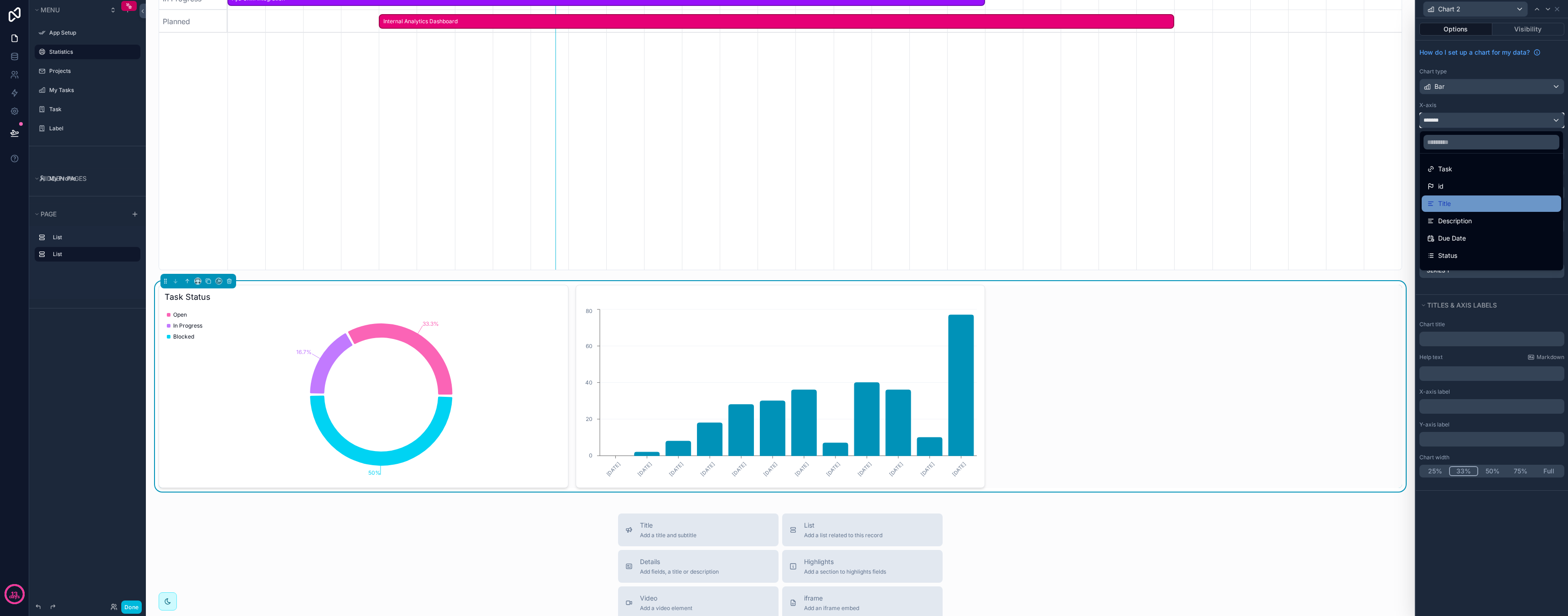
scroll to position [151, 0]
click at [1459, 204] on span "Asignee" at bounding box center [1449, 208] width 24 height 11
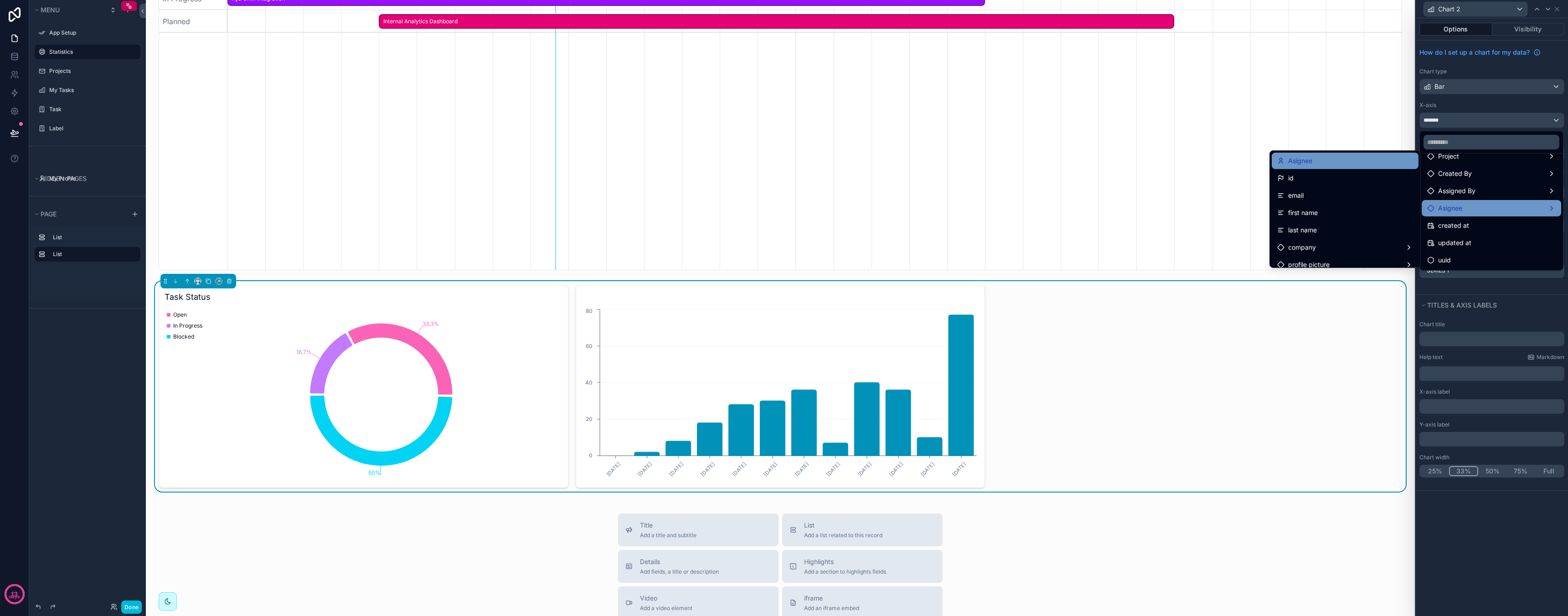
drag, startPoint x: 1329, startPoint y: 170, endPoint x: 1323, endPoint y: 162, distance: 10.0
click at [1323, 162] on ul "Asignee id email first name last name company profile picture is internal role …" at bounding box center [1345, 209] width 150 height 117
click at [1323, 162] on div "Asignee" at bounding box center [1345, 160] width 135 height 11
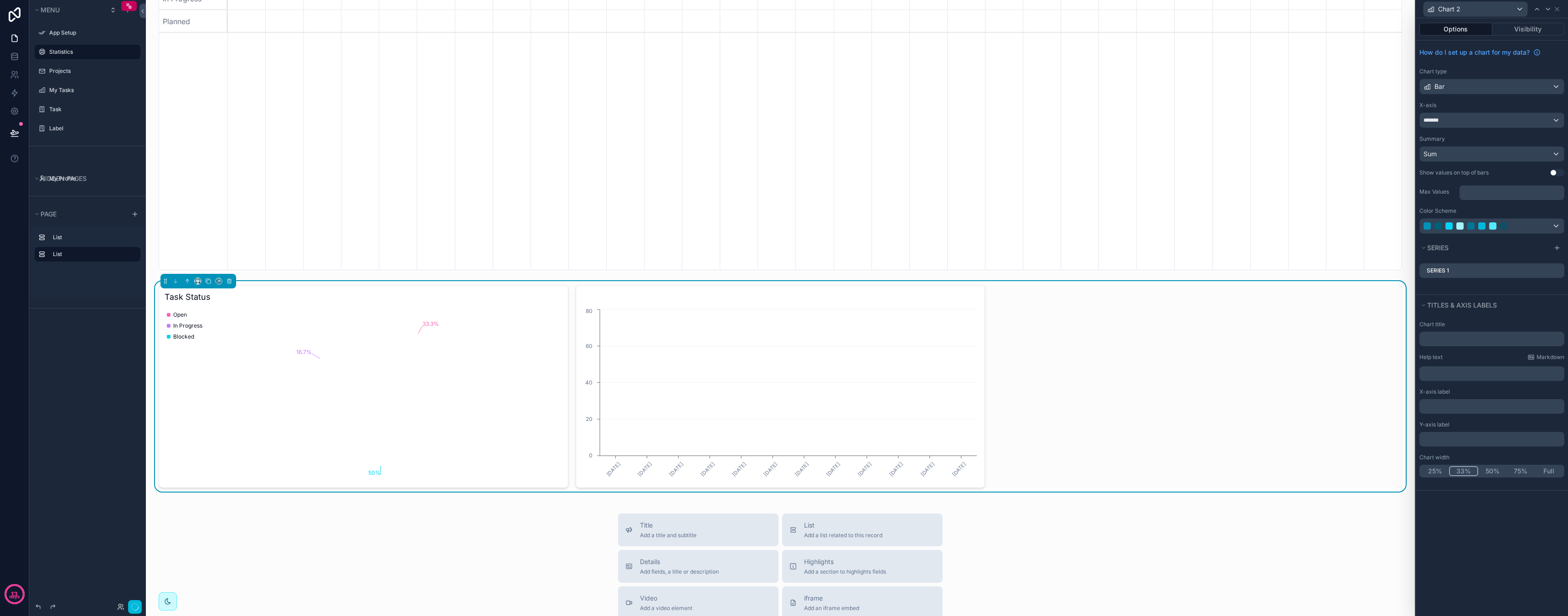
scroll to position [0, 1174]
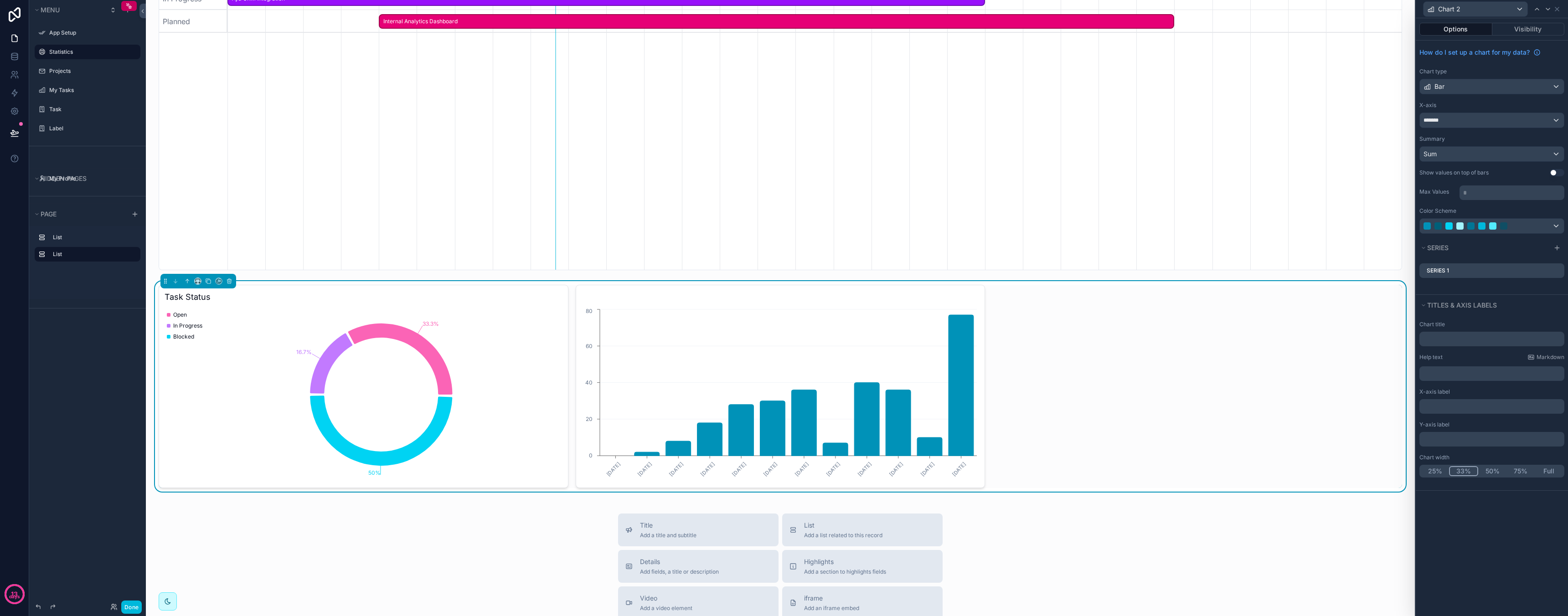
click at [0, 0] on icon at bounding box center [0, 0] width 0 height 0
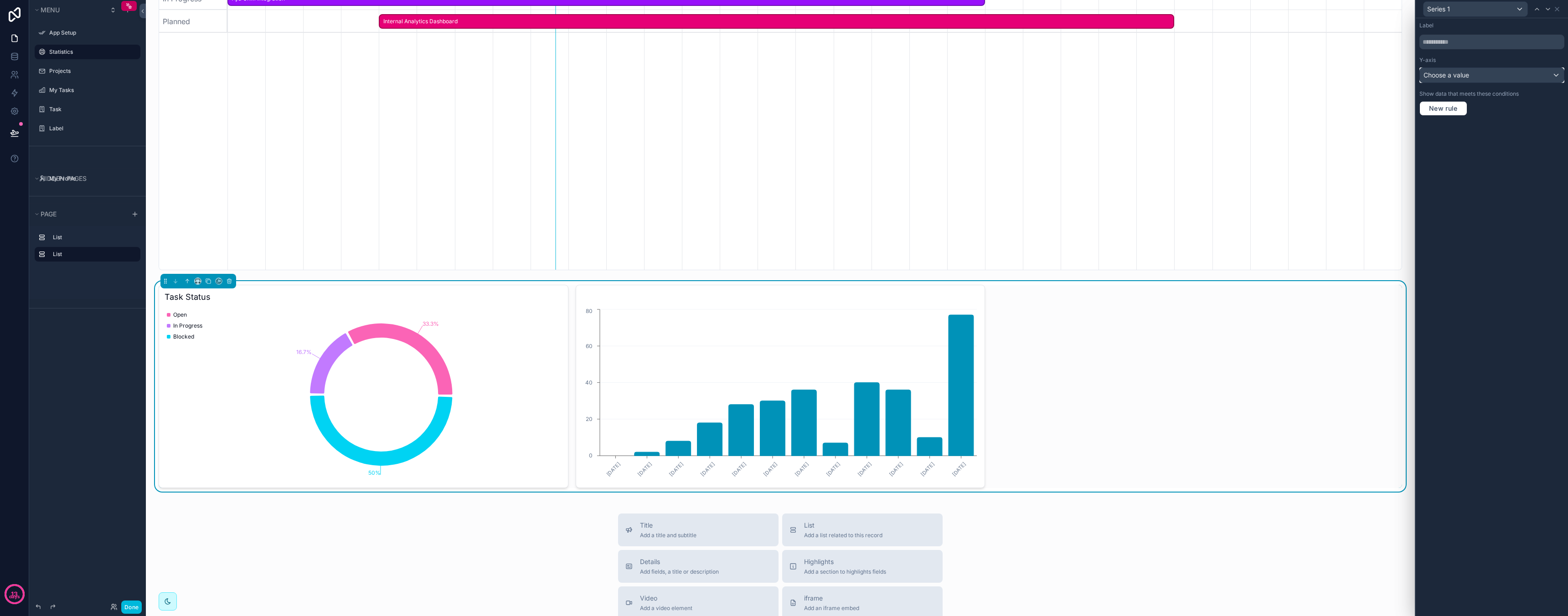
click at [1481, 77] on div "Choose a value" at bounding box center [1492, 74] width 144 height 14
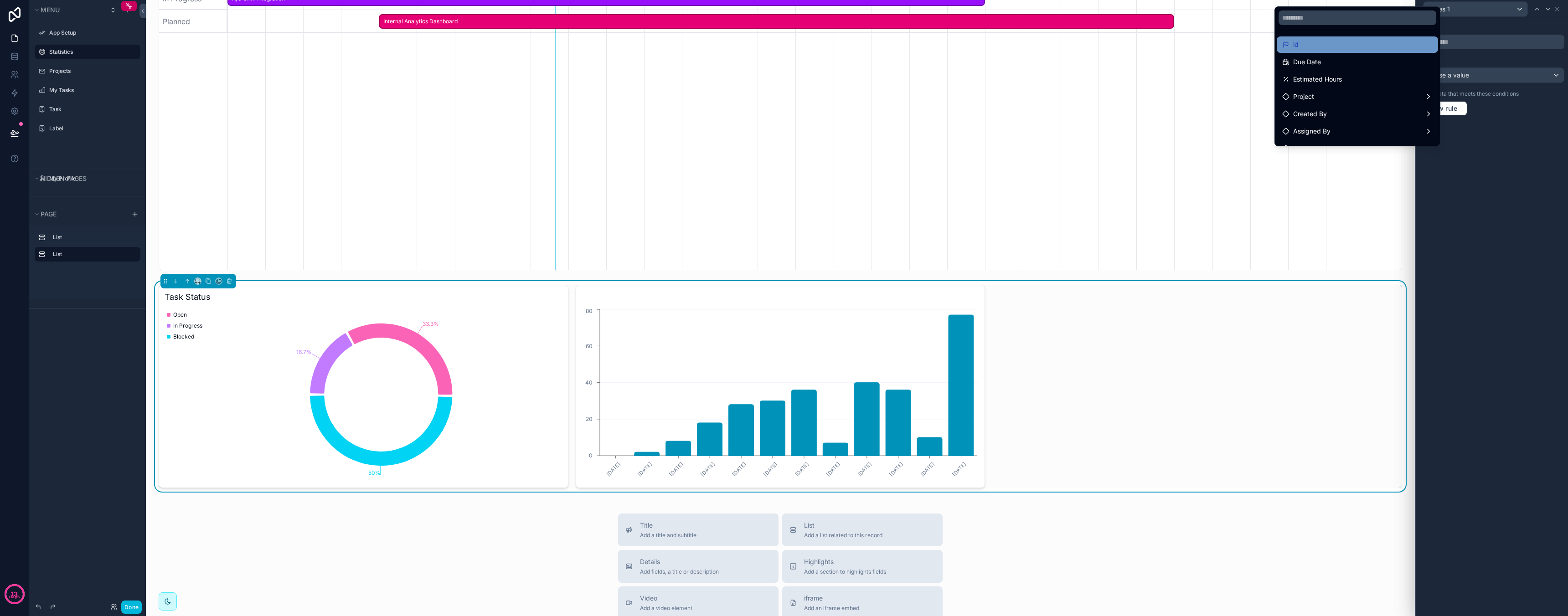
click at [1380, 52] on div "id" at bounding box center [1357, 45] width 161 height 17
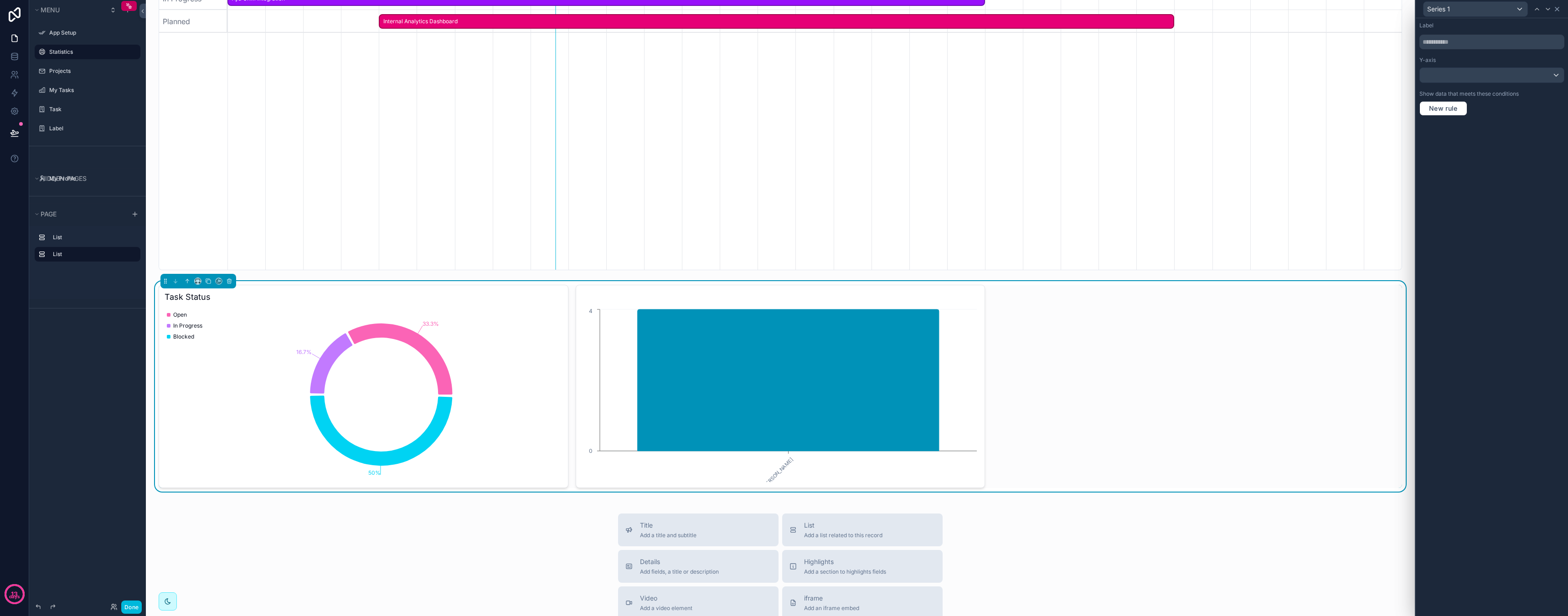
click at [1557, 9] on icon at bounding box center [1556, 9] width 8 height 8
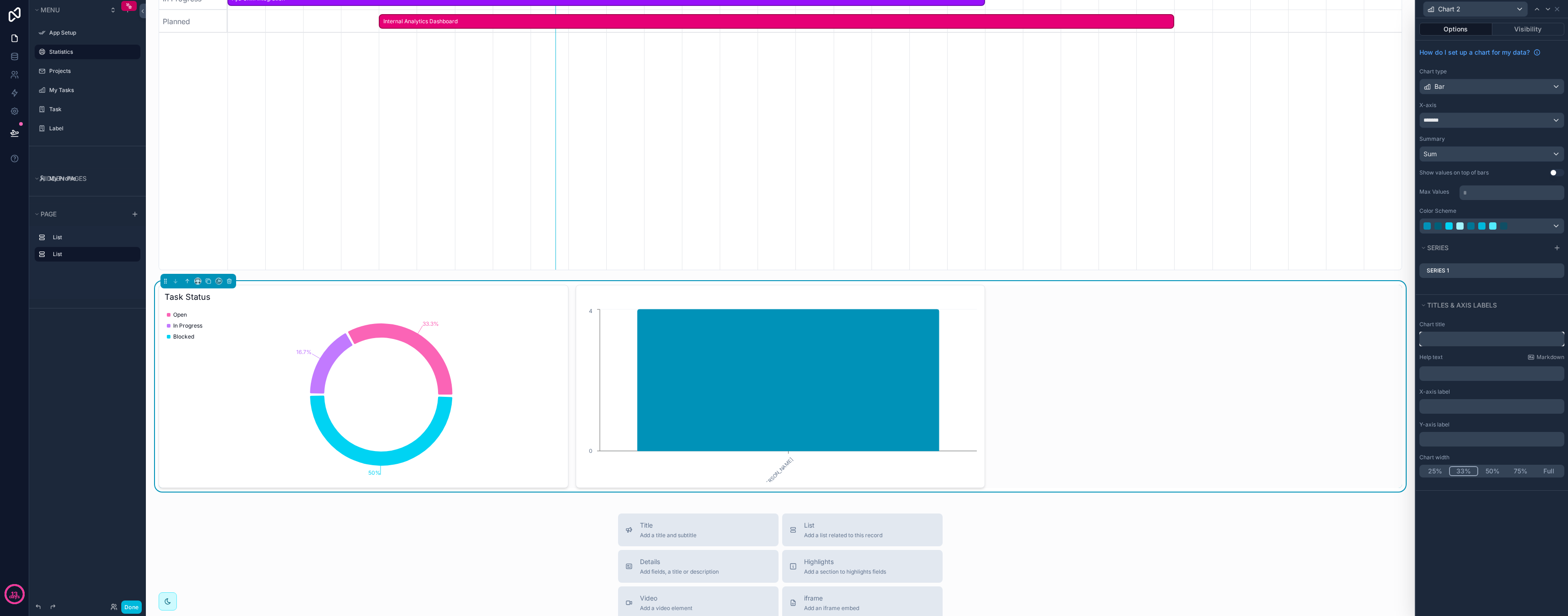
click at [1475, 344] on input "text" at bounding box center [1491, 339] width 145 height 14
type input "**********"
click at [1557, 12] on icon at bounding box center [1556, 9] width 8 height 8
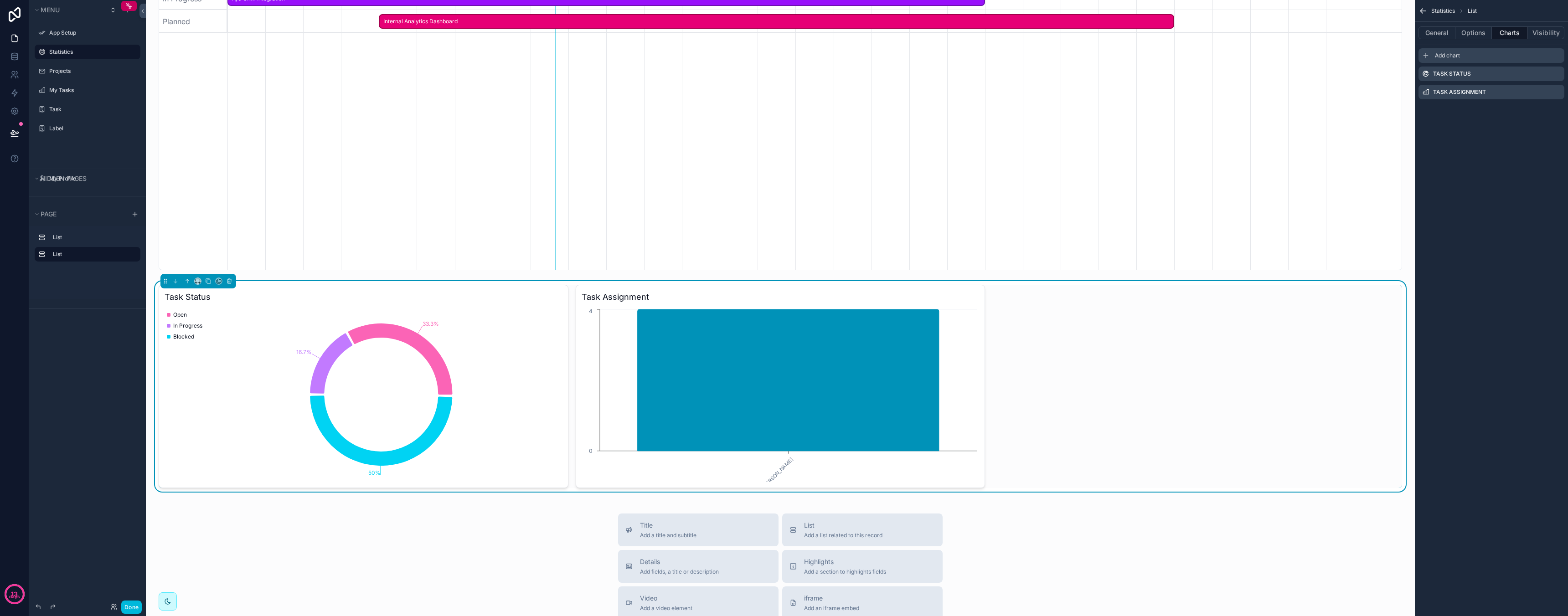
click at [1476, 54] on div "Add chart" at bounding box center [1491, 55] width 145 height 14
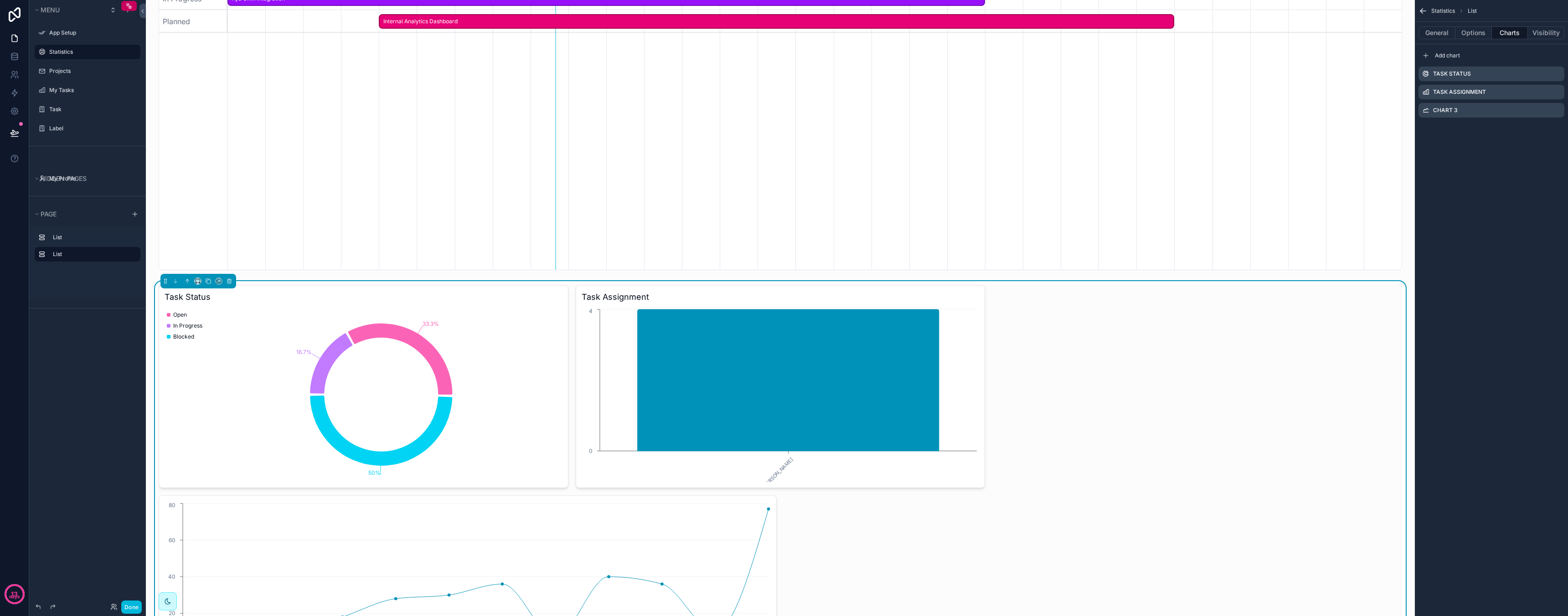
click at [1462, 111] on div "Chart 3" at bounding box center [1491, 109] width 145 height 14
click at [1451, 110] on label "Chart 3" at bounding box center [1444, 110] width 24 height 8
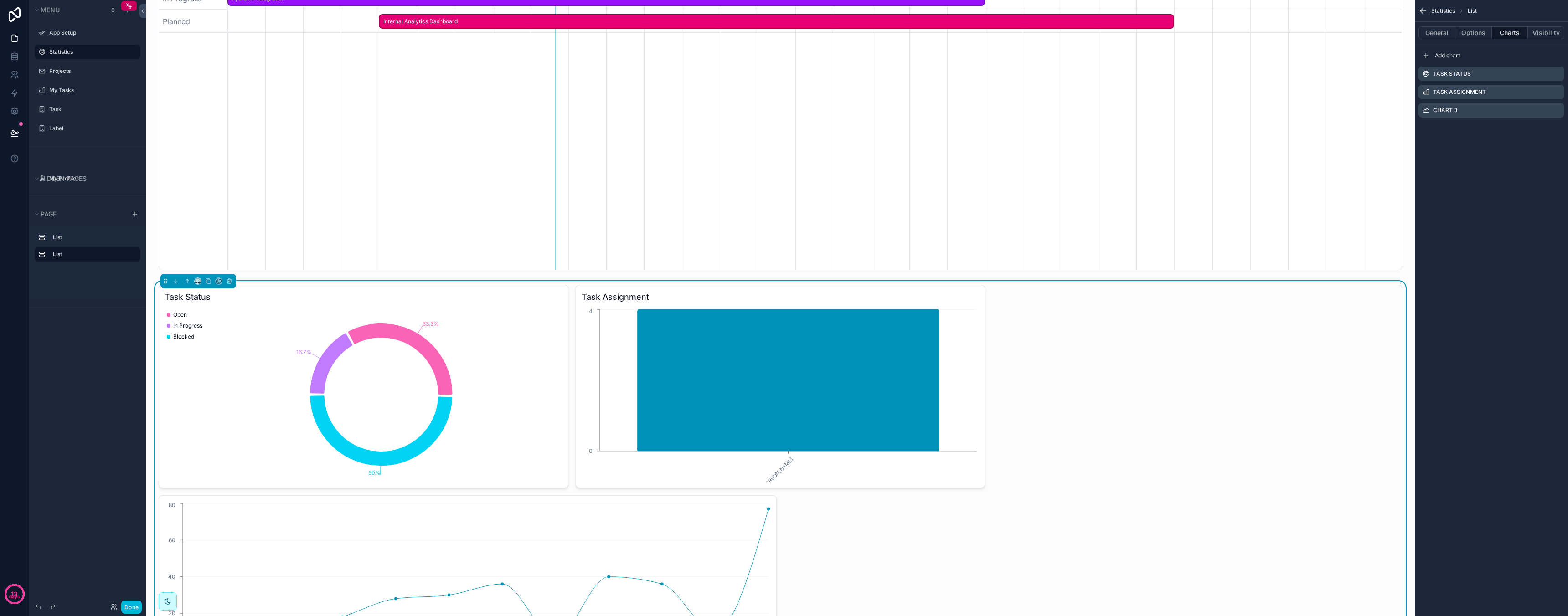
click at [0, 0] on icon "scrollable content" at bounding box center [0, 0] width 0 height 0
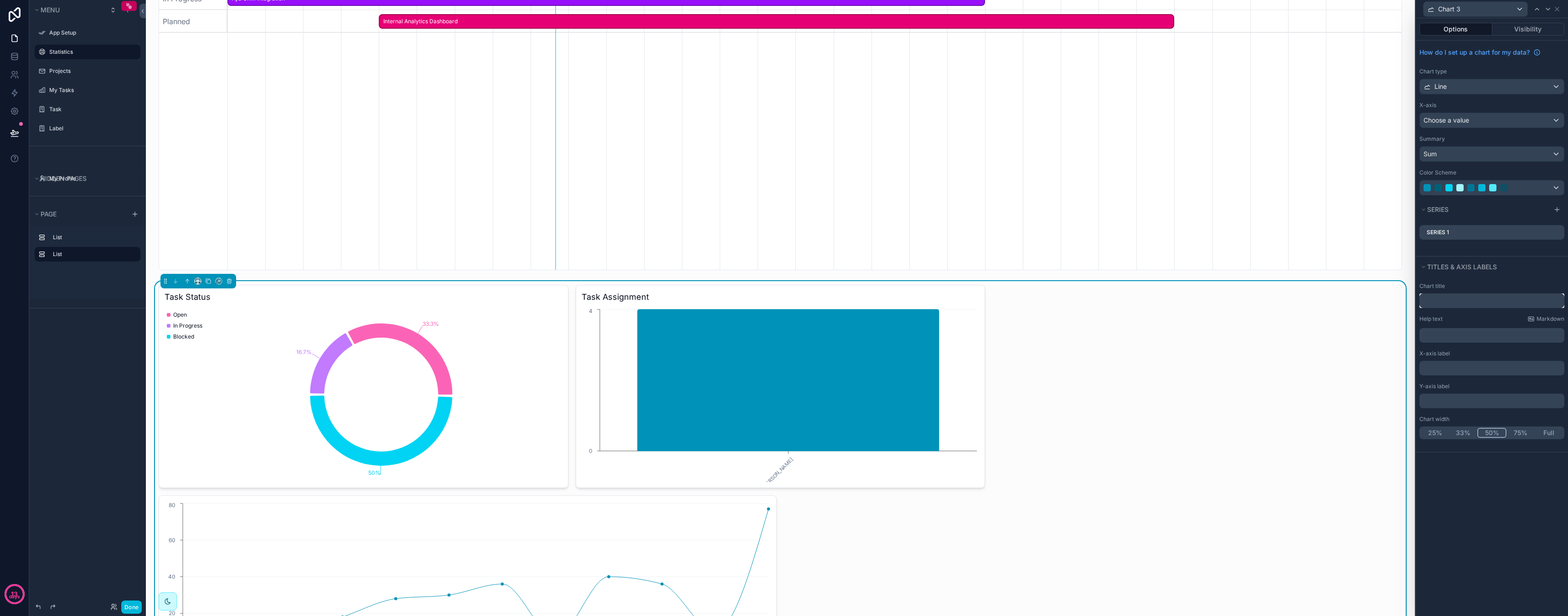
click at [1453, 303] on input "text" at bounding box center [1491, 300] width 145 height 14
click at [1460, 435] on button "33%" at bounding box center [1463, 433] width 28 height 10
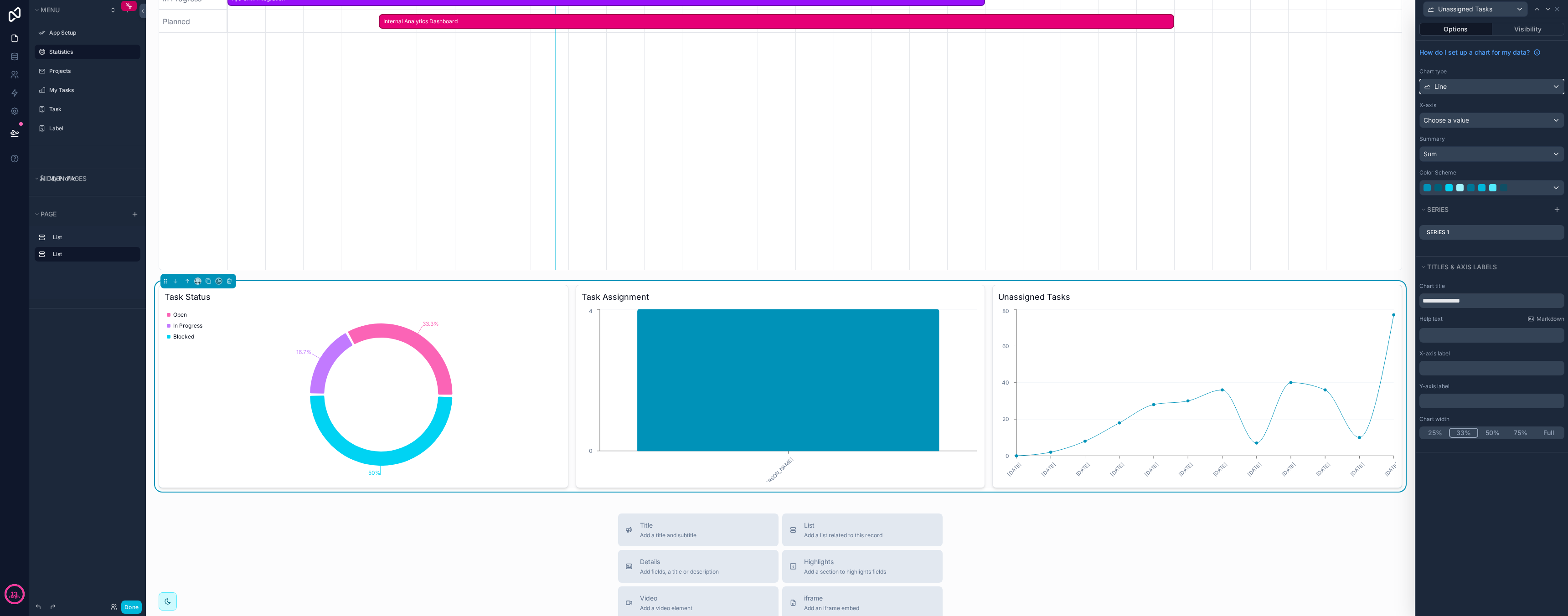
click at [1483, 87] on div "Line" at bounding box center [1492, 86] width 144 height 14
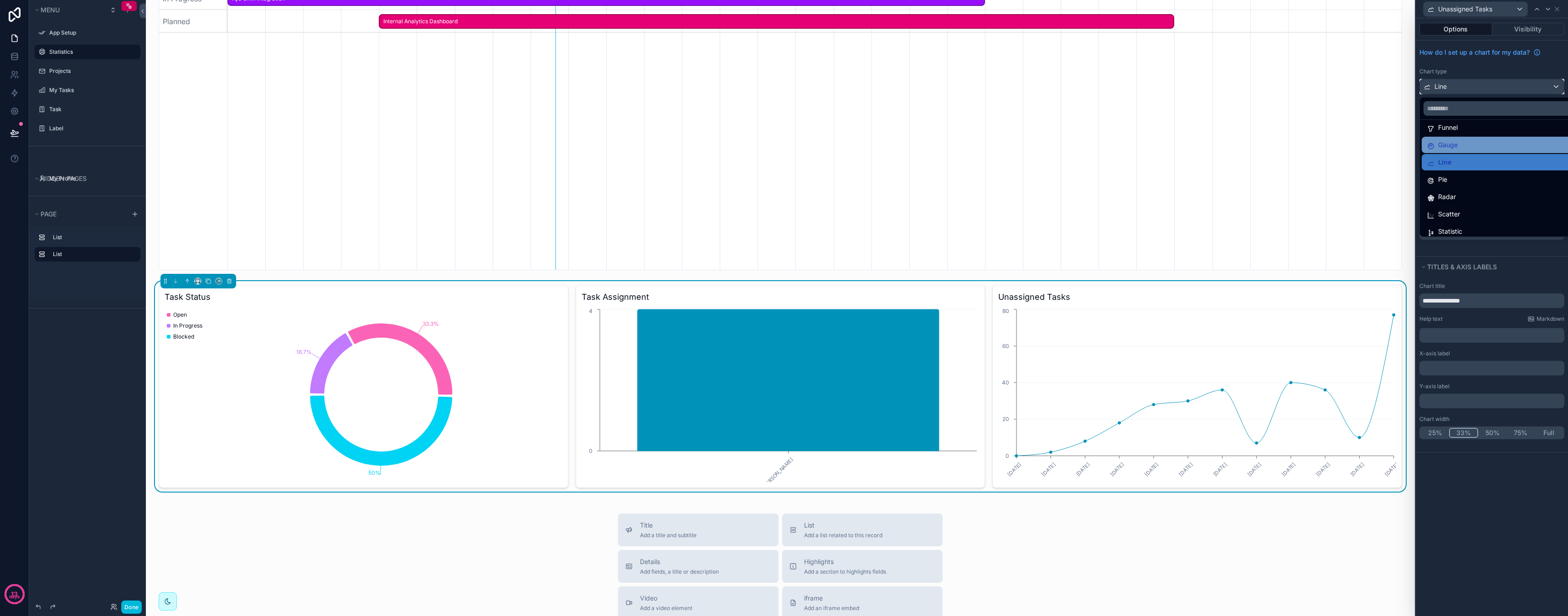
scroll to position [24, 0]
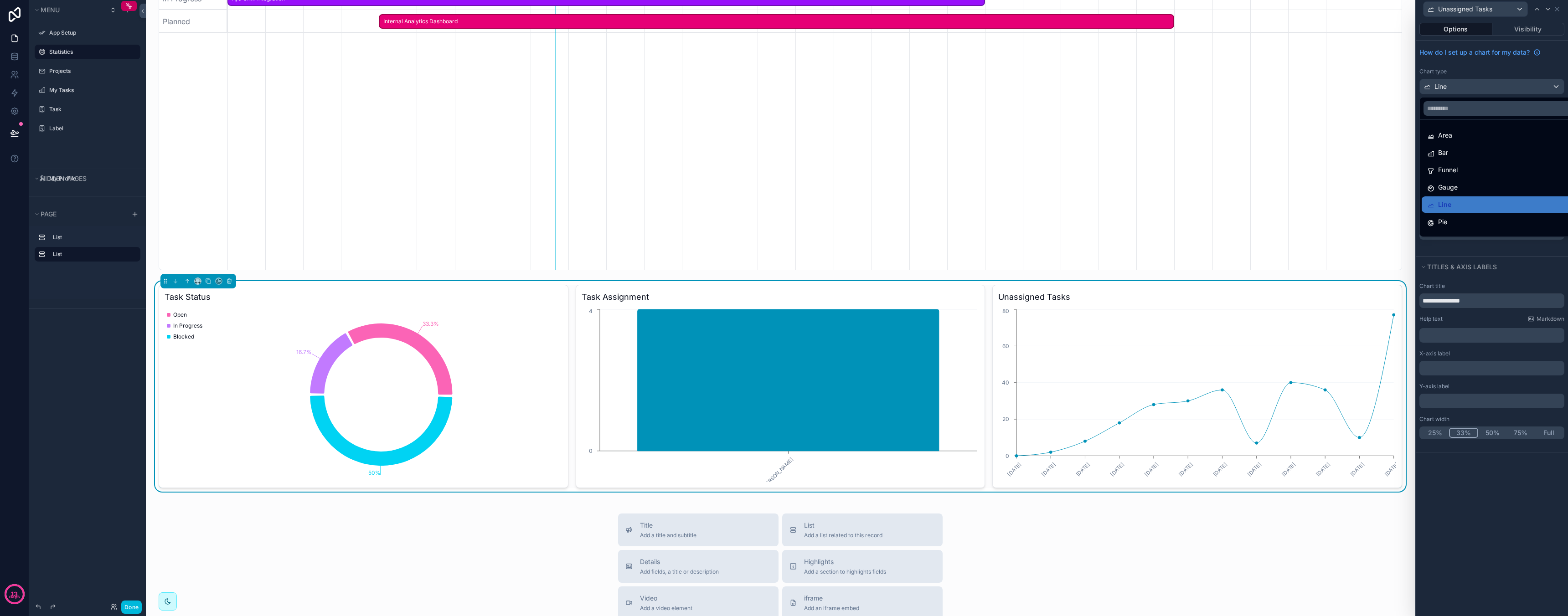
click at [1305, 504] on div "Projects Timeline Export Filter Status Filter Priority [DATE] [DATE] Month [DAT…" at bounding box center [780, 384] width 1269 height 1052
click at [1464, 517] on div at bounding box center [1492, 308] width 152 height 616
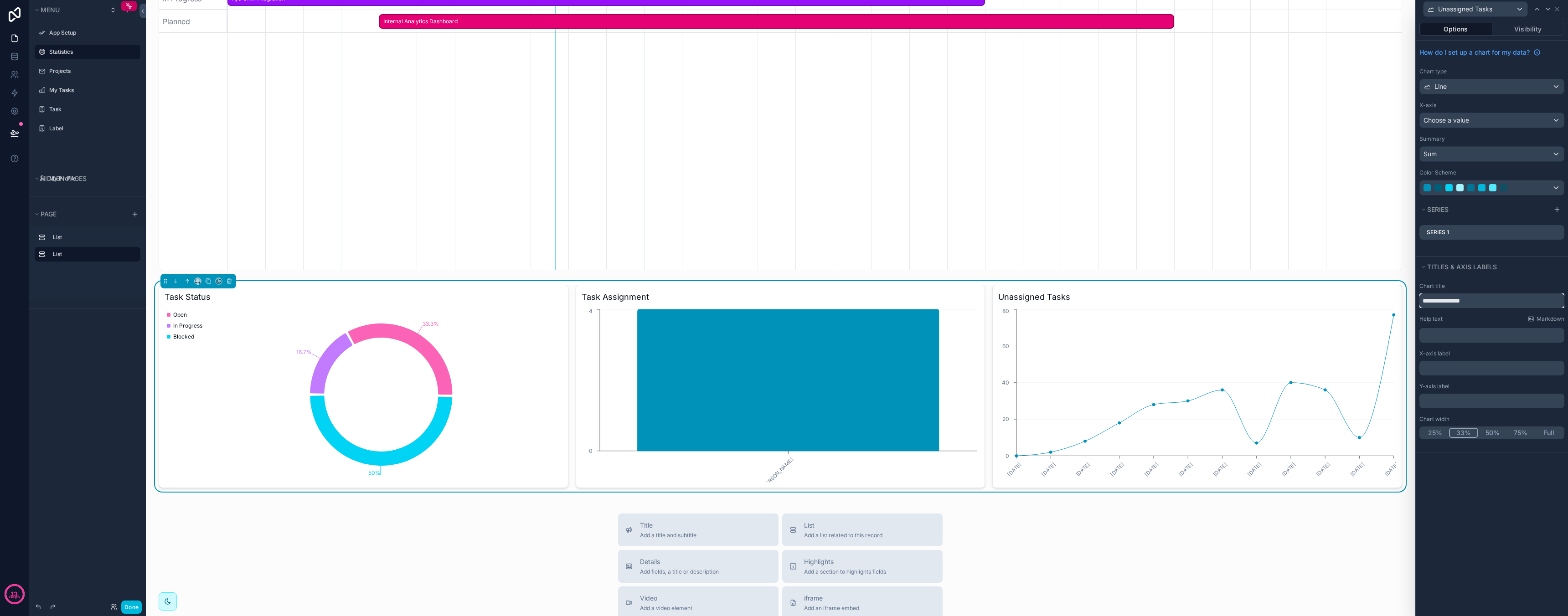
click at [1486, 298] on input "**********" at bounding box center [1491, 300] width 145 height 14
click at [1479, 122] on div "Choose a value" at bounding box center [1492, 120] width 144 height 14
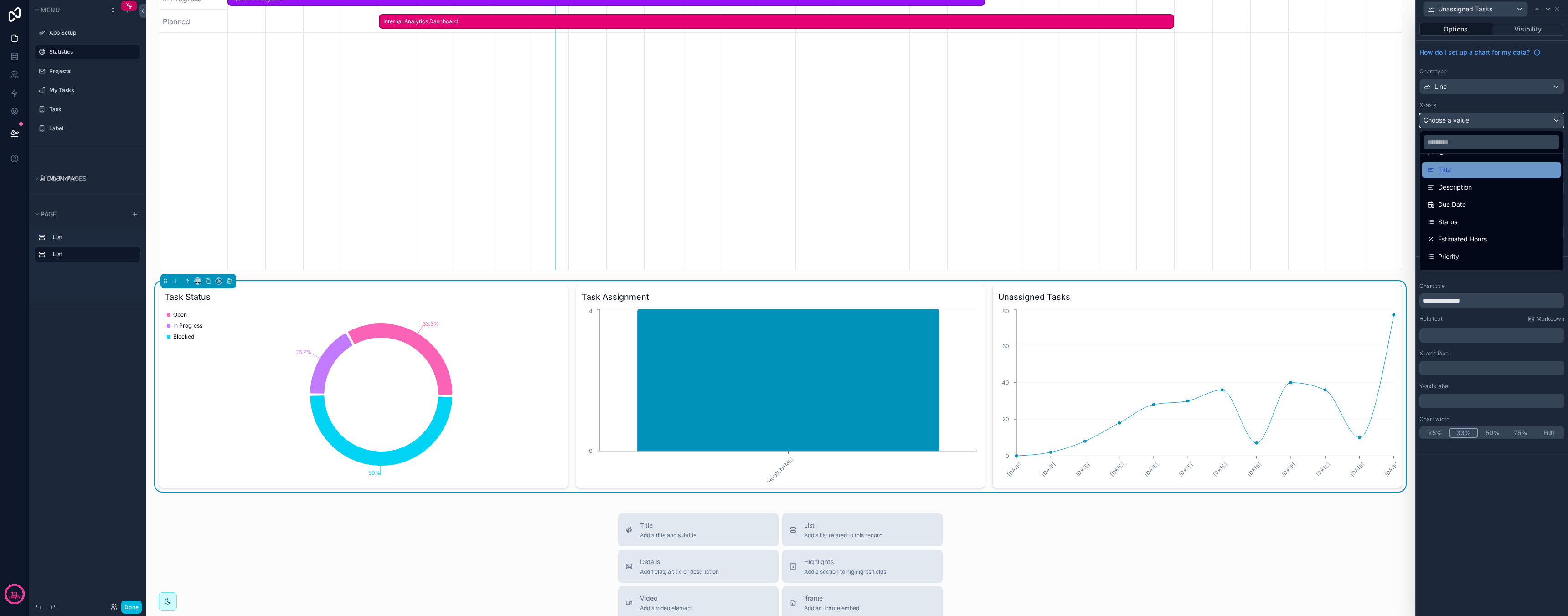
scroll to position [38, 0]
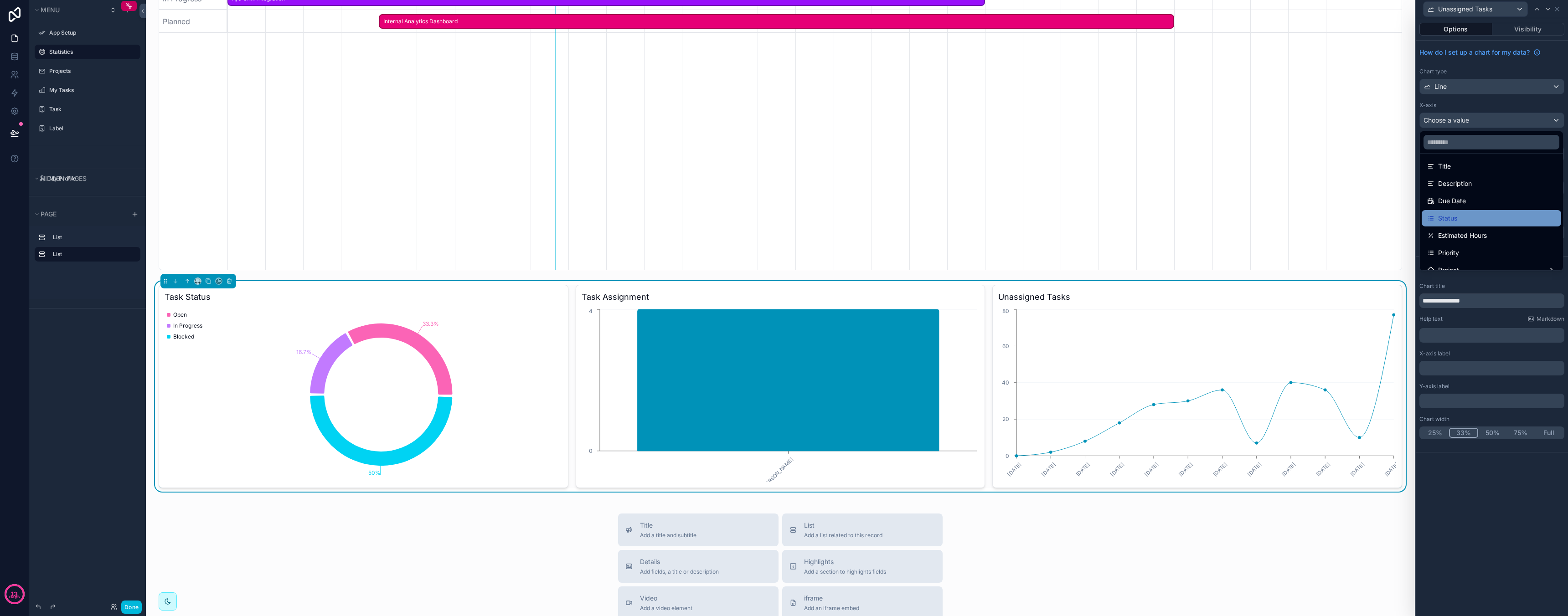
click at [1451, 217] on span "Status" at bounding box center [1447, 218] width 19 height 11
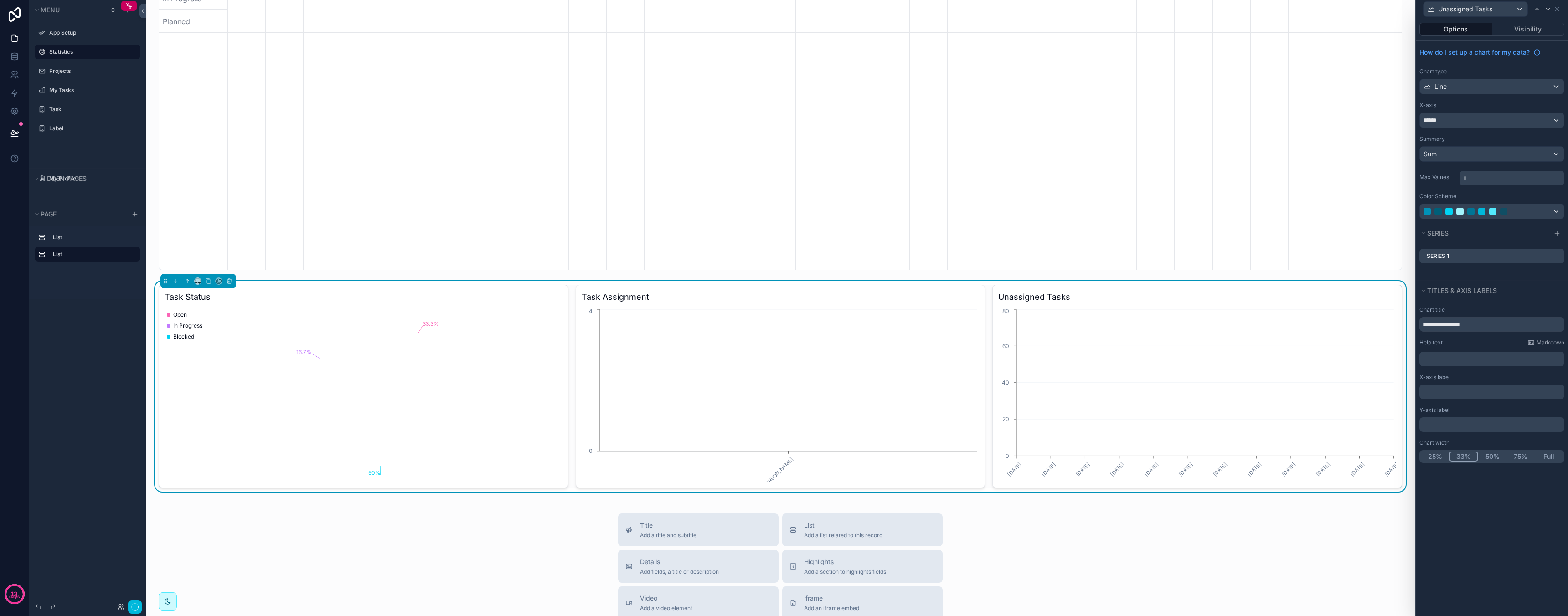
scroll to position [0, 1174]
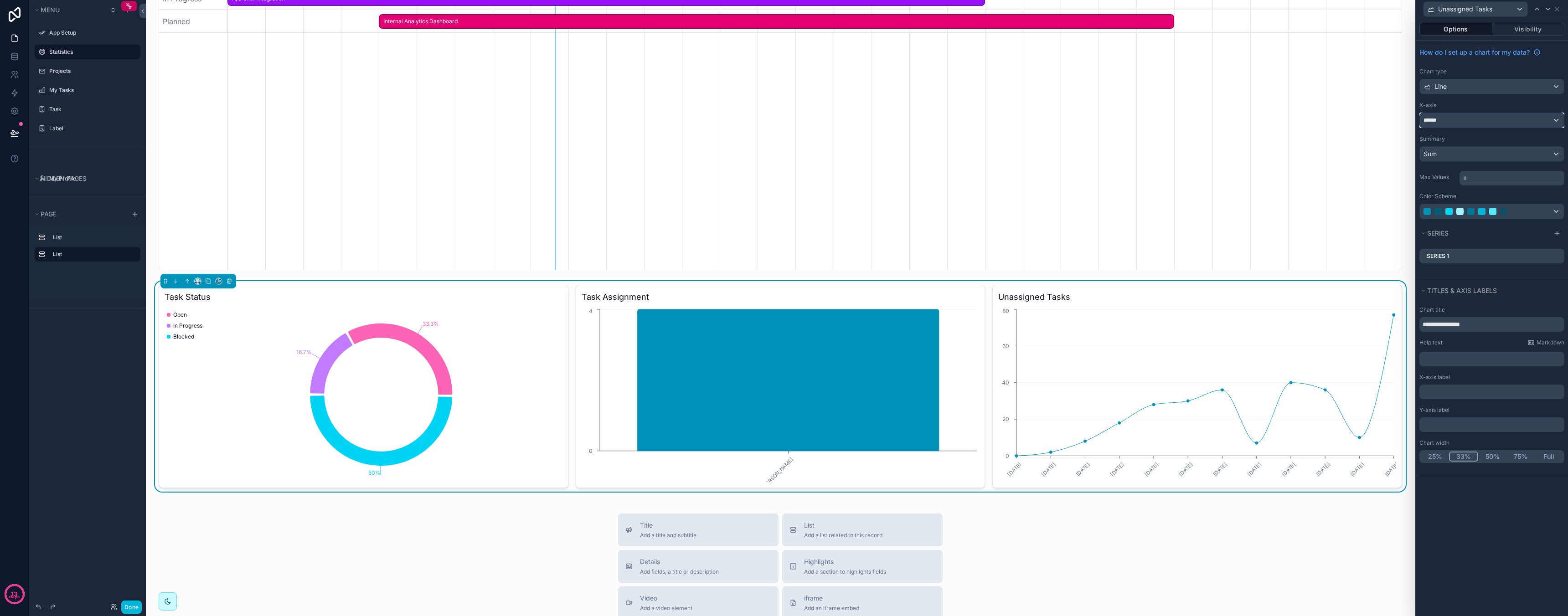
click at [1468, 120] on div "******" at bounding box center [1492, 120] width 144 height 14
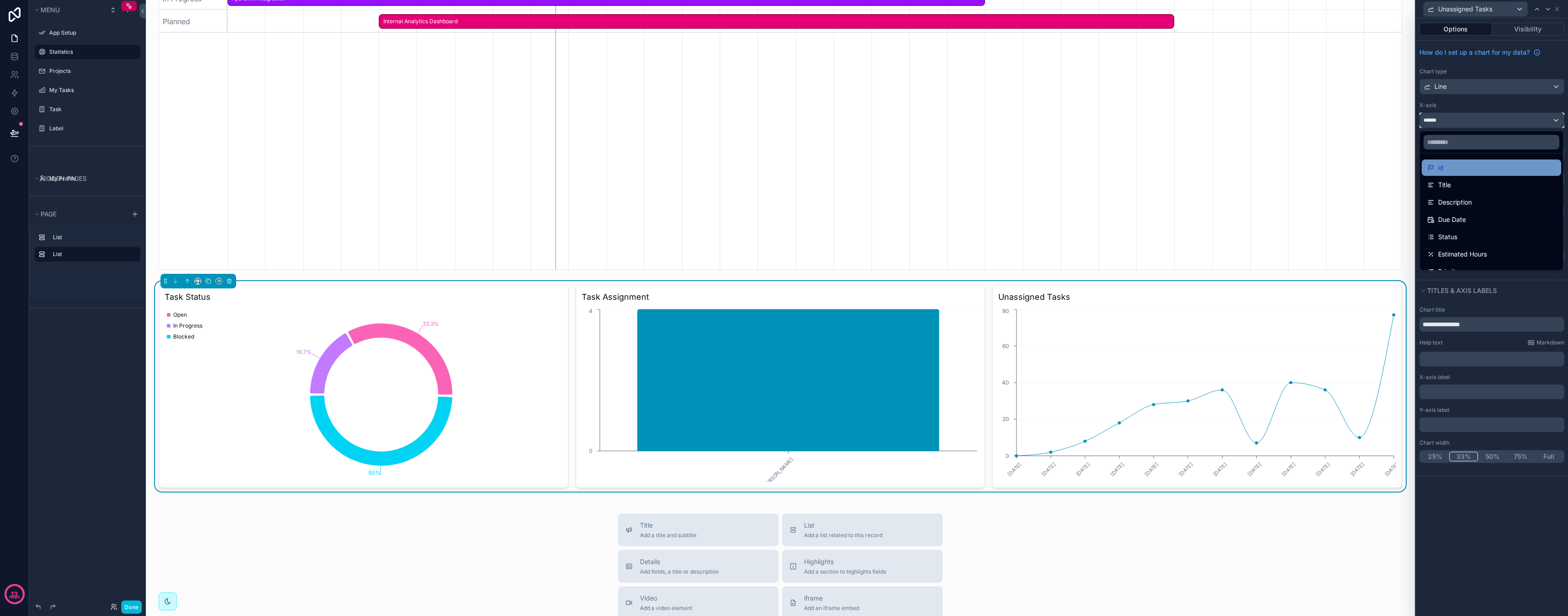
scroll to position [19, 0]
click at [1275, 432] on icon "[DATE] [DATE] [DATE] [DATE] [DATE] [DATE] [DATE] [DATE] [DATE] [DATE] [DATE] [D…" at bounding box center [1197, 395] width 398 height 175
click at [1520, 480] on div at bounding box center [1492, 308] width 152 height 616
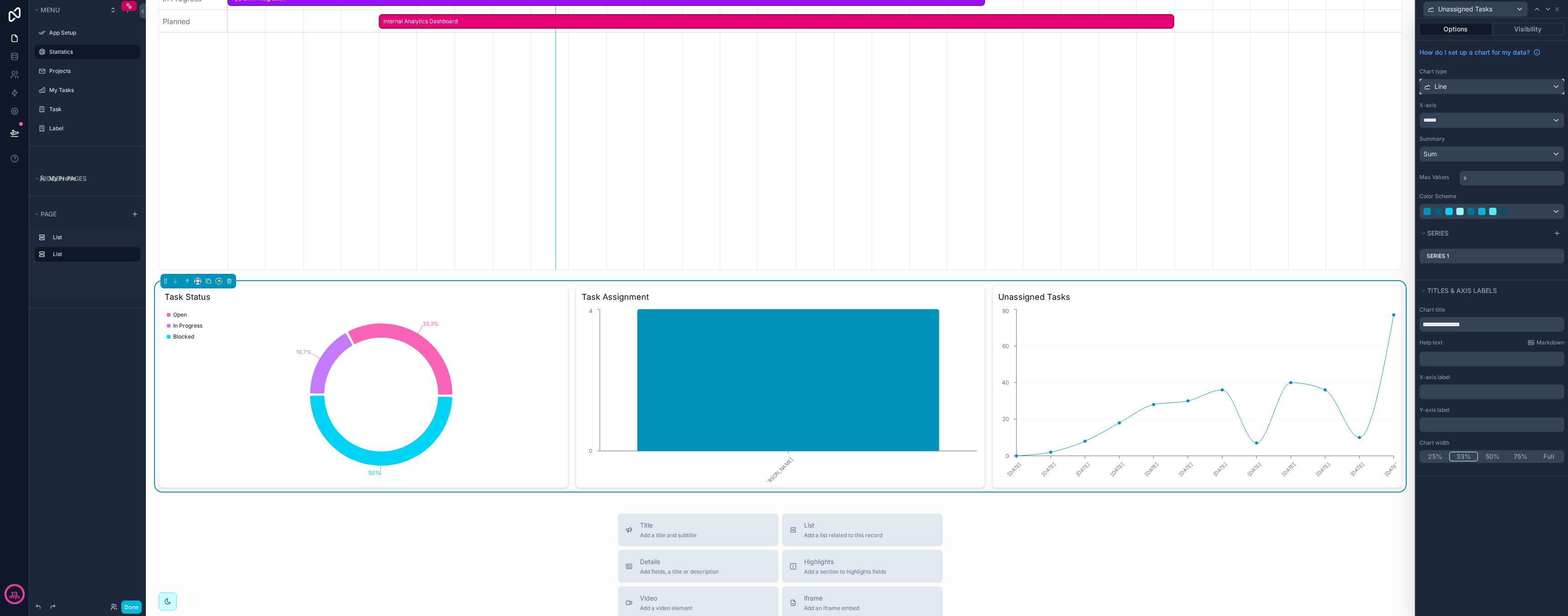
click at [1481, 84] on div "Line" at bounding box center [1492, 86] width 144 height 14
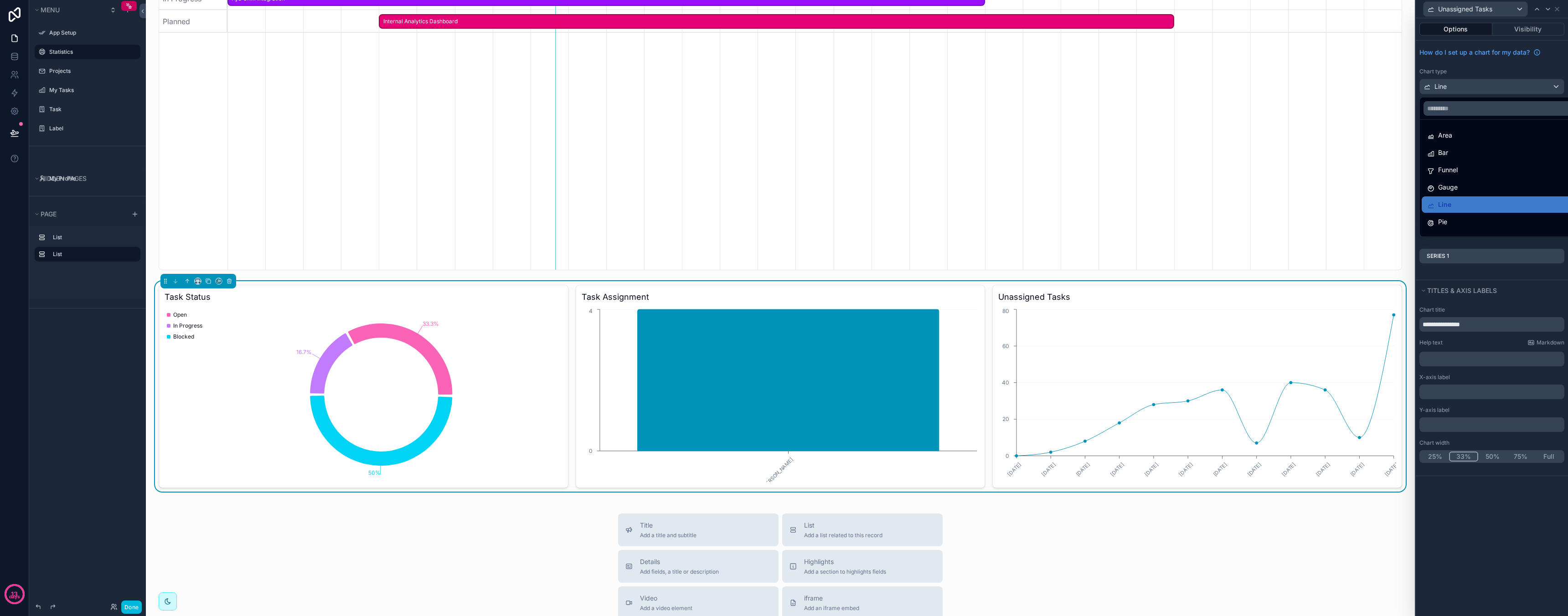
click at [1481, 84] on div at bounding box center [1492, 308] width 152 height 616
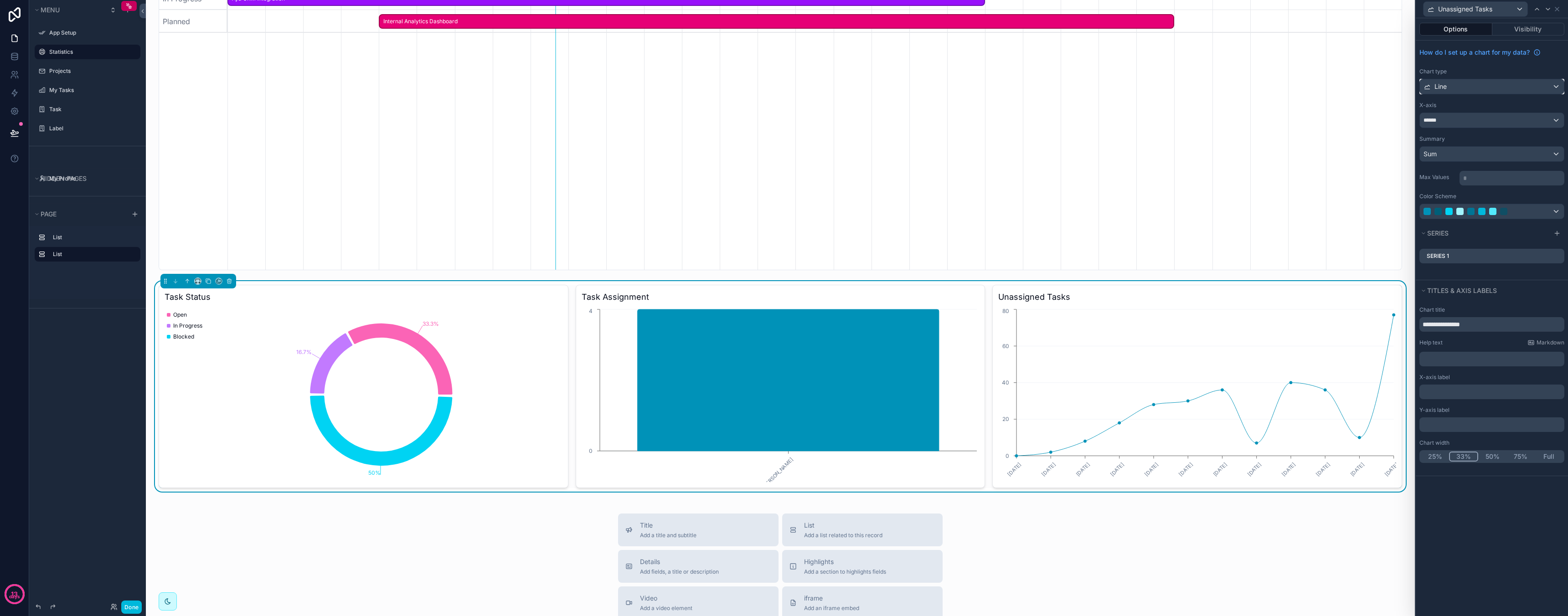
click at [1481, 84] on div "Line" at bounding box center [1492, 86] width 144 height 14
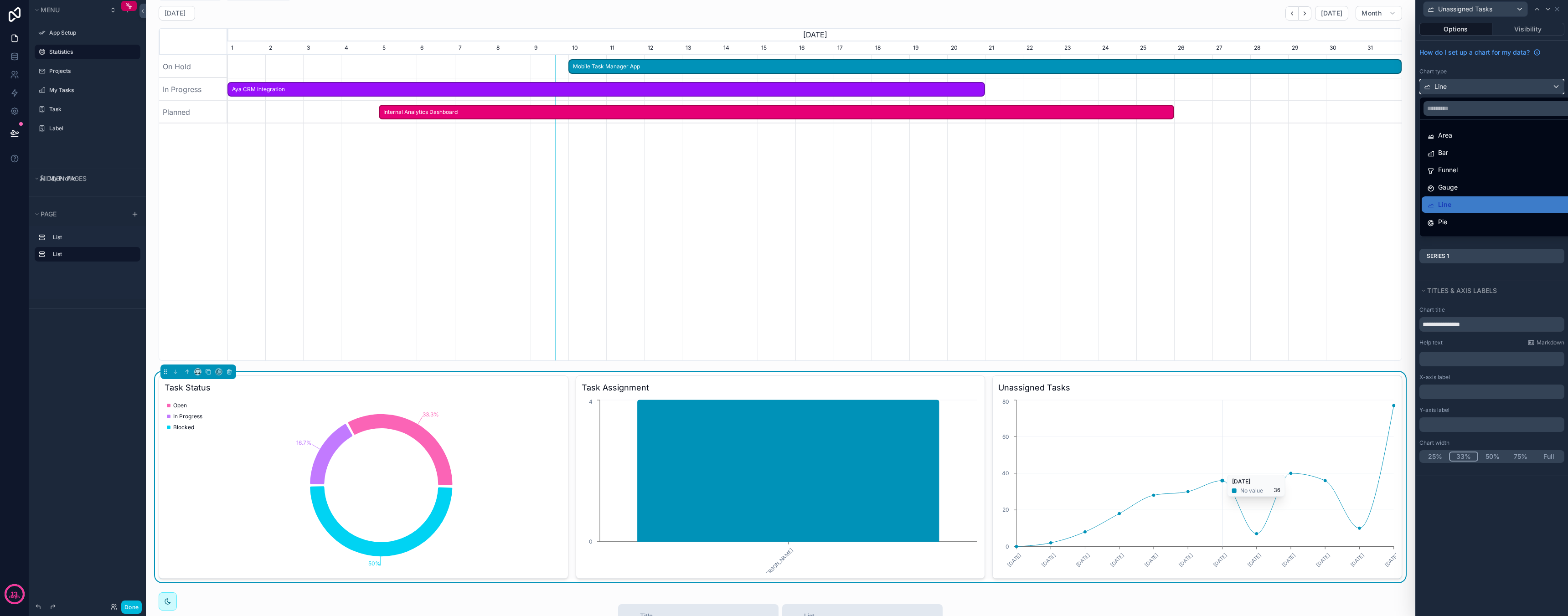
scroll to position [0, 0]
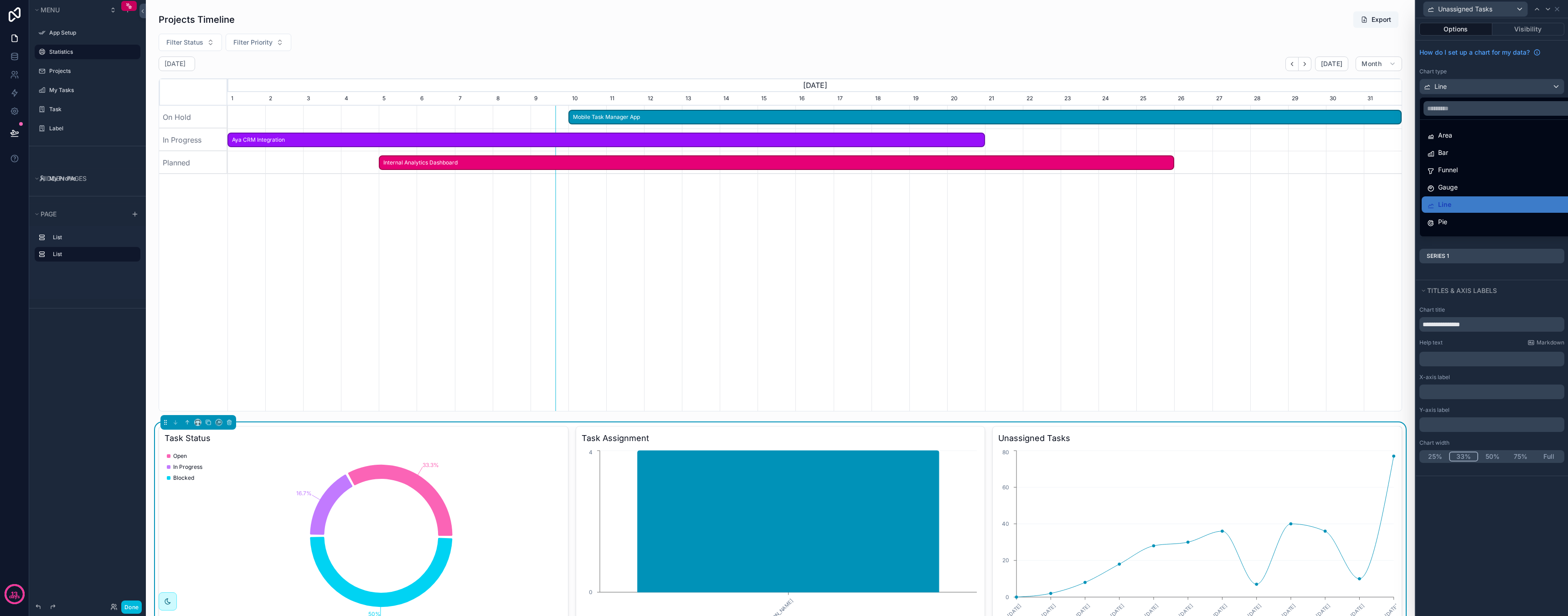
click at [1500, 272] on div at bounding box center [1492, 308] width 152 height 616
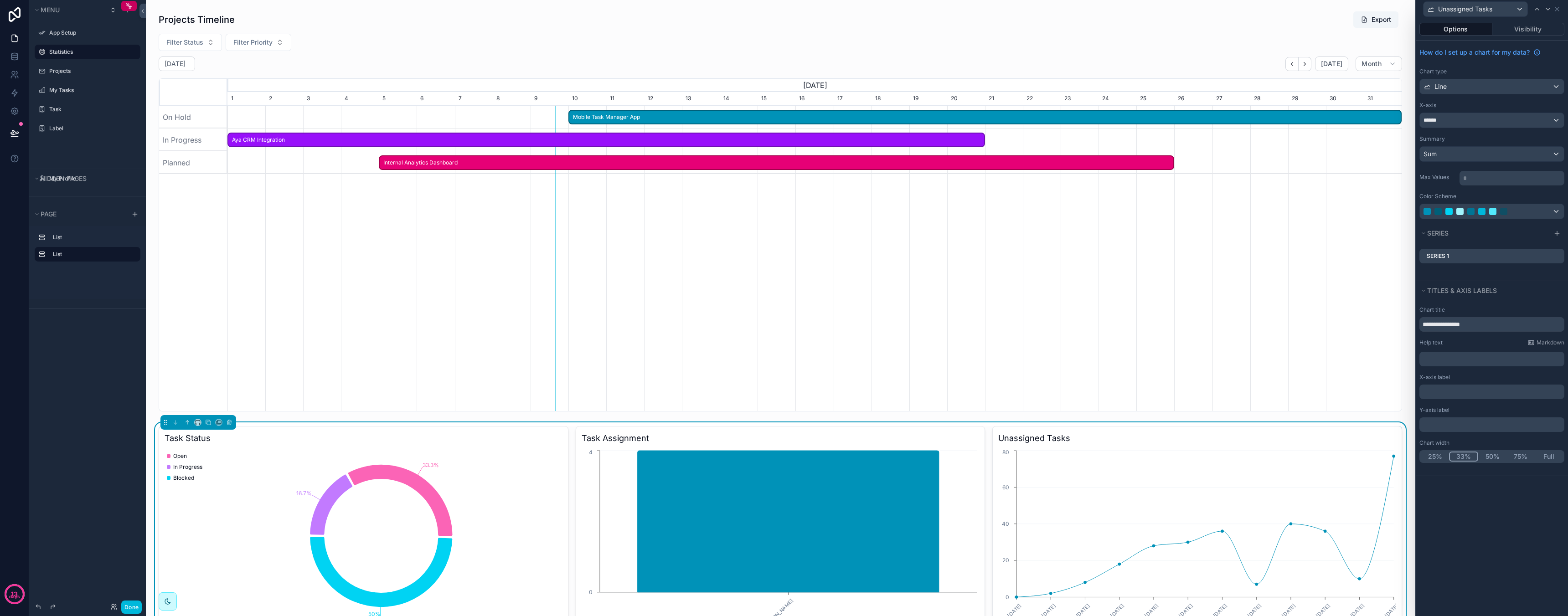
click at [1478, 273] on div "Series 1" at bounding box center [1492, 262] width 152 height 37
click at [1474, 363] on p "﻿" at bounding box center [1492, 359] width 140 height 9
click at [1489, 532] on div "**********" at bounding box center [1492, 317] width 152 height 598
click at [1467, 121] on div "******" at bounding box center [1492, 120] width 144 height 14
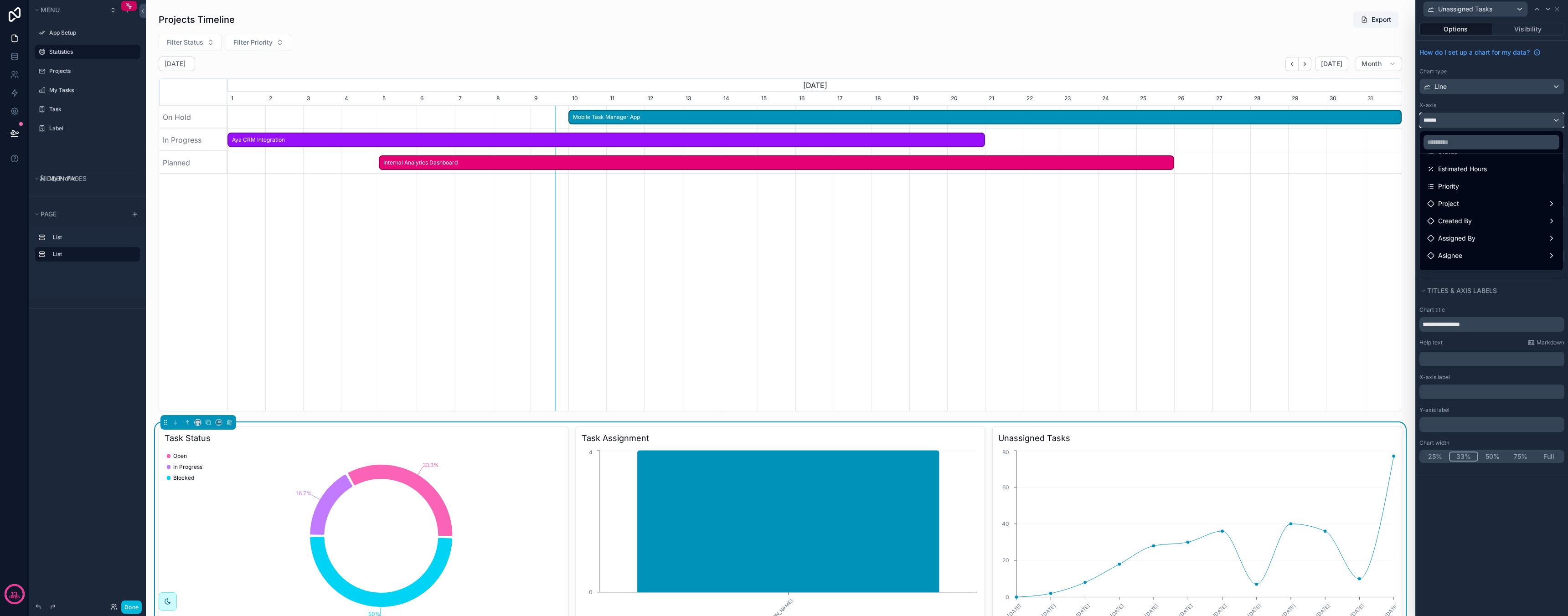
scroll to position [104, 0]
click at [1478, 184] on div "Priority" at bounding box center [1491, 186] width 129 height 11
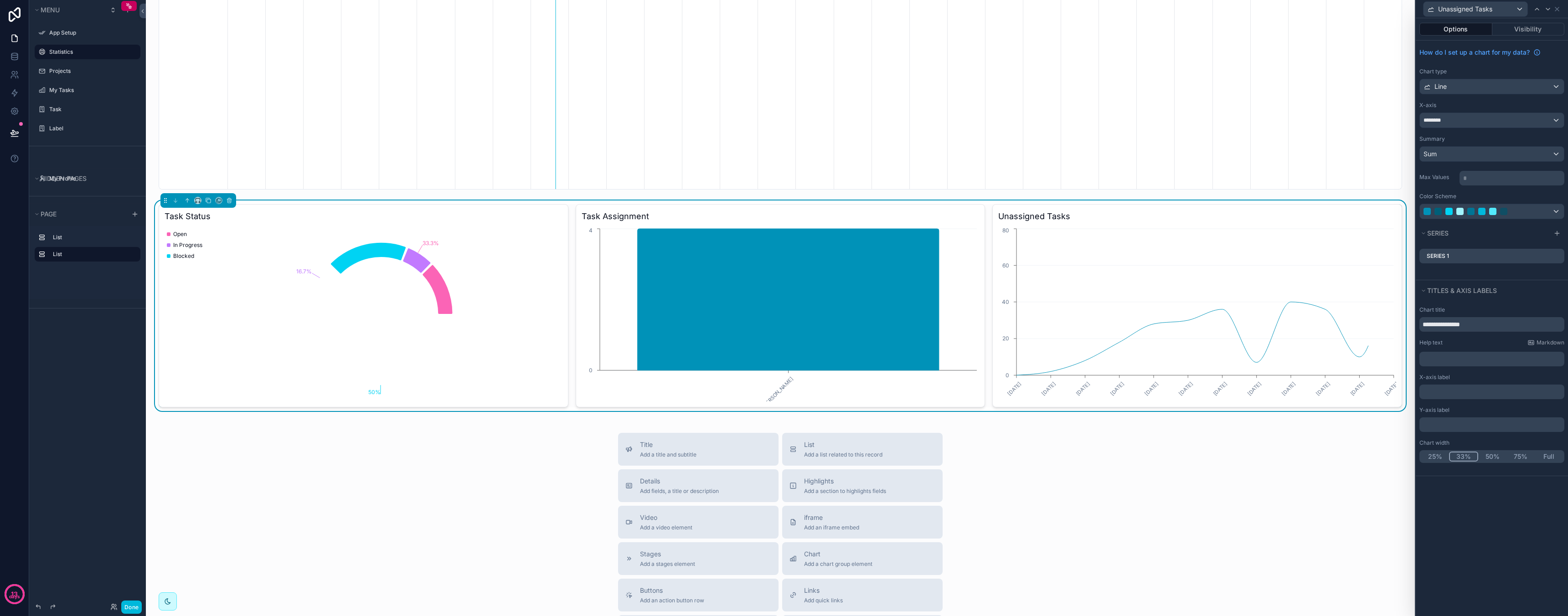
scroll to position [228, 0]
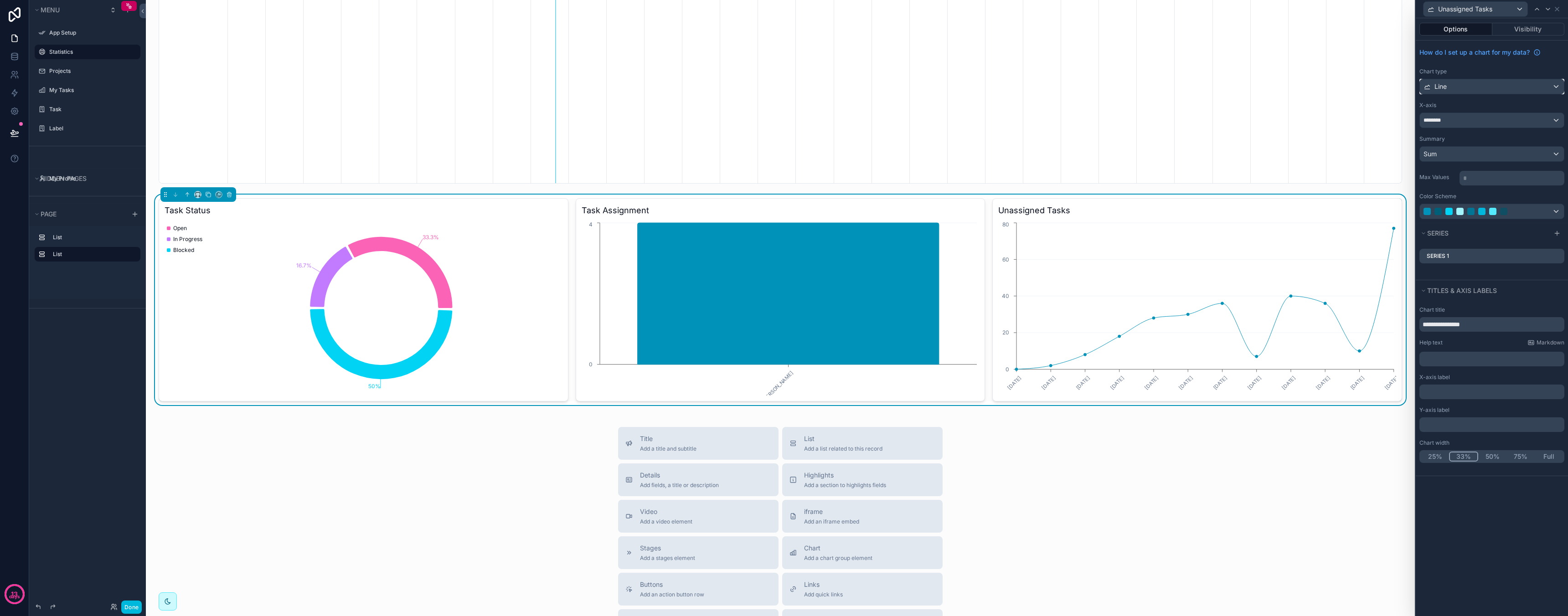
click at [1488, 87] on div "Line" at bounding box center [1492, 86] width 144 height 14
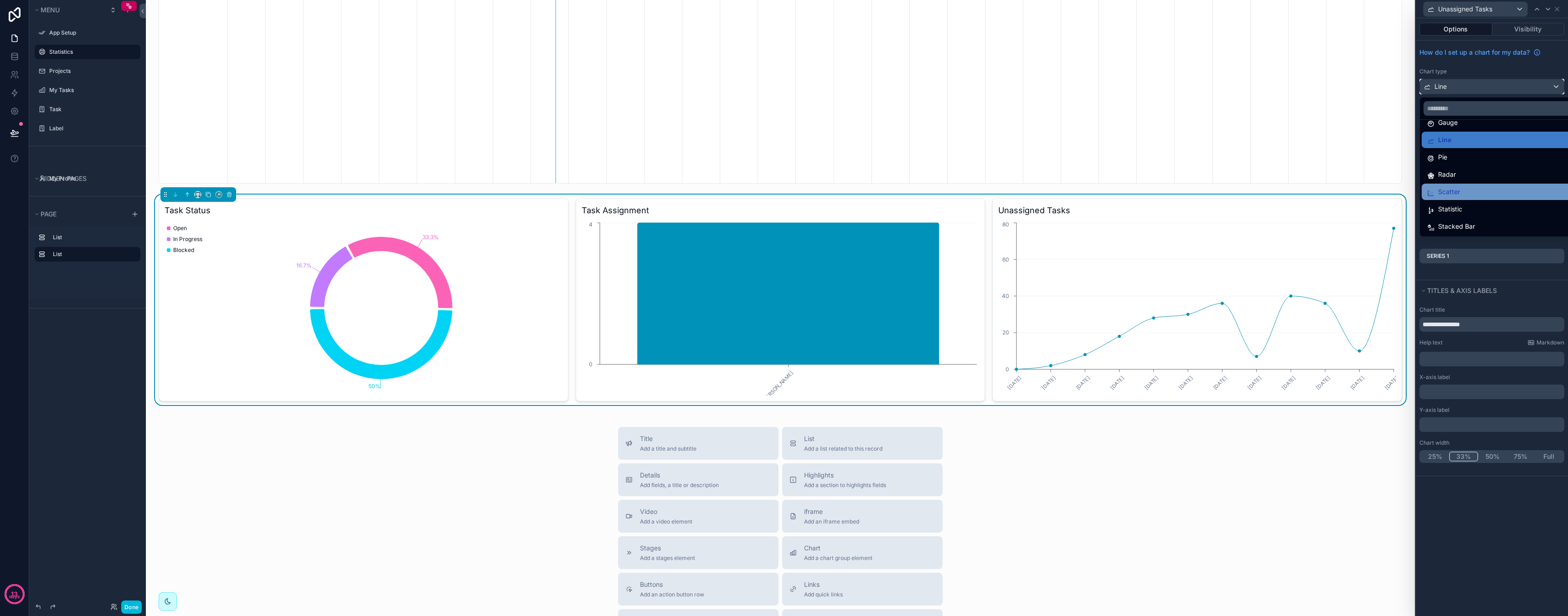
scroll to position [0, 0]
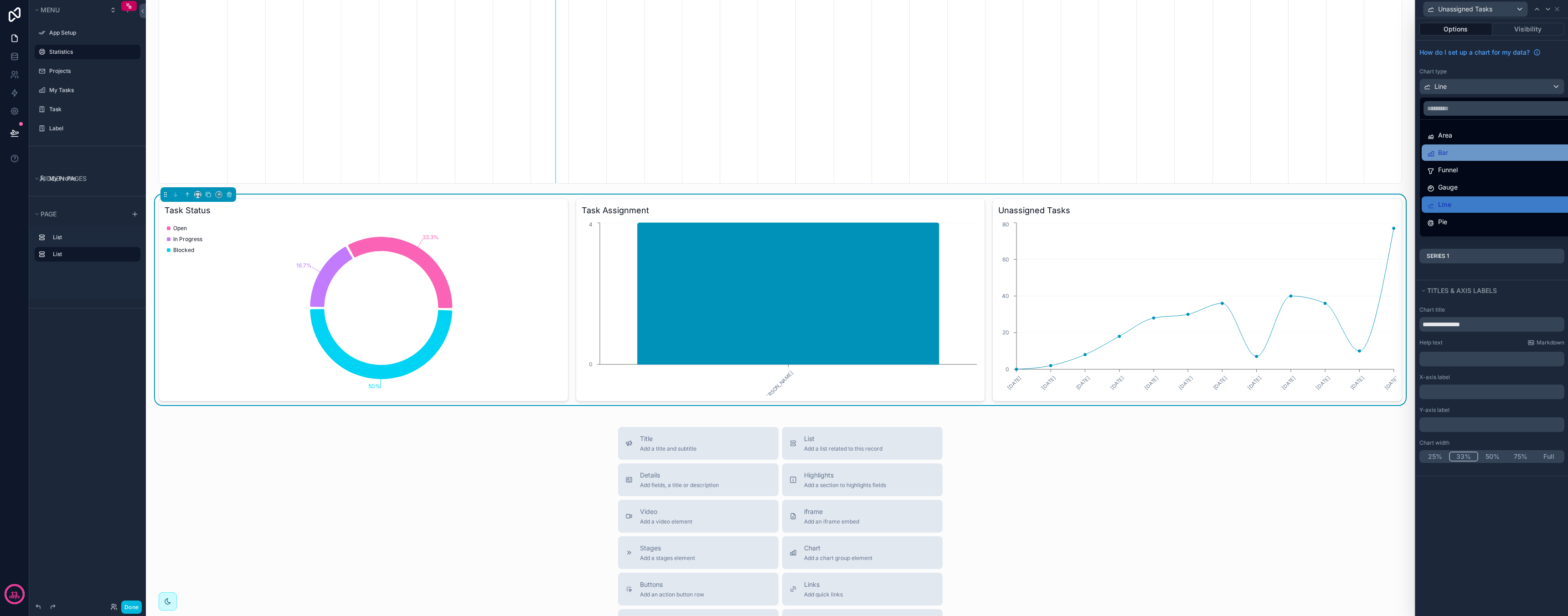
click at [1470, 154] on div "Bar" at bounding box center [1502, 152] width 150 height 11
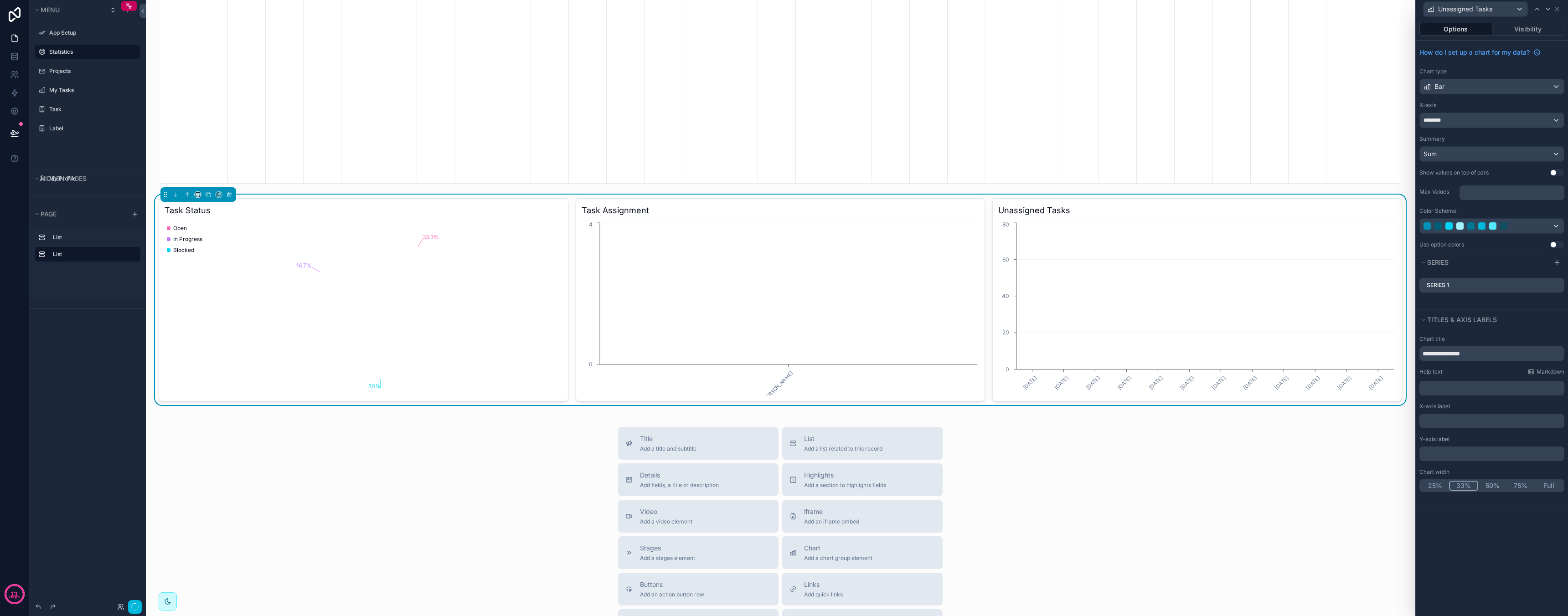
scroll to position [0, 1174]
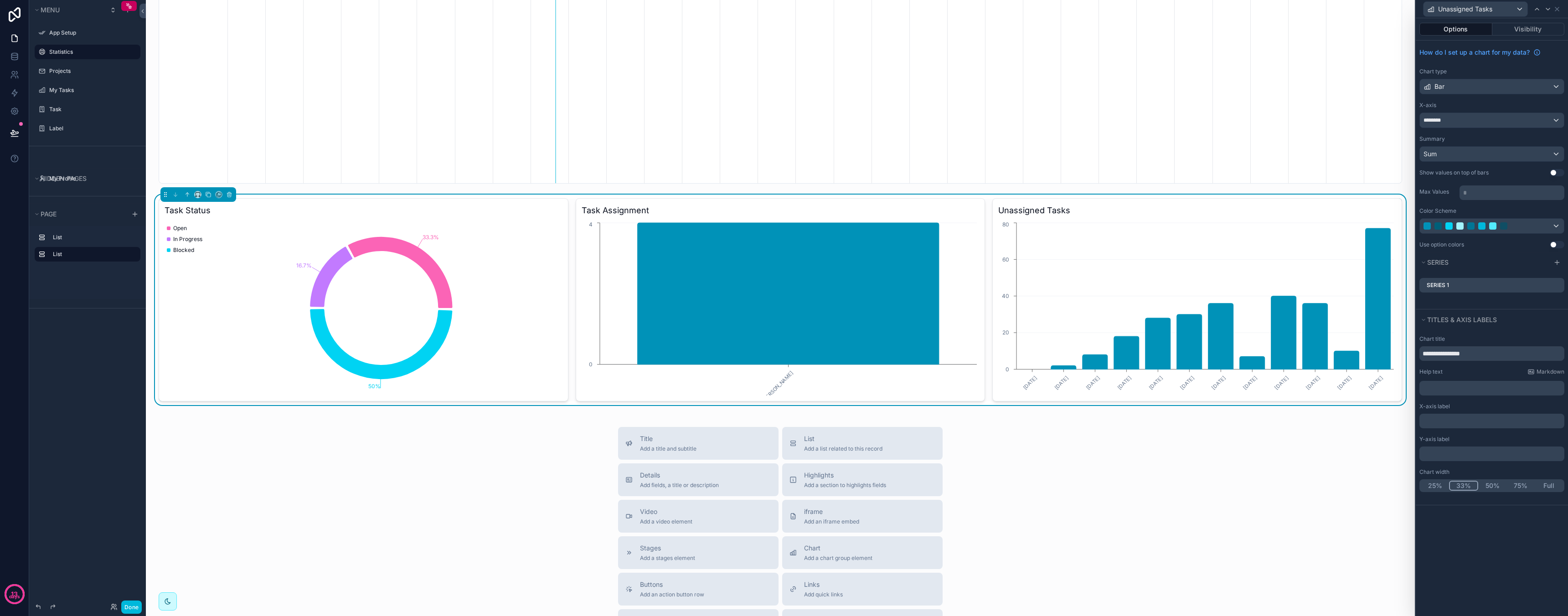
click at [0, 0] on icon at bounding box center [0, 0] width 0 height 0
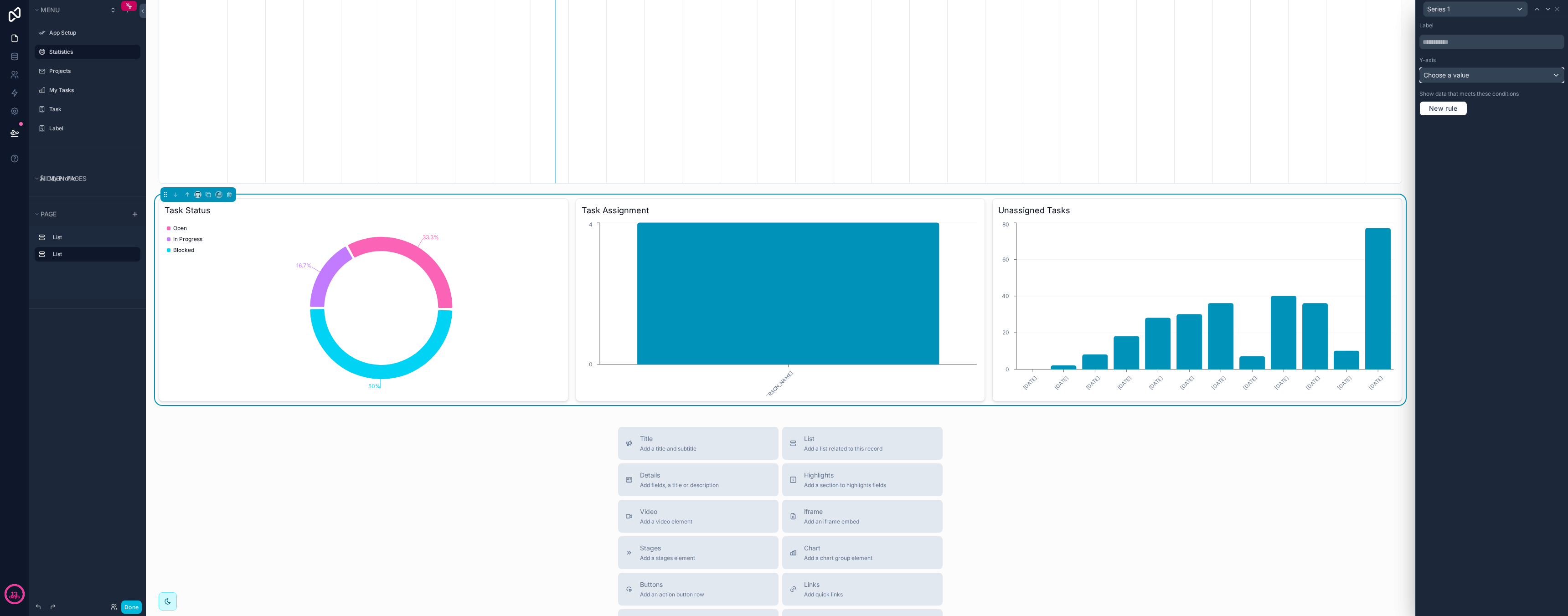
click at [1479, 74] on div "Choose a value" at bounding box center [1492, 74] width 144 height 14
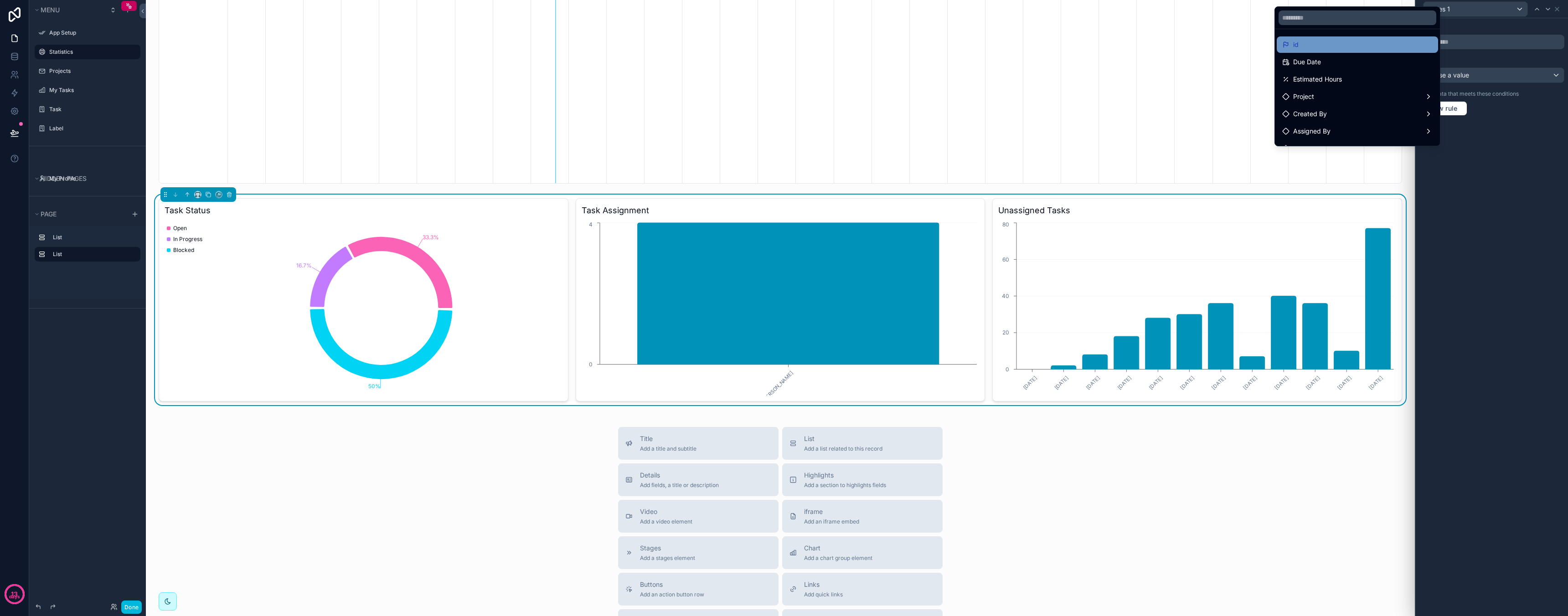
click at [1383, 48] on div "id" at bounding box center [1357, 44] width 150 height 11
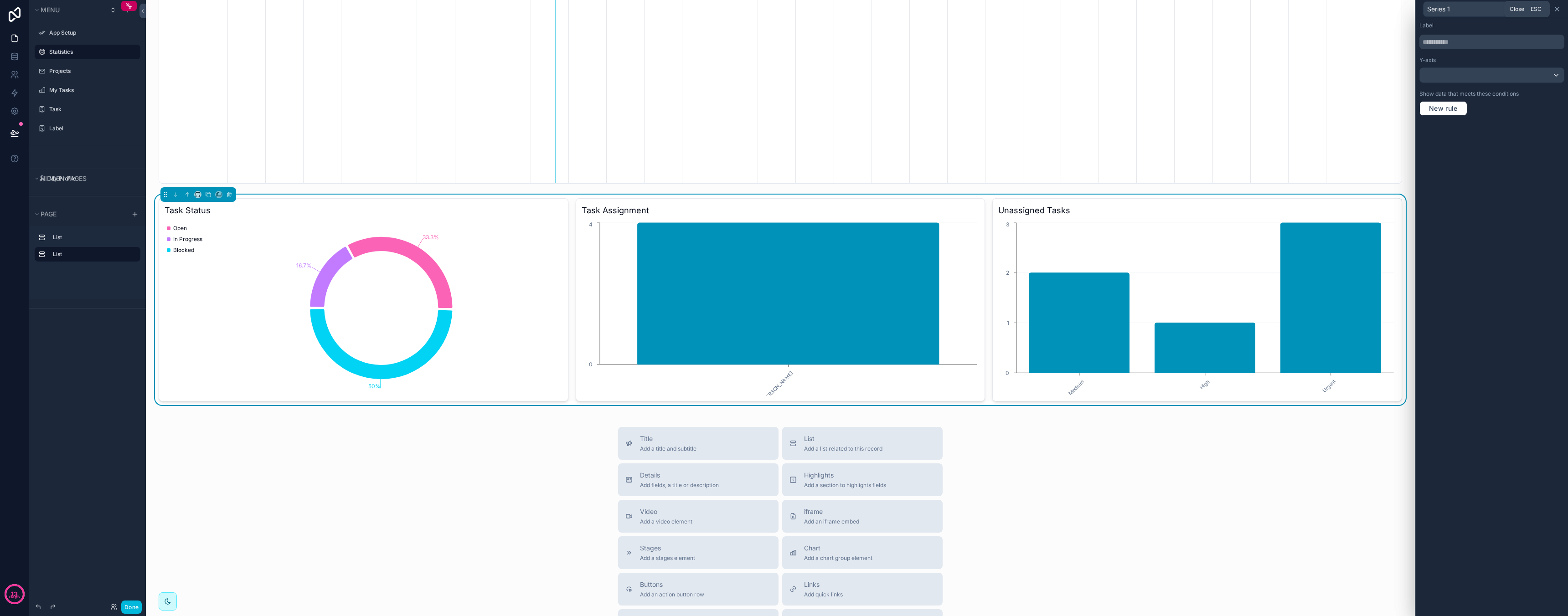
click at [1556, 9] on icon at bounding box center [1556, 9] width 8 height 8
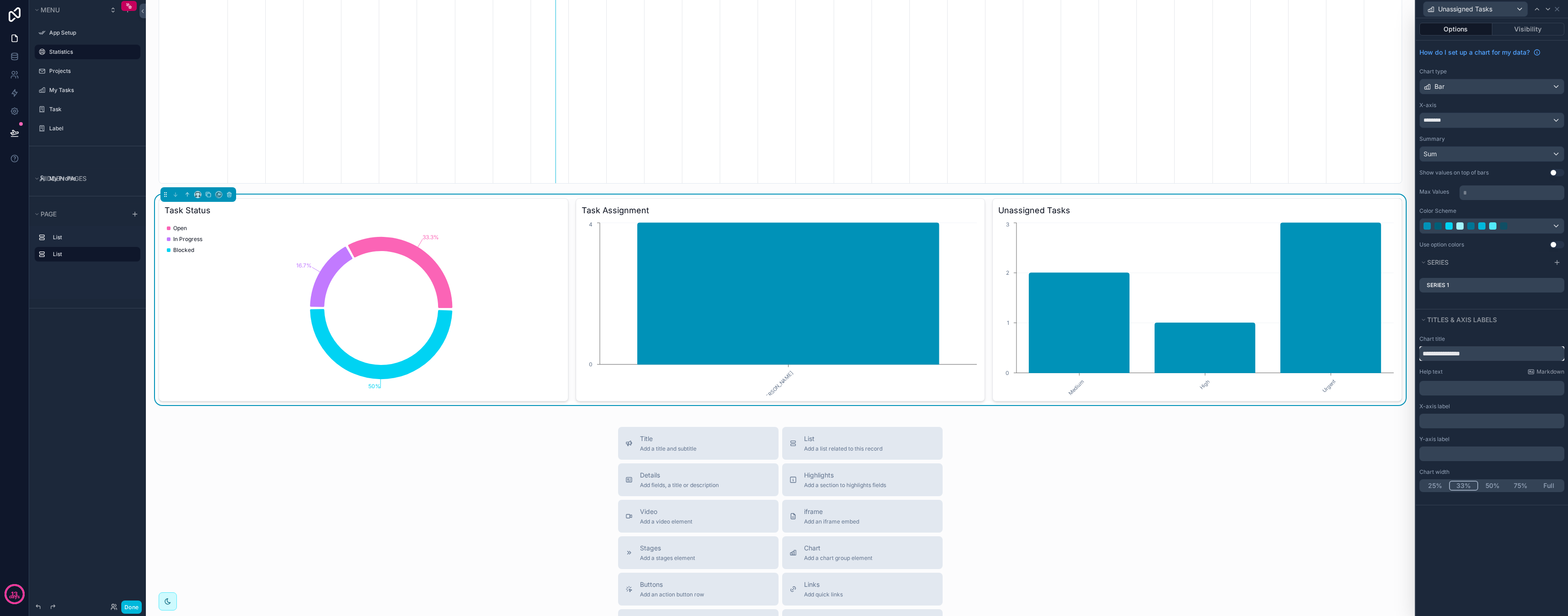
click at [1489, 355] on input "**********" at bounding box center [1491, 353] width 145 height 14
type input "**********"
click at [1039, 207] on h3 "Tasks Priorities" at bounding box center [1197, 210] width 398 height 13
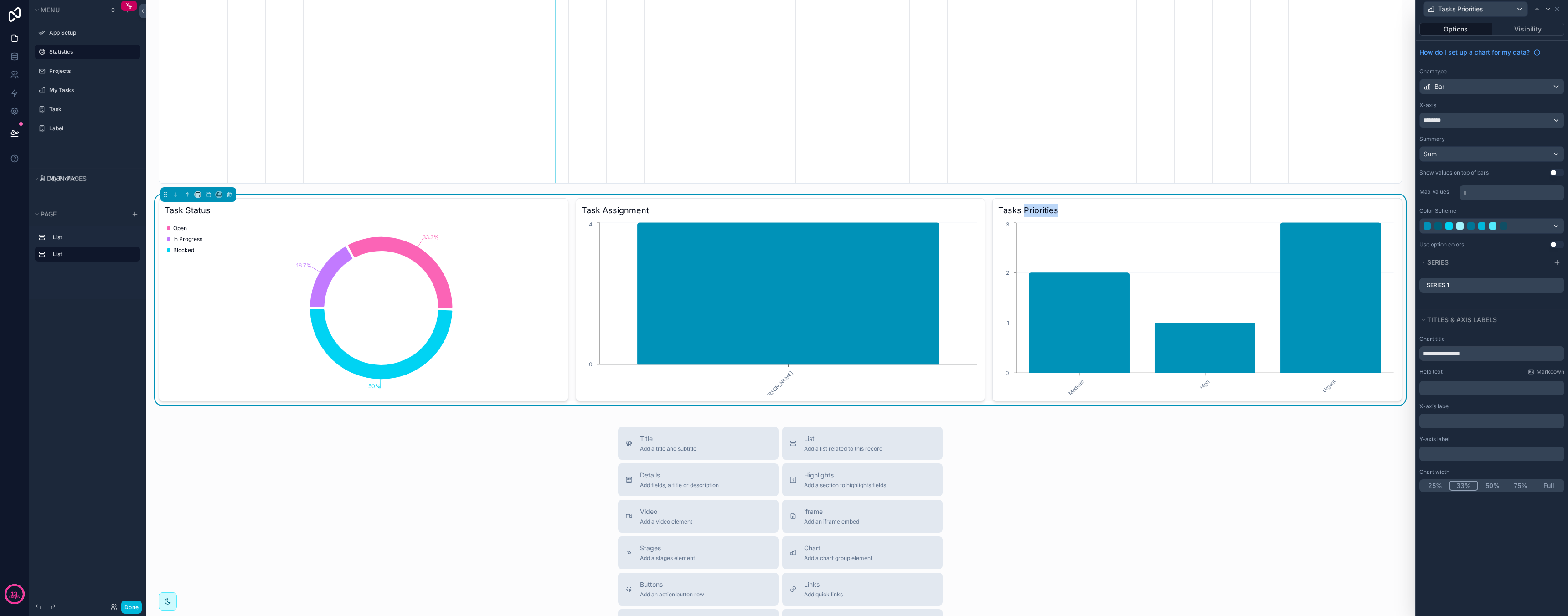
click at [1039, 207] on h3 "Tasks Priorities" at bounding box center [1197, 210] width 398 height 13
copy h3 "Priorities"
click at [1565, 251] on div "How do I set up a chart for my data? Chart type Bar X-axis ******** Summary Sum…" at bounding box center [1492, 146] width 152 height 211
click at [1557, 247] on button "Use setting" at bounding box center [1556, 244] width 14 height 8
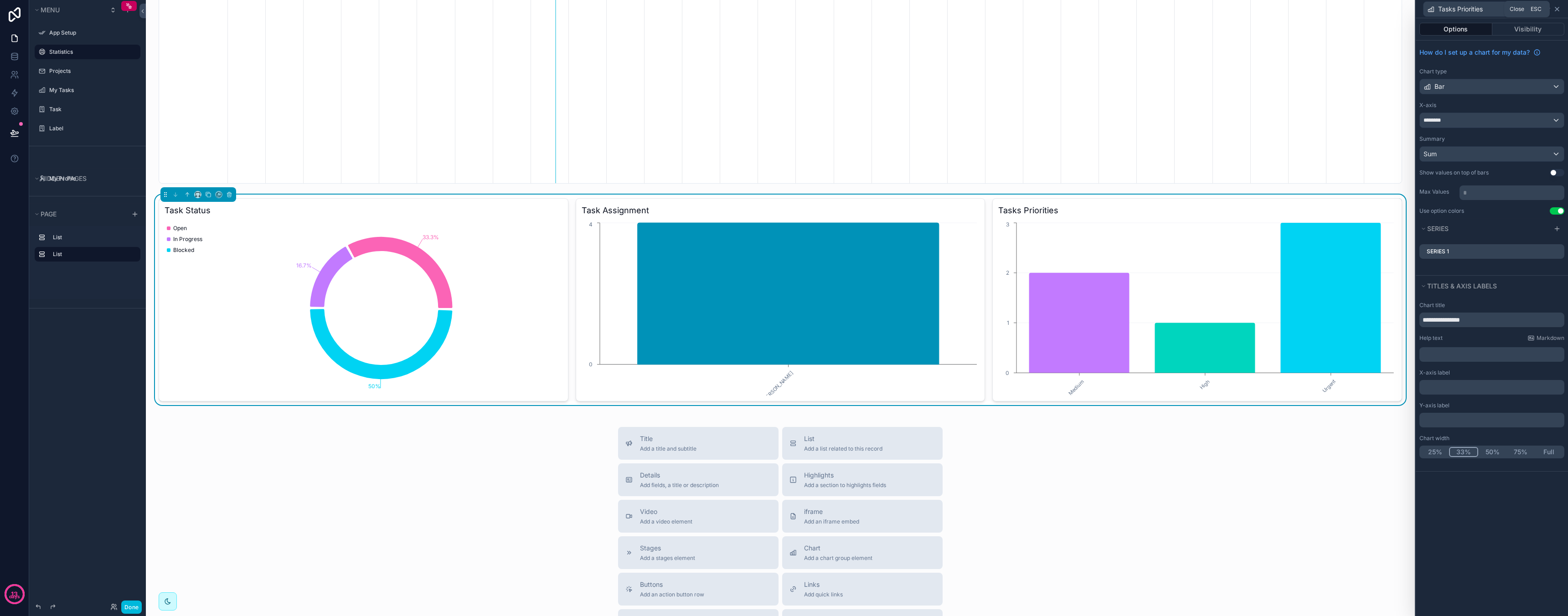
click at [1557, 8] on icon at bounding box center [1556, 9] width 8 height 8
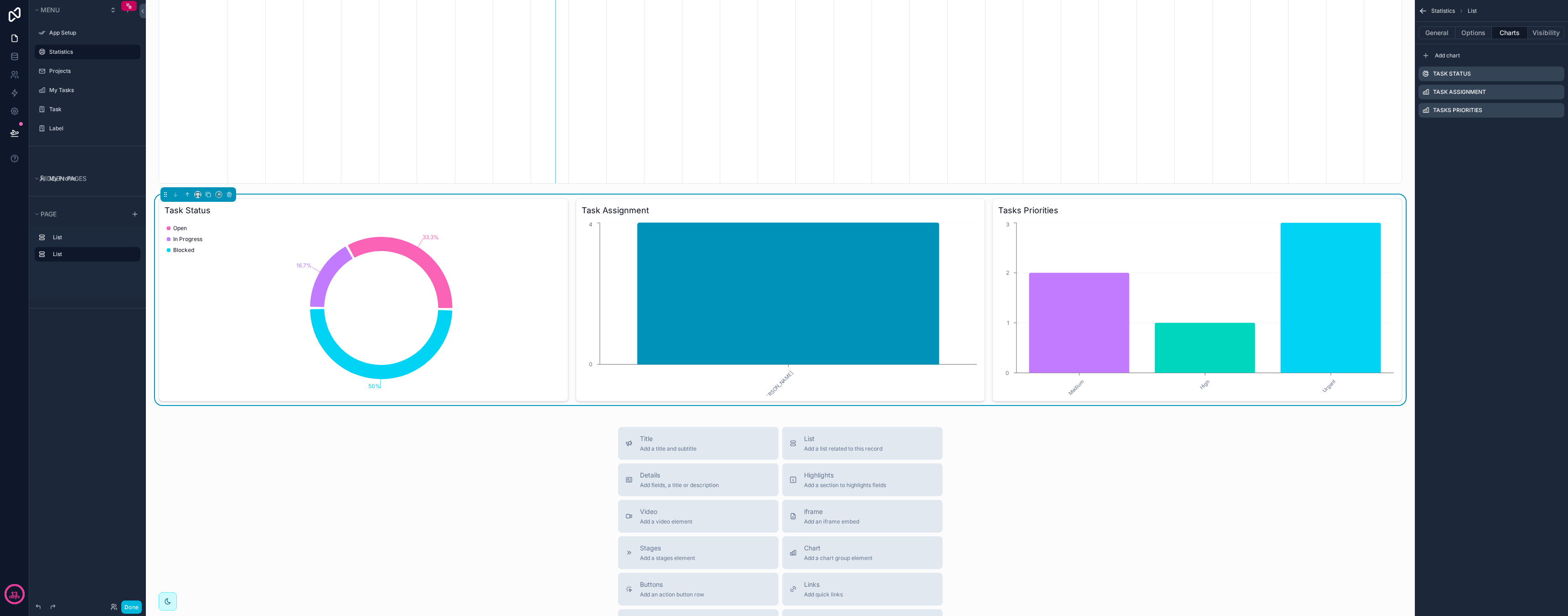
scroll to position [206, 0]
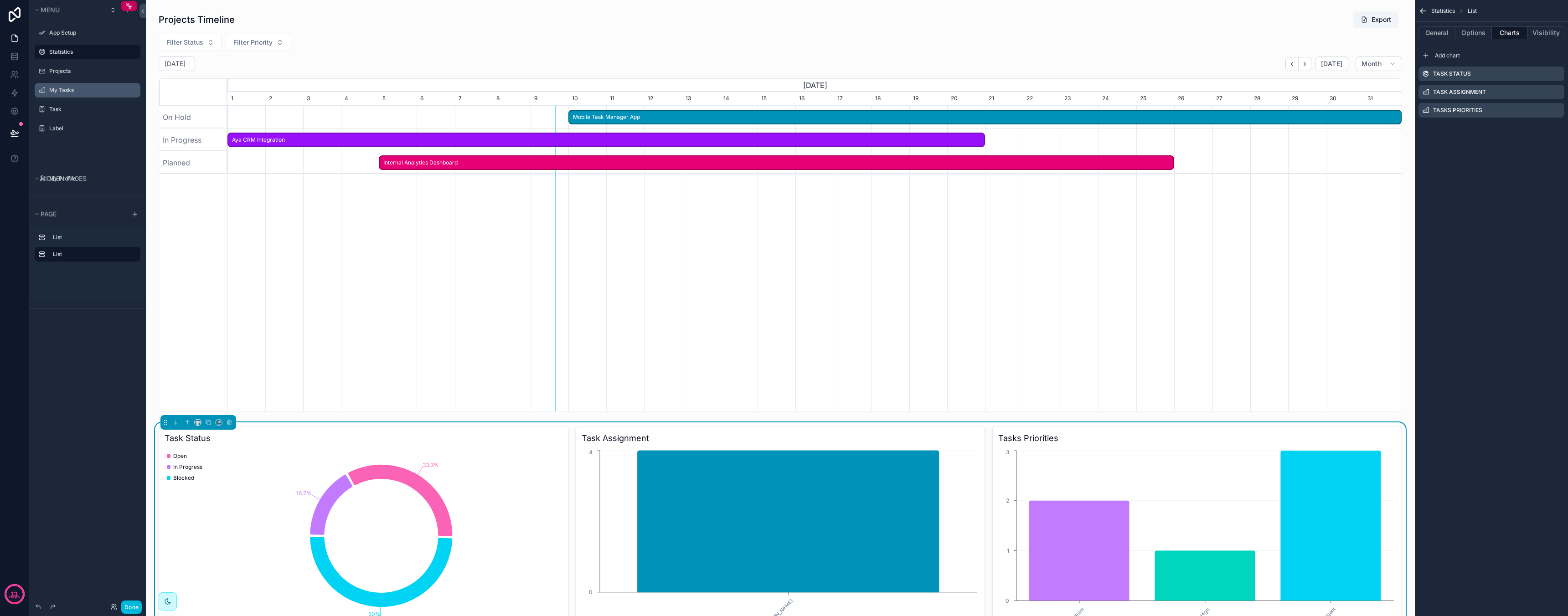
click at [78, 91] on label "My Tasks" at bounding box center [92, 90] width 86 height 8
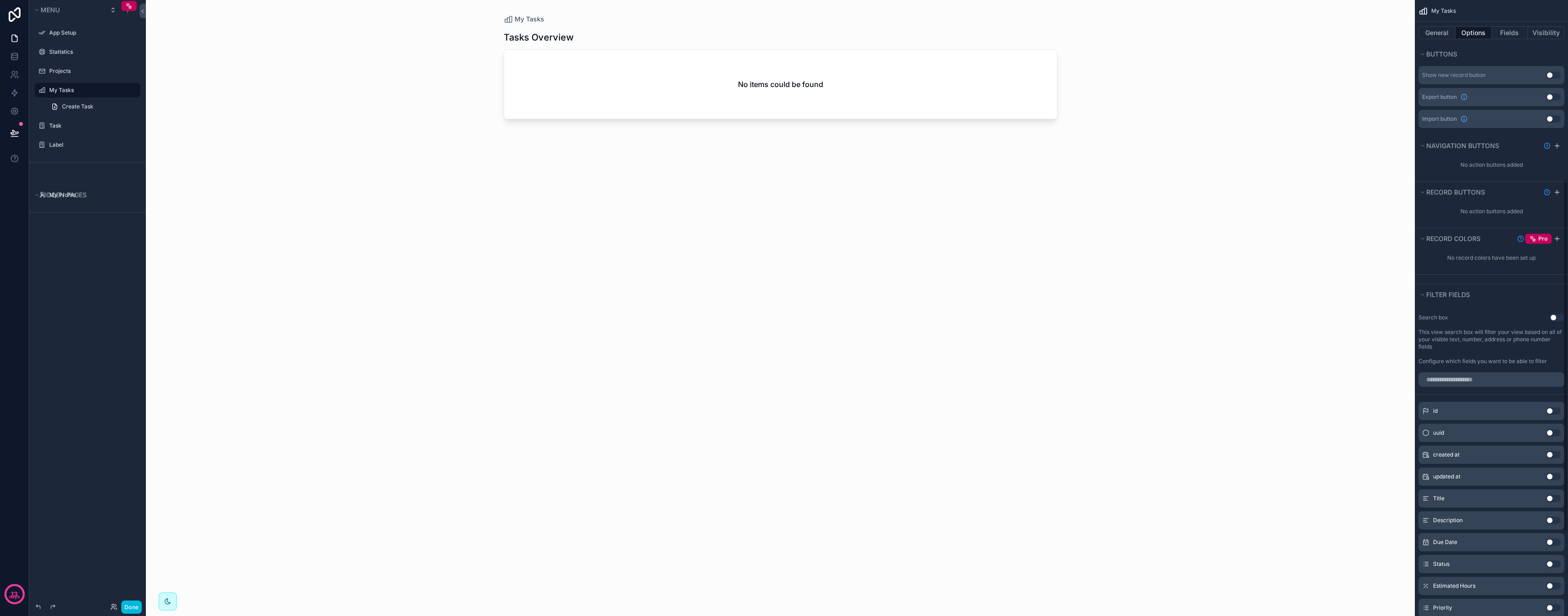
scroll to position [89, 0]
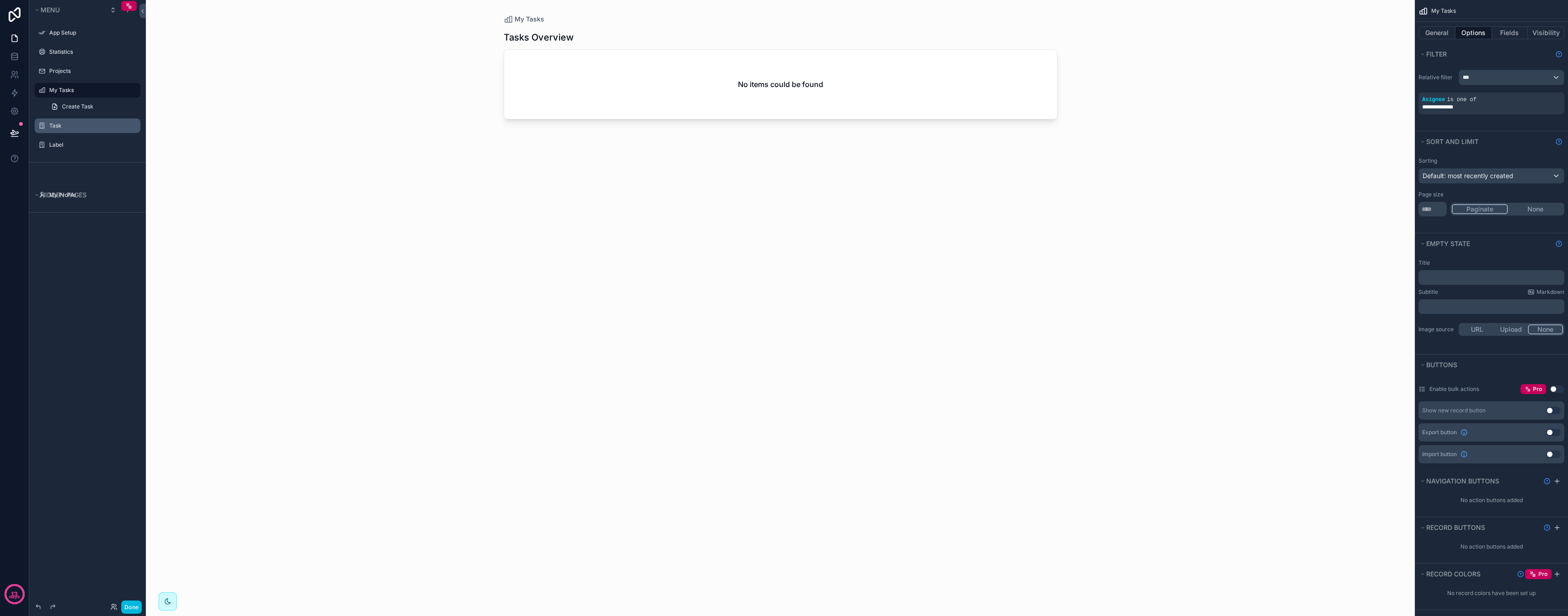
click at [70, 125] on label "Task" at bounding box center [92, 125] width 86 height 8
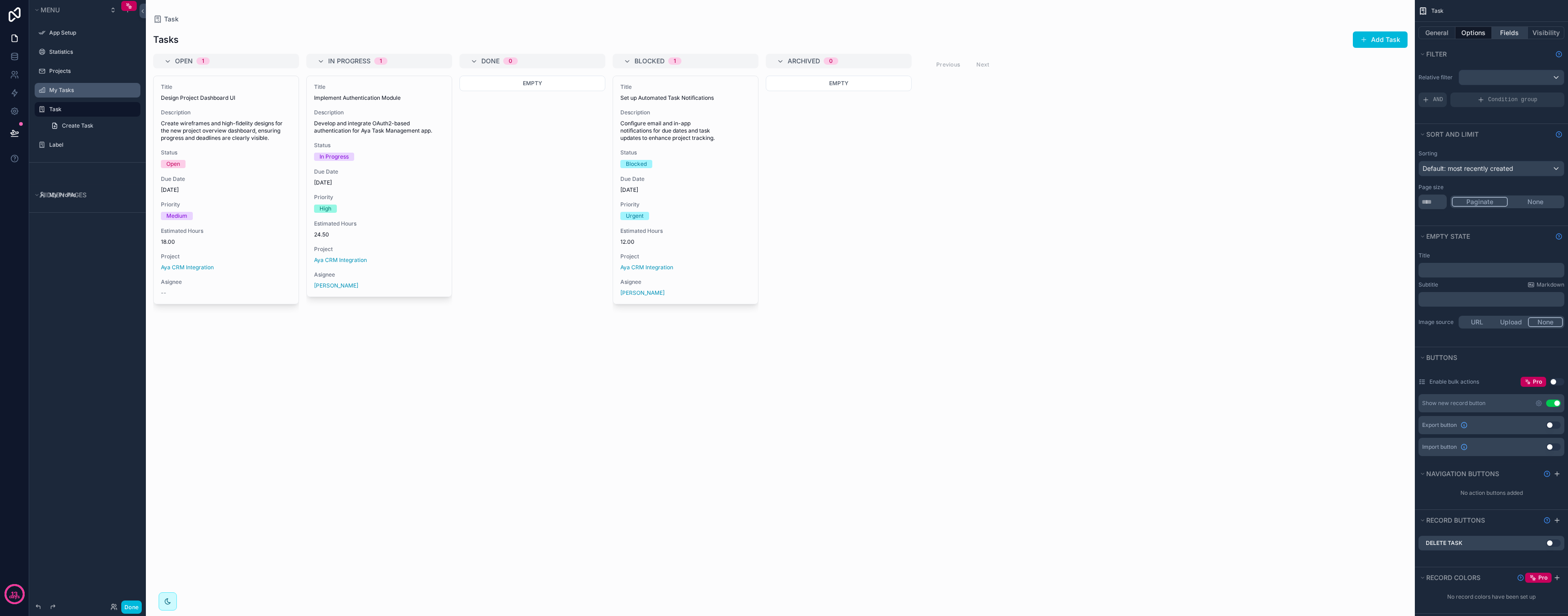
click at [1514, 33] on button "Fields" at bounding box center [1510, 33] width 37 height 13
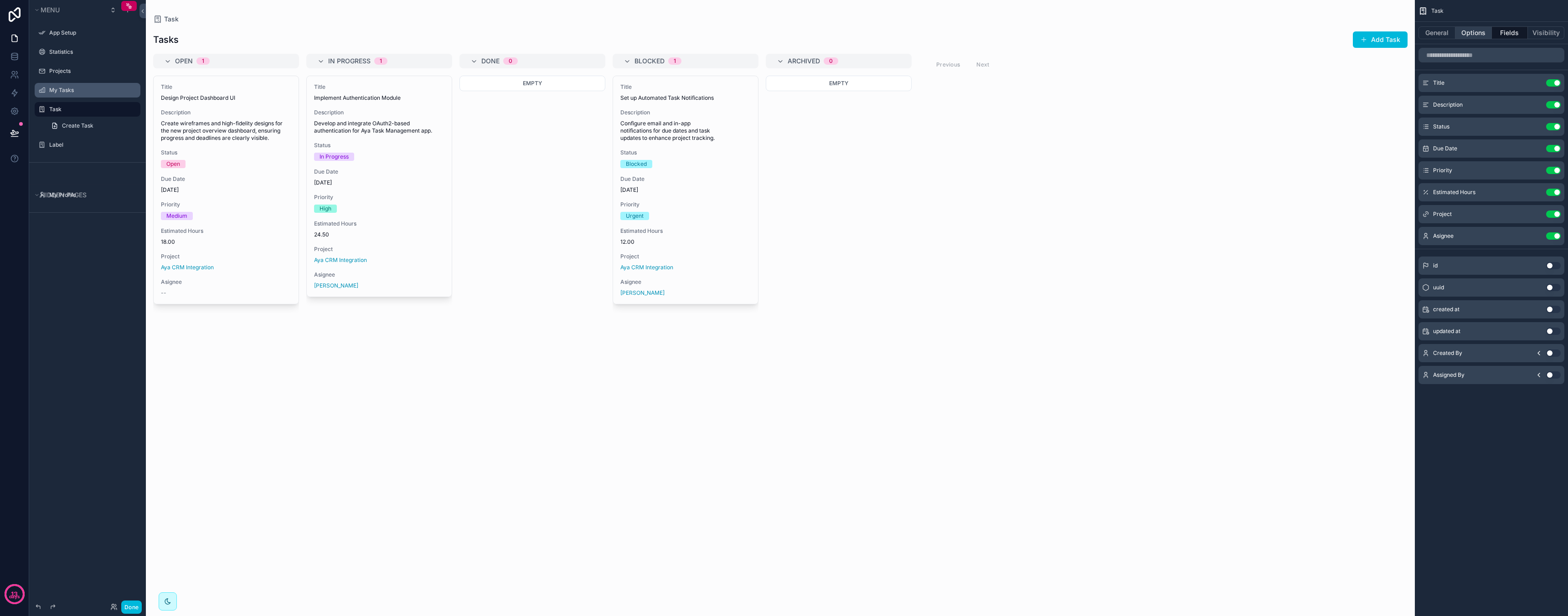
click at [1474, 33] on button "Options" at bounding box center [1474, 33] width 37 height 13
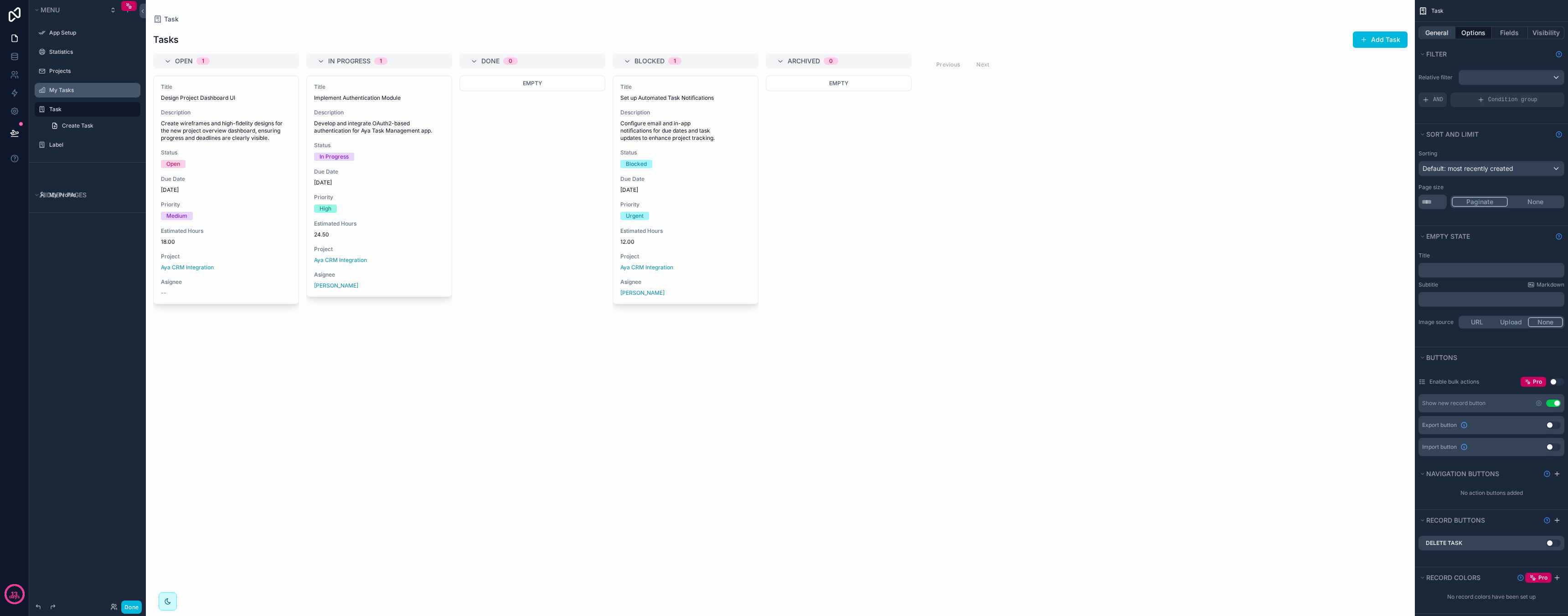
click at [1443, 32] on button "General" at bounding box center [1437, 33] width 37 height 13
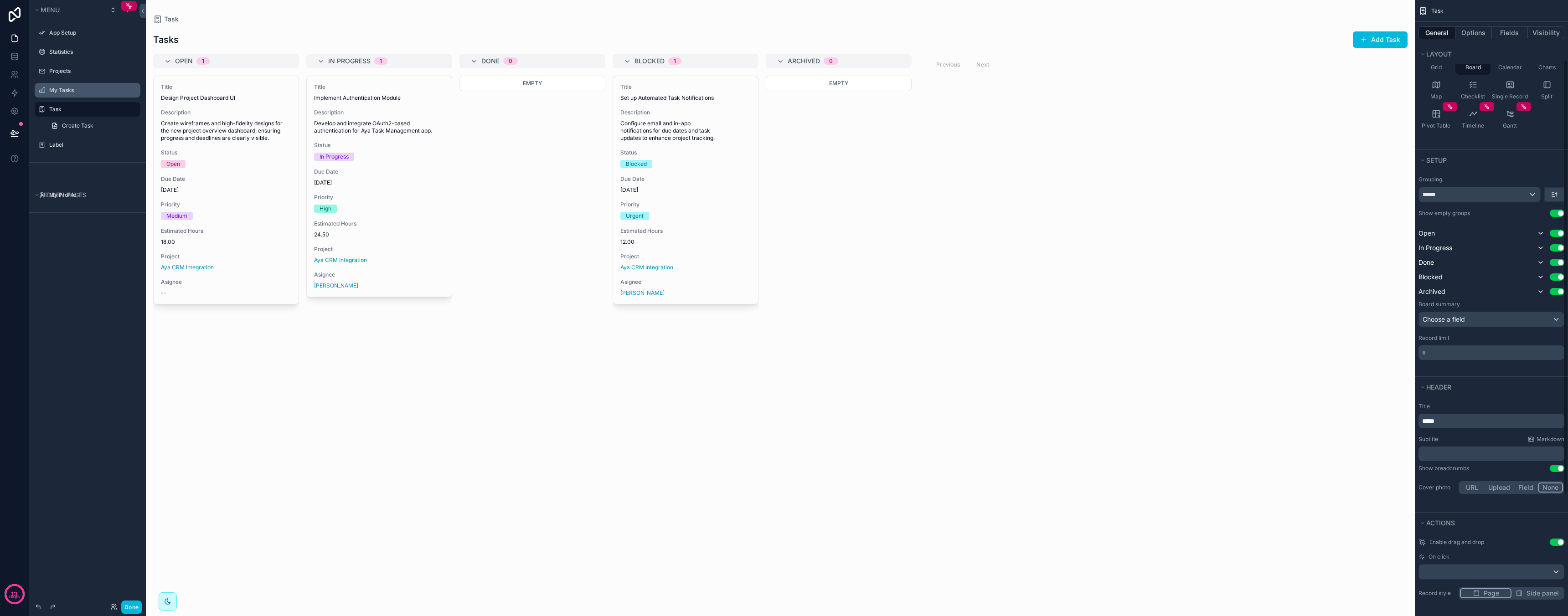
scroll to position [85, 0]
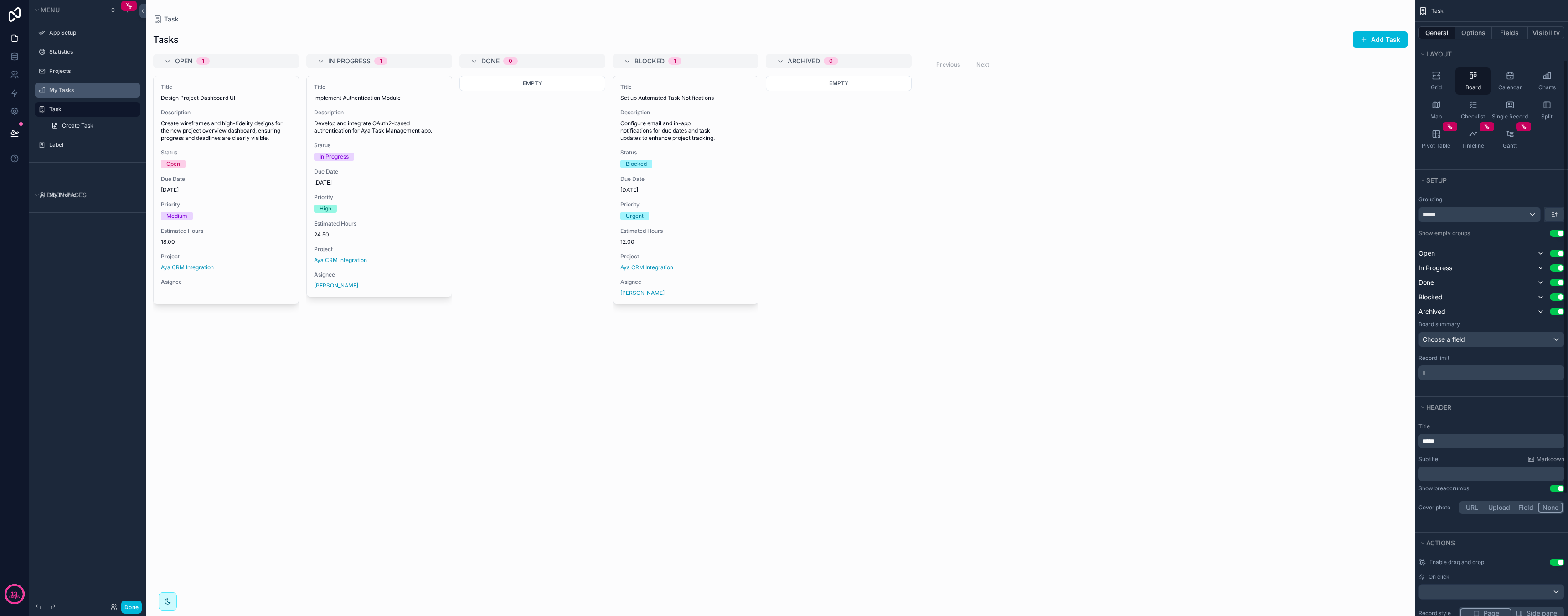
click at [1527, 251] on div "Open Use setting" at bounding box center [1491, 253] width 145 height 11
click at [1539, 254] on icon "scrollable content" at bounding box center [1540, 253] width 8 height 8
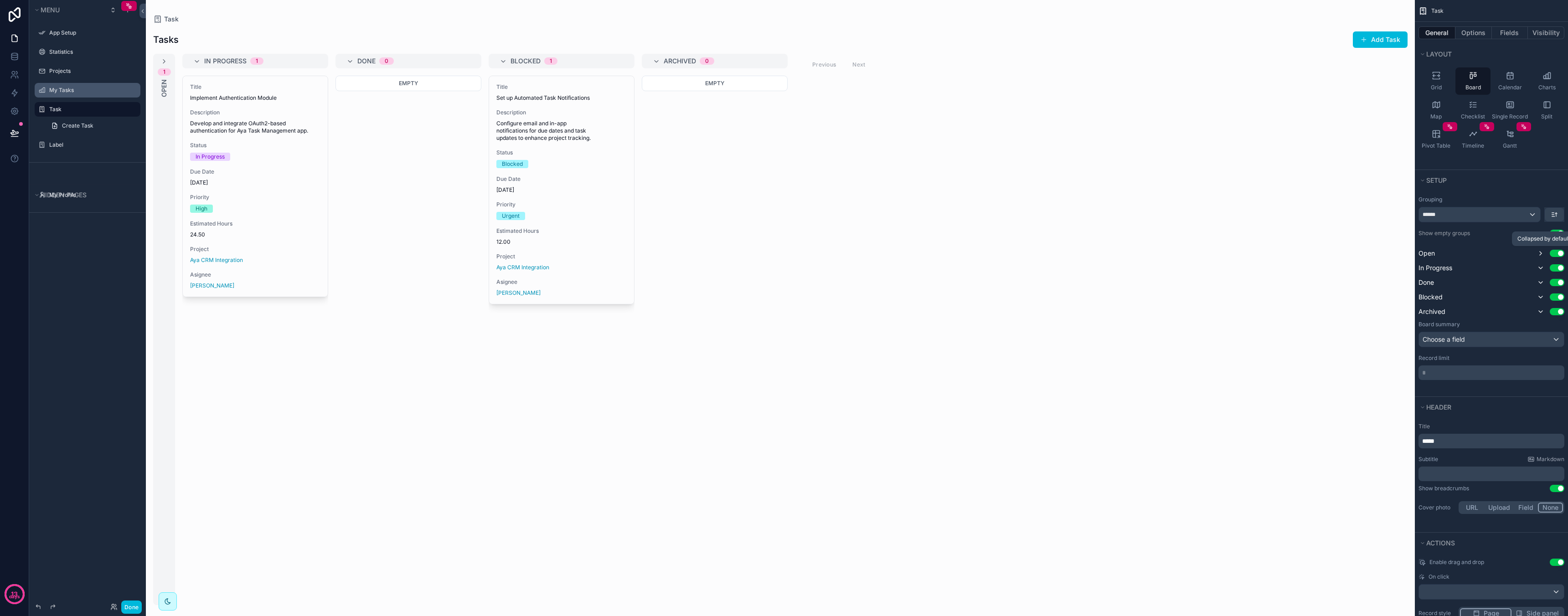
click at [1539, 254] on icon "scrollable content" at bounding box center [1540, 253] width 8 height 8
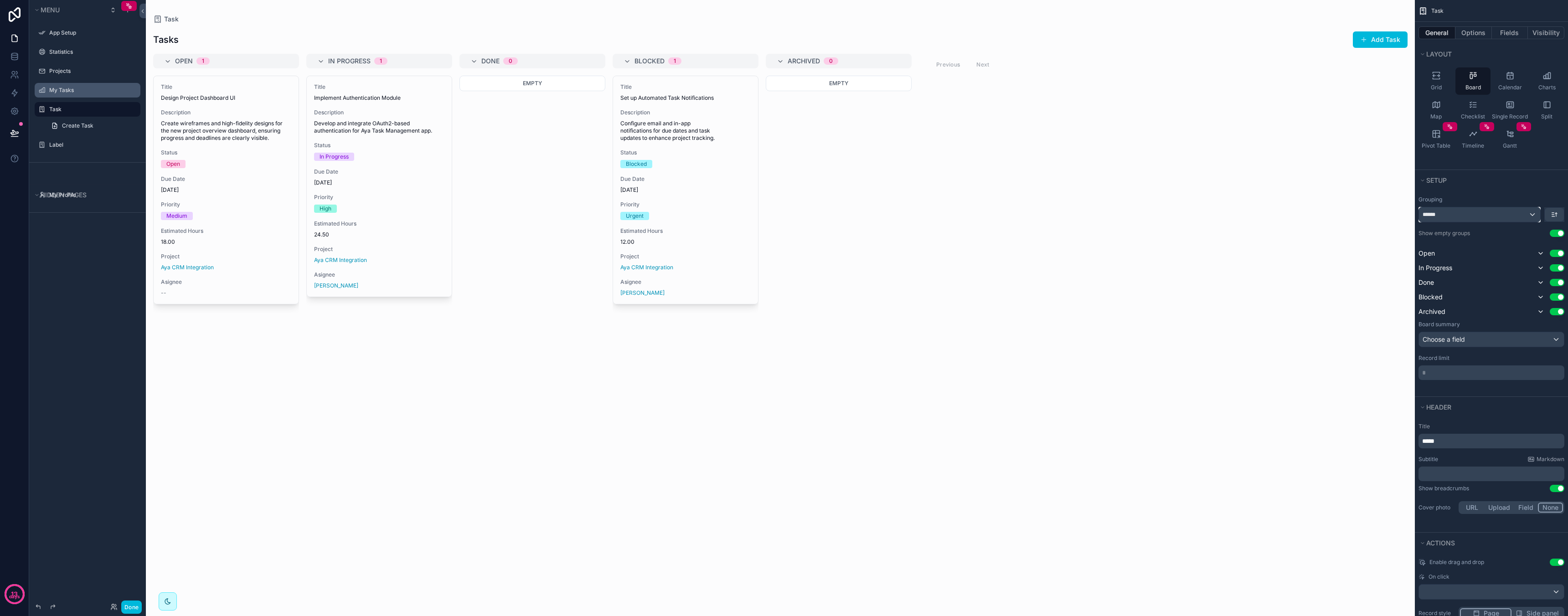
click at [1505, 213] on div "******" at bounding box center [1479, 214] width 121 height 14
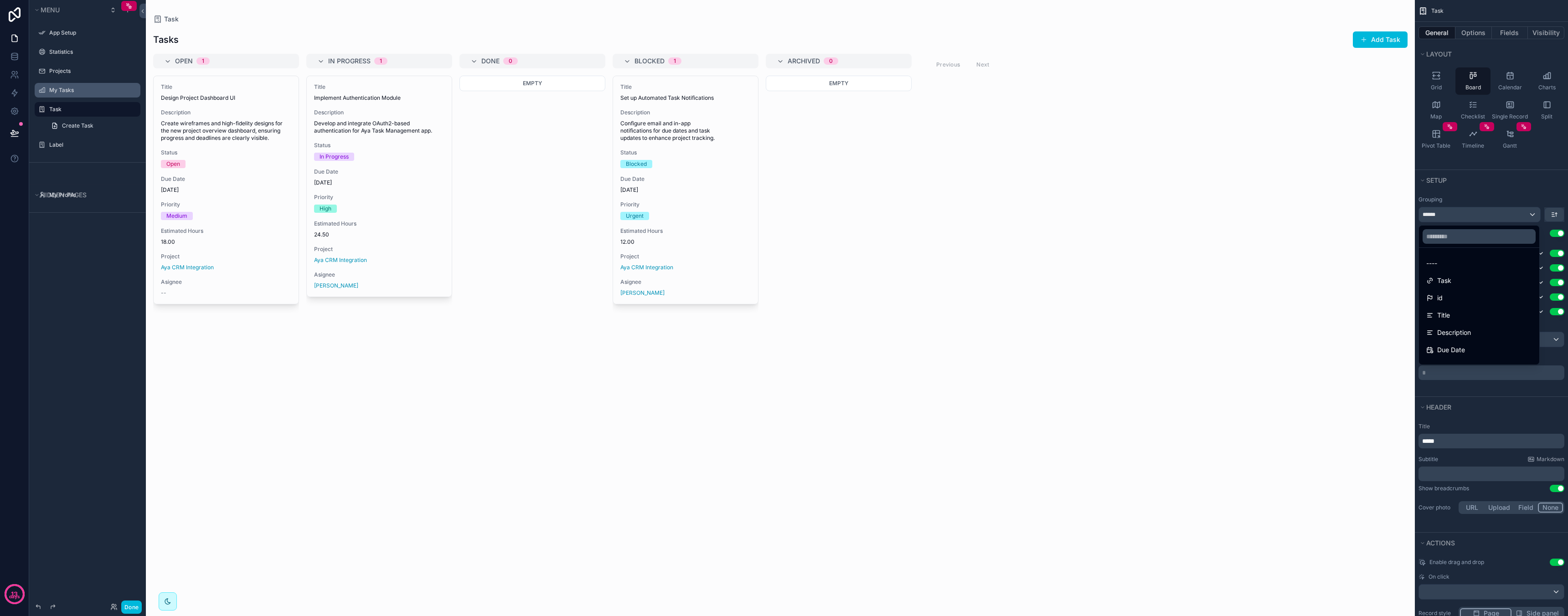
click at [1505, 213] on div "scrollable content" at bounding box center [784, 308] width 1568 height 616
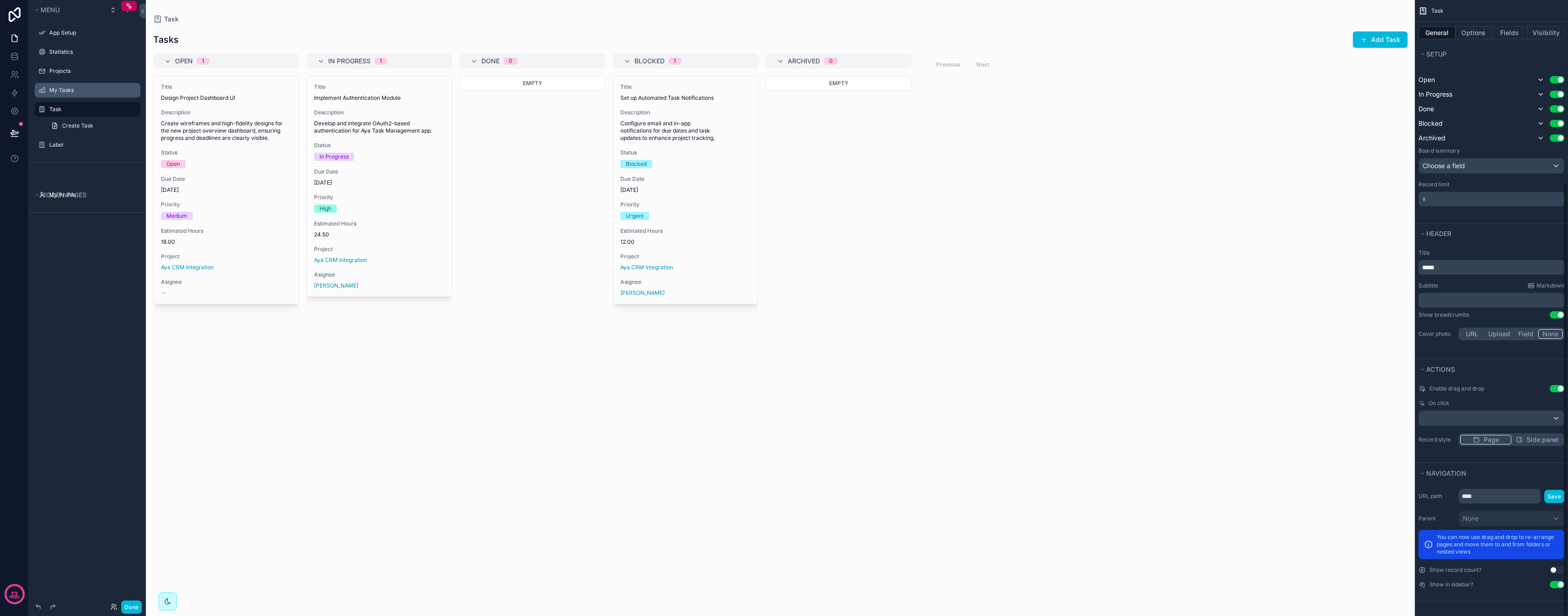
scroll to position [79, 0]
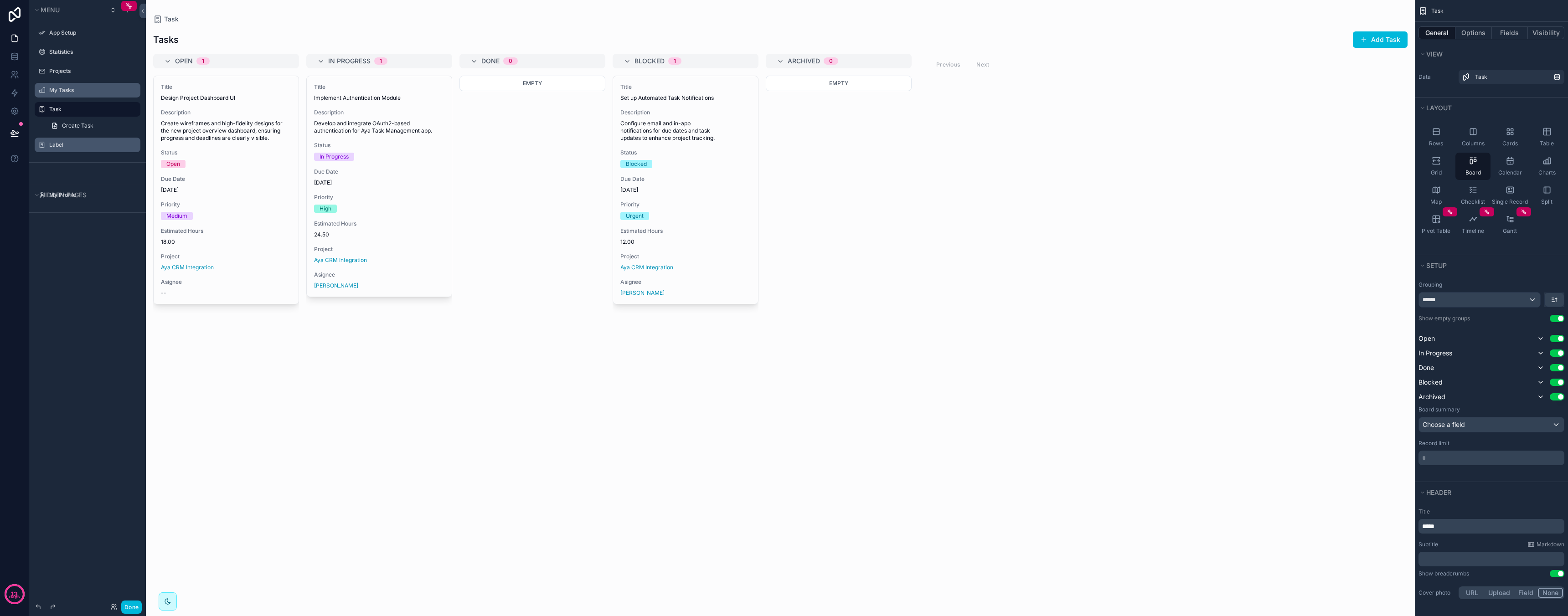
click at [76, 141] on label "Label" at bounding box center [92, 145] width 86 height 8
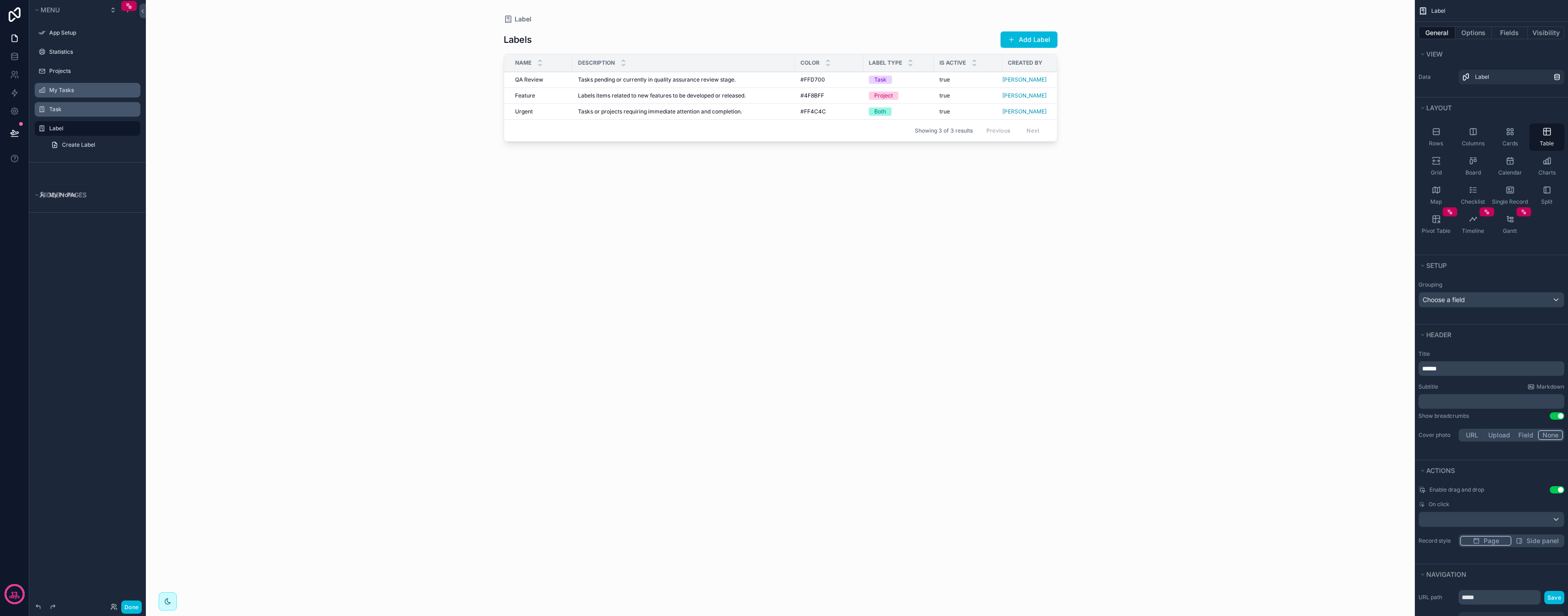
click at [0, 0] on div "scrollable content" at bounding box center [0, 0] width 0 height 0
click at [170, 140] on span "Remove" at bounding box center [174, 140] width 24 height 9
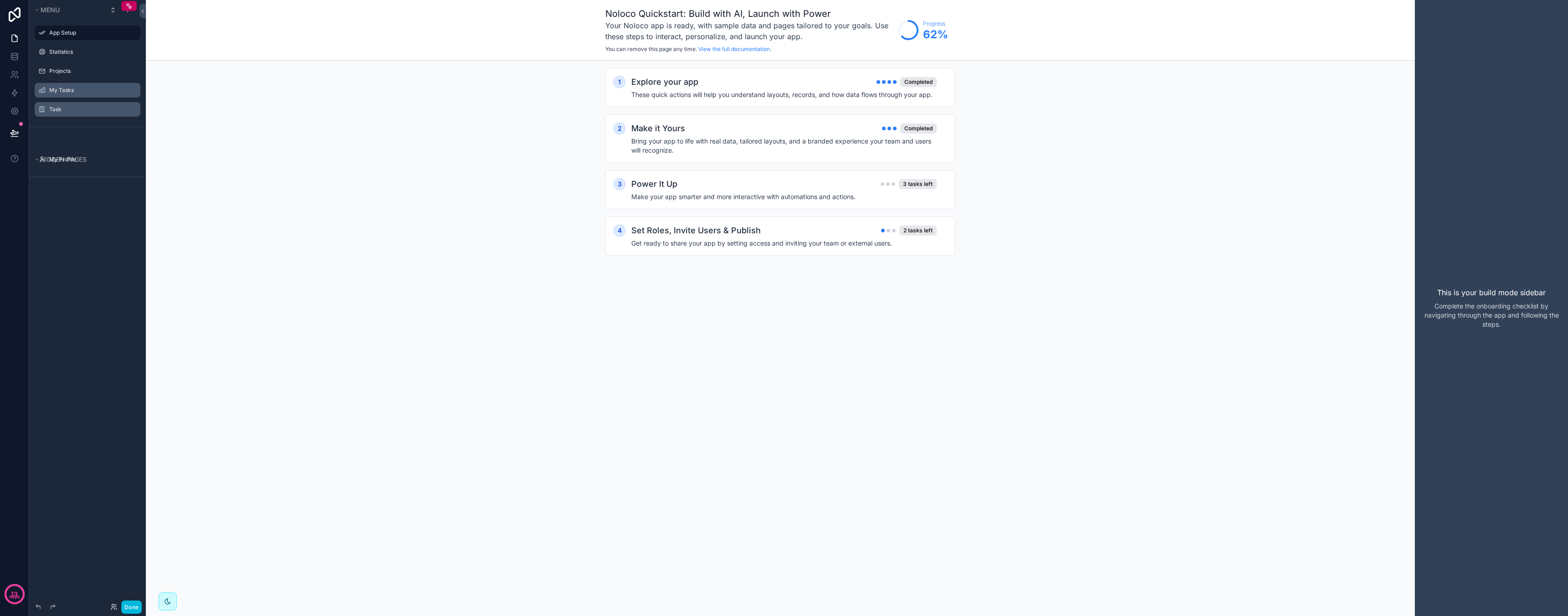
click at [85, 107] on label "Task" at bounding box center [92, 109] width 86 height 8
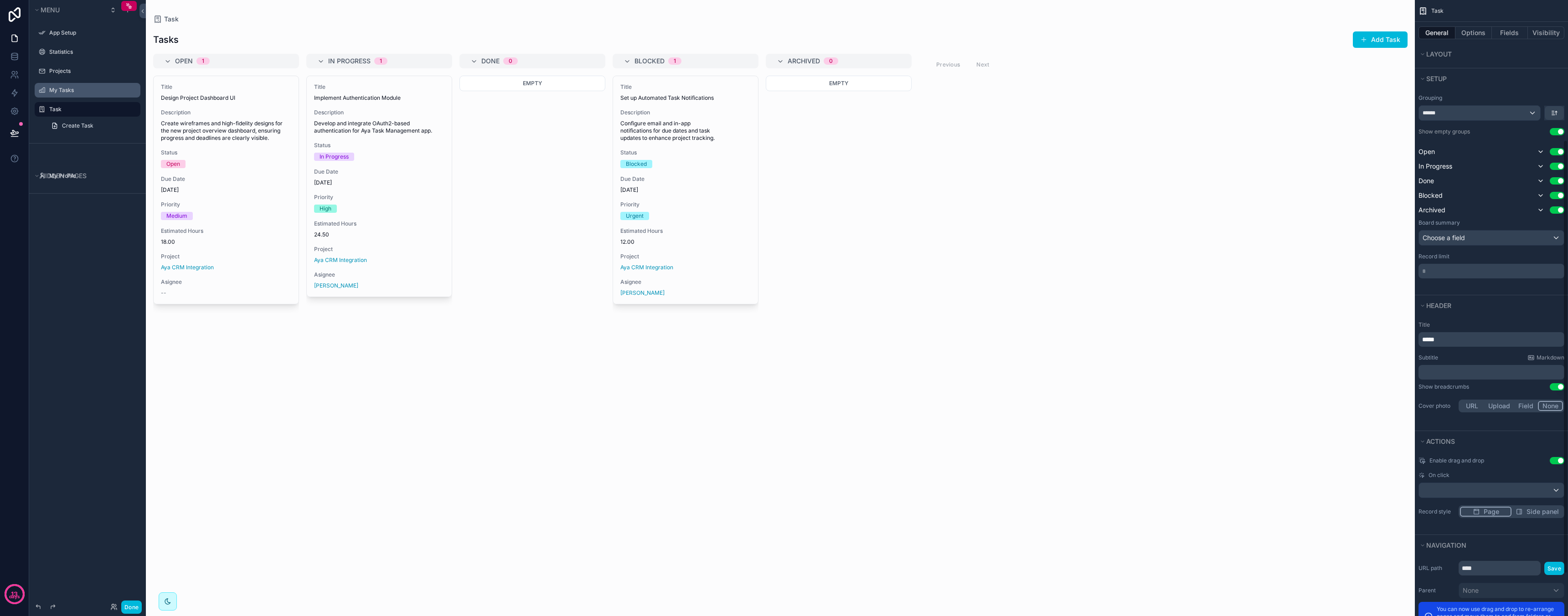
scroll to position [116, 0]
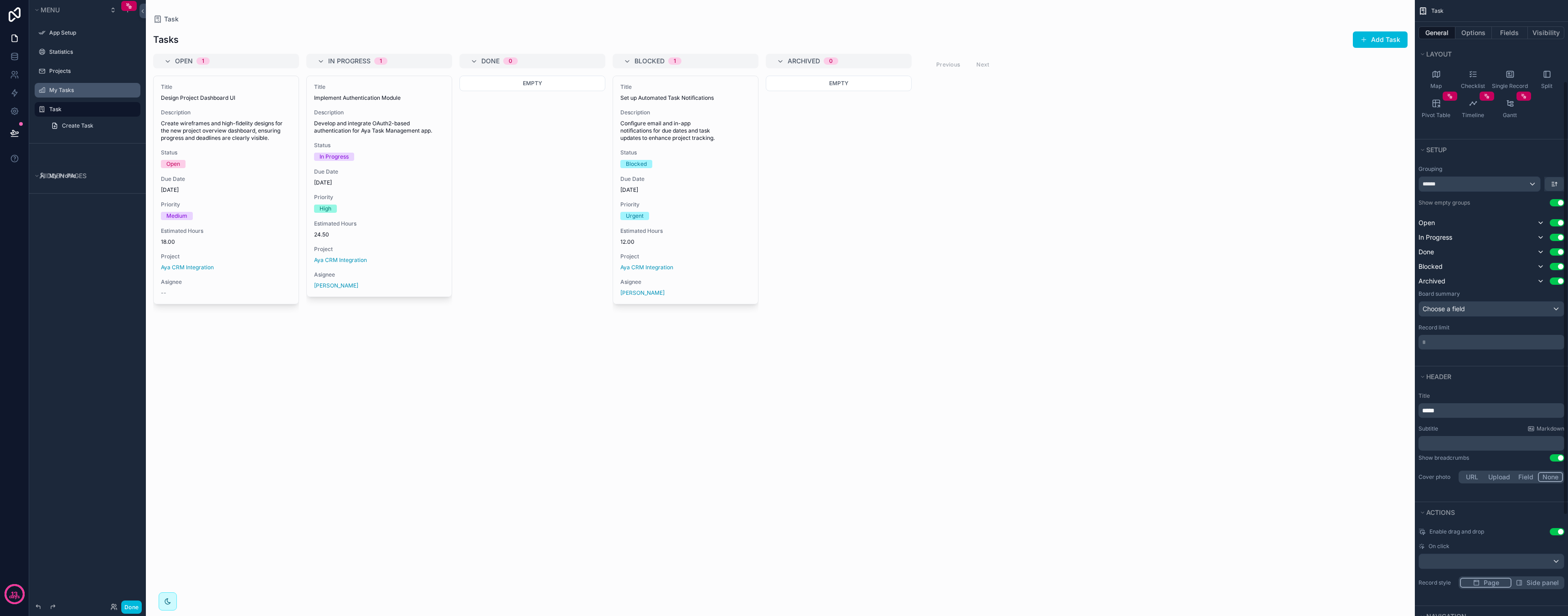
click at [1429, 221] on span "Open" at bounding box center [1427, 222] width 17 height 9
click at [1532, 31] on button "Visibility" at bounding box center [1546, 33] width 37 height 13
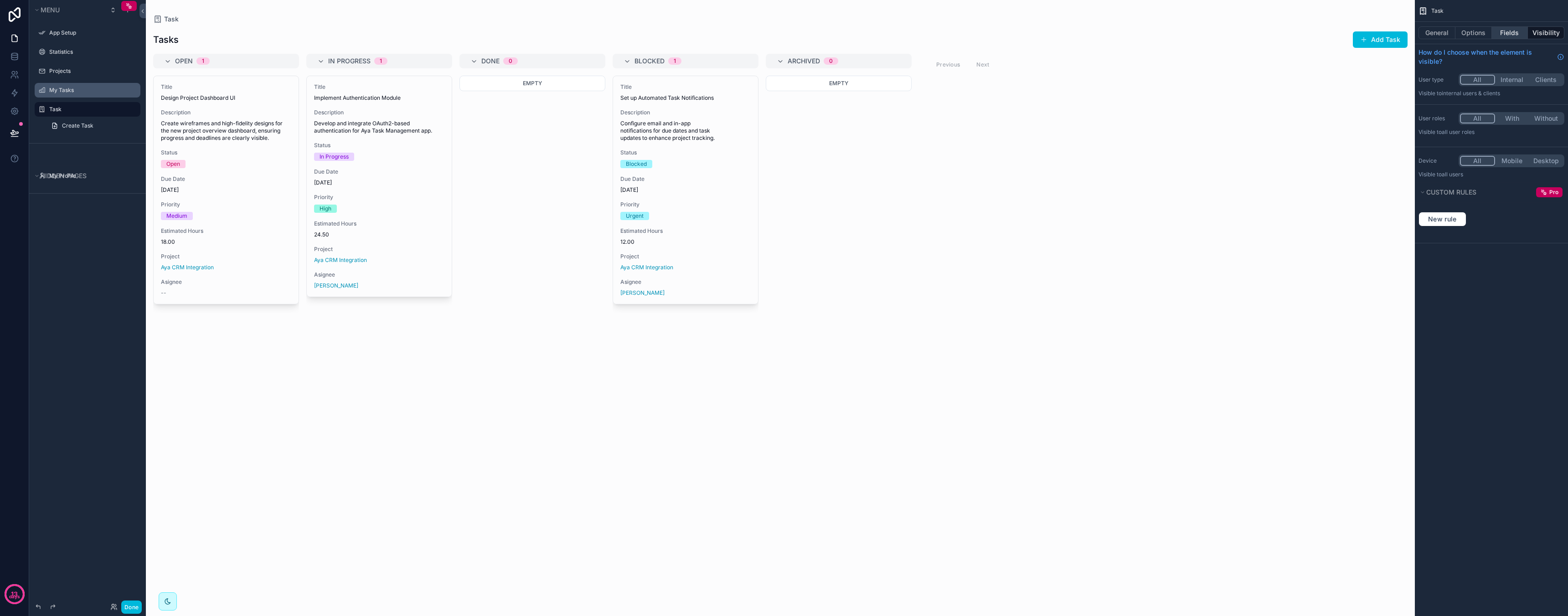
click at [1517, 32] on button "Fields" at bounding box center [1510, 33] width 37 height 13
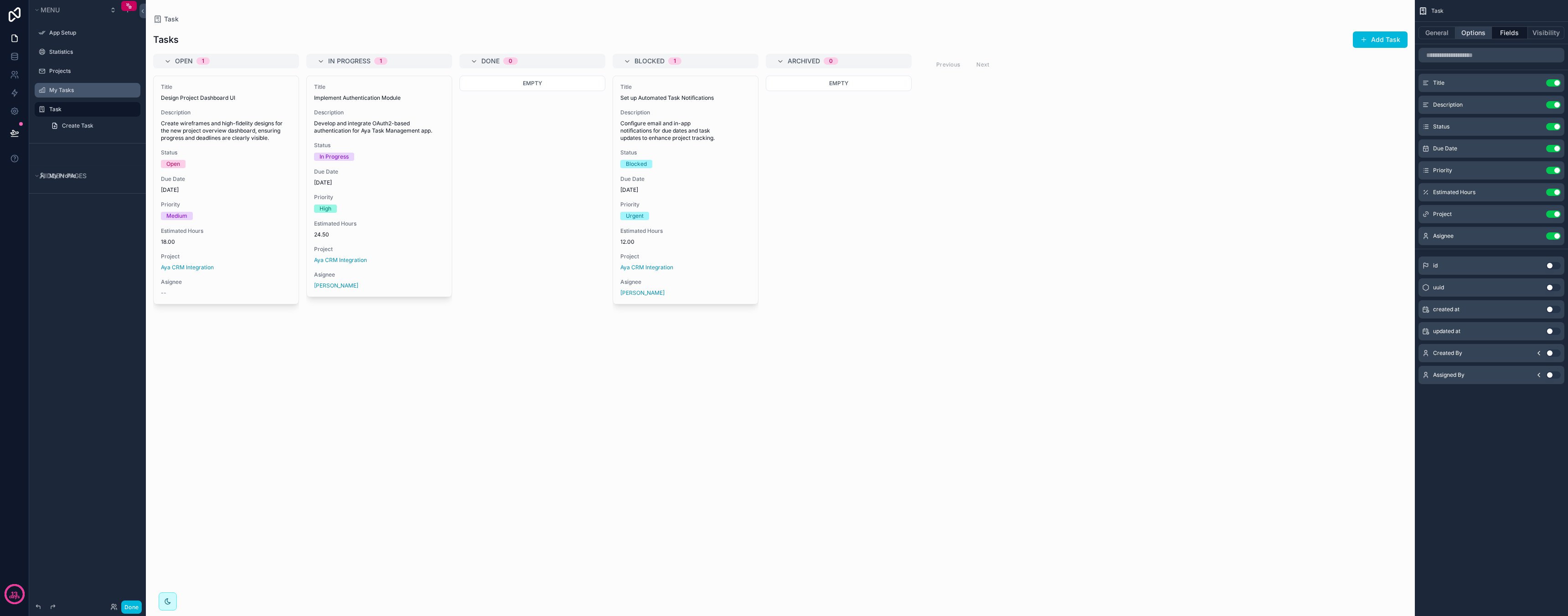
click at [1483, 38] on button "Options" at bounding box center [1474, 33] width 37 height 13
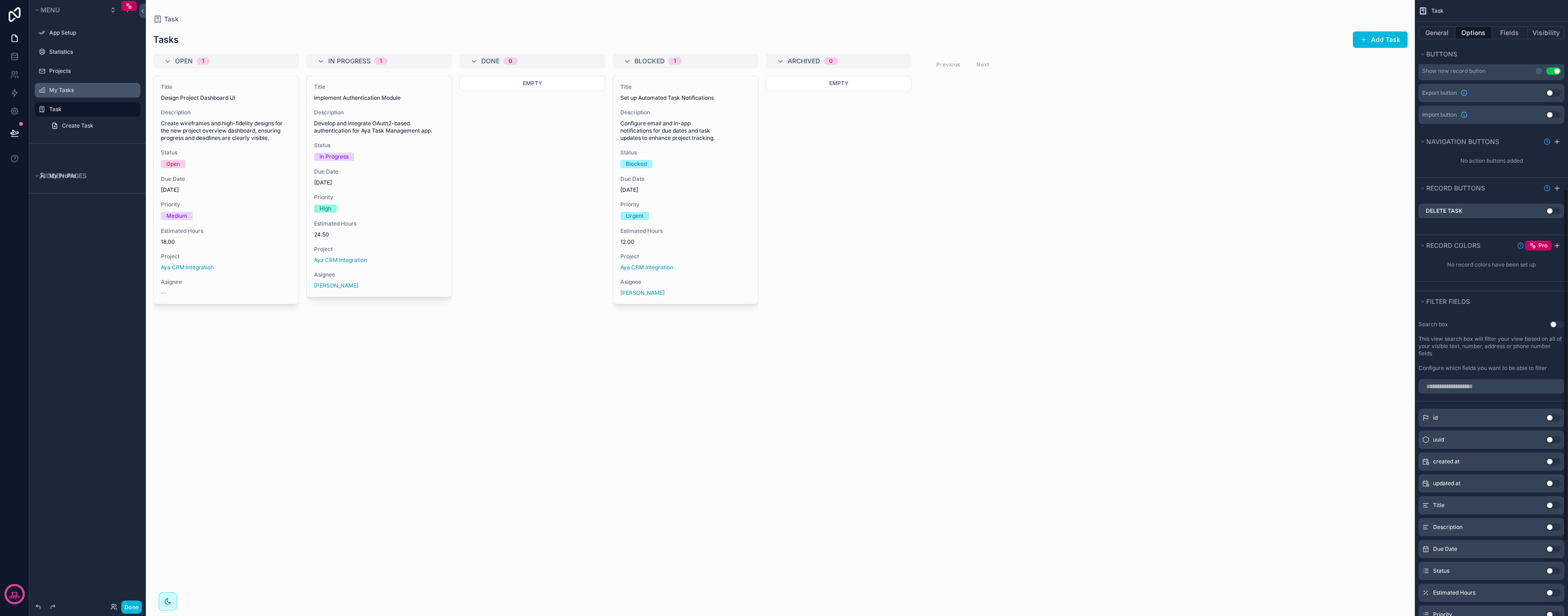
scroll to position [462, 0]
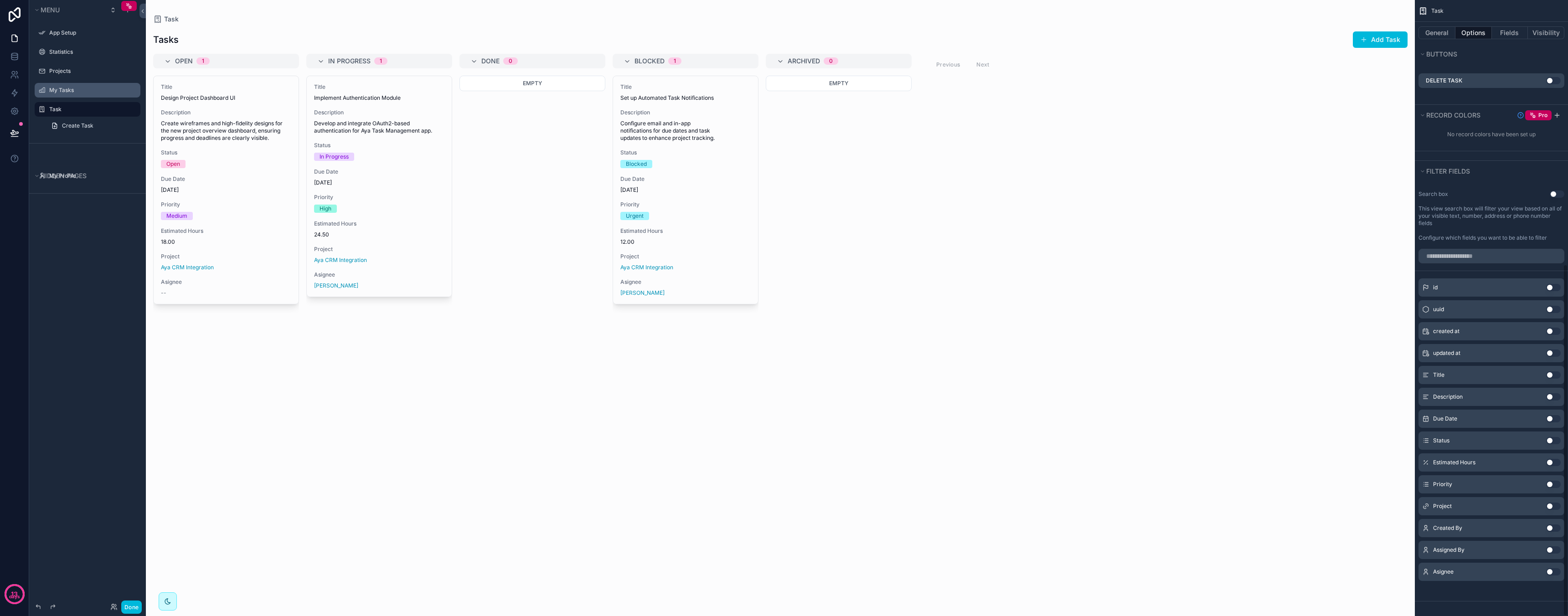
click at [1559, 193] on button "Use setting" at bounding box center [1556, 194] width 14 height 8
click at [1550, 418] on button "Use setting" at bounding box center [1553, 419] width 14 height 8
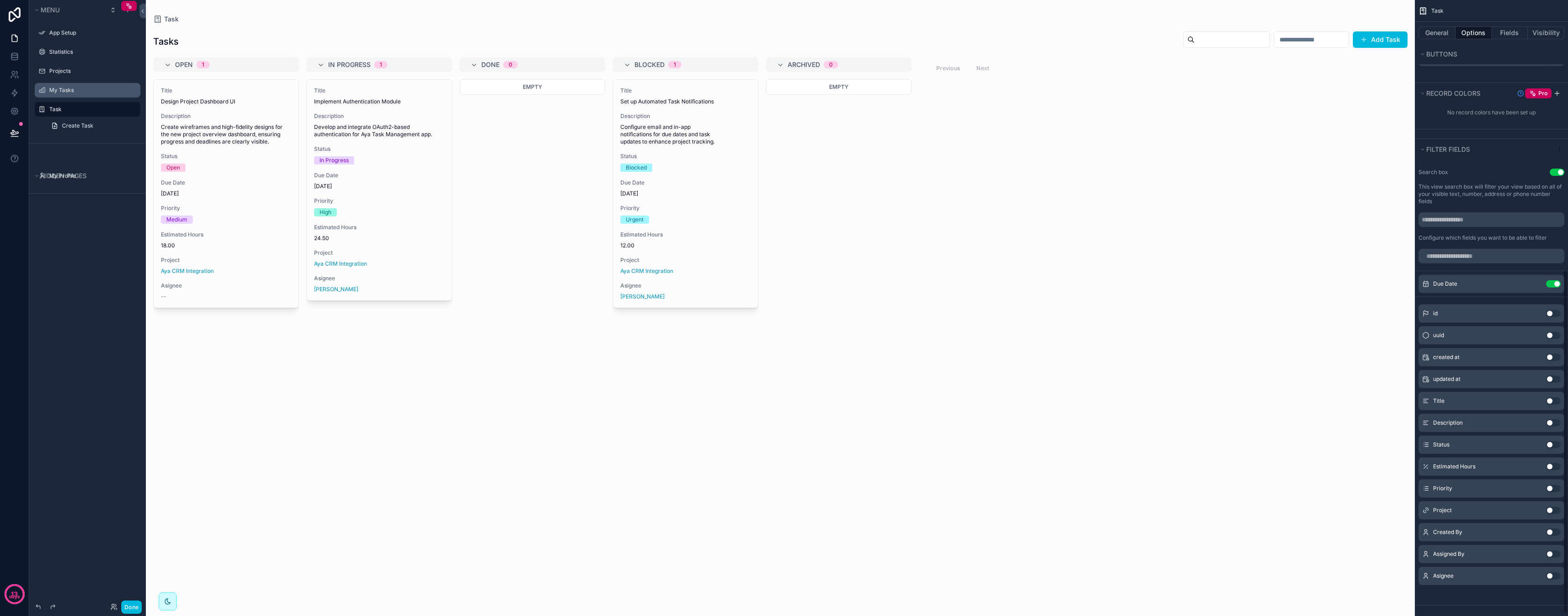
scroll to position [489, 0]
click at [1553, 440] on button "Use setting" at bounding box center [1553, 440] width 14 height 8
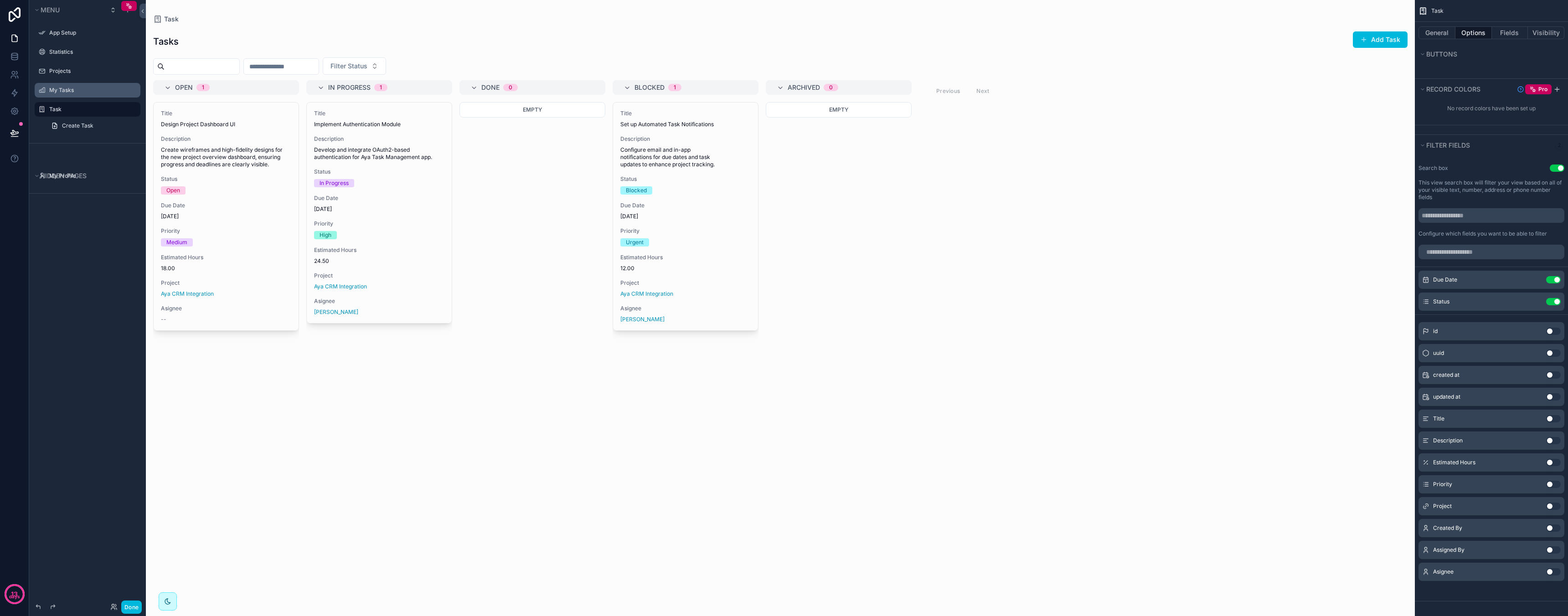
click at [1551, 461] on button "Use setting" at bounding box center [1553, 462] width 14 height 8
click at [1552, 326] on button "Use setting" at bounding box center [1553, 323] width 14 height 8
click at [1552, 482] on button "Use setting" at bounding box center [1553, 484] width 14 height 8
click at [1554, 507] on button "Use setting" at bounding box center [1553, 506] width 14 height 8
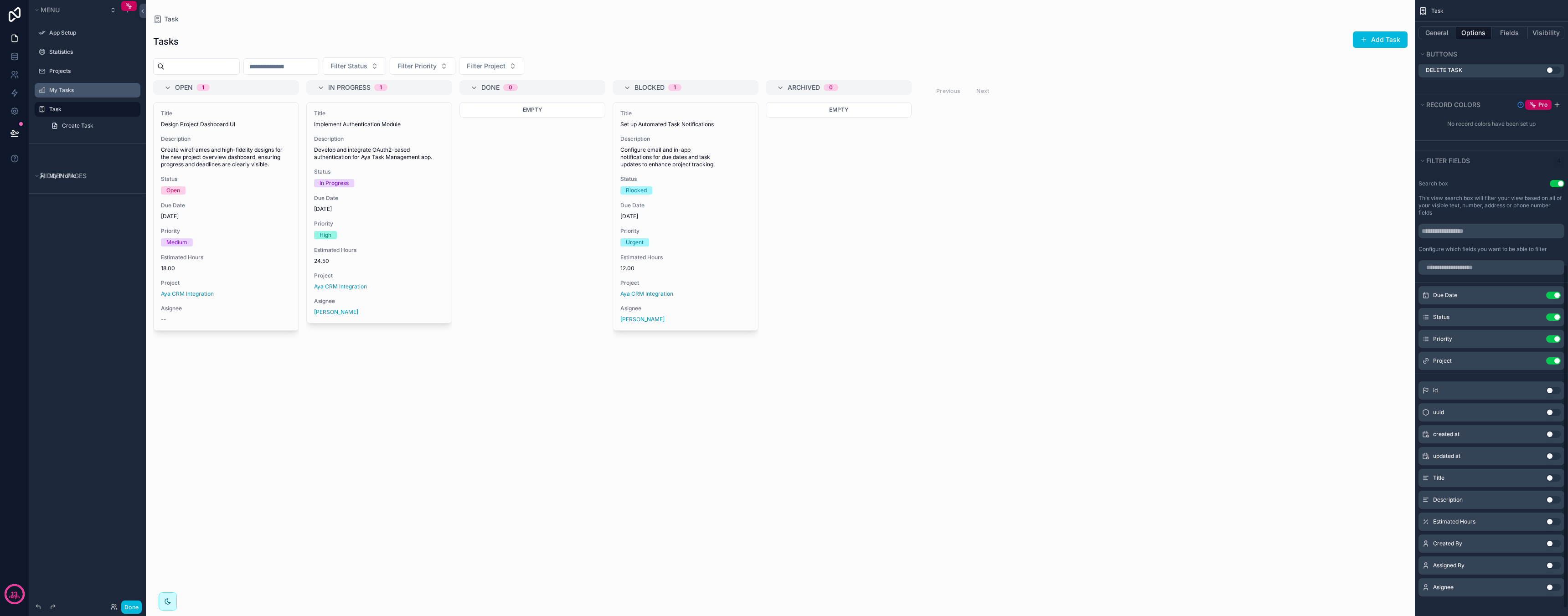
scroll to position [466, 0]
click at [1554, 594] on button "Use setting" at bounding box center [1553, 594] width 14 height 8
click at [602, 68] on div "scrollable content" at bounding box center [780, 308] width 1269 height 616
click at [597, 68] on button "Filter Asignee" at bounding box center [562, 66] width 69 height 18
click at [555, 234] on div "Empty" at bounding box center [532, 354] width 145 height 503
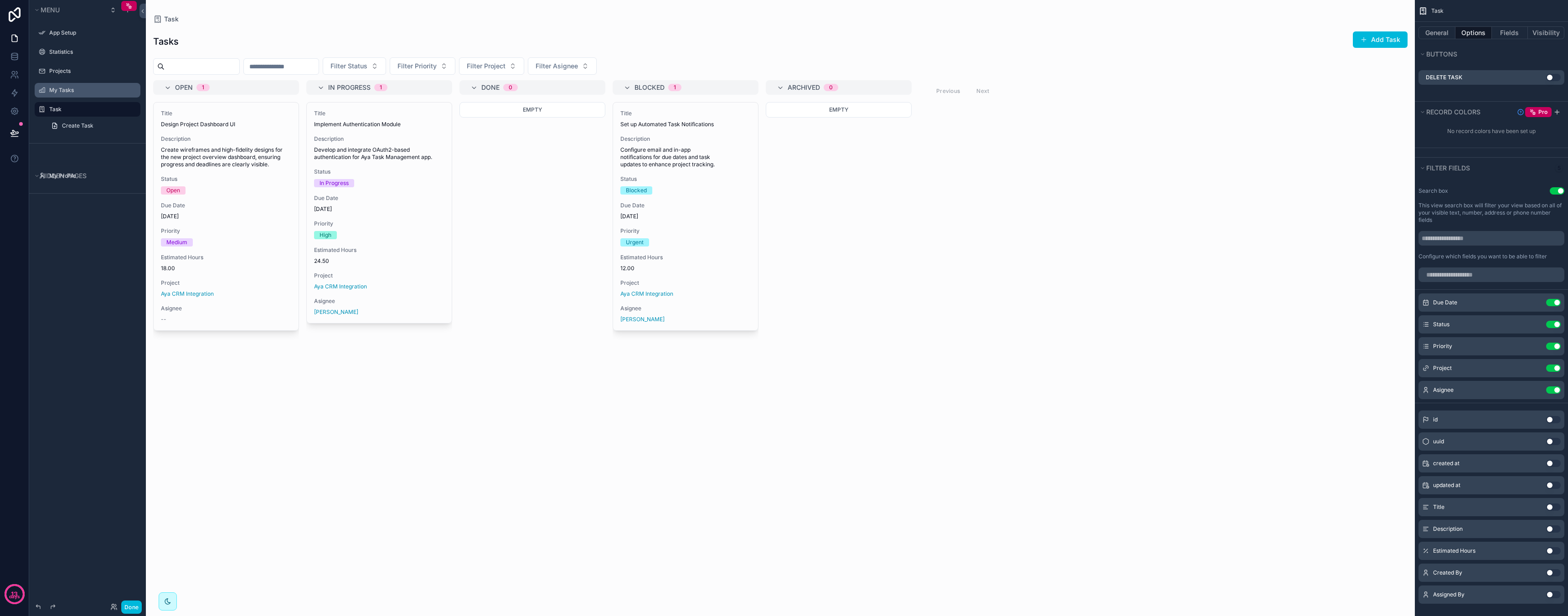
click at [315, 59] on div "scrollable content" at bounding box center [281, 67] width 76 height 17
click at [304, 67] on input "scrollable content" at bounding box center [281, 66] width 74 height 13
click at [352, 27] on div "Tasks Add Task Filter Status Filter Priority Filter Project Filter Asignee Open…" at bounding box center [780, 314] width 1269 height 582
click at [313, 69] on input "scrollable content" at bounding box center [281, 66] width 74 height 13
click at [1462, 305] on div "Due Date Use setting" at bounding box center [1491, 303] width 145 height 18
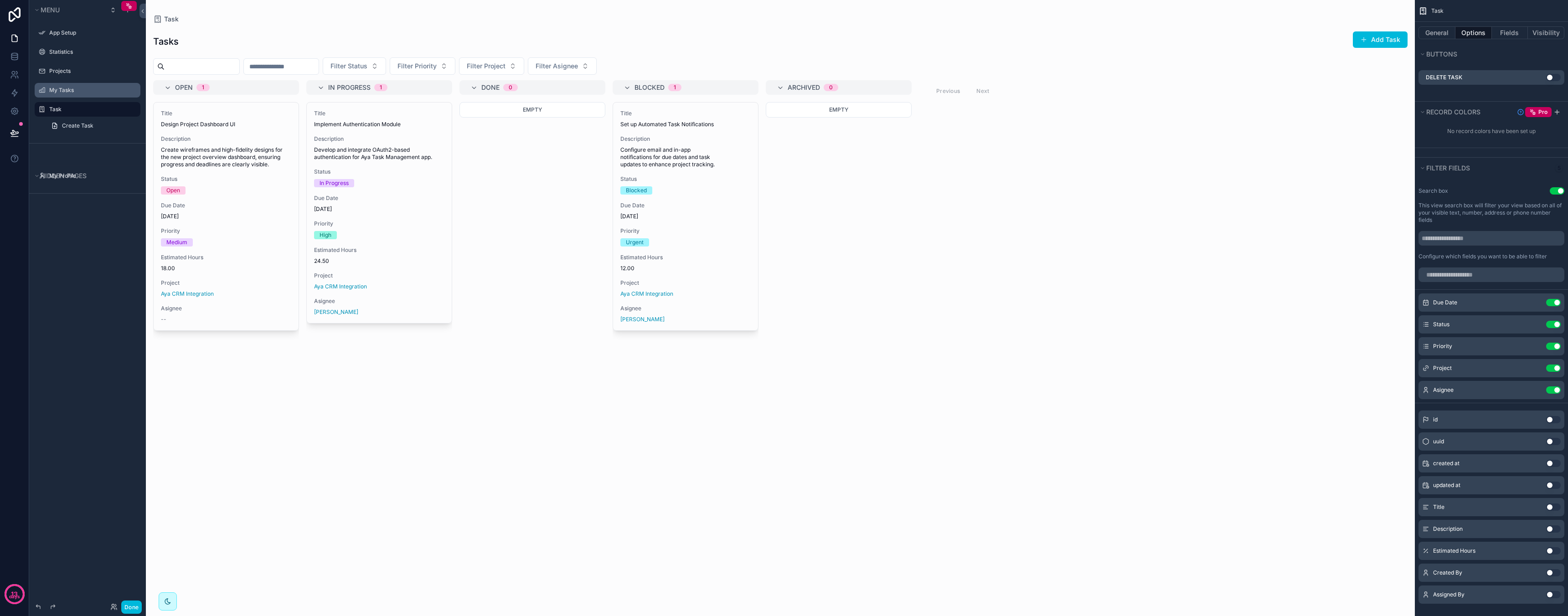
click at [0, 0] on icon "scrollable content" at bounding box center [0, 0] width 0 height 0
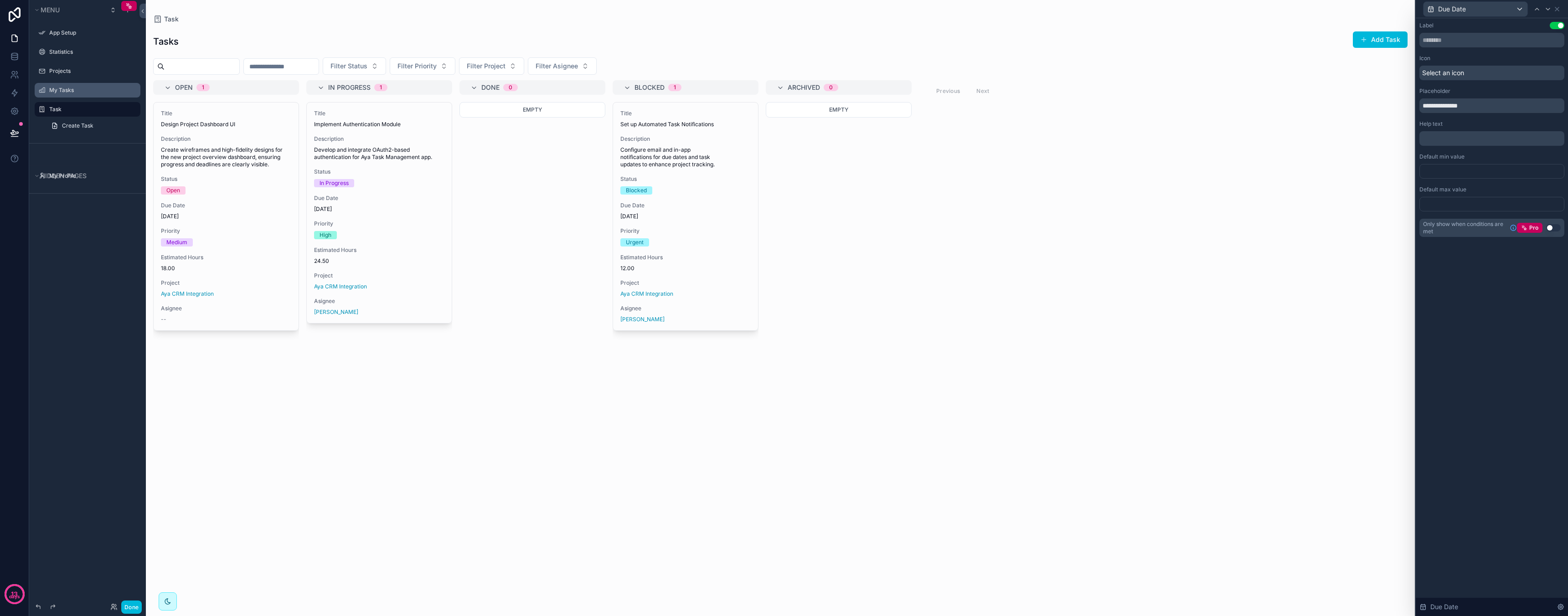
click at [1470, 169] on div at bounding box center [1491, 171] width 145 height 14
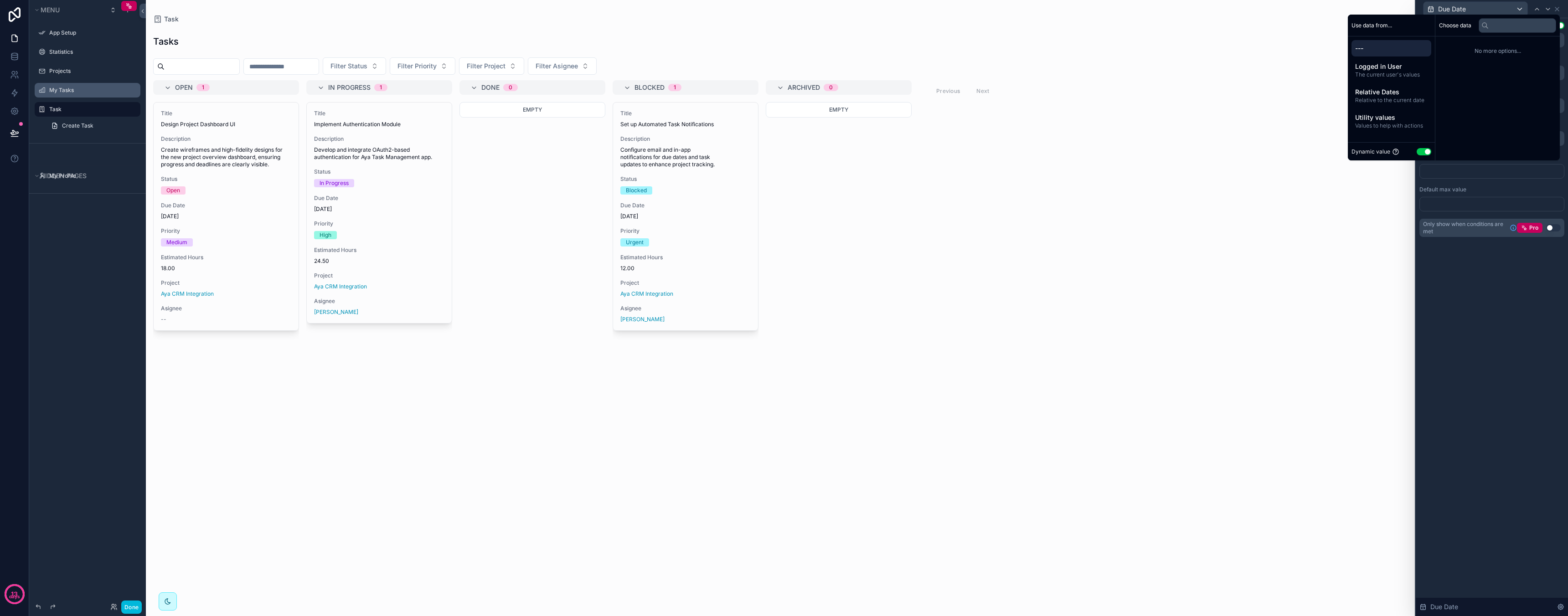
click at [1477, 283] on div "**********" at bounding box center [1492, 317] width 152 height 598
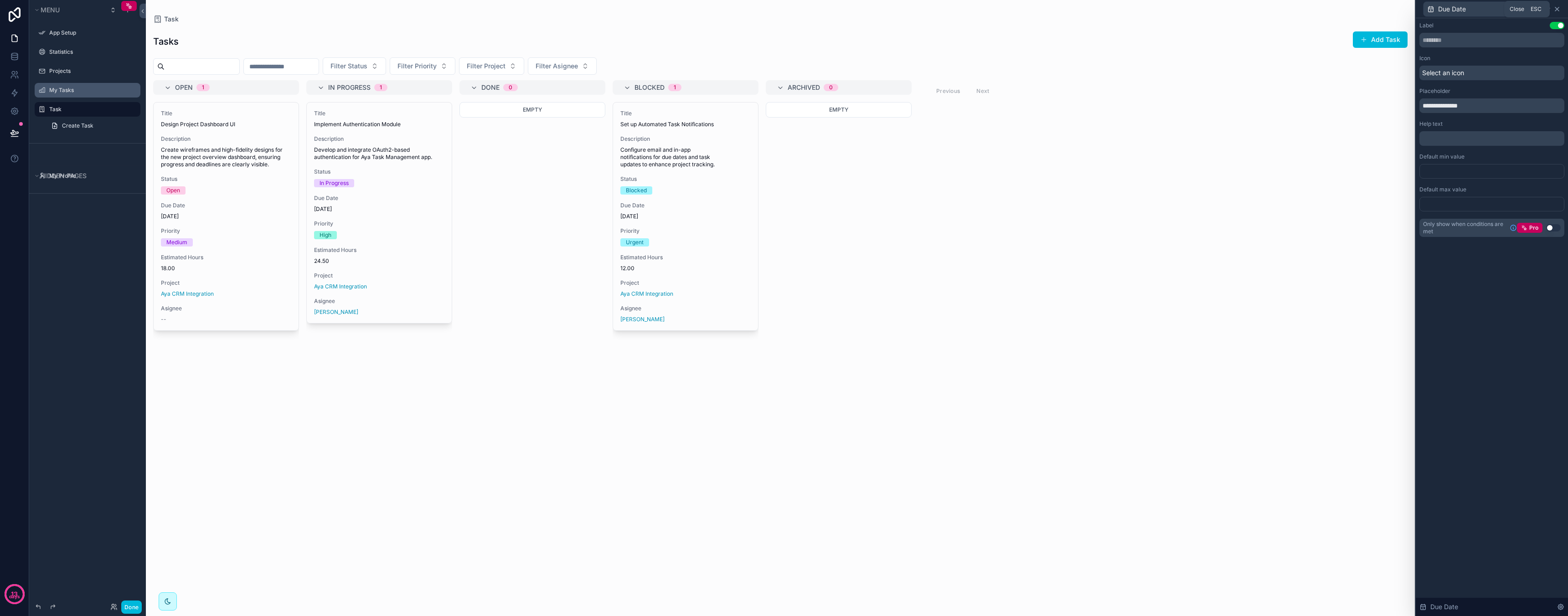
click at [1557, 8] on icon at bounding box center [1556, 9] width 8 height 8
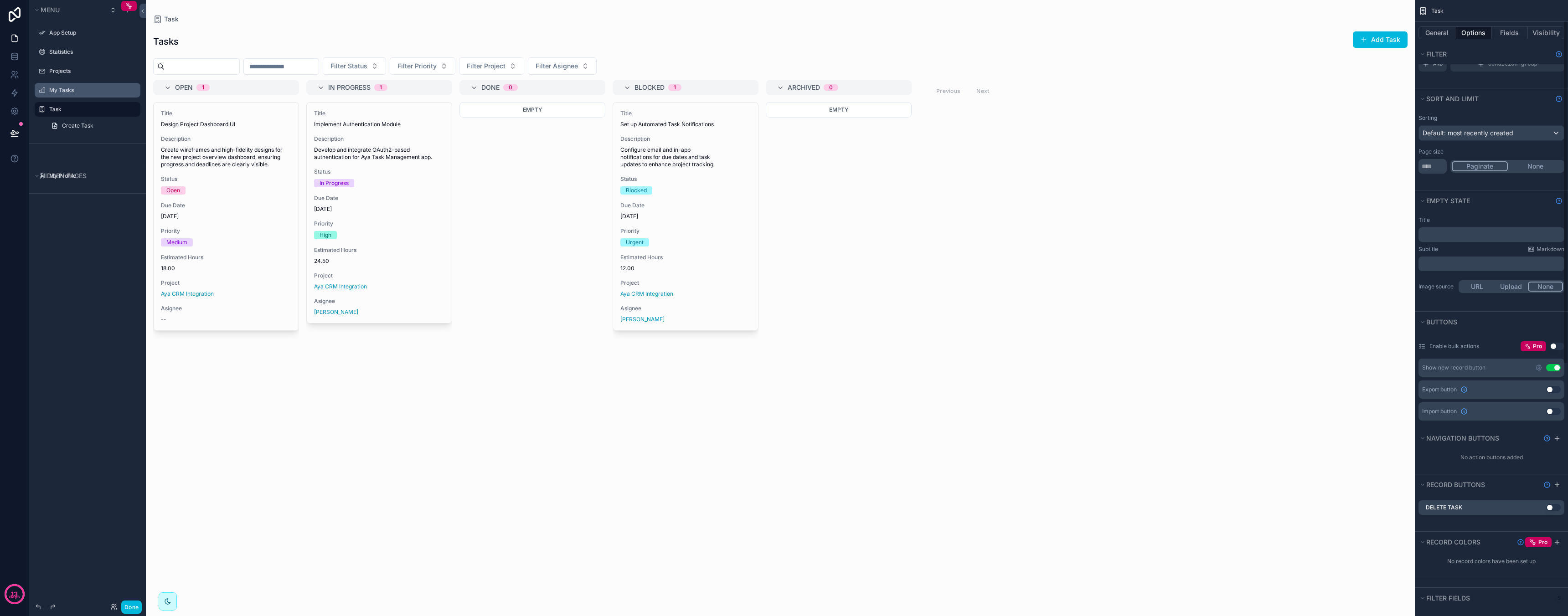
scroll to position [41, 0]
click at [1552, 501] on button "Use setting" at bounding box center [1553, 502] width 14 height 8
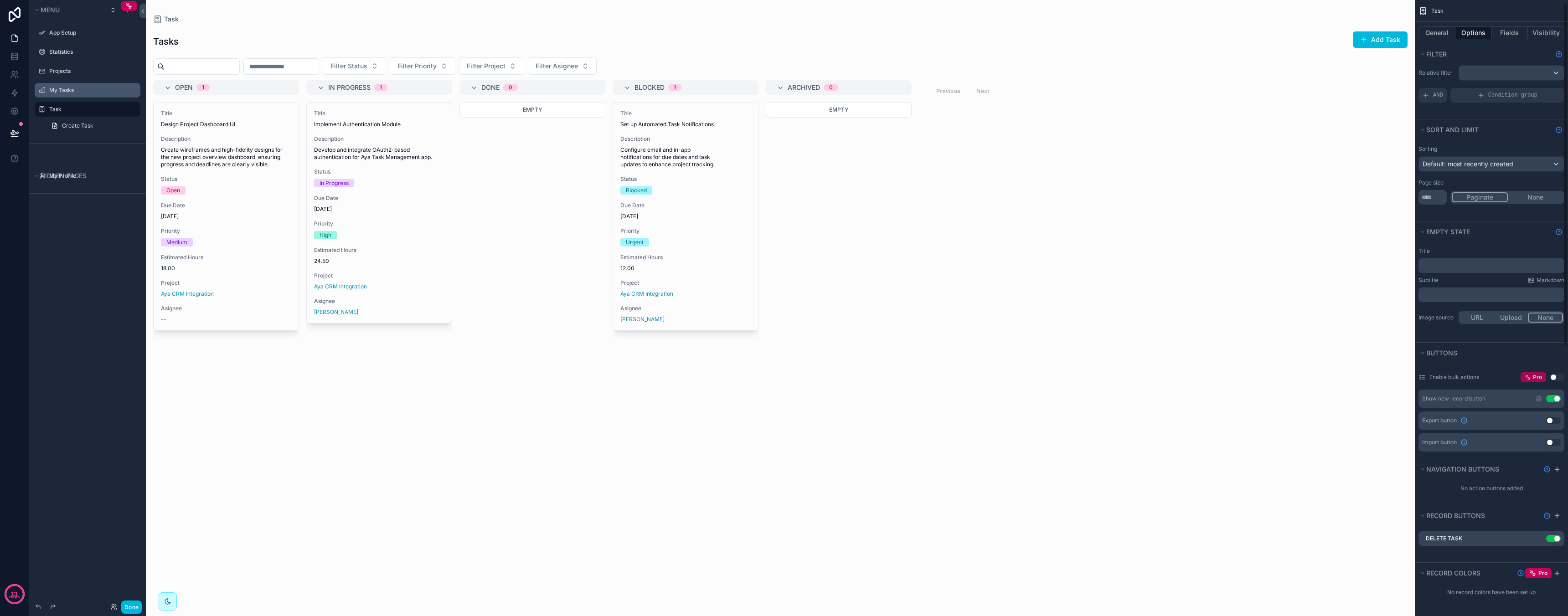
scroll to position [0, 0]
click at [1487, 171] on span "Default: most recently created" at bounding box center [1468, 168] width 91 height 8
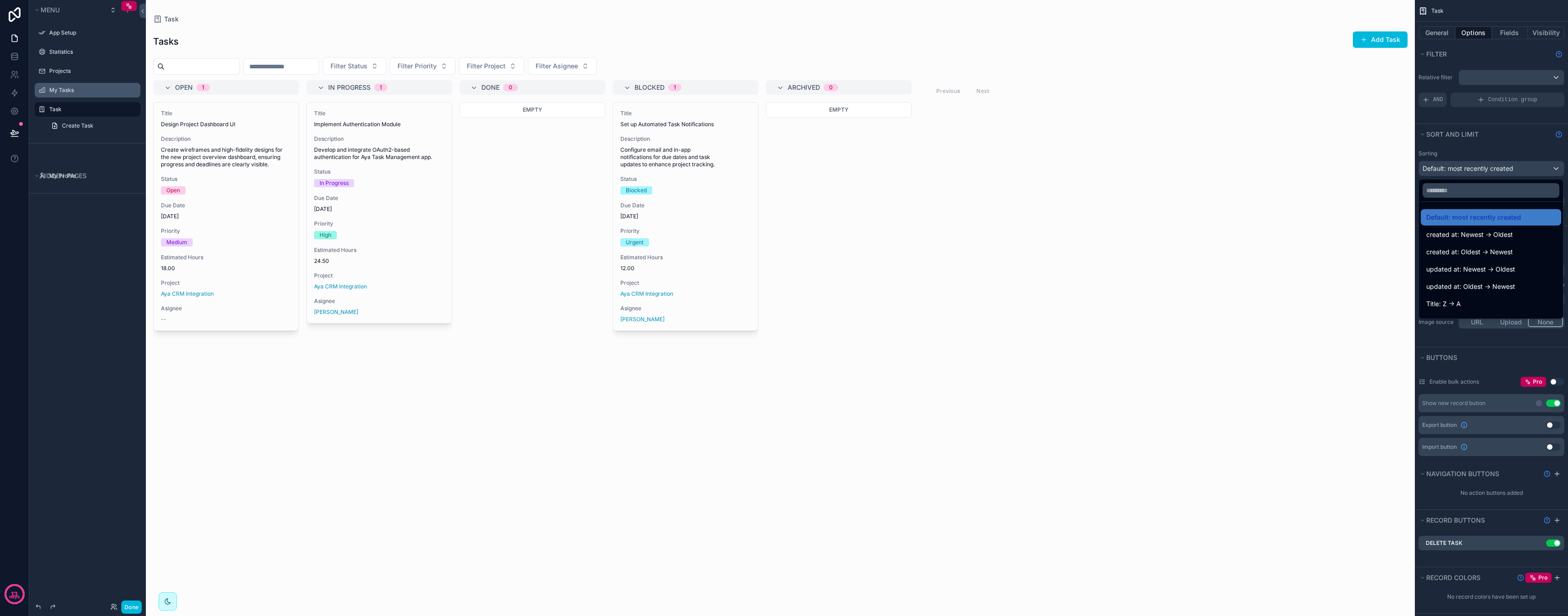
click at [1488, 171] on div "scrollable content" at bounding box center [784, 308] width 1568 height 616
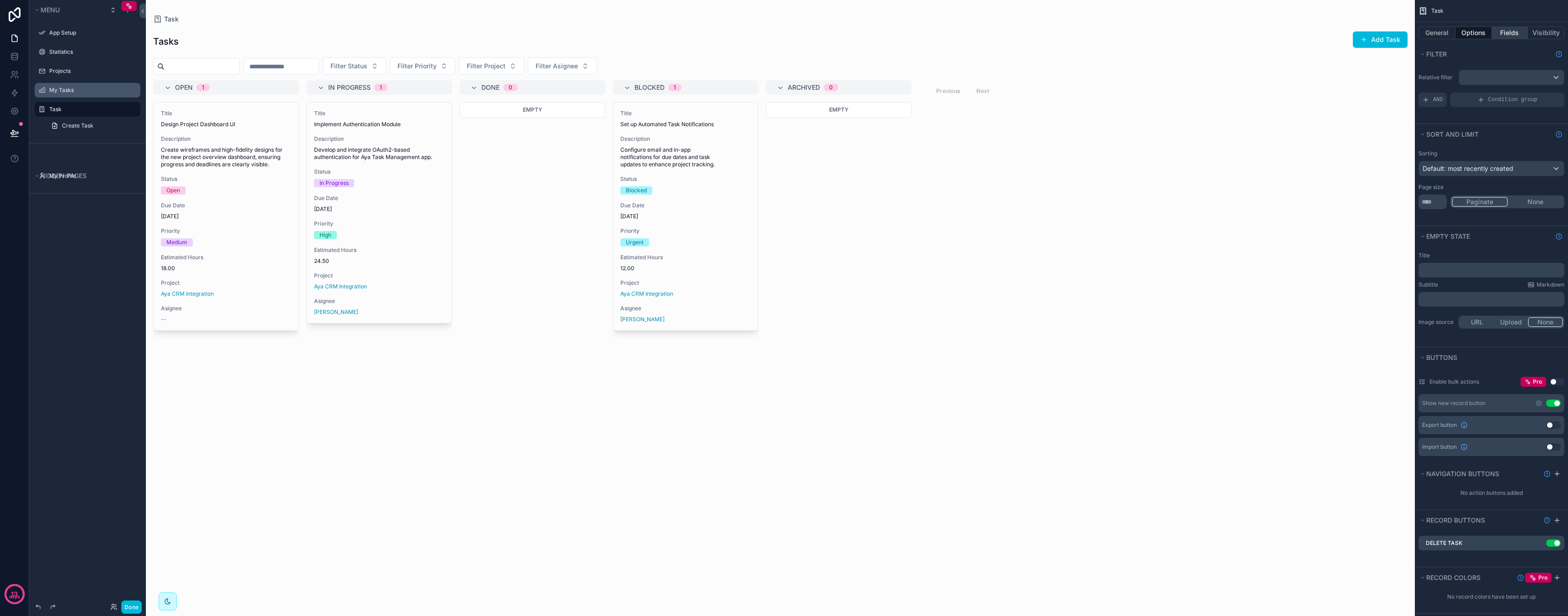
click at [1505, 32] on button "Fields" at bounding box center [1510, 33] width 37 height 13
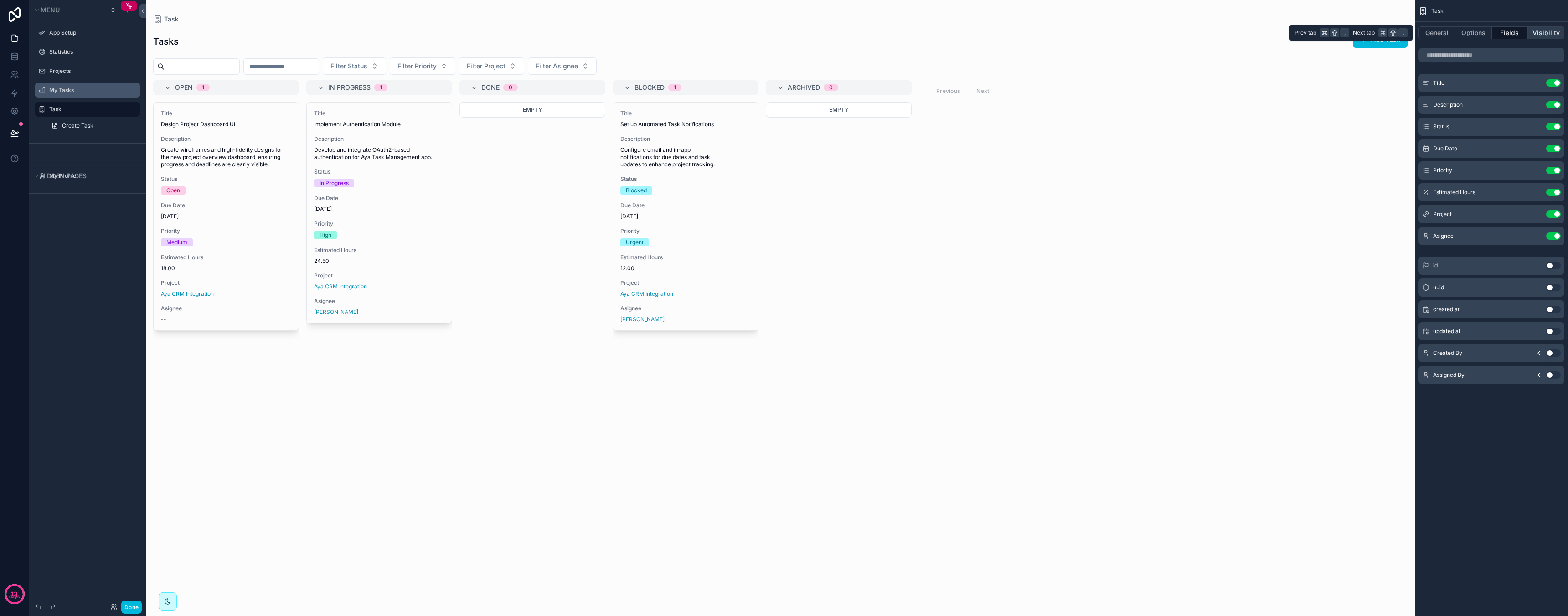
click at [1531, 35] on button "Visibility" at bounding box center [1546, 33] width 37 height 13
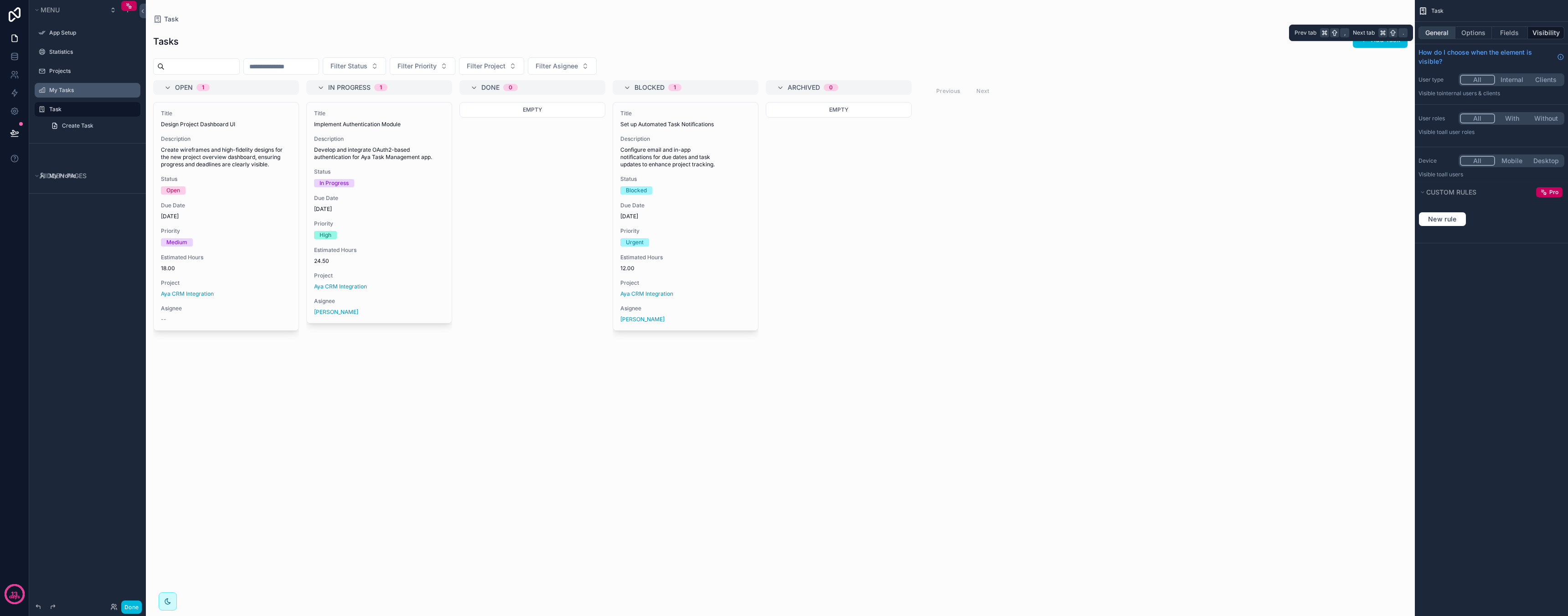
click at [1453, 32] on button "General" at bounding box center [1437, 33] width 37 height 13
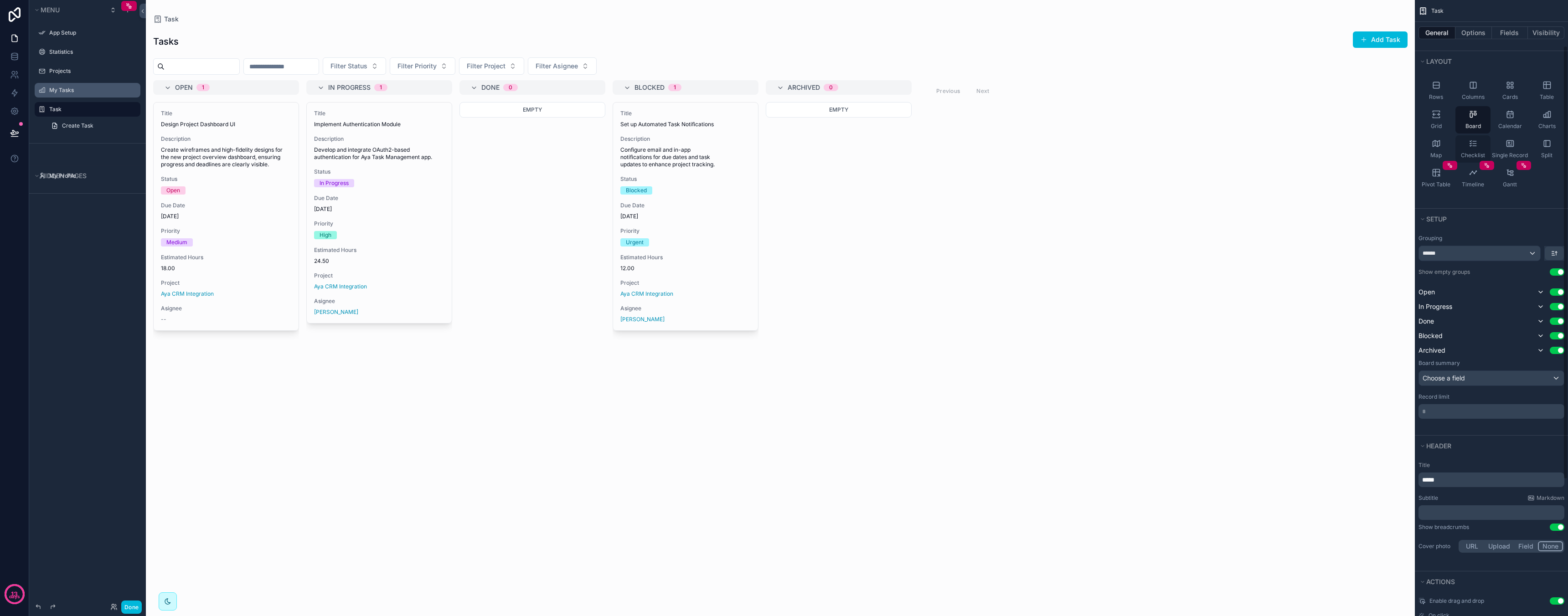
scroll to position [79, 0]
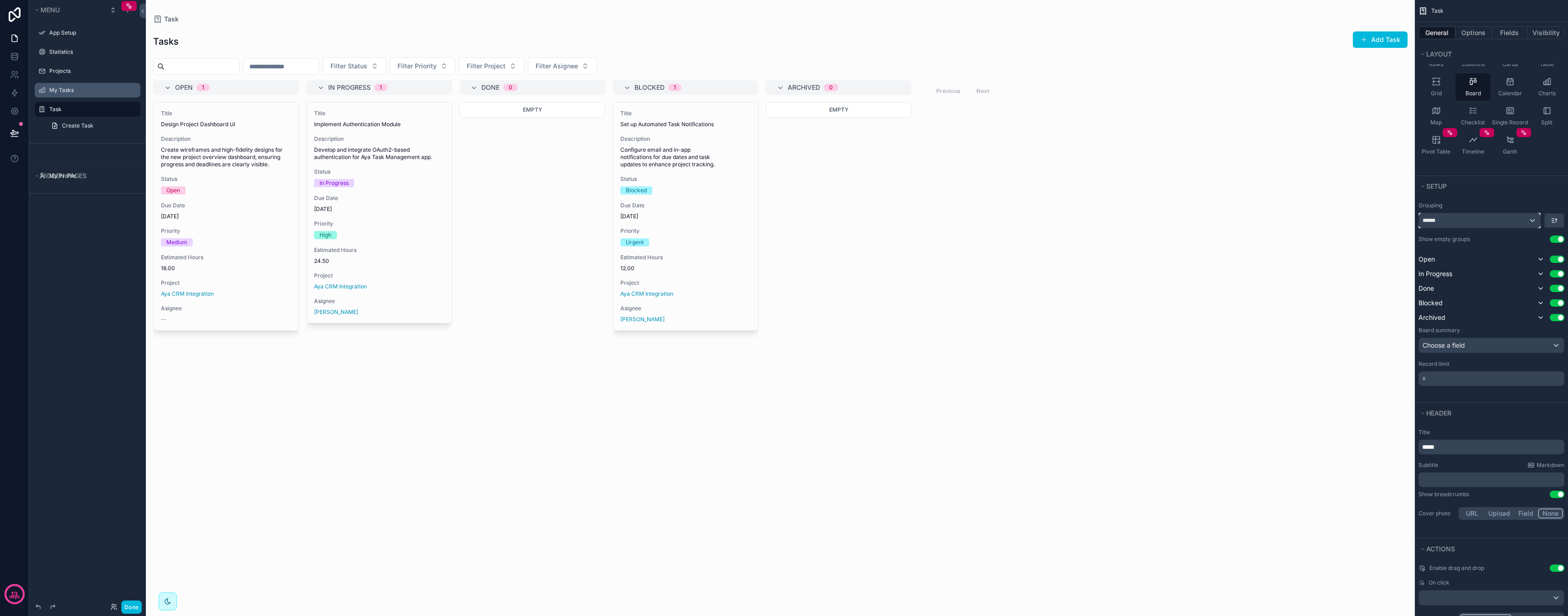
click at [1489, 221] on div "******" at bounding box center [1479, 220] width 121 height 14
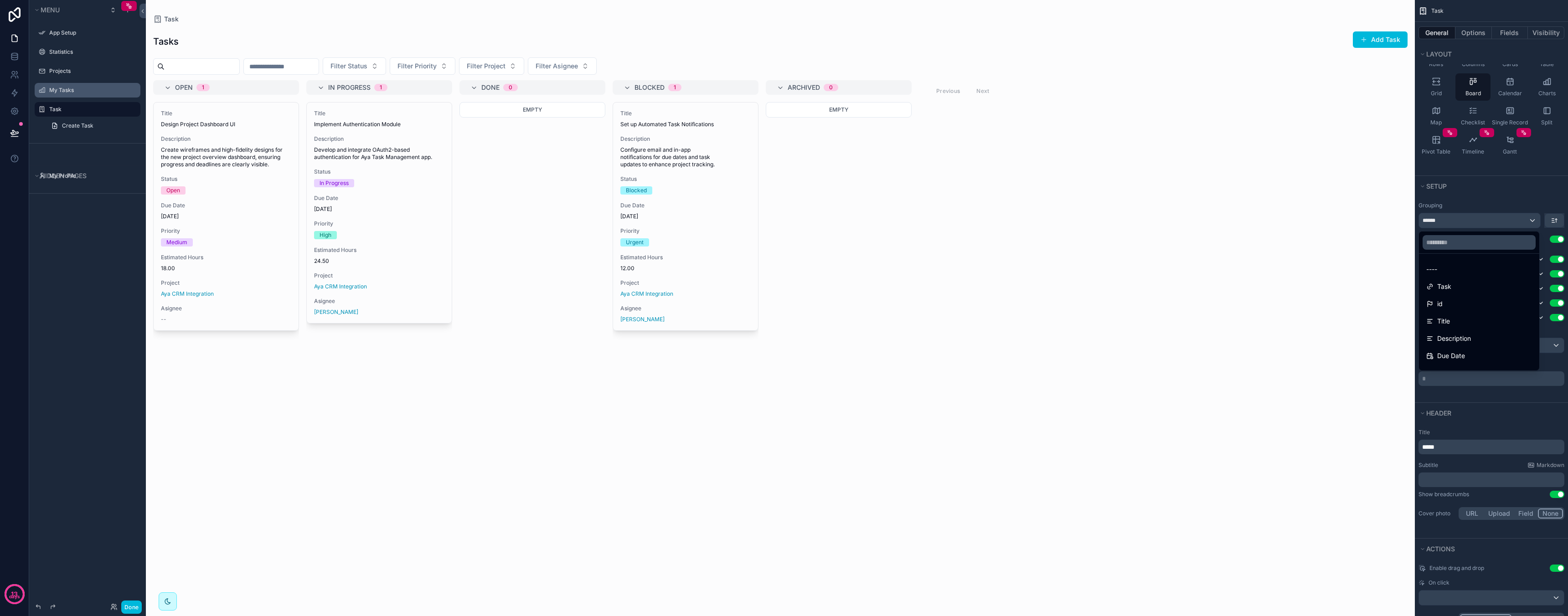
click at [1489, 221] on div "scrollable content" at bounding box center [784, 308] width 1568 height 616
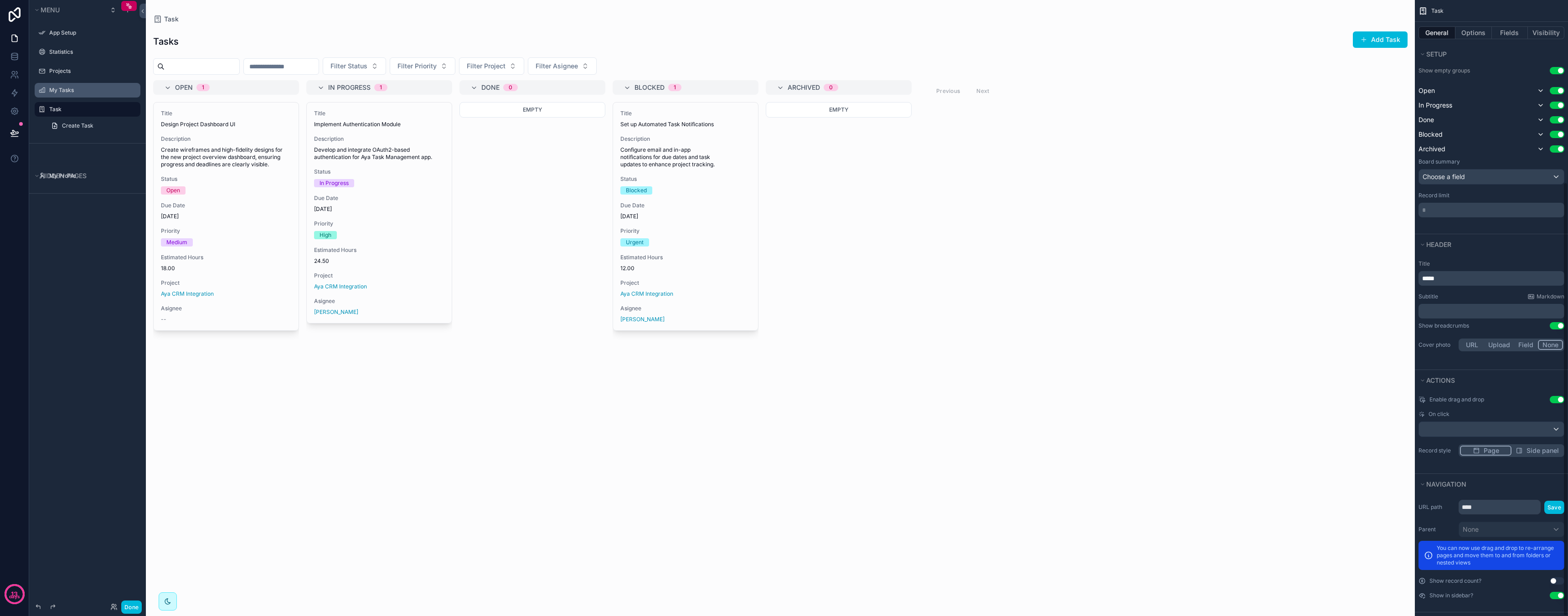
scroll to position [259, 0]
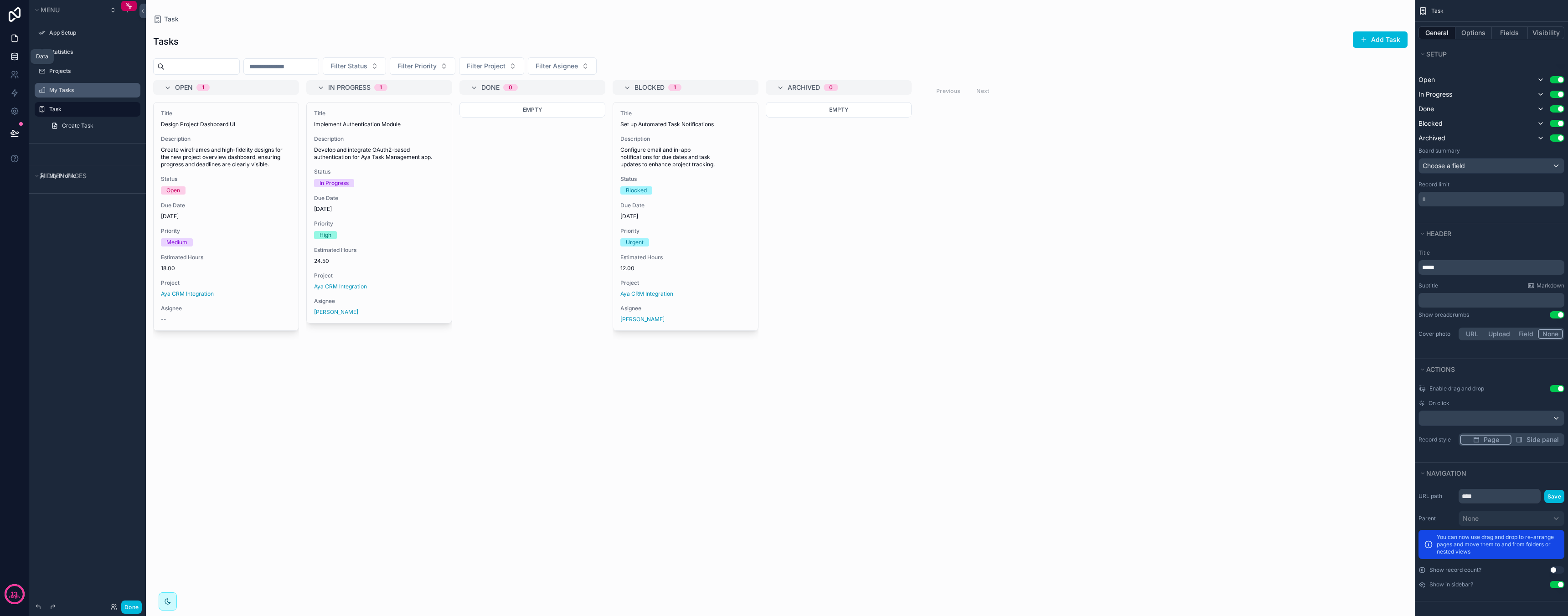
click at [13, 58] on icon at bounding box center [14, 56] width 9 height 9
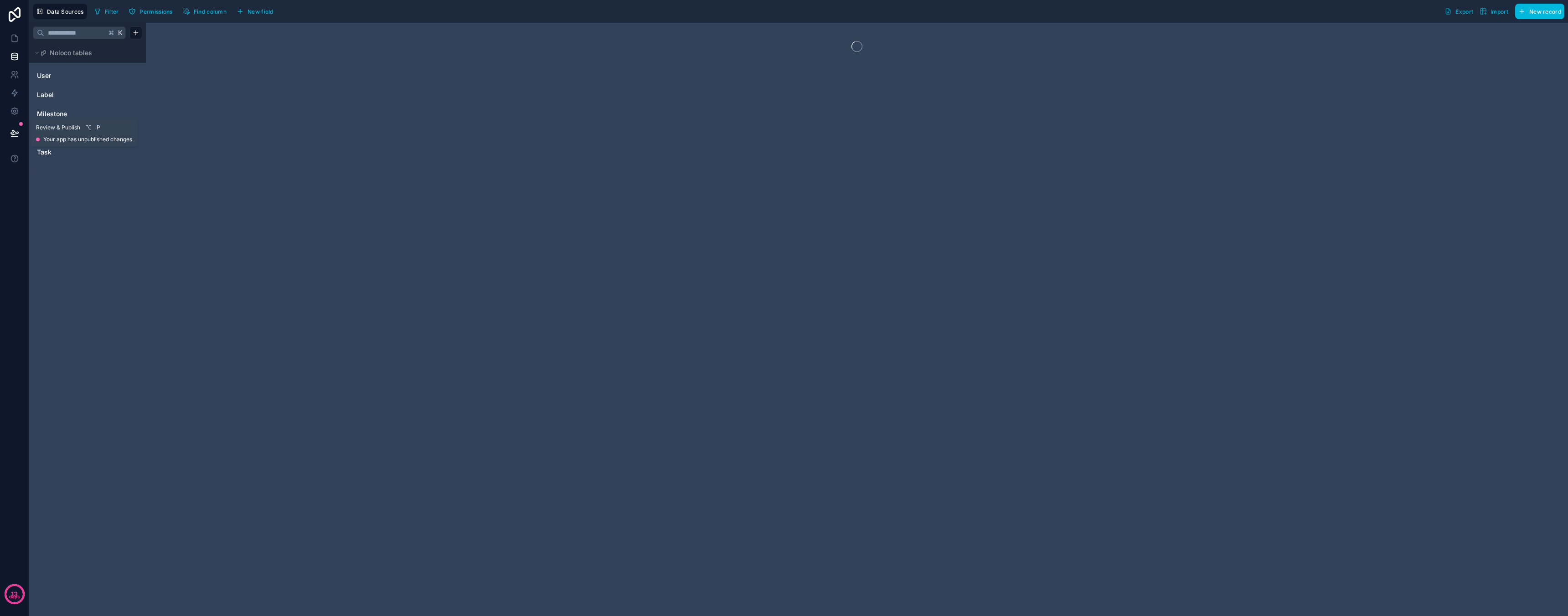
click at [13, 130] on icon at bounding box center [14, 133] width 9 height 9
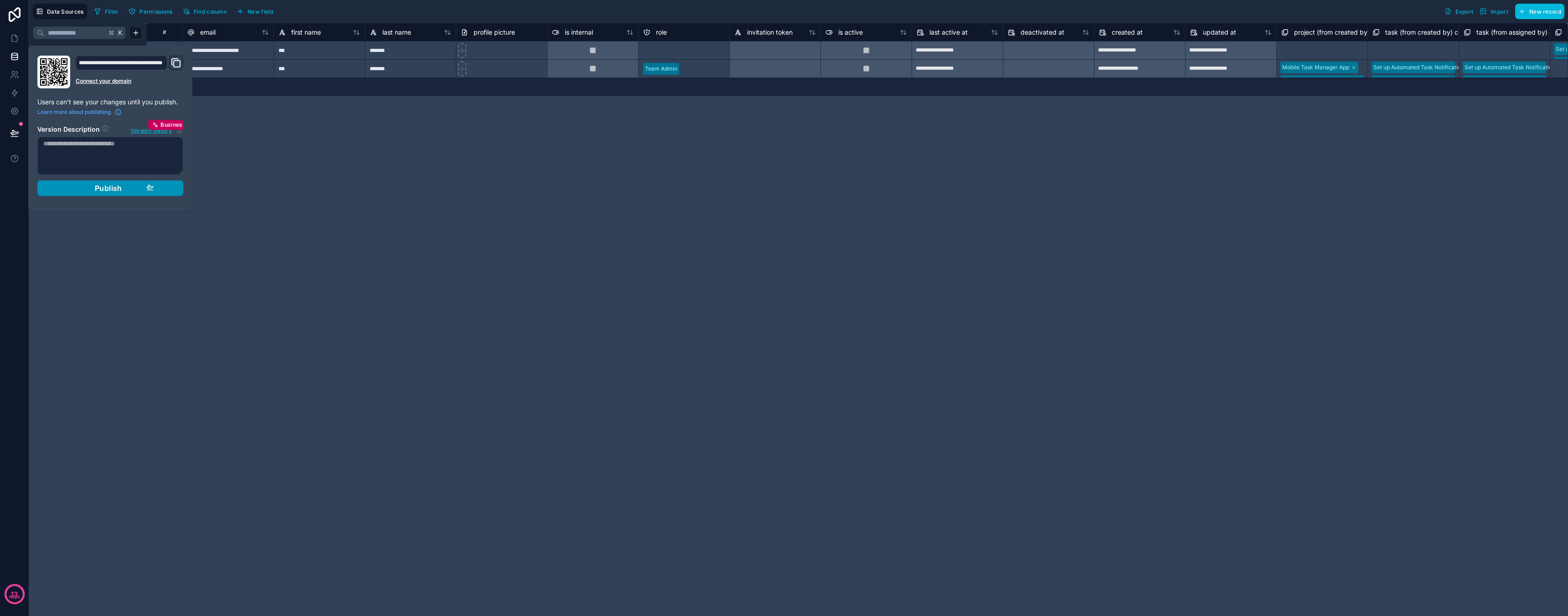
click at [116, 191] on span "Publish" at bounding box center [108, 188] width 28 height 9
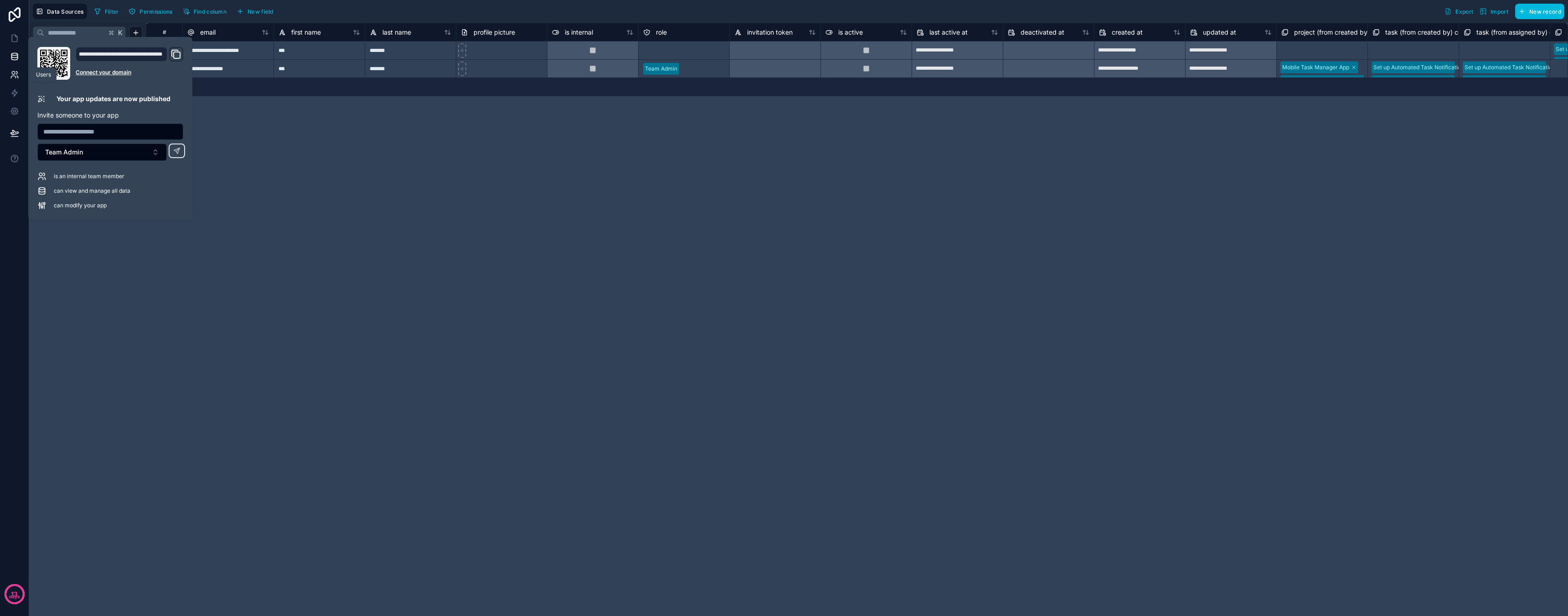
click at [15, 73] on icon at bounding box center [14, 74] width 9 height 9
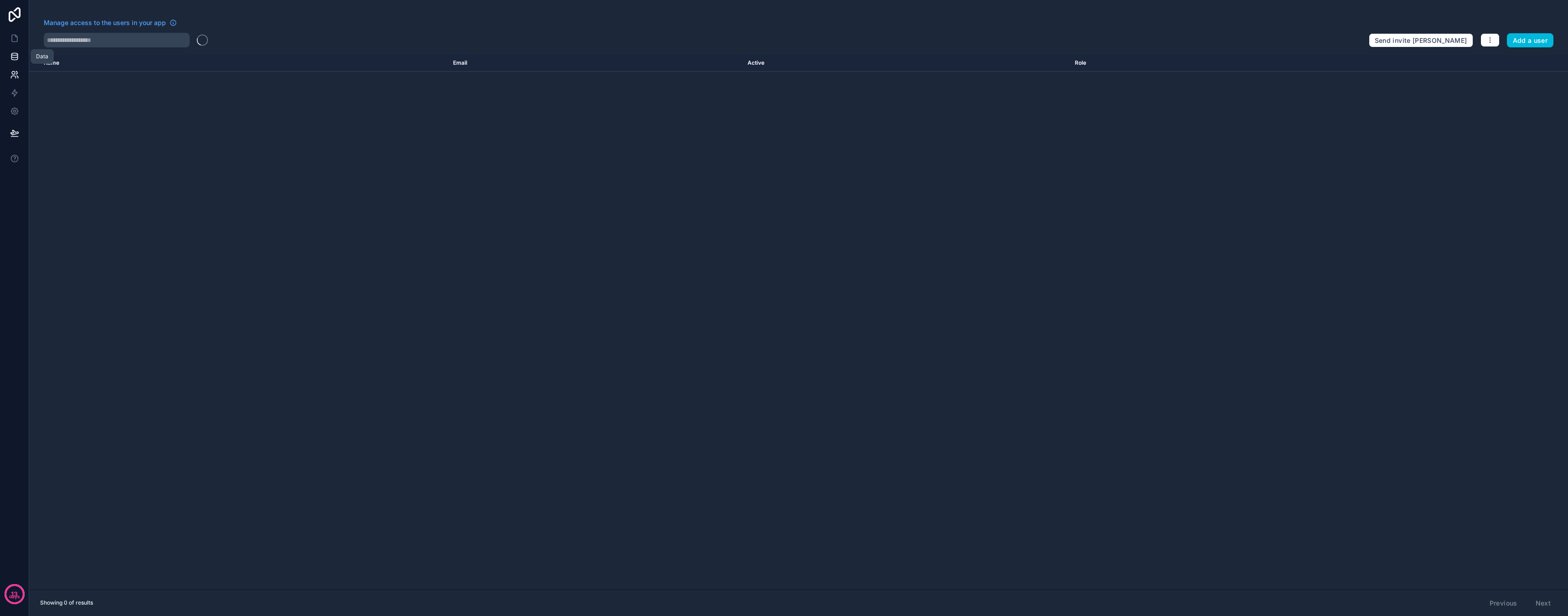
click at [14, 60] on icon at bounding box center [14, 59] width 6 height 3
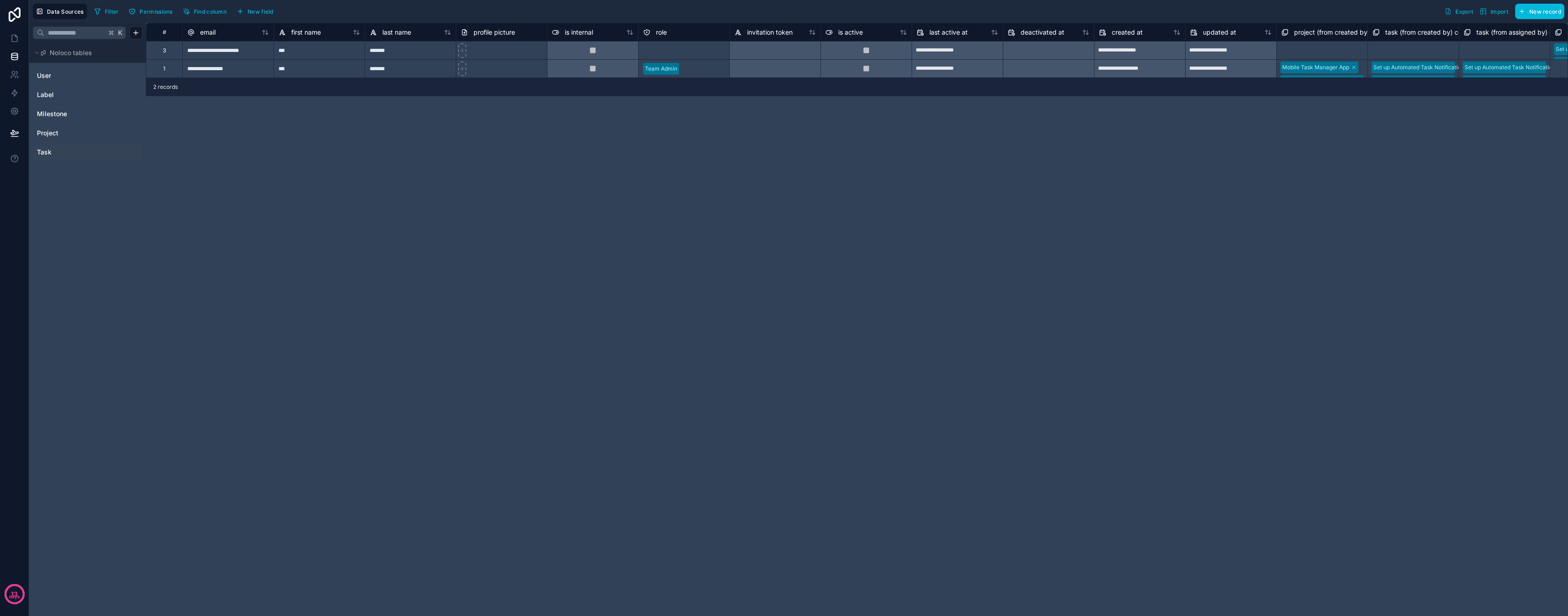
click at [59, 155] on link "Task" at bounding box center [74, 152] width 74 height 9
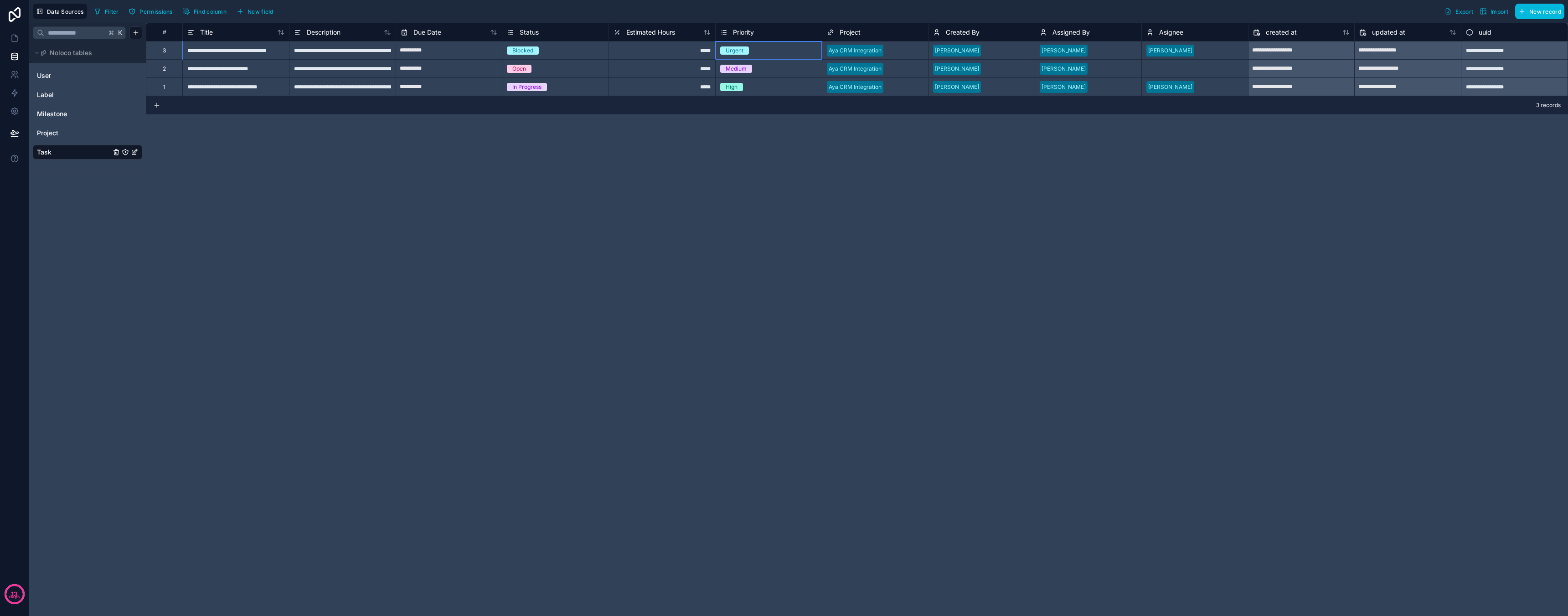
click at [737, 51] on div "Urgent" at bounding box center [734, 51] width 18 height 8
click at [708, 112] on div "3 records" at bounding box center [856, 105] width 1422 height 18
click at [527, 48] on div "Blocked" at bounding box center [522, 51] width 21 height 8
click at [519, 52] on div "Blocked" at bounding box center [522, 51] width 21 height 8
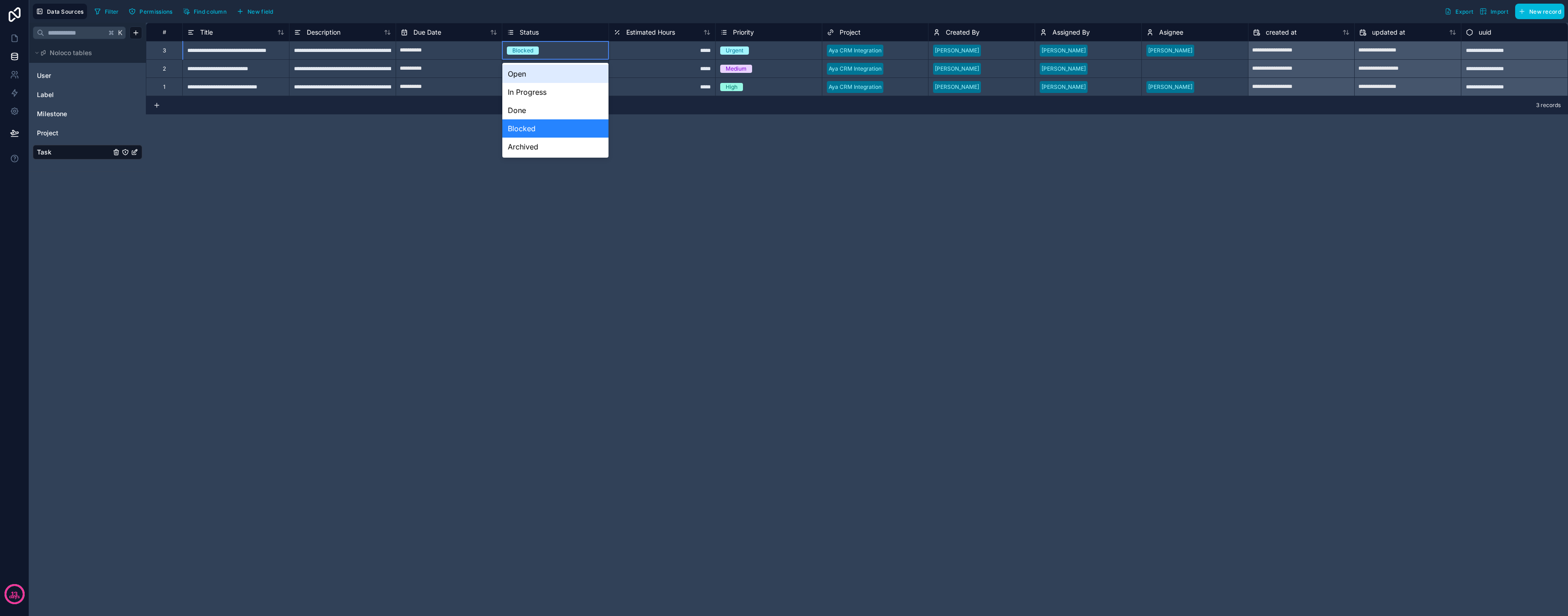
click at [519, 52] on div "Blocked" at bounding box center [522, 51] width 21 height 8
click at [167, 193] on div "**********" at bounding box center [856, 319] width 1422 height 593
click at [15, 109] on icon at bounding box center [14, 111] width 9 height 9
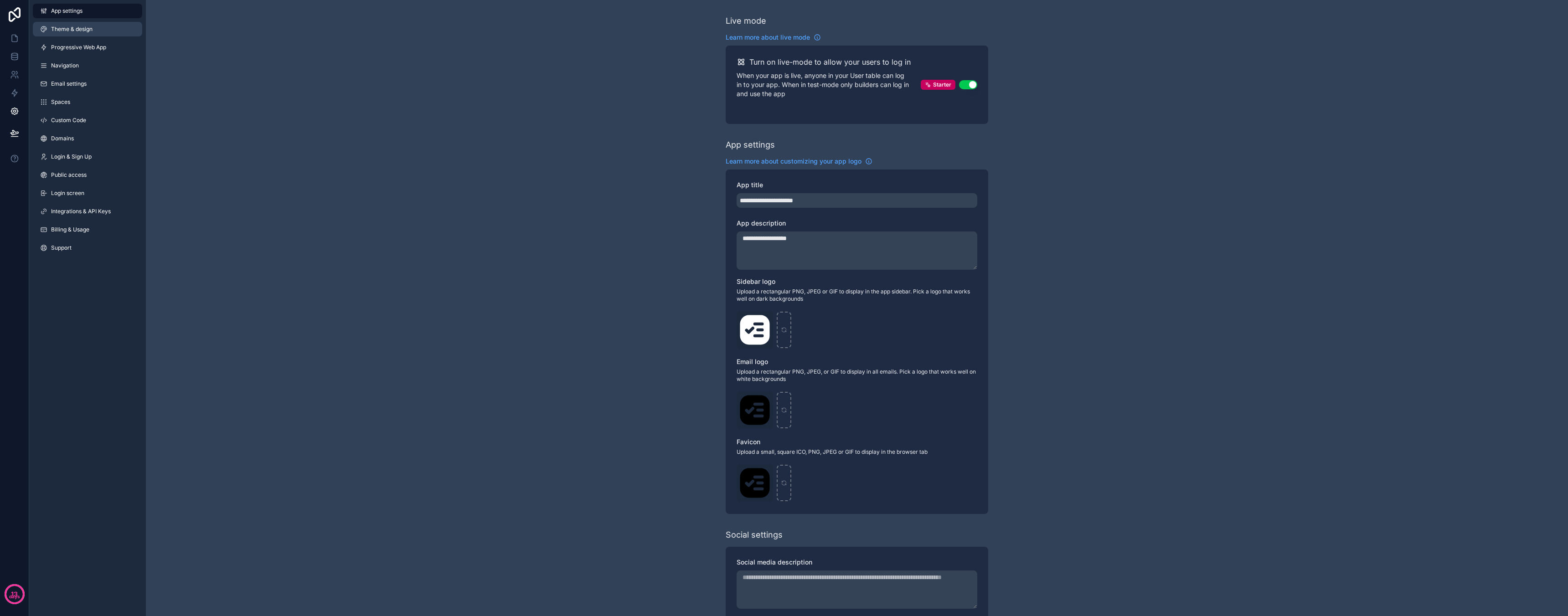
click at [77, 23] on link "Theme & design" at bounding box center [87, 28] width 109 height 14
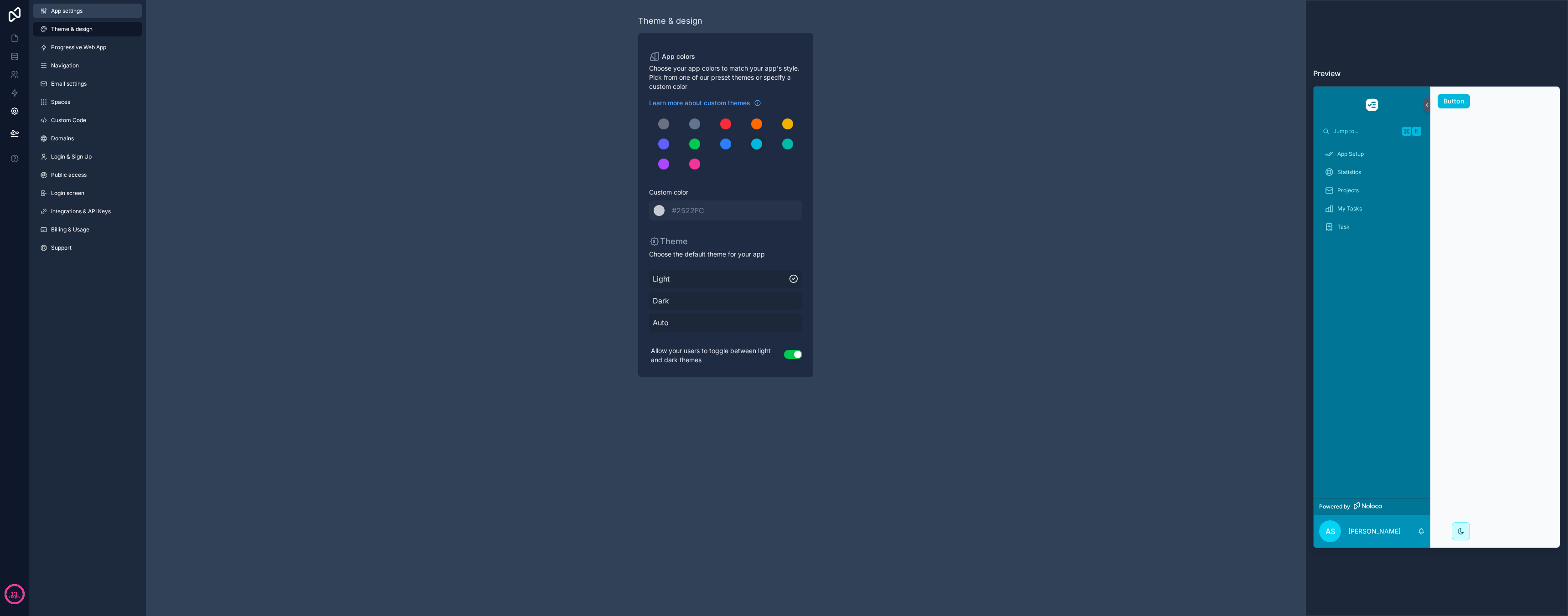
click at [64, 9] on span "App settings" at bounding box center [67, 11] width 32 height 8
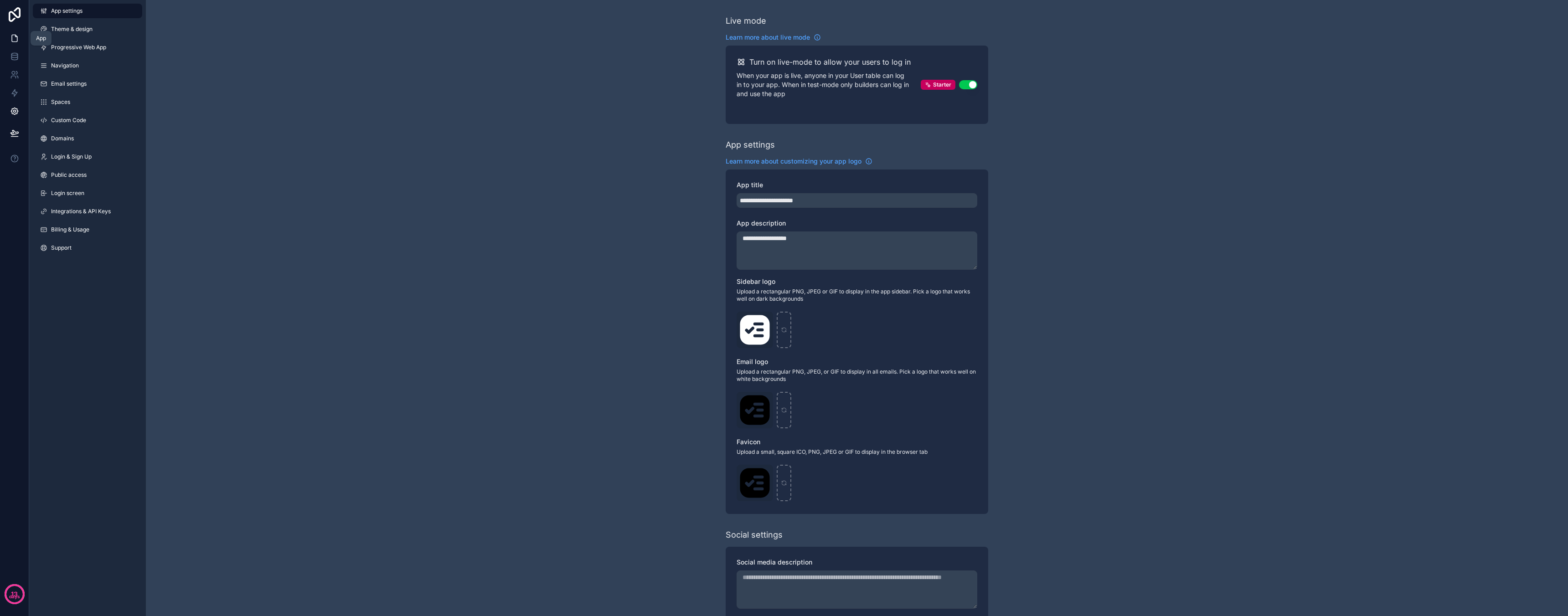
click at [12, 43] on link at bounding box center [14, 38] width 28 height 18
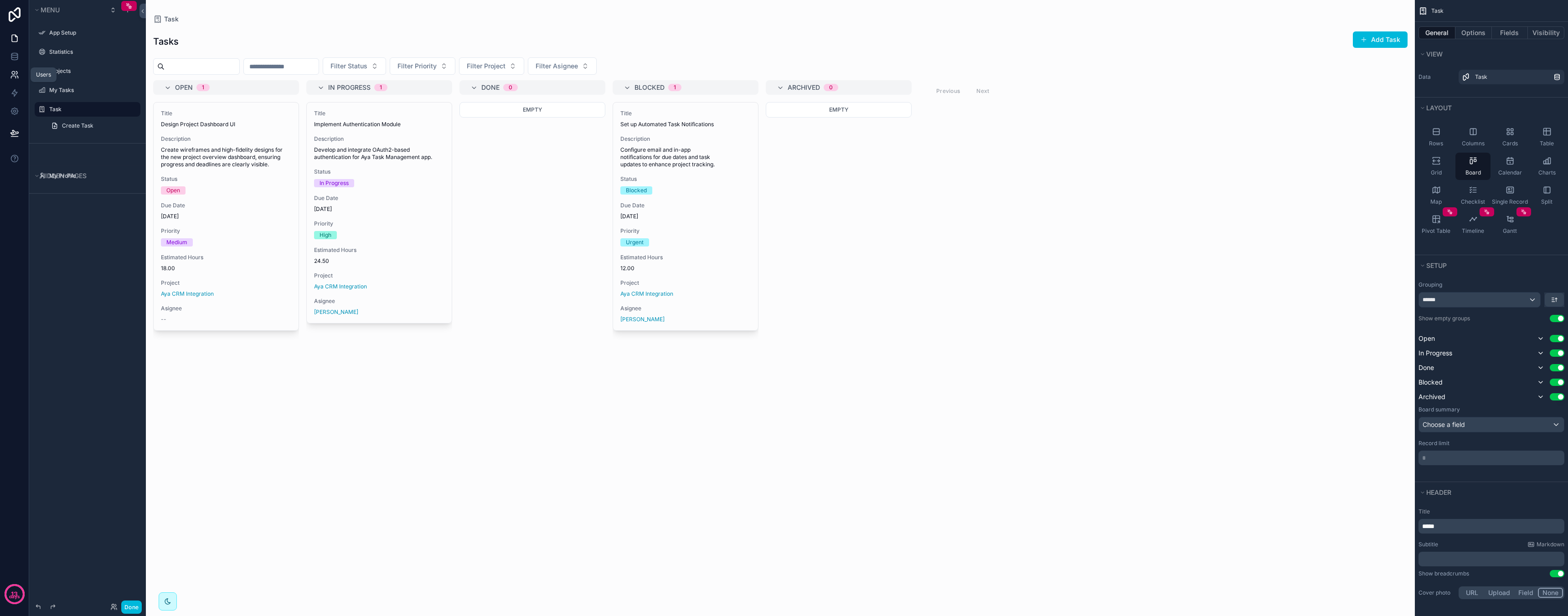
click at [13, 76] on icon at bounding box center [13, 77] width 4 height 3
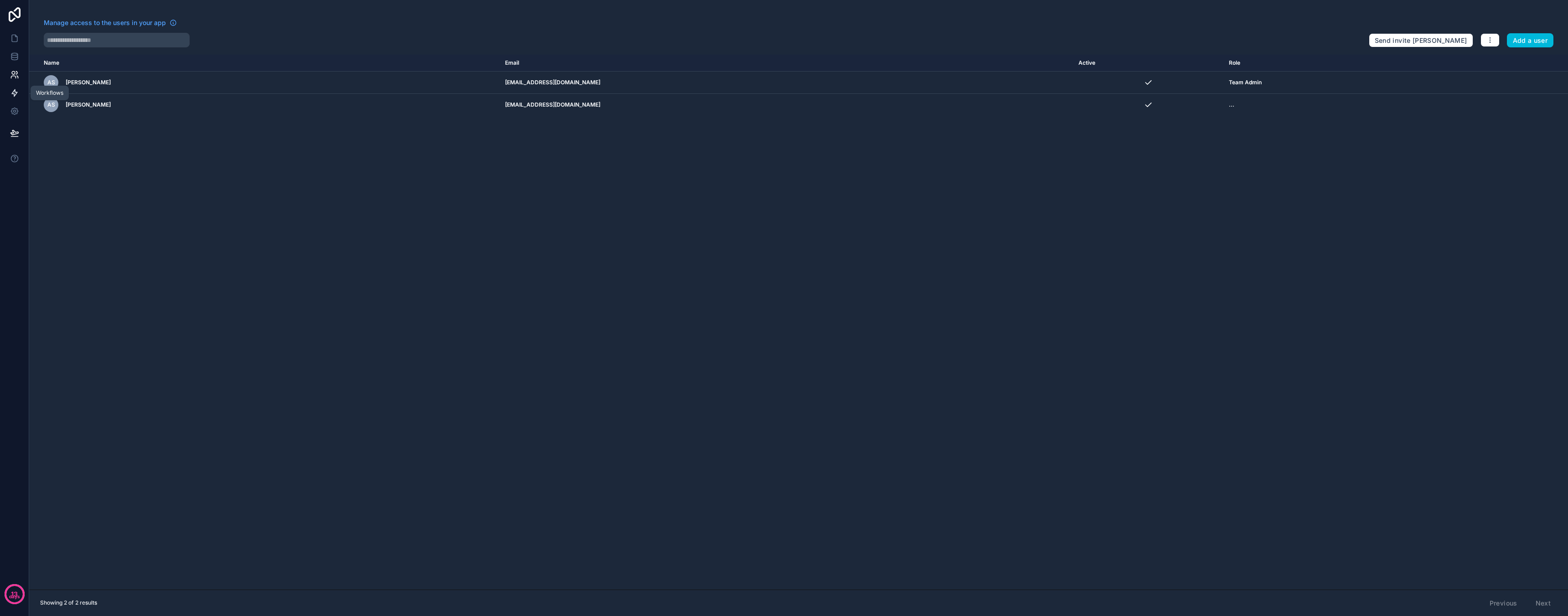
click at [16, 93] on icon at bounding box center [14, 93] width 6 height 7
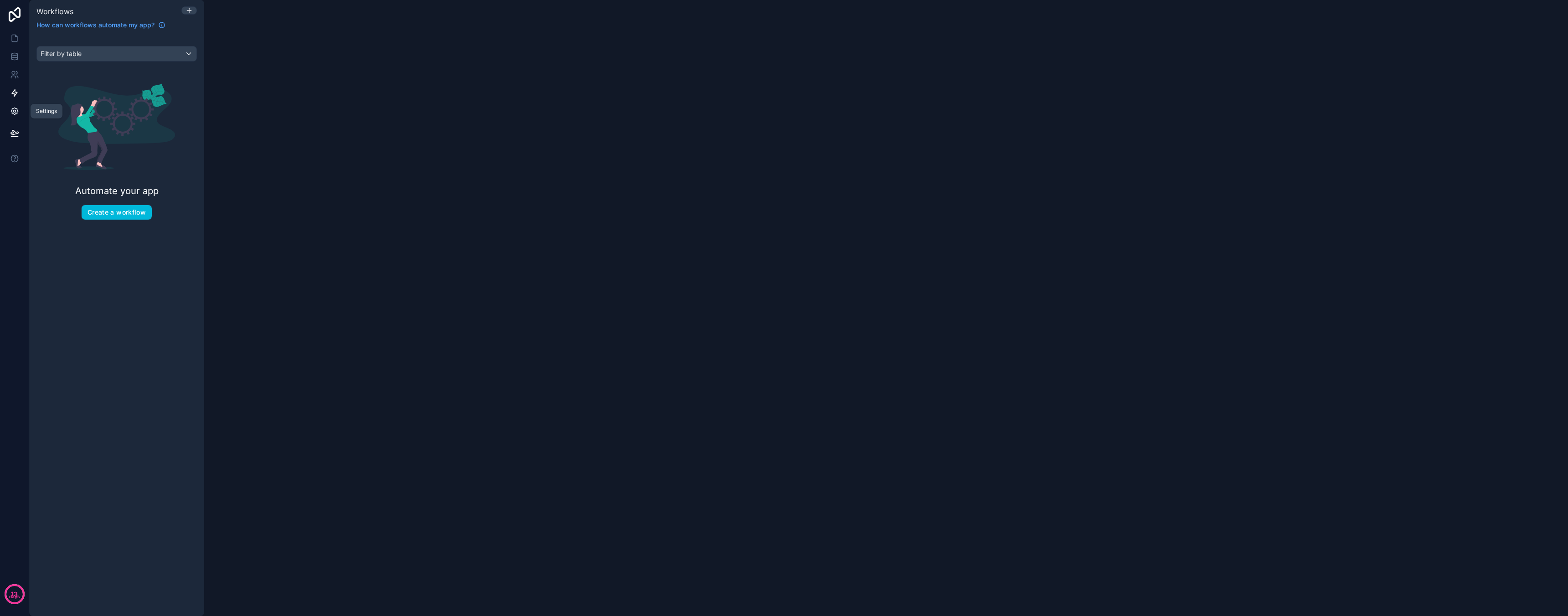
click at [18, 109] on icon at bounding box center [14, 111] width 9 height 9
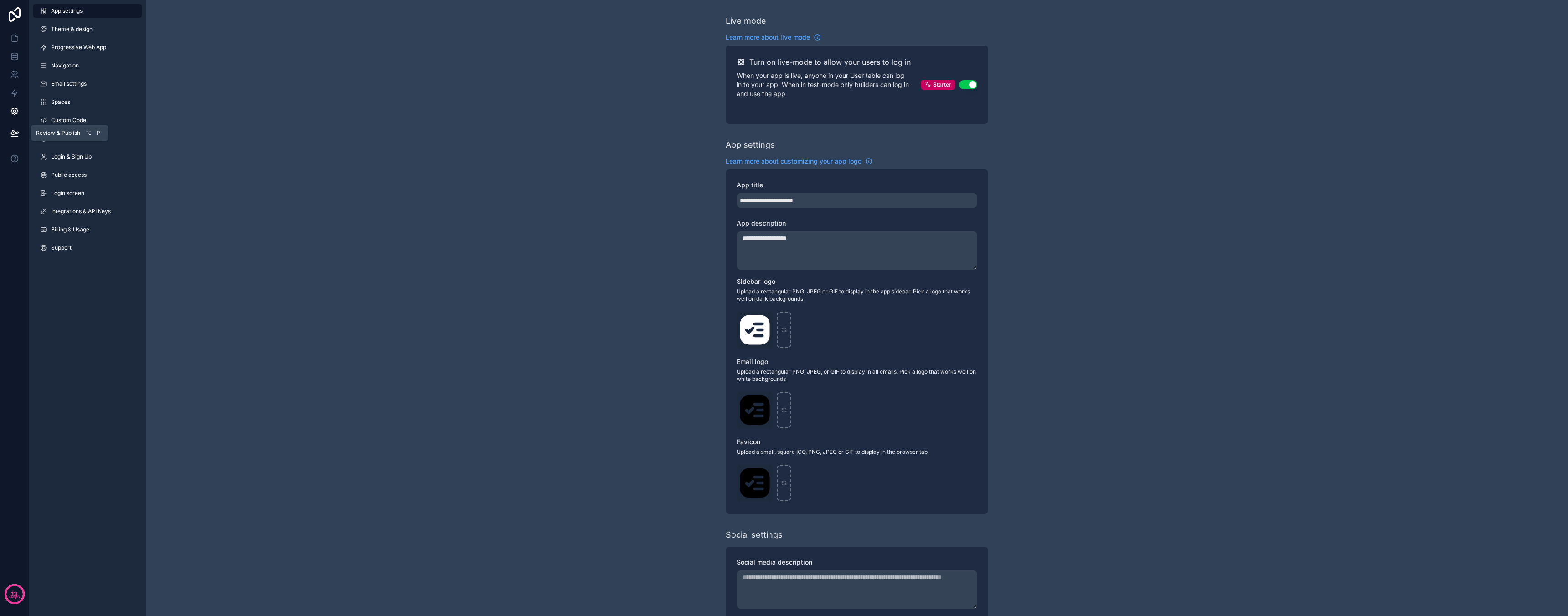
click at [18, 128] on button at bounding box center [14, 133] width 20 height 26
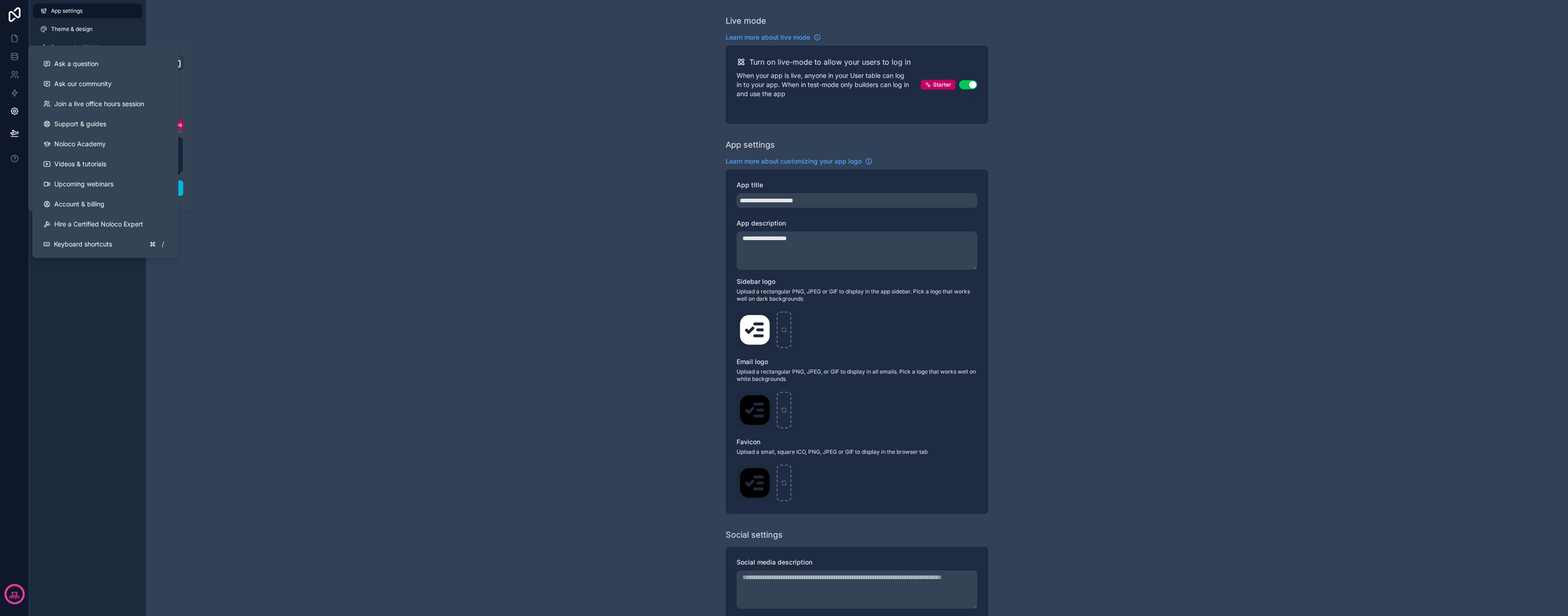
click at [102, 336] on div "App settings Theme & design Progressive Web App Navigation Email settings Space…" at bounding box center [88, 308] width 117 height 616
click at [120, 326] on div "App settings Theme & design Progressive Web App Navigation Email settings Space…" at bounding box center [88, 308] width 117 height 616
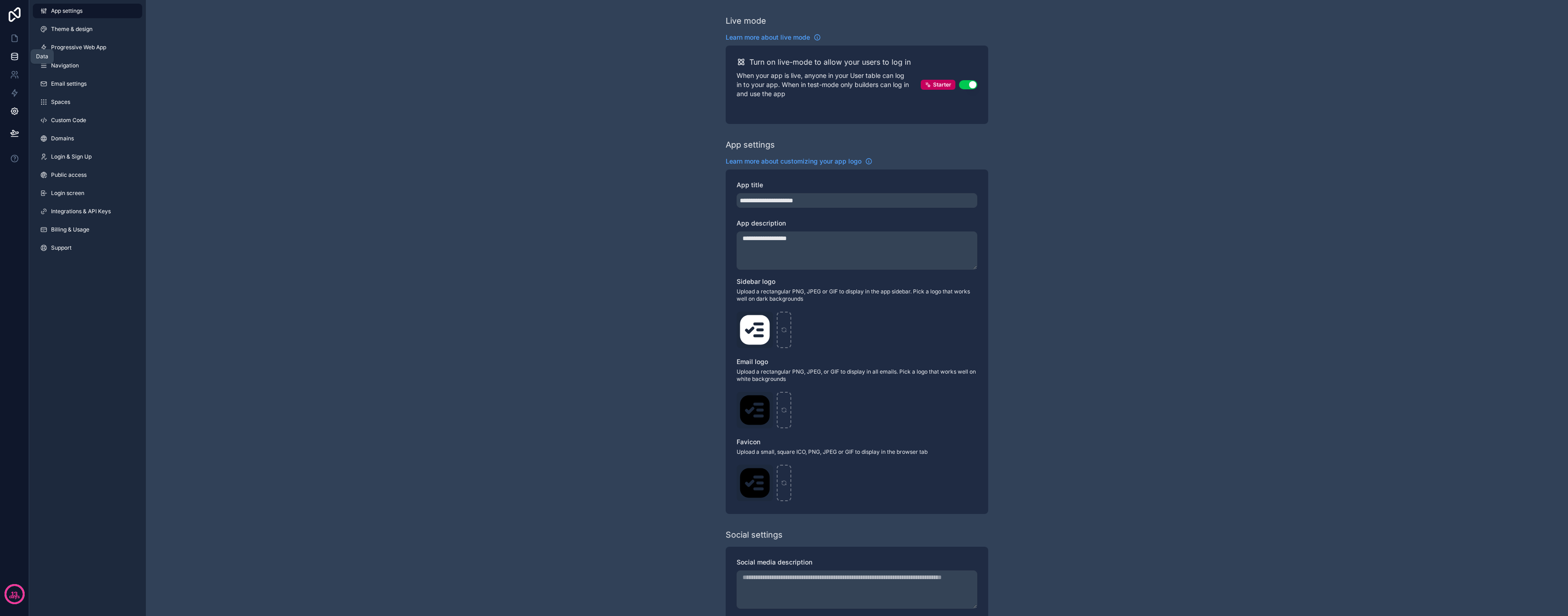
click at [18, 54] on icon at bounding box center [14, 56] width 9 height 9
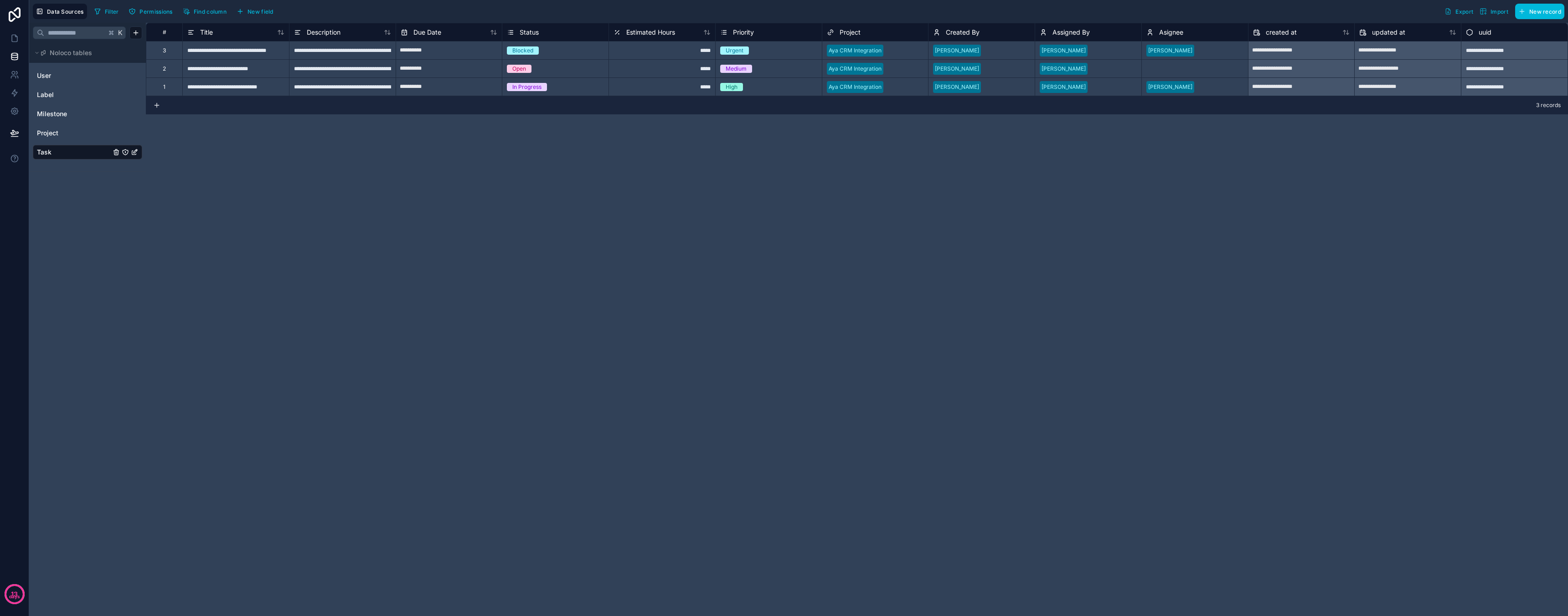
click at [172, 233] on div "**********" at bounding box center [856, 319] width 1422 height 593
click at [70, 92] on link "Label" at bounding box center [74, 94] width 74 height 9
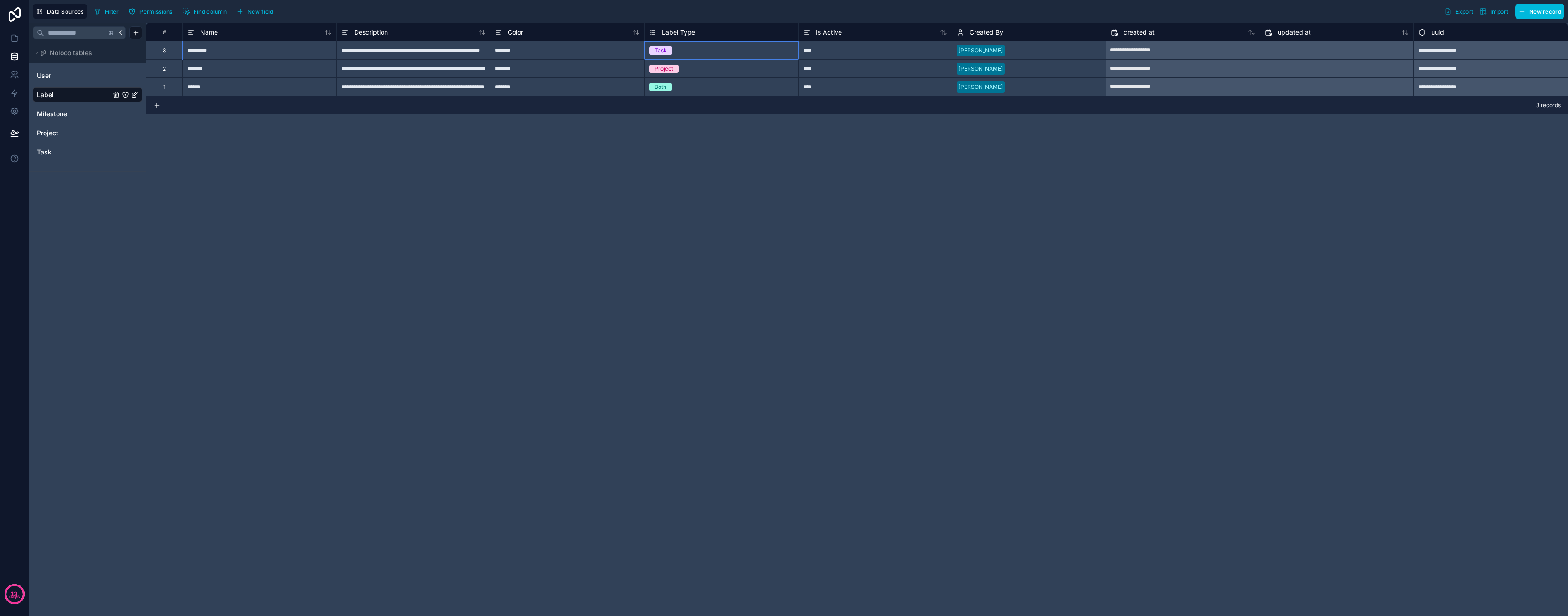
click at [665, 48] on div "Task" at bounding box center [660, 51] width 13 height 8
click at [665, 48] on div "Copy Cut Paste Delete row" at bounding box center [689, 71] width 48 height 46
click at [659, 48] on div "Task" at bounding box center [660, 51] width 13 height 8
click at [659, 49] on div "Task" at bounding box center [660, 51] width 13 height 8
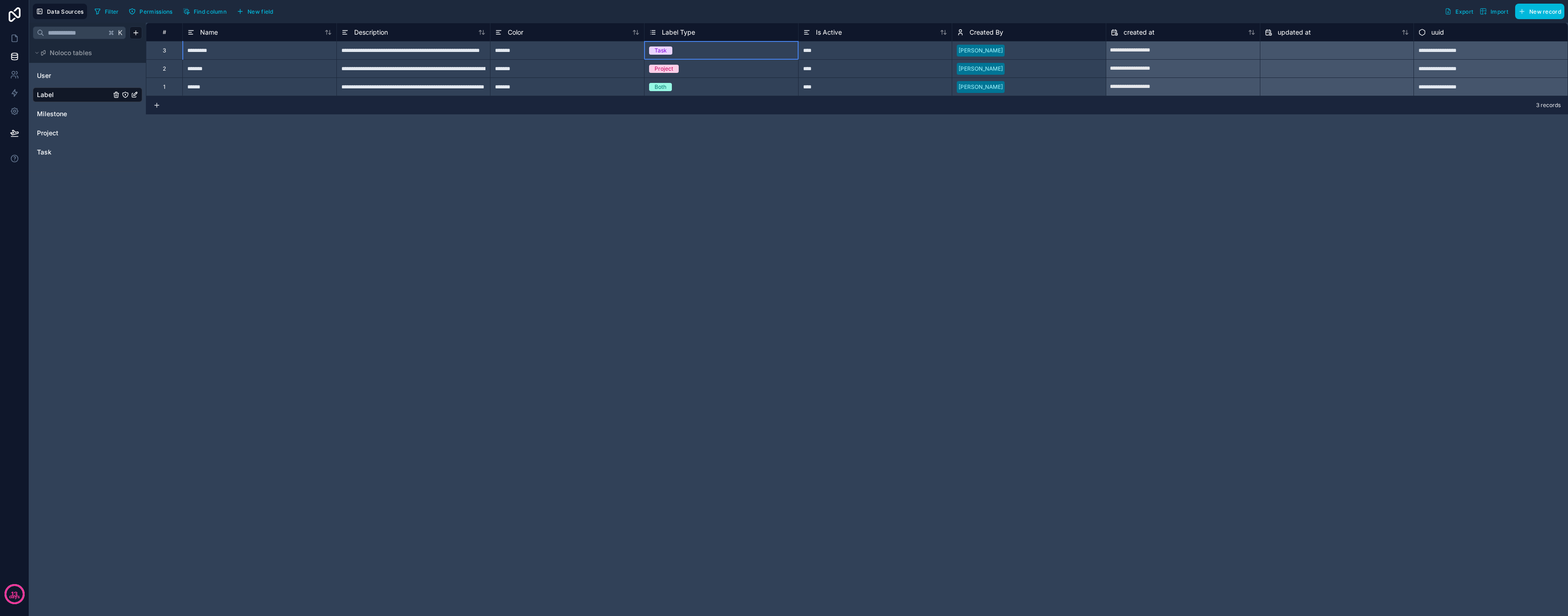
click at [697, 52] on div "Task" at bounding box center [721, 51] width 154 height 10
click at [746, 49] on div "Task" at bounding box center [721, 51] width 154 height 10
click at [713, 48] on div "Task" at bounding box center [721, 51] width 154 height 10
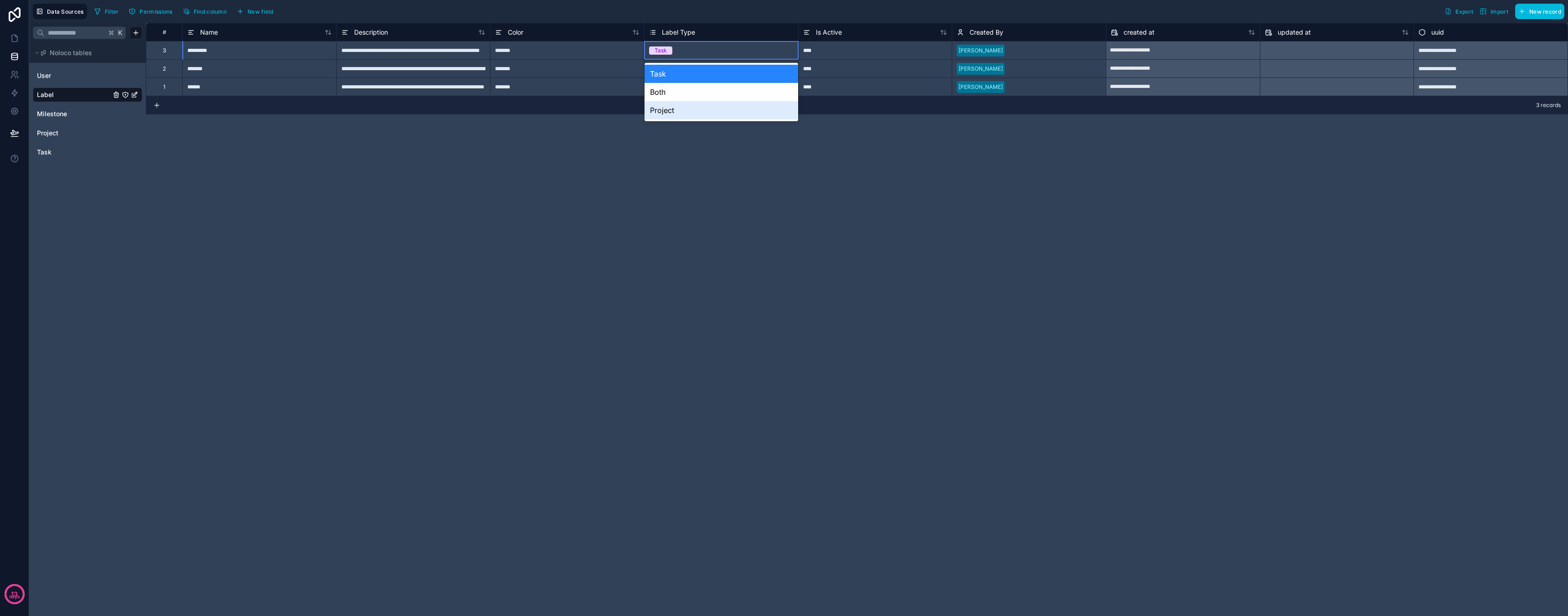
click at [633, 180] on div "**********" at bounding box center [856, 319] width 1422 height 593
click at [249, 115] on div "**********" at bounding box center [856, 319] width 1422 height 593
click at [19, 40] on link at bounding box center [14, 38] width 28 height 18
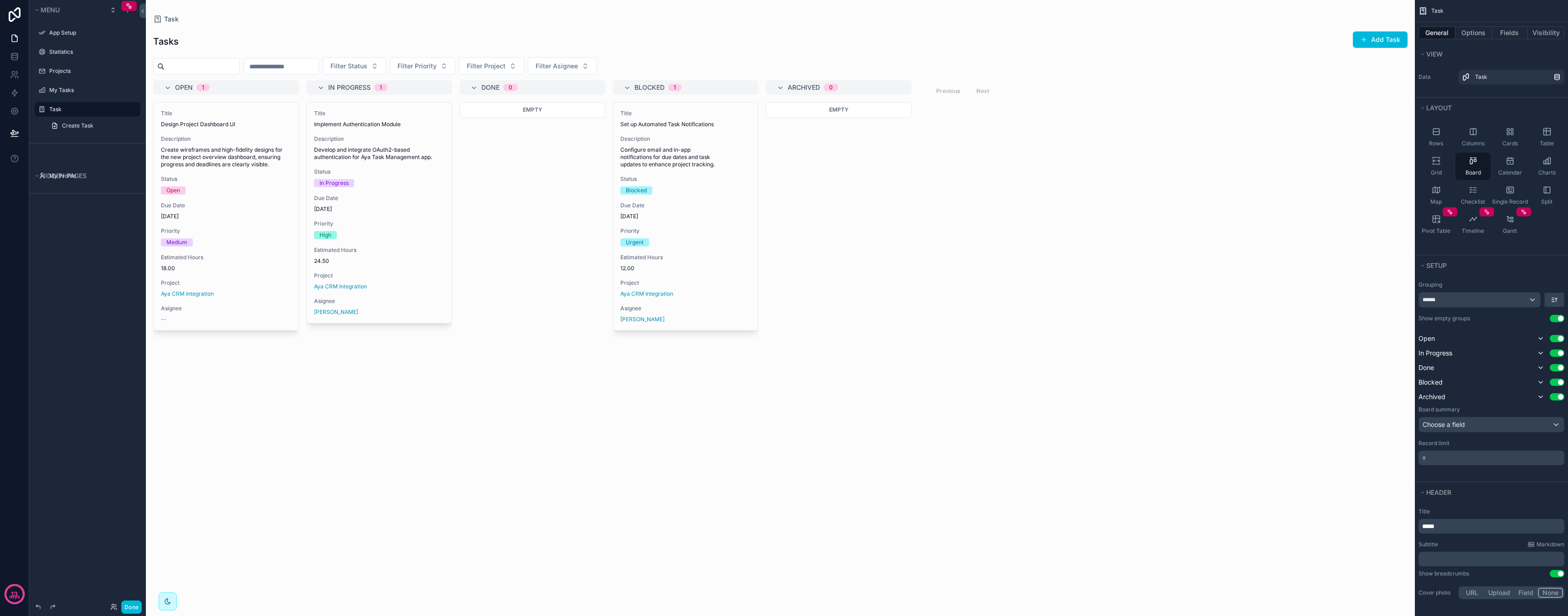
click at [411, 405] on div "Title Implement Authentication Module Description Develop and integrate OAuth2-…" at bounding box center [379, 354] width 145 height 503
click at [73, 52] on label "Statistics" at bounding box center [92, 52] width 86 height 8
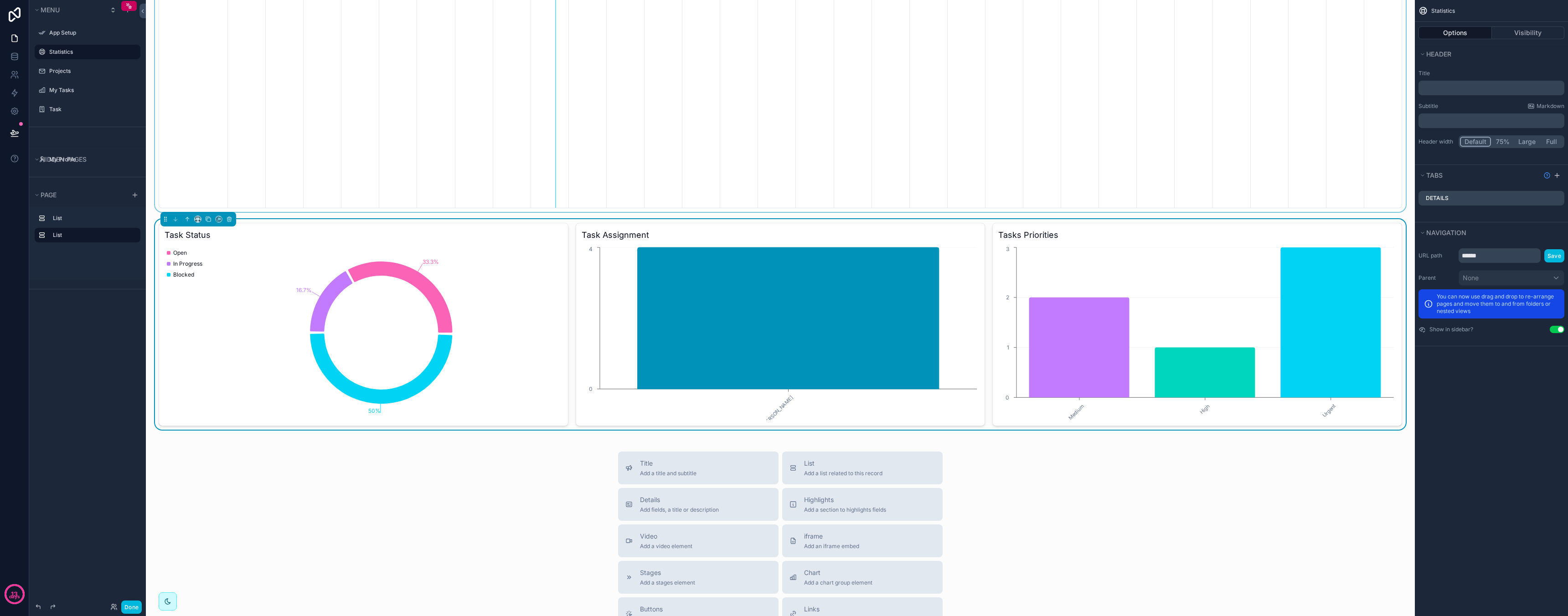
scroll to position [196, 0]
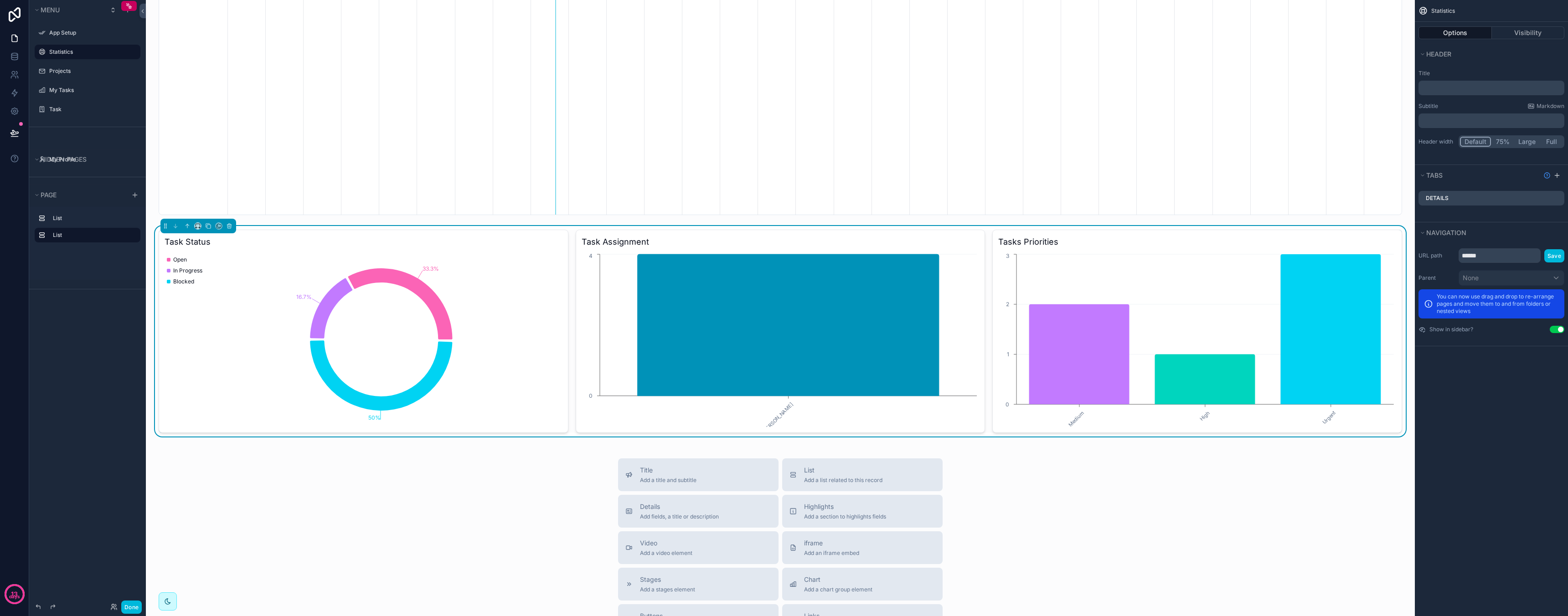
click at [648, 246] on h3 "Task Assignment" at bounding box center [781, 242] width 398 height 13
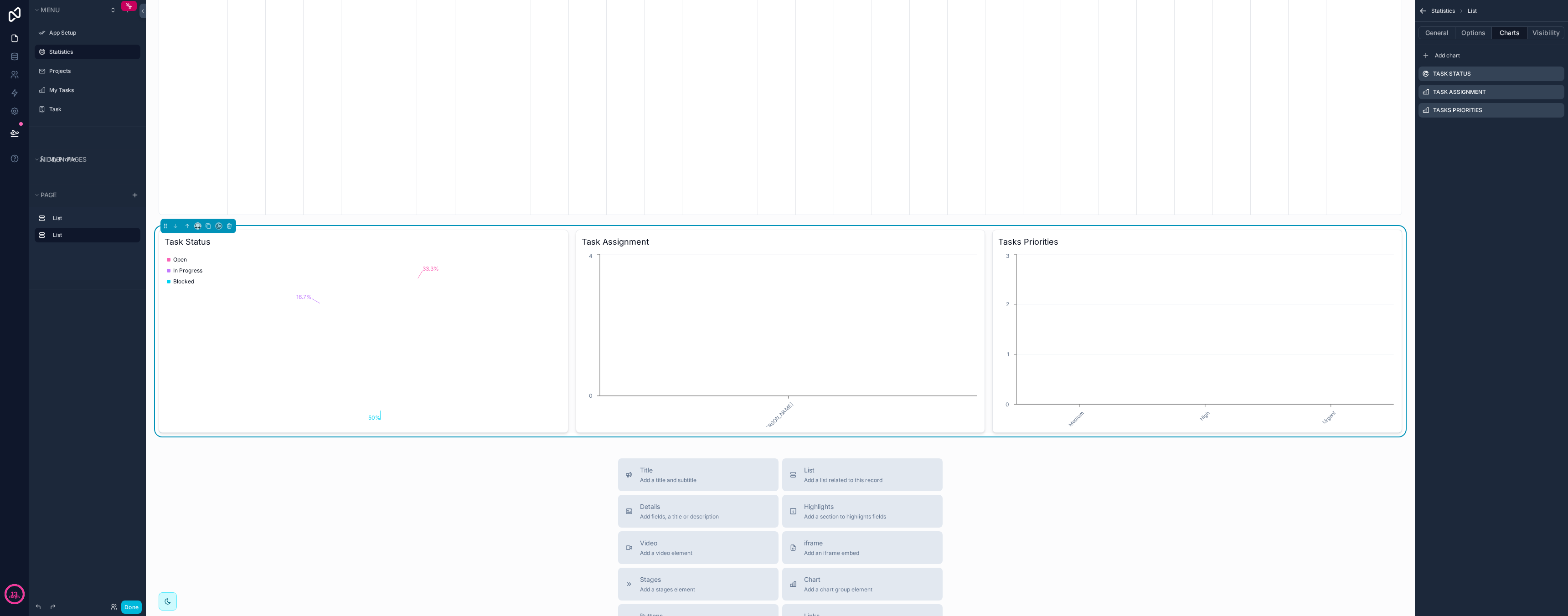
scroll to position [0, 1174]
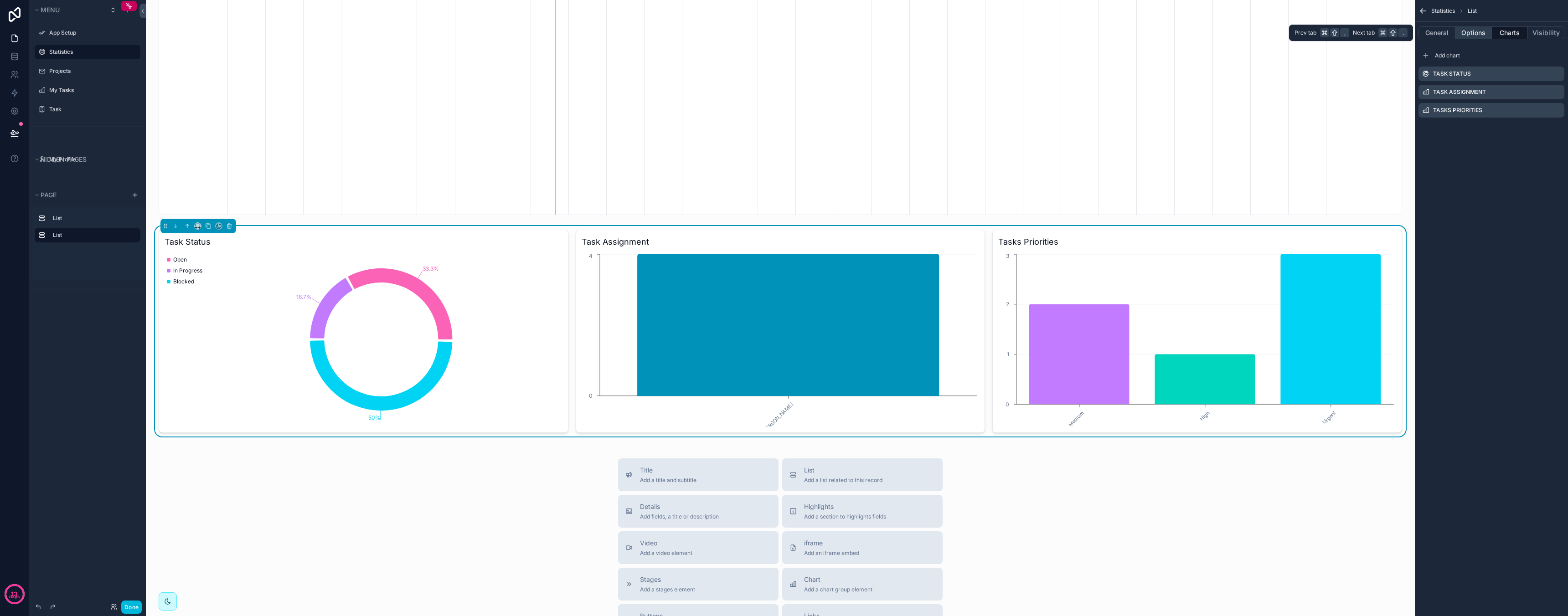
click at [1474, 31] on button "Options" at bounding box center [1474, 33] width 37 height 13
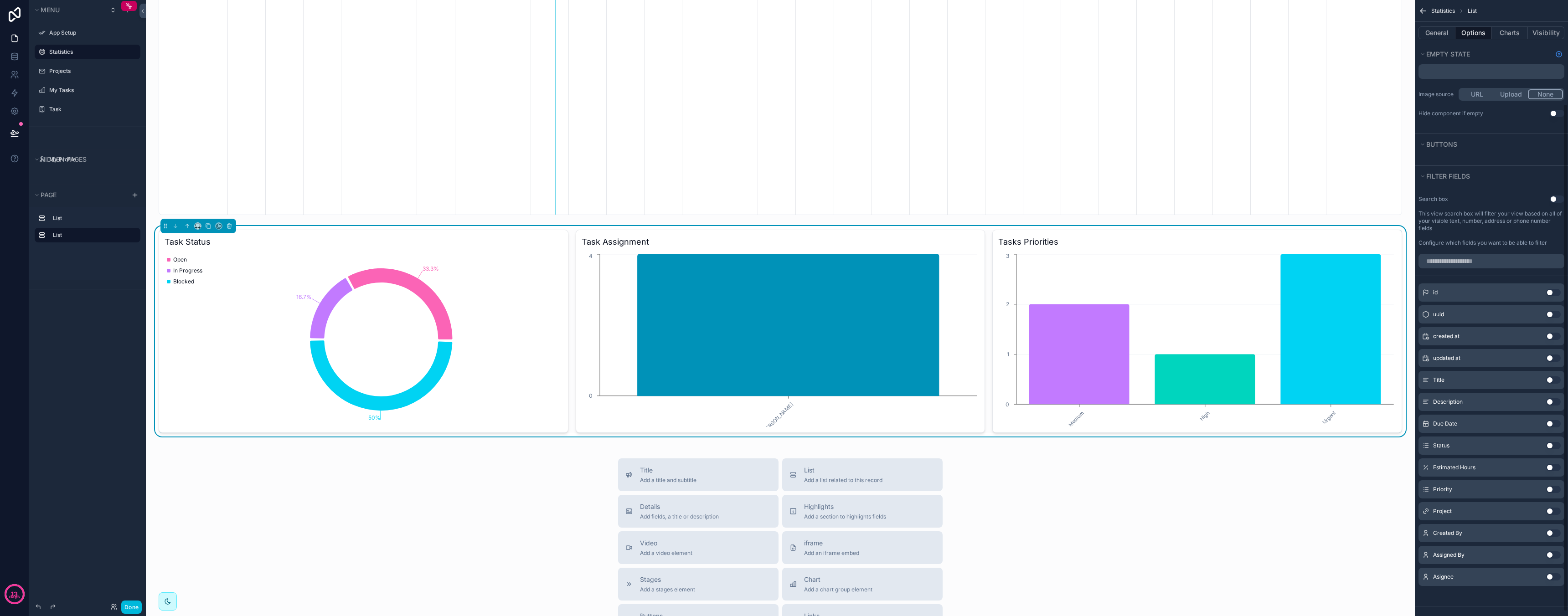
scroll to position [131, 0]
click at [1555, 506] on button "Use setting" at bounding box center [1553, 506] width 14 height 8
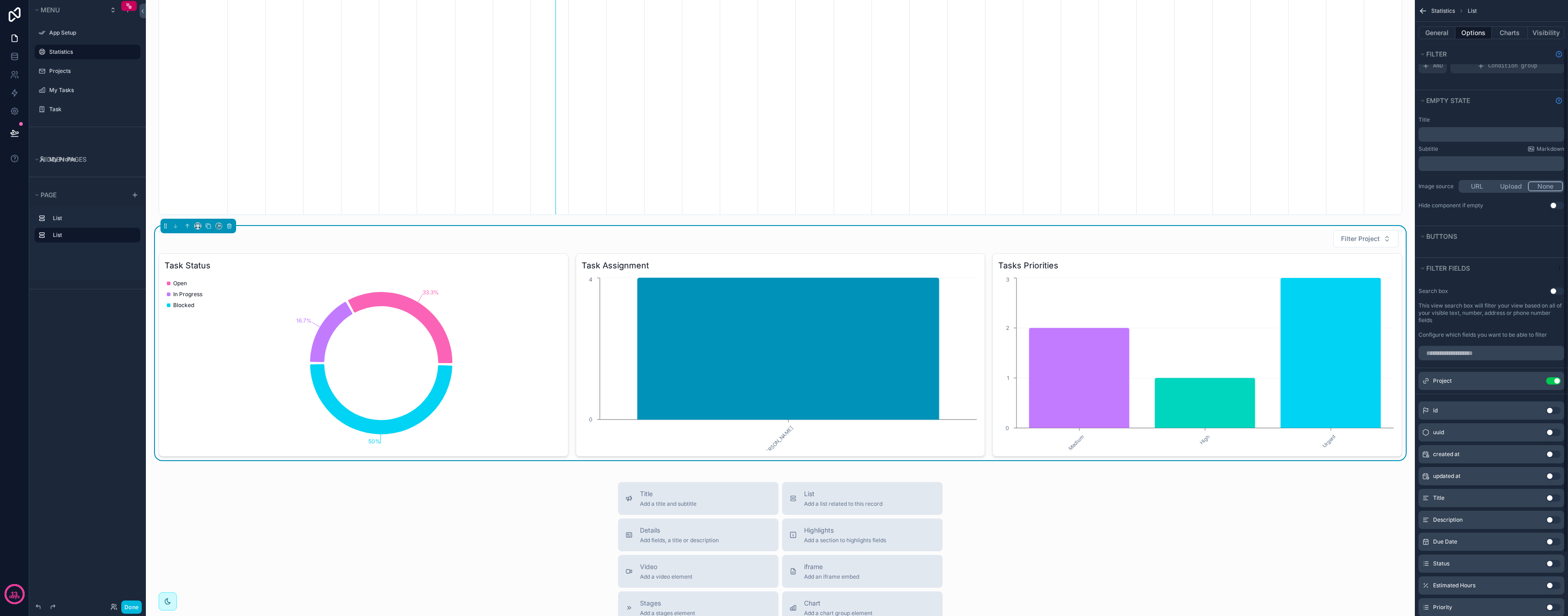
scroll to position [135, 0]
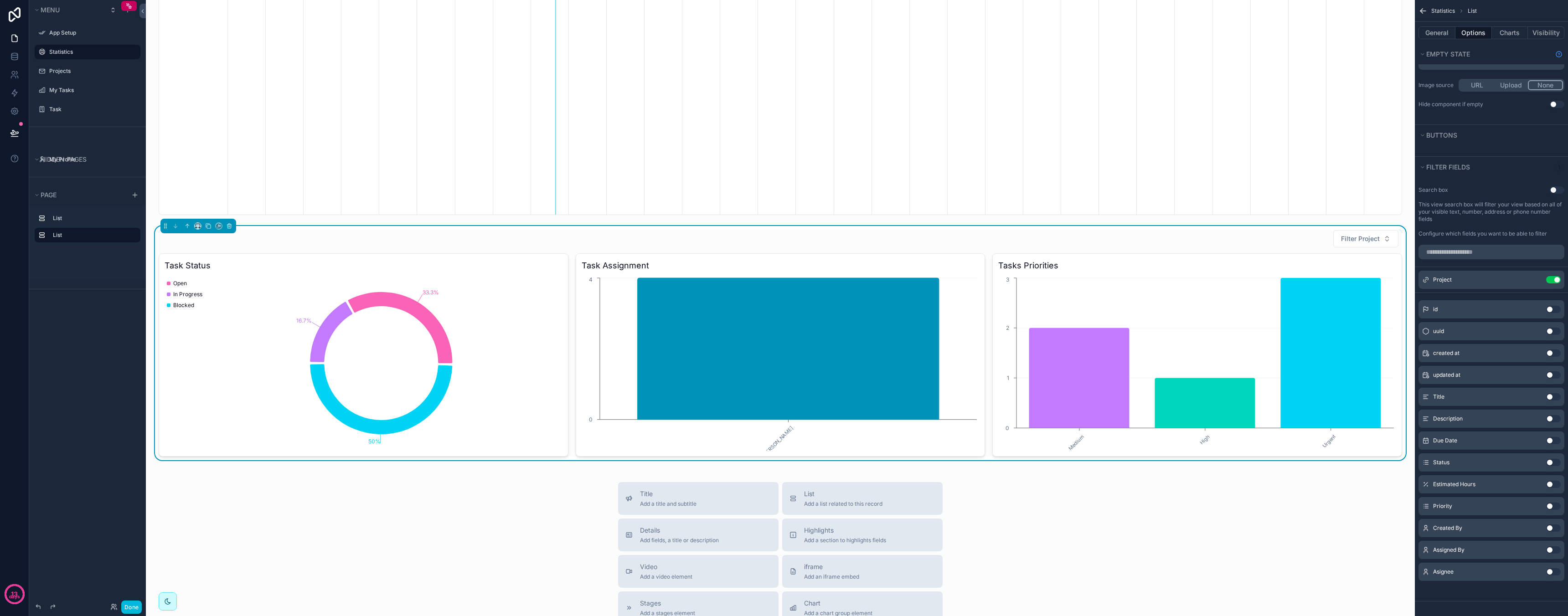
click at [1550, 442] on button "Use setting" at bounding box center [1553, 440] width 14 height 8
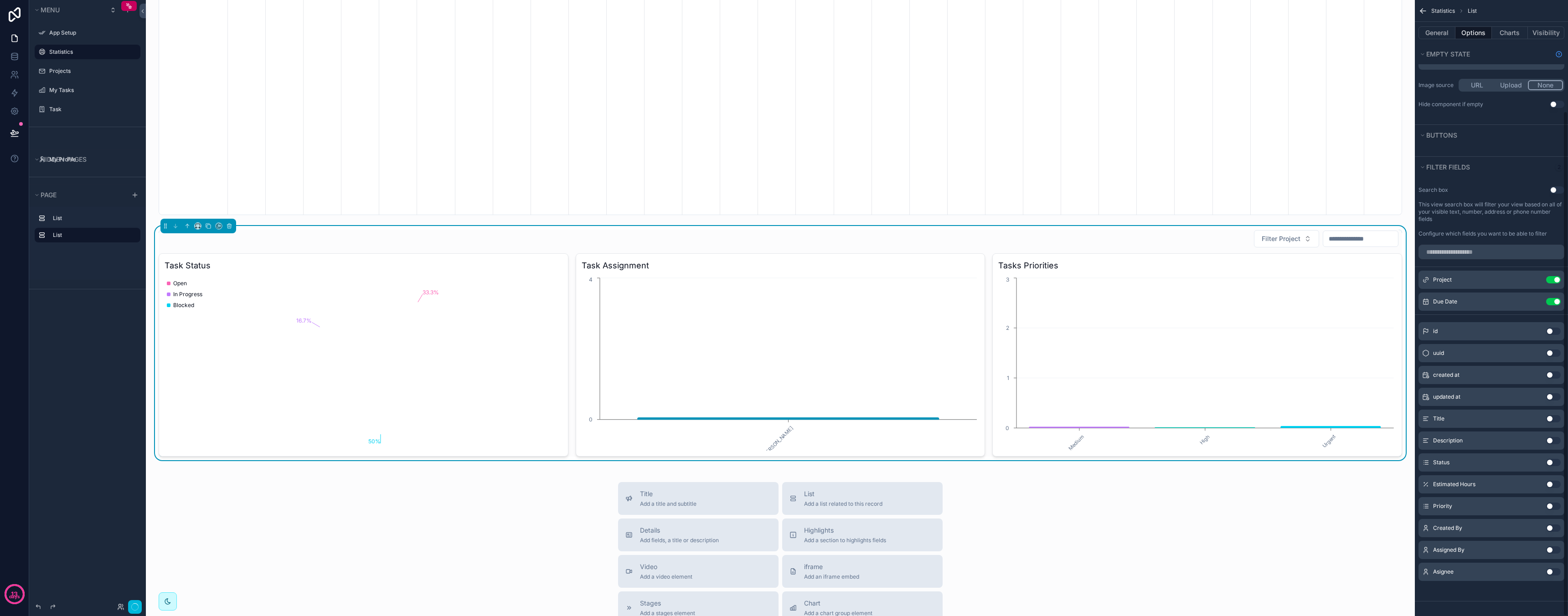
scroll to position [0, 1174]
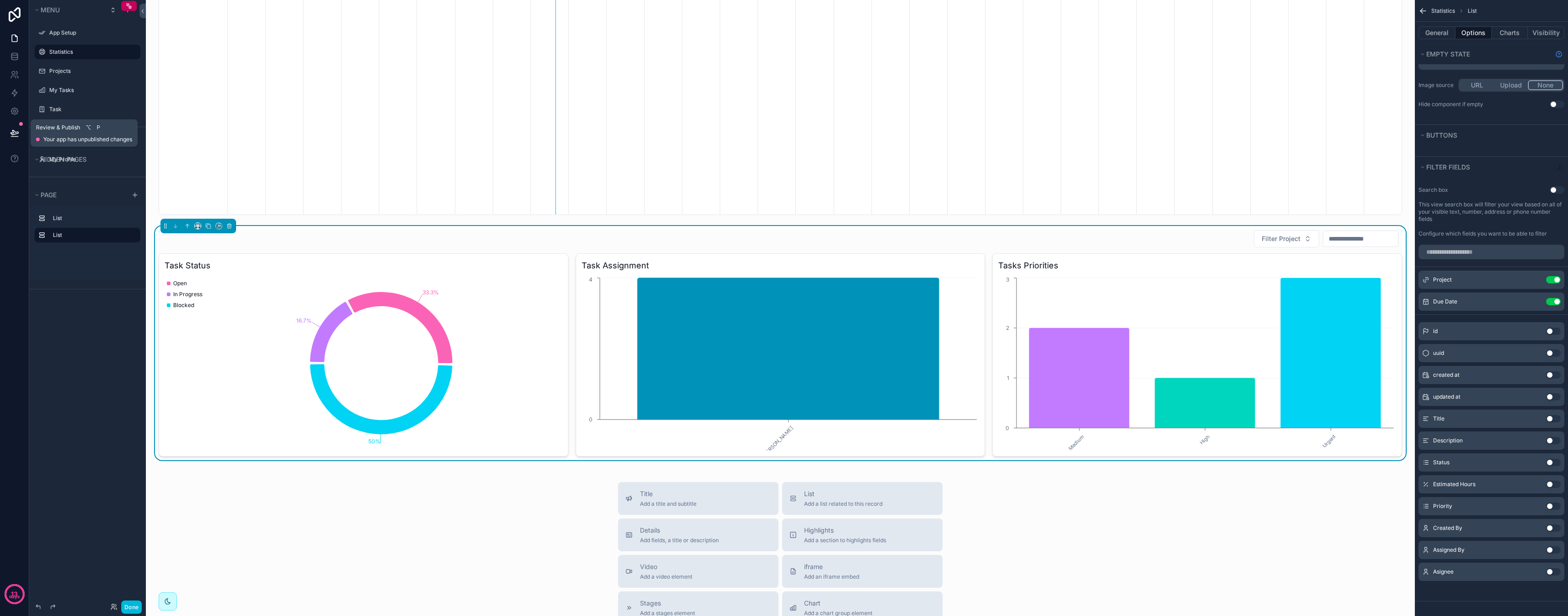
click at [18, 128] on button at bounding box center [14, 133] width 20 height 26
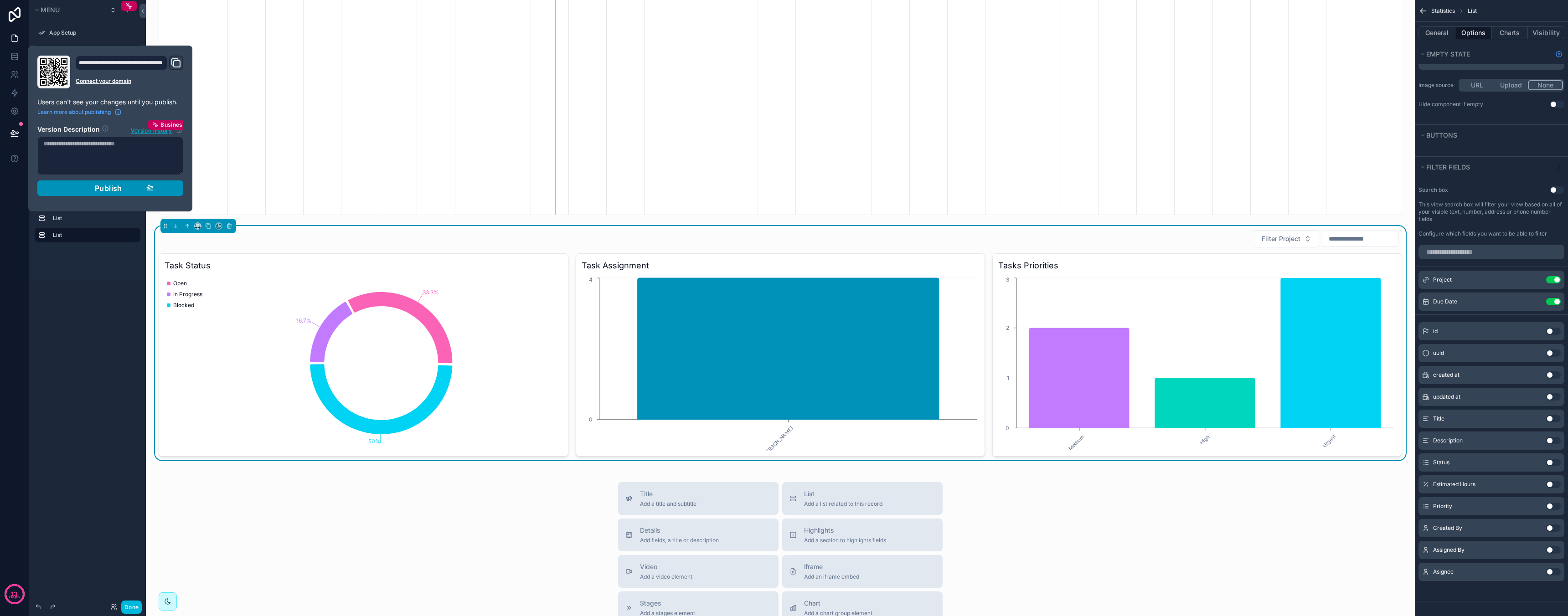
click at [133, 187] on div "Publish" at bounding box center [110, 188] width 87 height 9
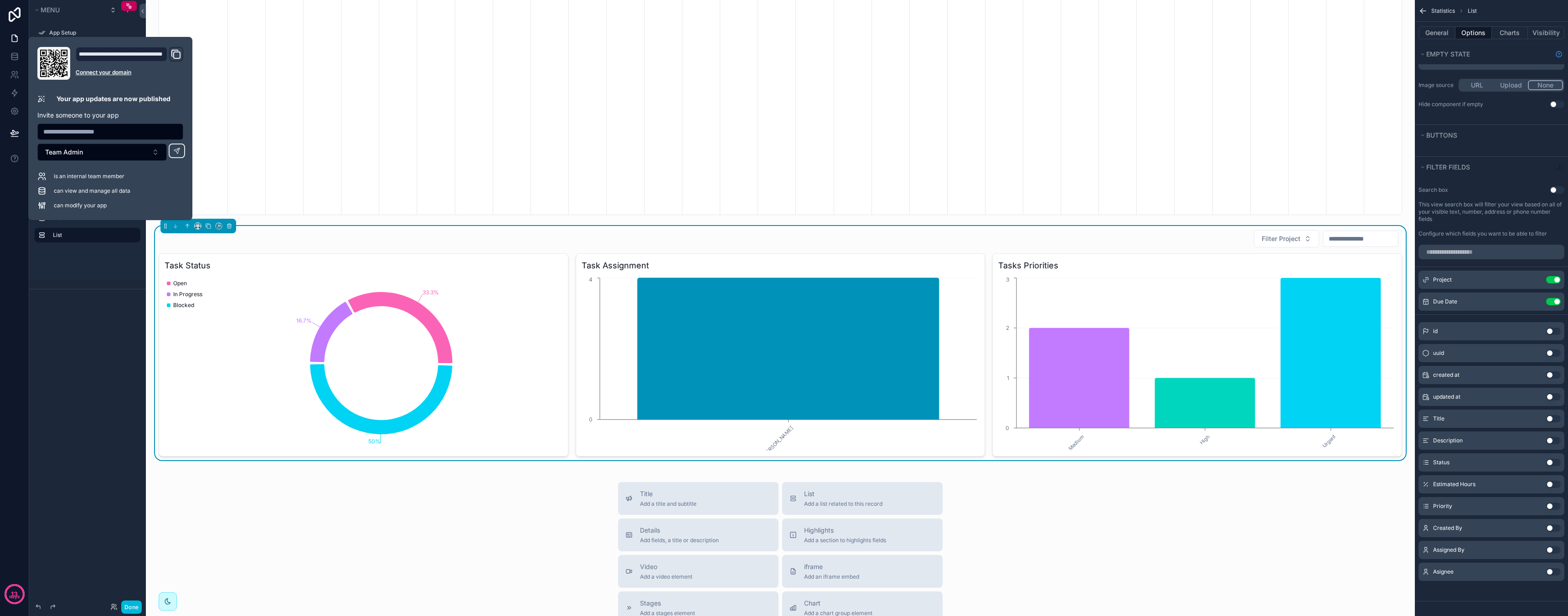
scroll to position [0, 1174]
click at [37, 284] on div "List List" at bounding box center [88, 247] width 117 height 84
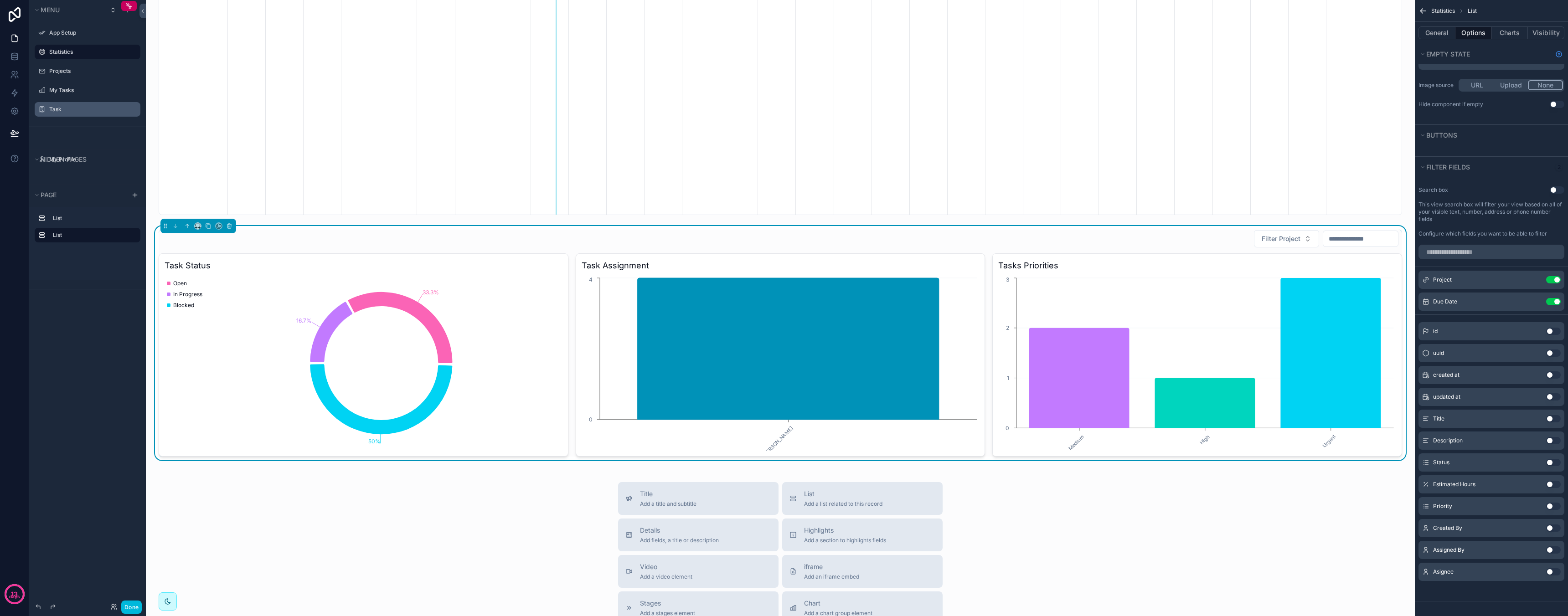
click at [67, 107] on label "Task" at bounding box center [92, 109] width 86 height 8
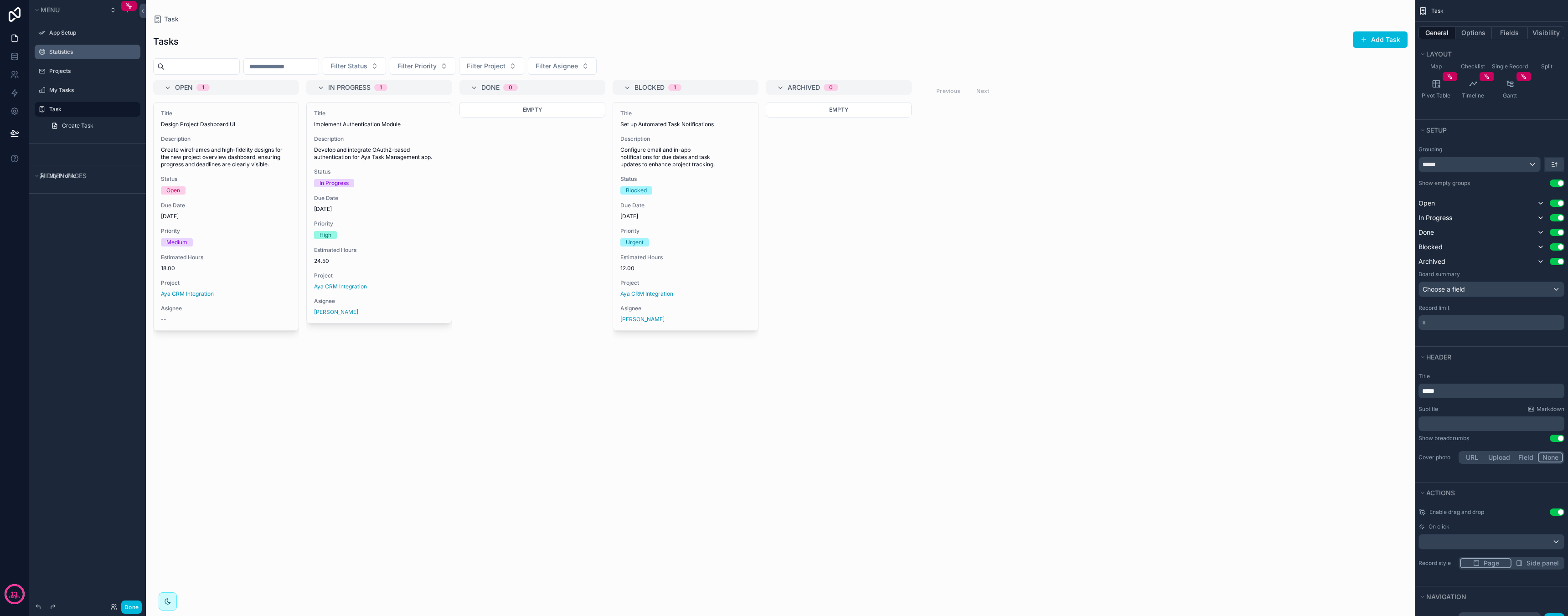
click at [227, 165] on div "scrollable content" at bounding box center [780, 308] width 1269 height 616
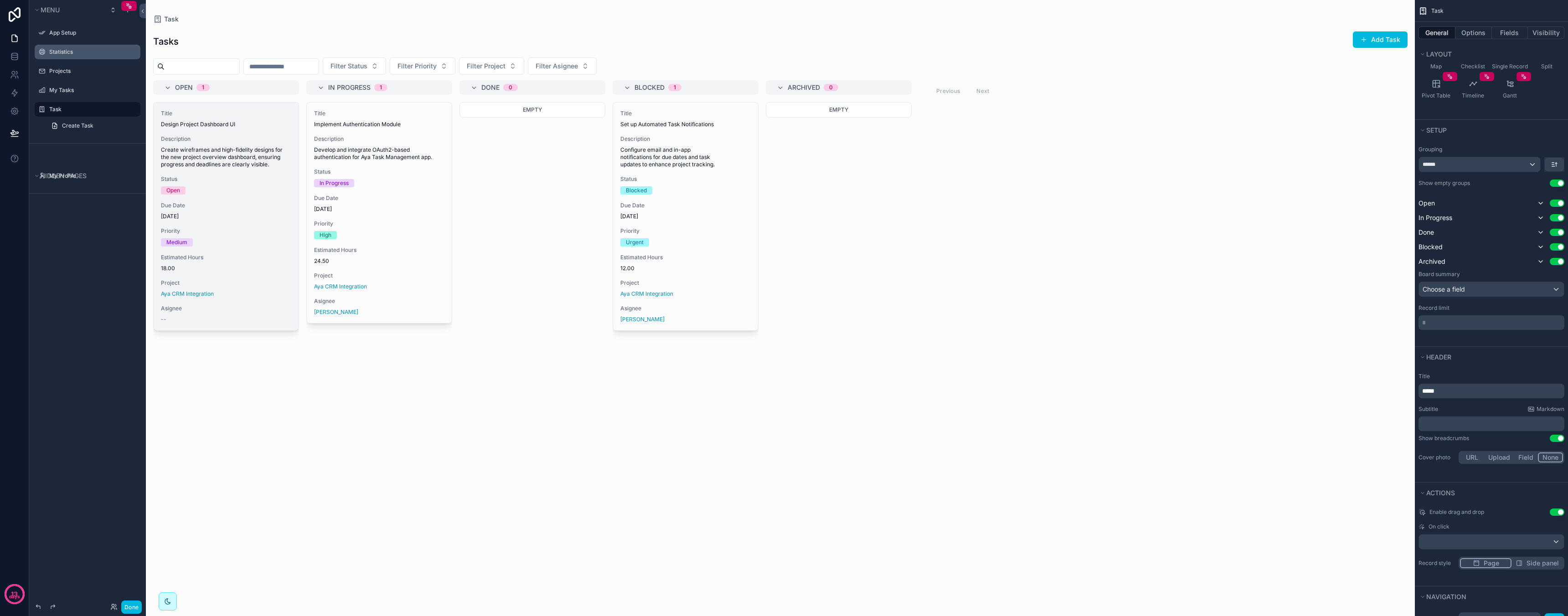
click at [223, 160] on span "Create wireframes and high-fidelity designs for the new project overview dashbo…" at bounding box center [226, 157] width 130 height 22
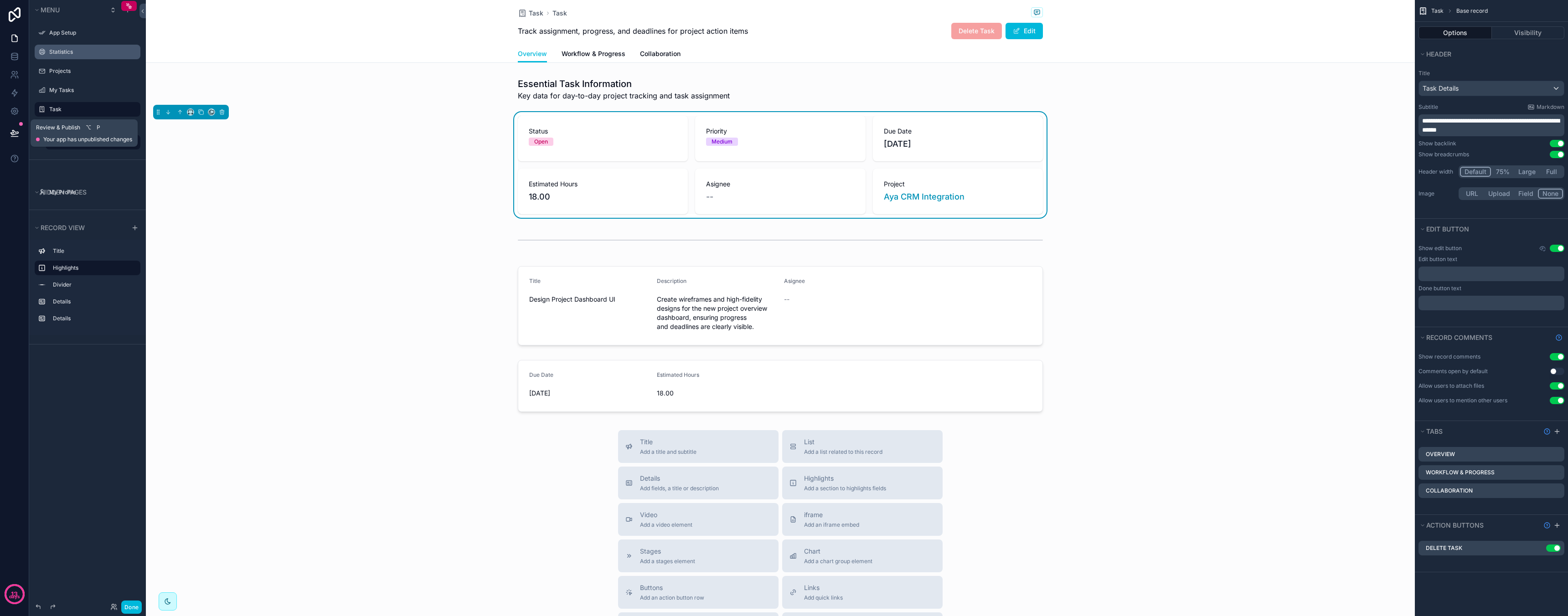
click at [21, 134] on button at bounding box center [14, 133] width 20 height 26
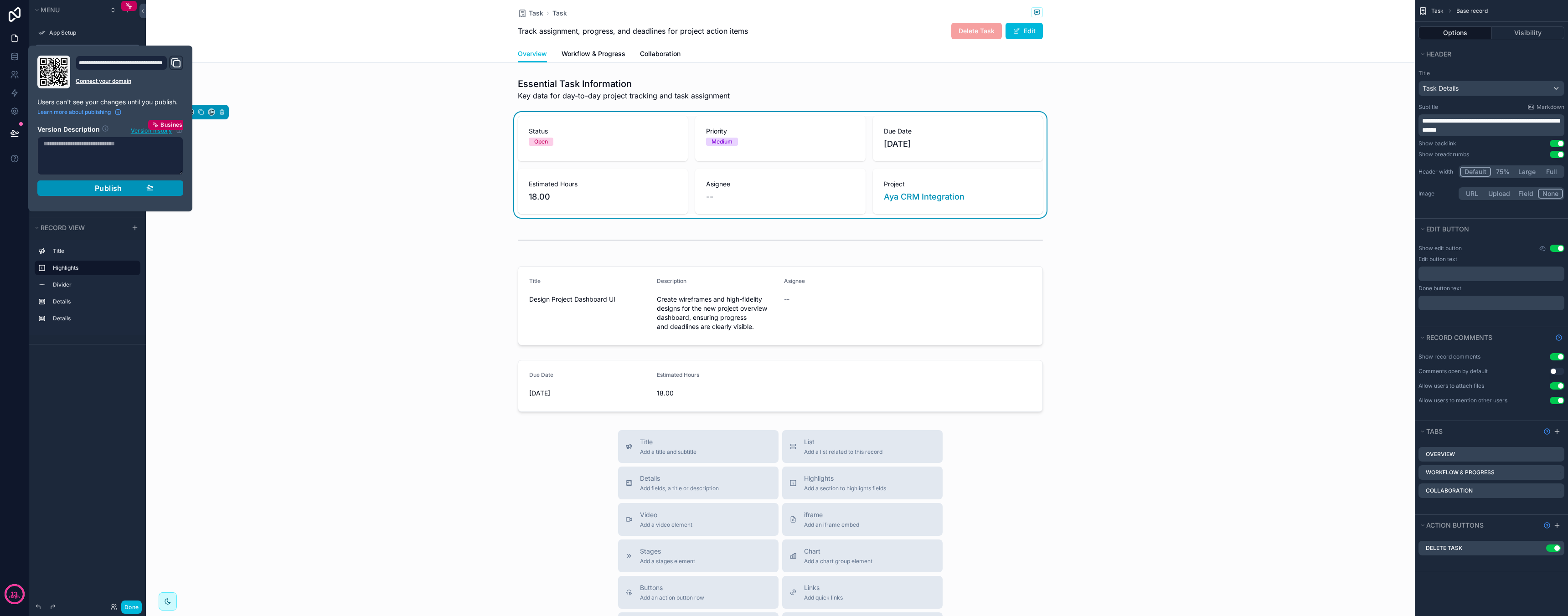
click at [104, 195] on button "Publish" at bounding box center [110, 188] width 145 height 16
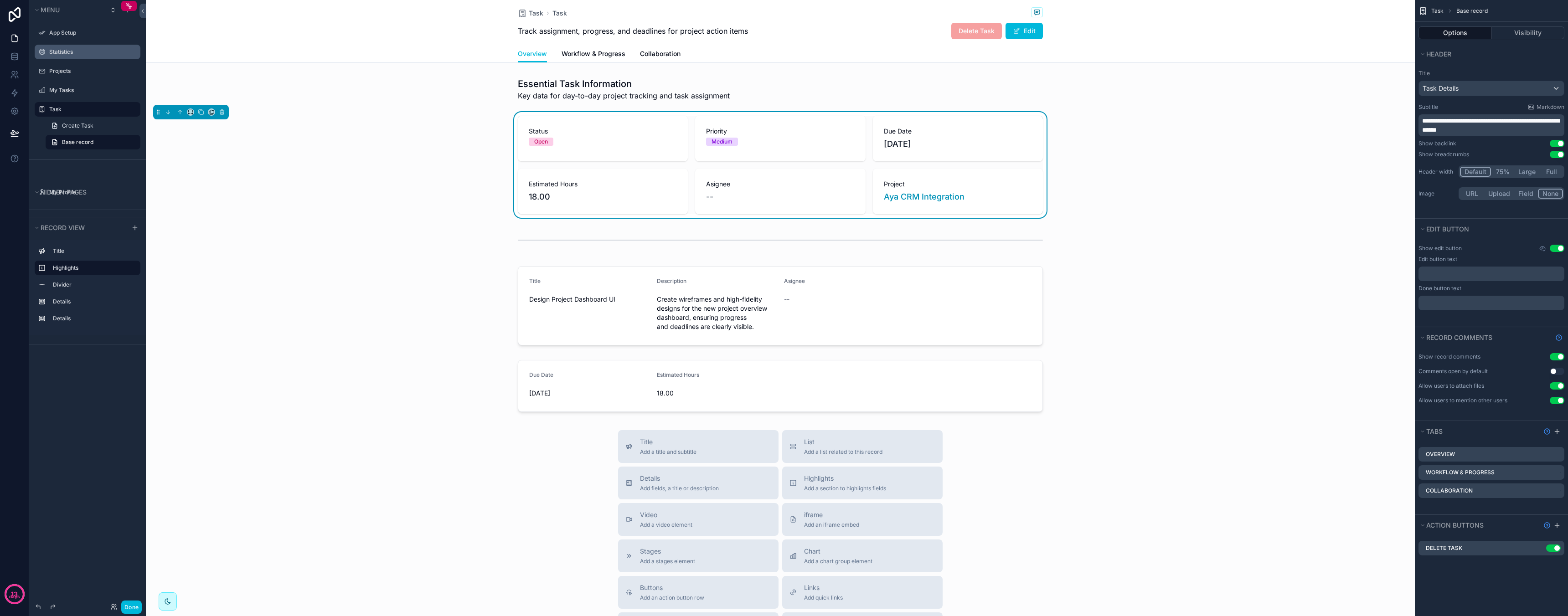
click at [376, 224] on div "Essential Task Information Key data for day-to-day project tracking and task as…" at bounding box center [780, 244] width 1269 height 342
click at [80, 94] on div "My Tasks" at bounding box center [94, 90] width 89 height 8
click at [73, 90] on label "My Tasks" at bounding box center [92, 90] width 86 height 8
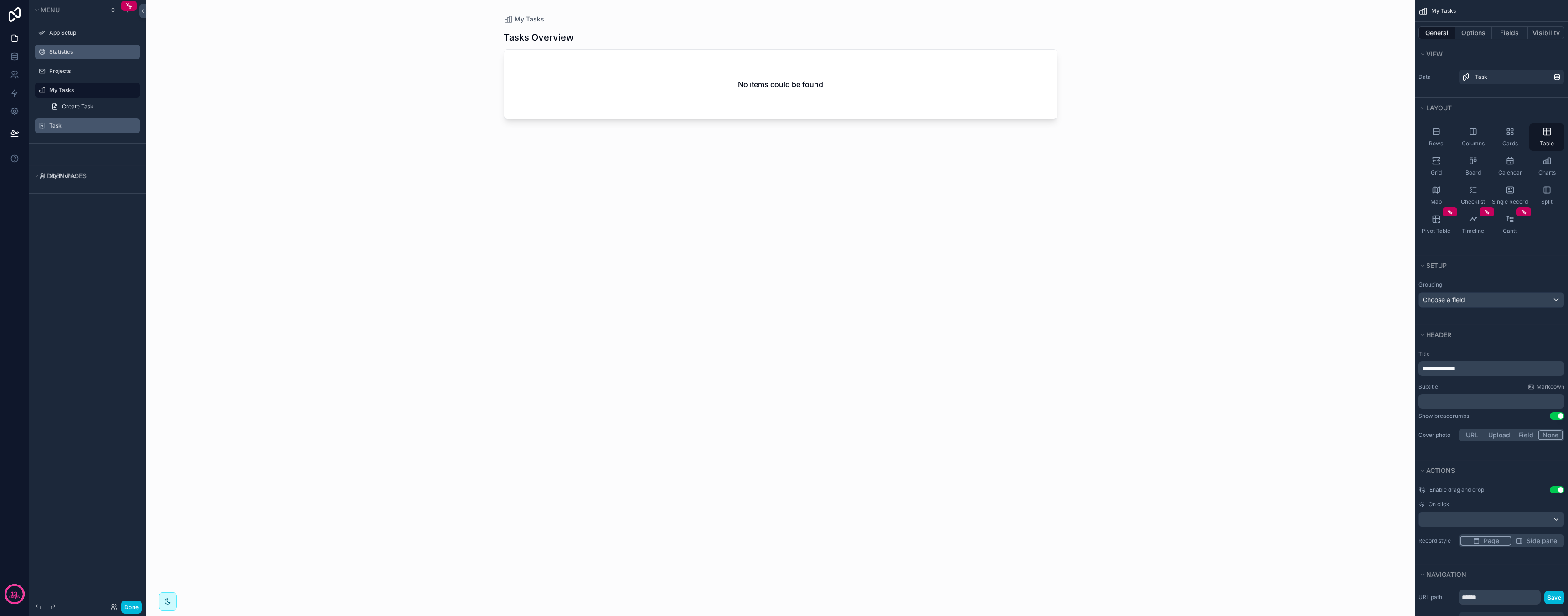
click at [1066, 103] on div "scrollable content" at bounding box center [780, 303] width 583 height 605
click at [1496, 82] on link "Task" at bounding box center [1511, 76] width 106 height 14
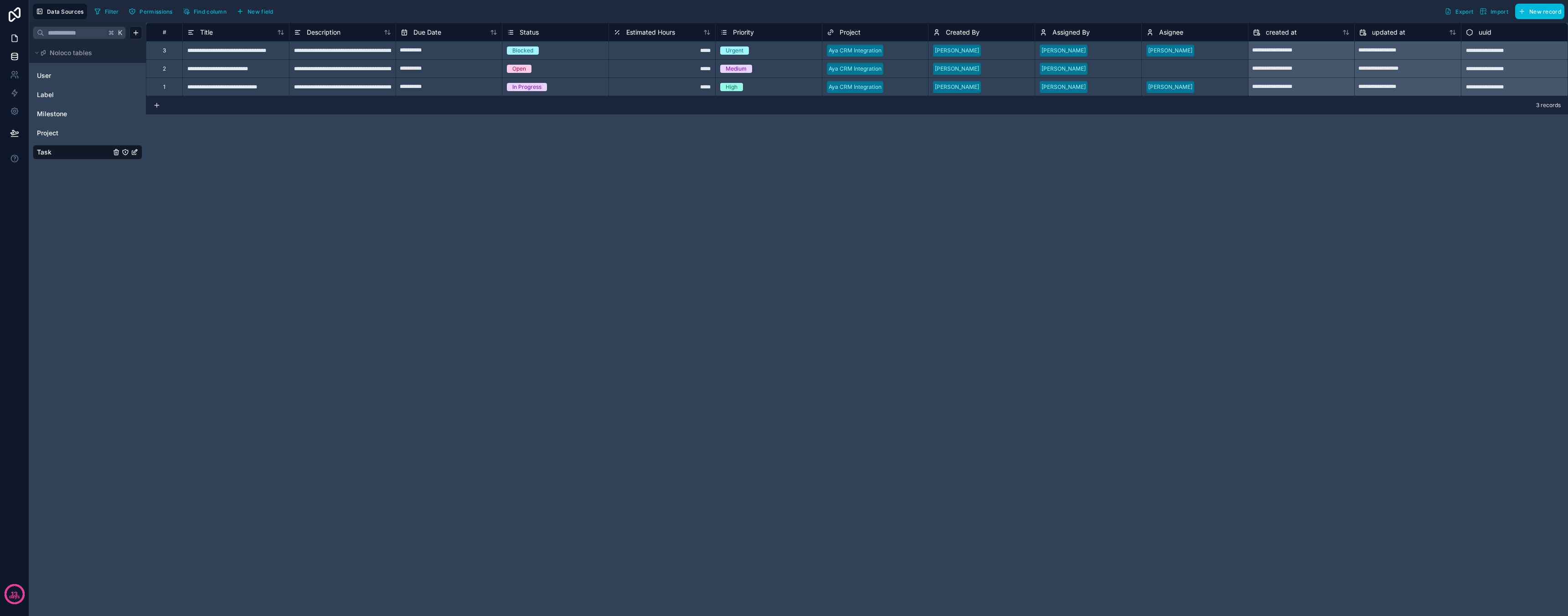
click at [8, 31] on link at bounding box center [14, 38] width 28 height 18
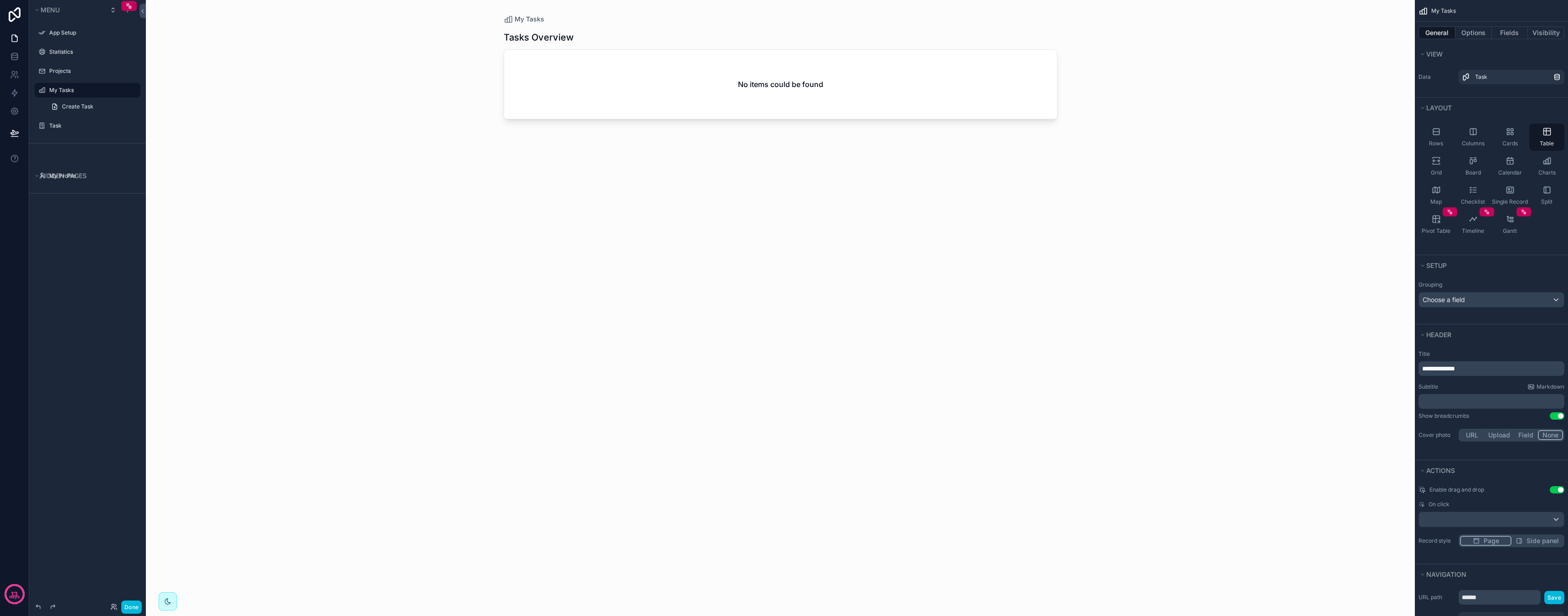
click at [77, 92] on label "My Tasks" at bounding box center [92, 90] width 86 height 8
click at [1479, 33] on button "Options" at bounding box center [1474, 33] width 37 height 13
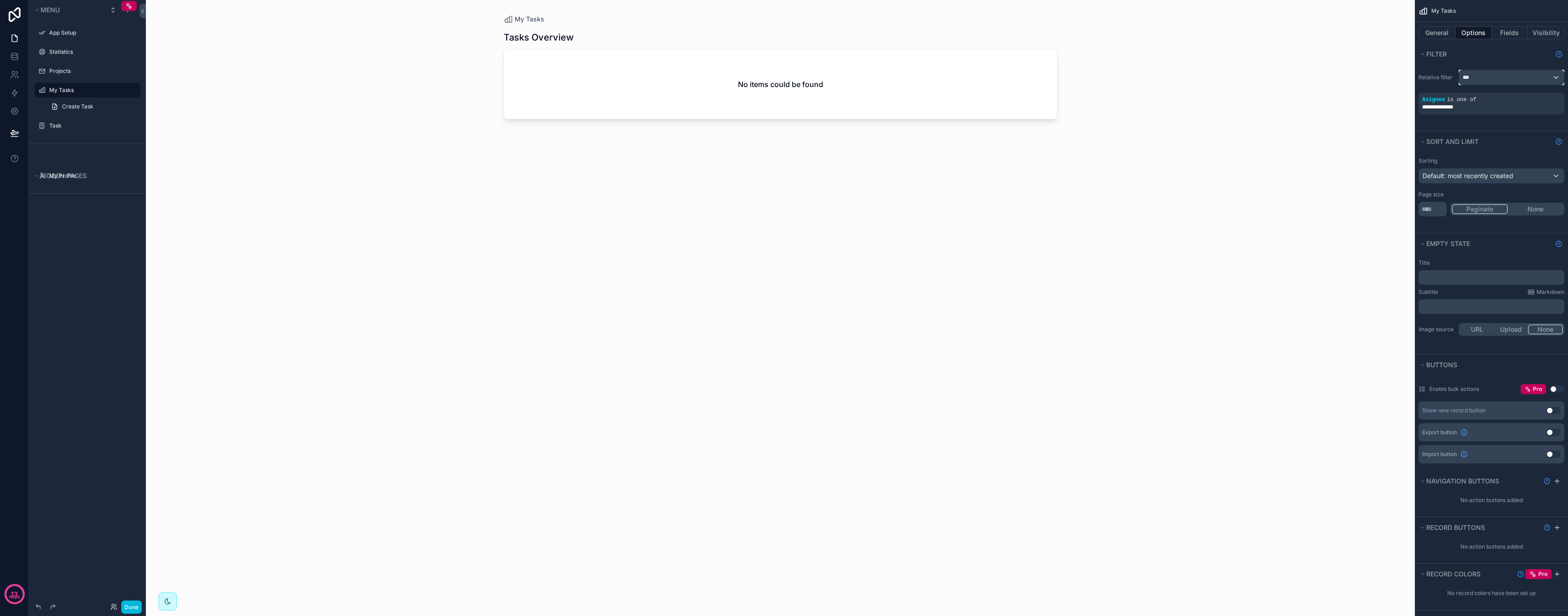
click at [1498, 80] on div "***" at bounding box center [1510, 77] width 104 height 14
click at [1495, 124] on div "All" at bounding box center [1510, 125] width 89 height 11
click at [1488, 106] on div "**********" at bounding box center [1491, 107] width 139 height 8
click at [0, 0] on icon "scrollable content" at bounding box center [0, 0] width 0 height 0
click at [1508, 111] on div "**********" at bounding box center [1491, 104] width 145 height 22
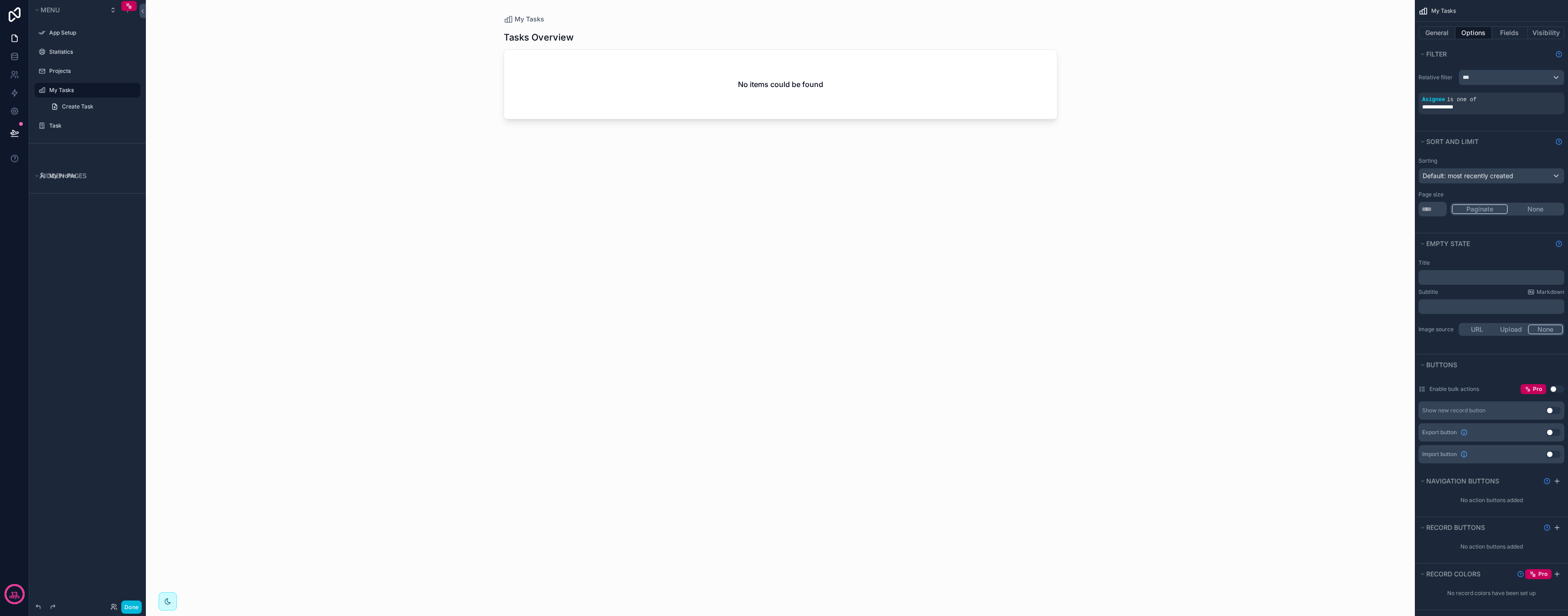
click at [0, 0] on icon "scrollable content" at bounding box center [0, 0] width 0 height 0
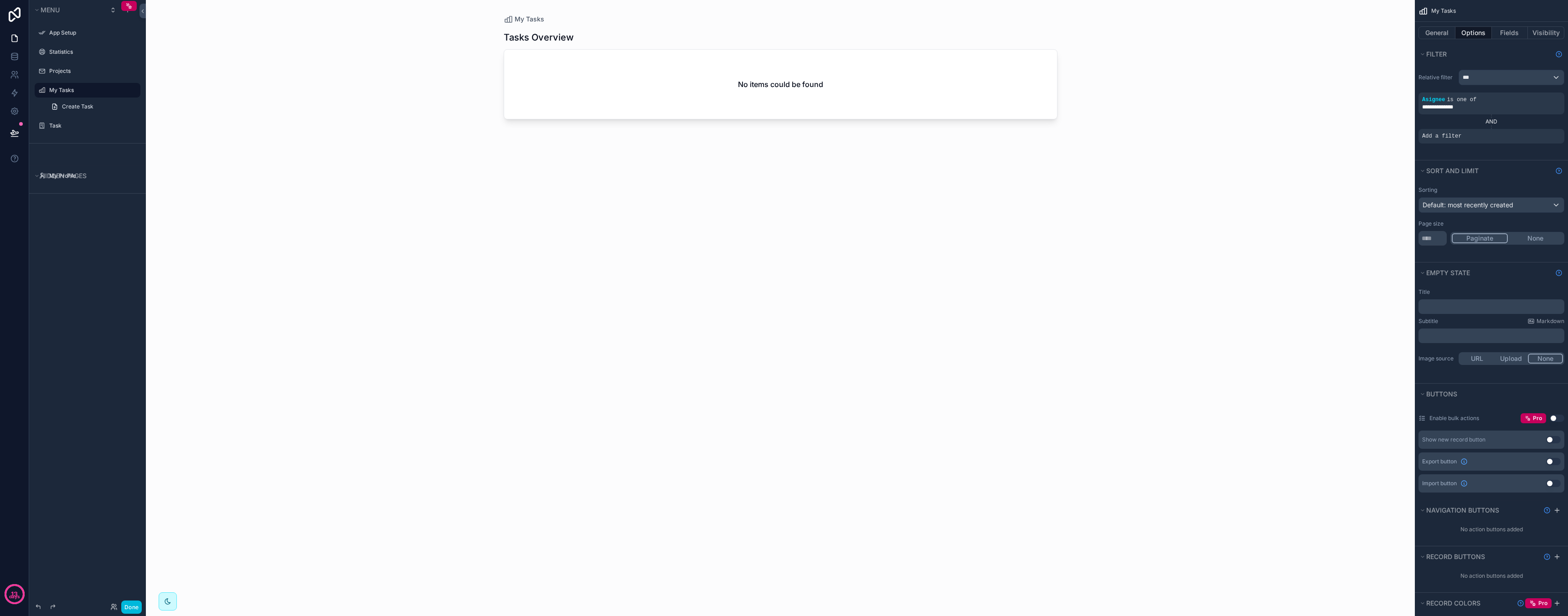
click at [1492, 122] on div "AND" at bounding box center [1491, 121] width 145 height 8
click at [1468, 136] on div "Add a filter" at bounding box center [1491, 135] width 145 height 14
click at [0, 0] on icon "scrollable content" at bounding box center [0, 0] width 0 height 0
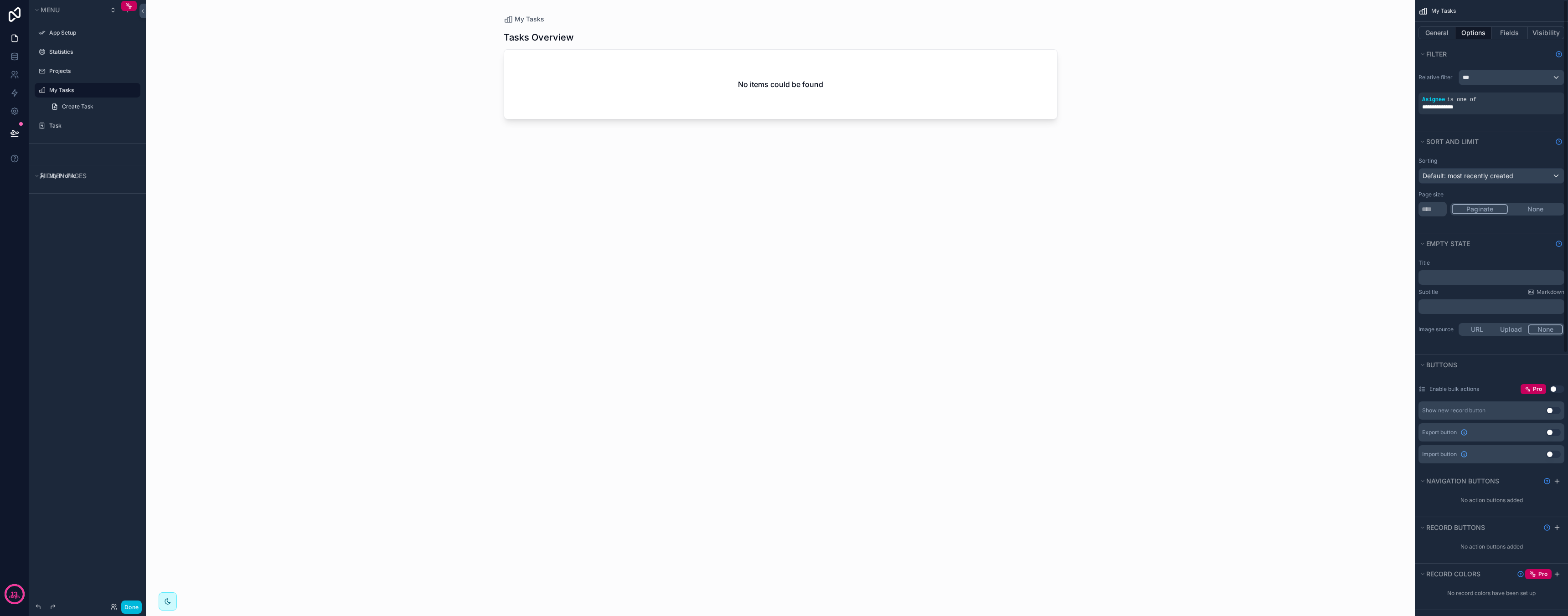
click at [1495, 104] on div "**********" at bounding box center [1491, 107] width 139 height 8
click at [0, 0] on icon "scrollable content" at bounding box center [0, 0] width 0 height 0
click at [1378, 107] on div "**********" at bounding box center [1360, 108] width 96 height 14
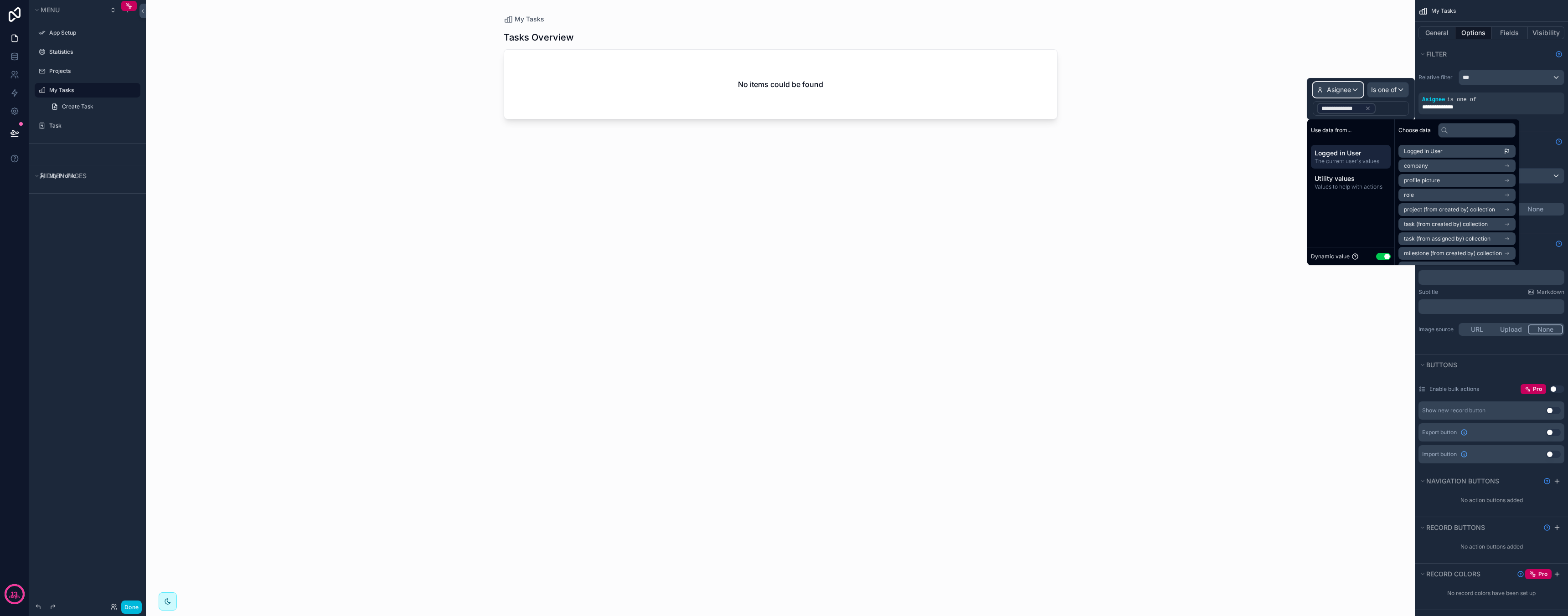
click at [1351, 92] on div "Asignee" at bounding box center [1337, 89] width 49 height 14
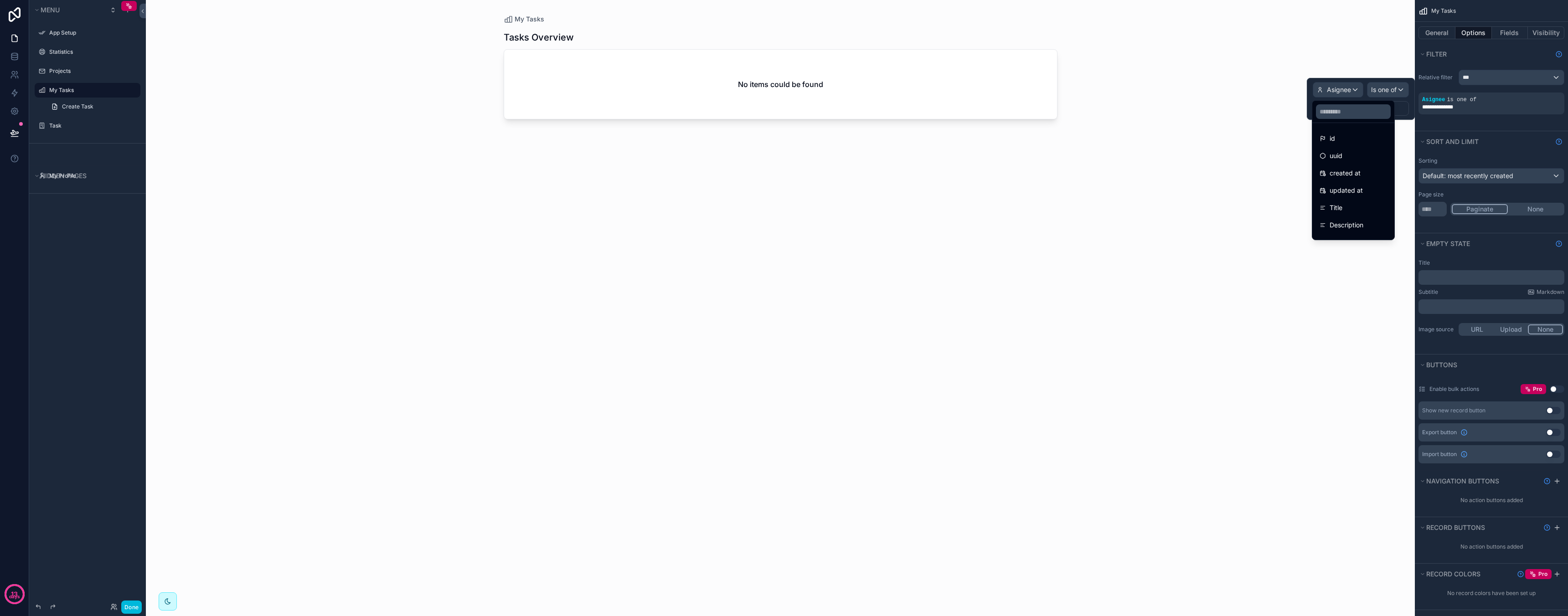
click at [1386, 92] on div at bounding box center [1360, 99] width 108 height 42
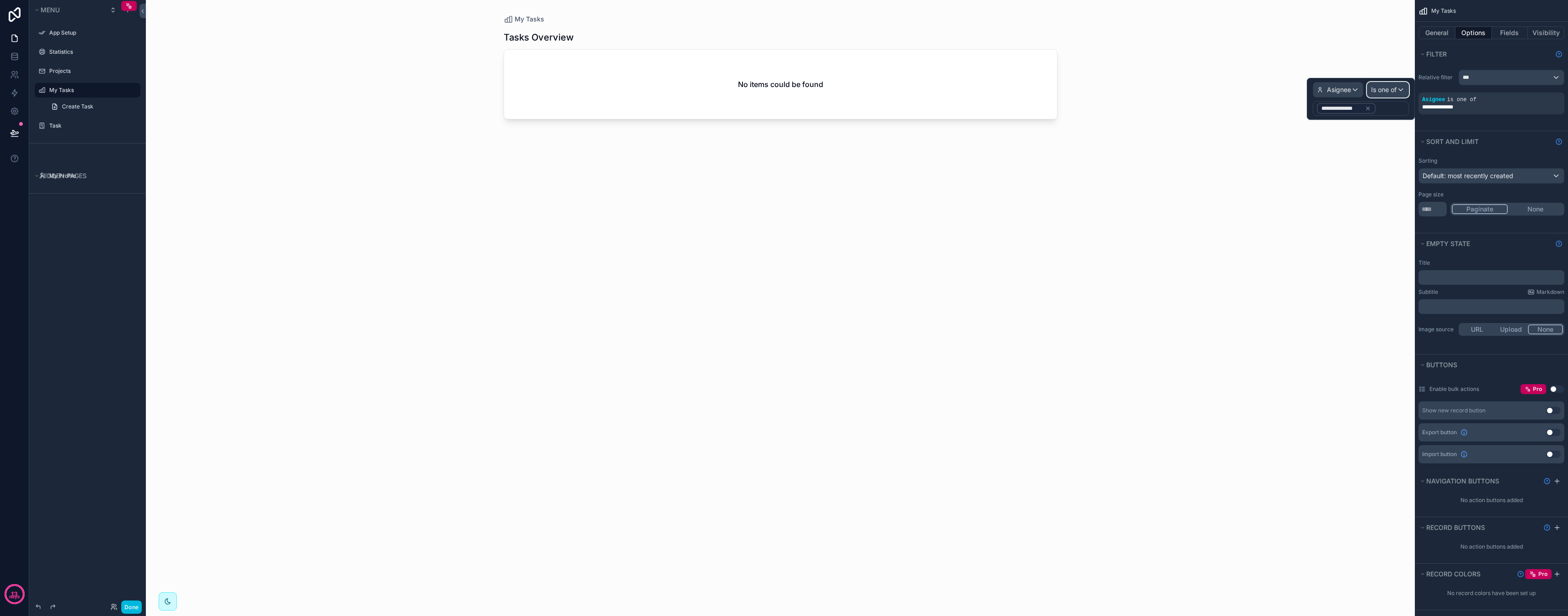
click at [1386, 92] on span "Is one of" at bounding box center [1383, 89] width 26 height 9
click at [1404, 178] on div "Is empty" at bounding box center [1408, 173] width 68 height 11
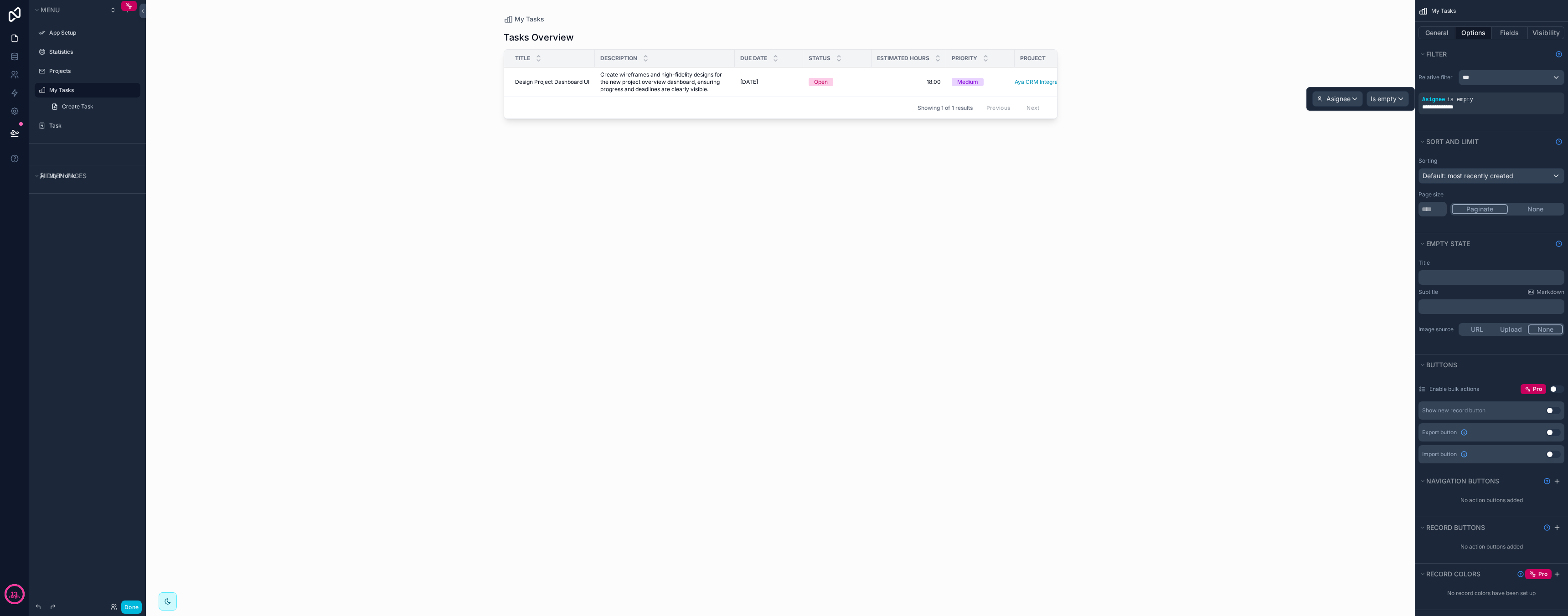
click at [691, 79] on span "Create wireframes and high-fidelity designs for the new project overview dashbo…" at bounding box center [664, 82] width 129 height 22
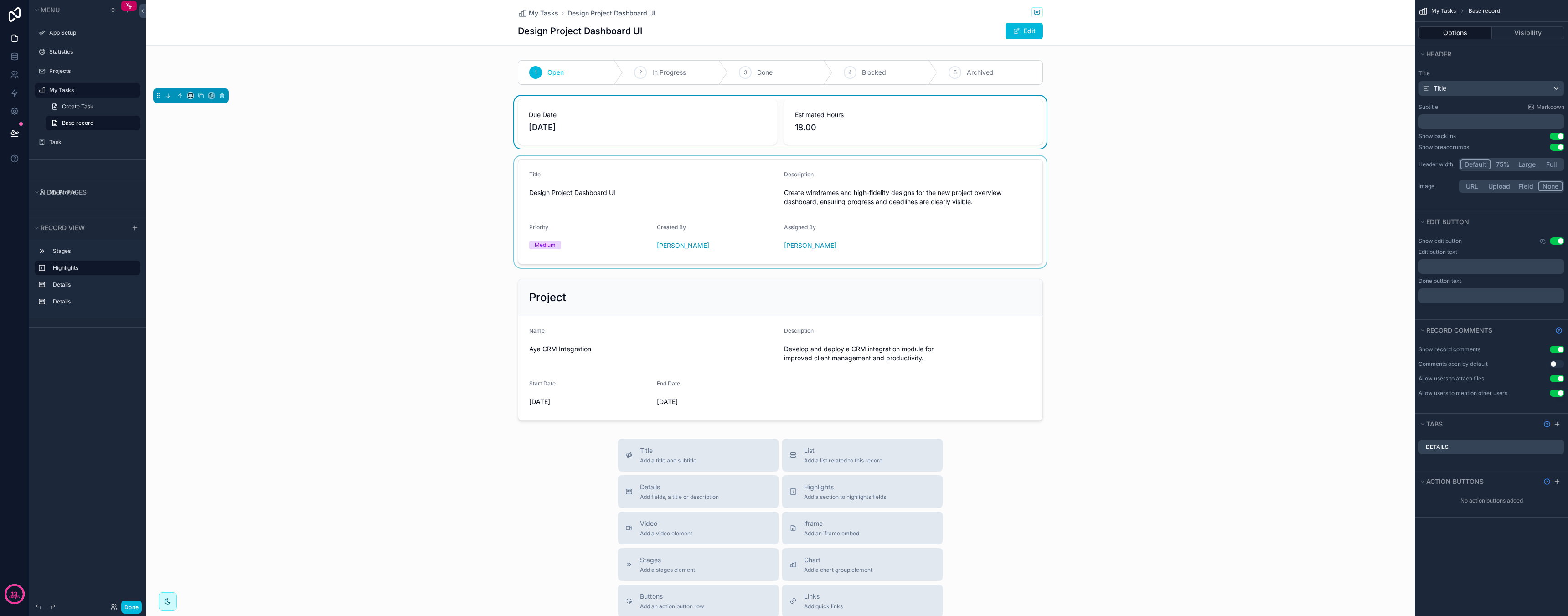
click at [966, 206] on div "scrollable content" at bounding box center [780, 211] width 1269 height 112
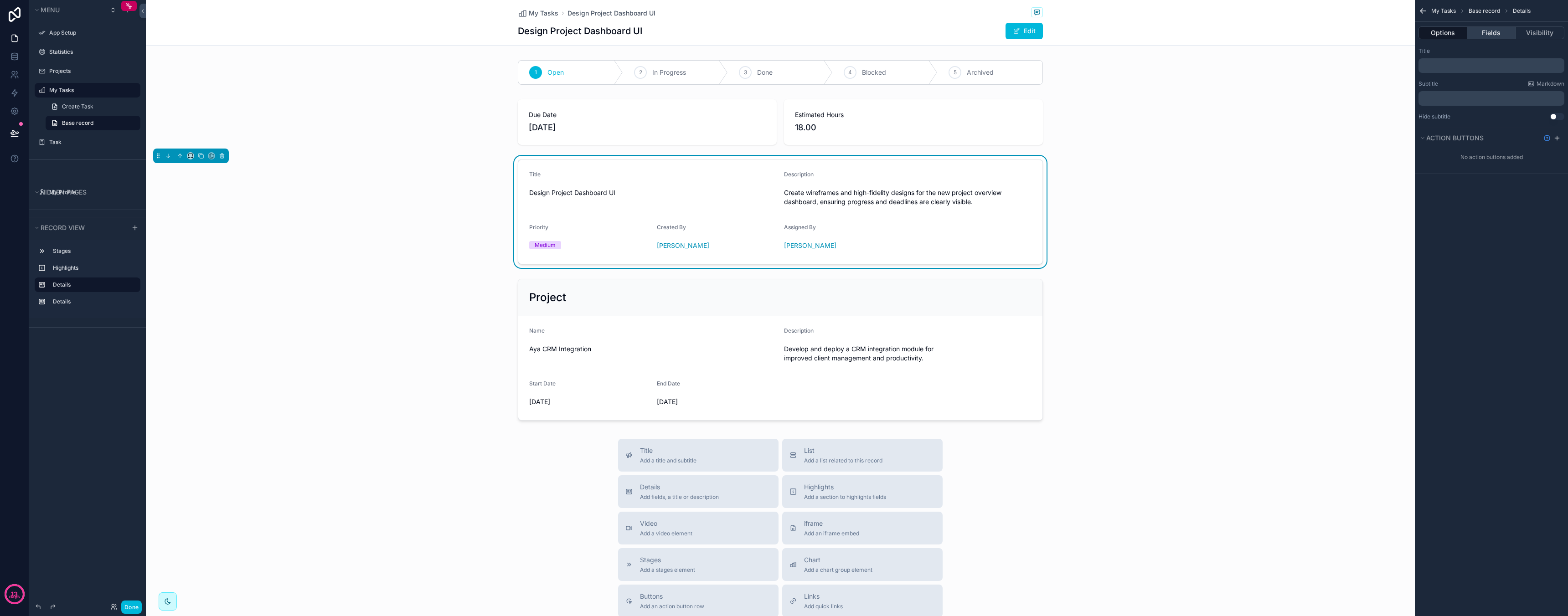
click at [1486, 33] on button "Fields" at bounding box center [1491, 33] width 48 height 13
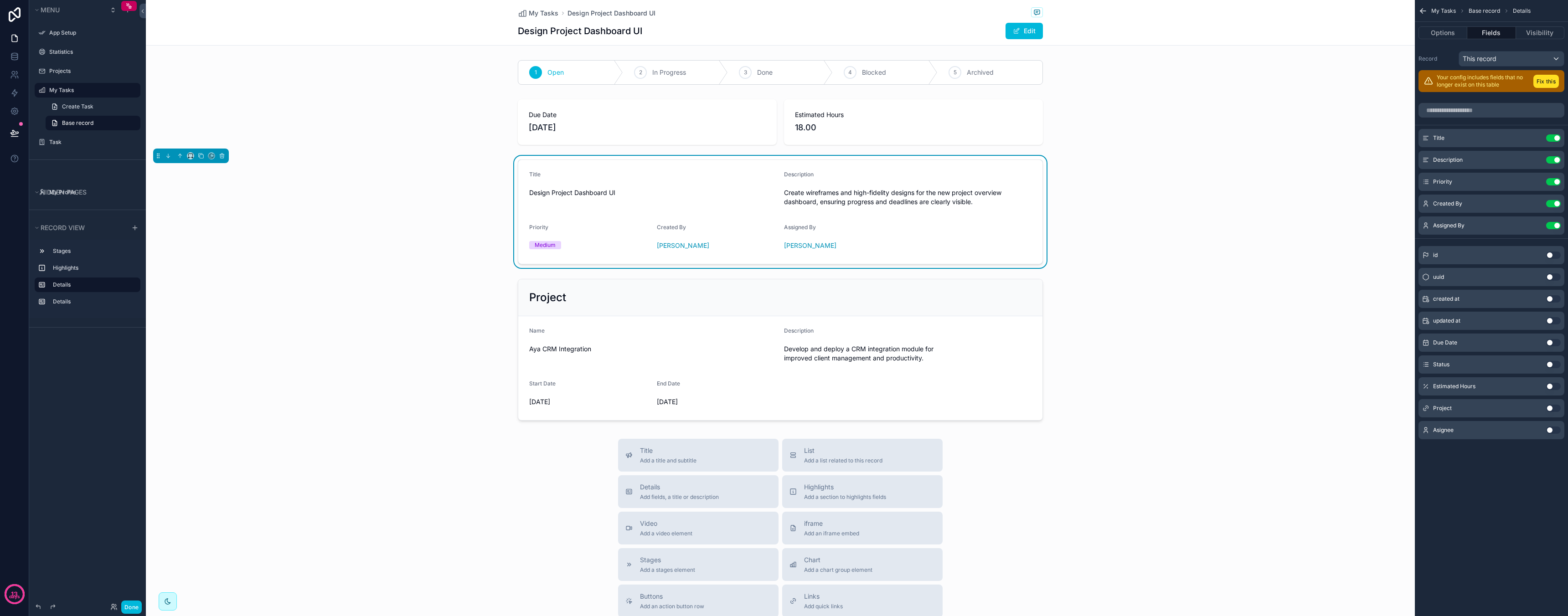
click at [1549, 223] on button "Use setting" at bounding box center [1553, 226] width 14 height 8
click at [1552, 204] on button "Use setting" at bounding box center [1553, 203] width 14 height 8
click at [1553, 432] on button "Use setting" at bounding box center [1553, 430] width 14 height 8
click at [1551, 384] on button "Use setting" at bounding box center [1553, 386] width 14 height 8
click at [1140, 345] on div "scrollable content" at bounding box center [780, 349] width 1269 height 149
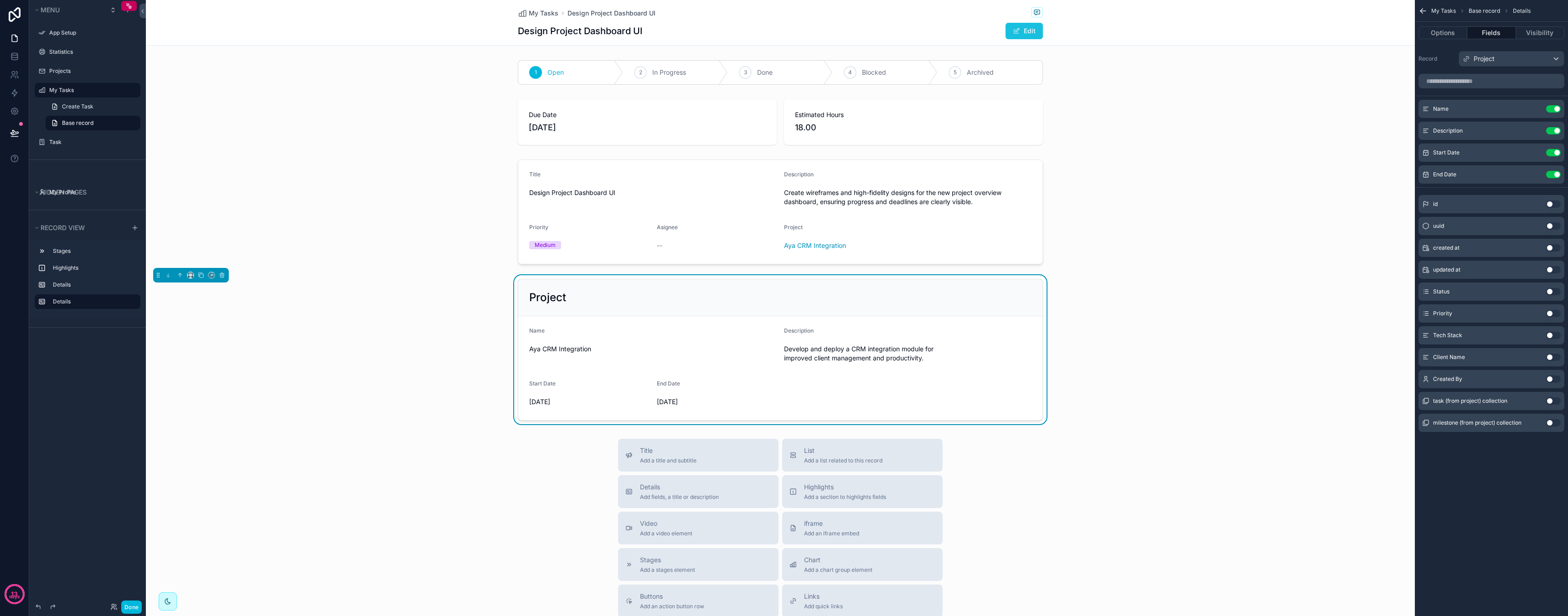
click at [1033, 33] on button "Edit" at bounding box center [1024, 31] width 38 height 17
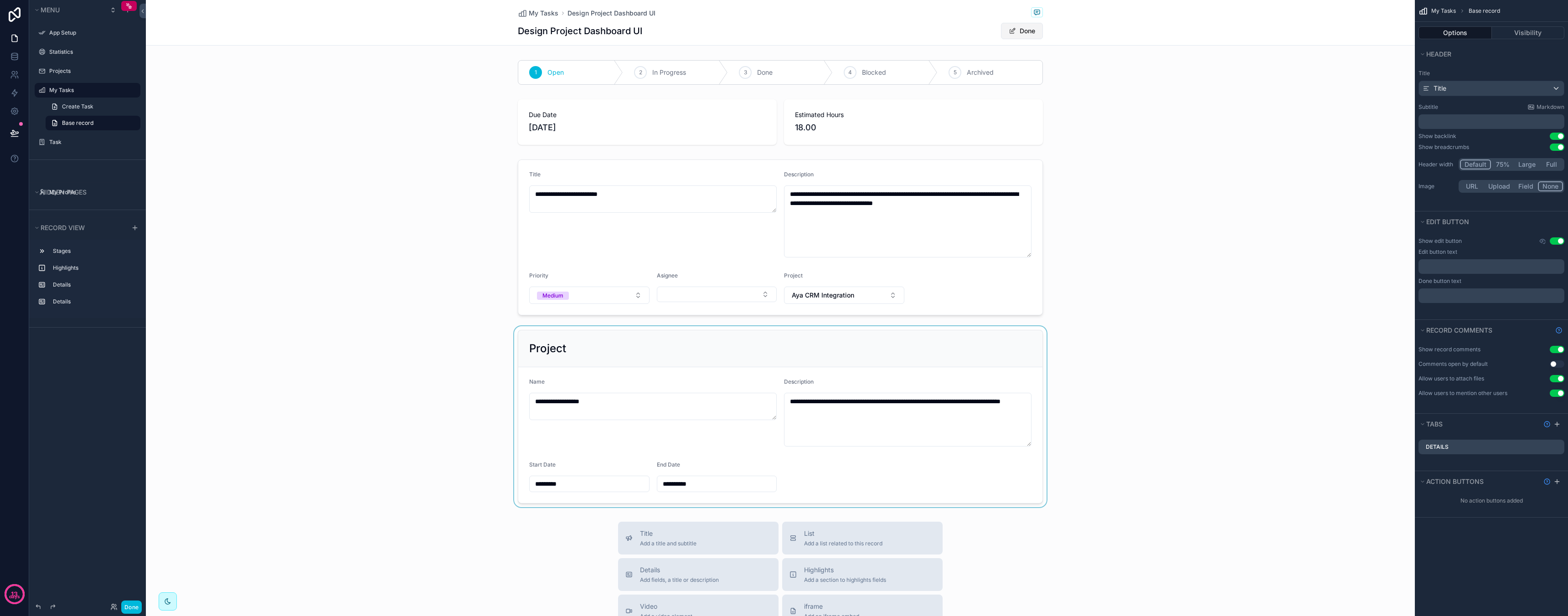
click at [1031, 33] on button "Done" at bounding box center [1021, 31] width 42 height 17
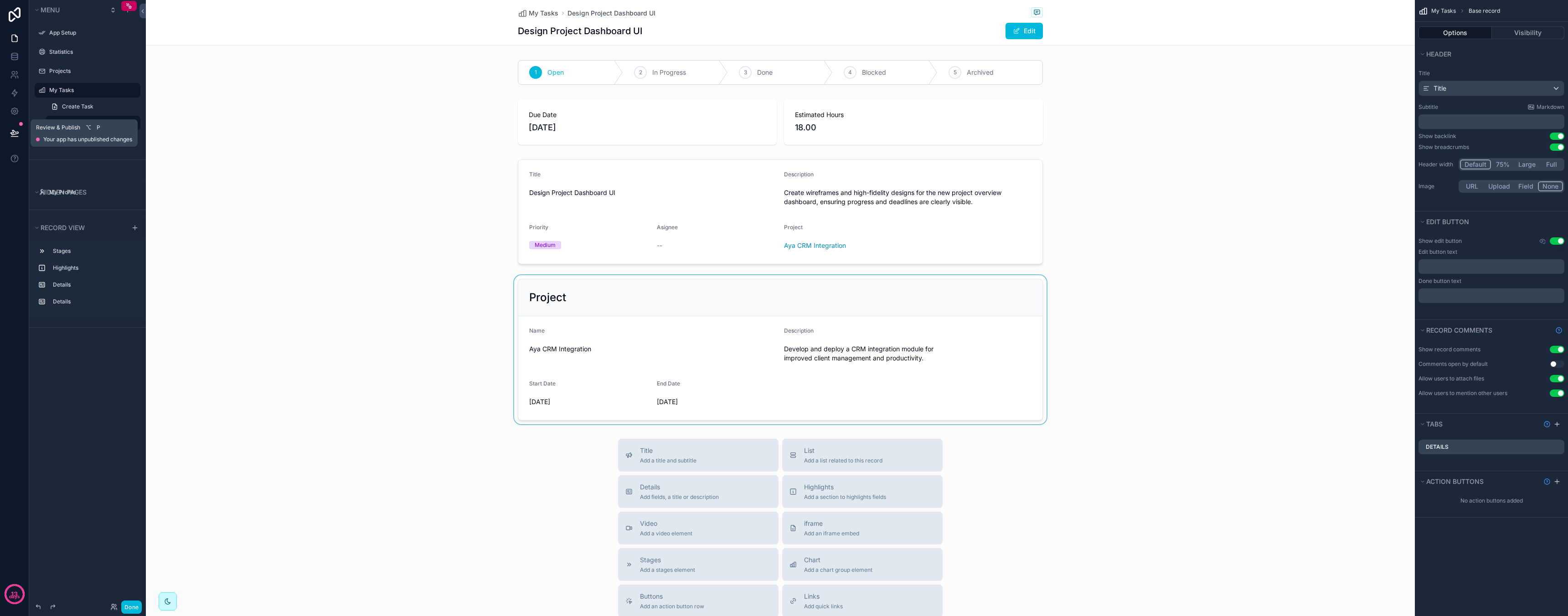
click at [20, 133] on button at bounding box center [14, 133] width 20 height 26
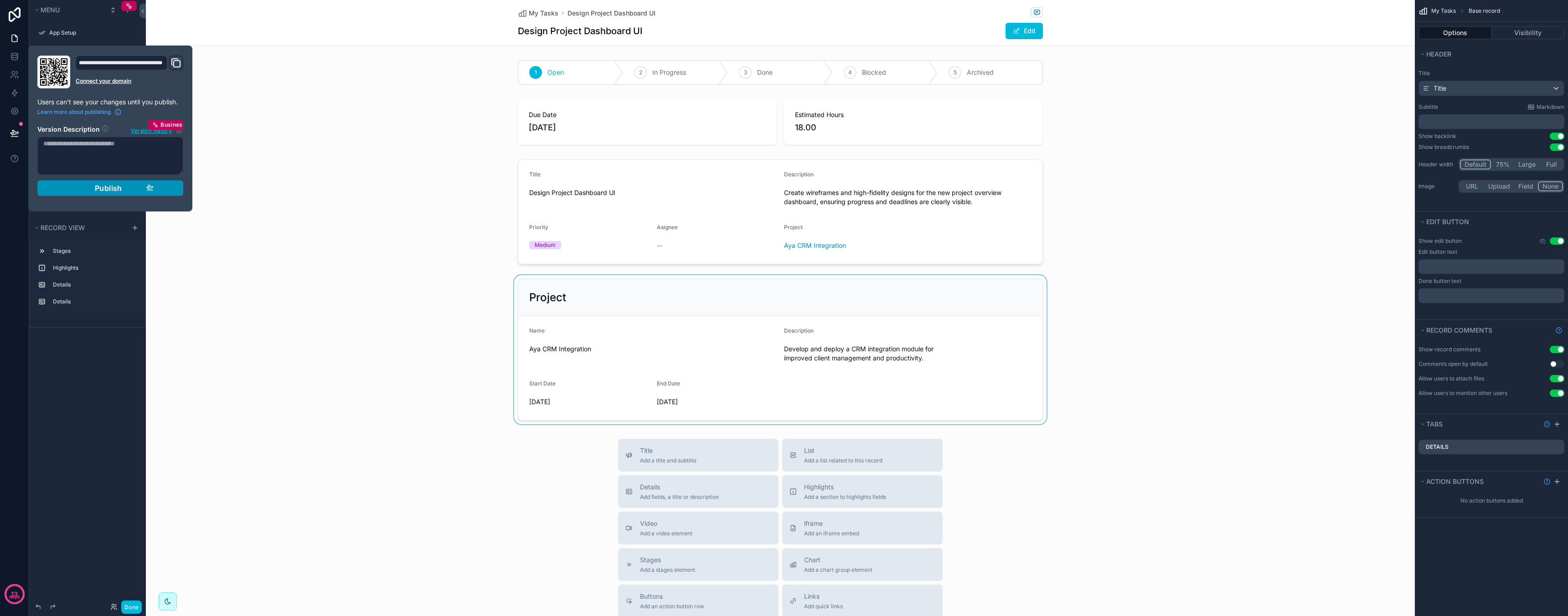
click at [139, 190] on div "Publish" at bounding box center [110, 188] width 87 height 9
